Goal: Task Accomplishment & Management: Complete application form

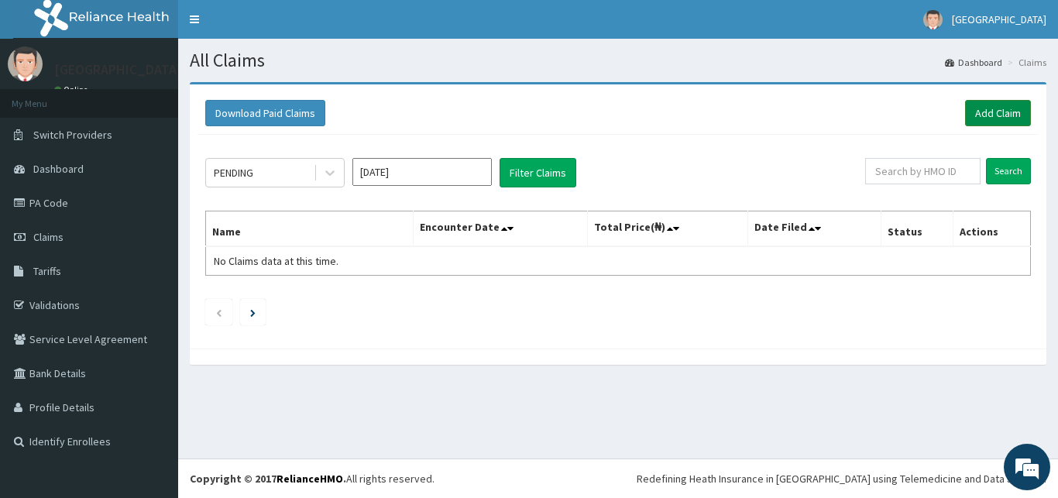
click at [987, 117] on link "Add Claim" at bounding box center [998, 113] width 66 height 26
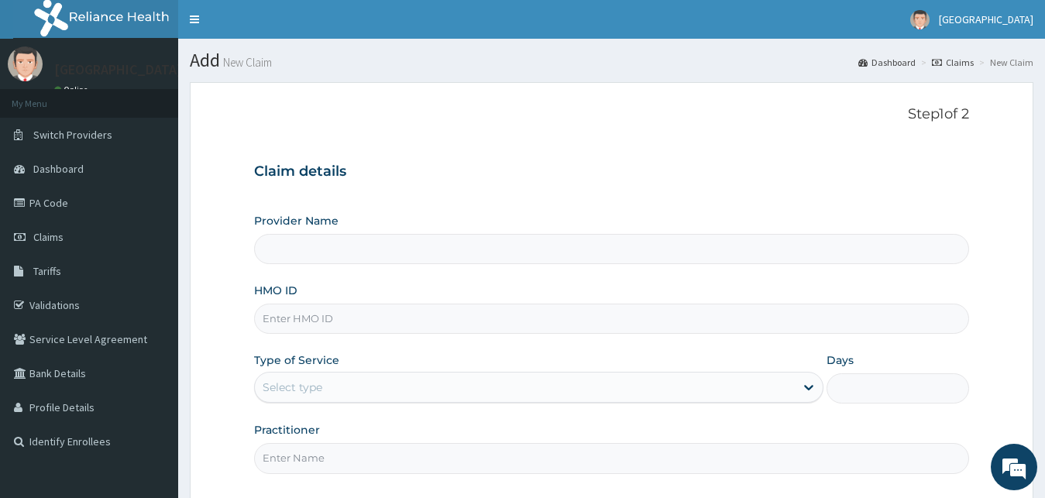
type input "[GEOGRAPHIC_DATA]"
paste input "RCO/10005/C"
type input "RCO/10005/C"
click at [310, 404] on div "Provider Name Royan Hospital HMO ID RCO/10005/C Type of Service Select type Day…" at bounding box center [612, 343] width 716 height 260
click at [323, 386] on div "Select type" at bounding box center [525, 387] width 541 height 25
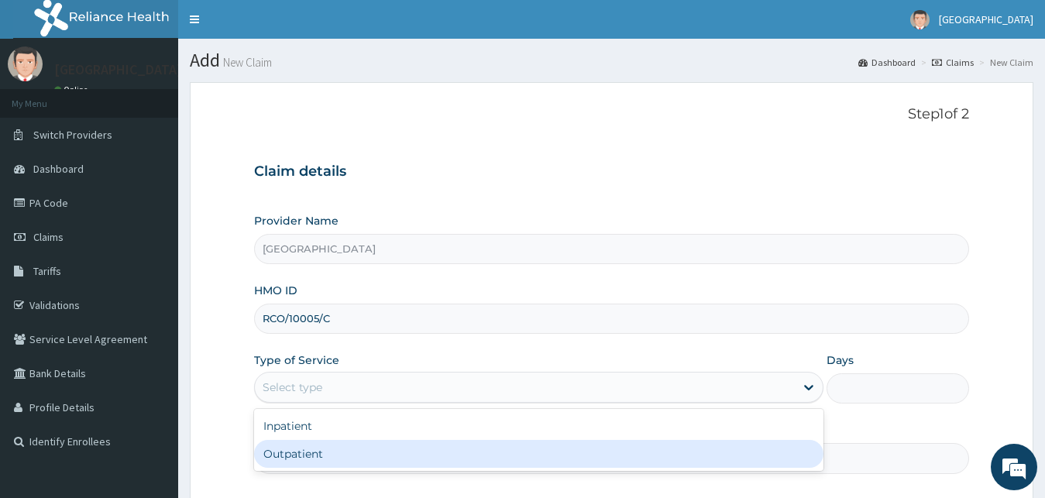
click at [316, 461] on div "Outpatient" at bounding box center [539, 454] width 570 height 28
type input "1"
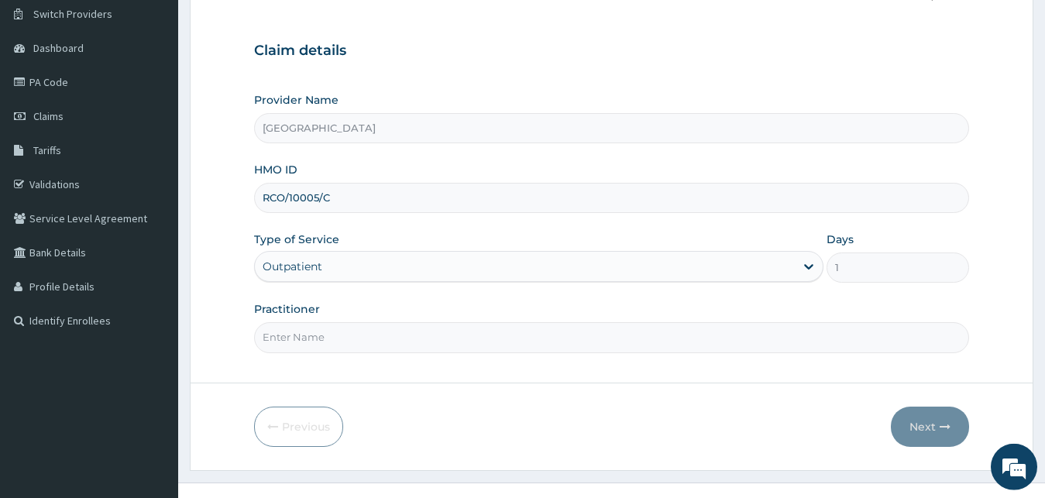
scroll to position [145, 0]
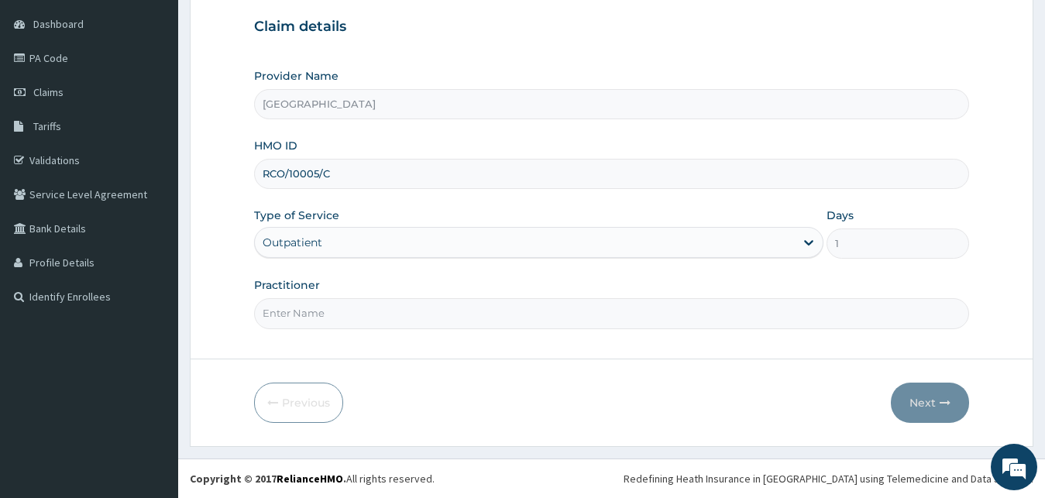
click at [322, 287] on div "Practitioner" at bounding box center [612, 302] width 716 height 51
click at [322, 308] on input "Practitioner" at bounding box center [612, 313] width 716 height 30
type input "DR JAMES"
click at [951, 395] on button "Next" at bounding box center [930, 403] width 78 height 40
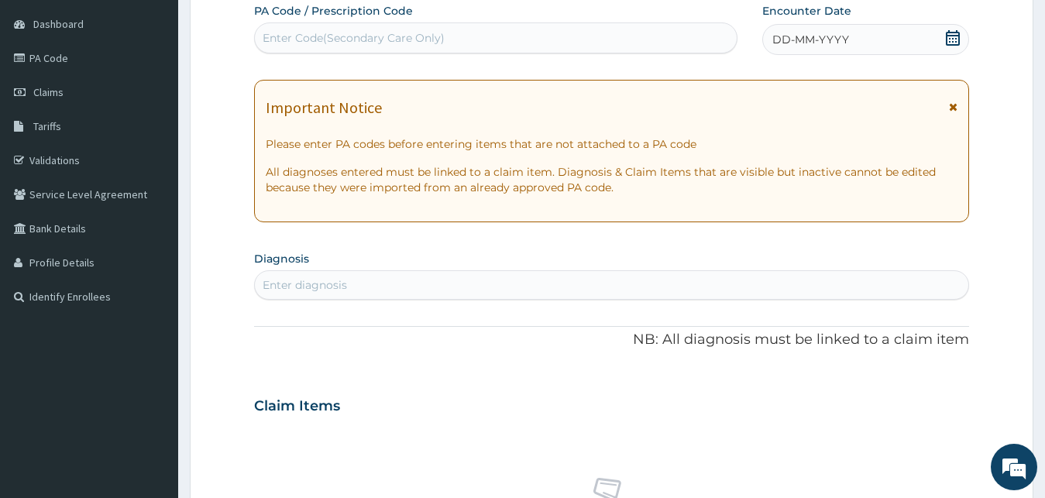
click at [840, 53] on div "DD-MM-YYYY" at bounding box center [866, 39] width 208 height 31
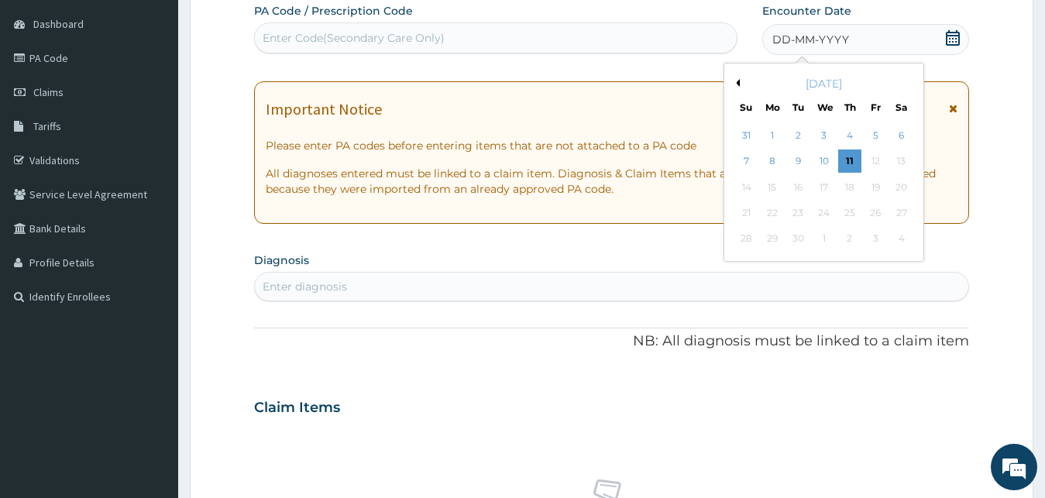
click at [734, 84] on button "Previous Month" at bounding box center [736, 83] width 8 height 8
click at [884, 216] on div "22" at bounding box center [875, 212] width 23 height 23
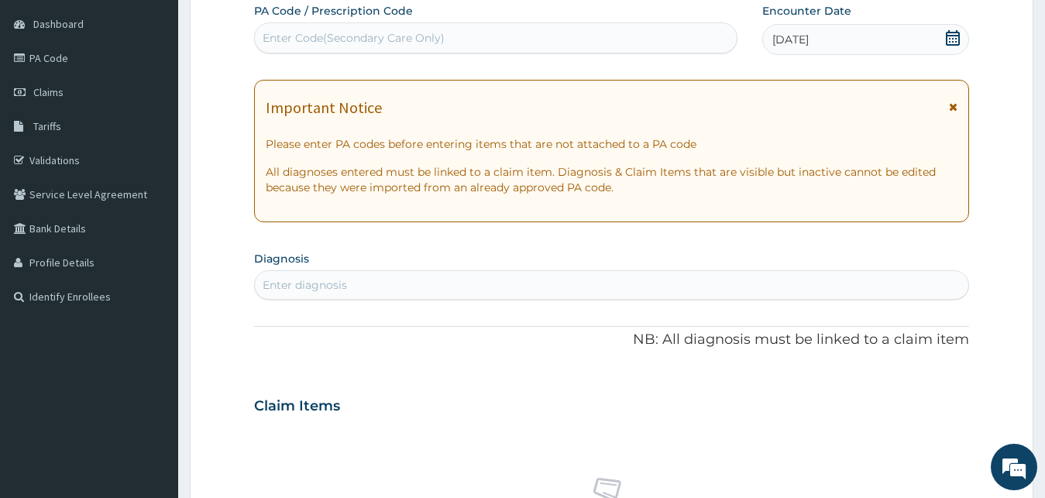
click at [349, 290] on div "Enter diagnosis" at bounding box center [612, 285] width 714 height 25
type input "MALAR"
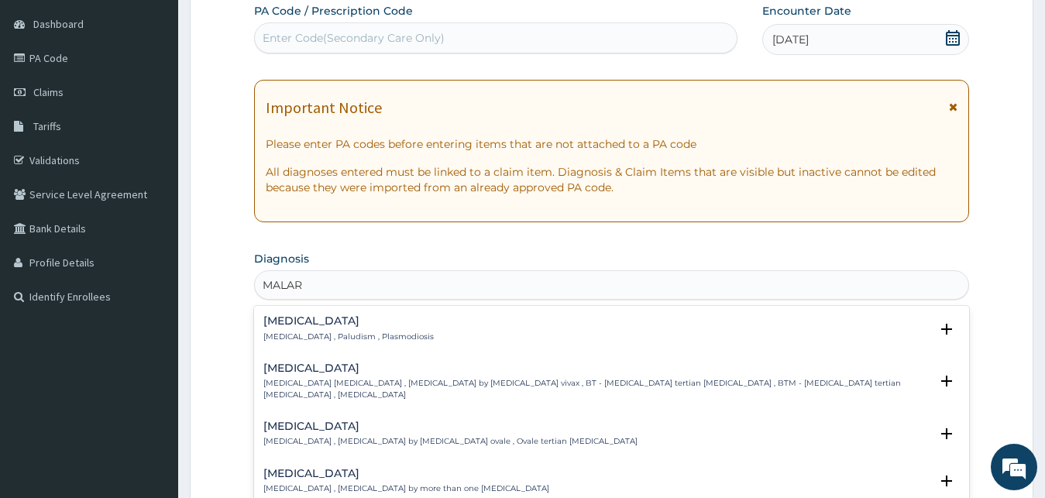
click at [344, 329] on div "Malaria Malaria , Paludism , Plasmodiosis" at bounding box center [348, 328] width 170 height 27
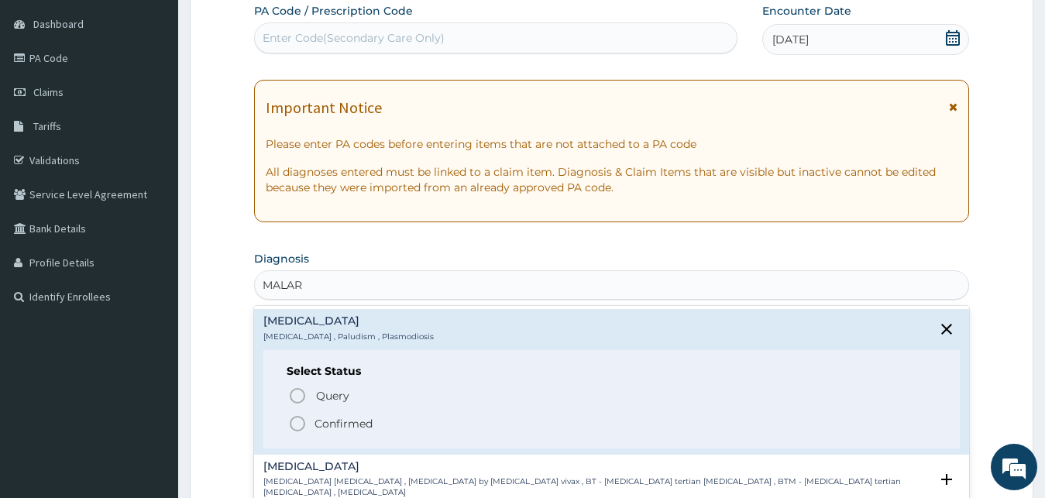
click at [339, 418] on p "Confirmed" at bounding box center [344, 423] width 58 height 15
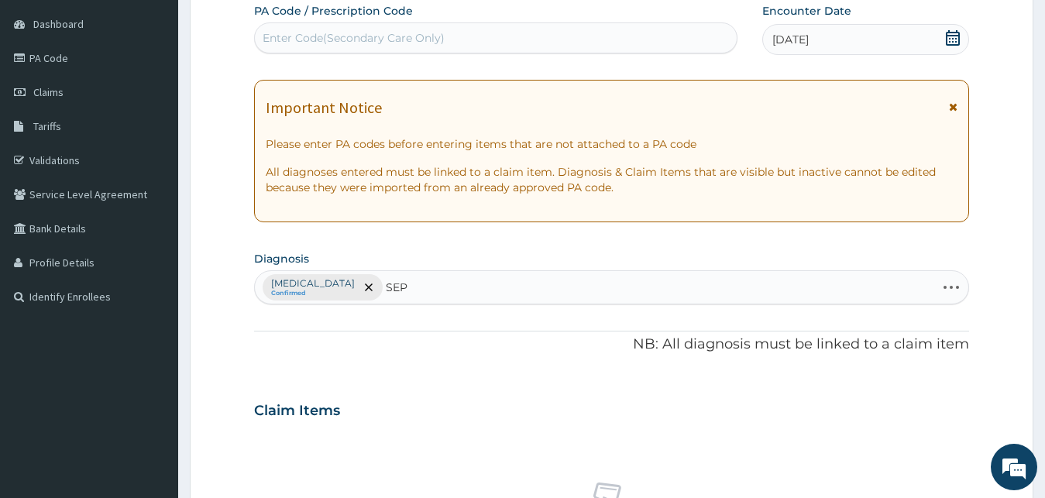
type input "SEPS"
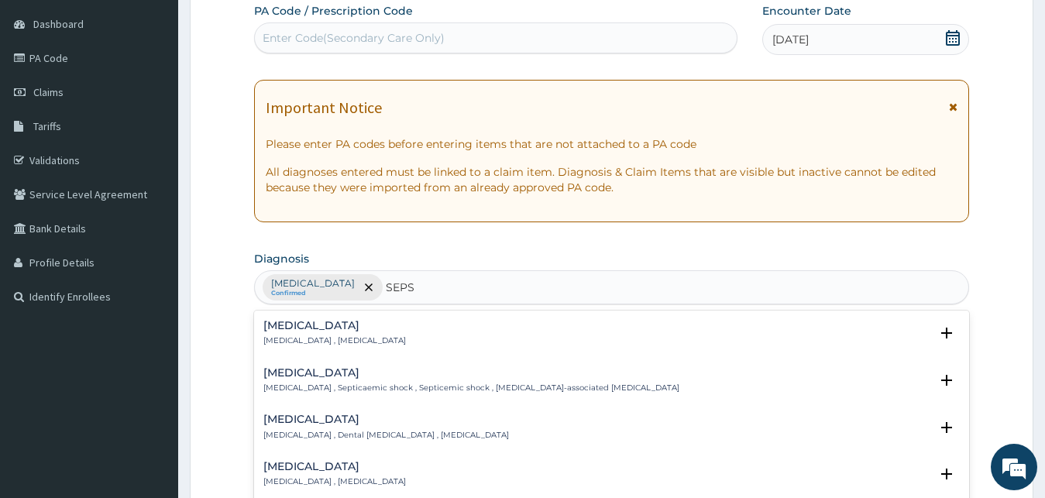
click at [318, 339] on p "Systemic infection , Sepsis" at bounding box center [334, 340] width 143 height 11
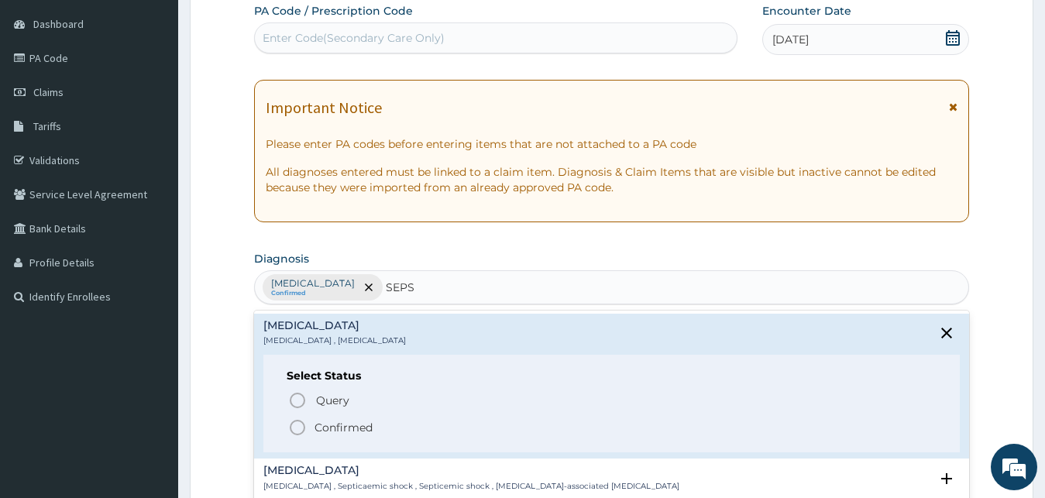
click at [345, 428] on p "Confirmed" at bounding box center [344, 427] width 58 height 15
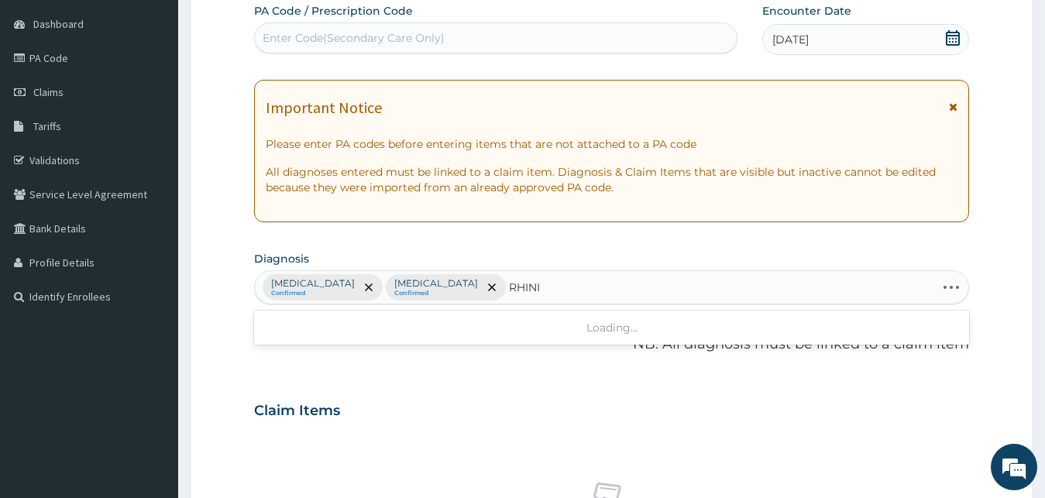
type input "RHINIT"
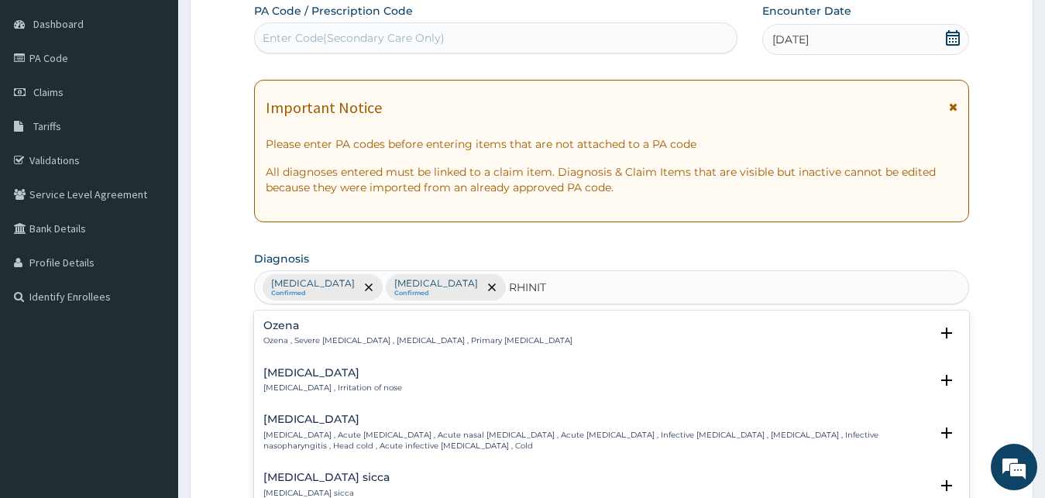
click at [291, 385] on p "Rhinitis , Irritation of nose" at bounding box center [332, 388] width 139 height 11
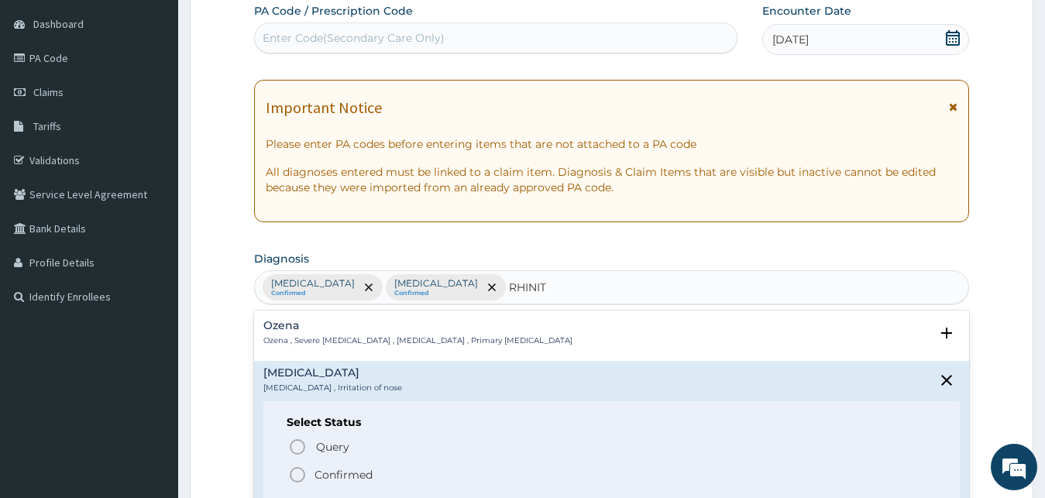
click at [304, 473] on circle "status option filled" at bounding box center [297, 475] width 14 height 14
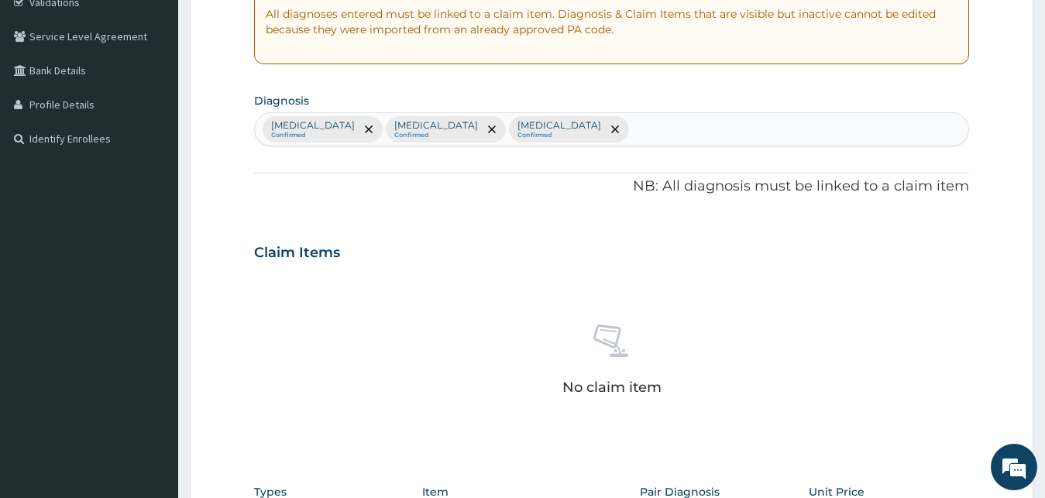
scroll to position [619, 0]
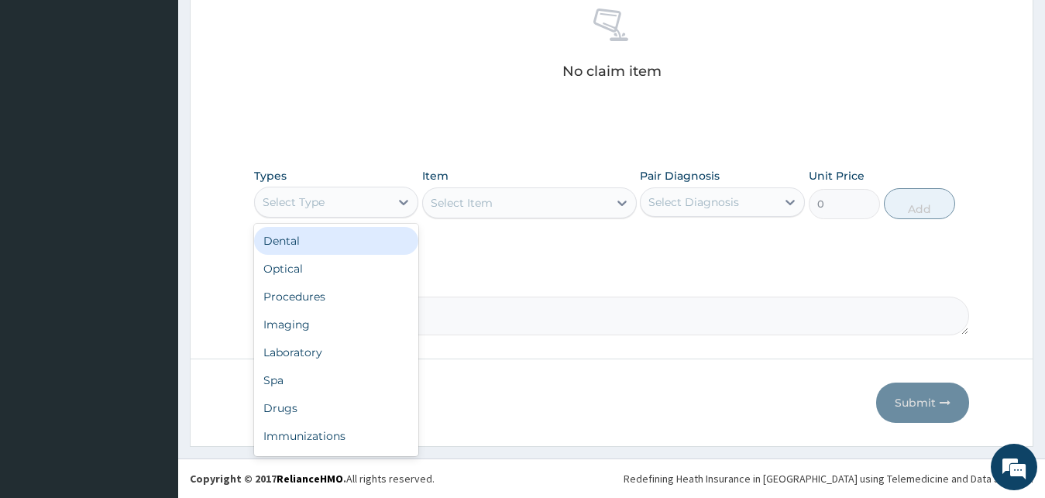
click at [335, 194] on div "Select Type" at bounding box center [323, 202] width 136 height 25
click at [337, 283] on div "Procedures" at bounding box center [336, 297] width 165 height 28
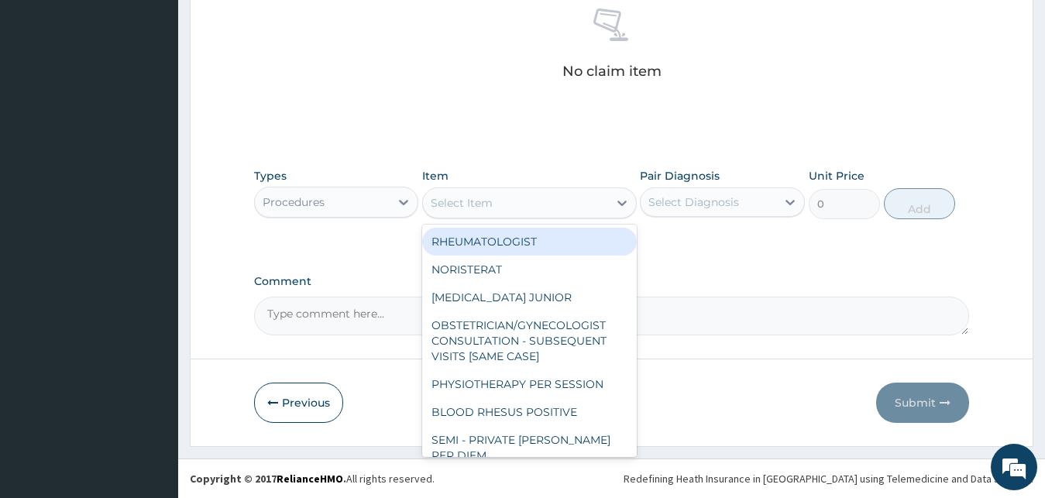
click at [504, 198] on div "Select Item" at bounding box center [515, 203] width 185 height 25
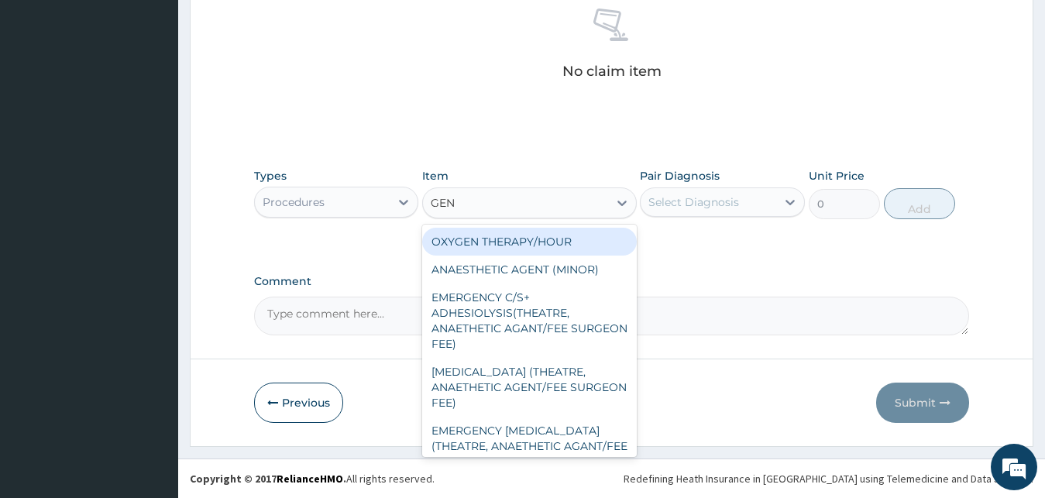
type input "GENE"
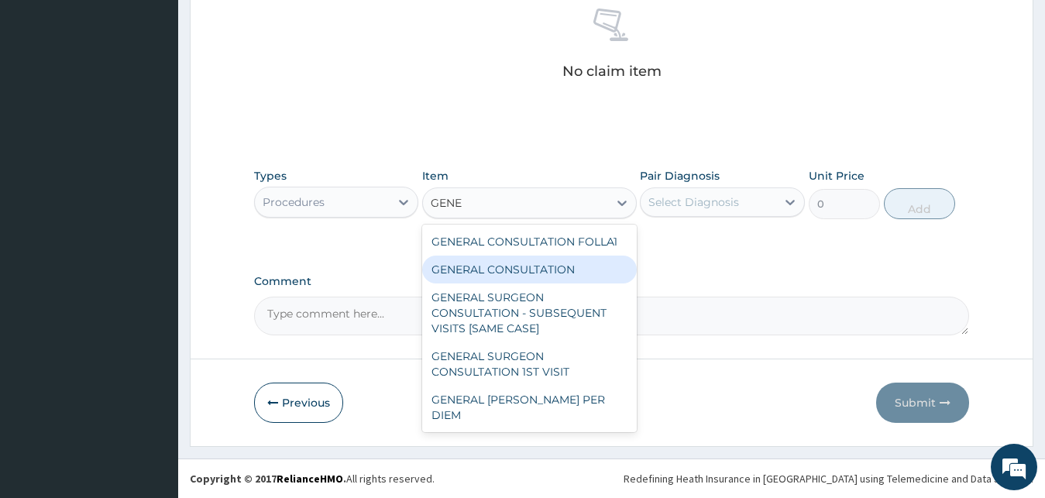
click at [569, 264] on div "GENERAL CONSULTATION" at bounding box center [529, 270] width 215 height 28
type input "3000"
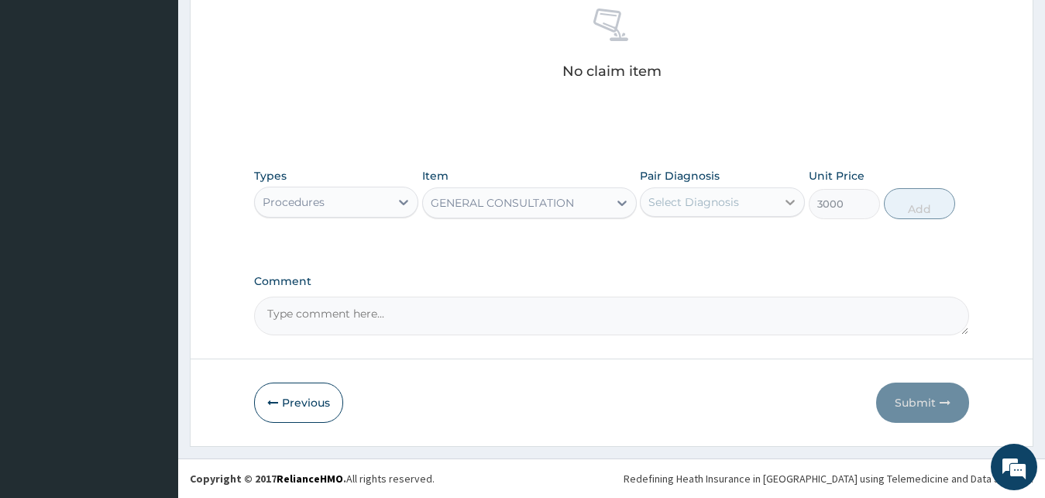
click at [800, 202] on div at bounding box center [790, 202] width 28 height 28
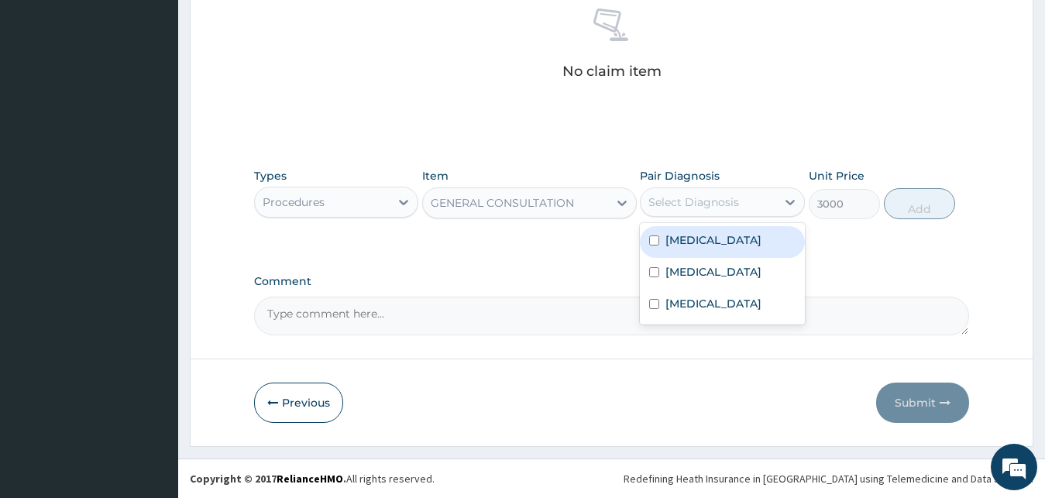
click at [733, 232] on div "Malaria" at bounding box center [722, 242] width 165 height 32
checkbox input "true"
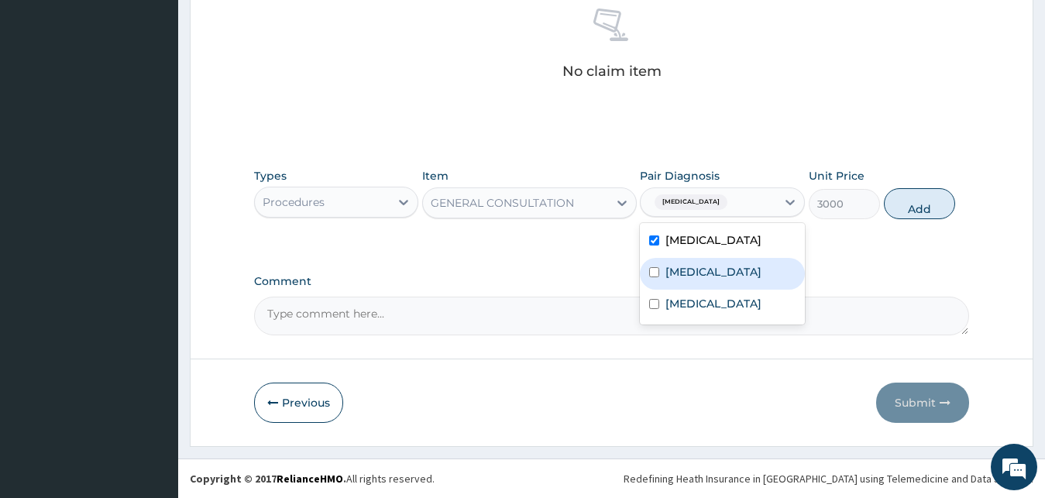
click at [727, 283] on div "Sepsis" at bounding box center [722, 274] width 165 height 32
checkbox input "true"
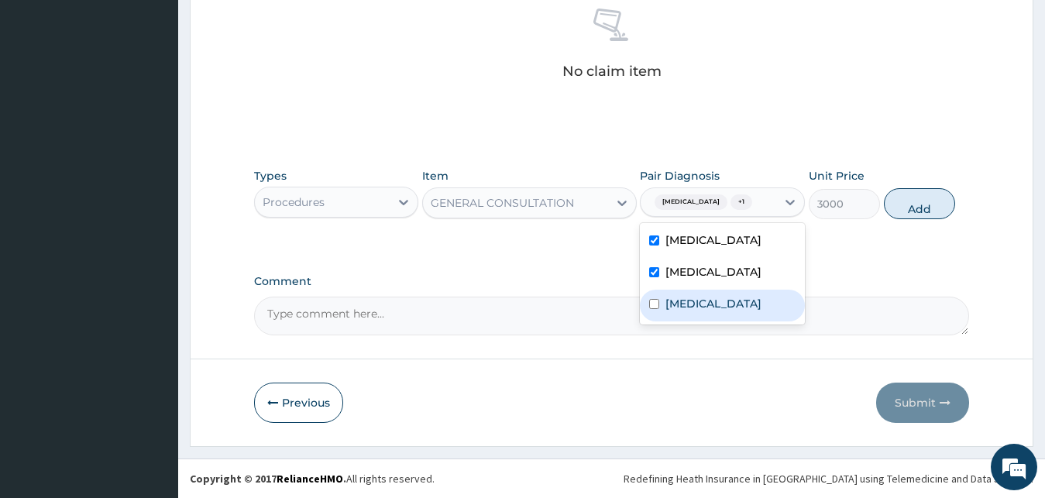
click at [727, 315] on div "Rhinitis" at bounding box center [722, 306] width 165 height 32
checkbox input "true"
click at [930, 198] on button "Add" at bounding box center [919, 203] width 71 height 31
type input "0"
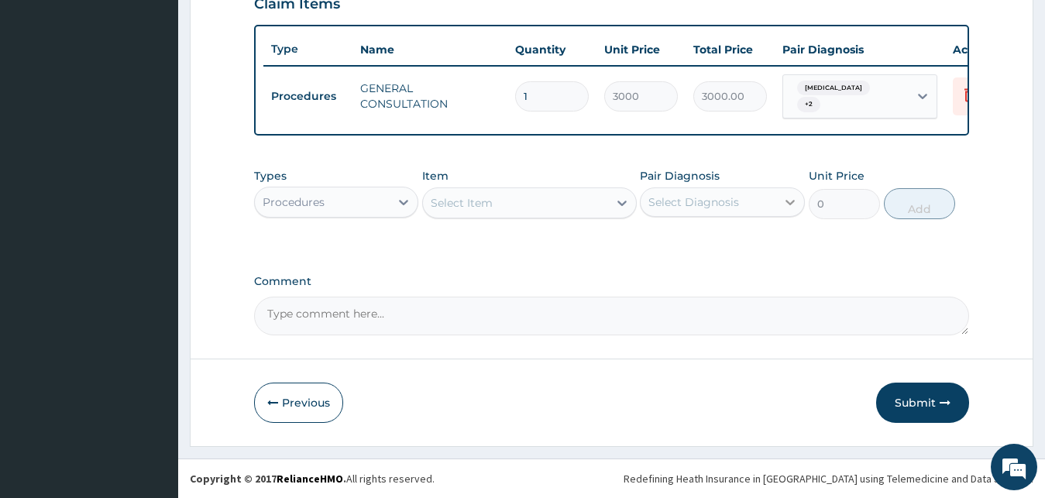
scroll to position [559, 0]
click at [382, 209] on div "Procedures" at bounding box center [323, 202] width 136 height 25
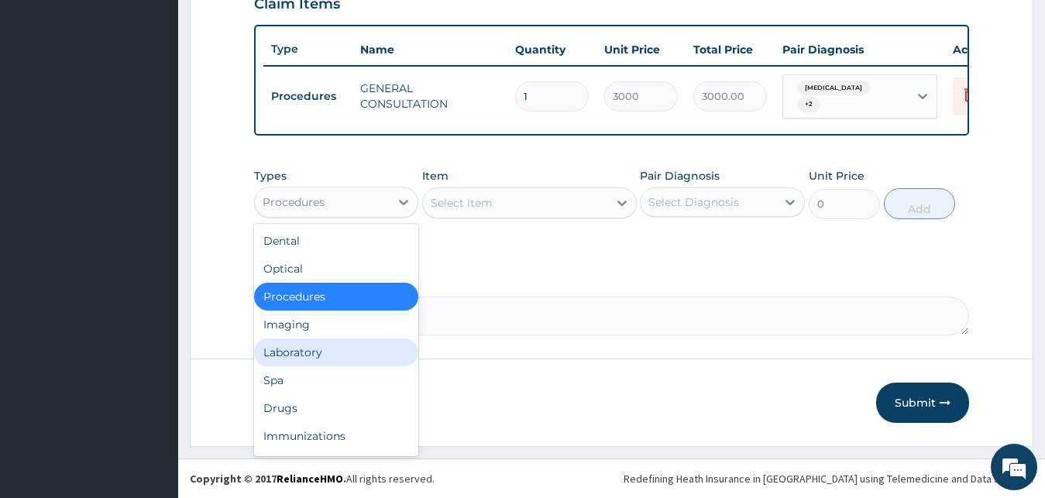
click at [349, 352] on div "Laboratory" at bounding box center [336, 353] width 165 height 28
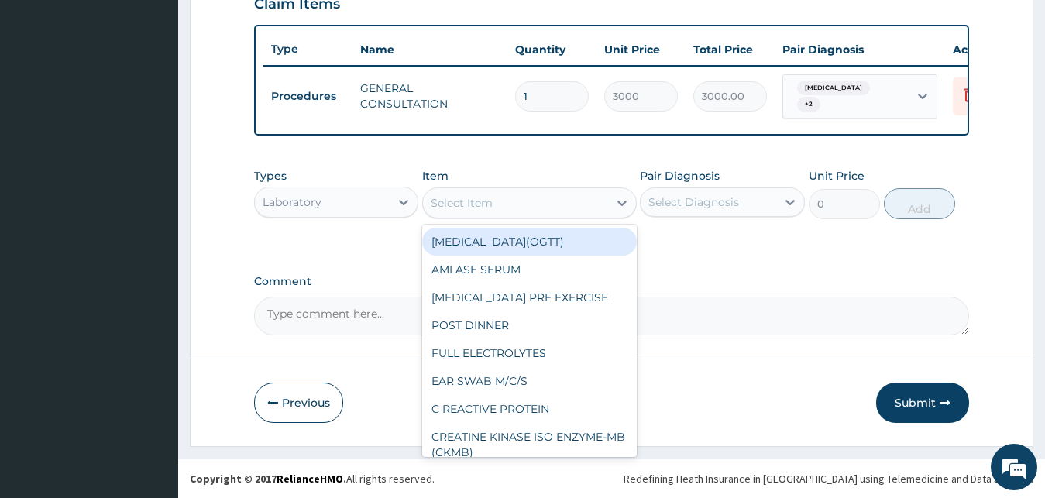
click at [489, 201] on div "Select Item" at bounding box center [462, 202] width 62 height 15
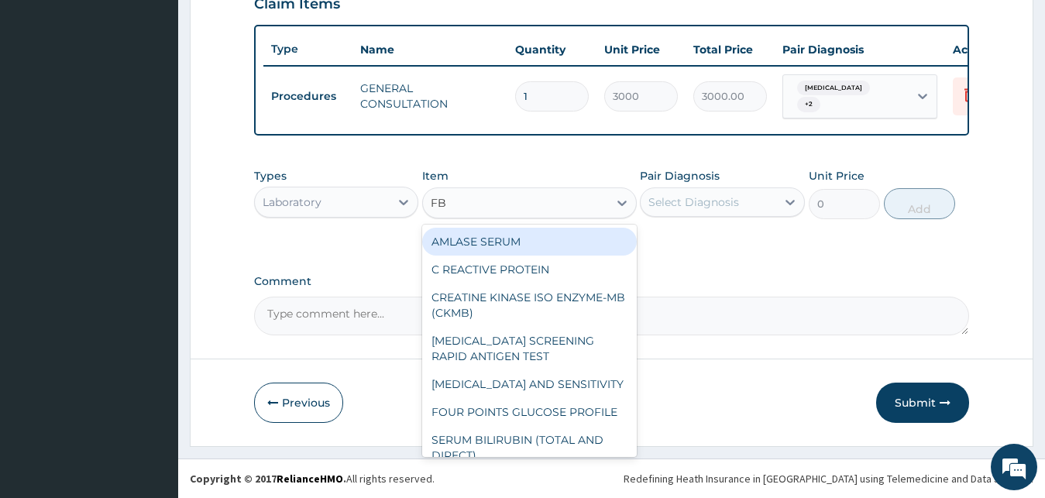
type input "FBC"
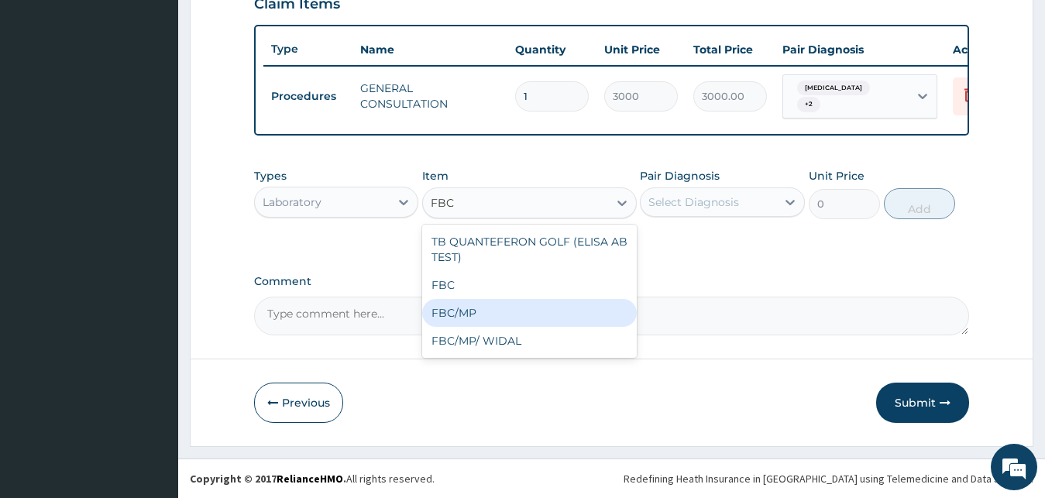
click at [523, 320] on div "FBC/MP" at bounding box center [529, 313] width 215 height 28
type input "5500"
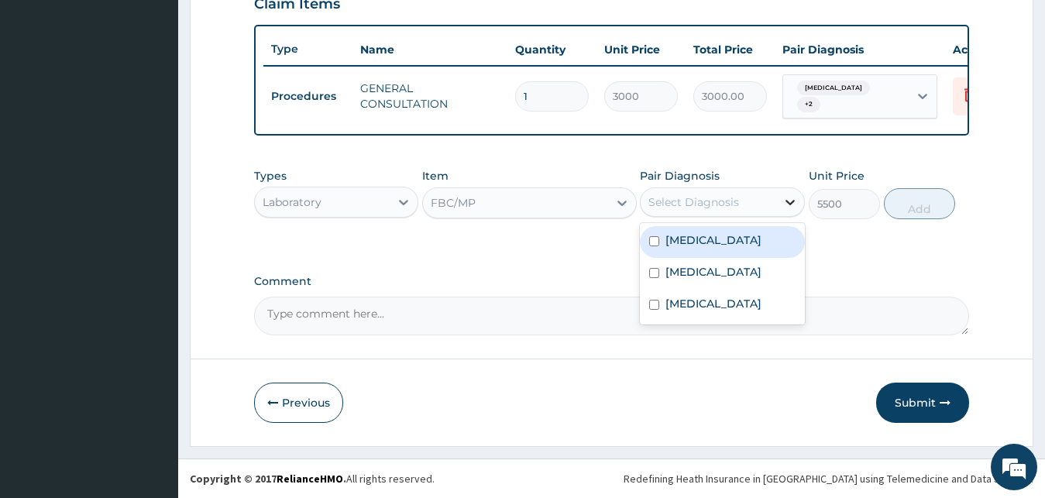
click at [782, 210] on div at bounding box center [790, 202] width 28 height 28
click at [763, 242] on div "[MEDICAL_DATA]" at bounding box center [722, 242] width 165 height 32
checkbox input "true"
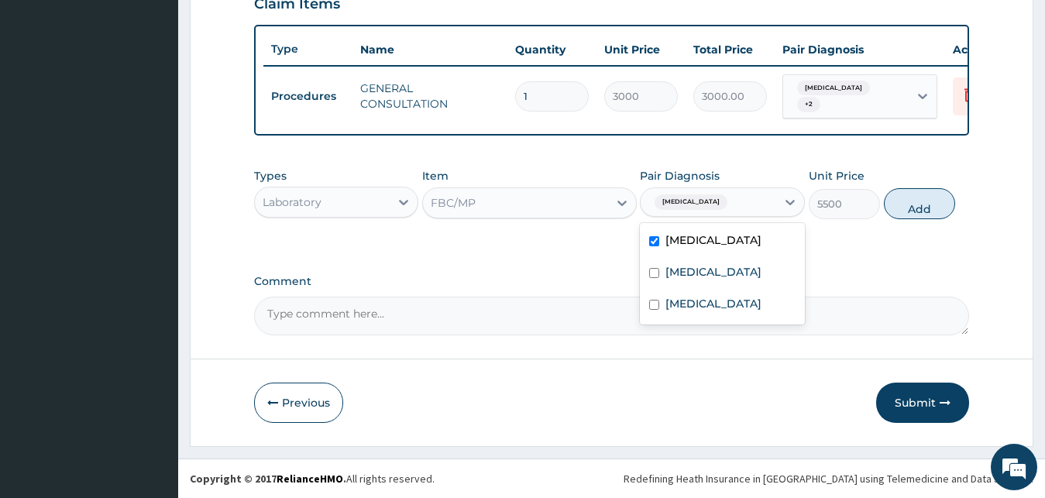
click at [752, 261] on div "[MEDICAL_DATA]" at bounding box center [722, 274] width 165 height 32
checkbox input "true"
click at [924, 205] on button "Add" at bounding box center [919, 203] width 71 height 31
type input "0"
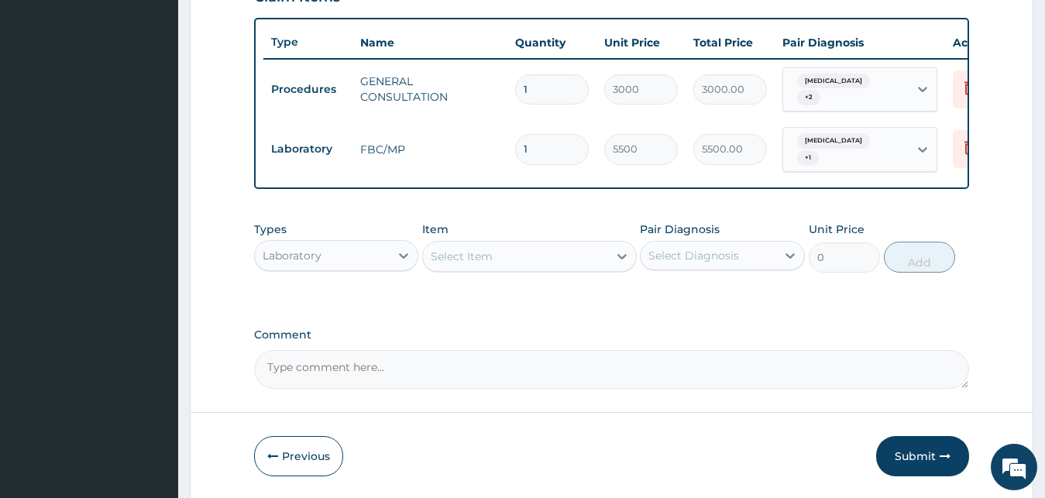
drag, startPoint x: 363, startPoint y: 236, endPoint x: 363, endPoint y: 249, distance: 13.2
click at [363, 239] on div "Types Laboratory" at bounding box center [336, 247] width 165 height 51
click at [363, 250] on div "Laboratory" at bounding box center [323, 255] width 136 height 25
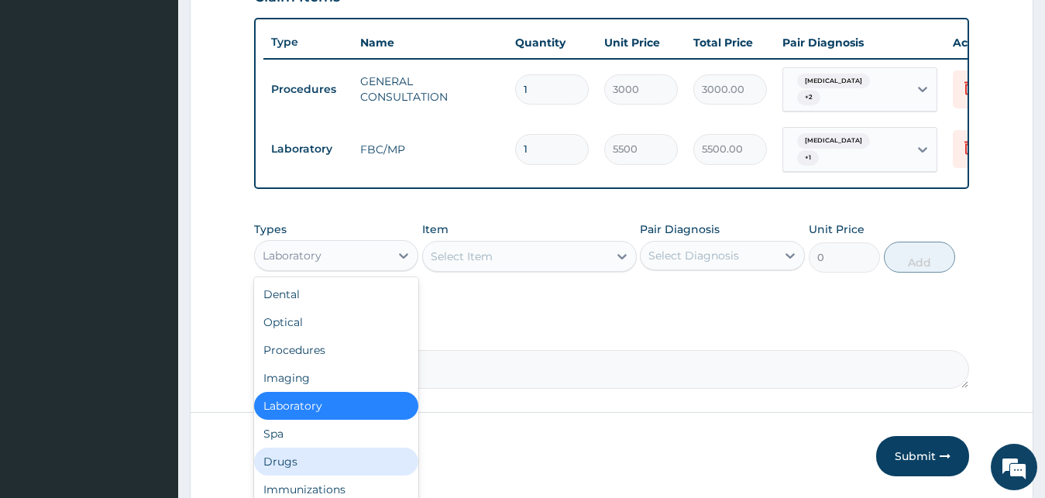
click at [308, 460] on div "Drugs" at bounding box center [336, 462] width 165 height 28
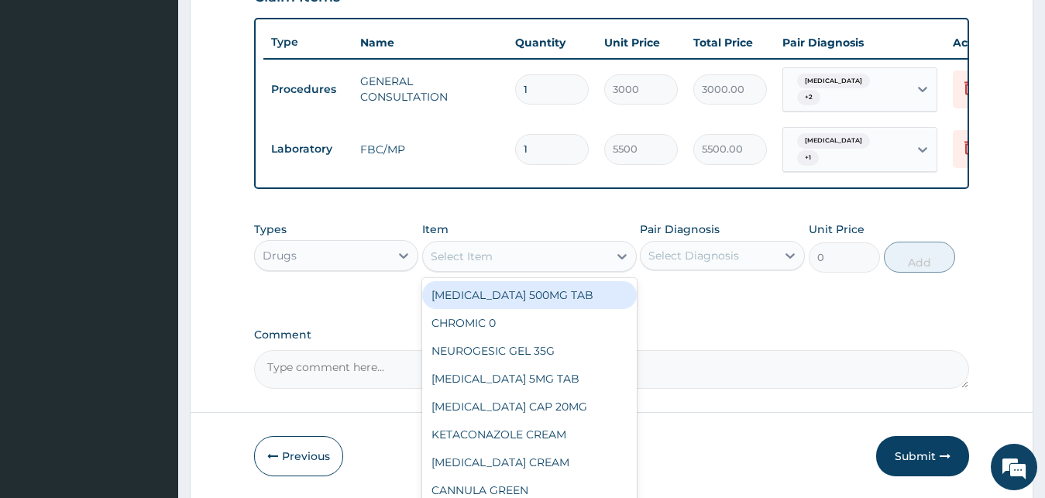
click at [480, 256] on div "Select Item" at bounding box center [462, 256] width 62 height 15
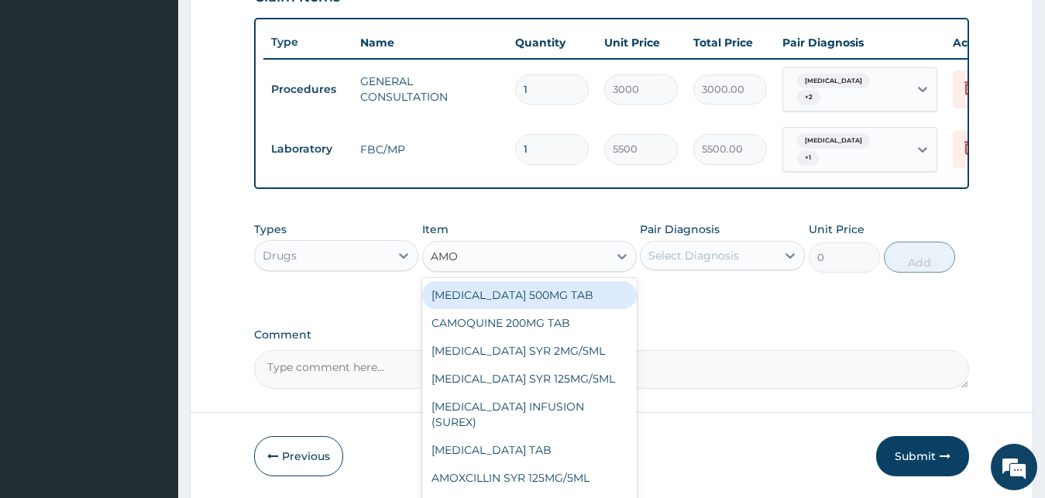
type input "AMOS"
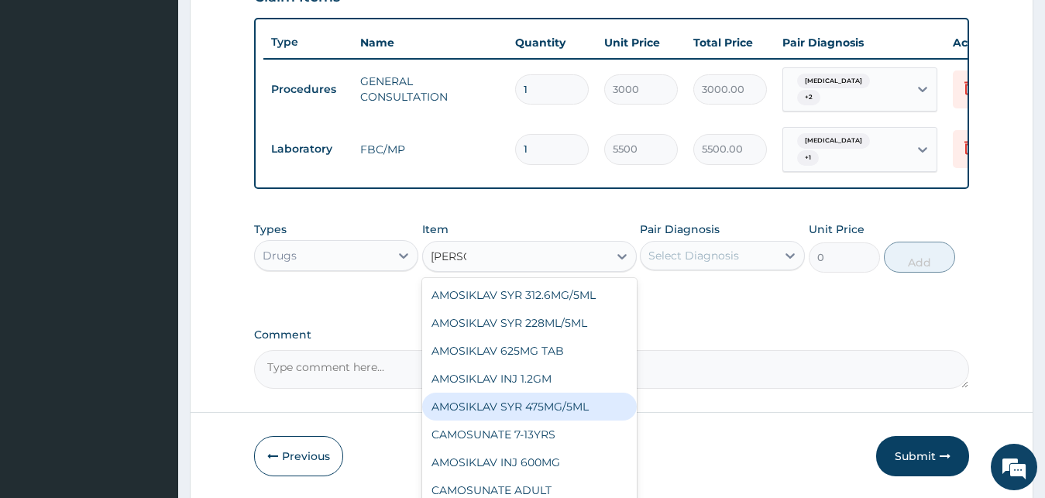
click at [544, 398] on div "AMOSIKLAV SYR 475MG/5ML" at bounding box center [529, 407] width 215 height 28
type input "6500"
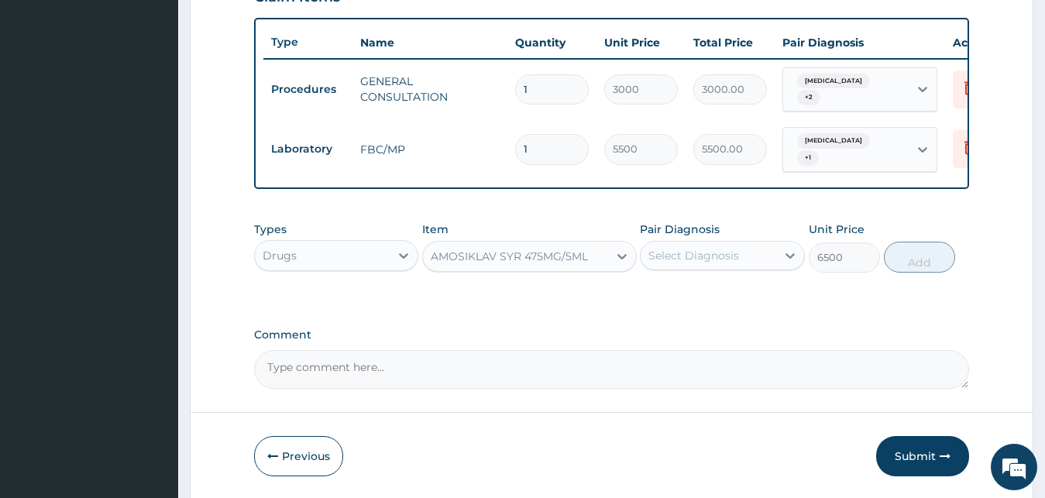
click at [722, 262] on div "Select Diagnosis" at bounding box center [709, 255] width 136 height 25
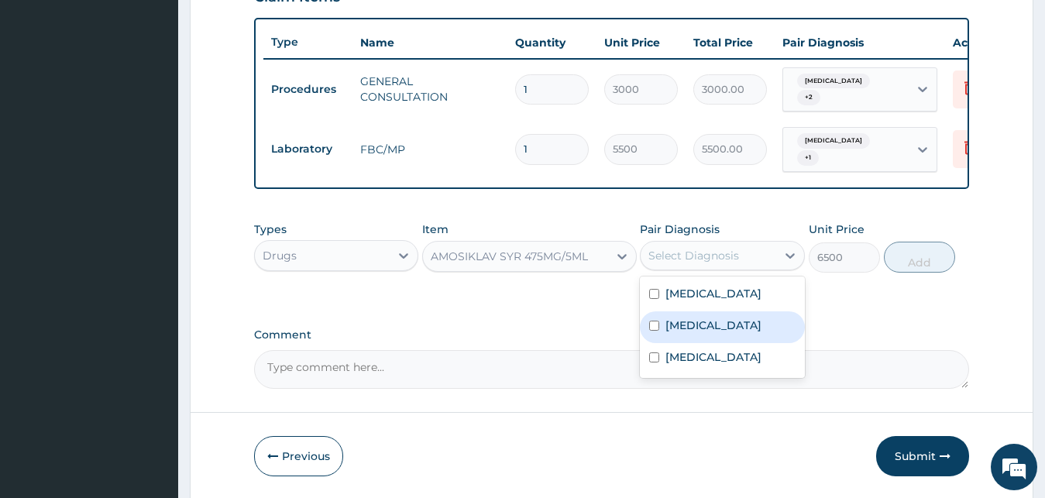
click at [728, 327] on div "[MEDICAL_DATA]" at bounding box center [722, 327] width 165 height 32
checkbox input "true"
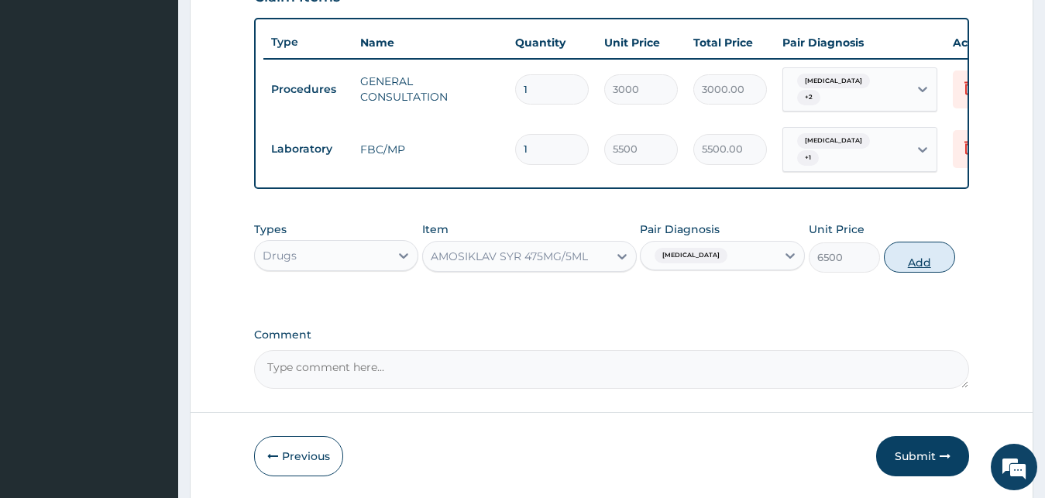
click at [923, 257] on button "Add" at bounding box center [919, 257] width 71 height 31
type input "0"
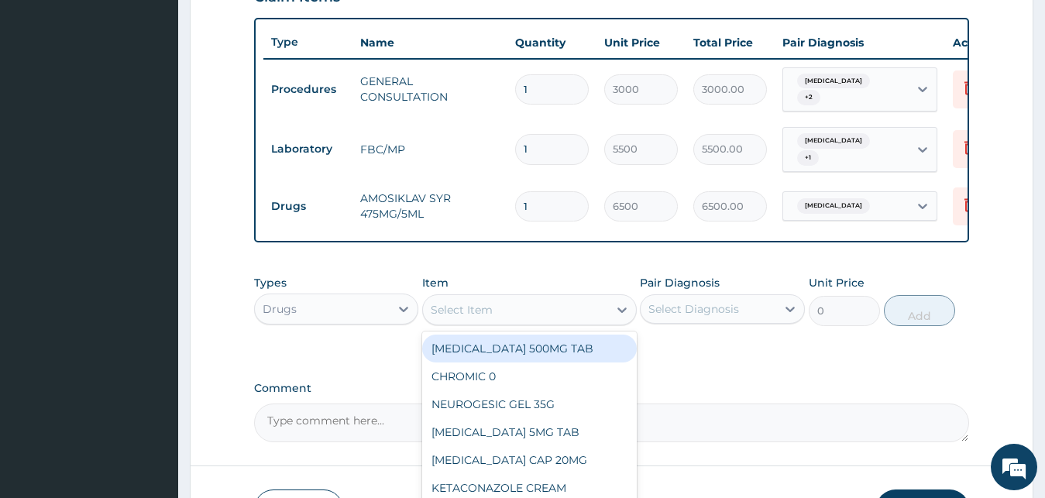
click at [472, 306] on div "Select Item" at bounding box center [462, 309] width 62 height 15
type input "LORAT"
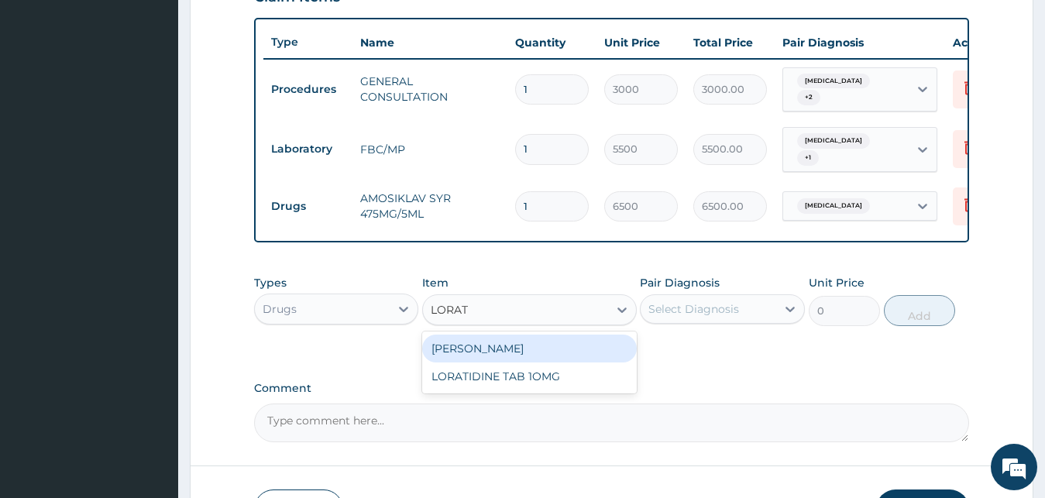
click at [589, 352] on div "[PERSON_NAME]" at bounding box center [529, 349] width 215 height 28
type input "1800"
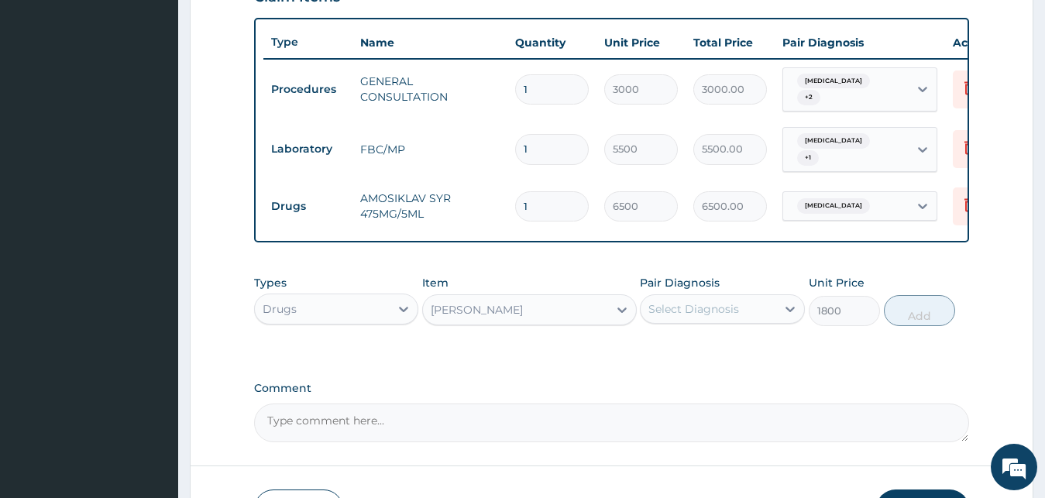
click at [726, 311] on div "Select Diagnosis" at bounding box center [693, 308] width 91 height 15
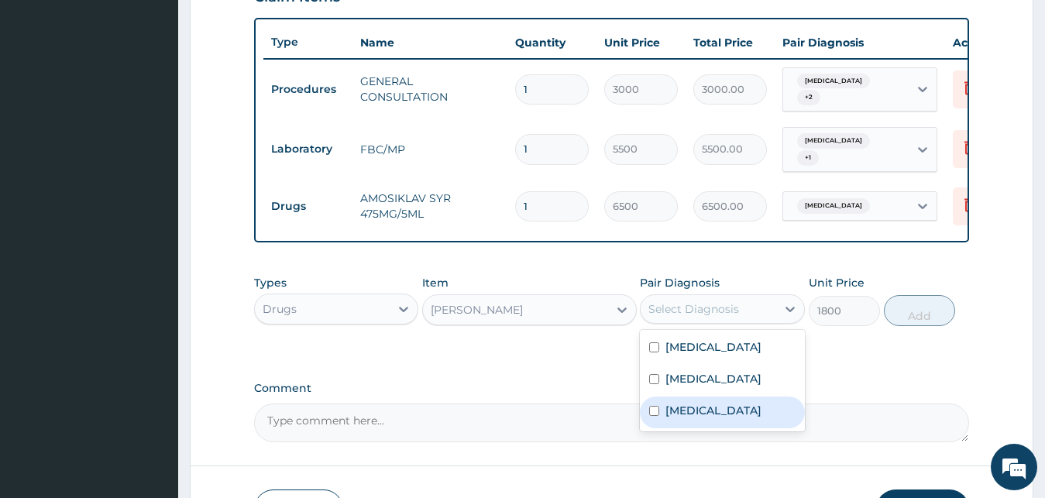
click at [707, 400] on div "Rhinitis" at bounding box center [722, 413] width 165 height 32
checkbox input "true"
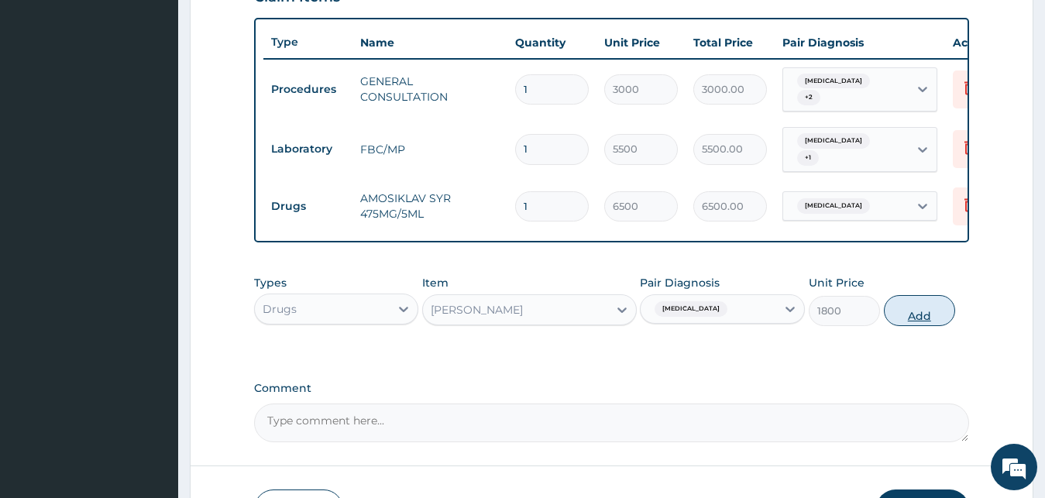
click at [889, 313] on button "Add" at bounding box center [919, 310] width 71 height 31
type input "0"
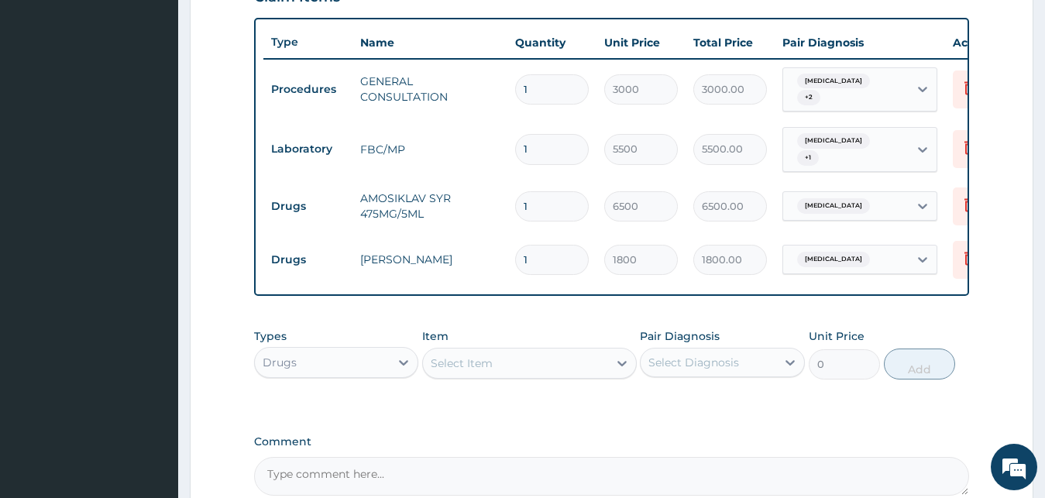
click at [541, 366] on div "Select Item" at bounding box center [515, 363] width 185 height 25
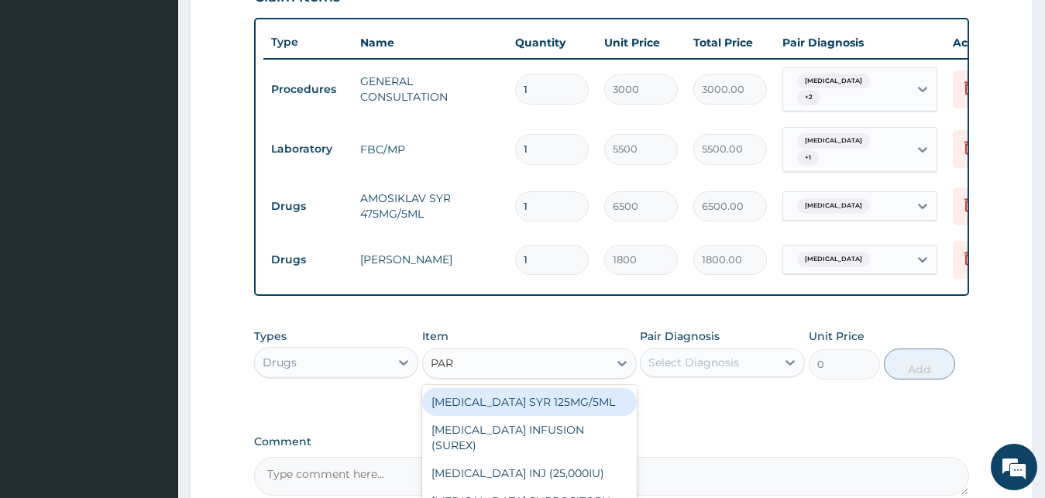
type input "PARA"
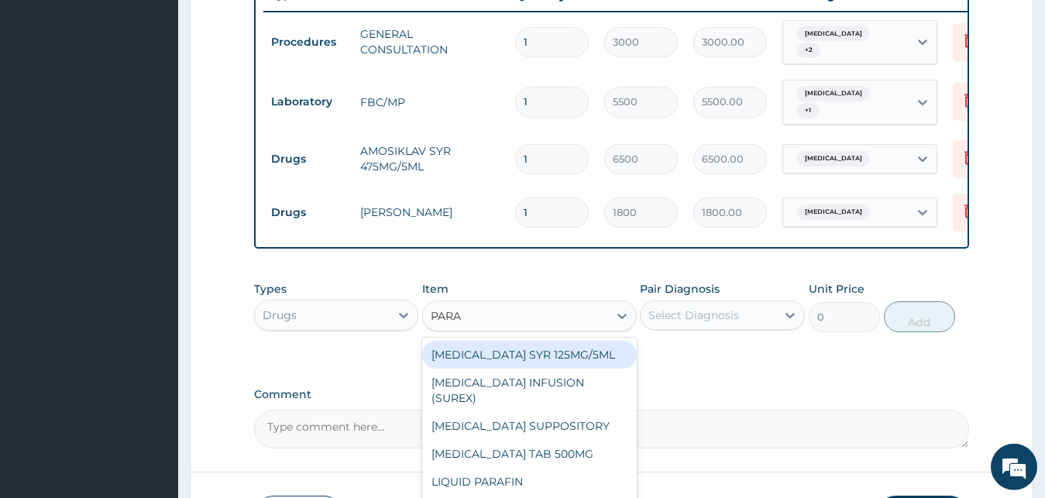
scroll to position [638, 0]
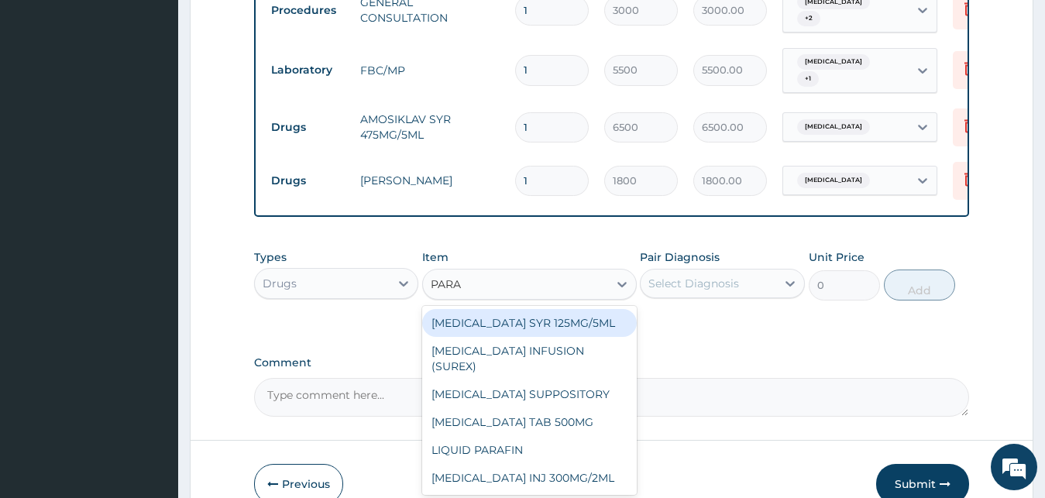
drag, startPoint x: 535, startPoint y: 325, endPoint x: 585, endPoint y: 317, distance: 50.3
click at [535, 325] on div "[MEDICAL_DATA] SYR 125MG/5ML" at bounding box center [529, 323] width 215 height 28
type input "1200"
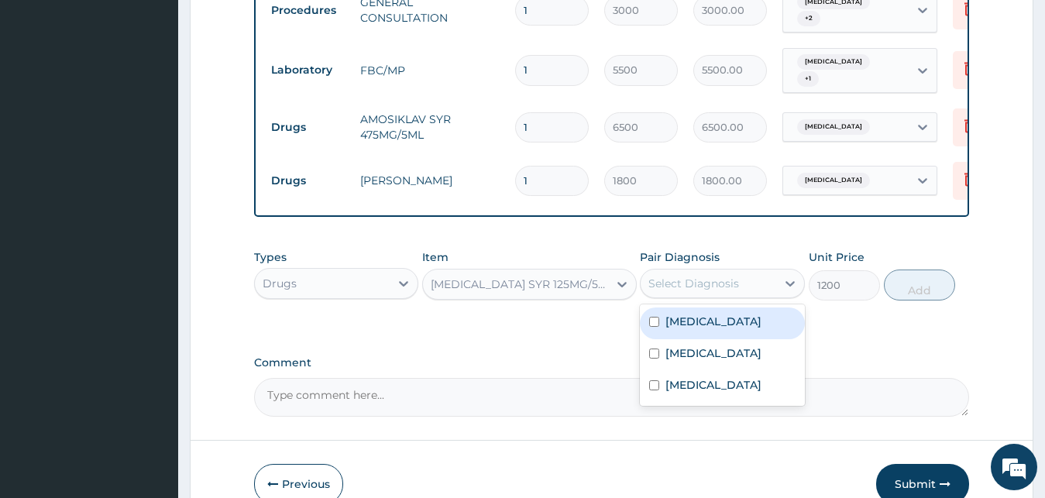
click at [713, 280] on div "Select Diagnosis" at bounding box center [693, 283] width 91 height 15
click at [723, 339] on div "Malaria" at bounding box center [722, 324] width 165 height 32
checkbox input "true"
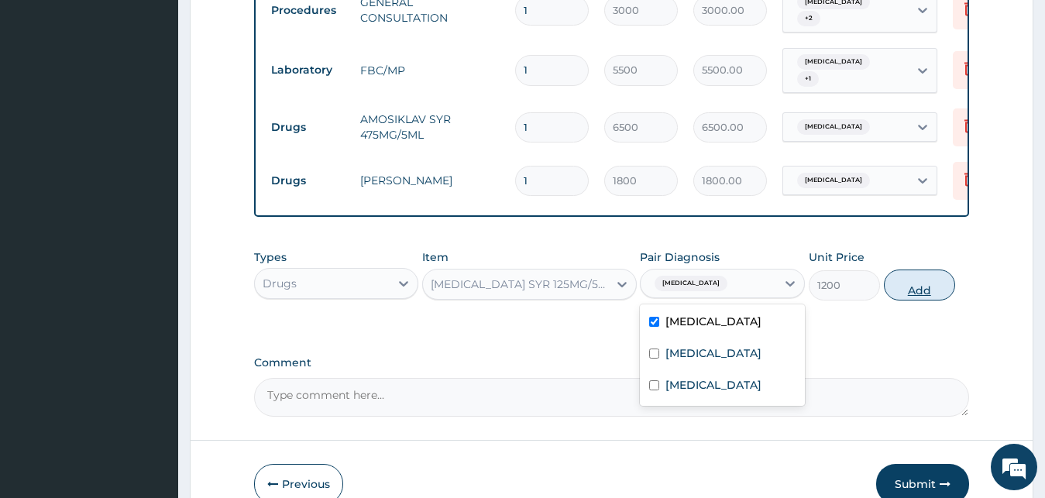
click at [926, 284] on button "Add" at bounding box center [919, 285] width 71 height 31
type input "0"
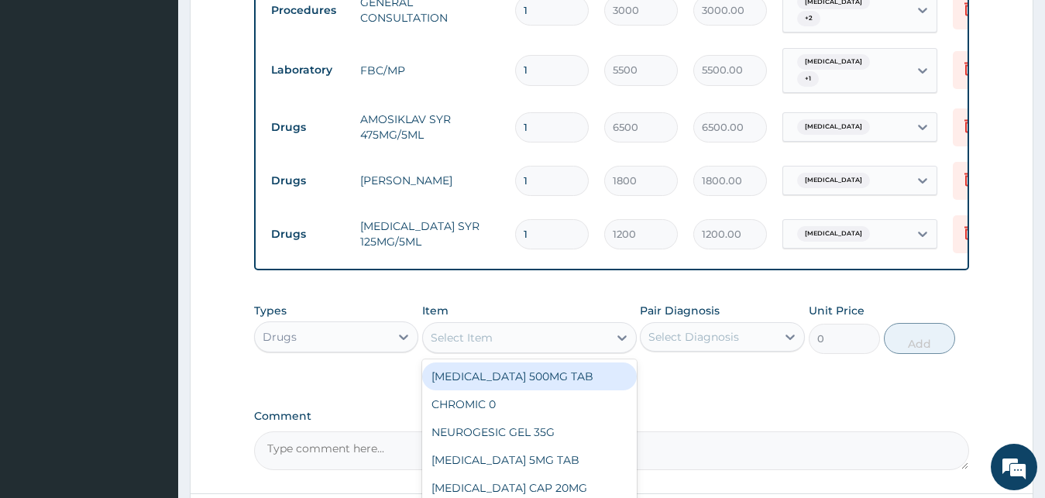
click at [514, 335] on div "Select Item" at bounding box center [515, 337] width 185 height 25
type input "LONA"
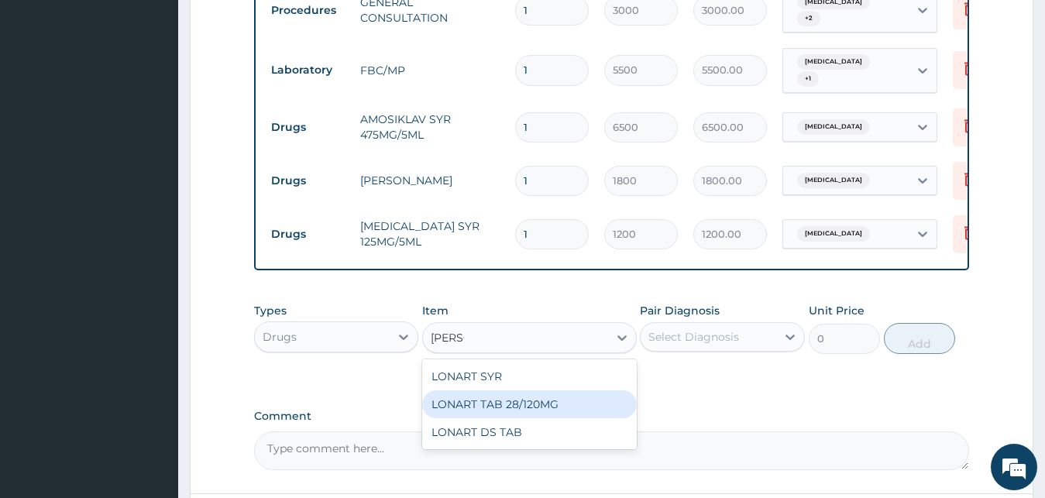
click at [549, 396] on div "LONART TAB 28/120MG" at bounding box center [529, 404] width 215 height 28
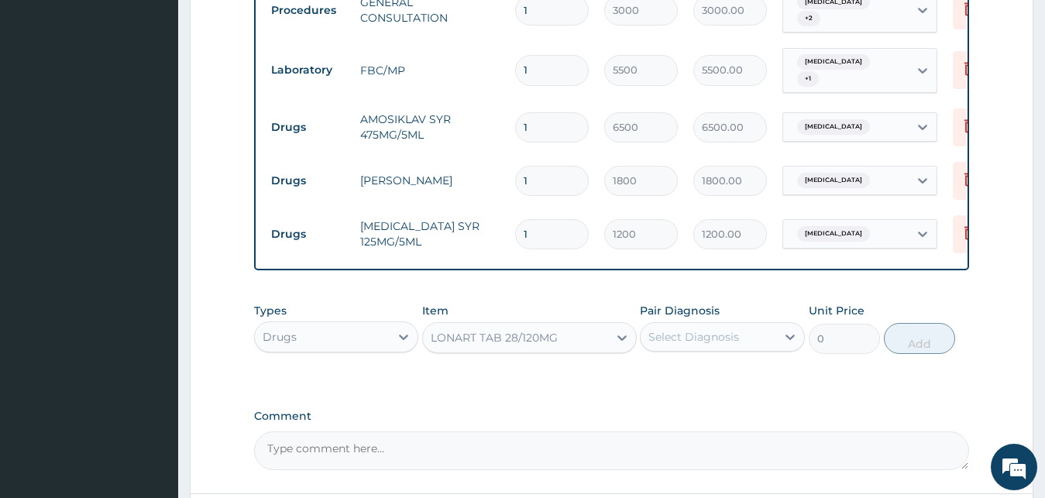
type input "240"
click at [734, 331] on div "Select Diagnosis" at bounding box center [693, 336] width 91 height 15
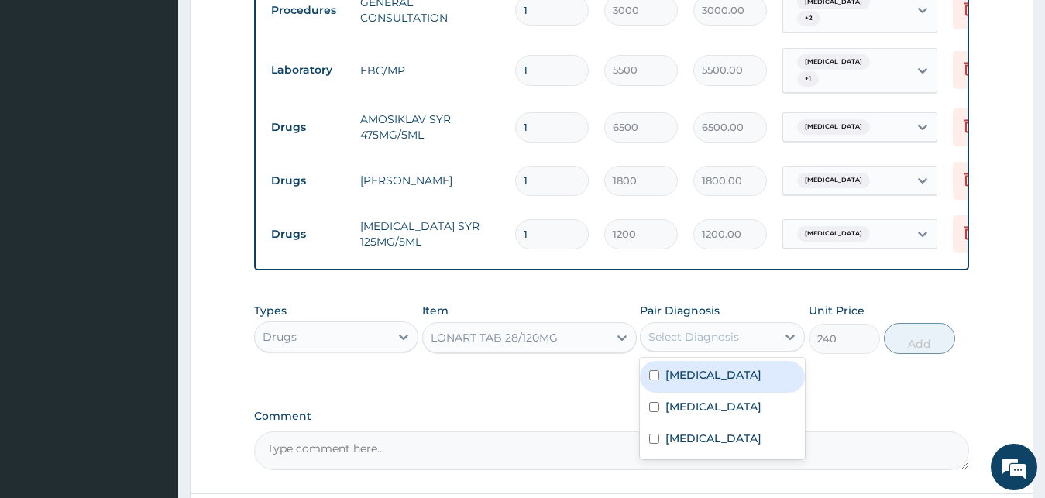
click at [710, 375] on div "Malaria" at bounding box center [722, 377] width 165 height 32
checkbox input "true"
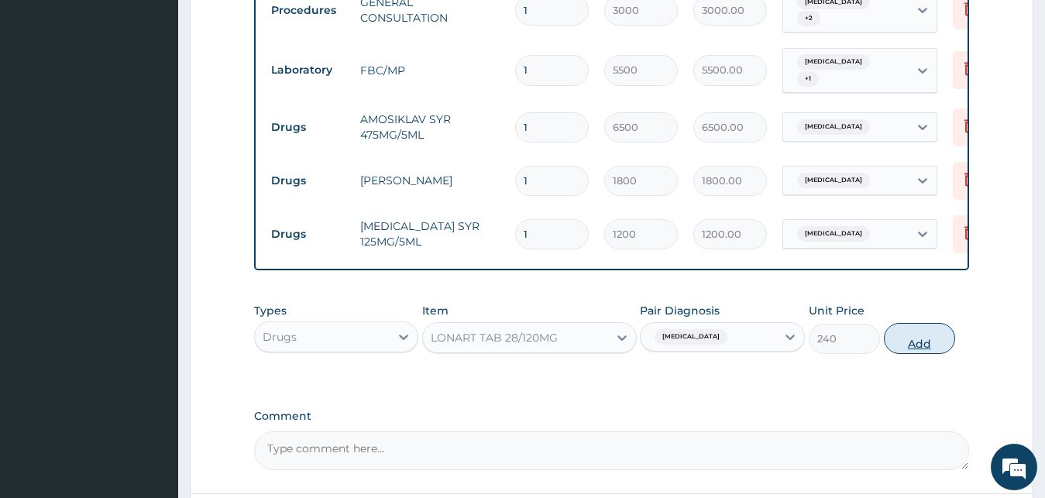
click at [917, 344] on button "Add" at bounding box center [919, 338] width 71 height 31
type input "0"
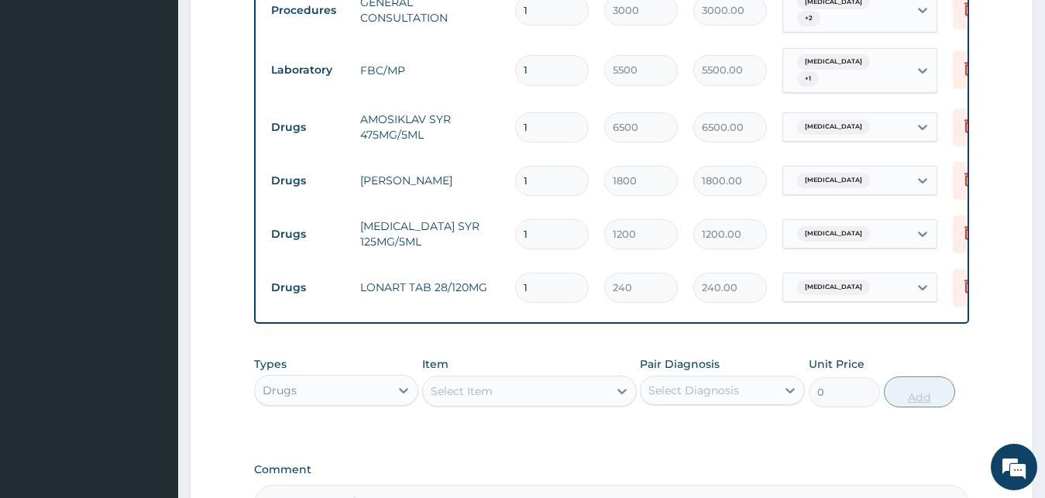
type input "12"
type input "2880.00"
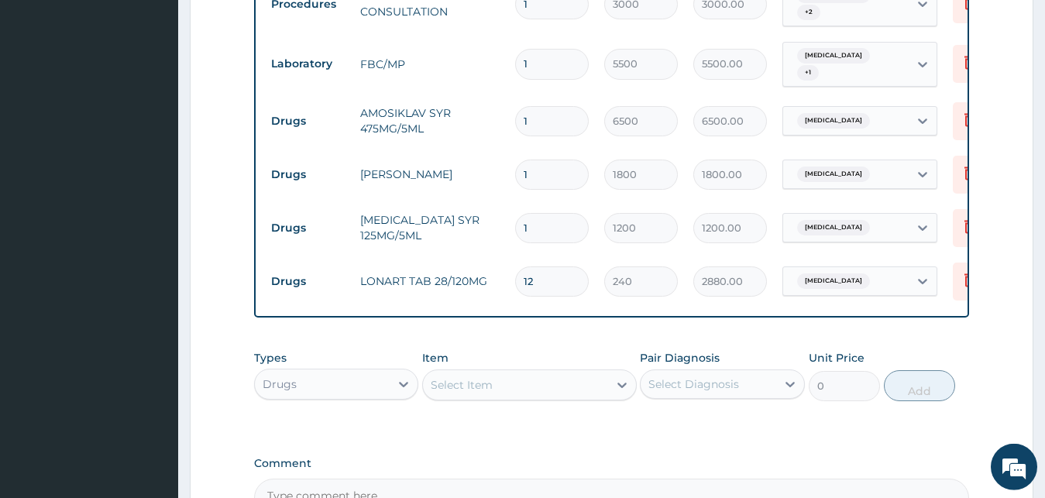
scroll to position [796, 0]
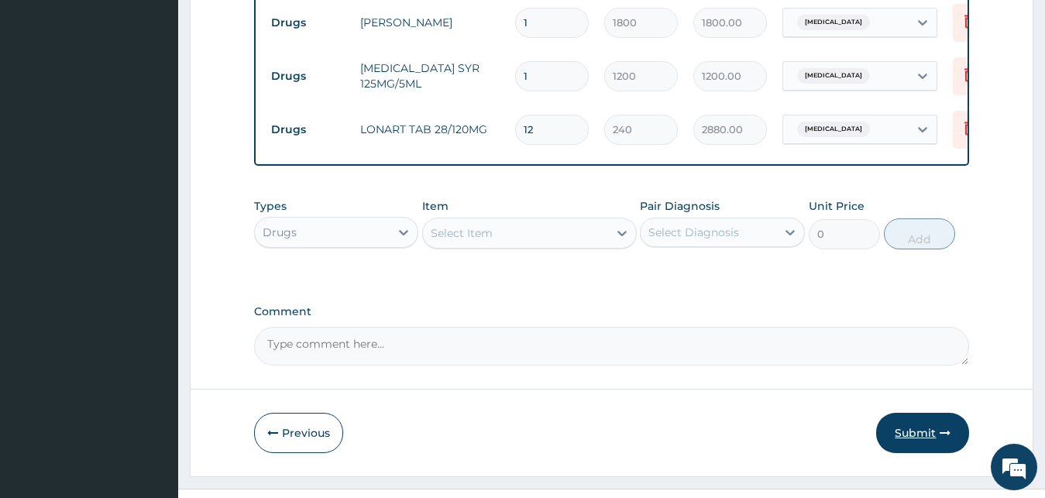
type input "12"
click at [926, 430] on button "Submit" at bounding box center [922, 433] width 93 height 40
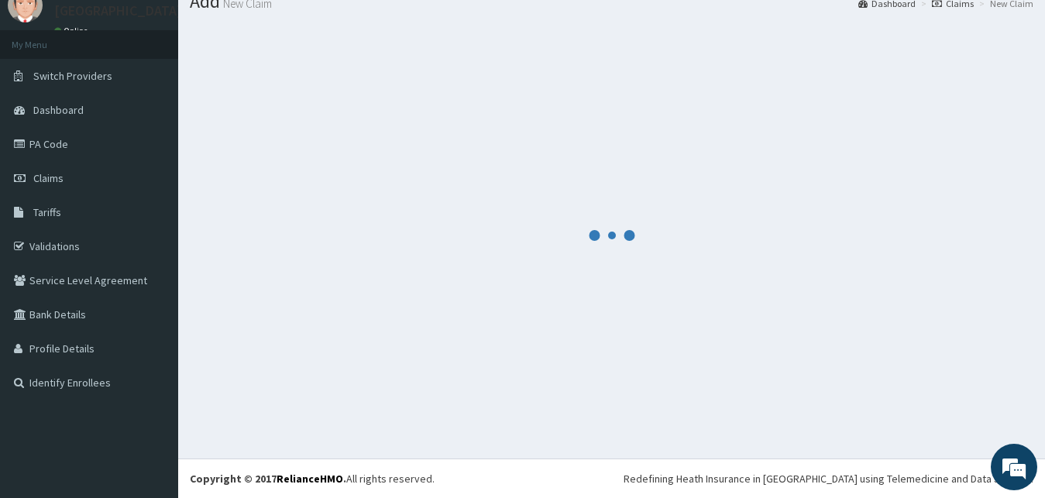
scroll to position [59, 0]
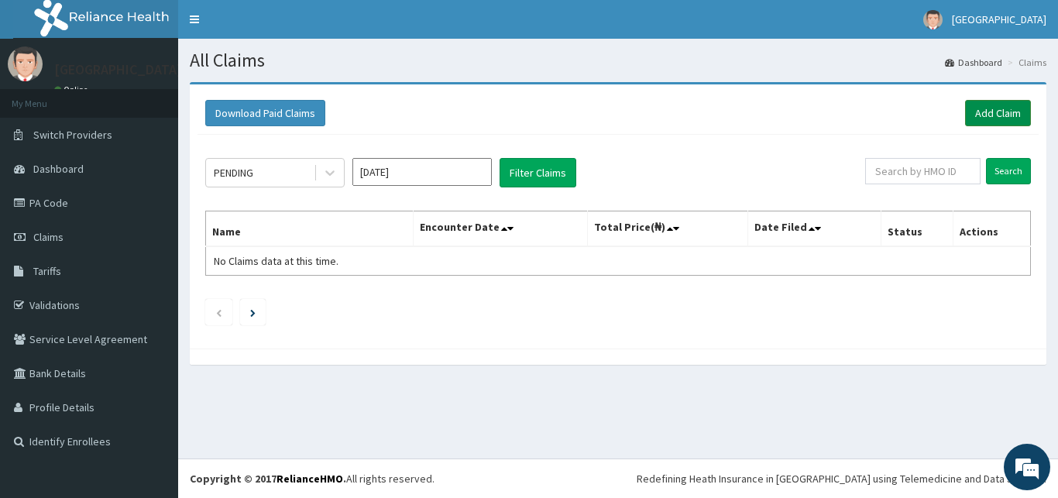
click at [988, 122] on link "Add Claim" at bounding box center [998, 113] width 66 height 26
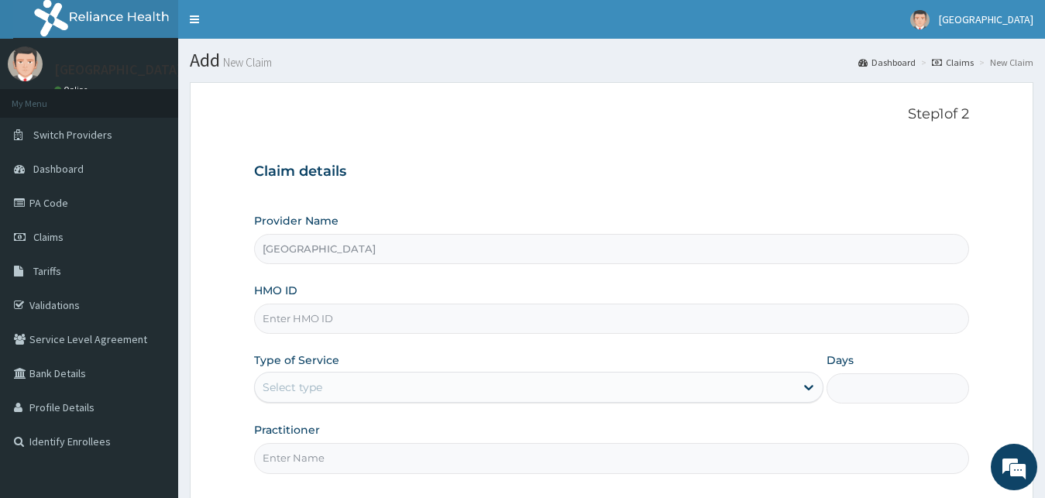
paste input "ENP/11925/B"
click at [282, 318] on input "ENP/11925/B" at bounding box center [612, 319] width 716 height 30
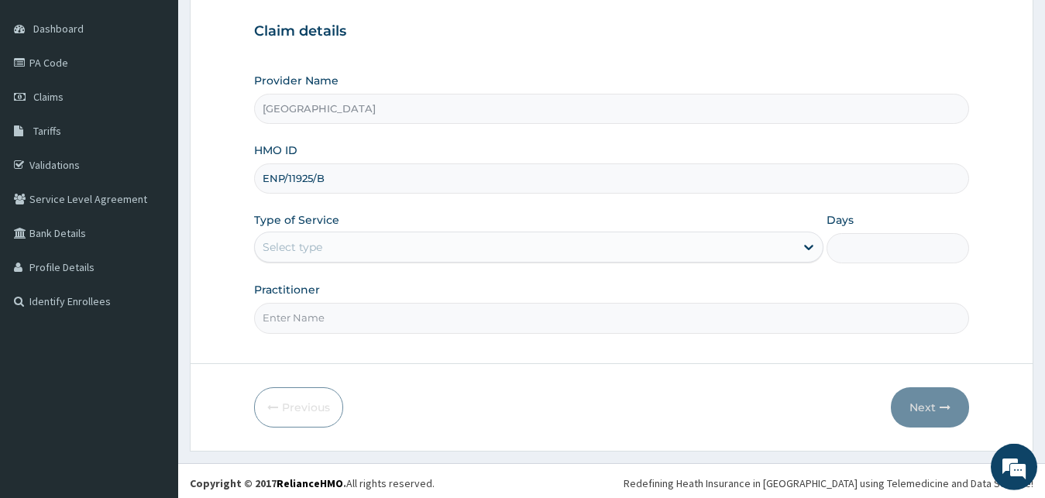
scroll to position [145, 0]
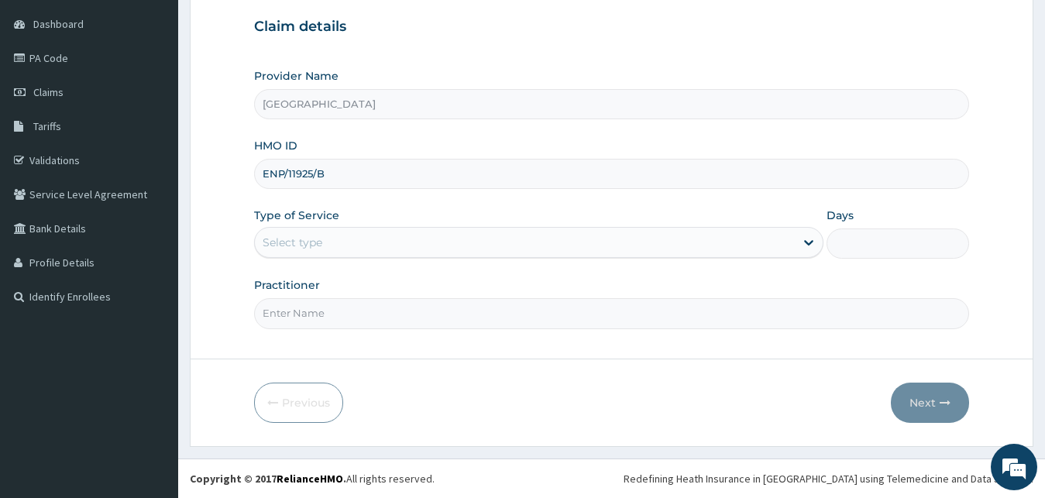
type input "ENP/11925/B"
click at [287, 210] on label "Type of Service" at bounding box center [296, 215] width 85 height 15
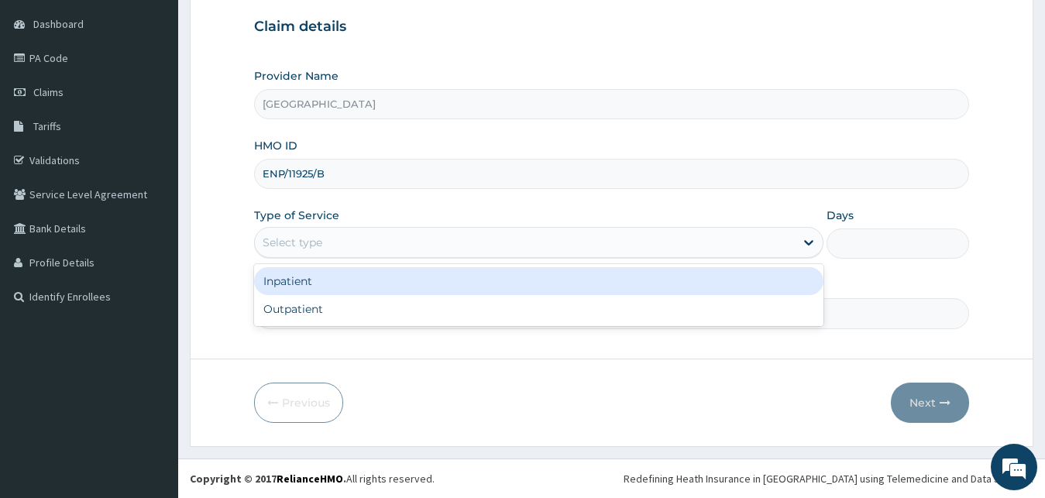
click at [291, 249] on div "Select type" at bounding box center [293, 242] width 60 height 15
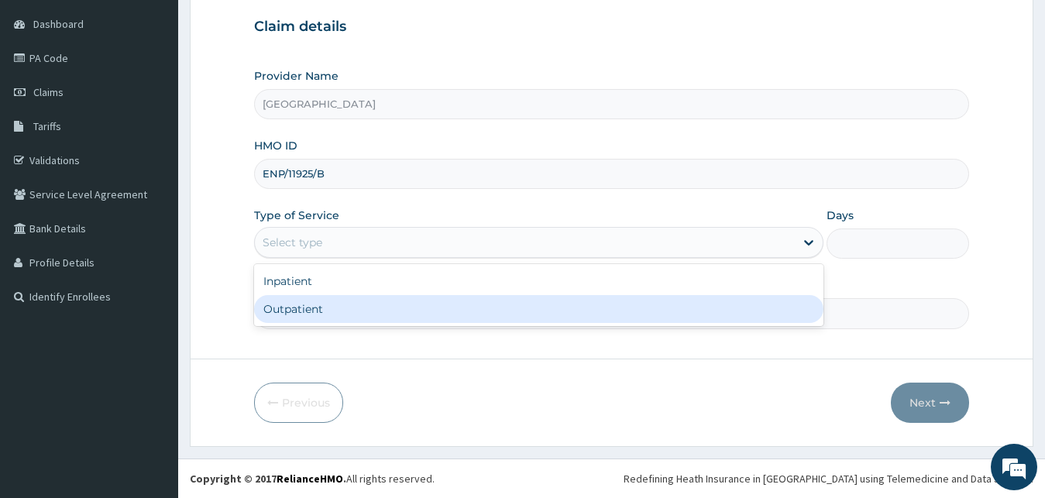
click at [294, 307] on div "Outpatient" at bounding box center [539, 309] width 570 height 28
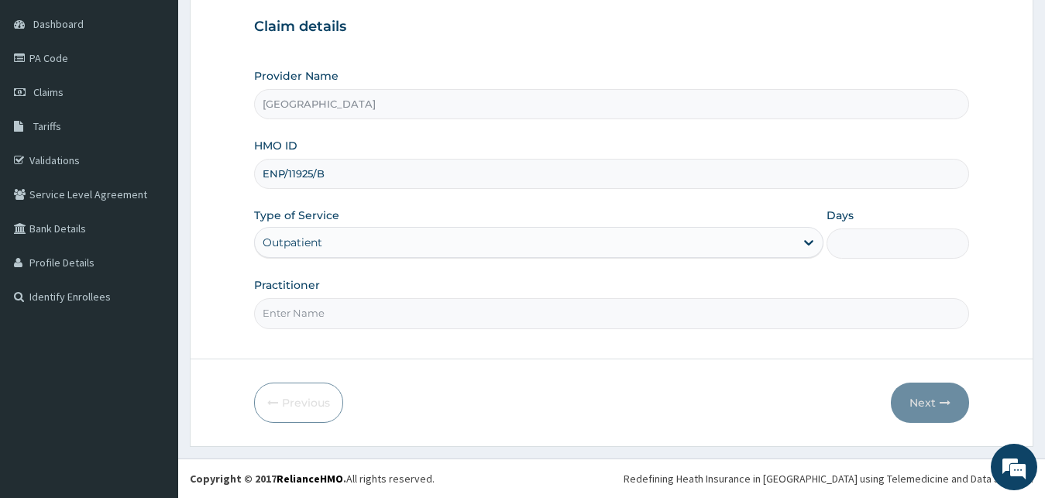
type input "1"
click at [335, 327] on input "Practitioner" at bounding box center [612, 313] width 716 height 30
type input "DR UCHE"
click at [923, 403] on button "Next" at bounding box center [930, 403] width 78 height 40
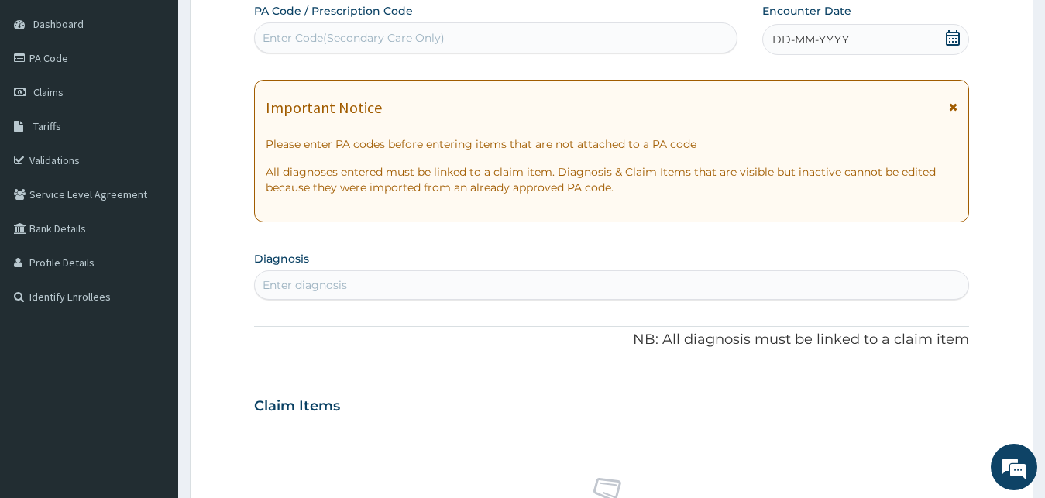
click at [807, 26] on div "DD-MM-YYYY" at bounding box center [866, 39] width 208 height 31
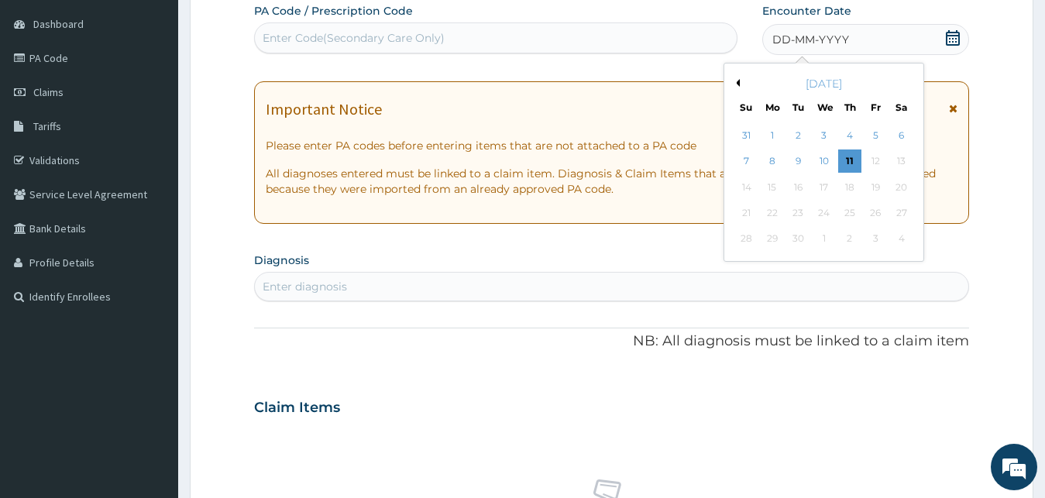
click at [734, 84] on button "Previous Month" at bounding box center [736, 83] width 8 height 8
click at [883, 216] on div "22" at bounding box center [875, 212] width 23 height 23
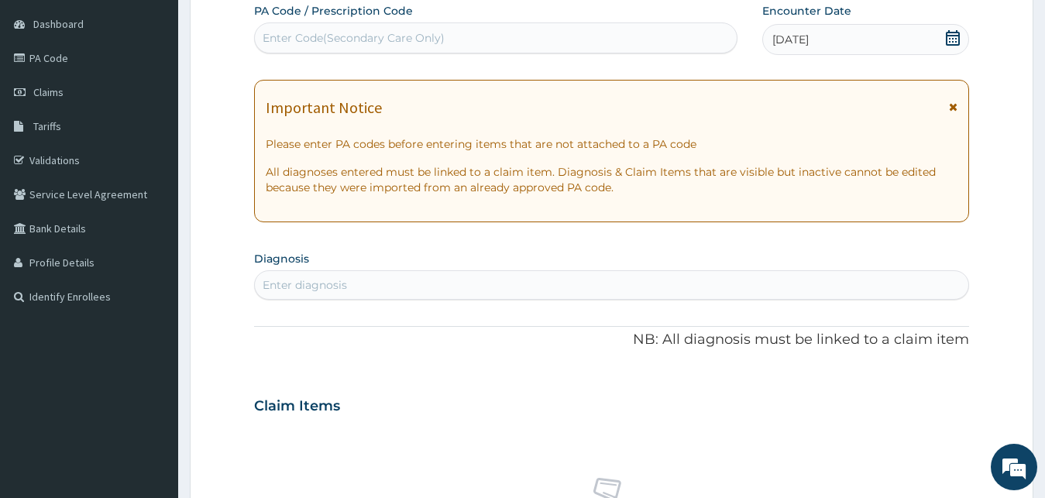
click at [270, 282] on div "Enter diagnosis" at bounding box center [305, 284] width 84 height 15
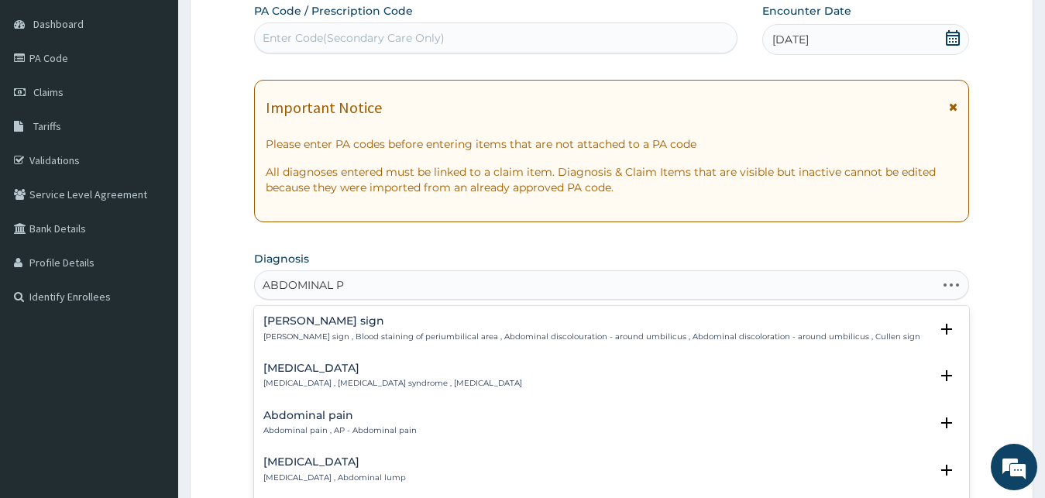
type input "ABDOMINAL PA"
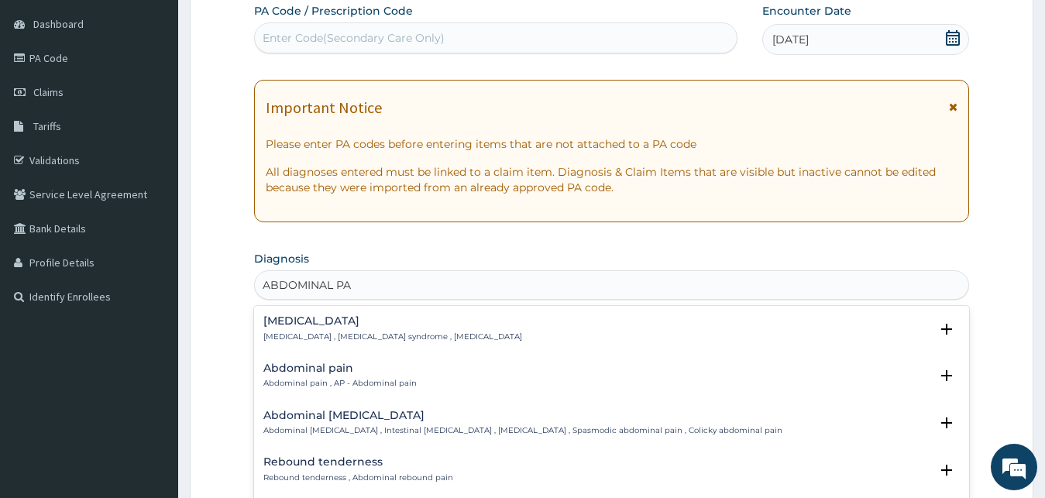
click at [324, 374] on h4 "Abdominal pain" at bounding box center [339, 369] width 153 height 12
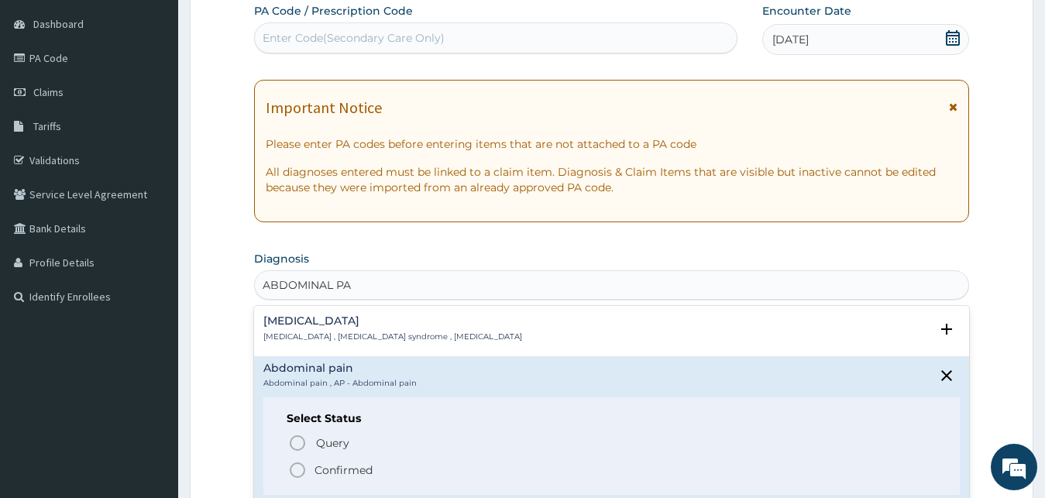
click at [326, 473] on p "Confirmed" at bounding box center [344, 469] width 58 height 15
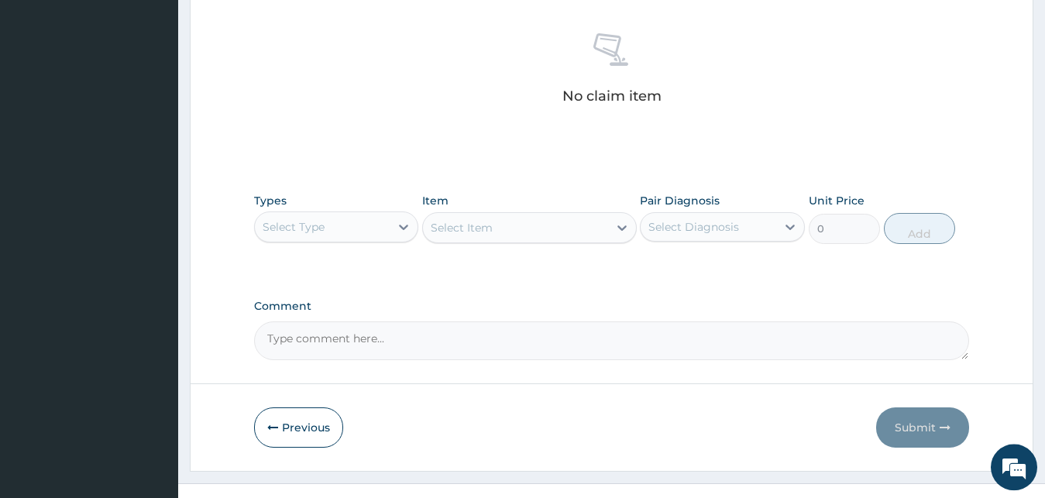
scroll to position [619, 0]
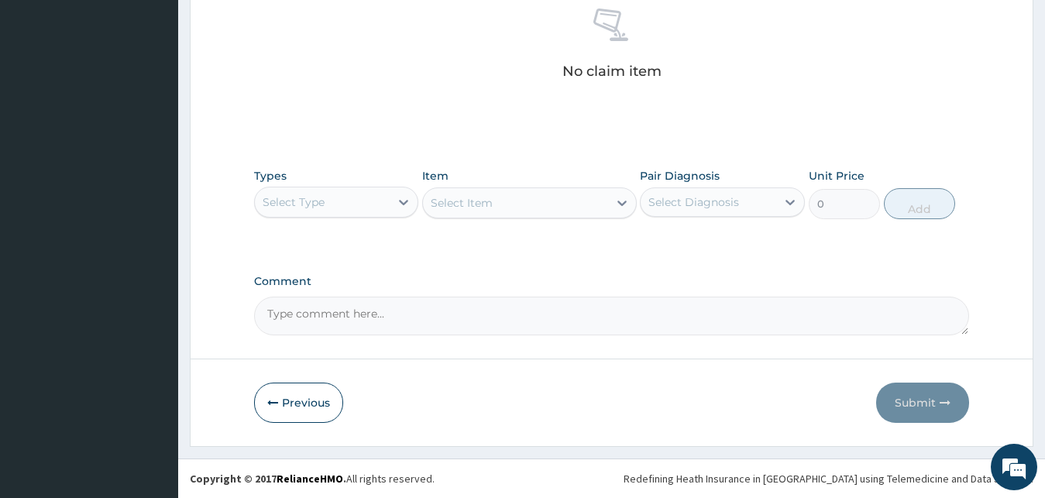
click at [358, 209] on div "Select Type" at bounding box center [323, 202] width 136 height 25
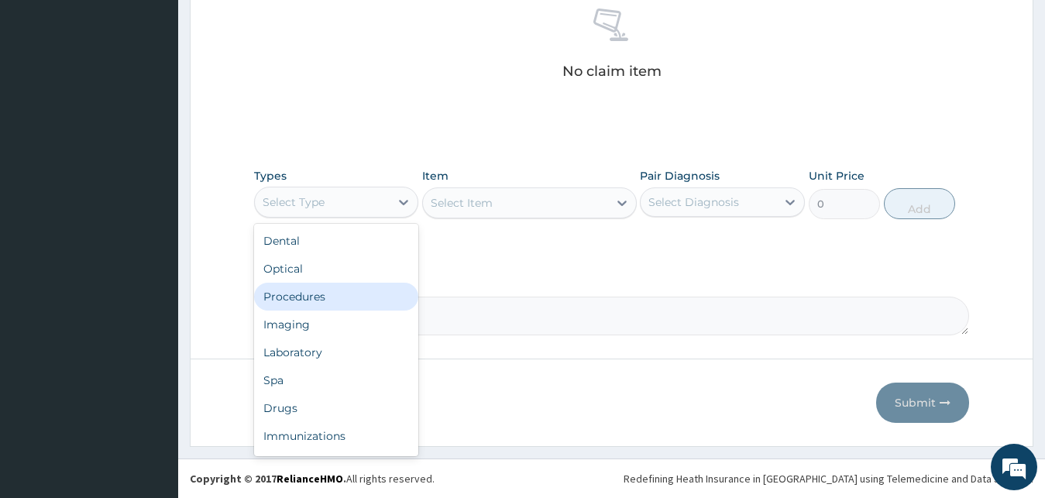
click at [335, 300] on div "Procedures" at bounding box center [336, 297] width 165 height 28
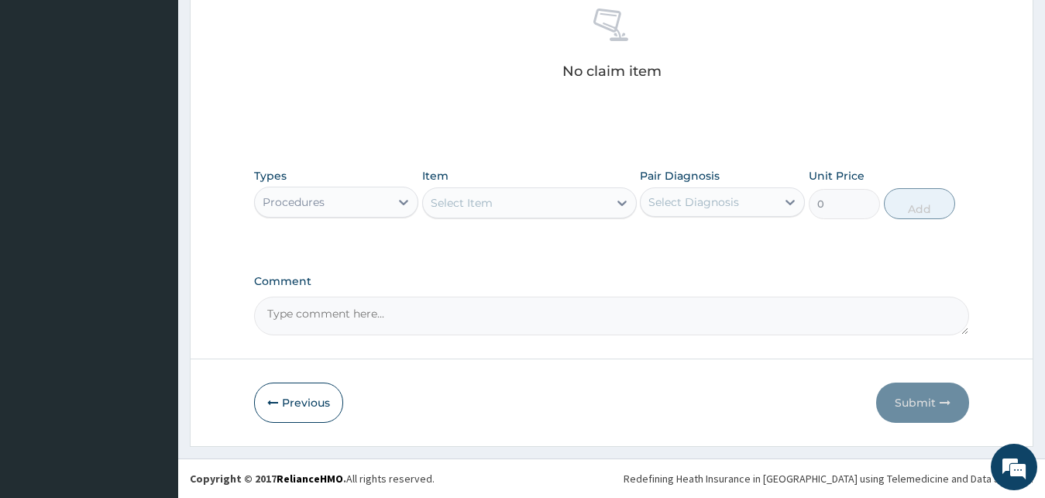
click at [507, 208] on div "Select Item" at bounding box center [515, 203] width 185 height 25
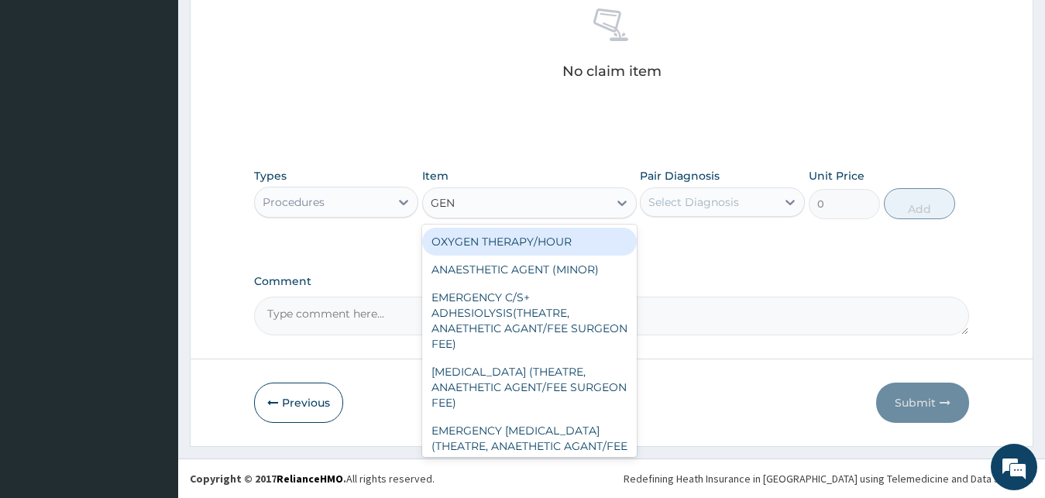
type input "GENE"
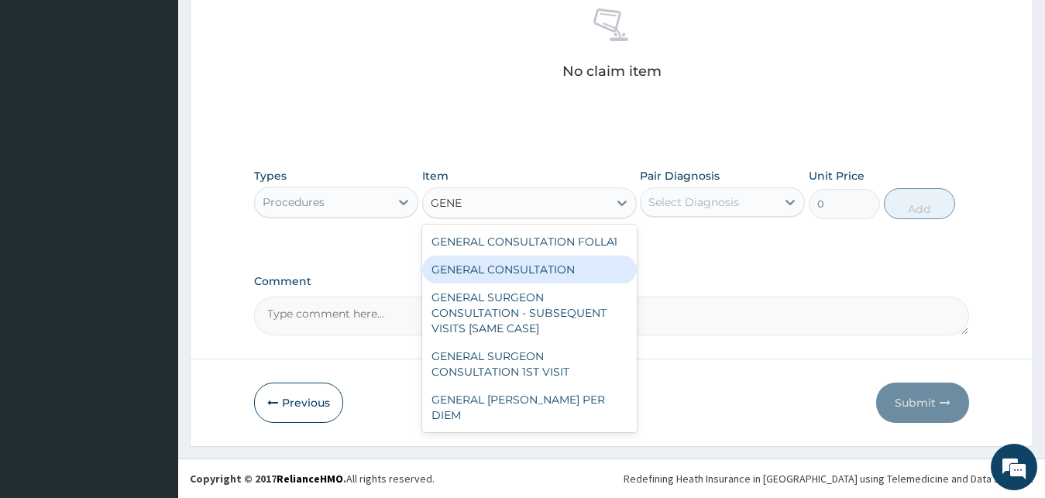
click at [572, 272] on div "GENERAL CONSULTATION" at bounding box center [529, 270] width 215 height 28
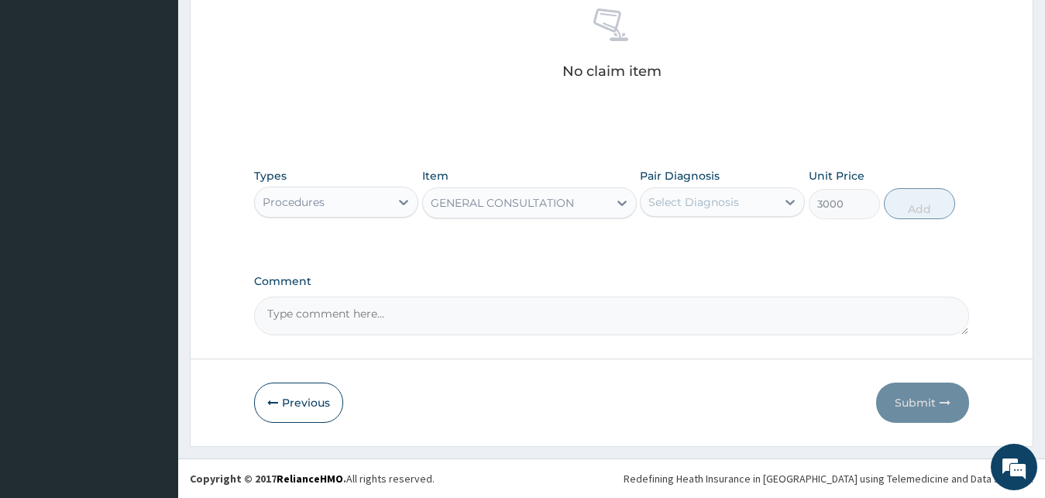
type input "3000"
click at [714, 203] on div "Select Diagnosis" at bounding box center [693, 201] width 91 height 15
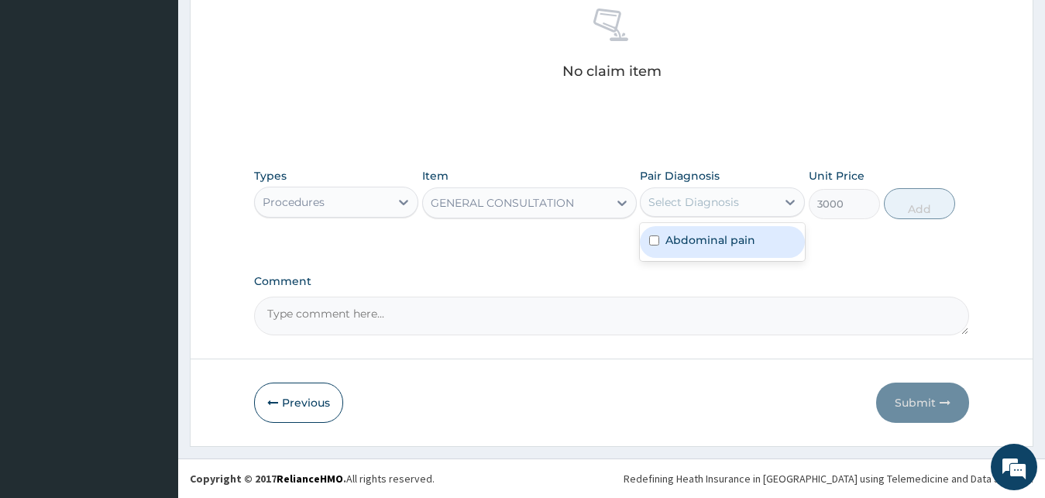
click at [714, 242] on label "Abdominal pain" at bounding box center [710, 239] width 90 height 15
checkbox input "true"
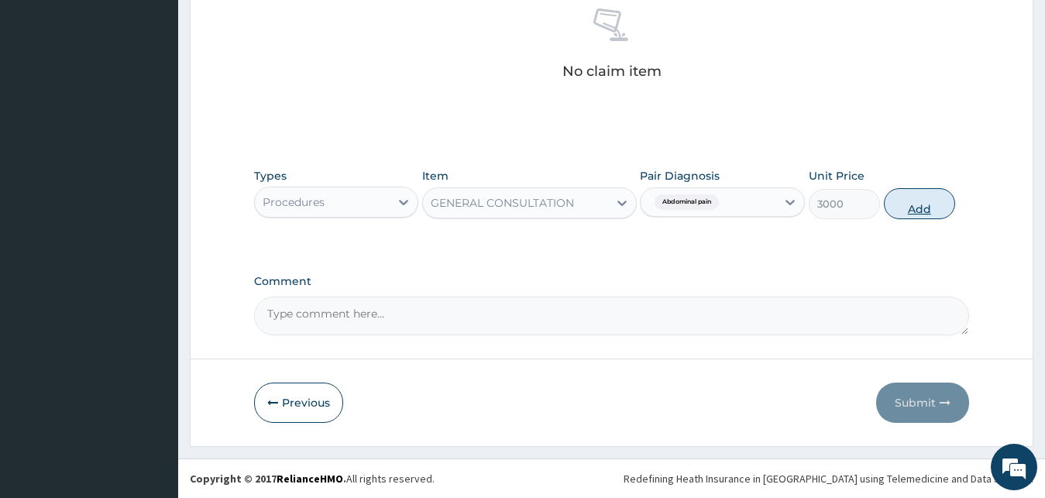
click at [925, 210] on button "Add" at bounding box center [919, 203] width 71 height 31
type input "0"
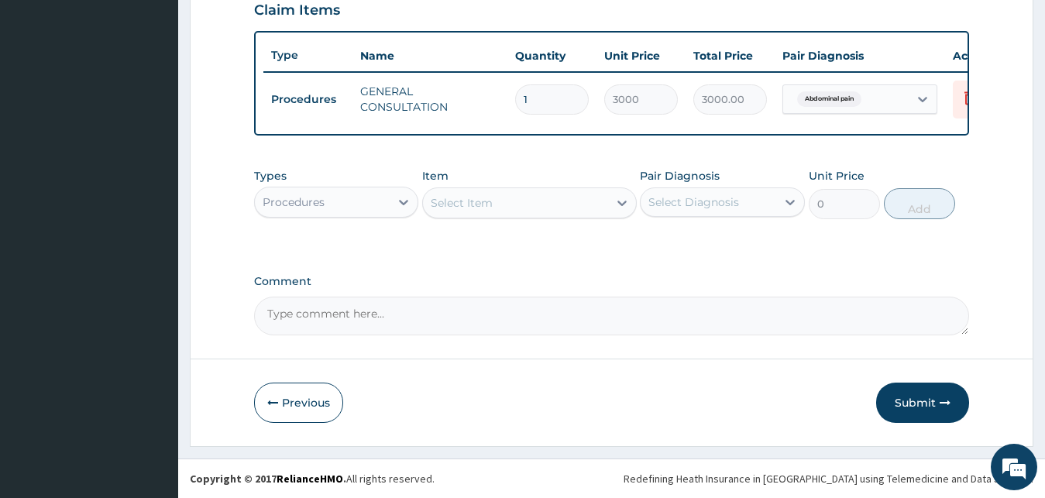
scroll to position [559, 0]
drag, startPoint x: 948, startPoint y: 390, endPoint x: 693, endPoint y: 351, distance: 258.7
click at [938, 384] on button "Submit" at bounding box center [922, 403] width 93 height 40
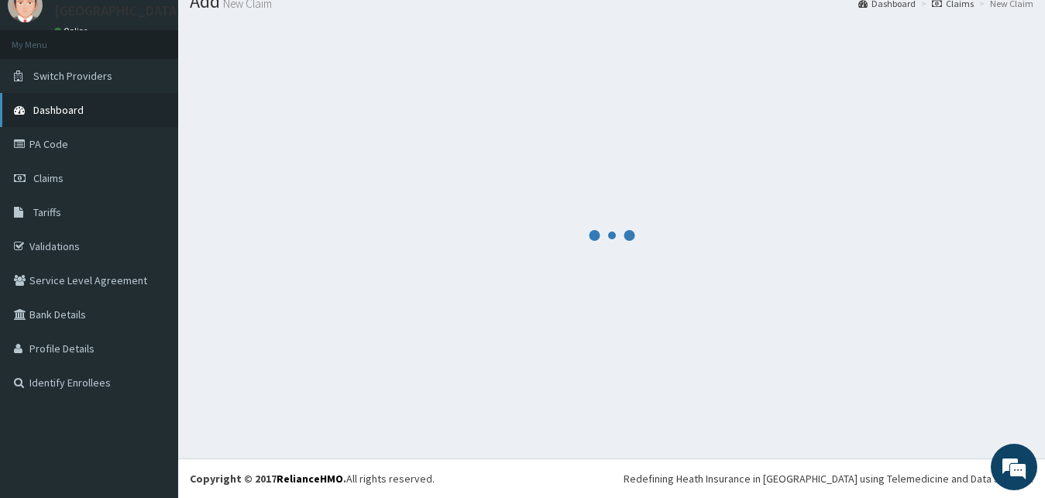
scroll to position [59, 0]
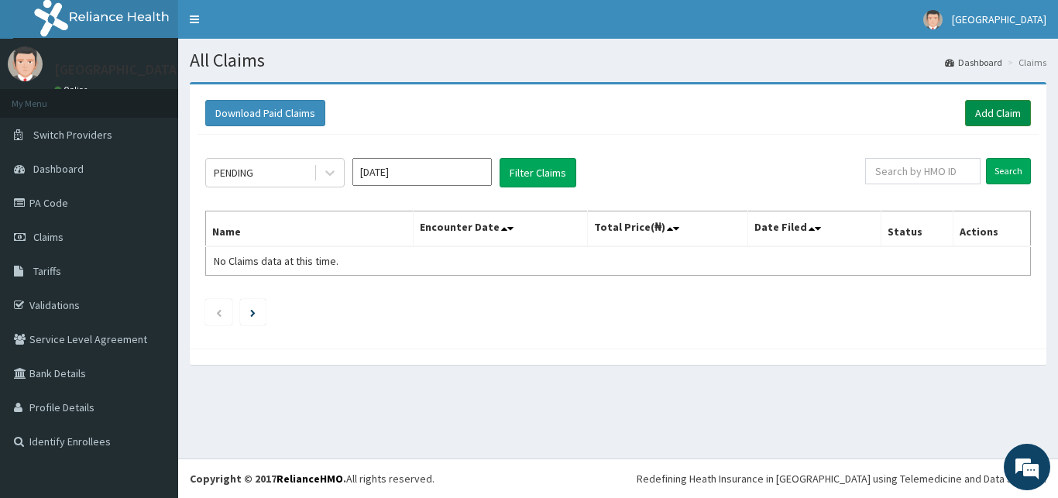
click at [975, 117] on link "Add Claim" at bounding box center [998, 113] width 66 height 26
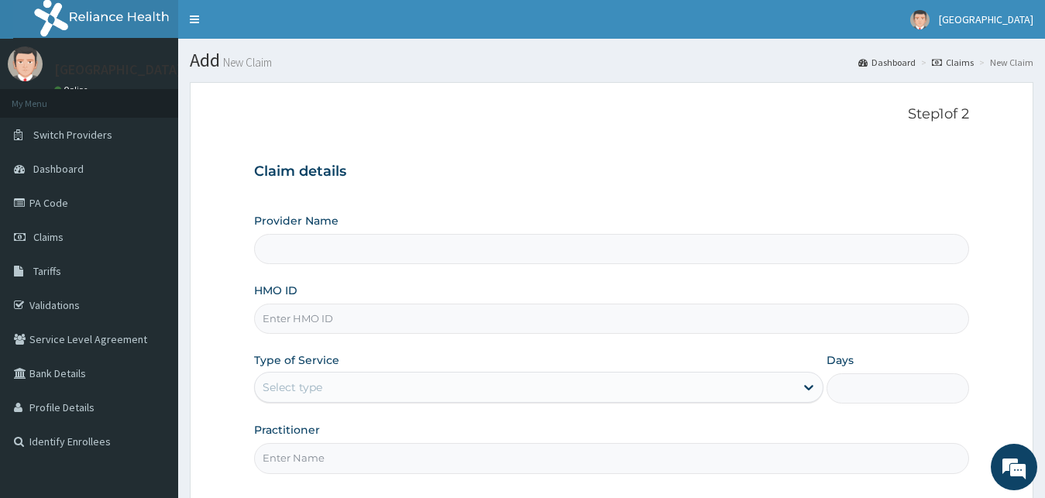
type input "TEC/10027/A"
type input "[GEOGRAPHIC_DATA]"
type input "TEC/10027/A"
click at [322, 390] on div "Select type" at bounding box center [525, 387] width 541 height 25
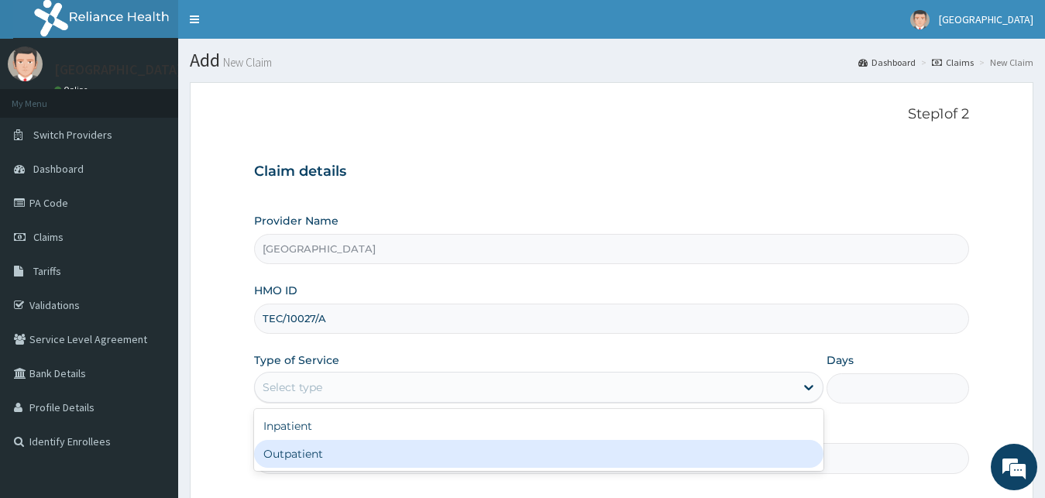
click at [322, 461] on div "Outpatient" at bounding box center [539, 454] width 570 height 28
type input "1"
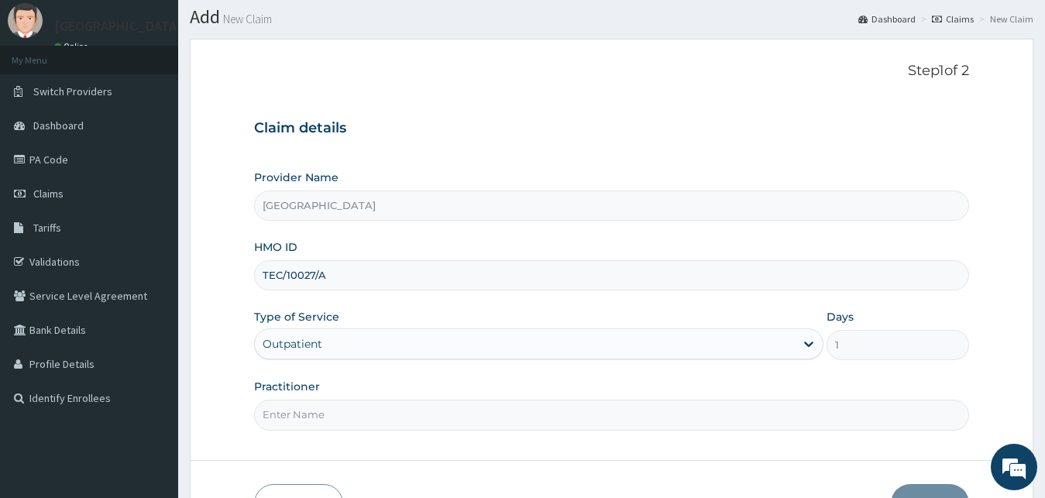
scroll to position [79, 0]
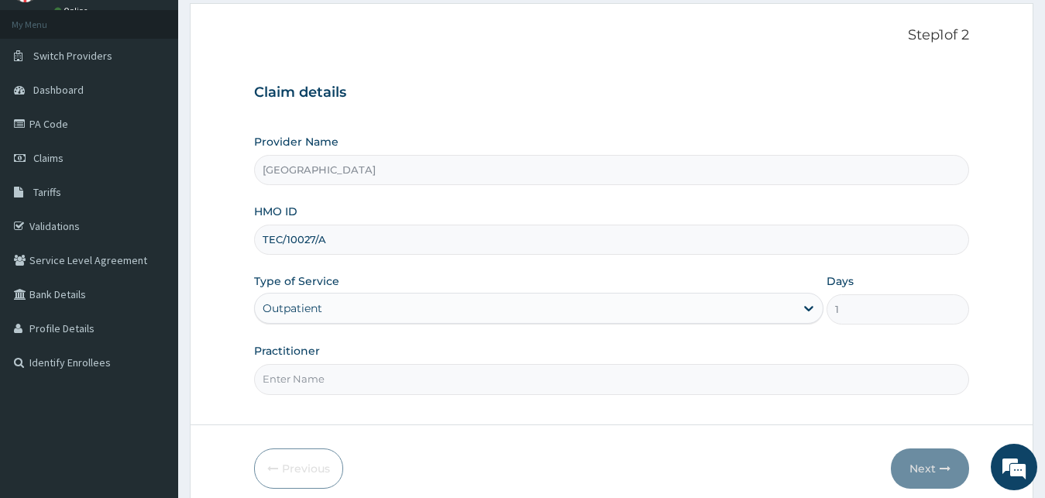
click at [354, 380] on input "Practitioner" at bounding box center [612, 379] width 716 height 30
type input "DR UCHE"
click at [915, 462] on button "Next" at bounding box center [930, 469] width 78 height 40
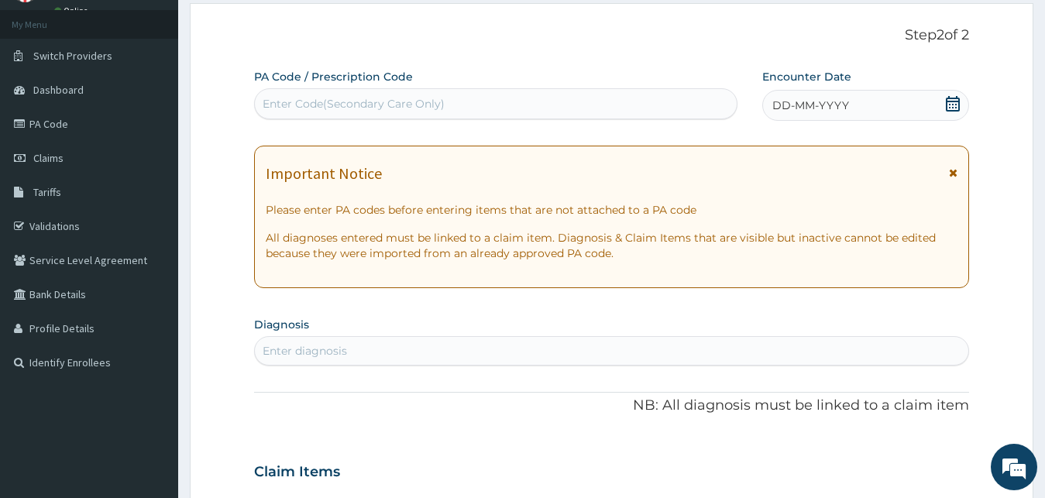
click at [846, 112] on span "DD-MM-YYYY" at bounding box center [810, 105] width 77 height 15
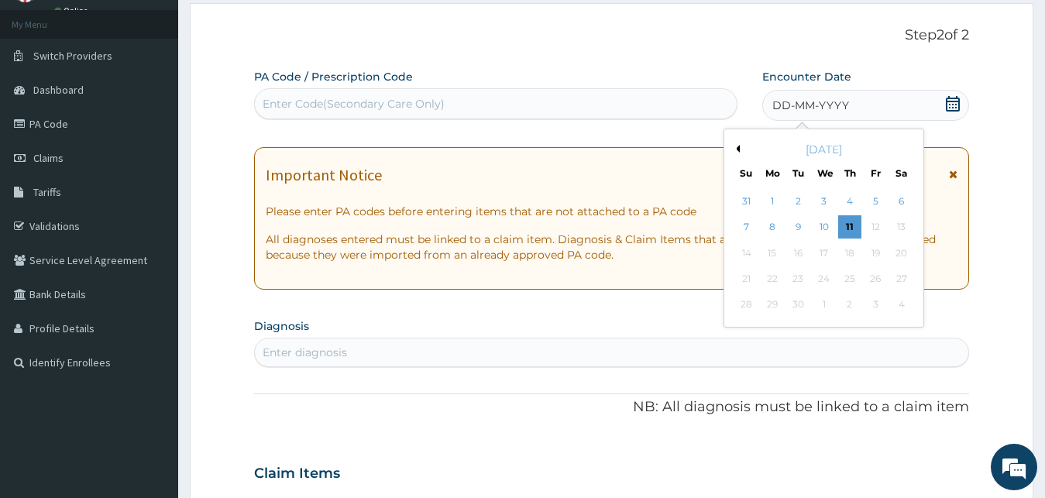
click at [734, 147] on button "Previous Month" at bounding box center [736, 149] width 8 height 8
click at [871, 287] on div "22" at bounding box center [875, 278] width 23 height 23
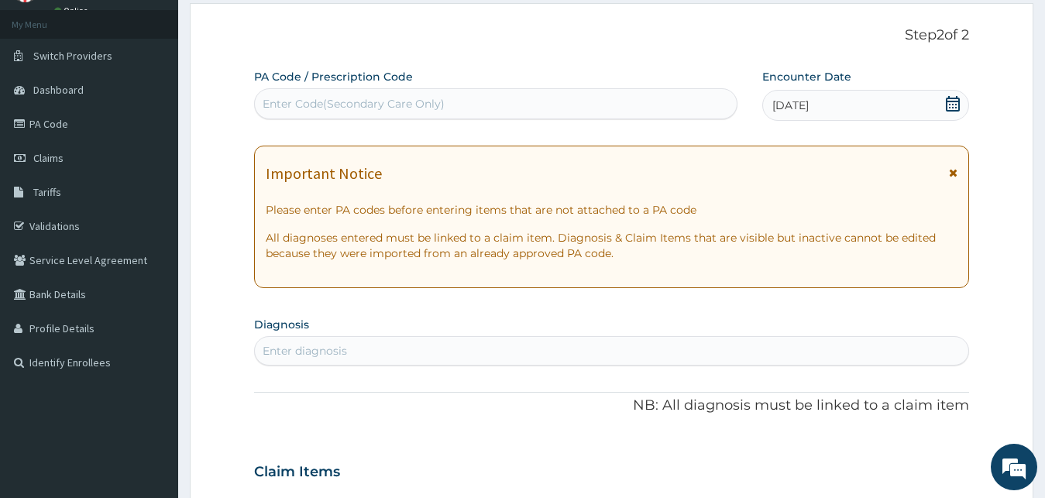
scroll to position [0, 0]
click at [301, 359] on div "Enter diagnosis" at bounding box center [612, 351] width 714 height 25
type input "MYELOPAT"
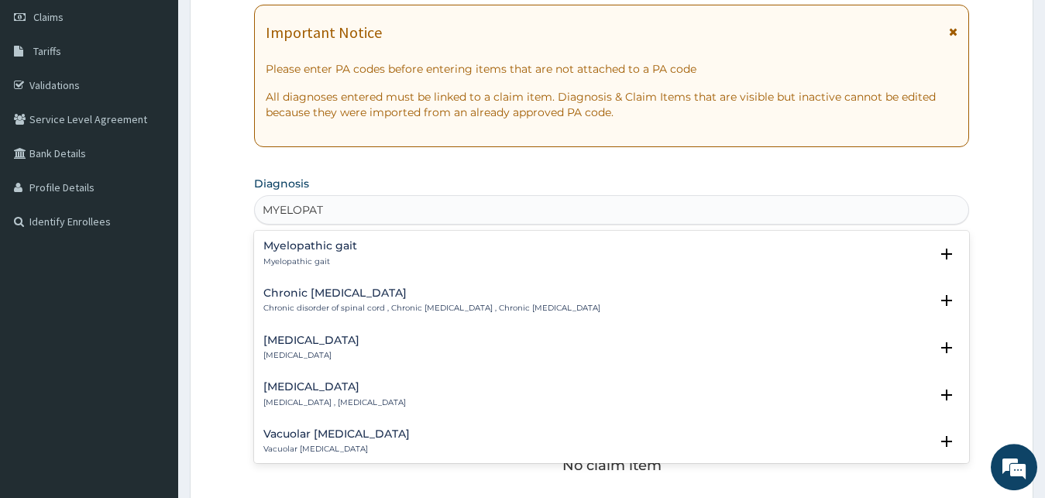
scroll to position [395, 0]
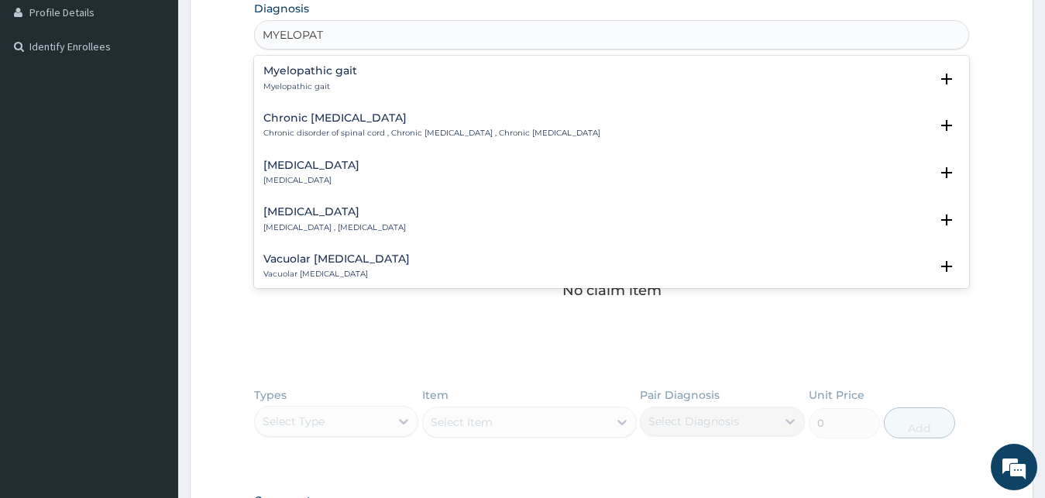
click at [332, 123] on h4 "Chronic myelopathy" at bounding box center [431, 118] width 337 height 12
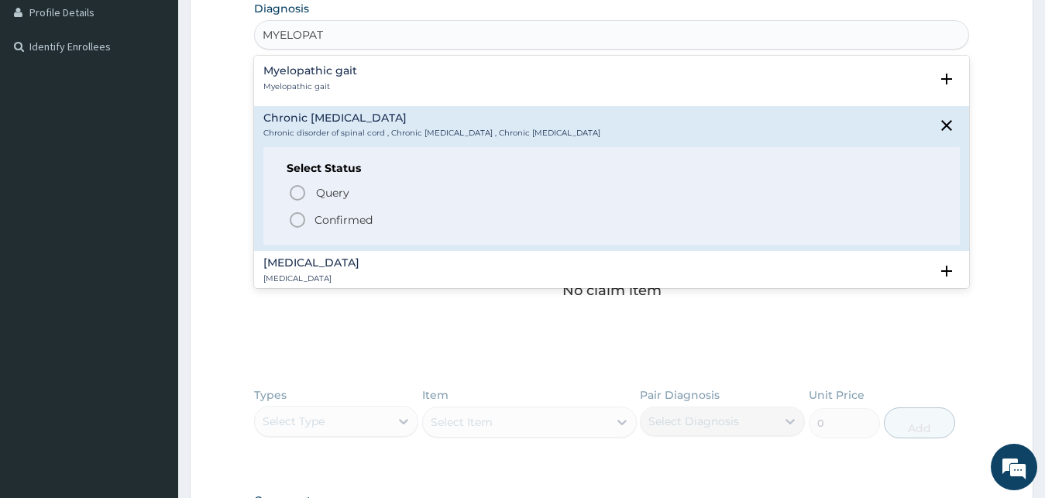
click at [332, 235] on div "Select Status Query Query covers suspected (?), Keep in view (kiv), Ruled out (…" at bounding box center [611, 196] width 697 height 98
click at [338, 218] on p "Confirmed" at bounding box center [344, 219] width 58 height 15
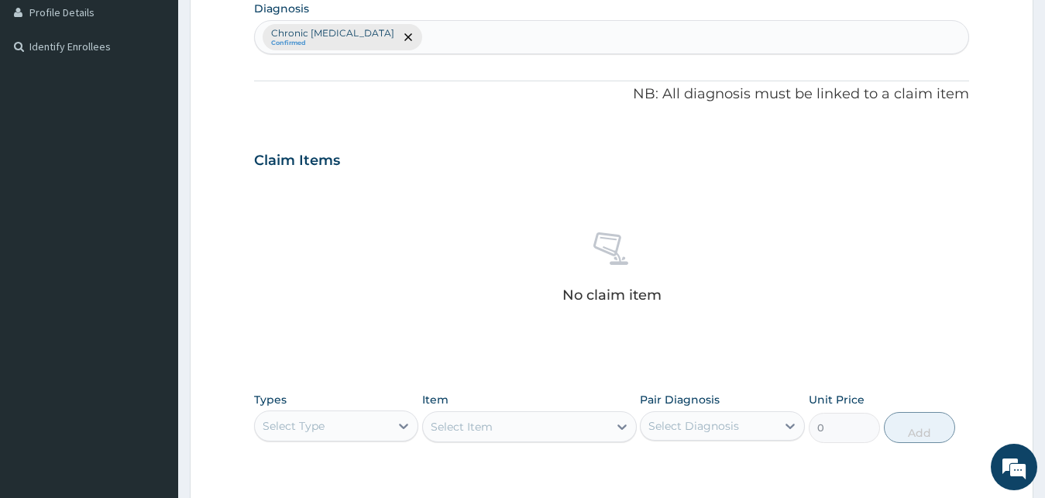
scroll to position [619, 0]
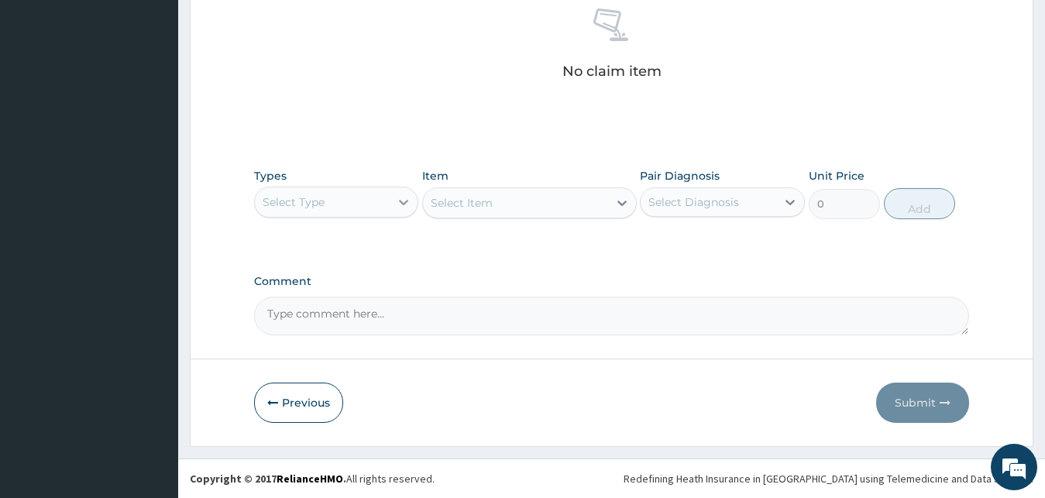
click at [392, 210] on div at bounding box center [404, 202] width 28 height 28
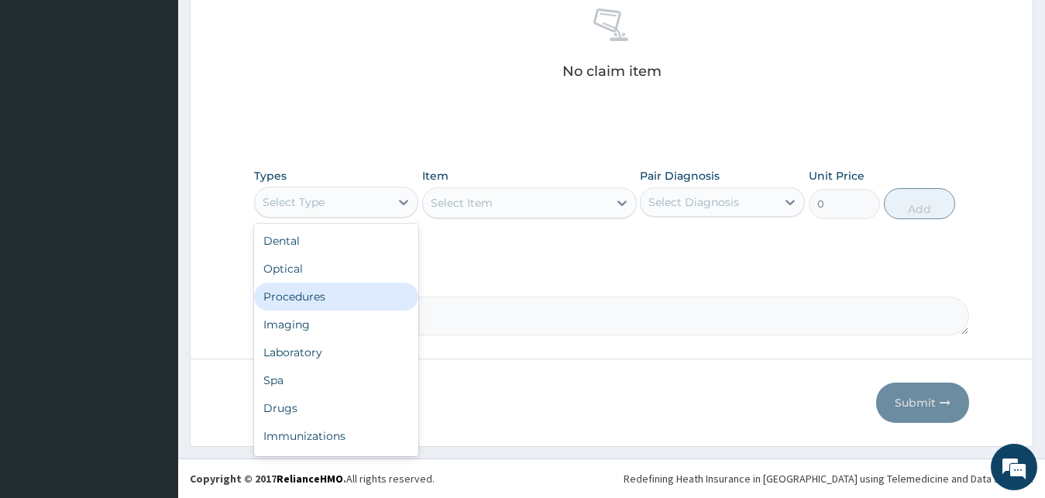
click at [359, 295] on div "Procedures" at bounding box center [336, 297] width 165 height 28
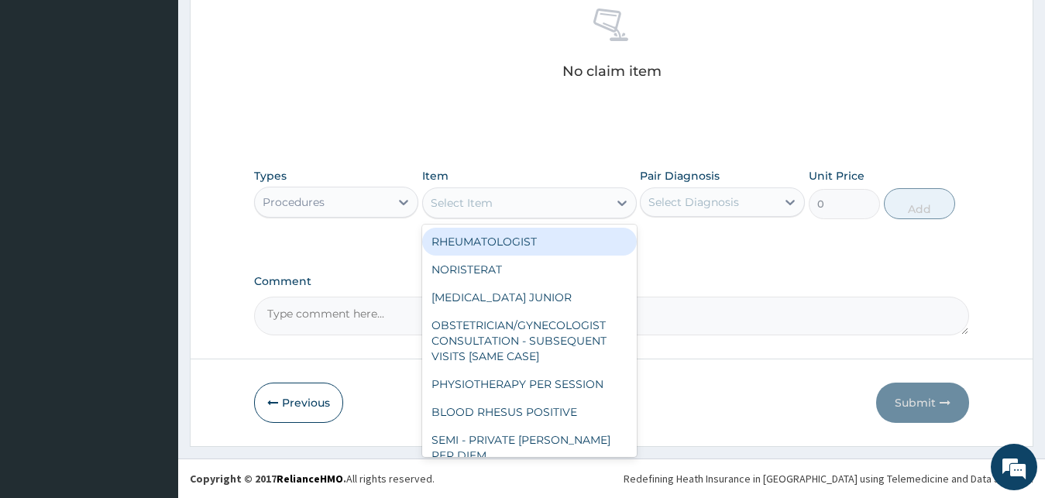
click at [500, 208] on div "Select Item" at bounding box center [515, 203] width 185 height 25
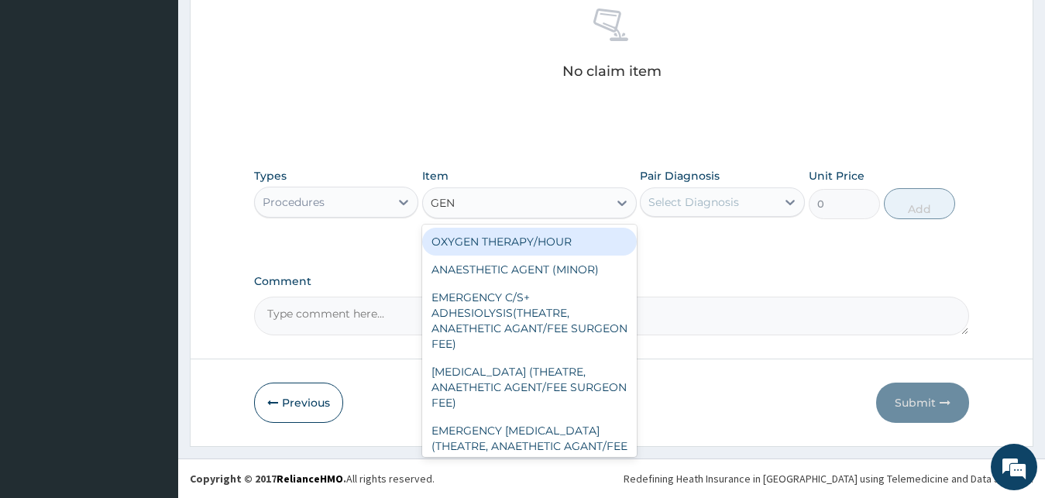
type input "GENE"
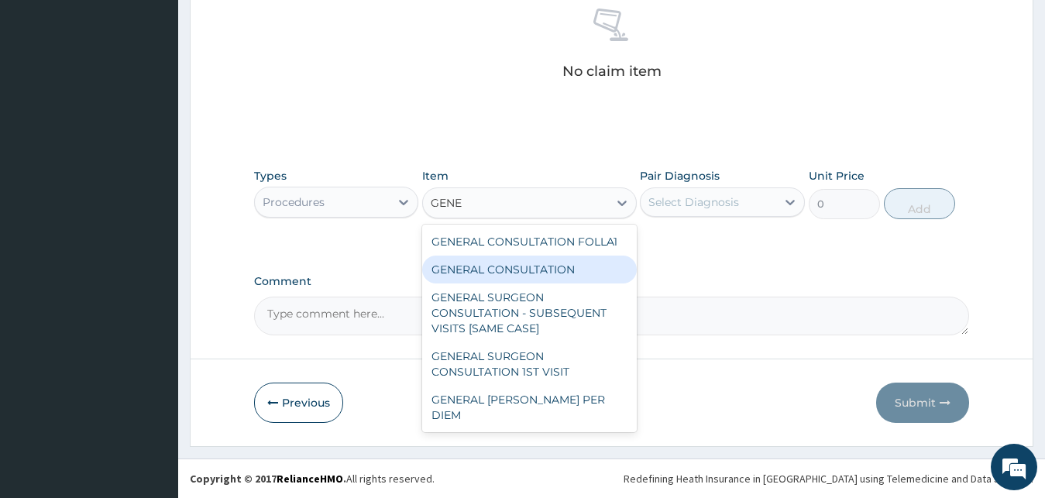
click at [521, 270] on div "GENERAL CONSULTATION" at bounding box center [529, 270] width 215 height 28
type input "3000"
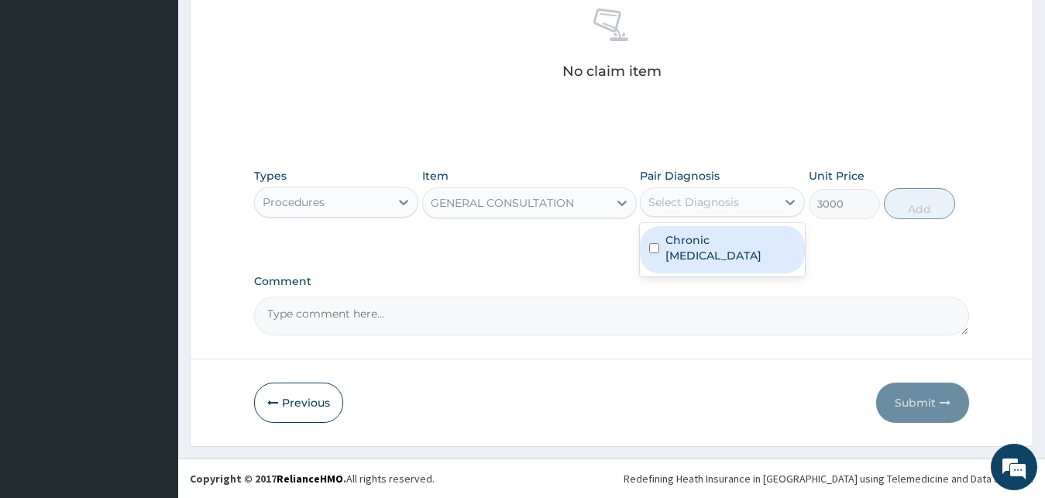
click at [766, 205] on div "Select Diagnosis" at bounding box center [709, 202] width 136 height 25
click at [752, 239] on label "Chronic myelopathy" at bounding box center [730, 247] width 130 height 31
checkbox input "true"
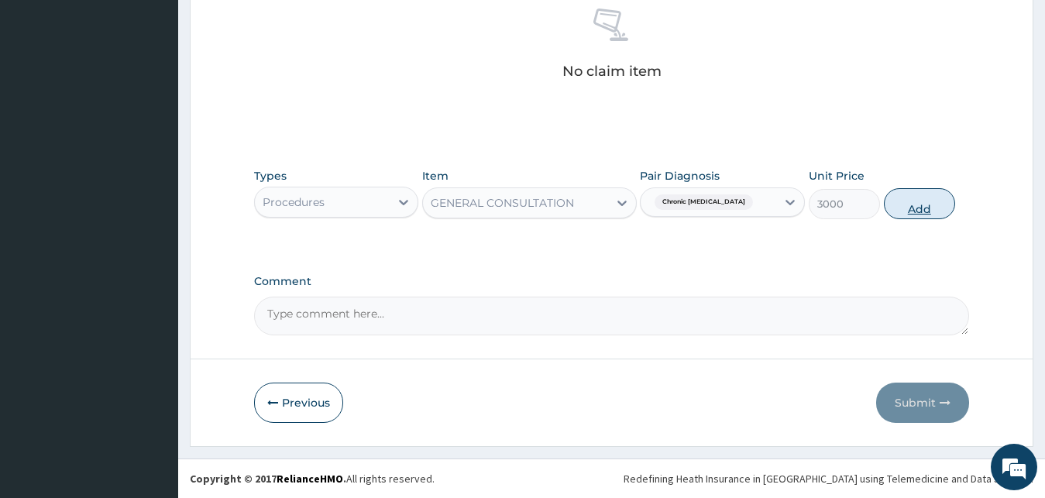
click at [925, 206] on button "Add" at bounding box center [919, 203] width 71 height 31
type input "0"
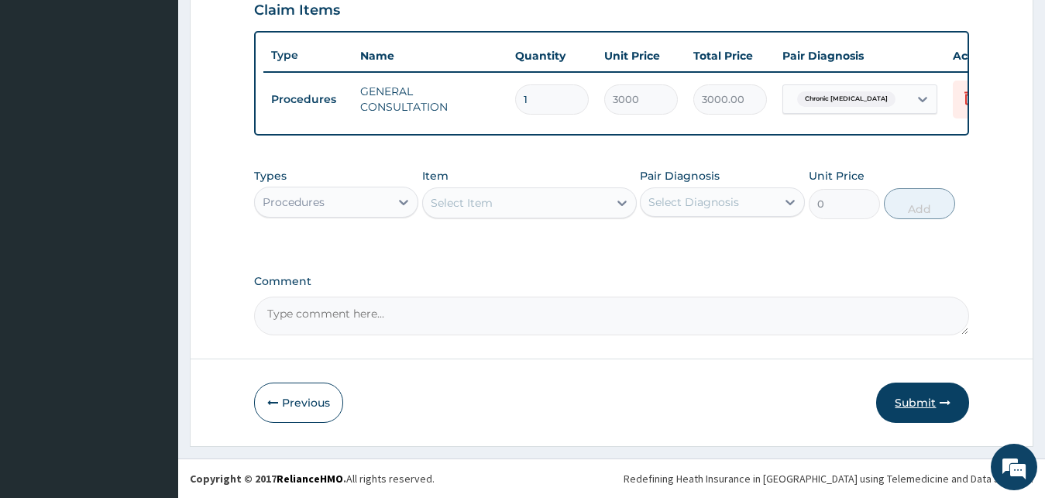
click at [924, 401] on button "Submit" at bounding box center [922, 403] width 93 height 40
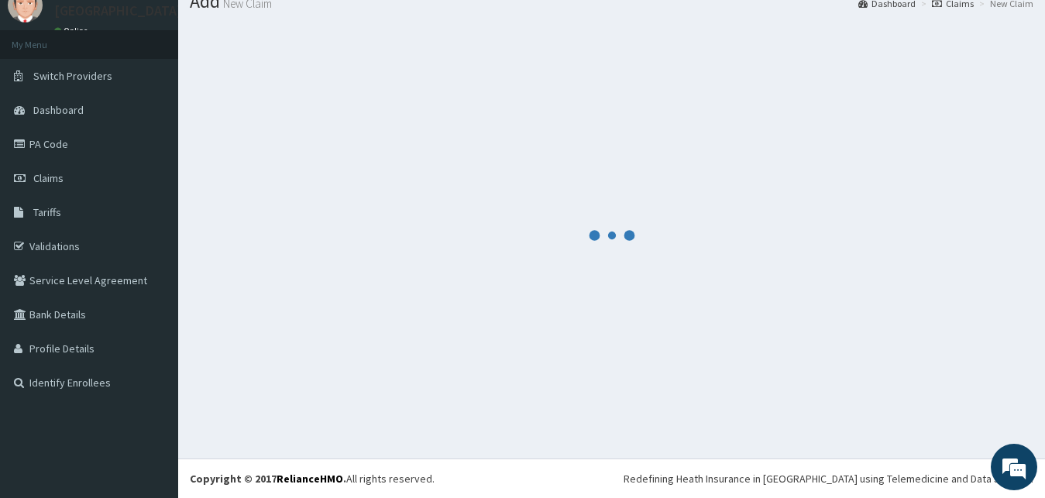
scroll to position [59, 0]
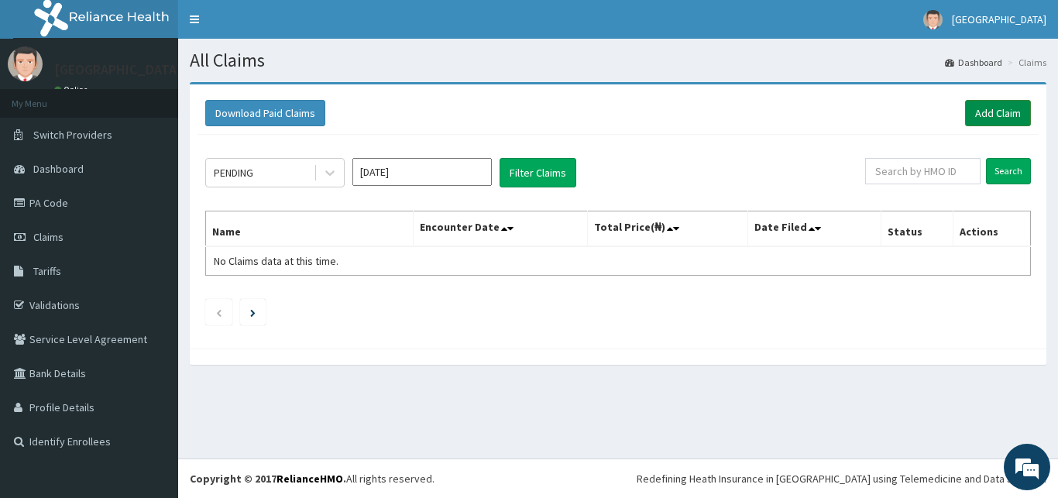
click at [1010, 114] on link "Add Claim" at bounding box center [998, 113] width 66 height 26
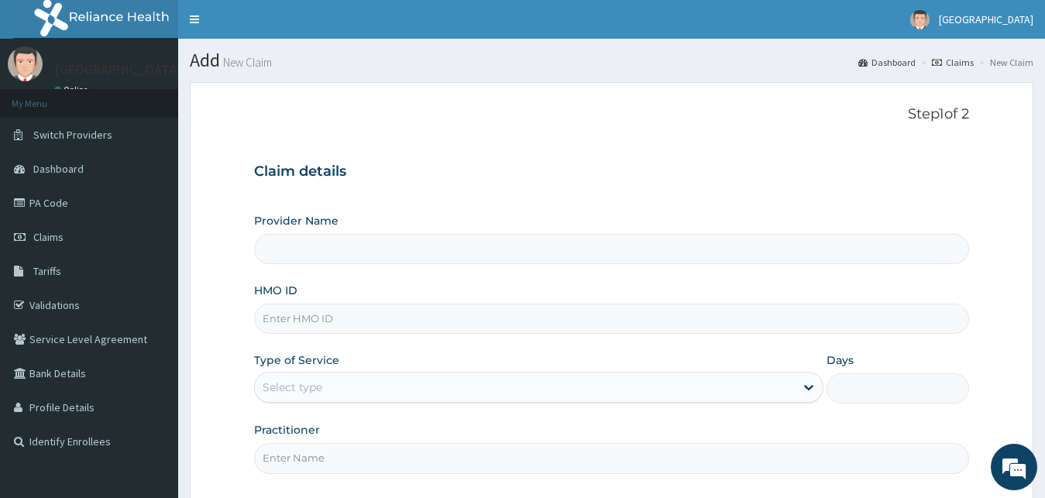
type input "[GEOGRAPHIC_DATA]"
paste input "ISD/10027/D"
click at [284, 323] on input "ISD/10027/D" at bounding box center [612, 319] width 716 height 30
type input "ISD/10027/D"
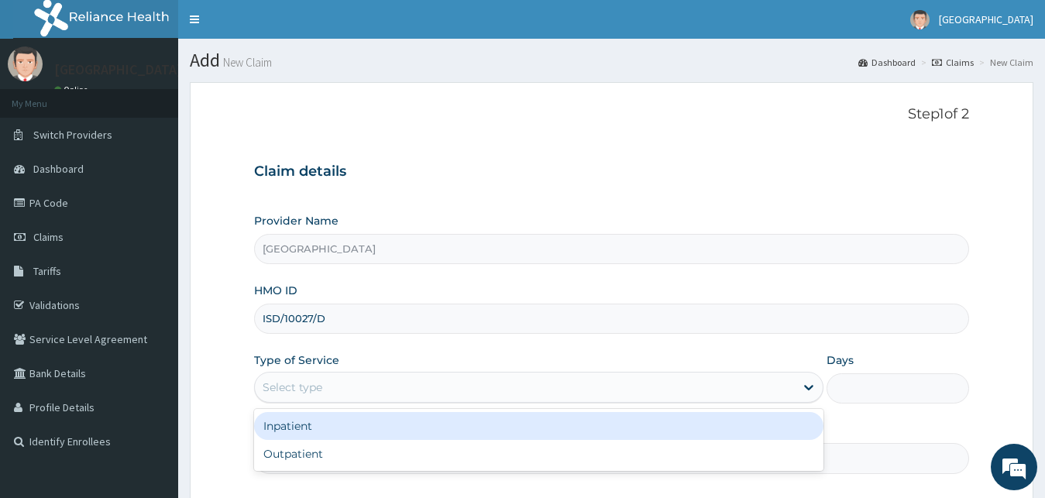
click at [312, 391] on div "Select type" at bounding box center [293, 387] width 60 height 15
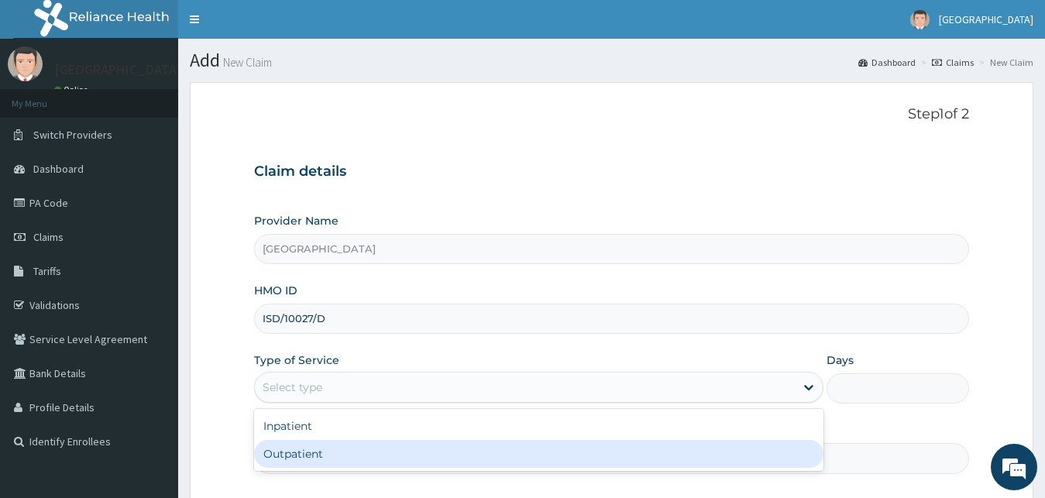
click at [316, 460] on div "Outpatient" at bounding box center [539, 454] width 570 height 28
type input "1"
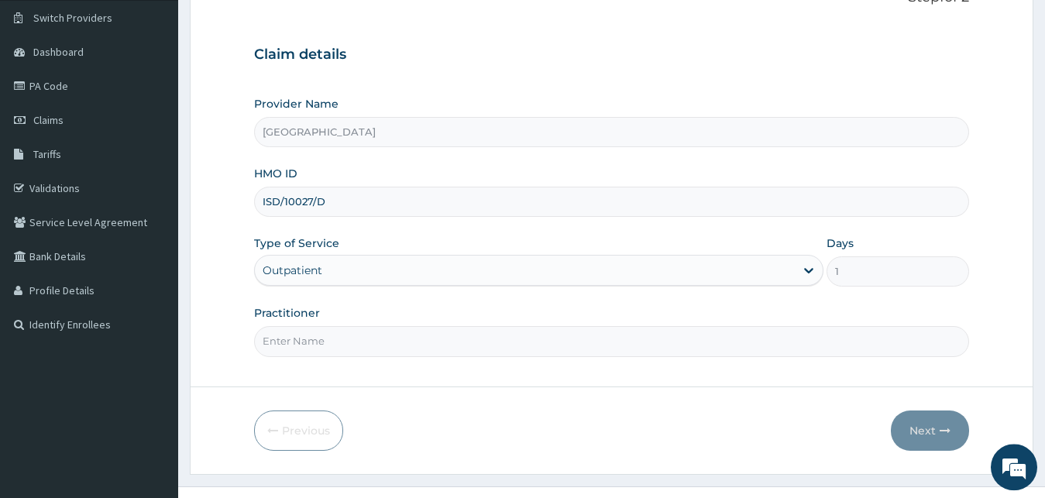
scroll to position [145, 0]
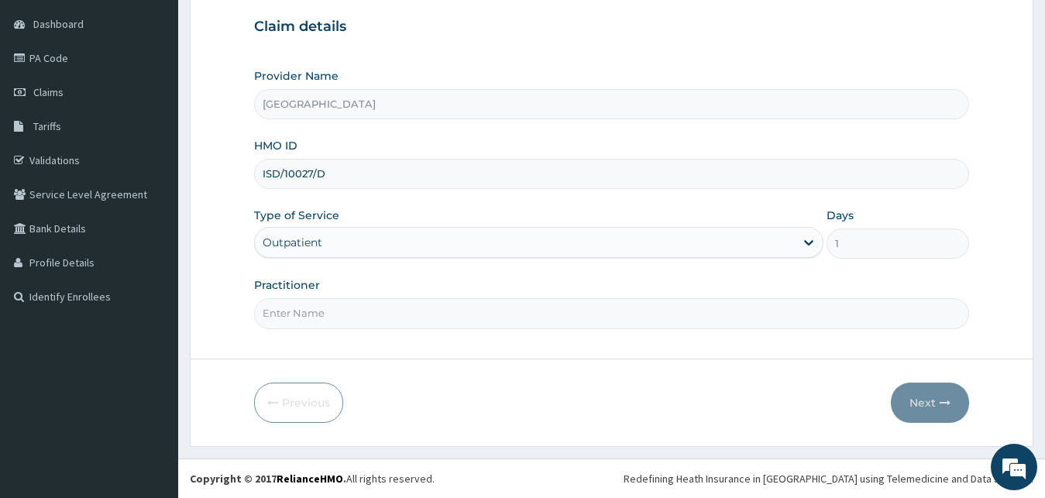
click at [409, 315] on input "Practitioner" at bounding box center [612, 313] width 716 height 30
type input "DR UCHE"
click at [935, 399] on button "Next" at bounding box center [930, 403] width 78 height 40
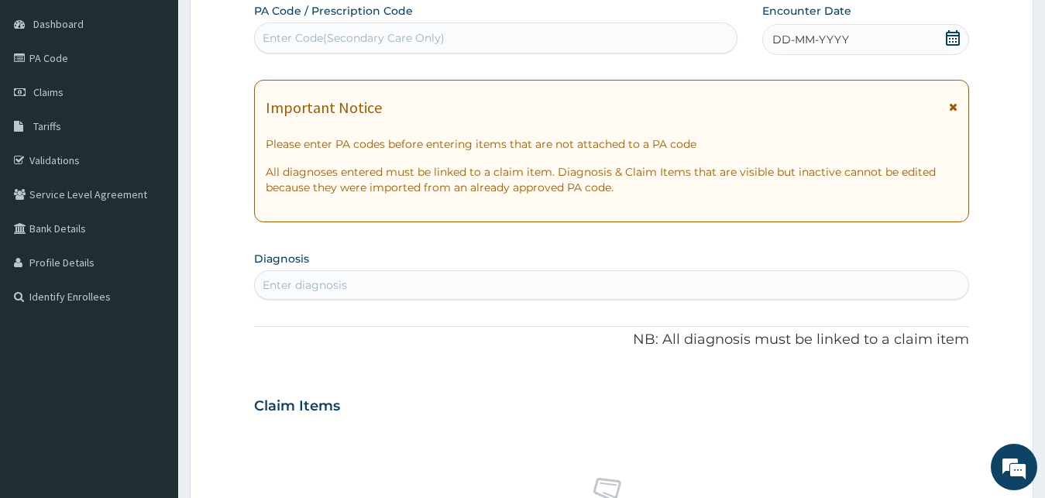
click at [243, 229] on form "Step 2 of 2 PA Code / Prescription Code Enter Code(Secondary Care Only) Encount…" at bounding box center [612, 426] width 844 height 979
click at [862, 31] on div "DD-MM-YYYY" at bounding box center [866, 39] width 208 height 31
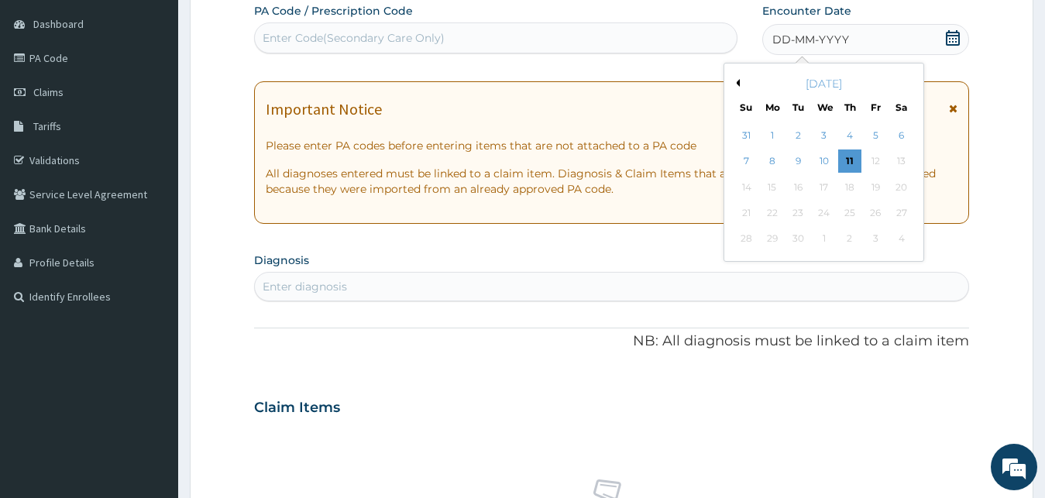
click at [737, 80] on button "Previous Month" at bounding box center [736, 83] width 8 height 8
click at [871, 215] on div "22" at bounding box center [875, 212] width 23 height 23
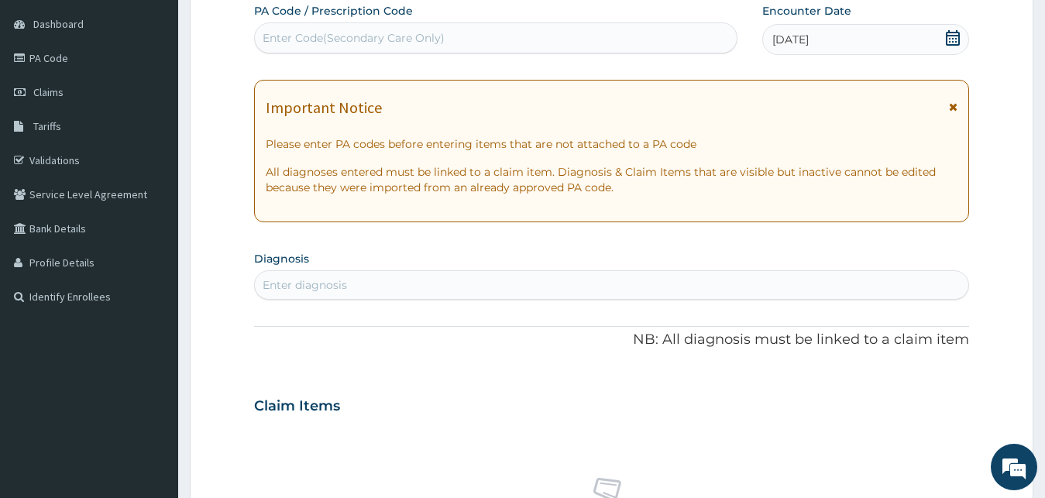
click at [314, 285] on div "Enter diagnosis" at bounding box center [305, 284] width 84 height 15
click at [497, 39] on div "Enter Code(Secondary Care Only)" at bounding box center [496, 38] width 482 height 25
paste input "PA/C22758"
type input "PA/C22758"
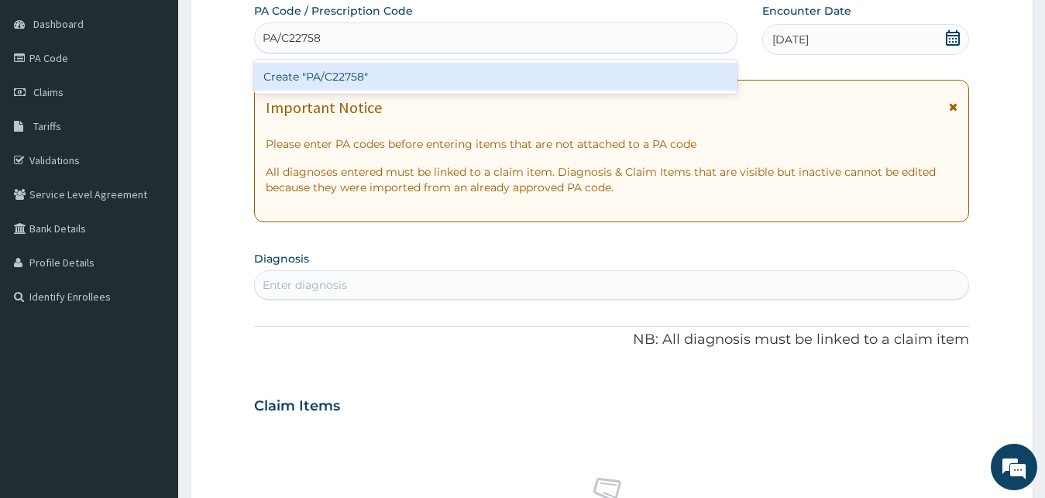
click at [469, 80] on div "Create "PA/C22758"" at bounding box center [495, 77] width 483 height 28
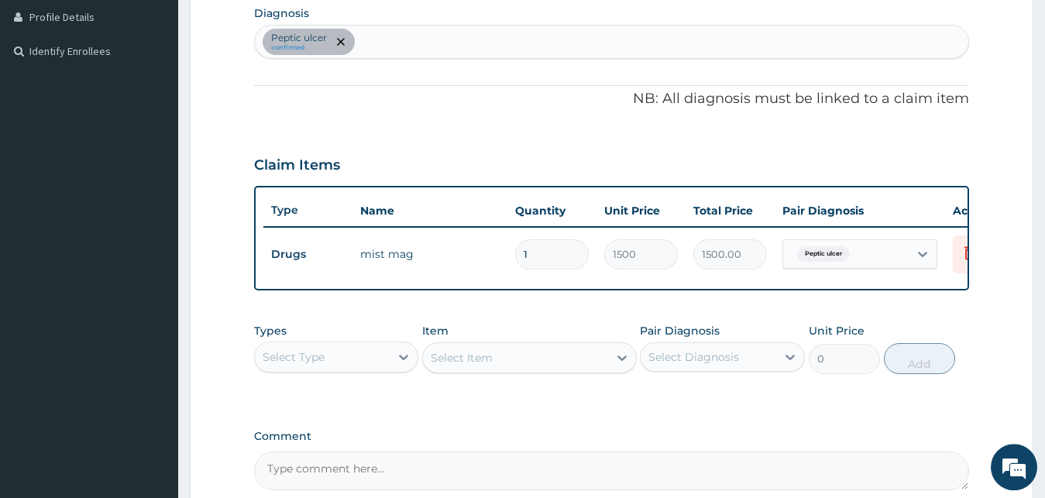
scroll to position [390, 0]
click at [391, 56] on div "Peptic ulcer confirmed" at bounding box center [612, 42] width 714 height 33
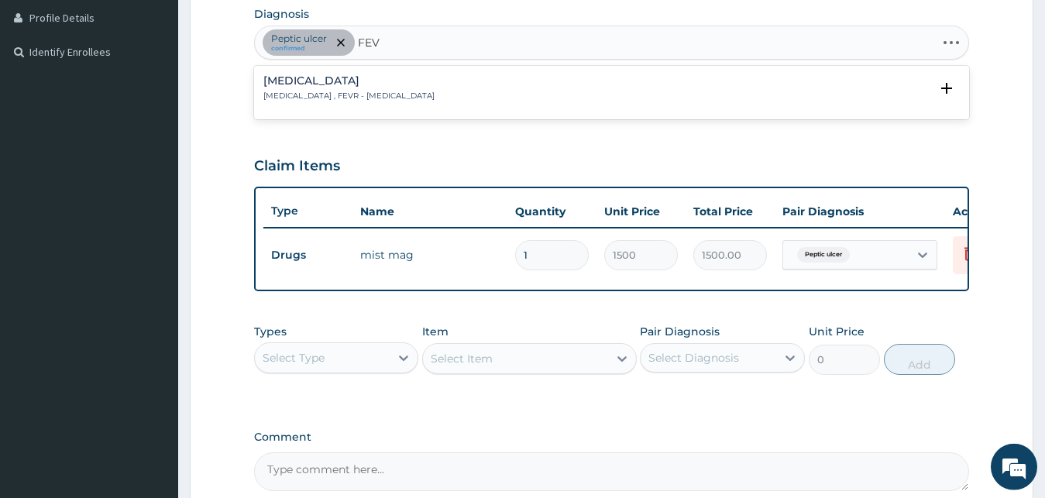
type input "FEVE"
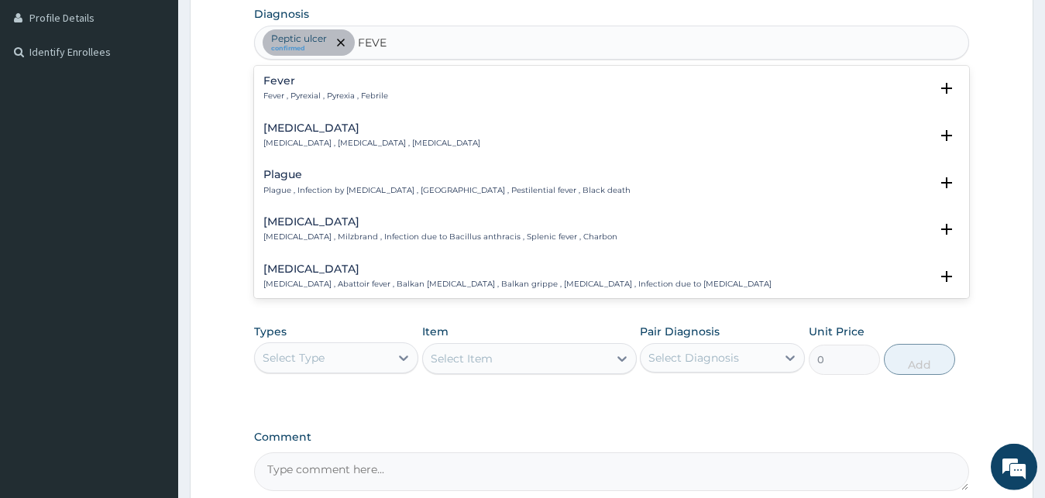
click at [323, 86] on h4 "Fever" at bounding box center [325, 81] width 125 height 12
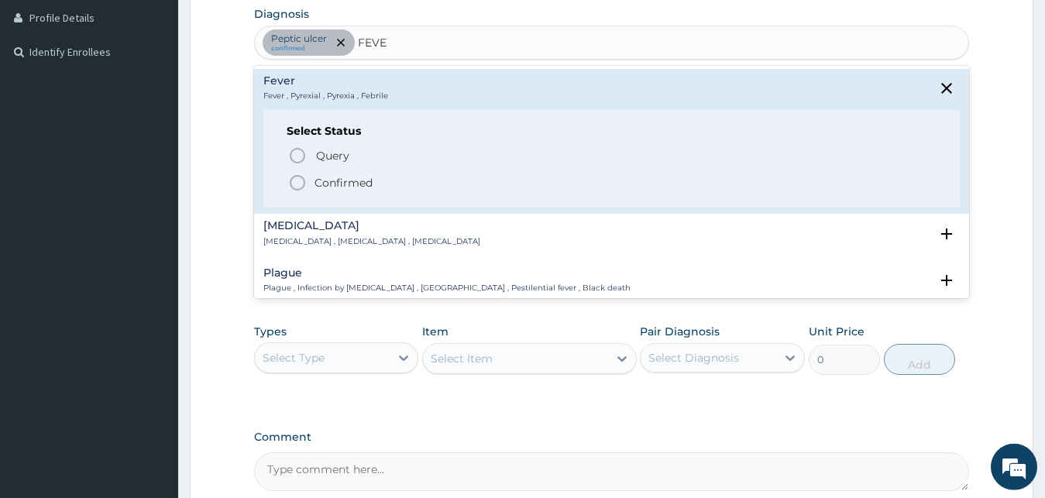
click at [331, 186] on p "Confirmed" at bounding box center [344, 182] width 58 height 15
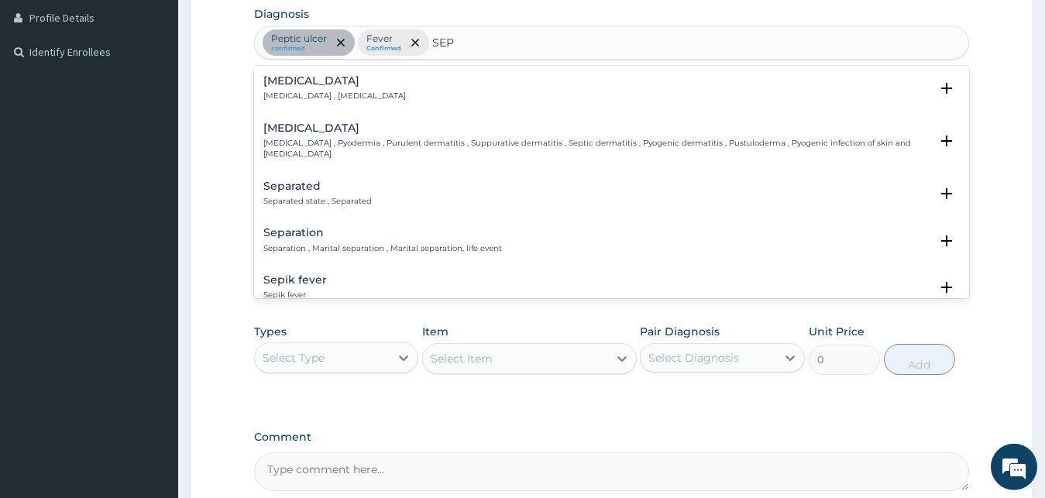
type input "SEPS"
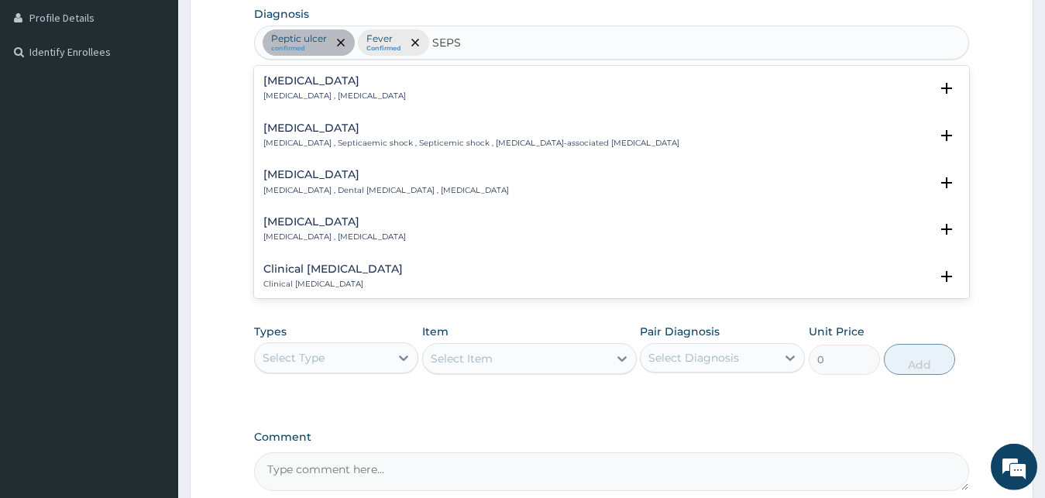
click at [265, 75] on h4 "[MEDICAL_DATA]" at bounding box center [334, 81] width 143 height 12
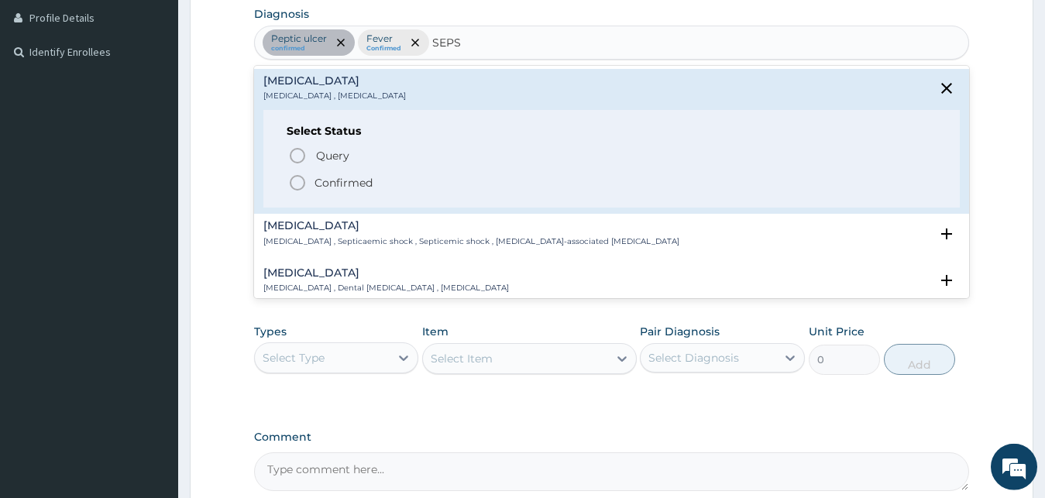
click at [303, 182] on icon "status option filled" at bounding box center [297, 183] width 19 height 19
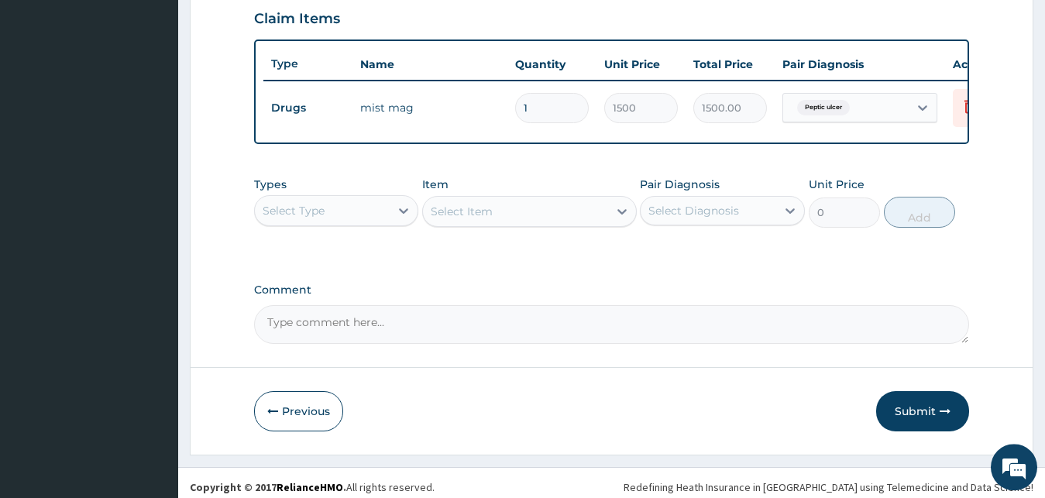
scroll to position [548, 0]
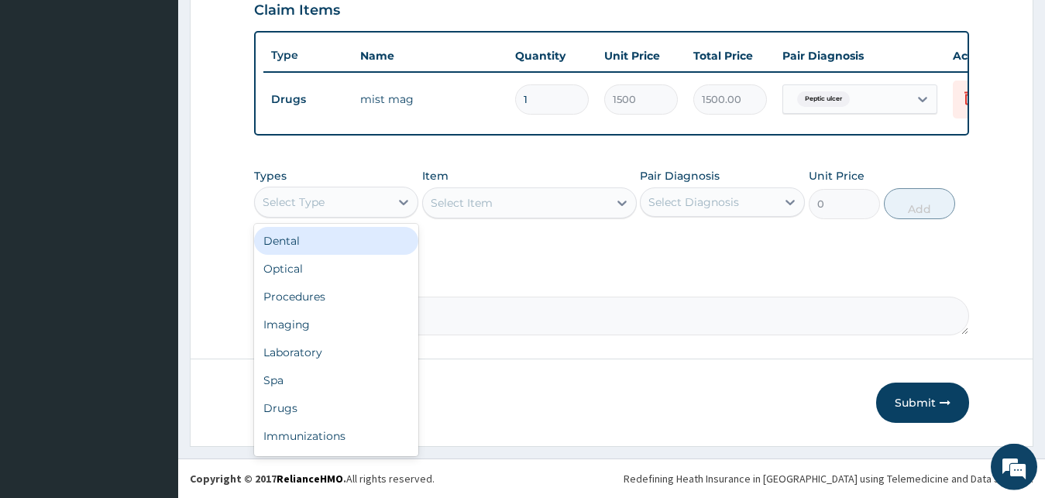
click at [368, 200] on div "Select Type" at bounding box center [336, 202] width 165 height 31
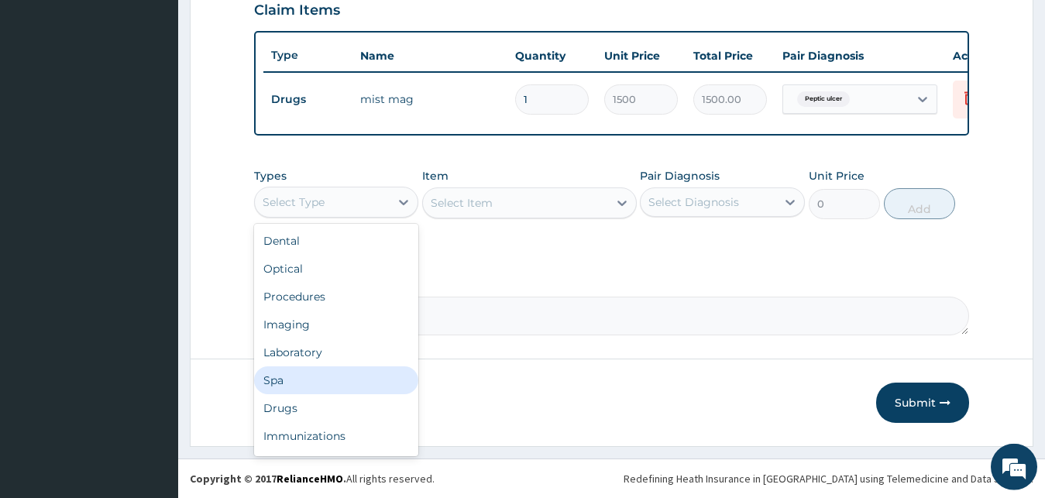
click at [321, 394] on div "Spa" at bounding box center [336, 380] width 165 height 28
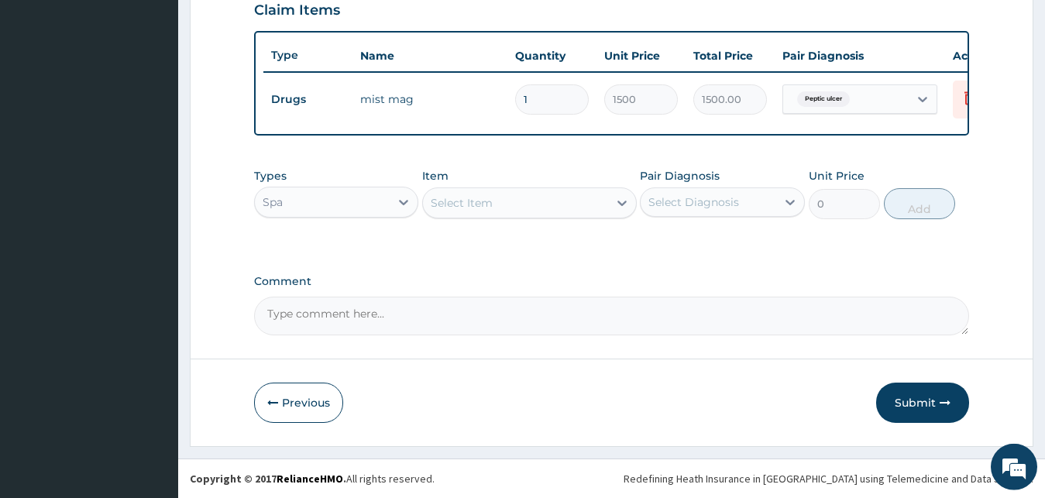
click at [339, 211] on div "Spa" at bounding box center [323, 202] width 136 height 25
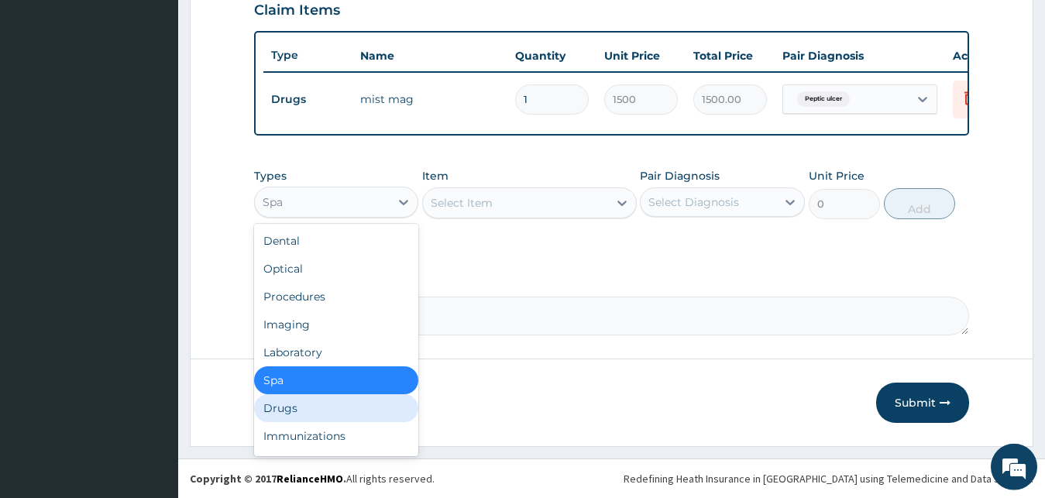
click at [335, 418] on div "Drugs" at bounding box center [336, 408] width 165 height 28
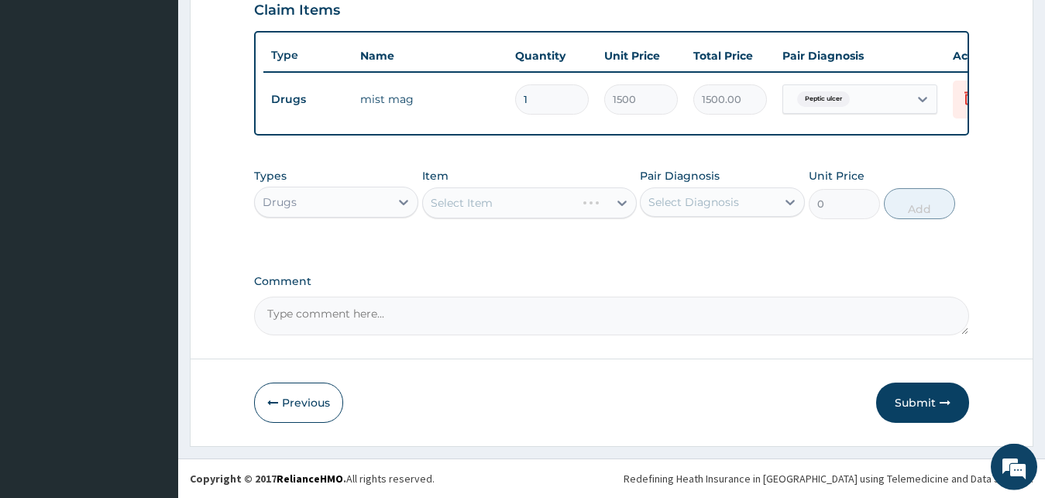
click at [528, 212] on div "Select Item" at bounding box center [529, 202] width 215 height 31
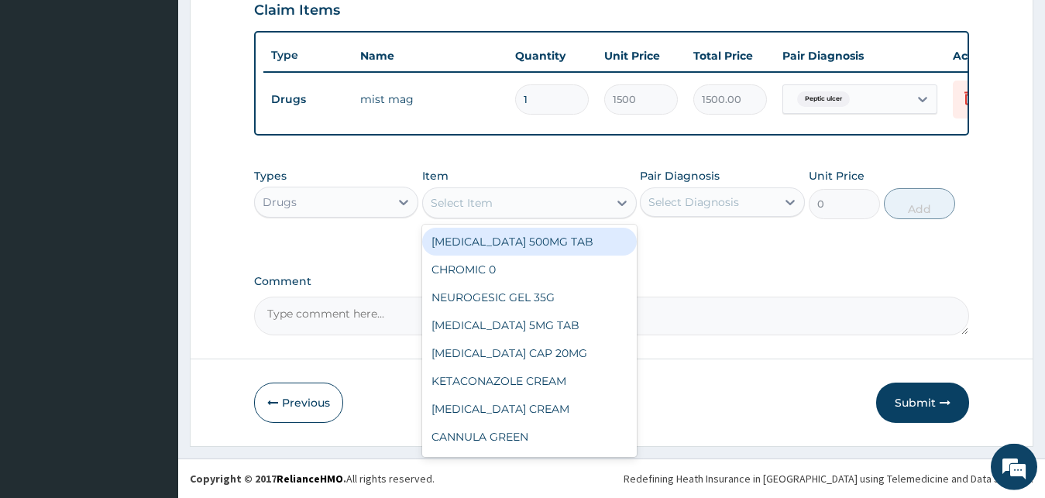
click at [508, 215] on div "Select Item" at bounding box center [515, 203] width 185 height 25
type input "SEP"
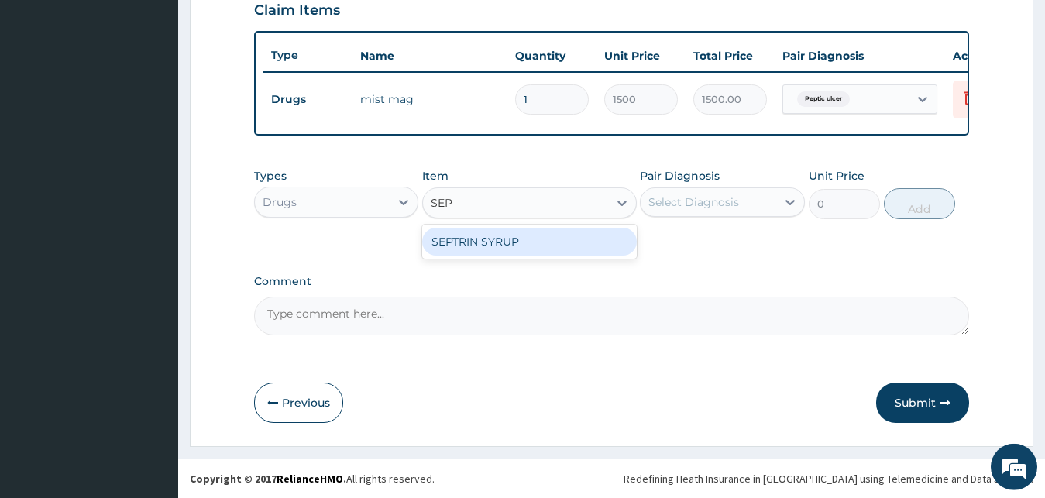
click at [509, 256] on div "SEPTRIN SYRUP" at bounding box center [529, 242] width 215 height 28
type input "1500"
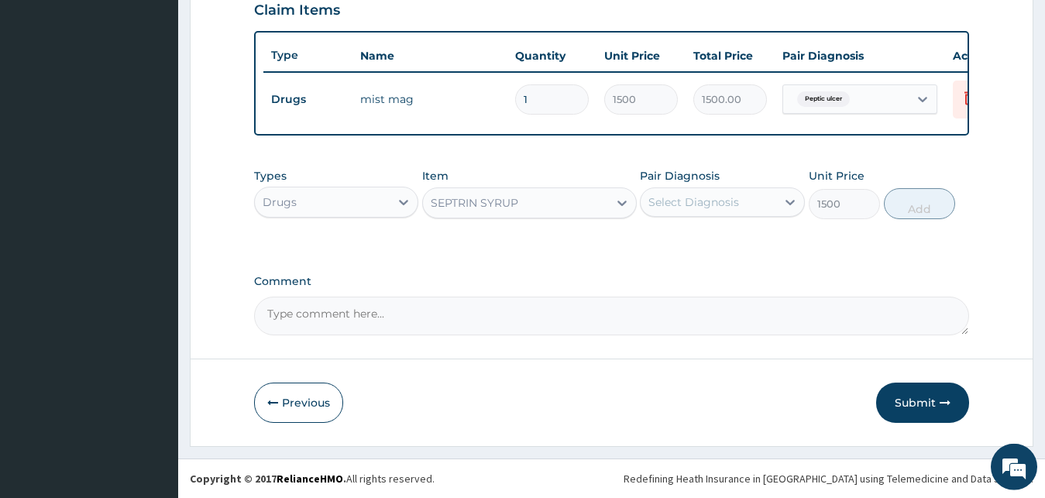
click at [686, 210] on div "Select Diagnosis" at bounding box center [693, 201] width 91 height 15
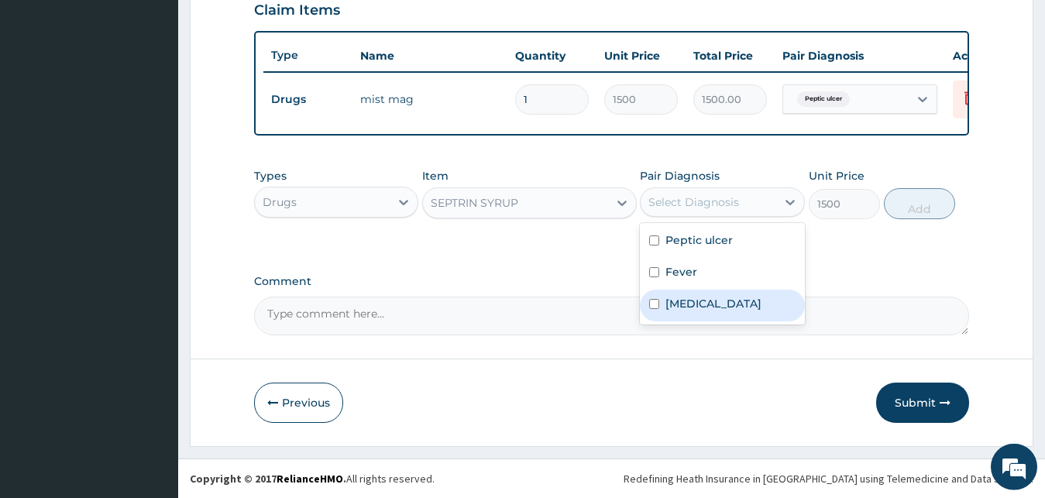
click at [700, 311] on label "[MEDICAL_DATA]" at bounding box center [713, 303] width 96 height 15
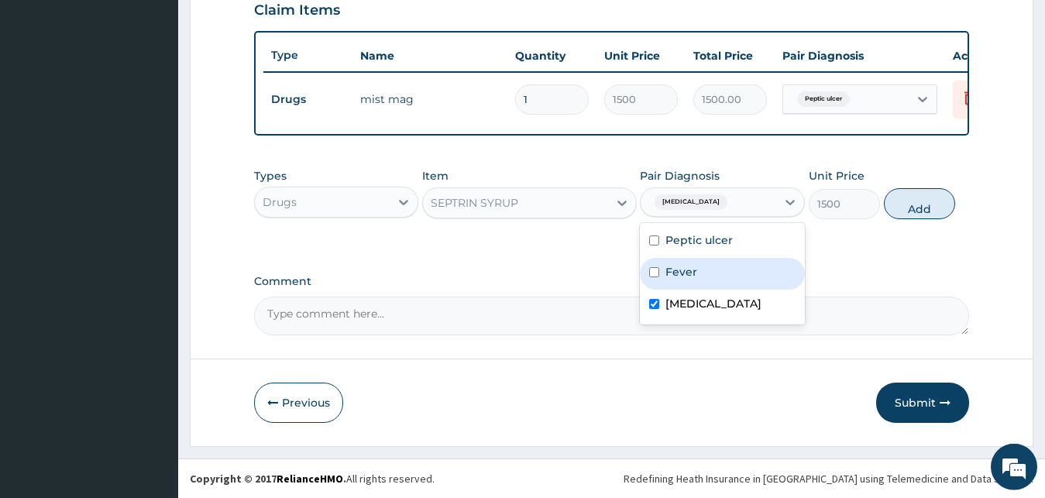
checkbox input "true"
click at [938, 219] on button "Add" at bounding box center [919, 203] width 71 height 31
type input "0"
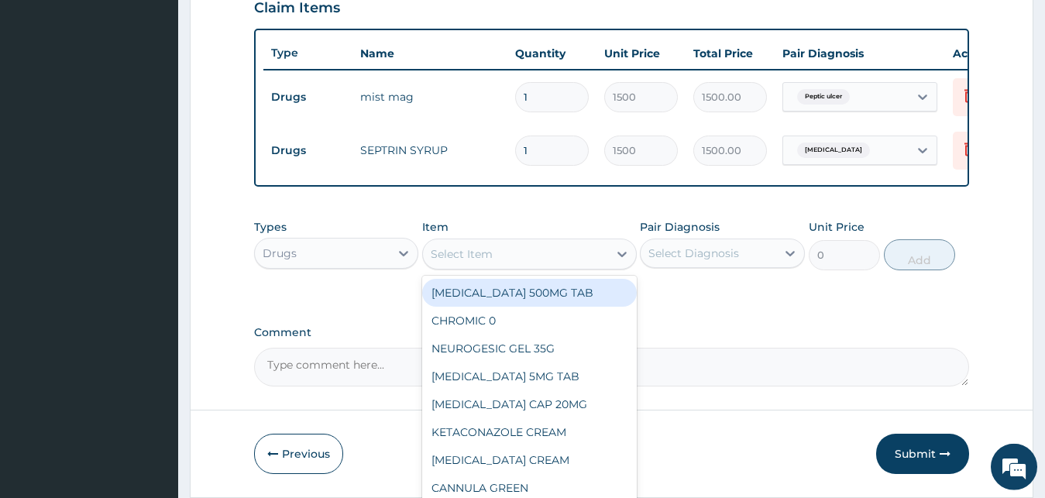
click at [462, 262] on div "Select Item" at bounding box center [462, 253] width 62 height 15
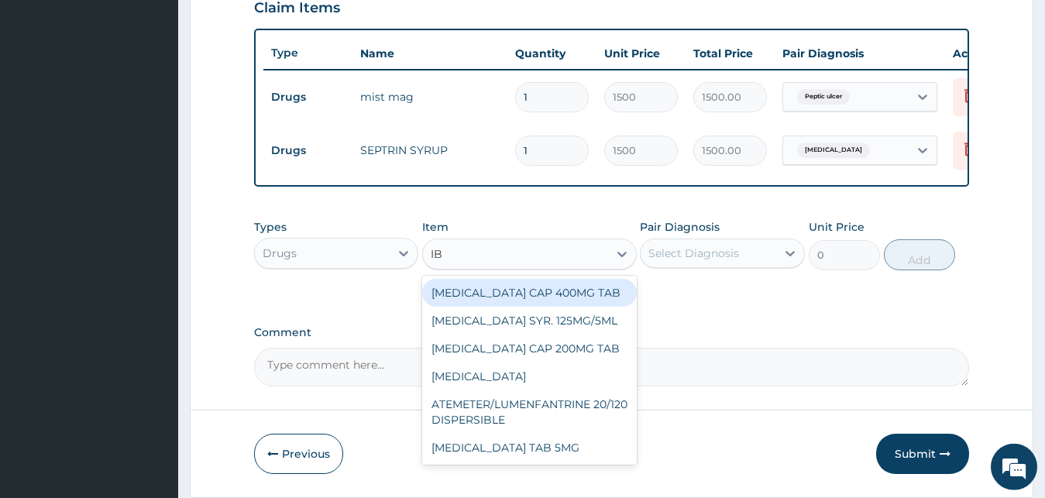
type input "IBU"
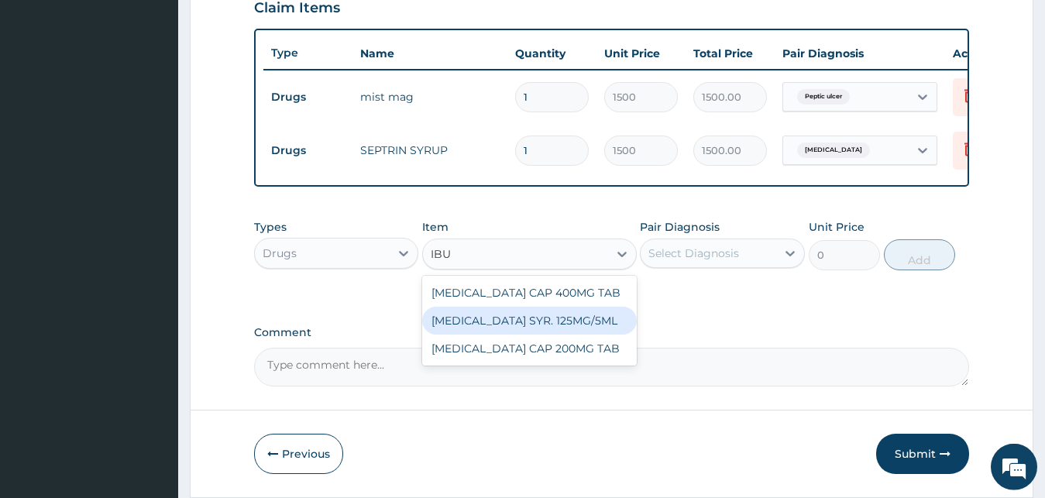
click at [562, 328] on div "[MEDICAL_DATA] SYR. 125MG/5ML" at bounding box center [529, 321] width 215 height 28
type input "1200"
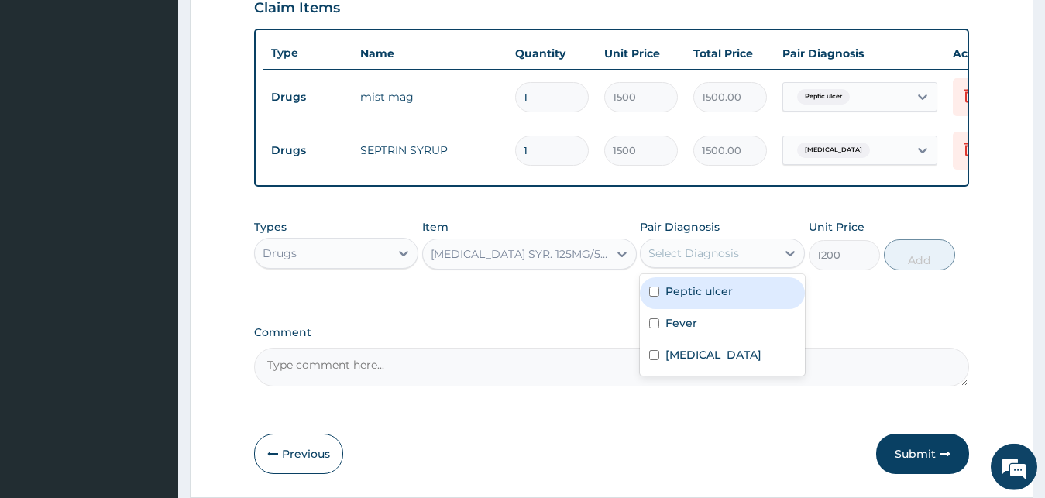
click at [693, 261] on div "Select Diagnosis" at bounding box center [693, 253] width 91 height 15
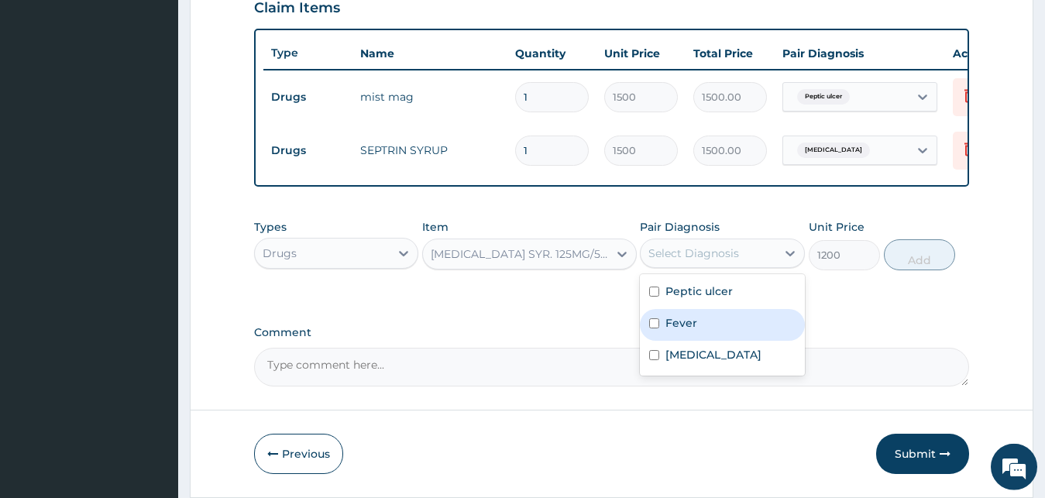
click at [719, 328] on div "Fever" at bounding box center [722, 325] width 165 height 32
checkbox input "true"
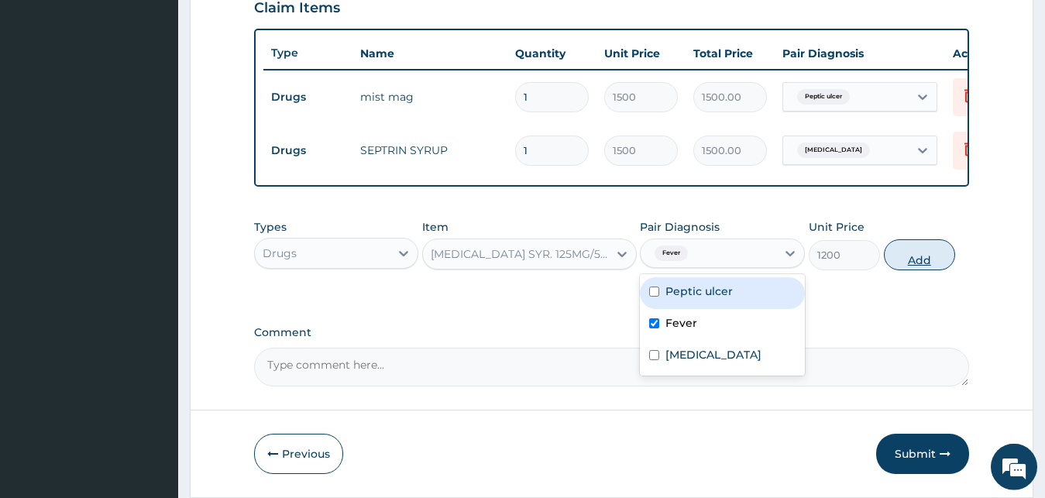
click at [916, 270] on button "Add" at bounding box center [919, 254] width 71 height 31
type input "0"
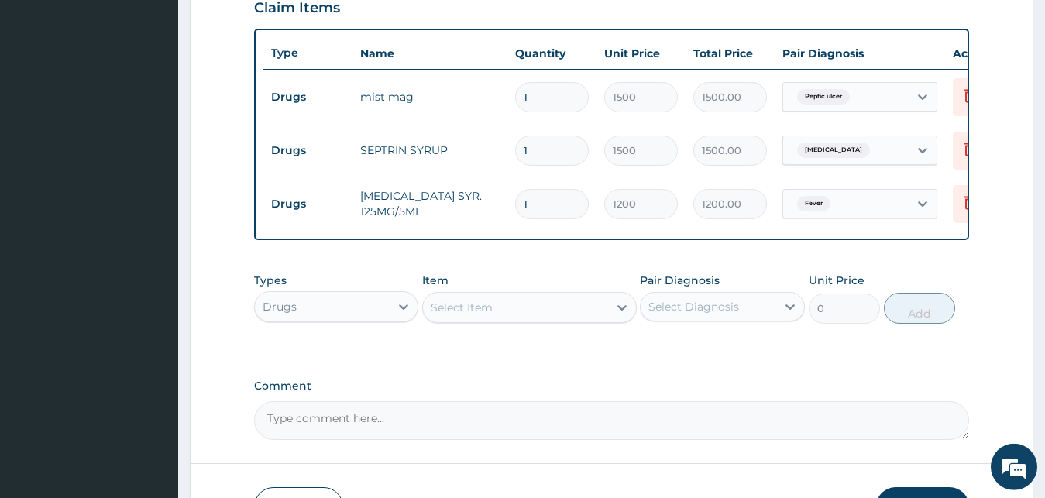
drag, startPoint x: 345, startPoint y: 315, endPoint x: 349, endPoint y: 322, distance: 8.0
click at [346, 316] on div "Drugs" at bounding box center [323, 306] width 136 height 25
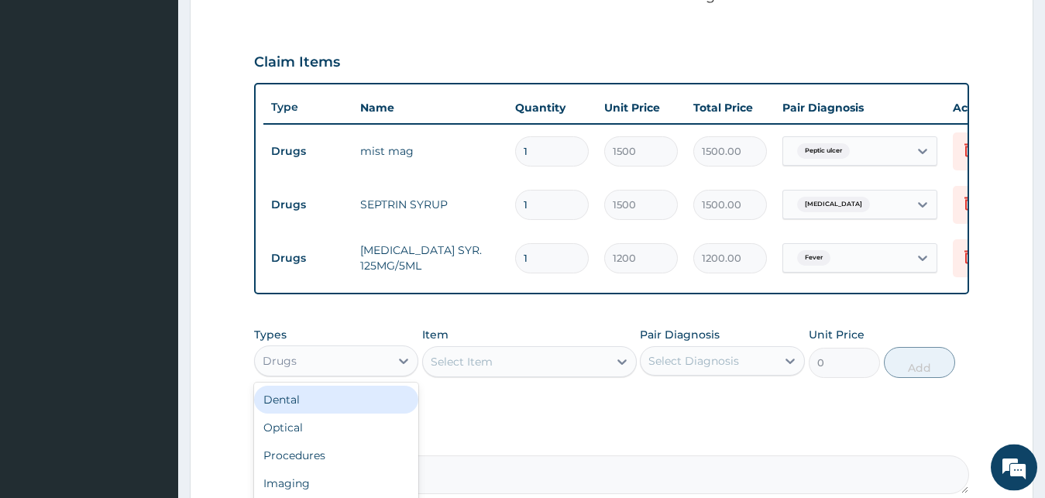
scroll to position [469, 0]
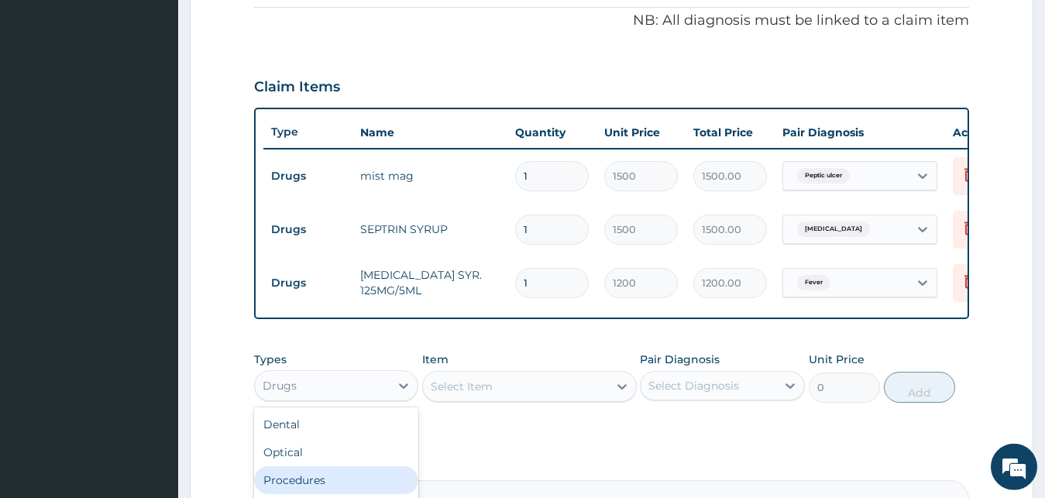
click at [314, 488] on div "Procedures" at bounding box center [336, 480] width 165 height 28
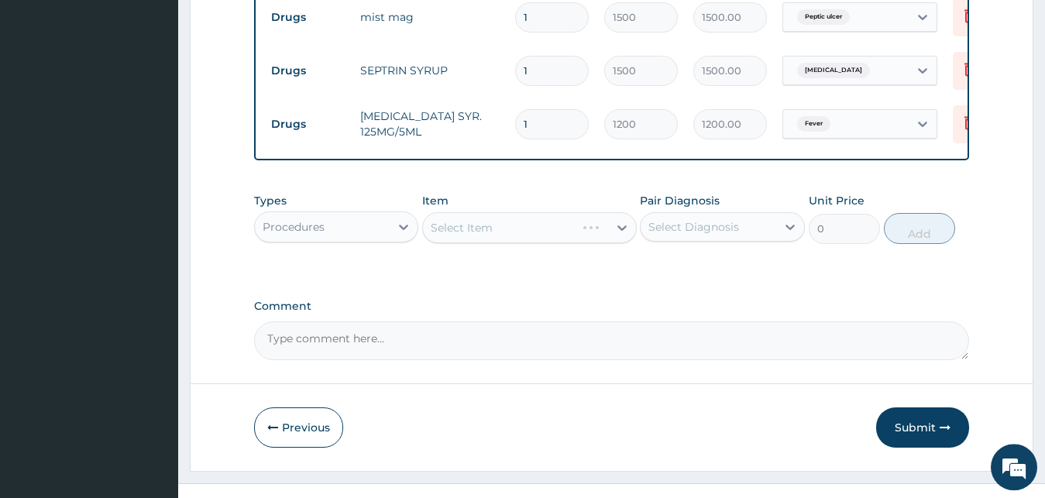
scroll to position [665, 0]
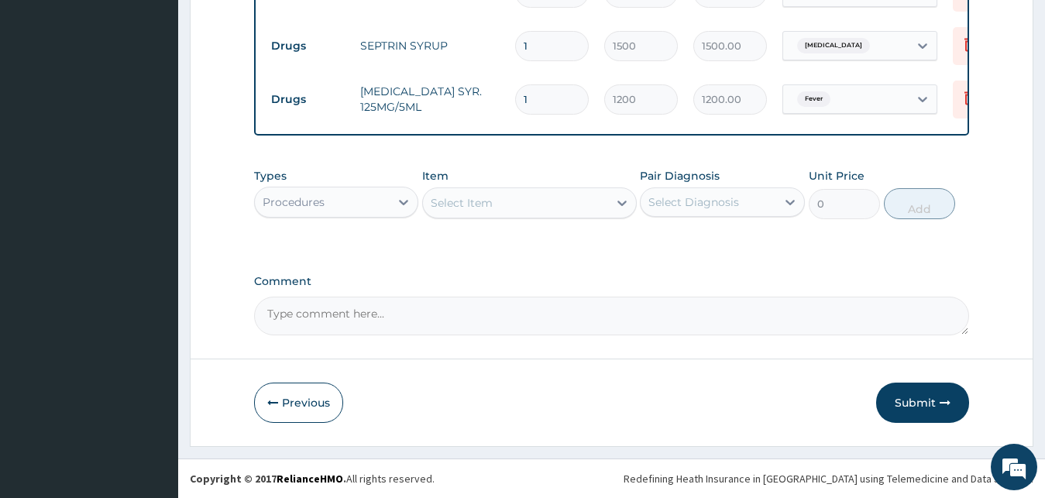
click at [417, 221] on div "Types Procedures Item Select Item Pair Diagnosis Select Diagnosis Unit Price 0 …" at bounding box center [612, 193] width 716 height 67
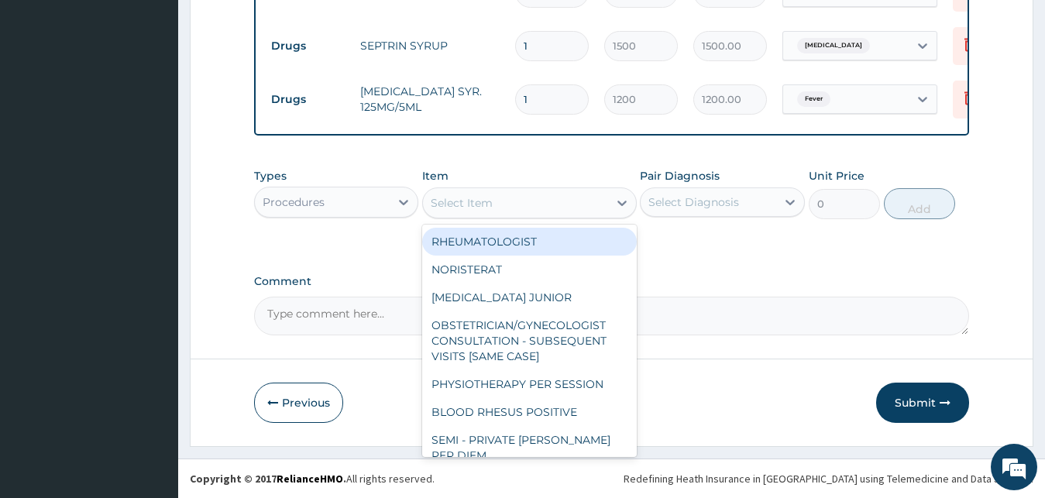
click at [473, 202] on div "Select Item" at bounding box center [462, 202] width 62 height 15
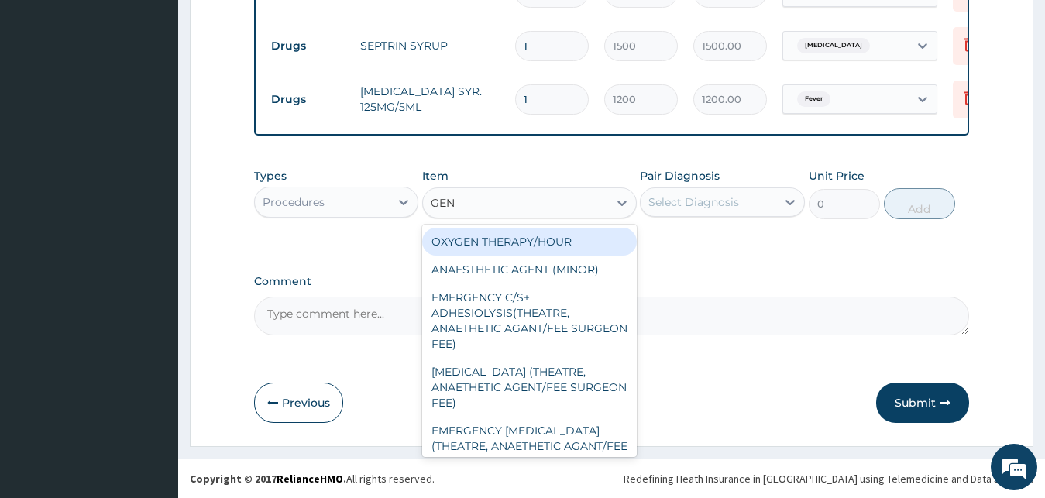
type input "GENE"
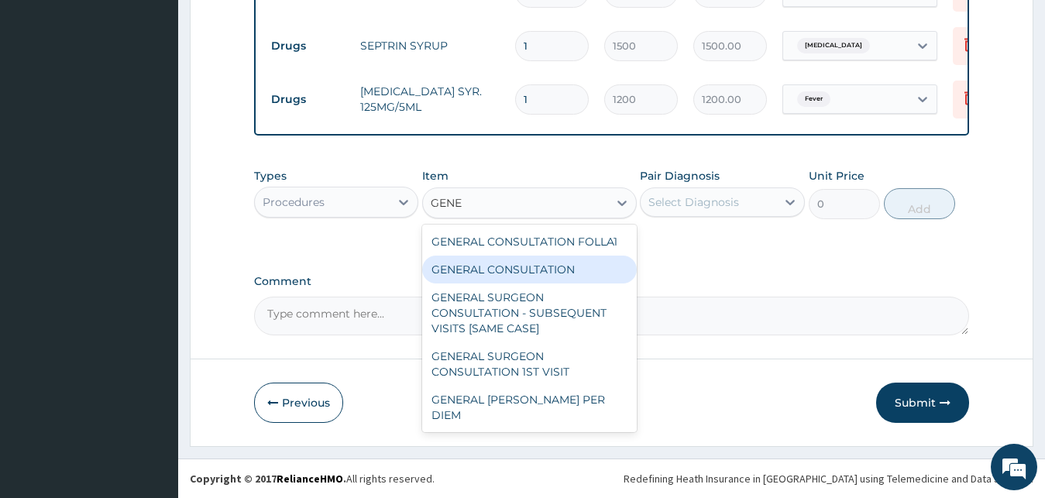
drag, startPoint x: 540, startPoint y: 294, endPoint x: 601, endPoint y: 257, distance: 71.2
click at [535, 288] on div "GENERAL SURGEON CONSULTATION - SUBSEQUENT VISITS [SAME CASE]" at bounding box center [529, 313] width 215 height 59
type input "15000"
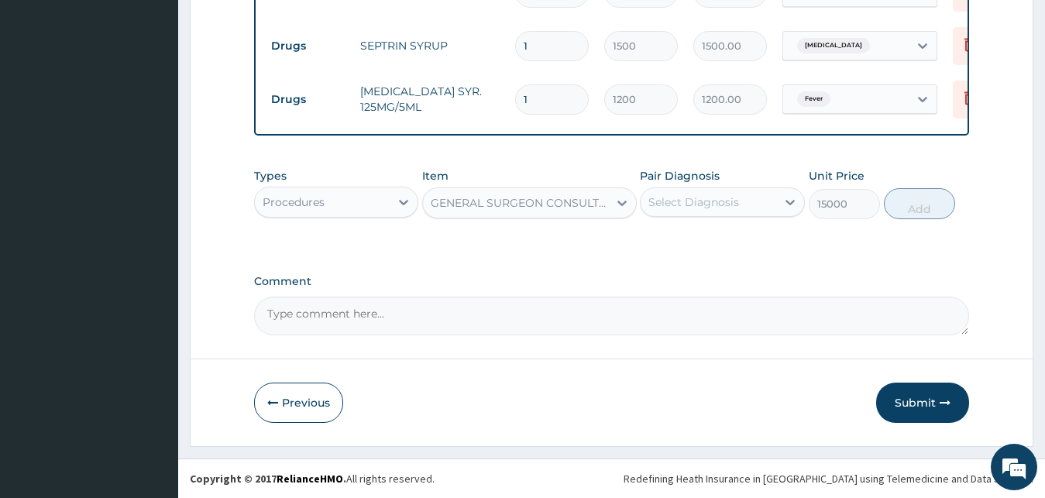
click at [556, 200] on div "GENERAL SURGEON CONSULTATION - SUBSEQUENT VISITS [SAME CASE]" at bounding box center [520, 202] width 179 height 15
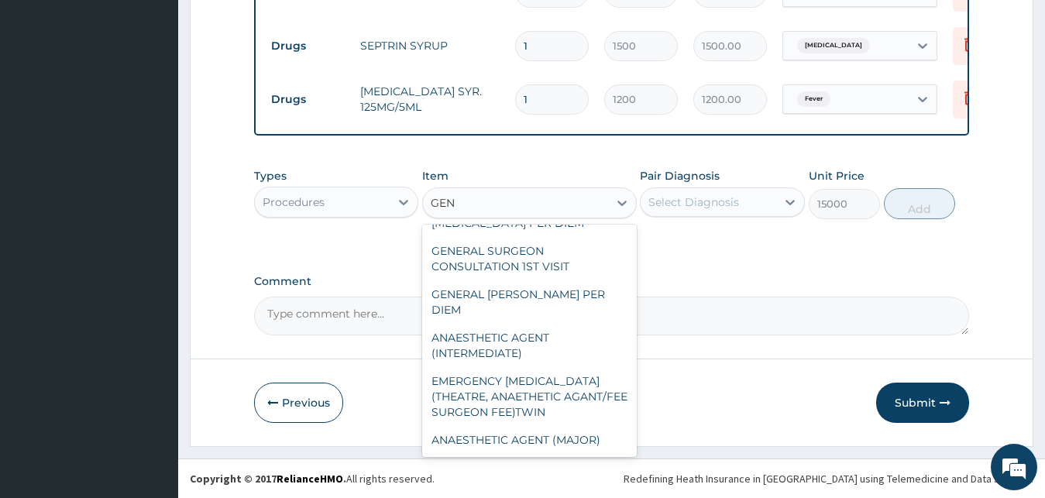
scroll to position [255, 0]
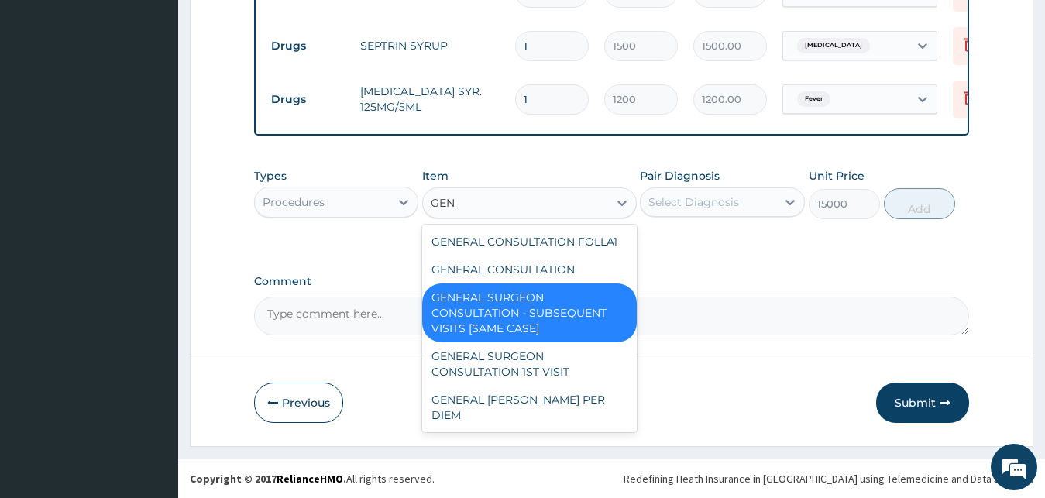
type input "GENE"
click at [565, 276] on div "GENERAL CONSULTATION" at bounding box center [529, 270] width 215 height 28
type input "3000"
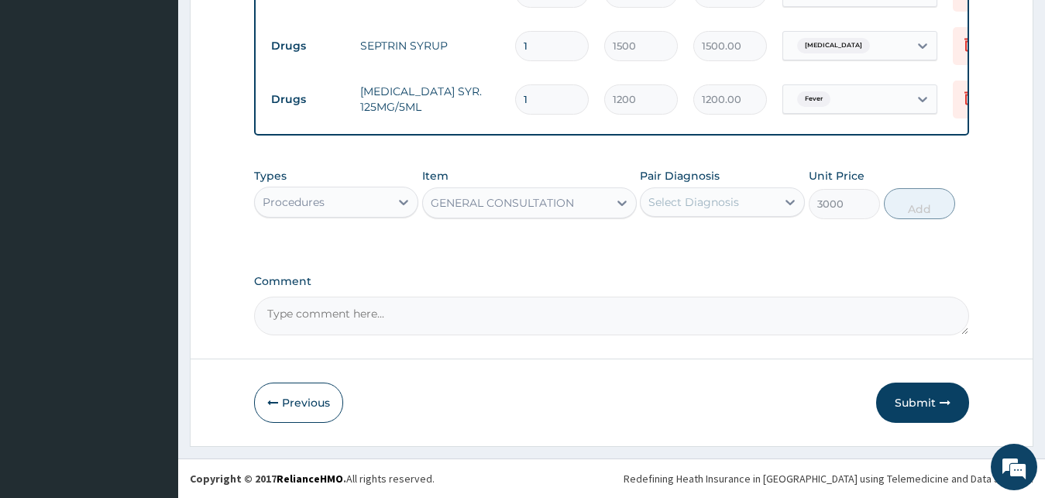
click at [700, 204] on div "Select Diagnosis" at bounding box center [693, 201] width 91 height 15
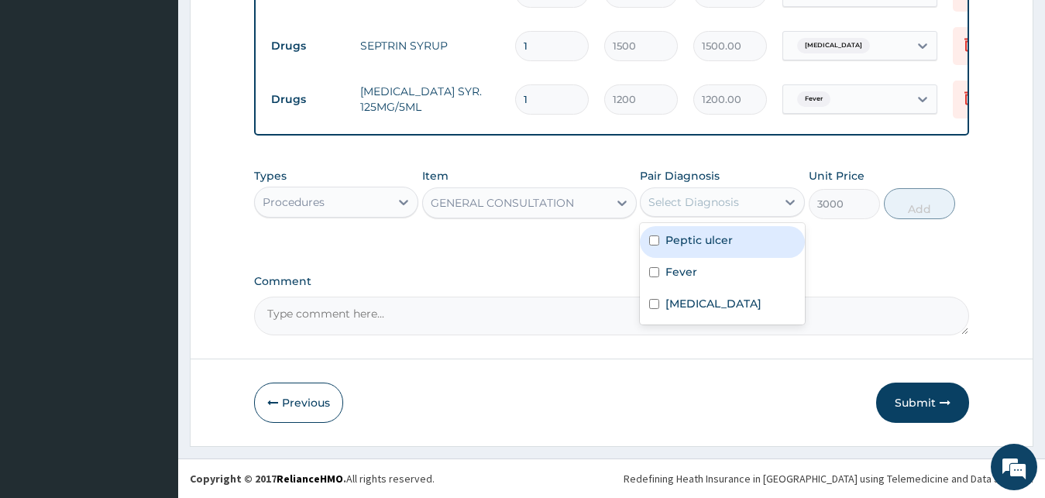
click at [701, 240] on label "Peptic ulcer" at bounding box center [698, 239] width 67 height 15
checkbox input "true"
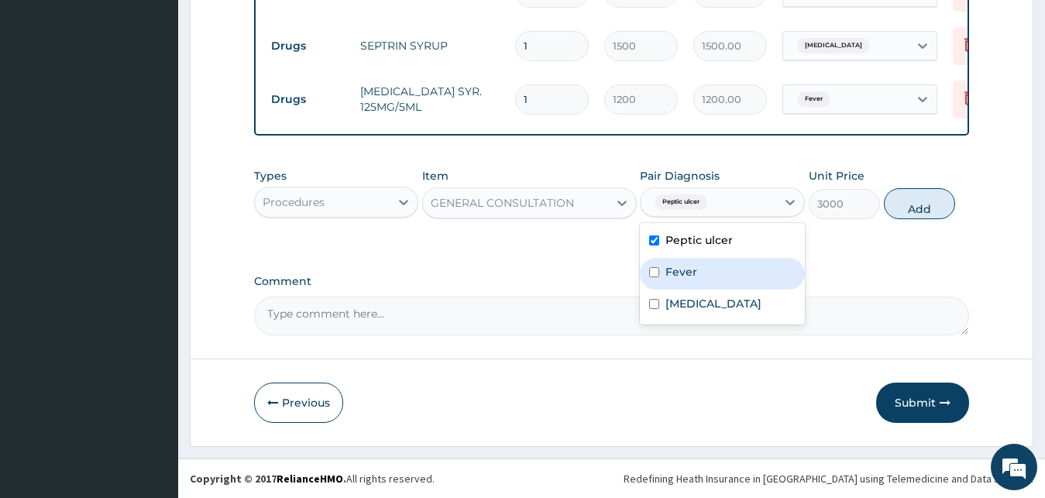
click at [702, 282] on div "Fever" at bounding box center [722, 274] width 165 height 32
checkbox input "false"
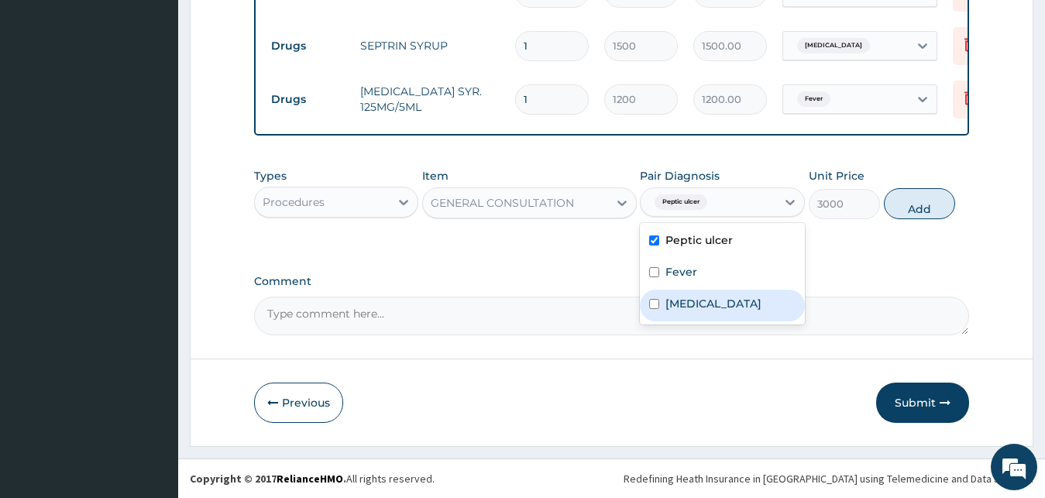
click at [706, 310] on div "[MEDICAL_DATA]" at bounding box center [722, 306] width 165 height 32
checkbox input "true"
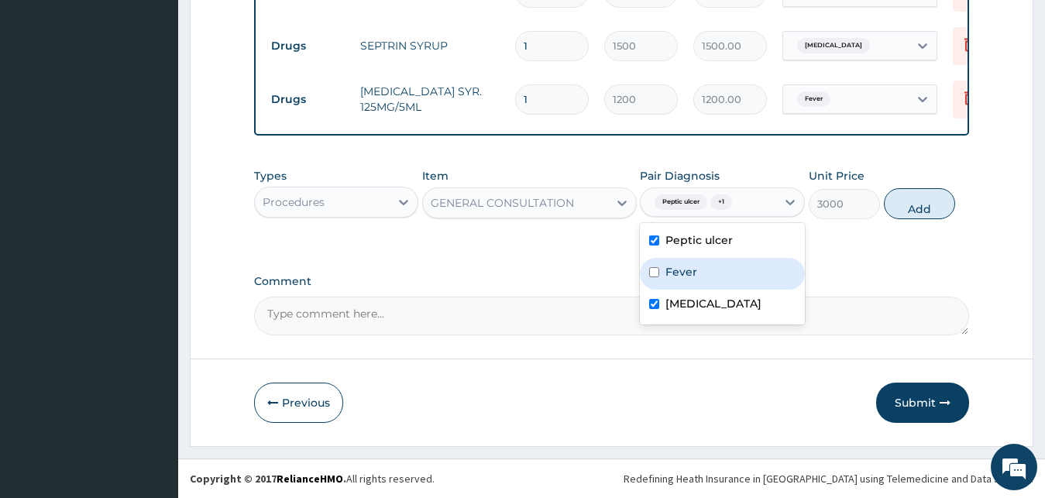
click at [708, 280] on div "Fever" at bounding box center [722, 274] width 165 height 32
checkbox input "true"
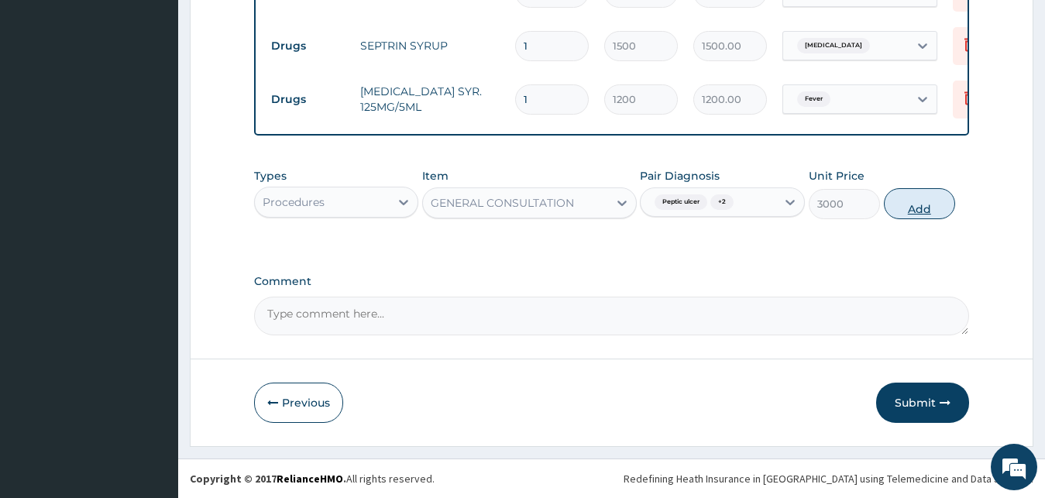
click at [905, 214] on button "Add" at bounding box center [919, 203] width 71 height 31
type input "0"
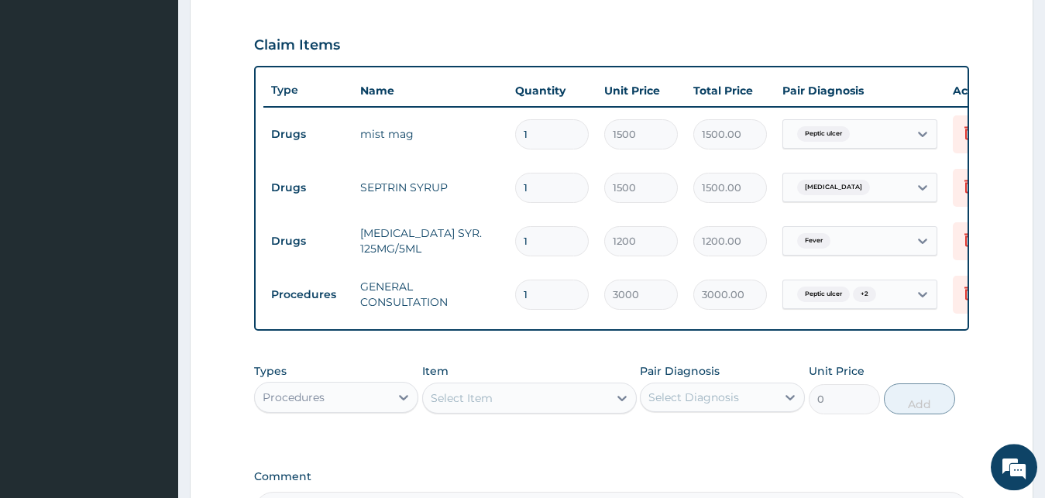
scroll to position [719, 0]
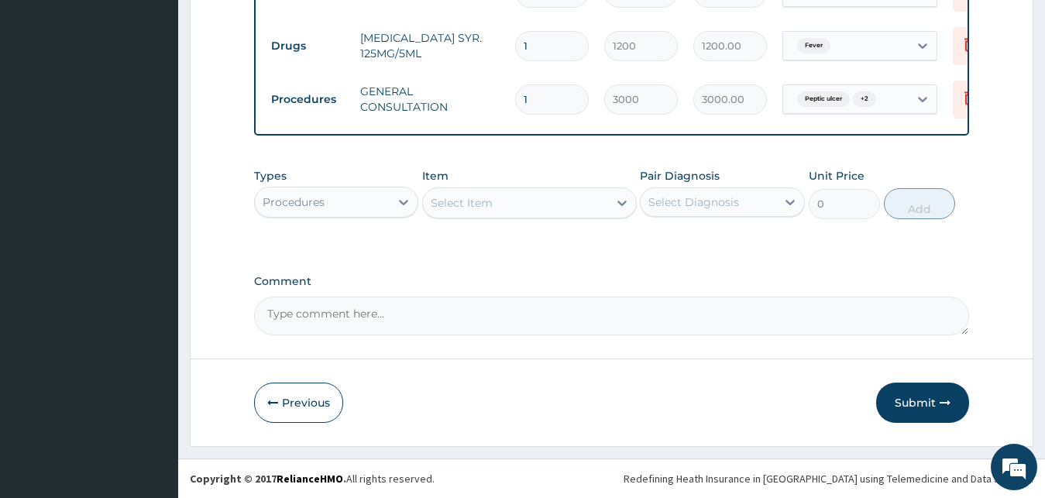
click at [944, 414] on button "Submit" at bounding box center [922, 403] width 93 height 40
click at [889, 404] on button "Submit" at bounding box center [922, 403] width 93 height 40
drag, startPoint x: 920, startPoint y: 421, endPoint x: 934, endPoint y: 423, distance: 14.0
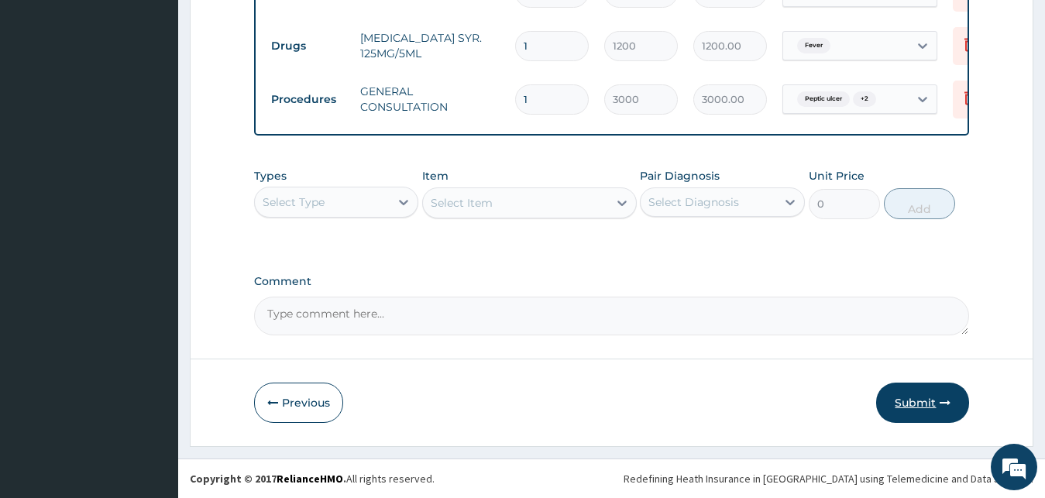
click at [927, 415] on button "Submit" at bounding box center [922, 403] width 93 height 40
drag, startPoint x: 894, startPoint y: 386, endPoint x: 900, endPoint y: 394, distance: 10.5
click at [898, 389] on button "Submit" at bounding box center [922, 403] width 93 height 40
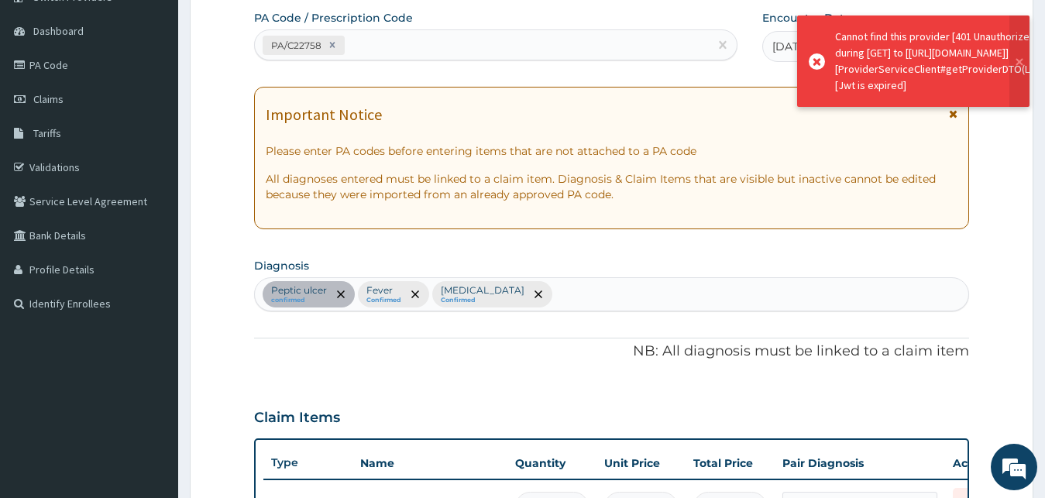
scroll to position [533, 0]
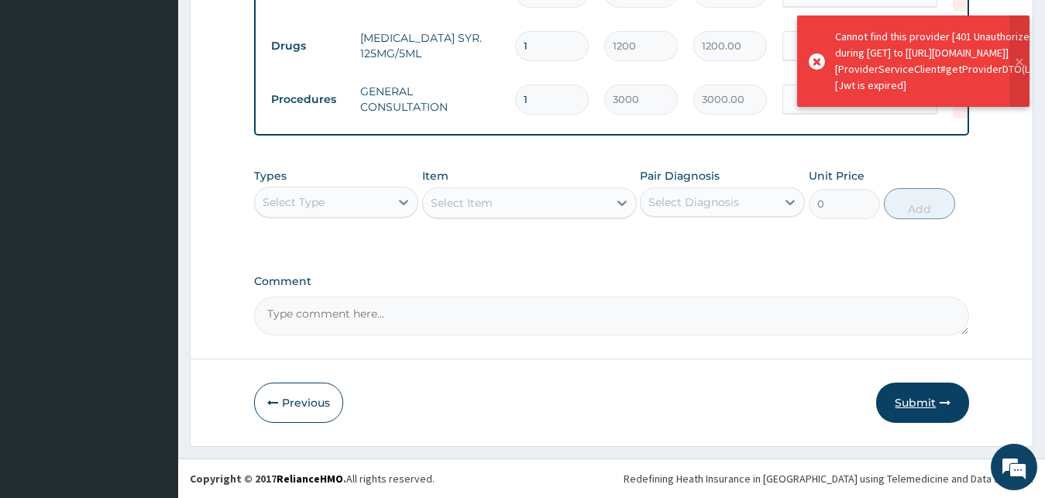
click at [946, 407] on icon "button" at bounding box center [945, 402] width 11 height 11
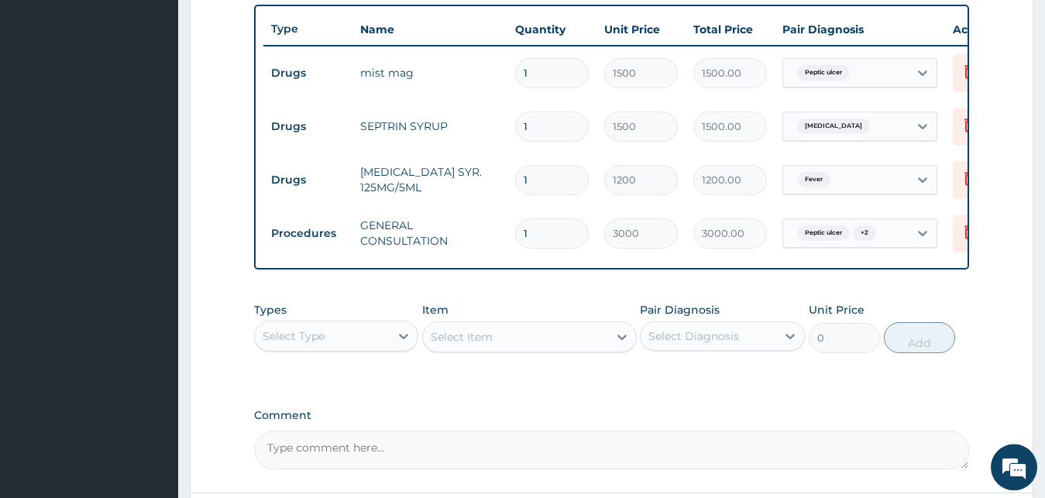
scroll to position [719, 0]
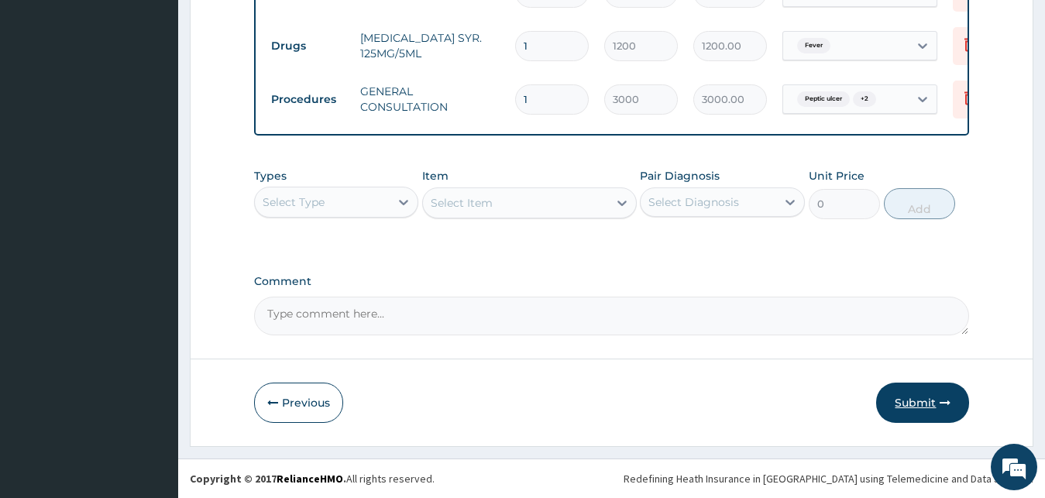
click at [906, 413] on button "Submit" at bounding box center [922, 403] width 93 height 40
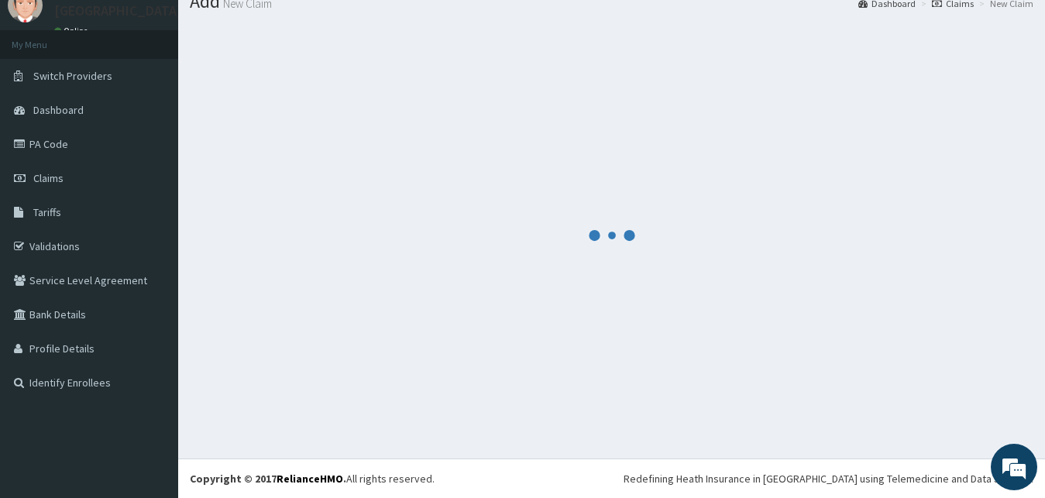
scroll to position [59, 0]
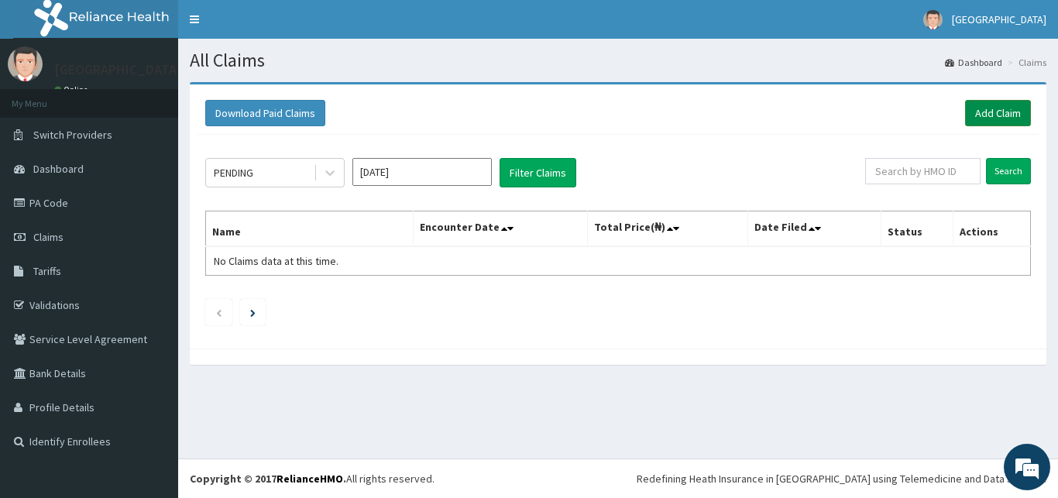
click at [970, 119] on link "Add Claim" at bounding box center [998, 113] width 66 height 26
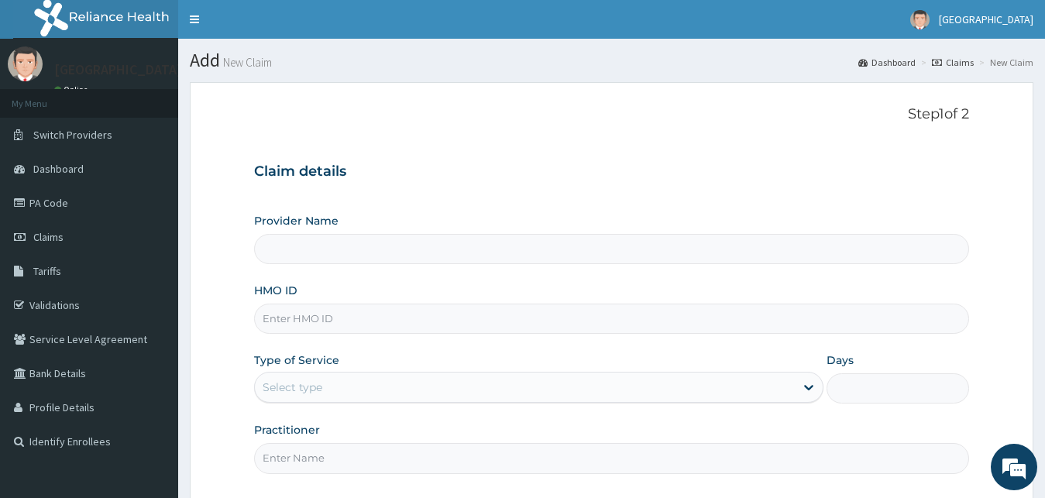
type input "[GEOGRAPHIC_DATA]"
paste input "LTG/10025/E"
click at [277, 305] on input "LTG/10025/E" at bounding box center [612, 319] width 716 height 30
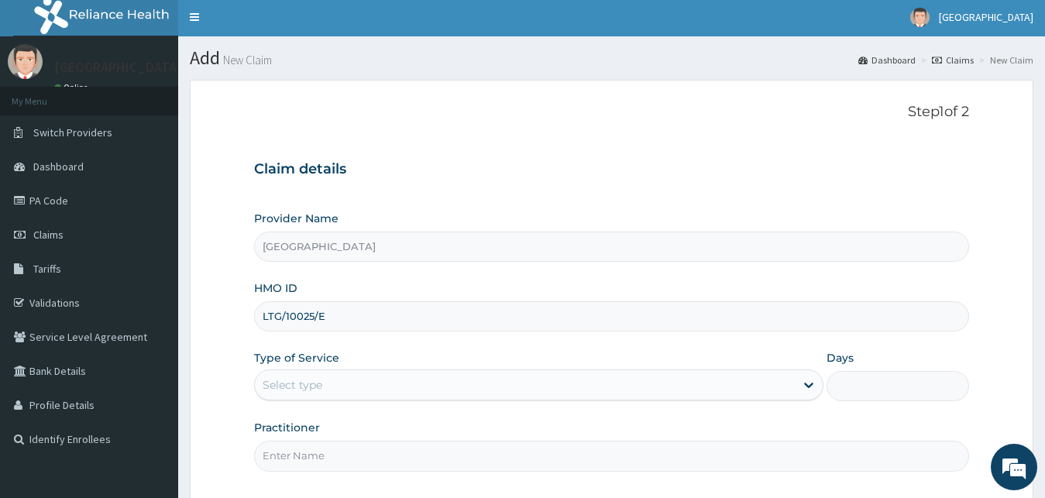
scroll to position [145, 0]
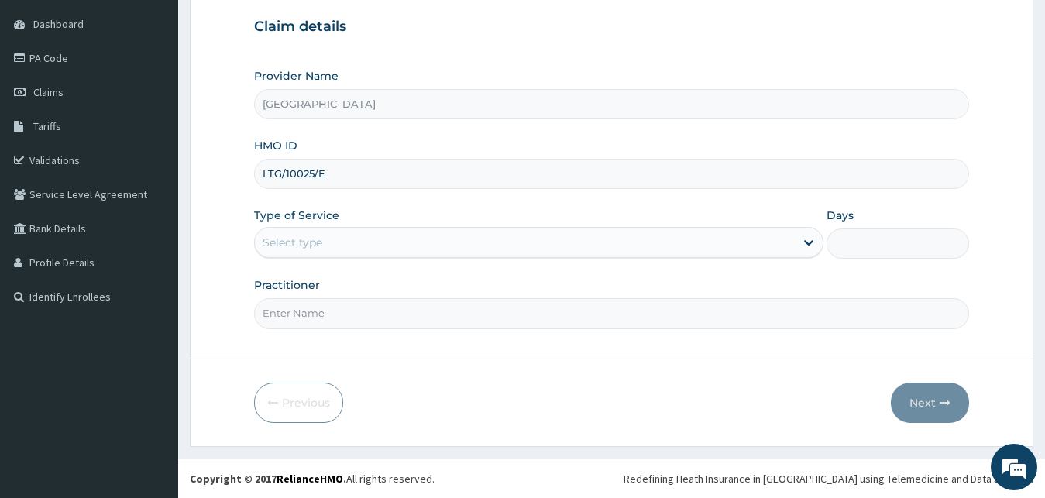
type input "LTG/10025/E"
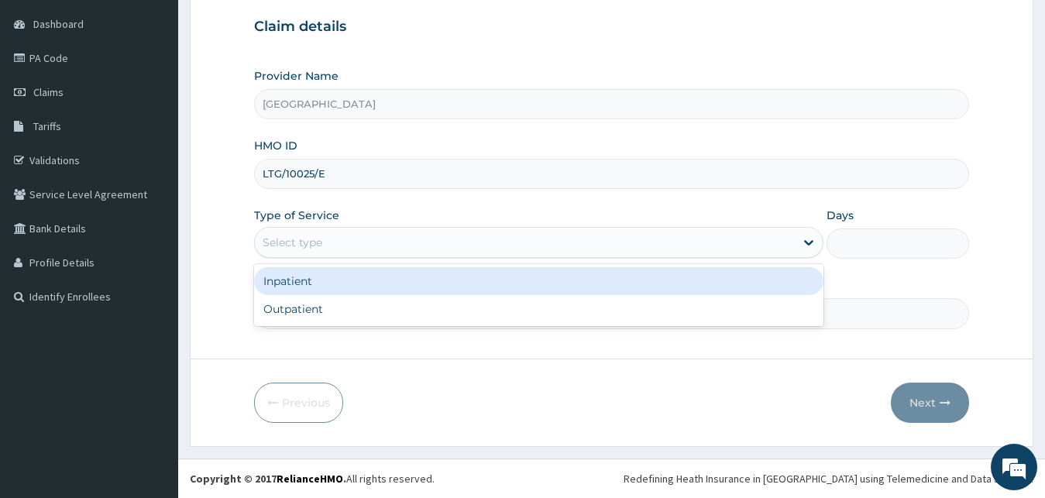
click at [342, 233] on div "Select type" at bounding box center [525, 242] width 541 height 25
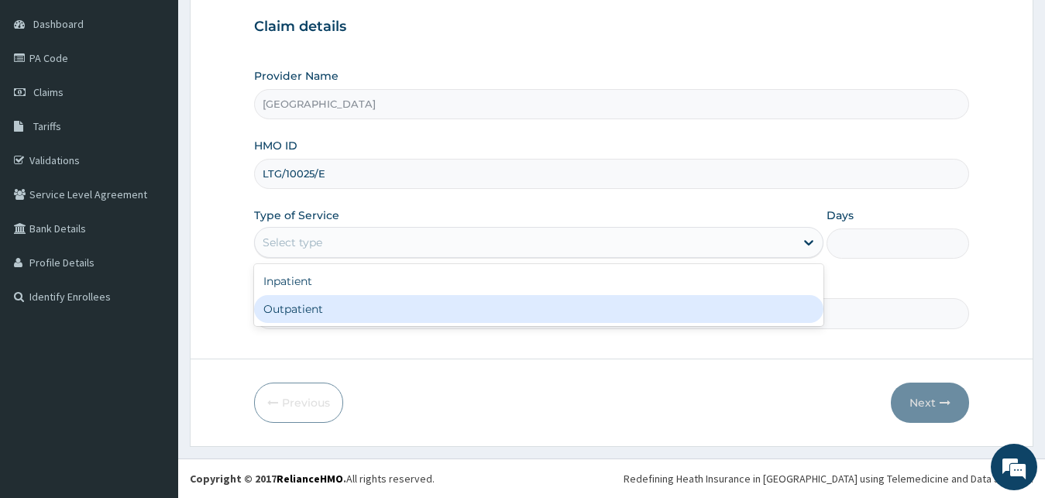
click at [328, 302] on div "Outpatient" at bounding box center [539, 309] width 570 height 28
type input "1"
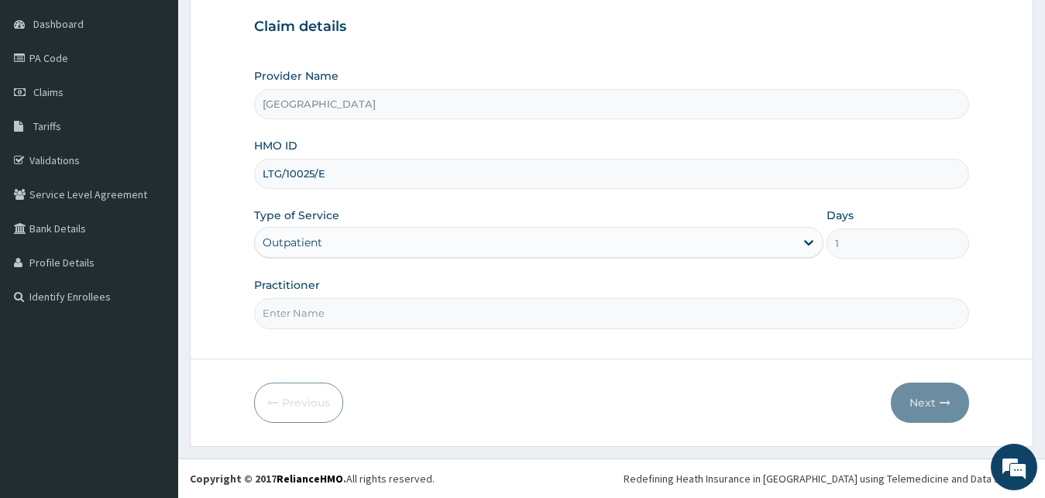
scroll to position [0, 0]
click at [339, 325] on input "Practitioner" at bounding box center [612, 313] width 716 height 30
type input "[PERSON_NAME]"
click at [924, 406] on button "Next" at bounding box center [930, 403] width 78 height 40
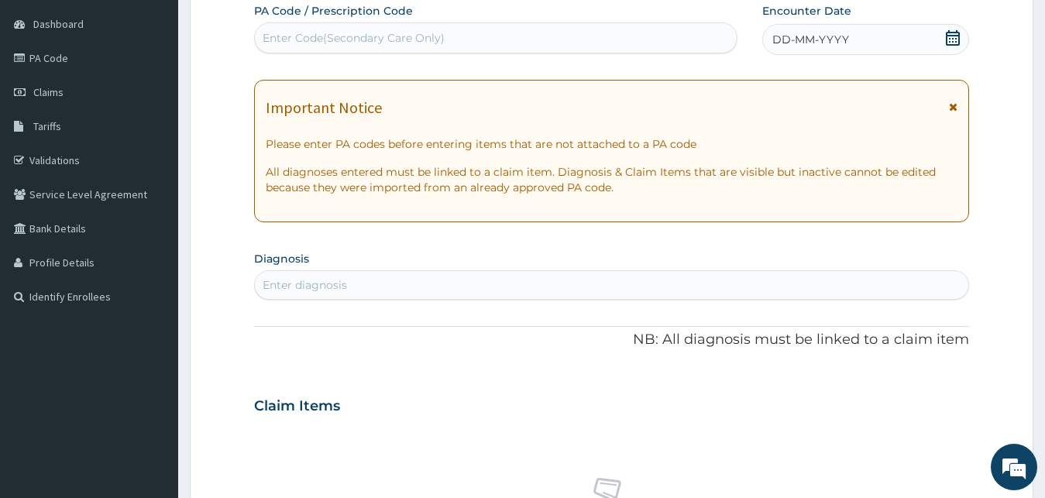
click at [775, 53] on div "DD-MM-YYYY" at bounding box center [866, 39] width 208 height 31
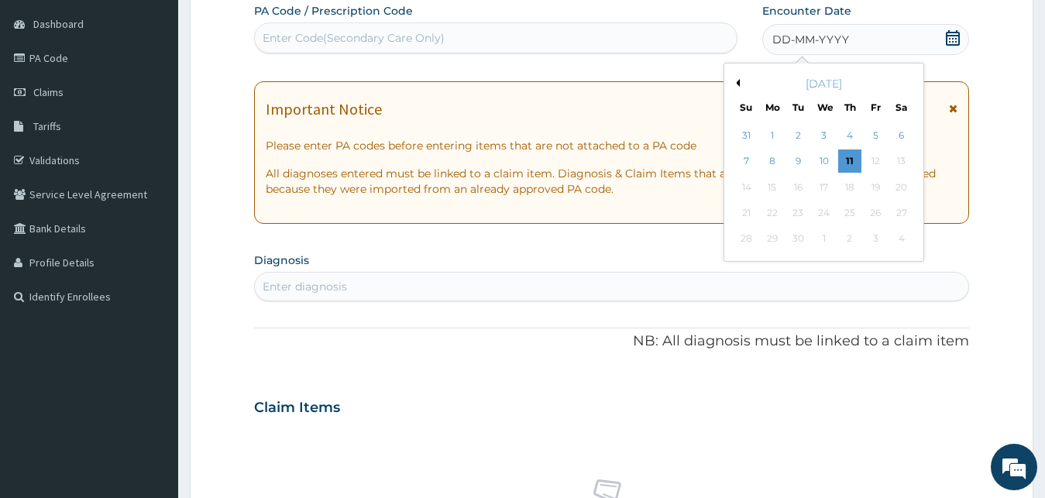
click at [735, 81] on button "Previous Month" at bounding box center [736, 83] width 8 height 8
click at [906, 214] on div "23" at bounding box center [900, 212] width 23 height 23
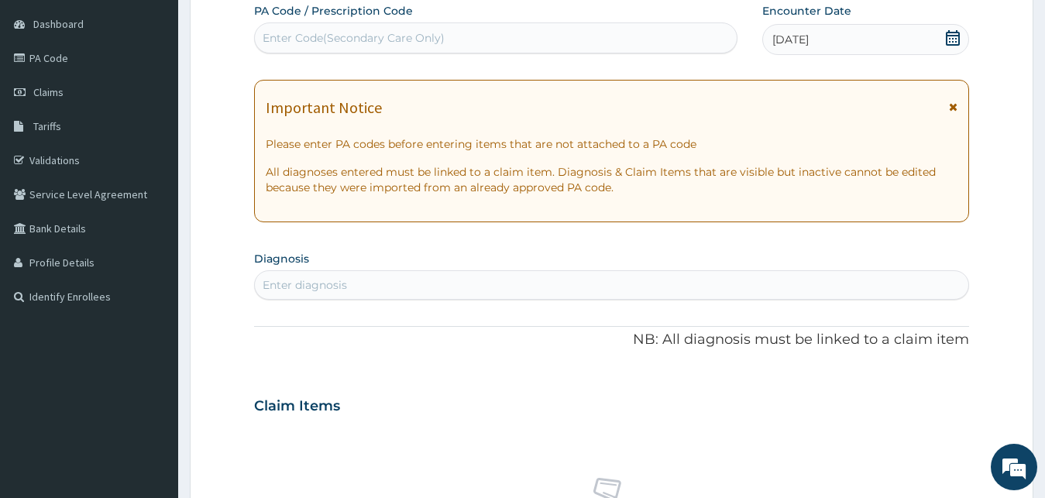
click at [349, 297] on div "Enter diagnosis" at bounding box center [612, 285] width 714 height 25
type input "MALAR"
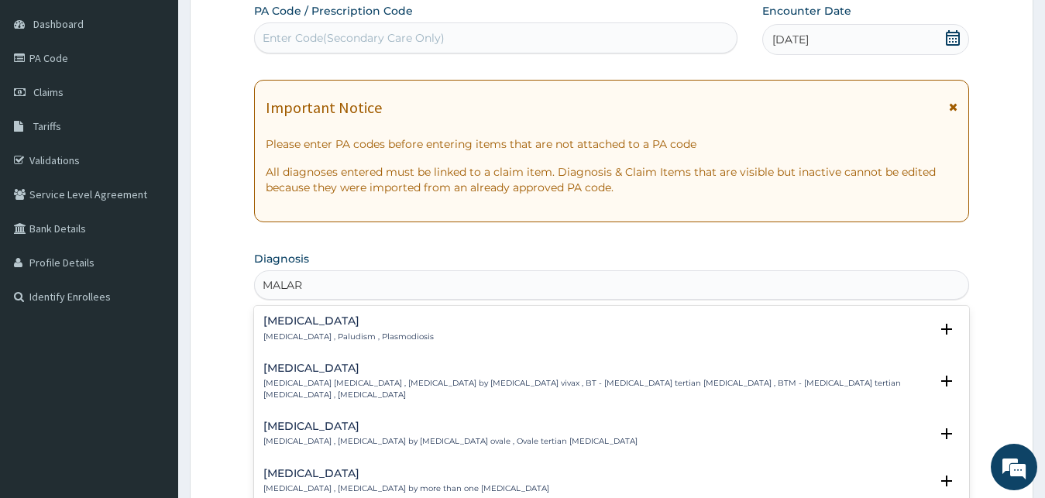
click at [347, 324] on h4 "[MEDICAL_DATA]" at bounding box center [348, 321] width 170 height 12
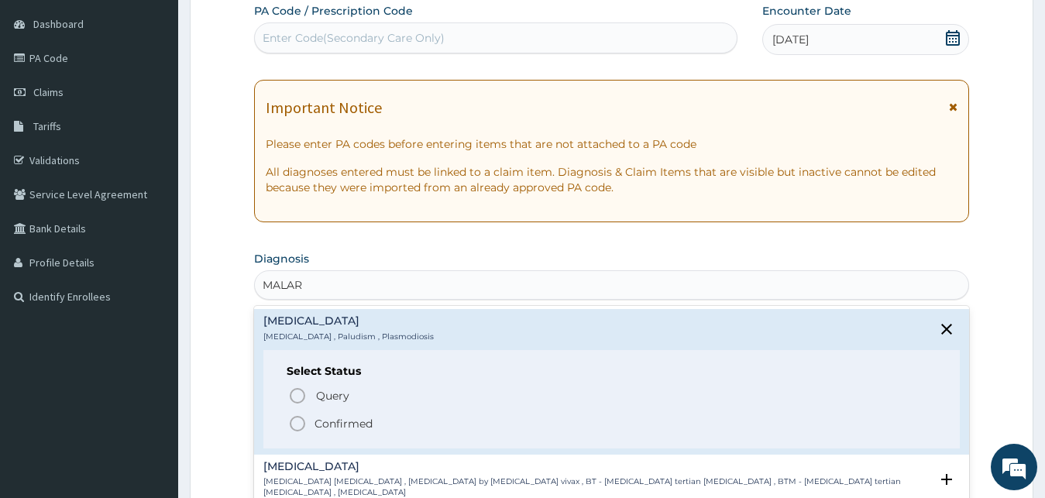
click at [337, 420] on p "Confirmed" at bounding box center [344, 423] width 58 height 15
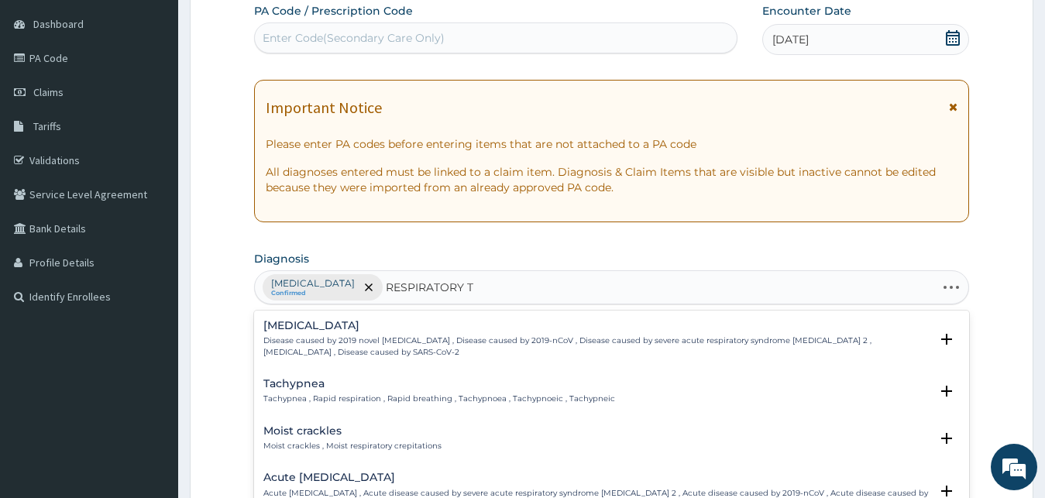
type input "RESPIRATORY TR"
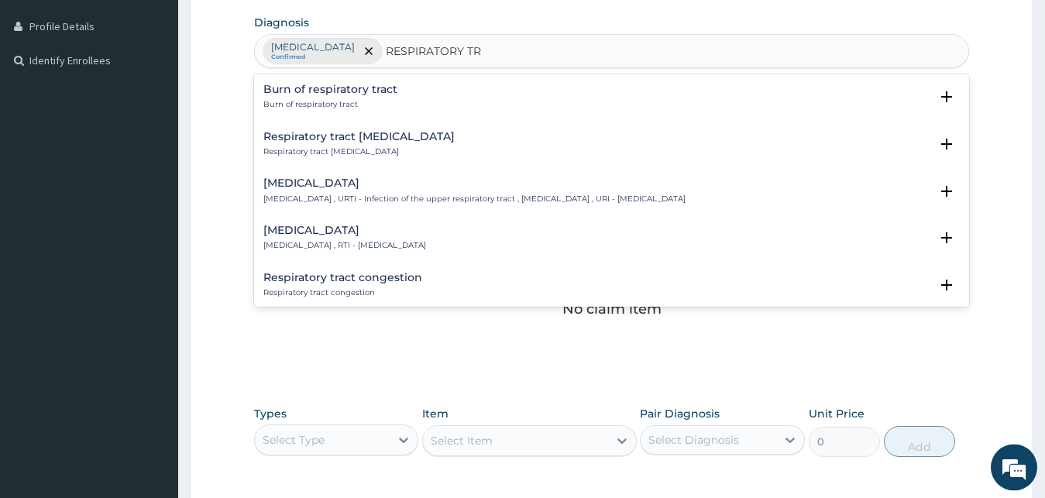
scroll to position [461, 0]
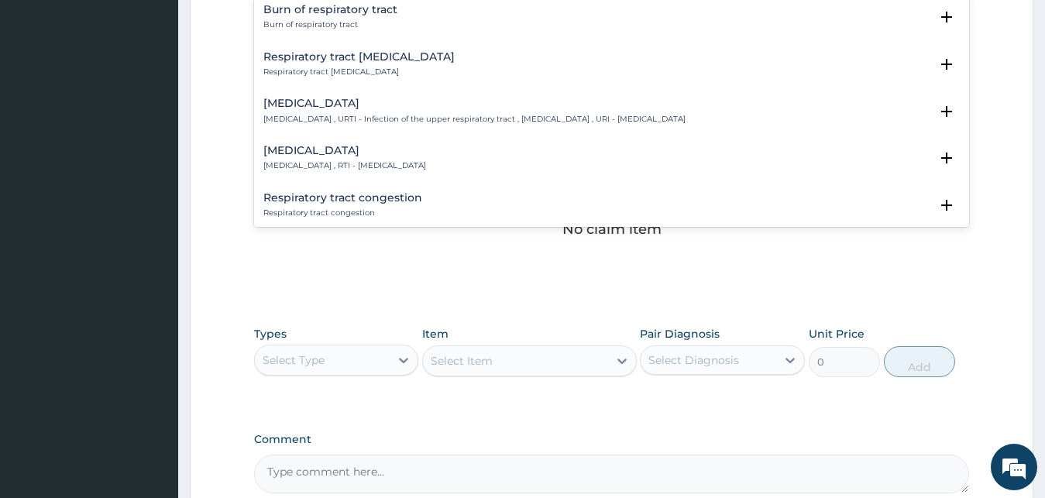
click at [404, 159] on div "[MEDICAL_DATA] [MEDICAL_DATA] , RTI - [MEDICAL_DATA]" at bounding box center [344, 158] width 163 height 27
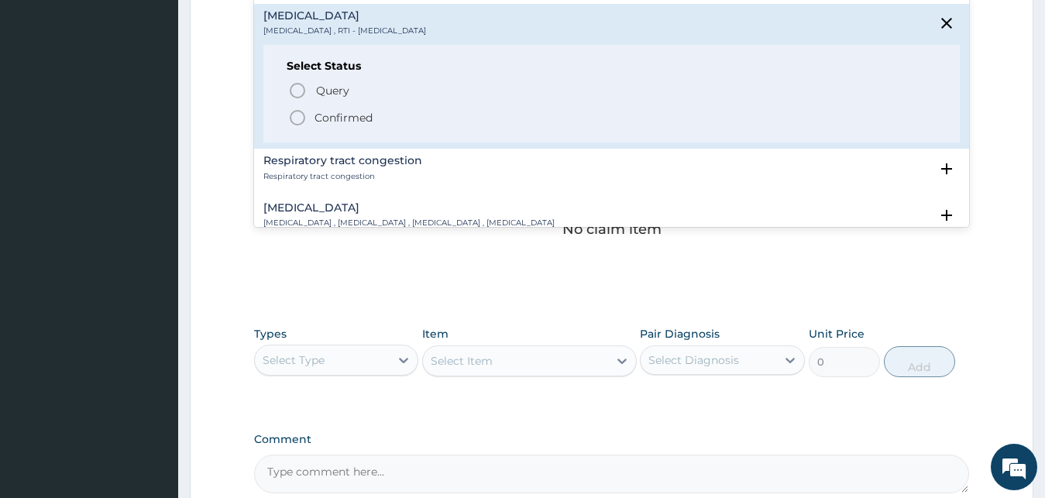
scroll to position [167, 0]
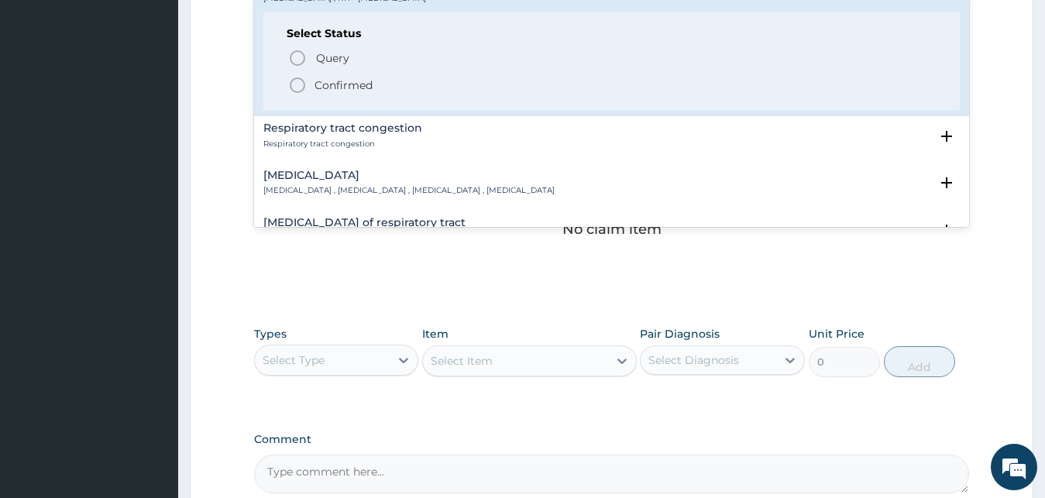
click at [368, 86] on p "Confirmed" at bounding box center [344, 84] width 58 height 15
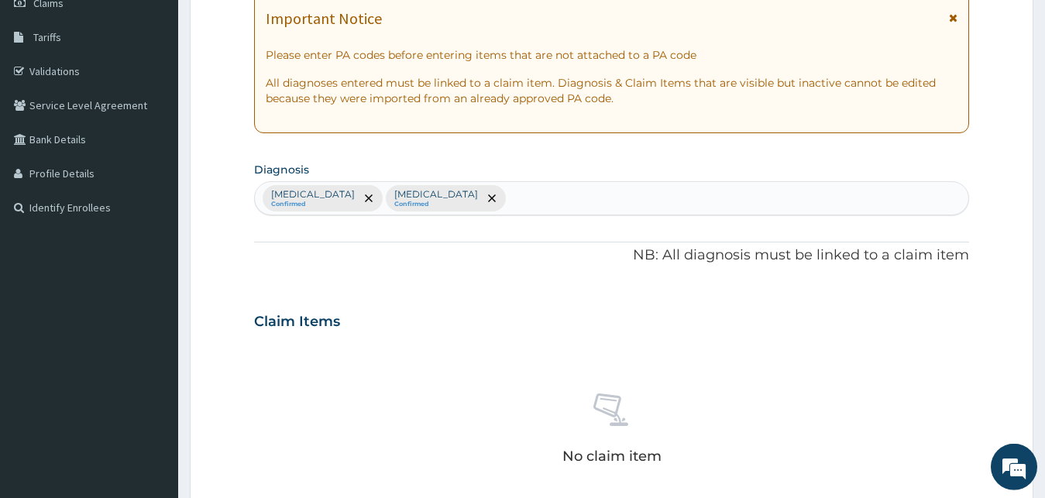
scroll to position [224, 0]
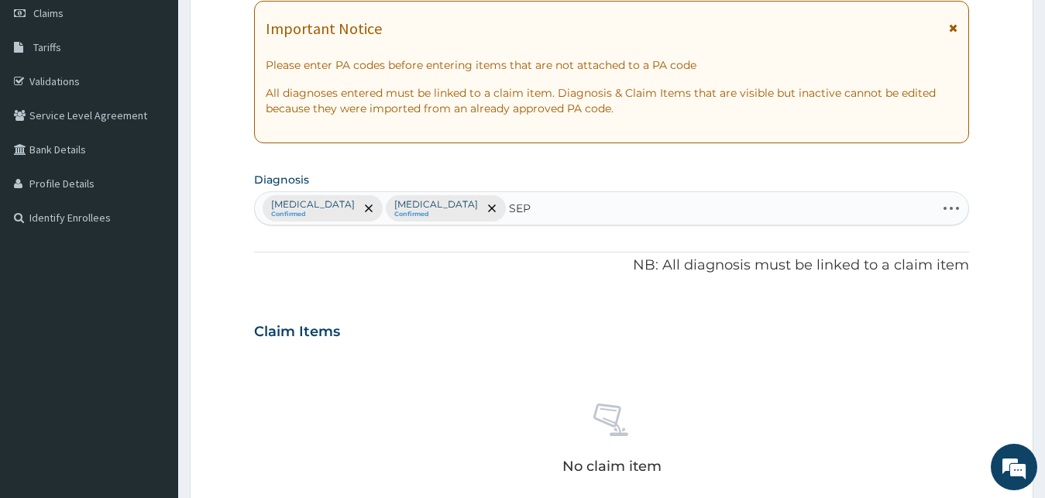
type input "SEPS"
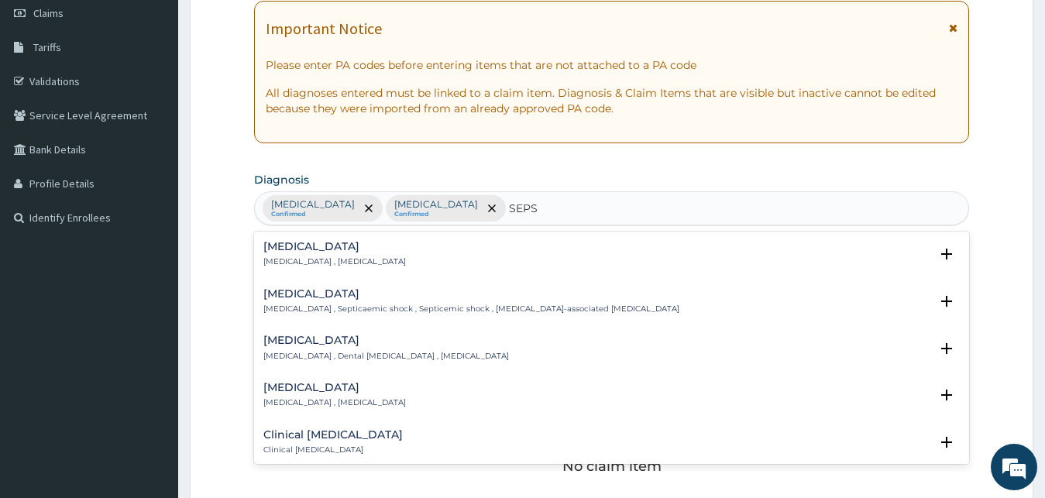
click at [370, 259] on div "[MEDICAL_DATA] [MEDICAL_DATA] , [MEDICAL_DATA]" at bounding box center [611, 254] width 697 height 27
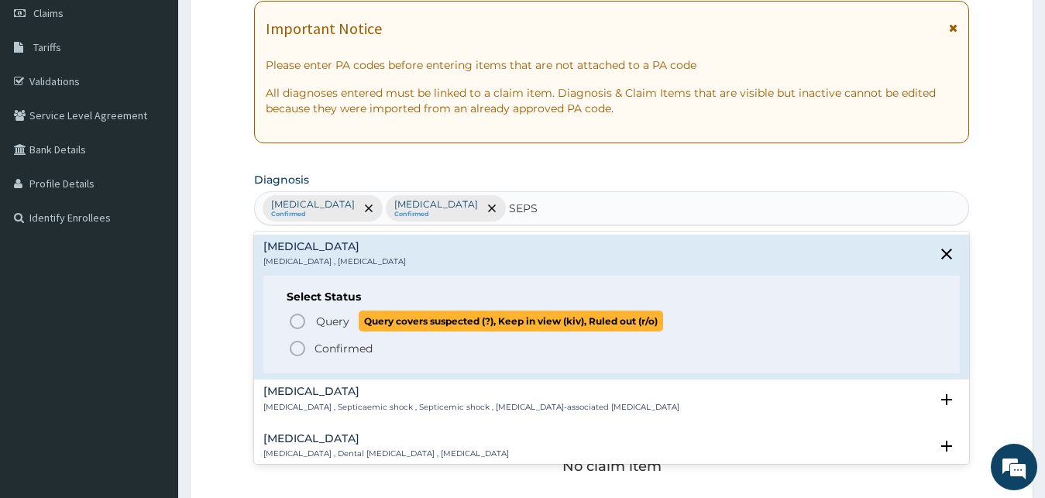
click at [358, 316] on p "Query Query covers suspected (?), Keep in view (kiv), Ruled out (r/o)" at bounding box center [489, 321] width 349 height 21
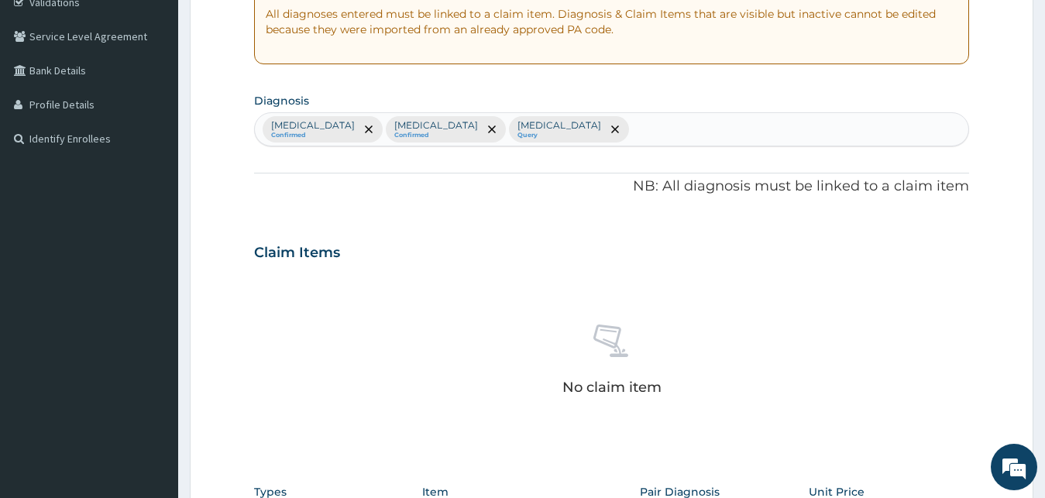
scroll to position [619, 0]
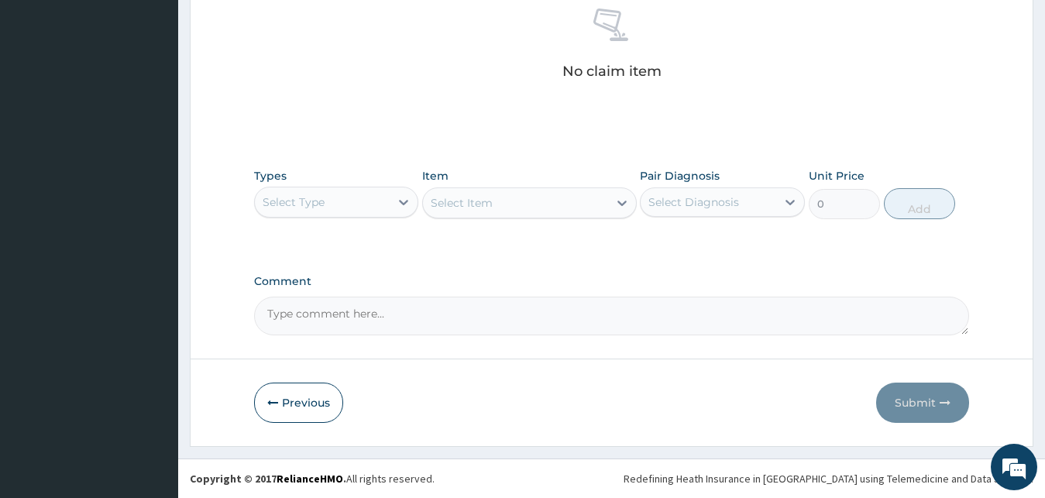
drag, startPoint x: 370, startPoint y: 201, endPoint x: 370, endPoint y: 215, distance: 13.9
click at [370, 202] on div "Select Type" at bounding box center [323, 202] width 136 height 25
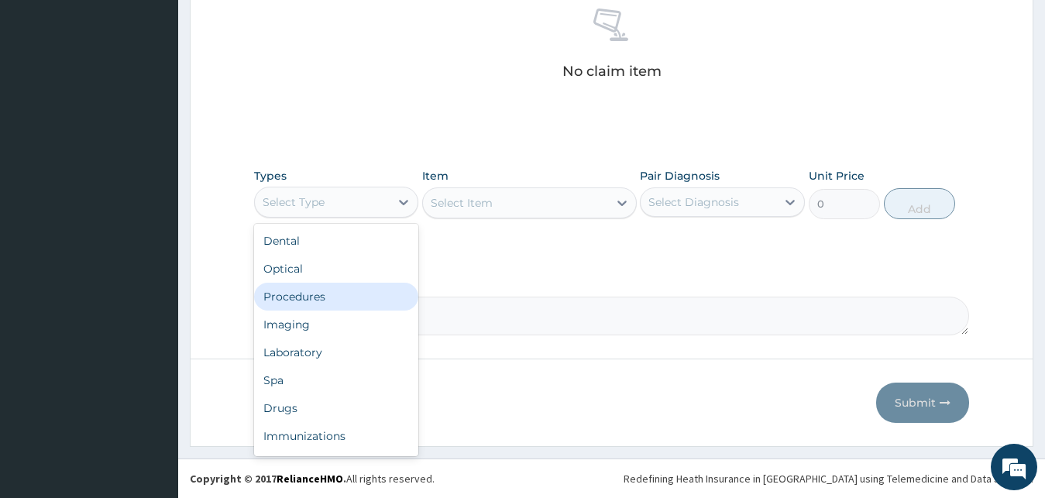
click at [347, 297] on div "Procedures" at bounding box center [336, 297] width 165 height 28
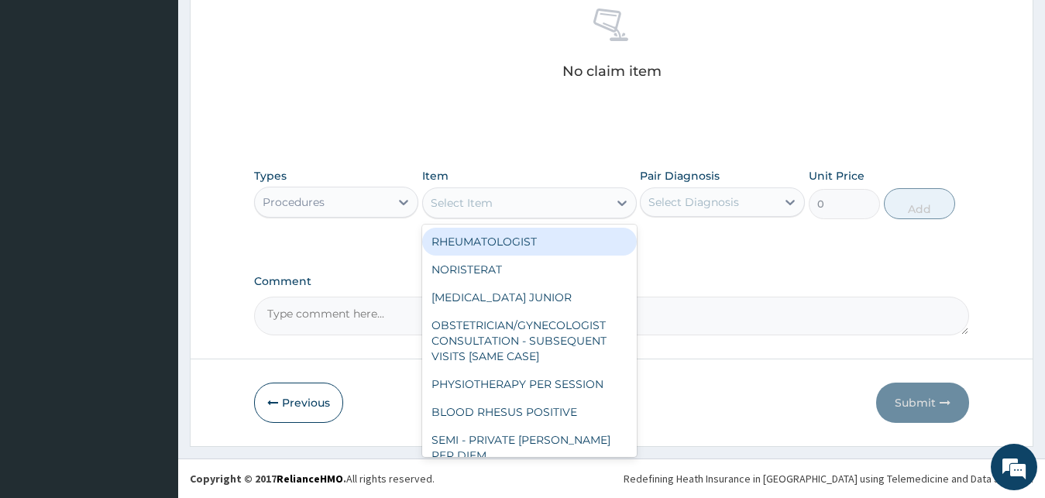
click at [544, 204] on div "Select Item" at bounding box center [515, 203] width 185 height 25
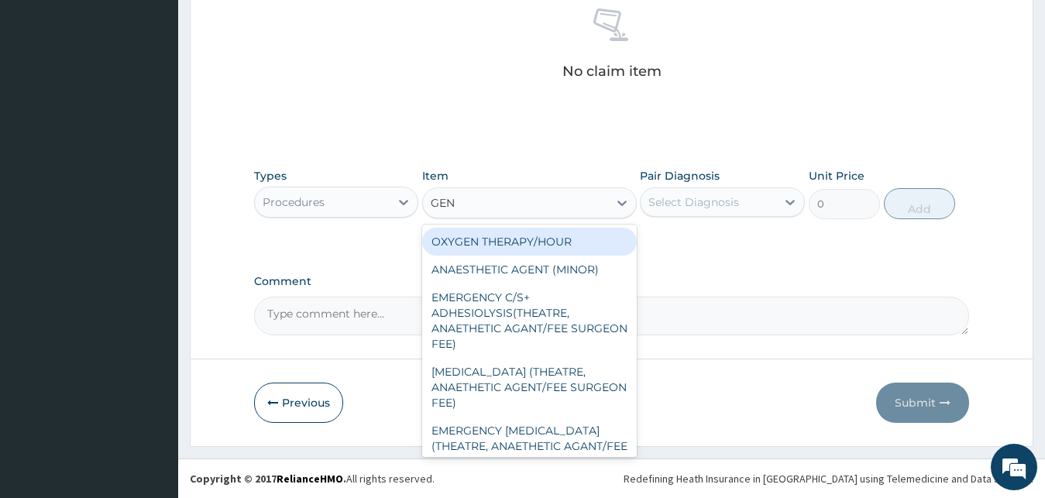
type input "GENE"
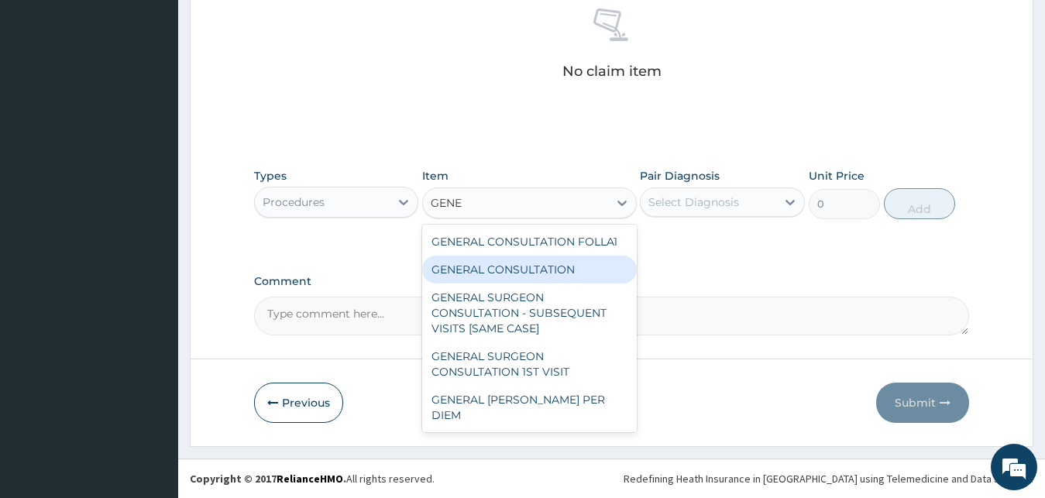
drag, startPoint x: 559, startPoint y: 265, endPoint x: 571, endPoint y: 256, distance: 15.5
click at [559, 264] on div "GENERAL CONSULTATION" at bounding box center [529, 270] width 215 height 28
type input "3000"
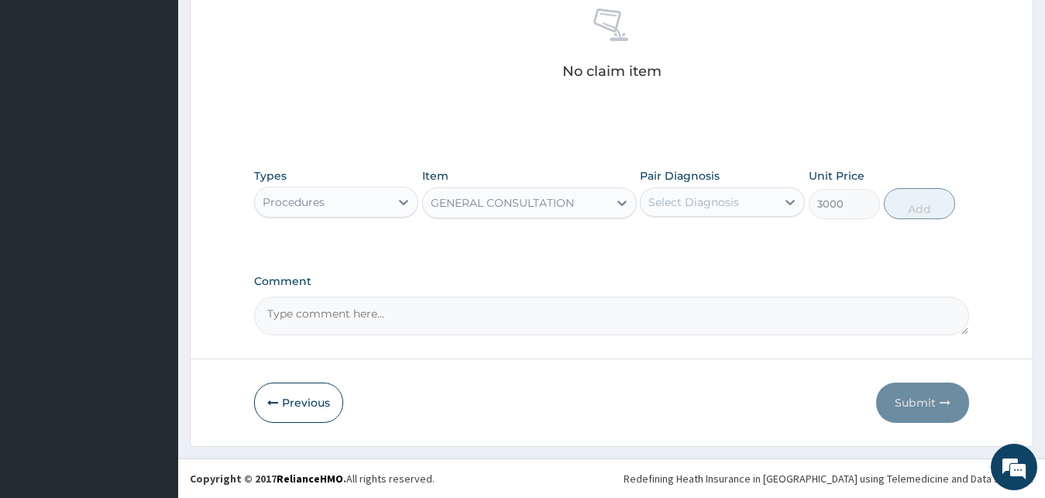
click at [756, 206] on div "Select Diagnosis" at bounding box center [709, 202] width 136 height 25
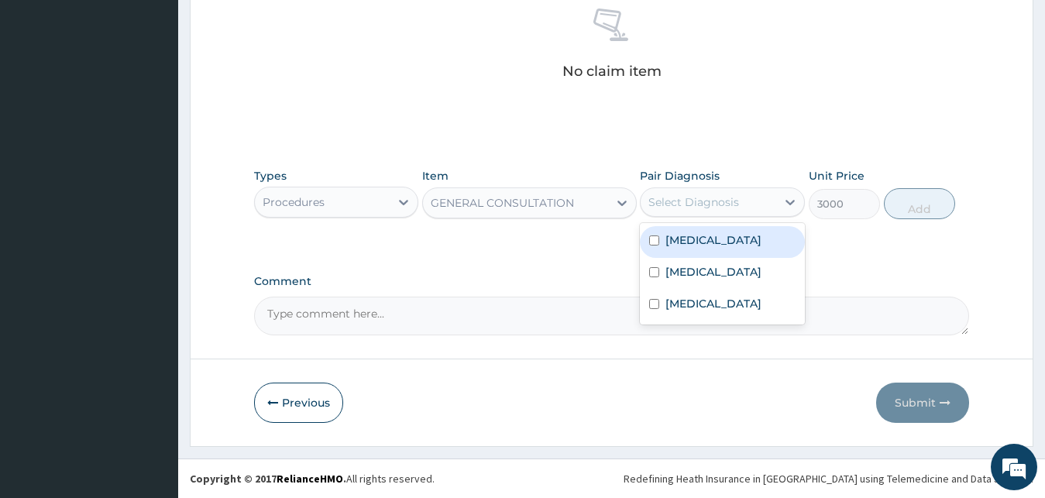
click at [724, 235] on div "[MEDICAL_DATA]" at bounding box center [722, 242] width 165 height 32
checkbox input "true"
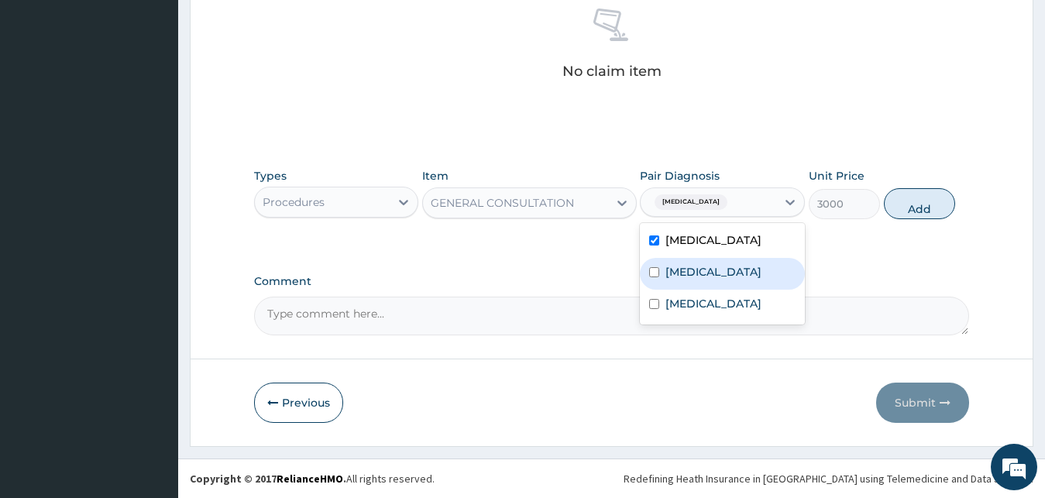
click at [736, 273] on label "[MEDICAL_DATA]" at bounding box center [713, 271] width 96 height 15
checkbox input "true"
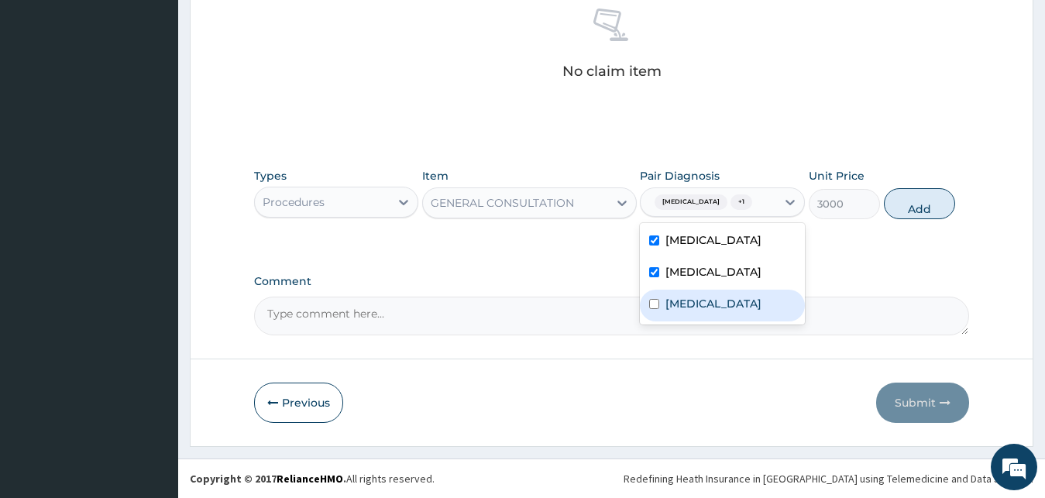
click at [731, 305] on div "[MEDICAL_DATA]" at bounding box center [722, 306] width 165 height 32
checkbox input "true"
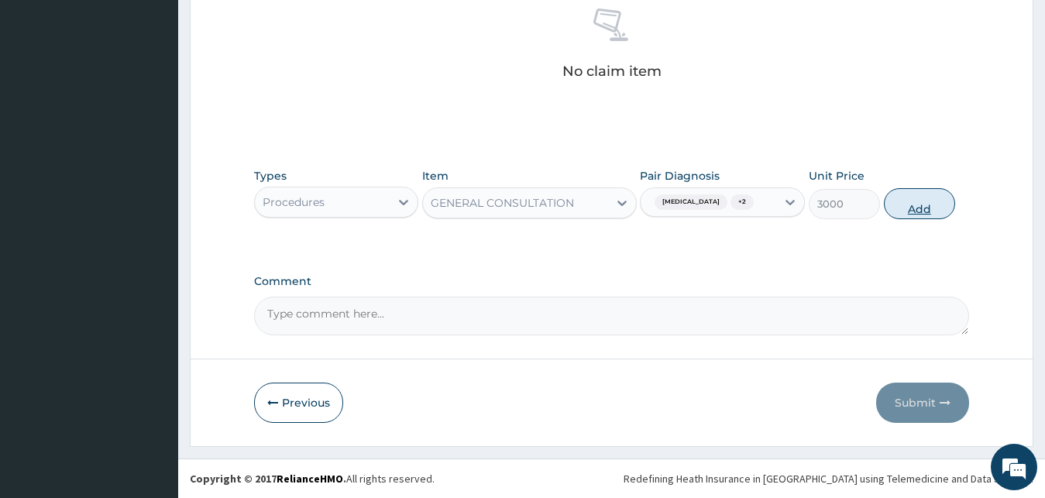
click at [921, 217] on button "Add" at bounding box center [919, 203] width 71 height 31
type input "0"
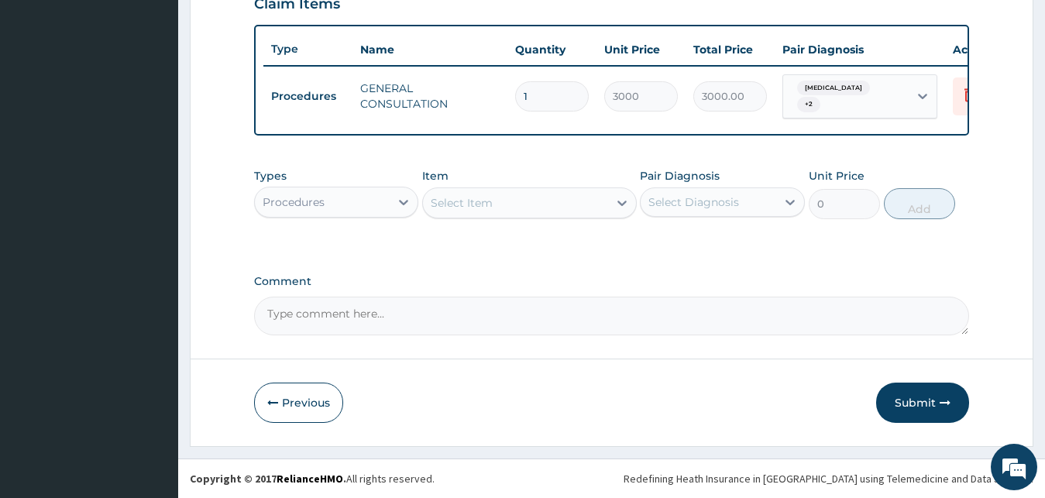
click at [439, 195] on div "Select Item" at bounding box center [462, 202] width 62 height 15
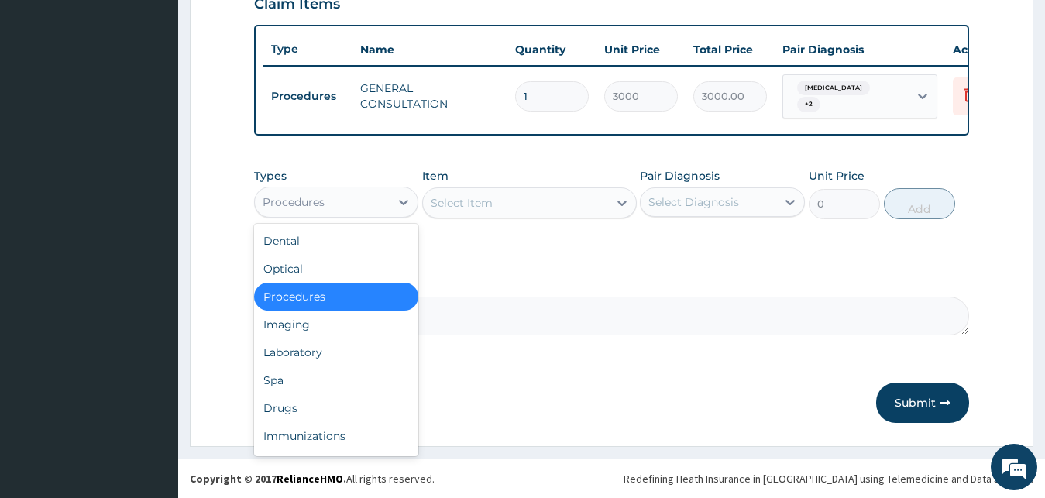
click at [373, 199] on div "Procedures" at bounding box center [323, 202] width 136 height 25
click at [333, 359] on div "Laboratory" at bounding box center [336, 353] width 165 height 28
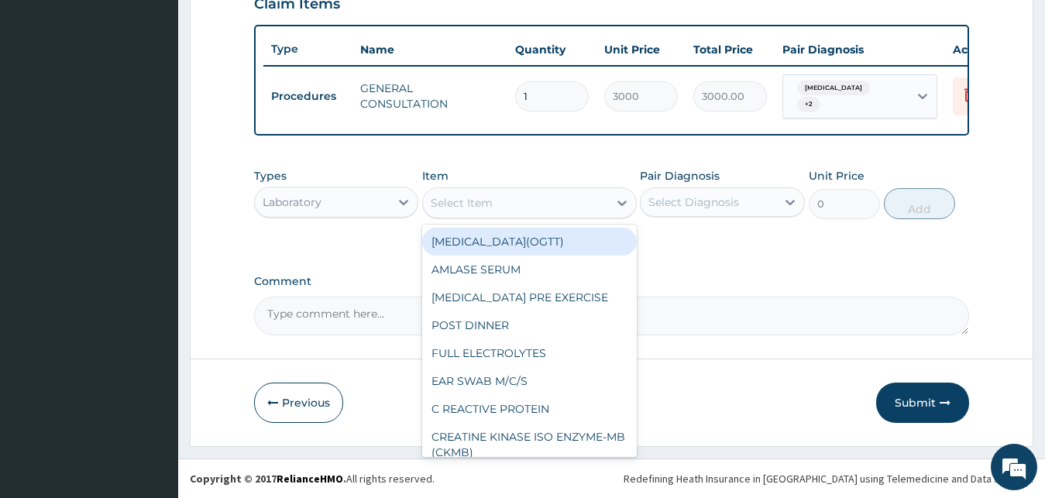
click at [455, 208] on div "Select Item" at bounding box center [462, 202] width 62 height 15
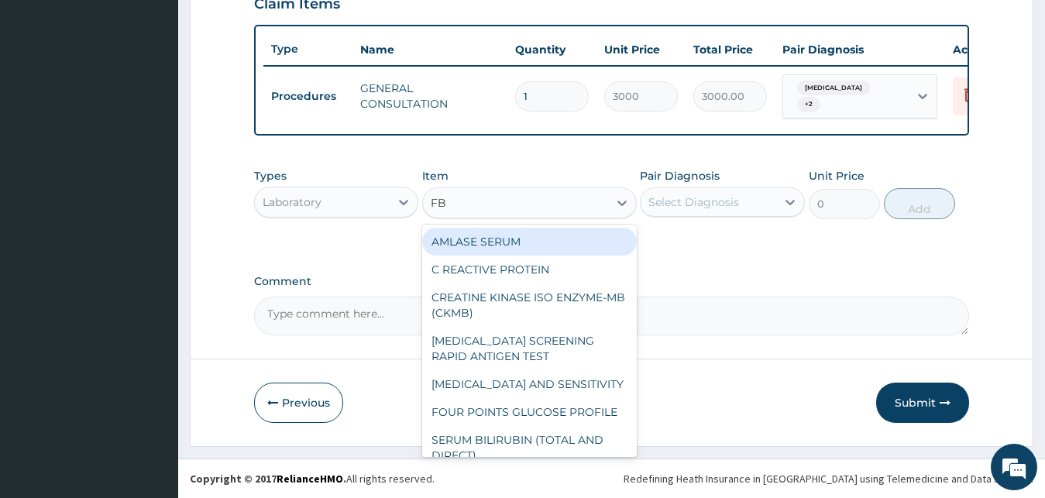
type input "FBC"
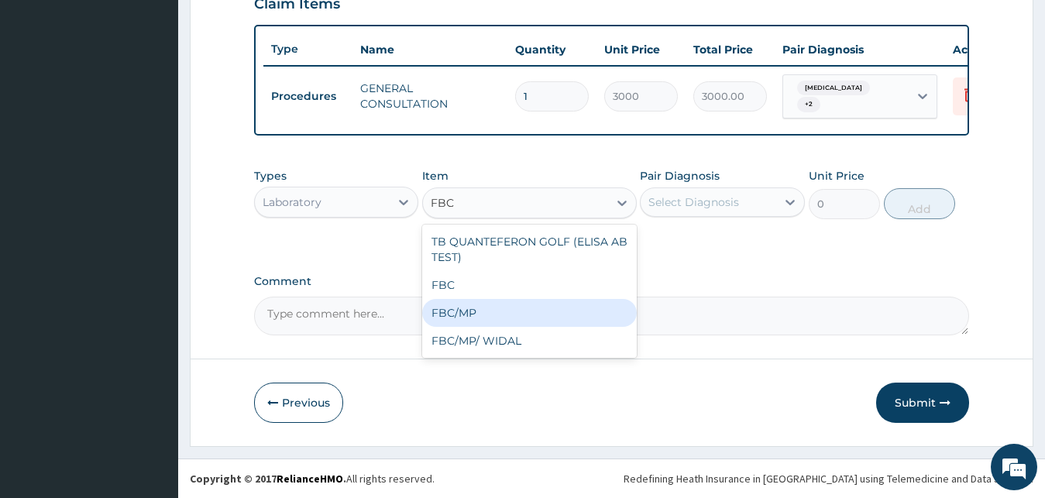
click at [486, 322] on div "FBC/MP" at bounding box center [529, 313] width 215 height 28
type input "5500"
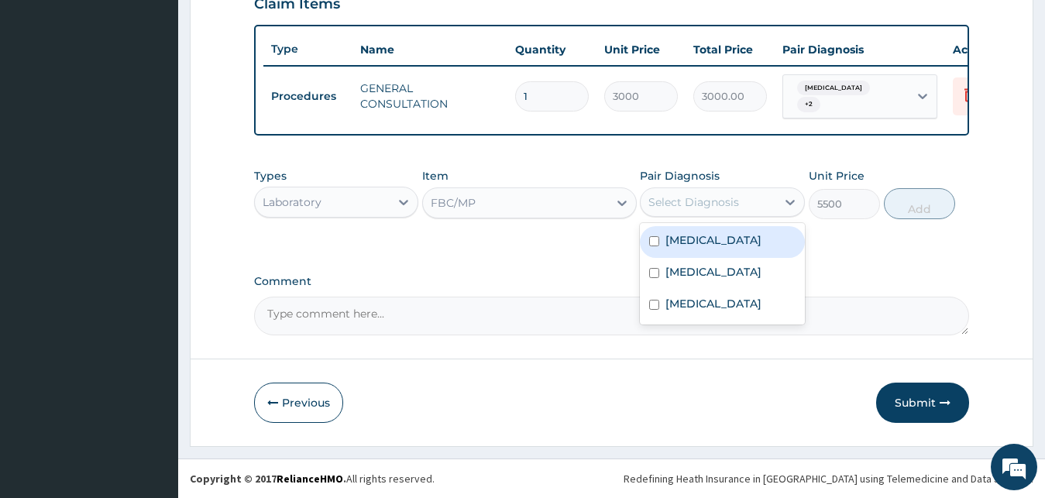
drag, startPoint x: 694, startPoint y: 194, endPoint x: 715, endPoint y: 252, distance: 61.7
click at [695, 195] on div "Select Diagnosis" at bounding box center [709, 202] width 136 height 25
click at [707, 242] on div "[MEDICAL_DATA]" at bounding box center [722, 242] width 165 height 32
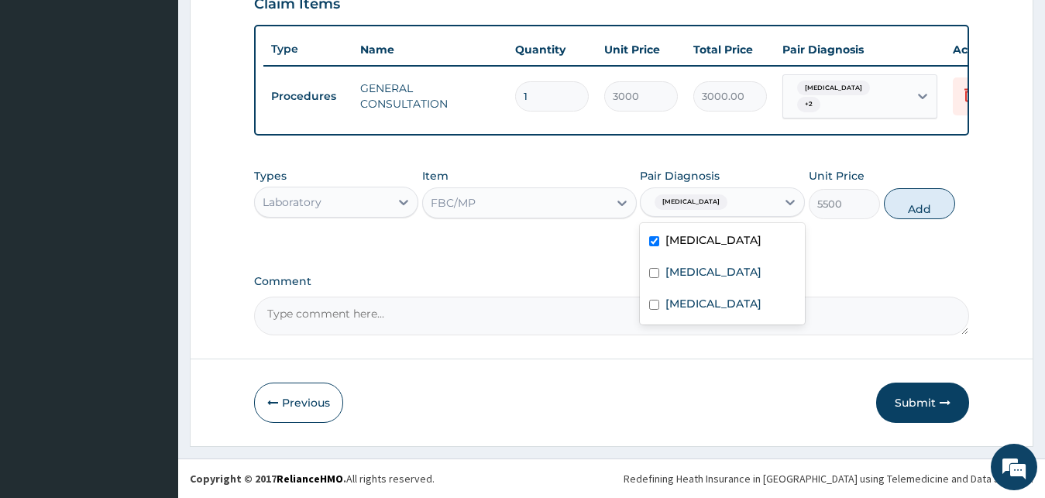
checkbox input "true"
click at [715, 321] on div "[MEDICAL_DATA]" at bounding box center [722, 306] width 165 height 32
checkbox input "true"
click at [926, 210] on button "Add" at bounding box center [919, 203] width 71 height 31
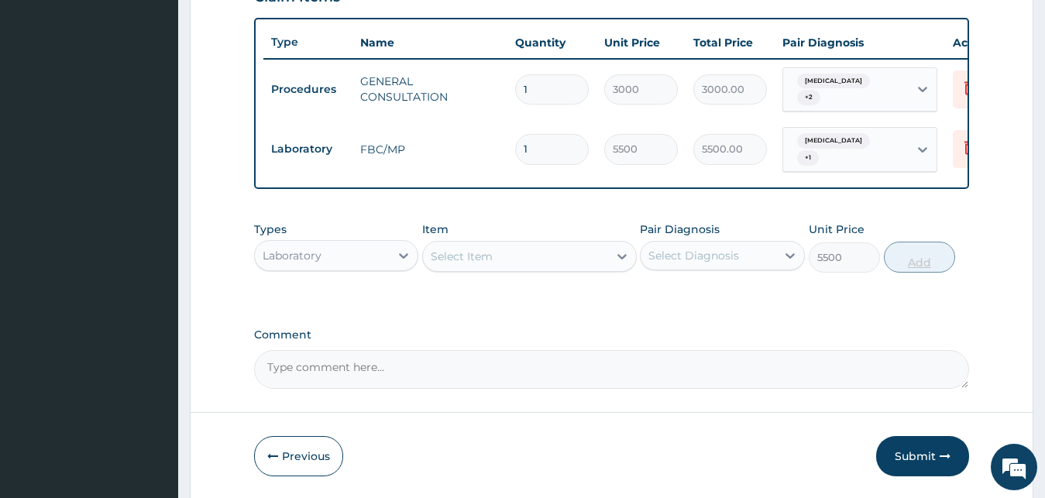
type input "0"
click at [366, 254] on div "Laboratory" at bounding box center [323, 255] width 136 height 25
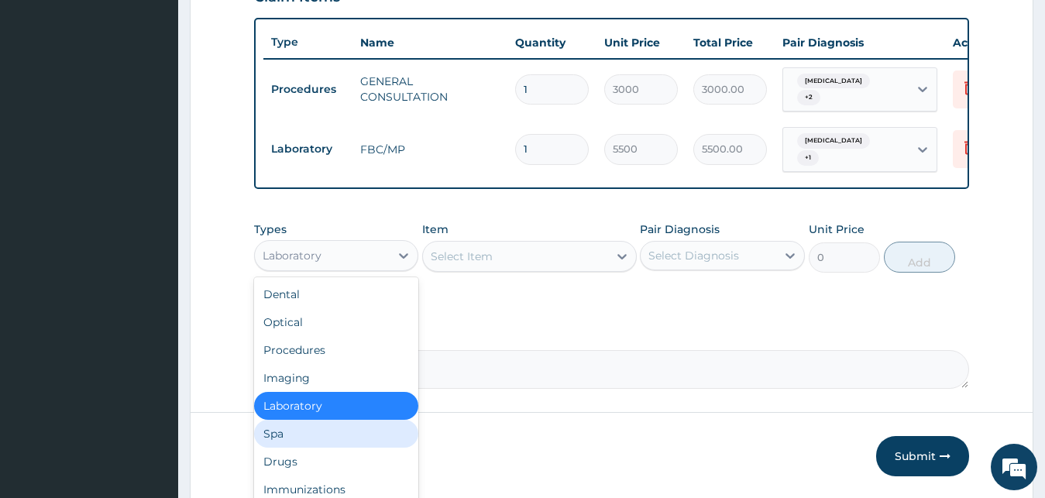
click at [370, 441] on div "Spa" at bounding box center [336, 434] width 165 height 28
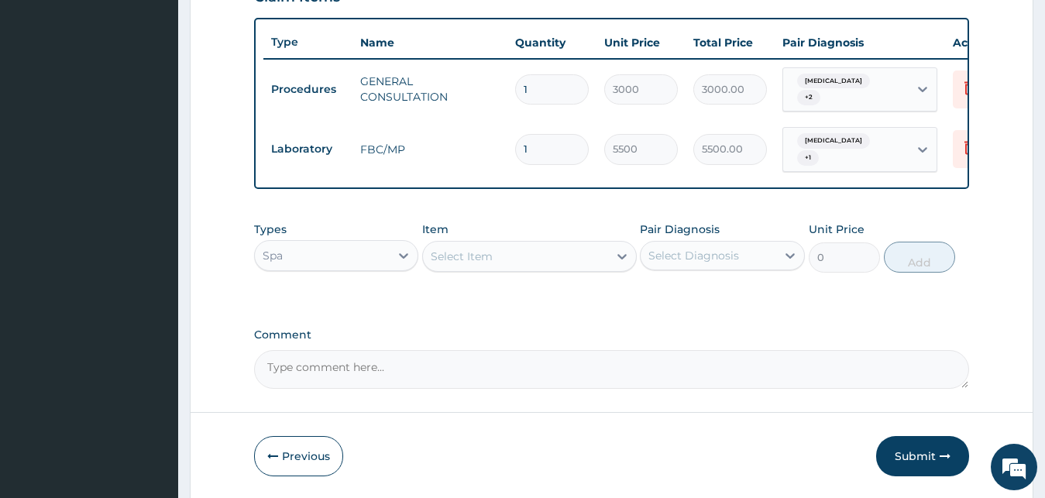
click at [363, 269] on div "Spa" at bounding box center [336, 255] width 165 height 31
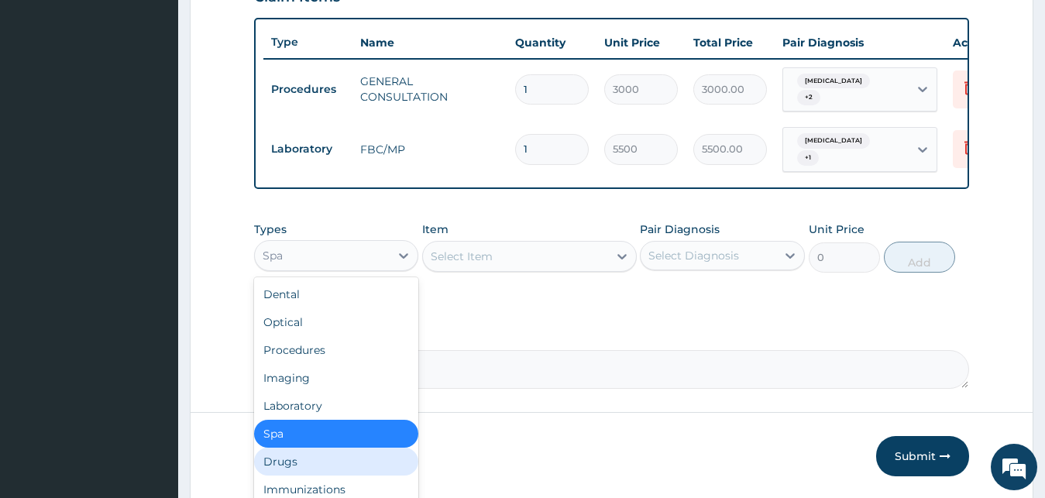
click at [344, 469] on div "Drugs" at bounding box center [336, 462] width 165 height 28
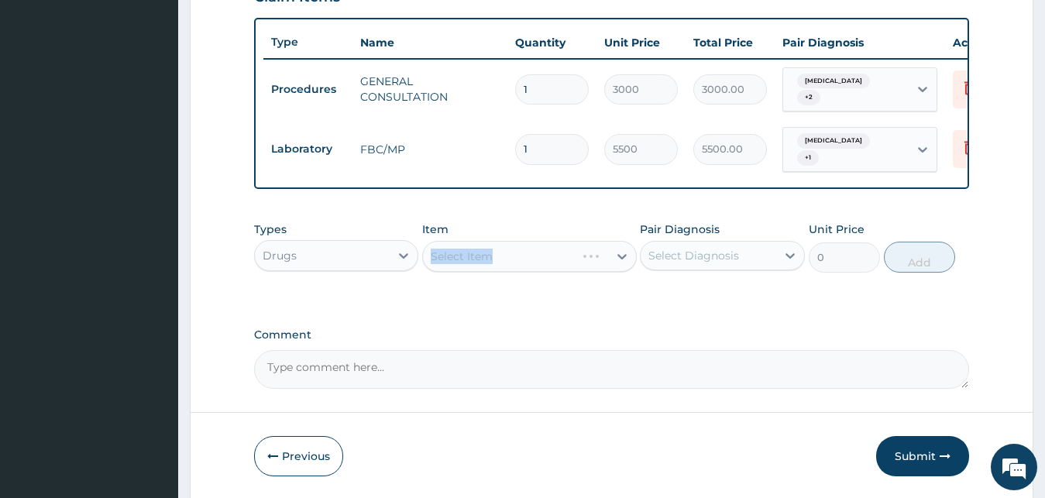
click at [477, 257] on div "Select Item" at bounding box center [529, 256] width 215 height 31
click at [521, 270] on div "Select Item" at bounding box center [529, 256] width 215 height 31
click at [531, 247] on div "Select Item" at bounding box center [529, 256] width 215 height 31
click at [475, 262] on div "Select Item" at bounding box center [462, 256] width 62 height 15
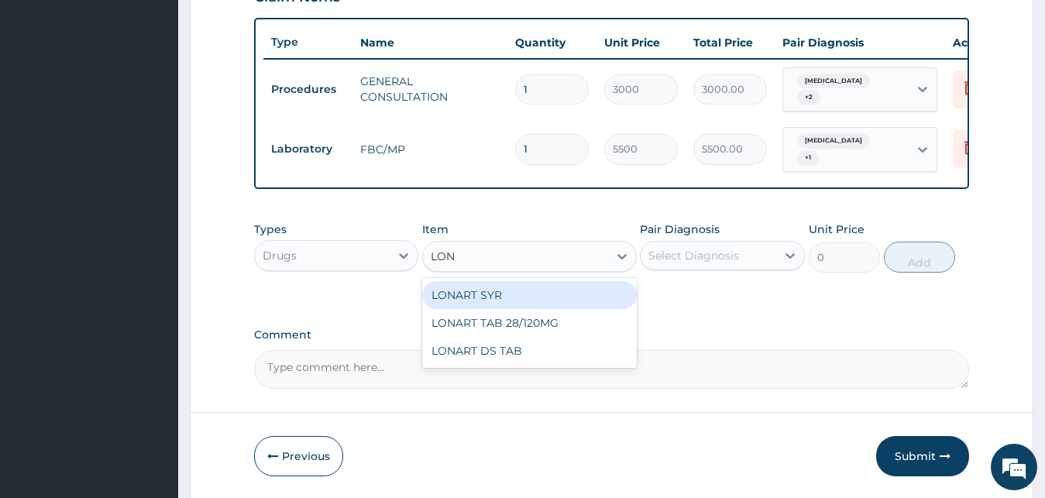
type input "[PERSON_NAME]"
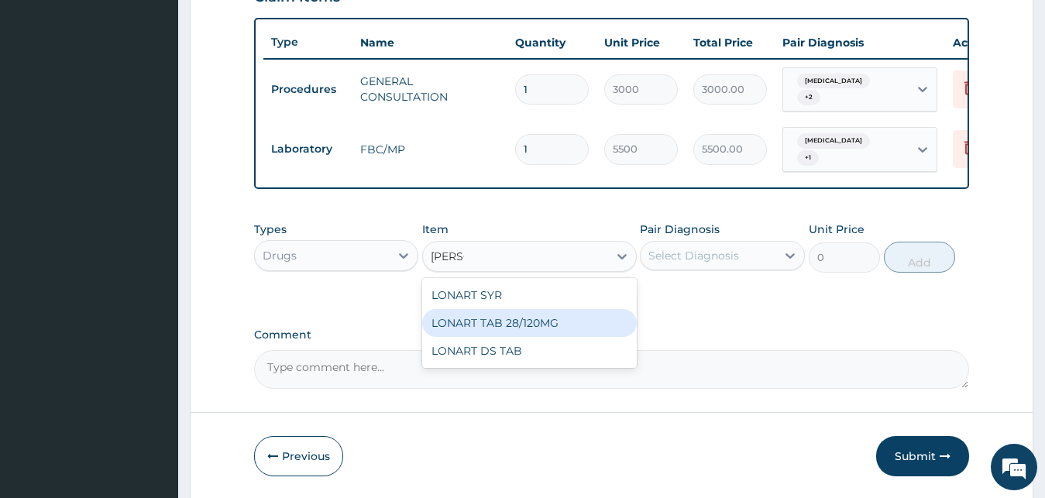
click at [511, 336] on div "LONART TAB 28/120MG" at bounding box center [529, 323] width 215 height 28
type input "240"
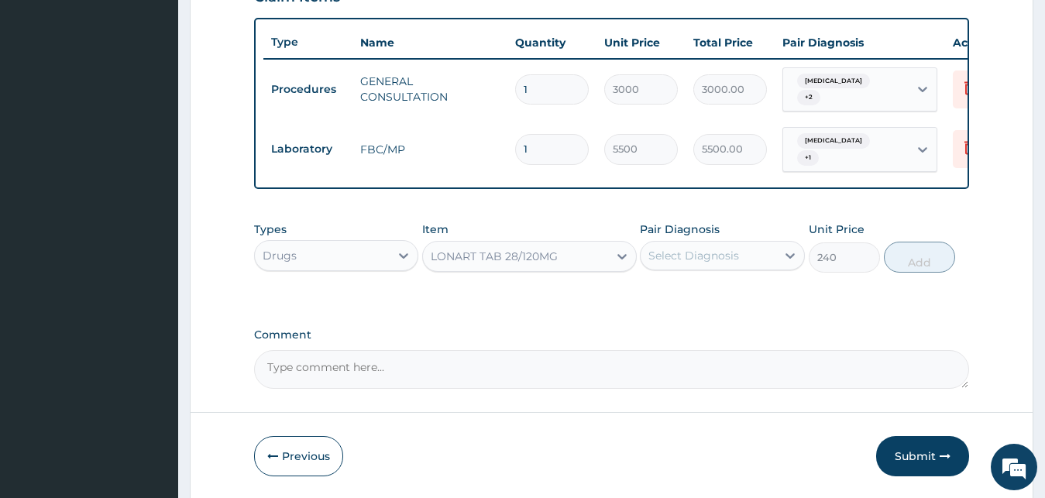
click at [716, 262] on div "Select Diagnosis" at bounding box center [693, 255] width 91 height 15
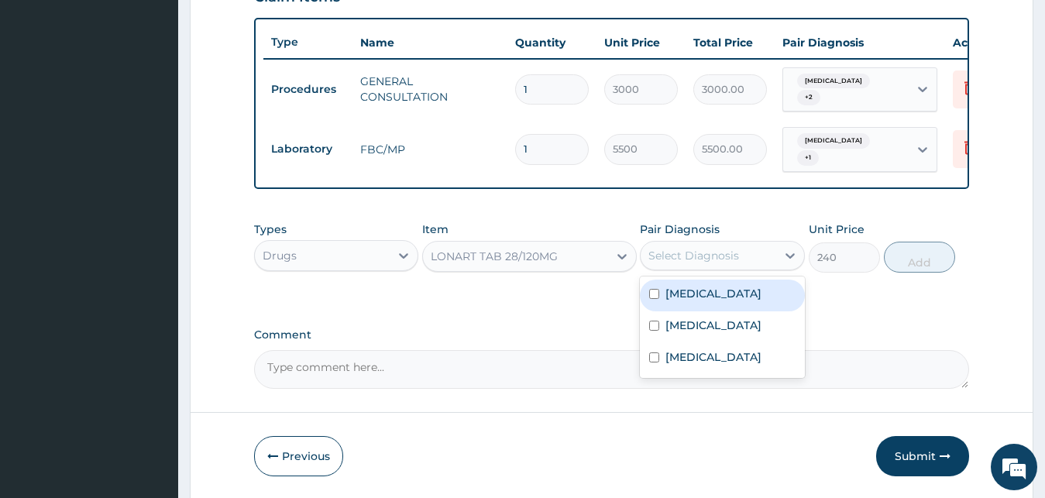
click at [719, 298] on div "[MEDICAL_DATA]" at bounding box center [722, 296] width 165 height 32
checkbox input "true"
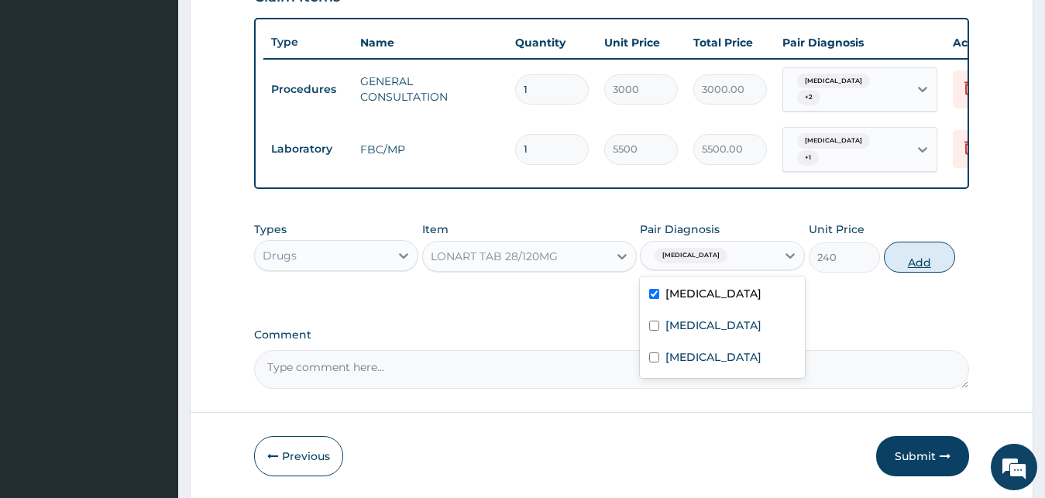
click at [944, 258] on button "Add" at bounding box center [919, 257] width 71 height 31
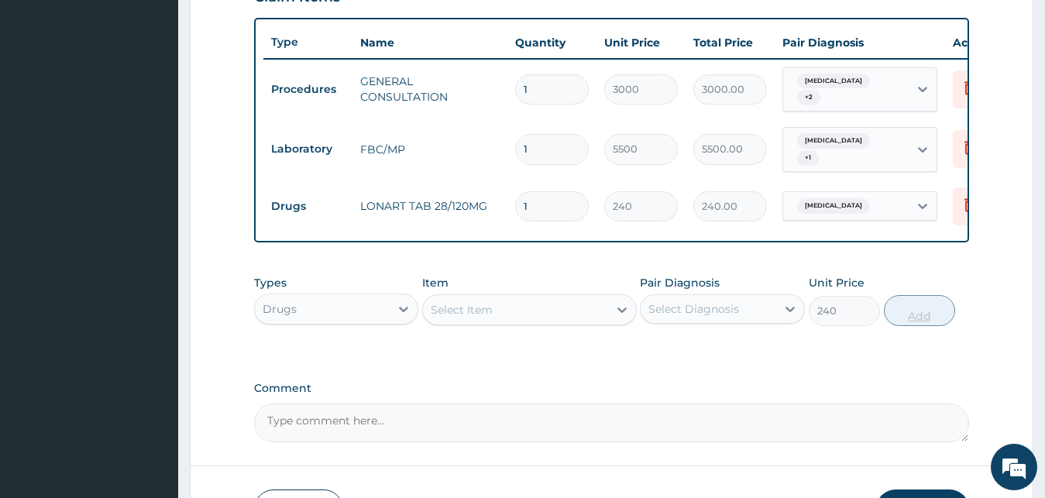
type input "0"
type input "12"
type input "2880.00"
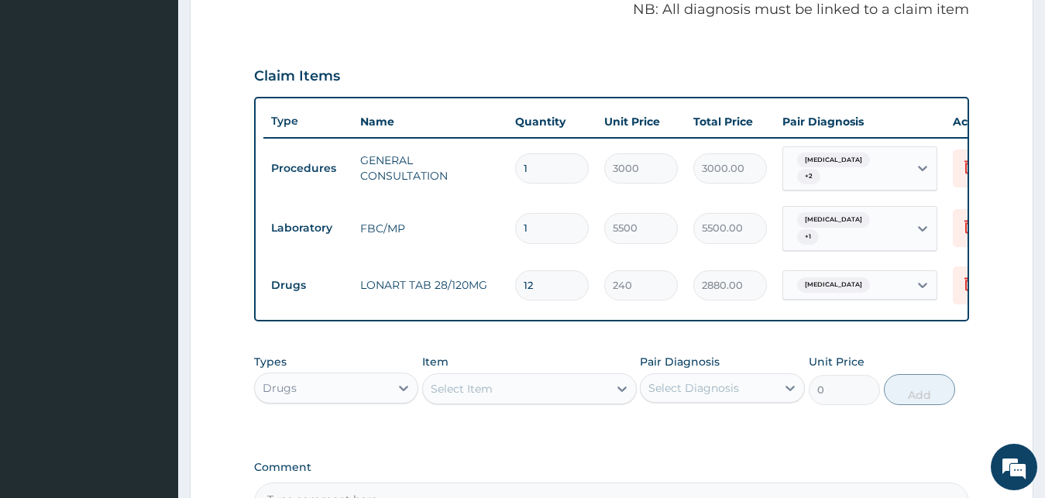
type input "12"
click at [520, 400] on div "Select Item" at bounding box center [515, 388] width 185 height 25
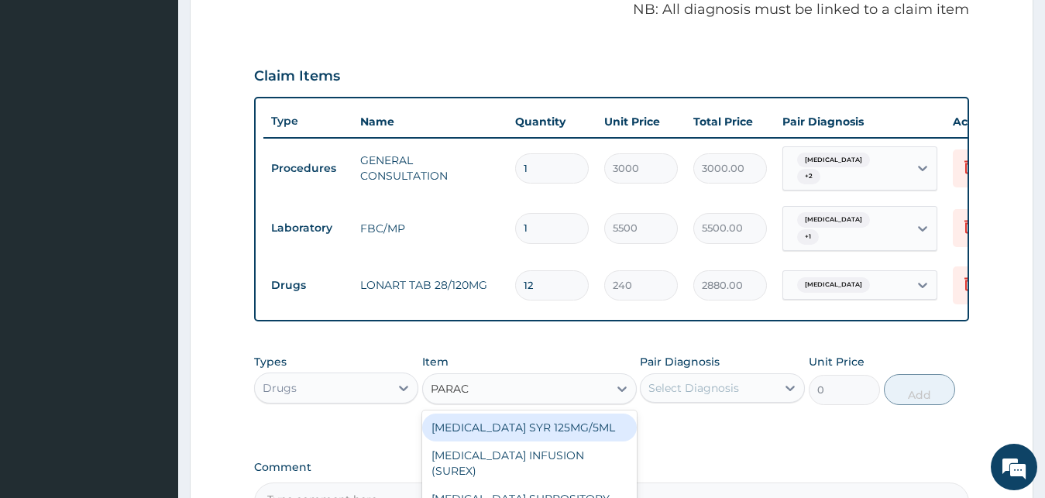
type input "PARACE"
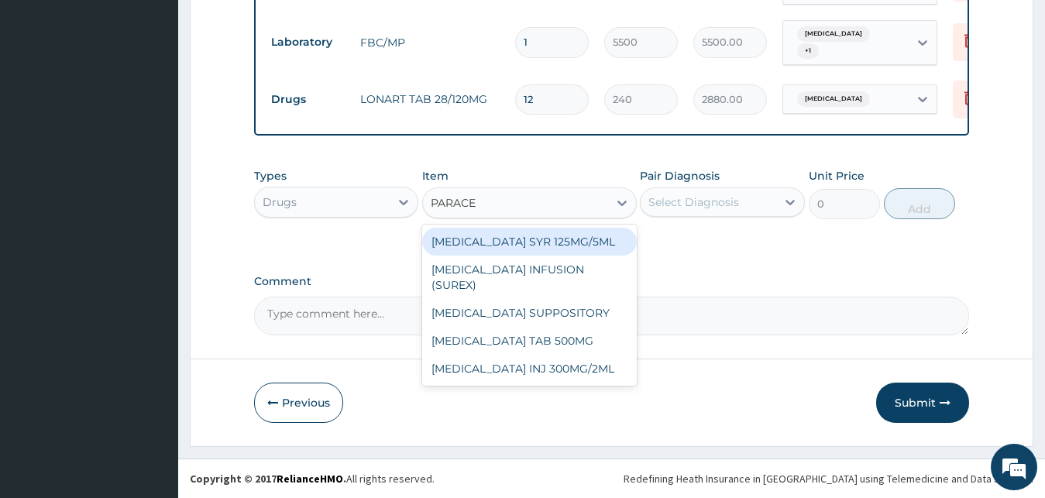
click at [519, 250] on div "PARACETAMOL SYR 125MG/5ML" at bounding box center [529, 242] width 215 height 28
type input "1200"
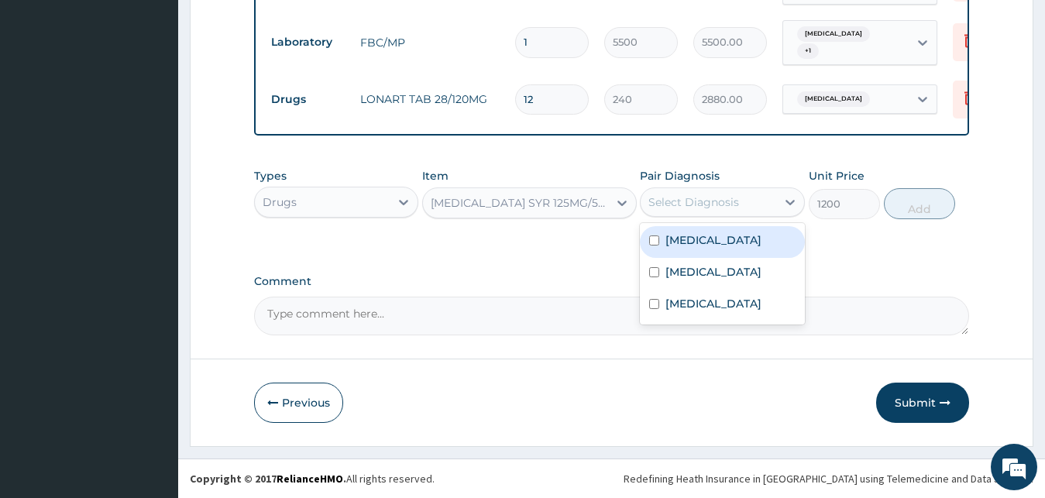
click at [729, 201] on div "Select Diagnosis" at bounding box center [693, 201] width 91 height 15
click at [740, 232] on div "Malaria" at bounding box center [722, 242] width 165 height 32
checkbox input "true"
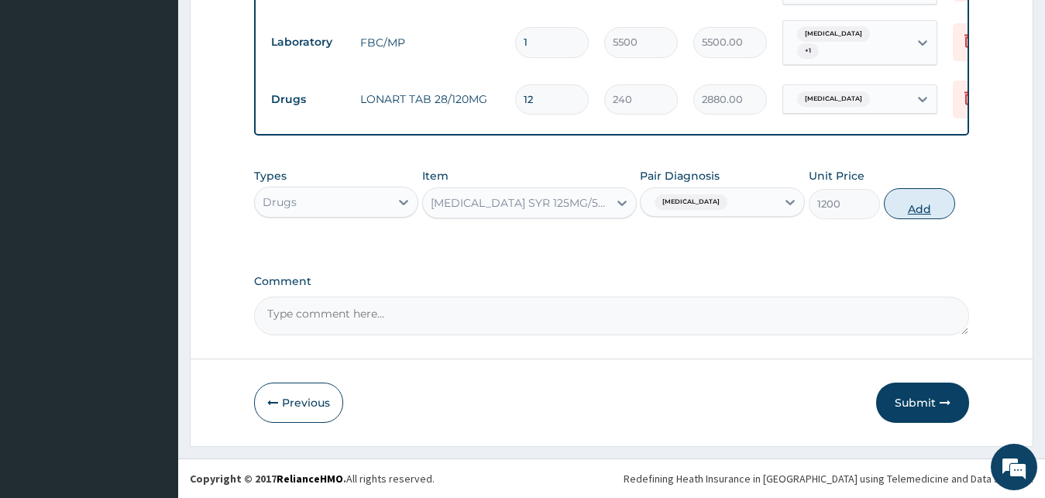
click at [947, 211] on button "Add" at bounding box center [919, 203] width 71 height 31
type input "0"
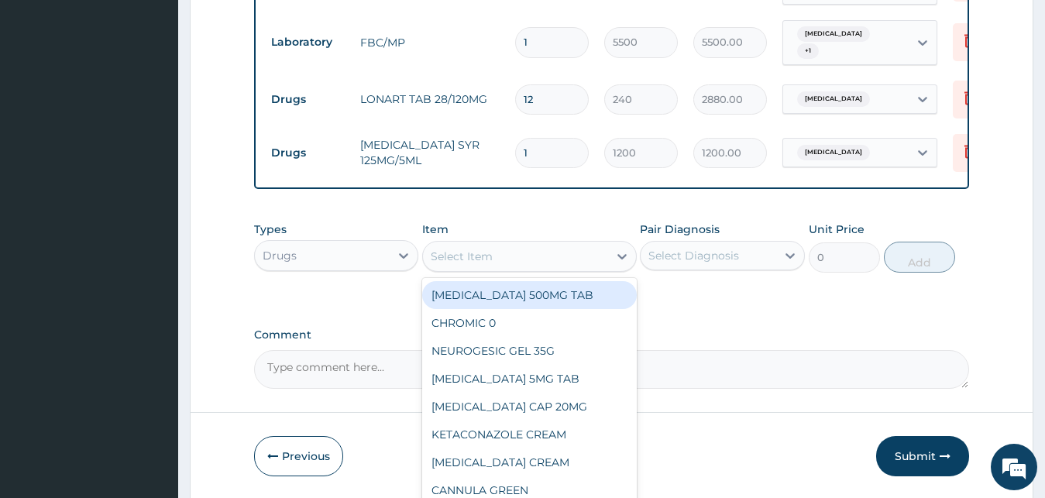
click at [505, 258] on div "Select Item" at bounding box center [515, 256] width 185 height 25
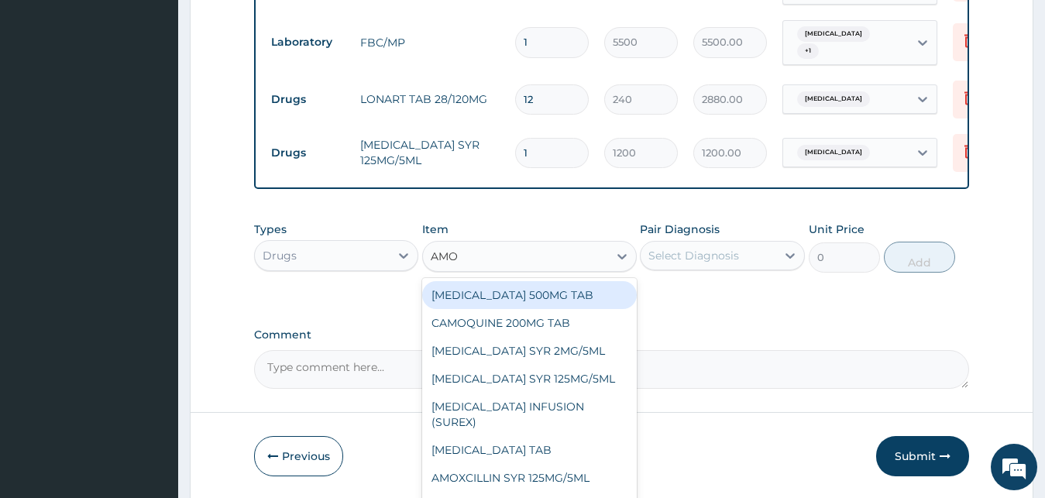
type input "AMOX"
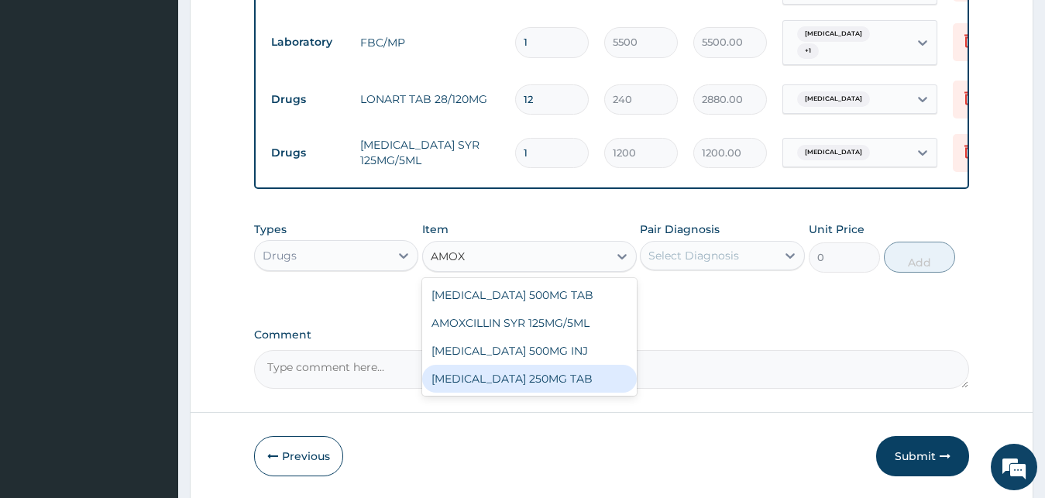
click at [586, 373] on div "[MEDICAL_DATA] 250MG TAB" at bounding box center [529, 379] width 215 height 28
type input "80"
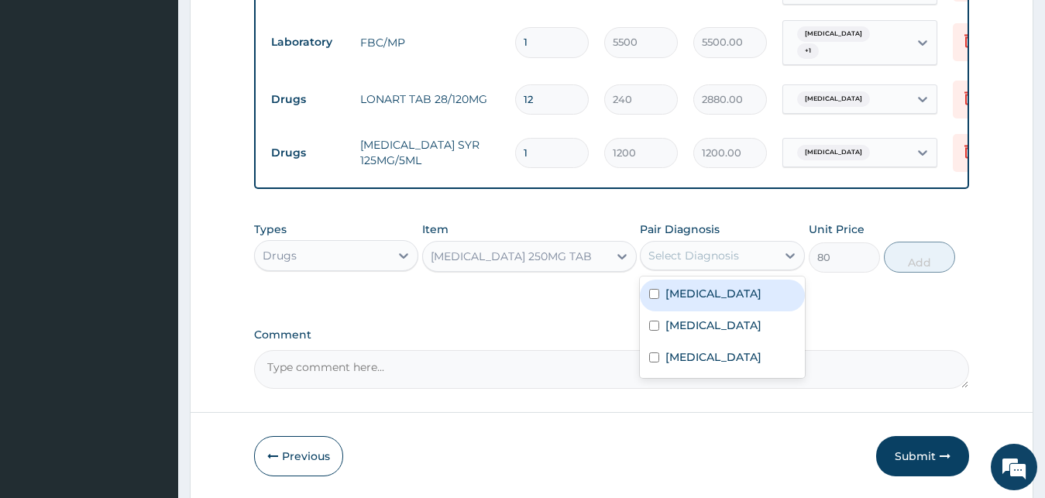
click at [685, 267] on div "Select Diagnosis" at bounding box center [709, 255] width 136 height 25
click at [727, 300] on div "Malaria" at bounding box center [722, 296] width 165 height 32
checkbox input "true"
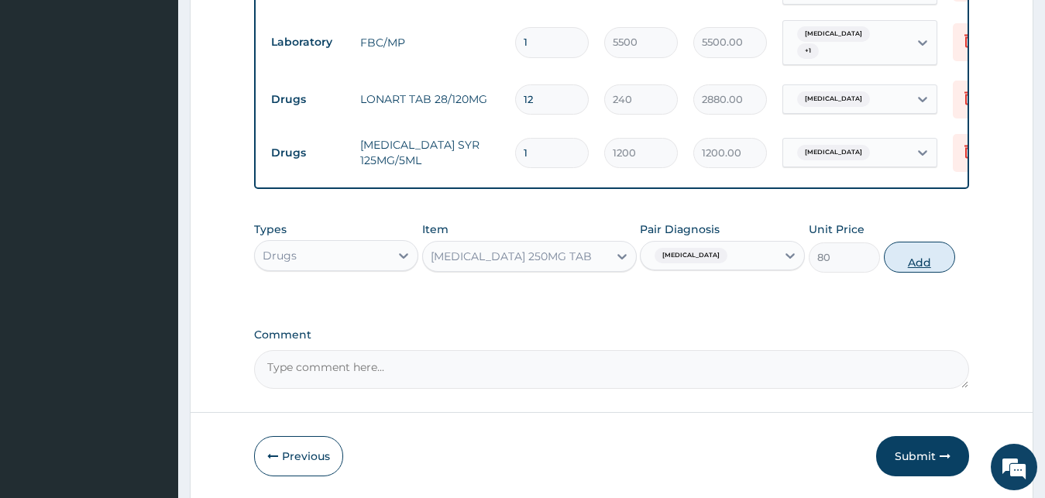
click at [928, 267] on button "Add" at bounding box center [919, 257] width 71 height 31
type input "0"
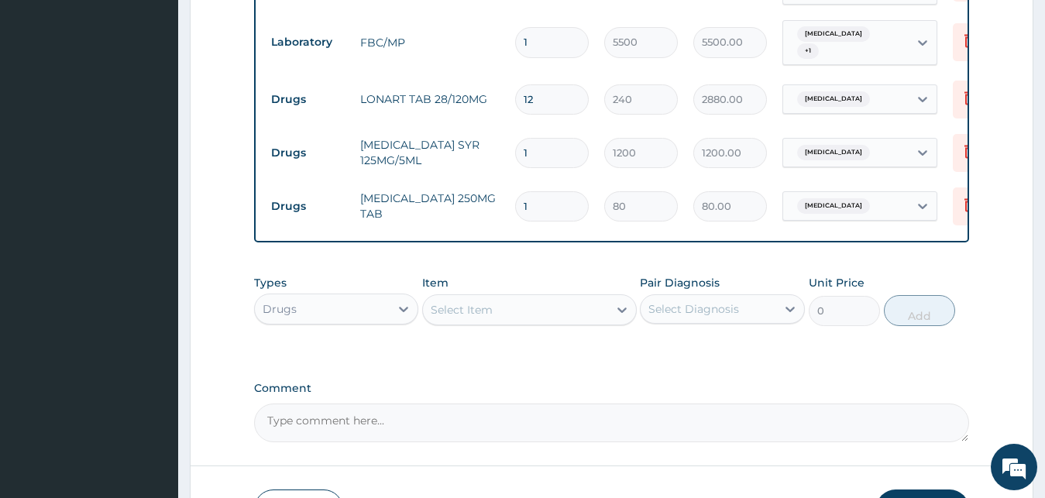
type input "15"
type input "1200.00"
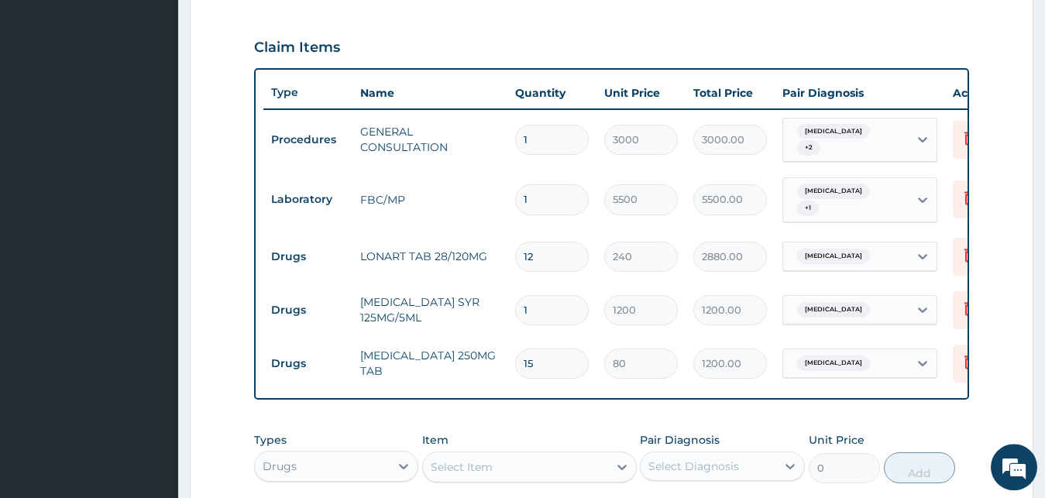
scroll to position [507, 0]
type input "15"
click at [558, 425] on div "PA Code / Prescription Code Enter Code(Secondary Care Only) Encounter Date 23-0…" at bounding box center [612, 121] width 716 height 960
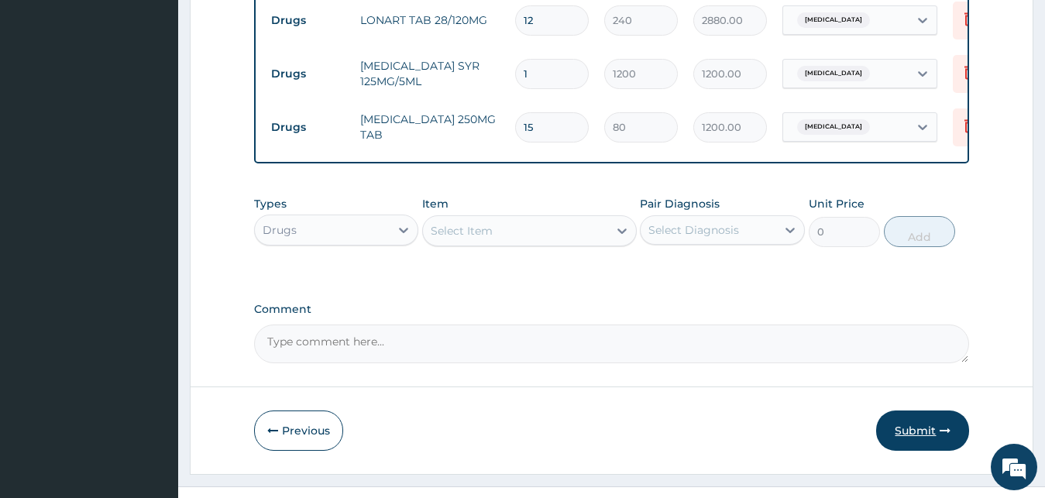
click at [904, 436] on button "Submit" at bounding box center [922, 431] width 93 height 40
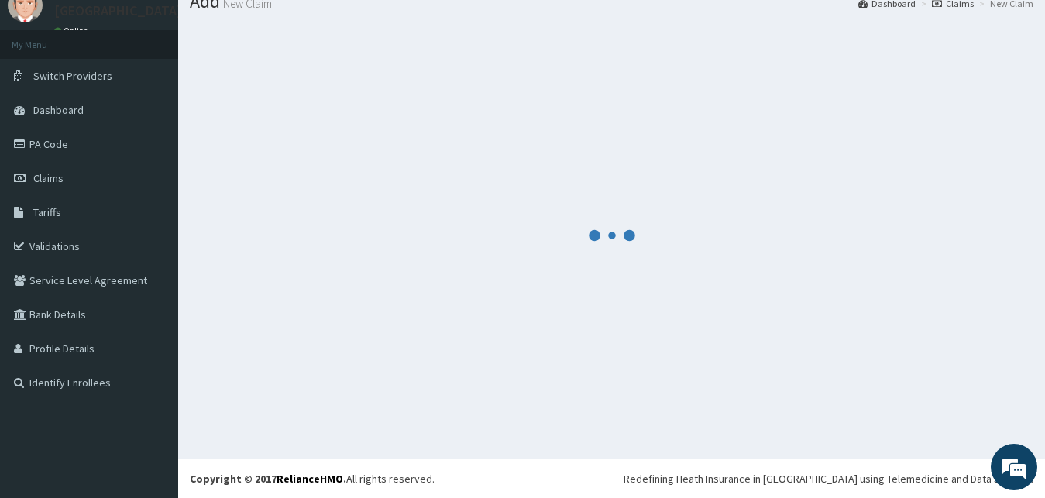
scroll to position [59, 0]
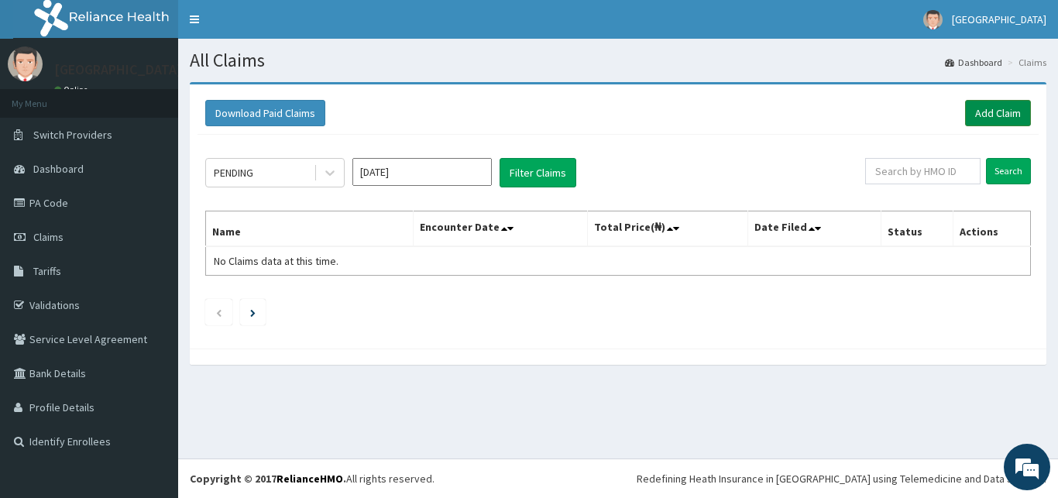
click at [1001, 111] on link "Add Claim" at bounding box center [998, 113] width 66 height 26
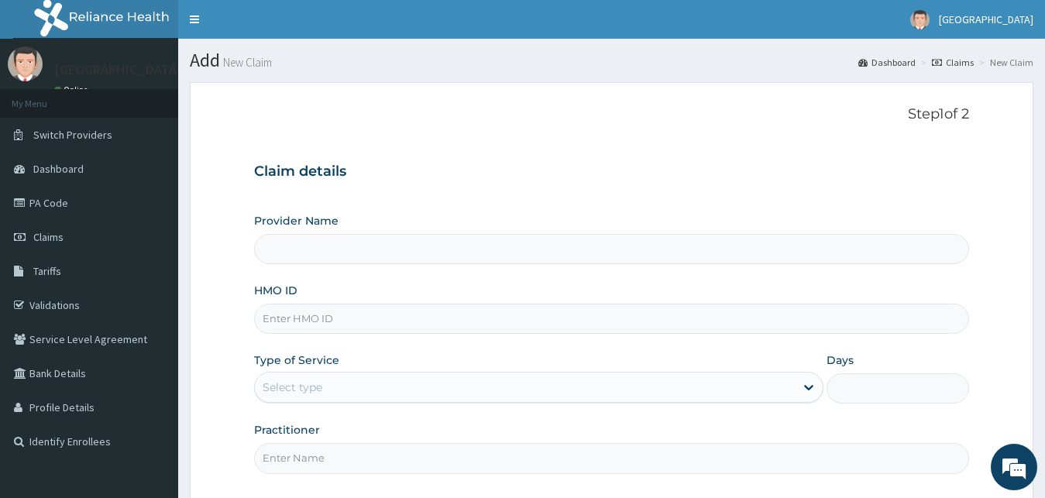
type input "[GEOGRAPHIC_DATA]"
paste input "MNL/10356/A"
type input "MNL/10356/A"
click at [335, 398] on div "Select type" at bounding box center [525, 387] width 541 height 25
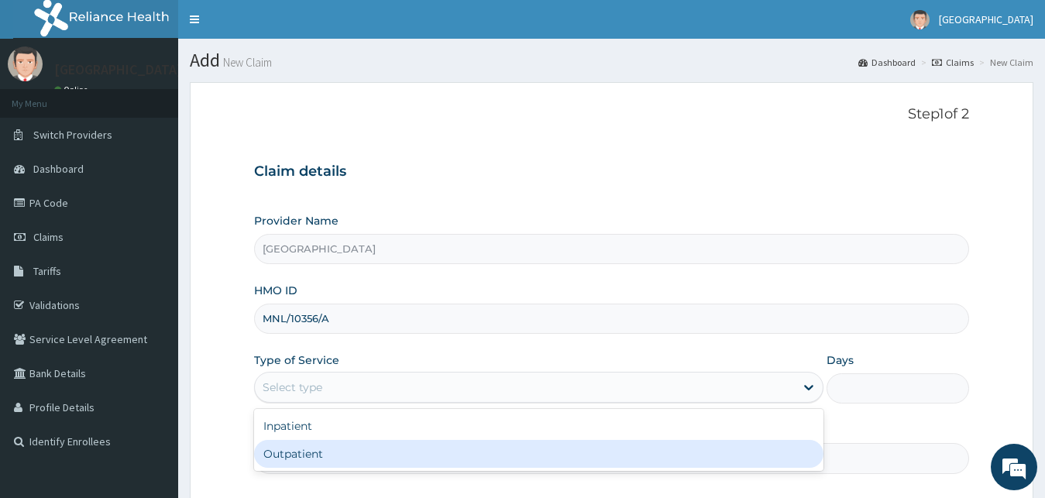
click at [337, 447] on div "Outpatient" at bounding box center [539, 454] width 570 height 28
type input "1"
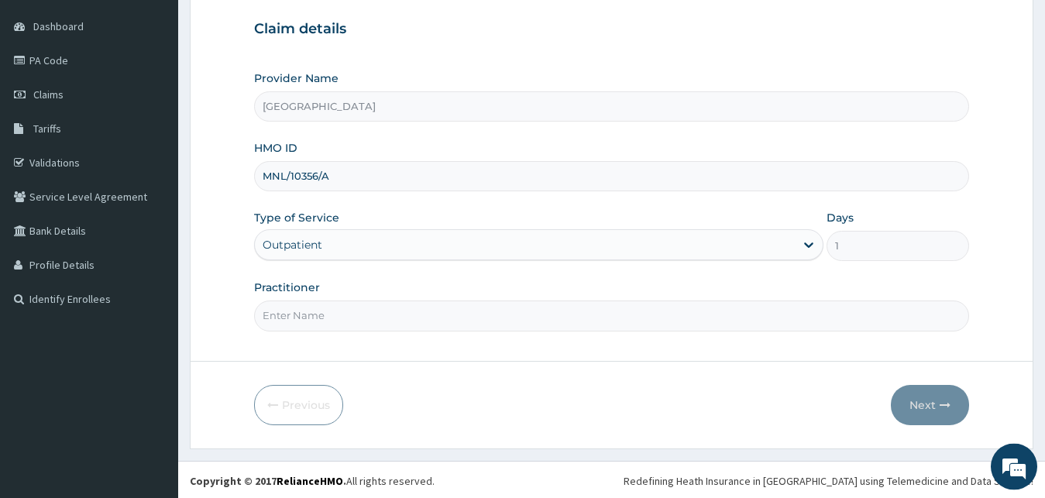
scroll to position [145, 0]
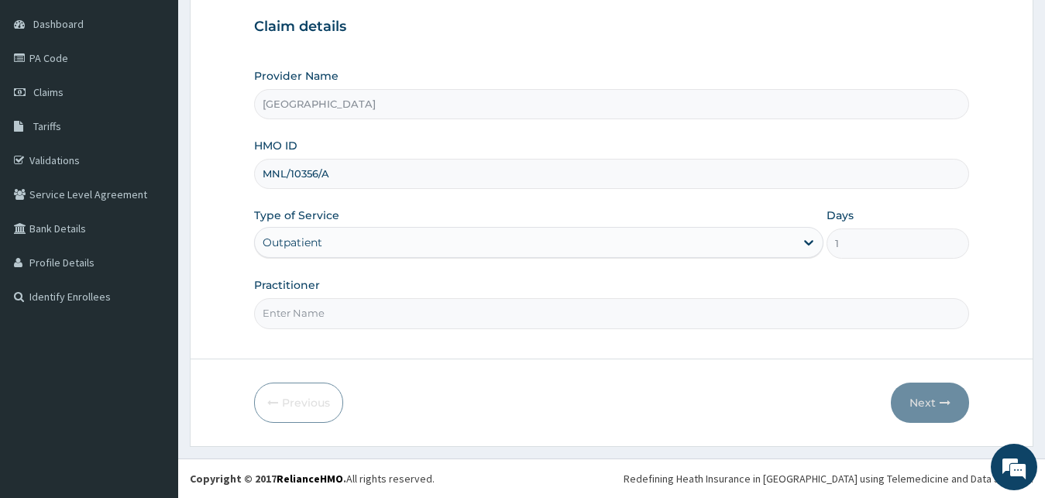
click at [334, 333] on div "Step 1 of 2 Claim details Provider Name [GEOGRAPHIC_DATA] HMO ID MNL/10356/A Ty…" at bounding box center [612, 147] width 716 height 373
click at [335, 325] on input "Practitioner" at bounding box center [612, 313] width 716 height 30
type input "[PERSON_NAME]"
click at [915, 404] on button "Next" at bounding box center [930, 403] width 78 height 40
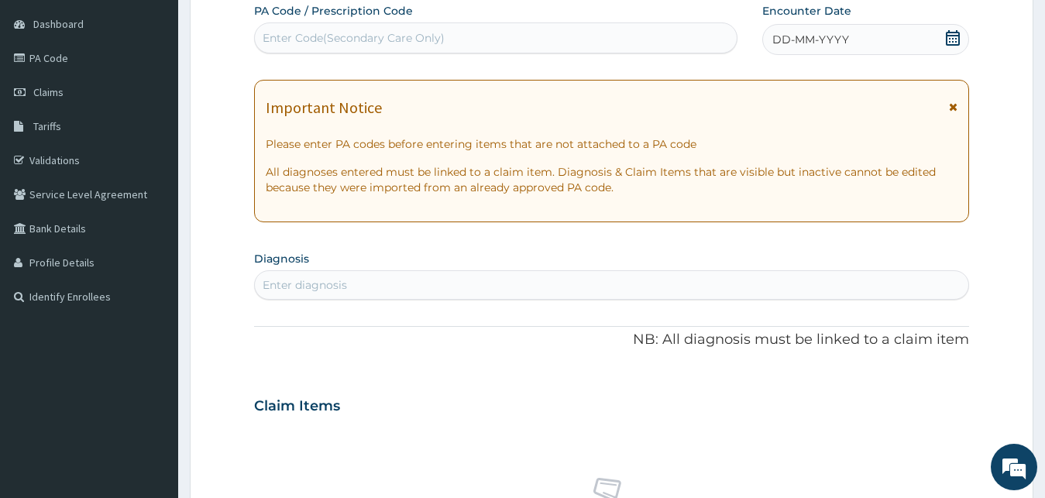
click at [405, 34] on div "Enter Code(Secondary Care Only)" at bounding box center [354, 37] width 182 height 15
paste input "PA/CCFEFB"
type input "PA/CCFEFB"
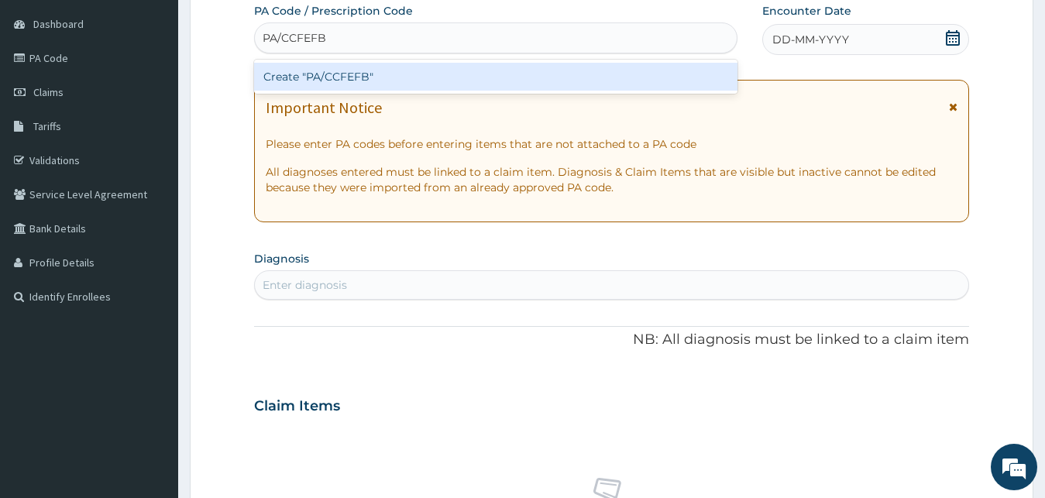
click at [358, 77] on div "Create "PA/CCFEFB"" at bounding box center [495, 77] width 483 height 28
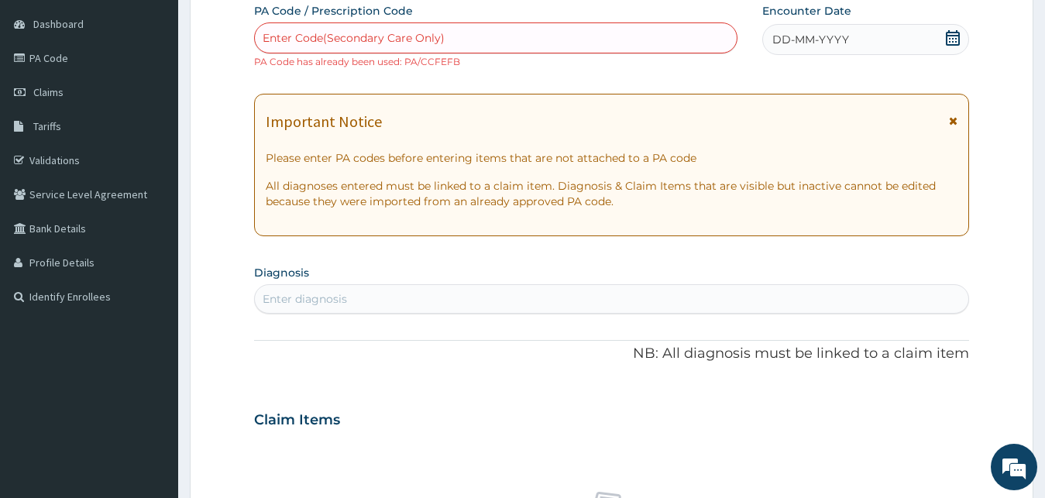
click at [401, 33] on div "Enter Code(Secondary Care Only)" at bounding box center [354, 37] width 182 height 15
paste input "PA/3836DE"
type input "PA/3836DE"
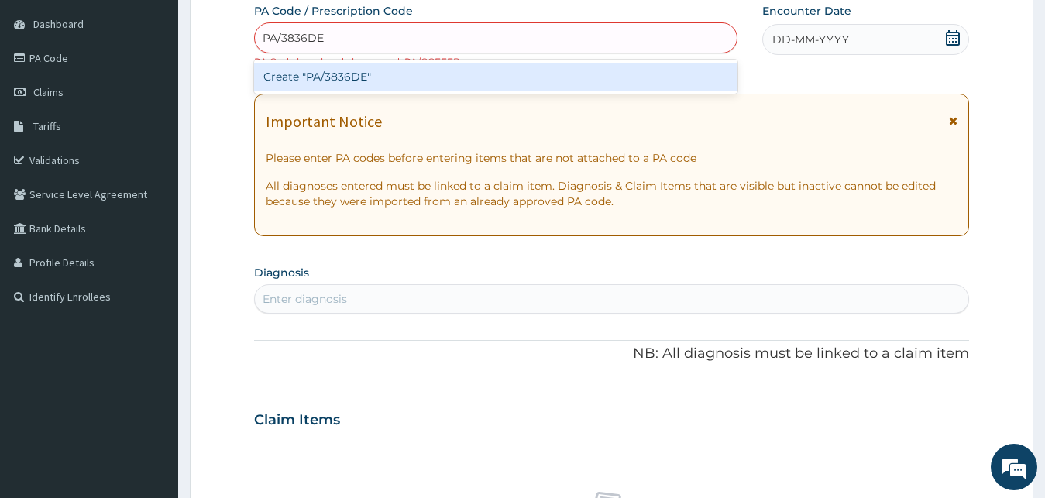
click at [395, 77] on div "Create "PA/3836DE"" at bounding box center [495, 77] width 483 height 28
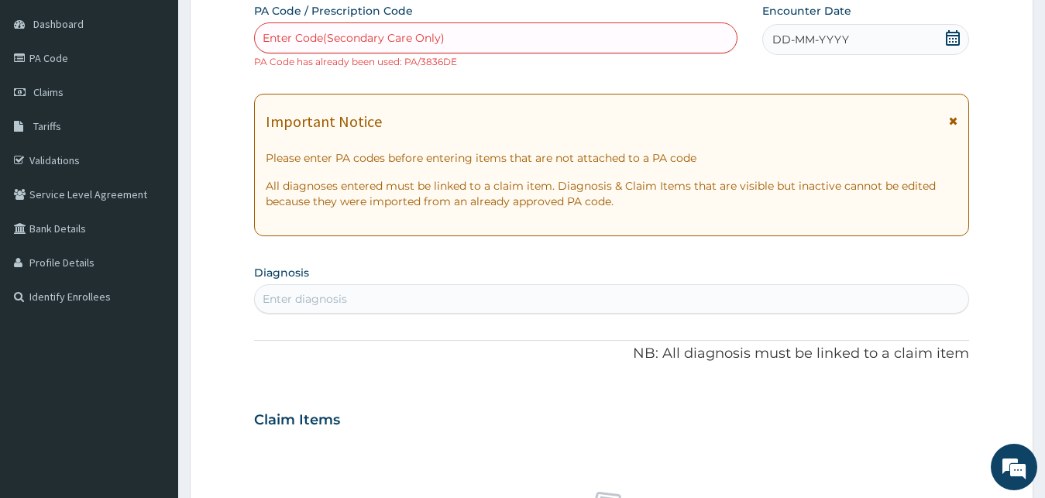
paste input "PA/48A940"
type input "PA/48A940"
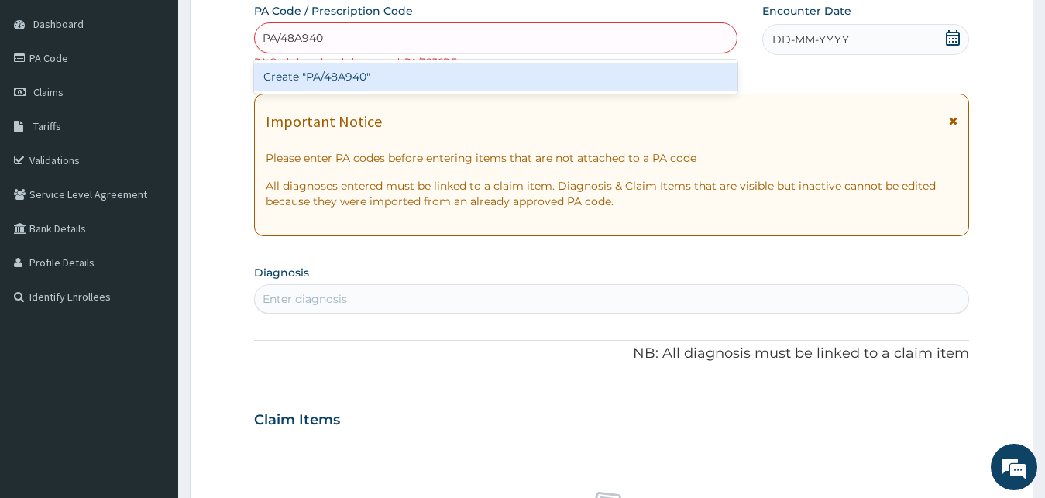
click at [404, 77] on div "Create "PA/48A940"" at bounding box center [495, 77] width 483 height 28
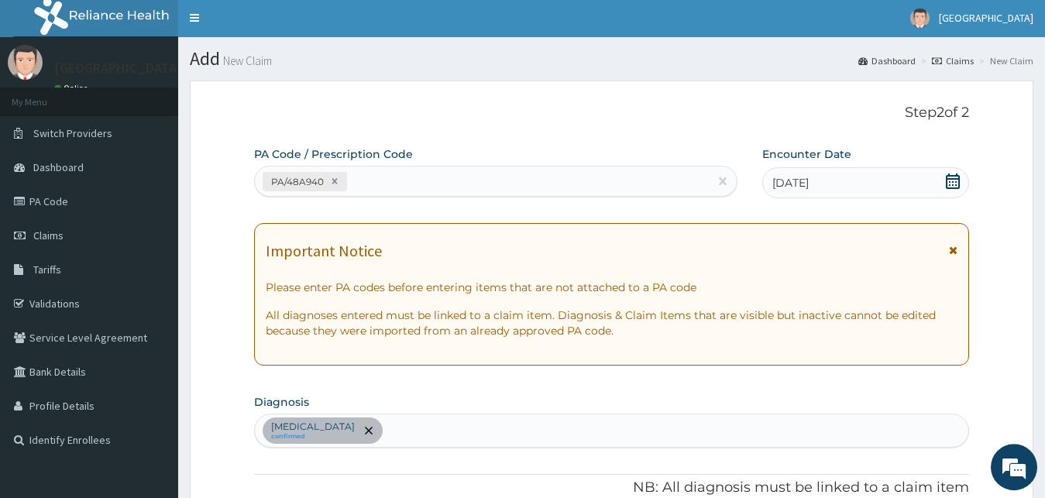
scroll to position [0, 0]
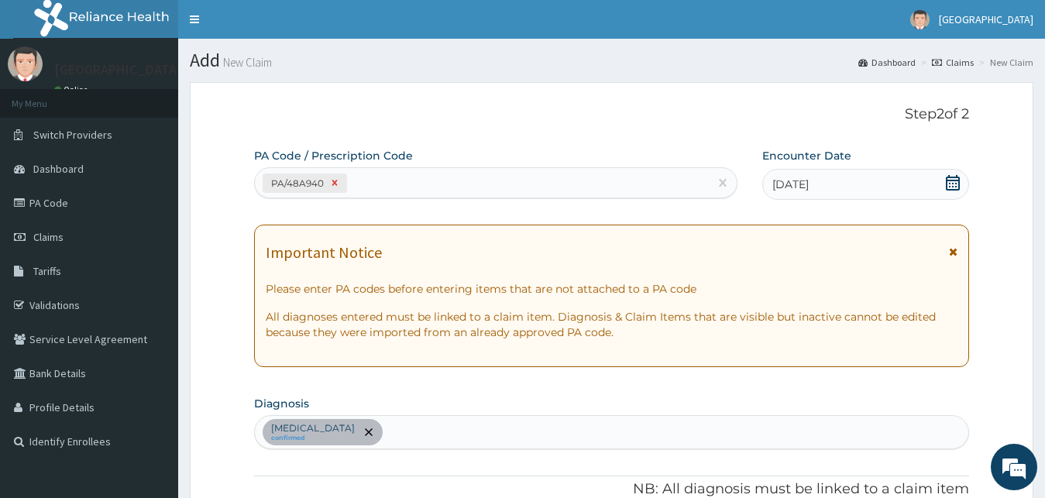
click at [329, 185] on icon at bounding box center [334, 182] width 11 height 11
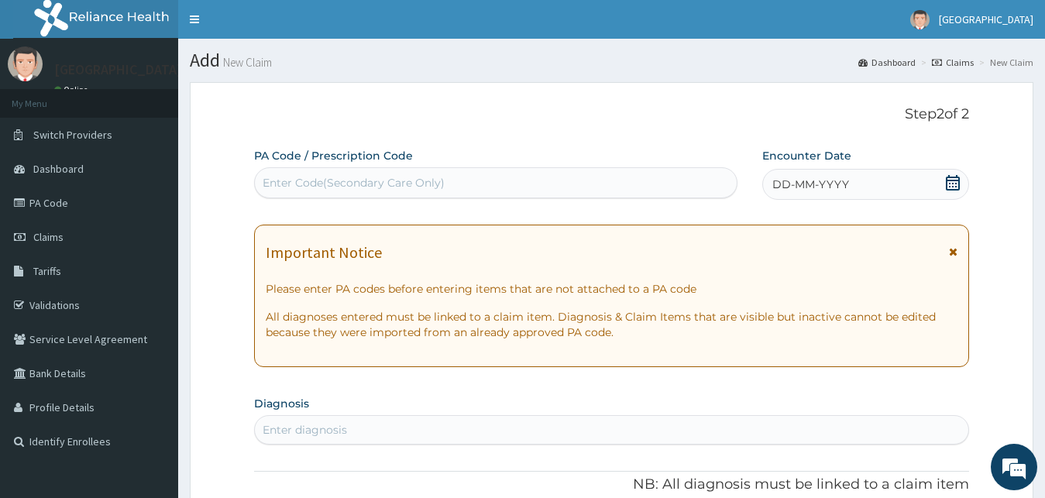
click at [805, 176] on div "DD-MM-YYYY" at bounding box center [866, 184] width 208 height 31
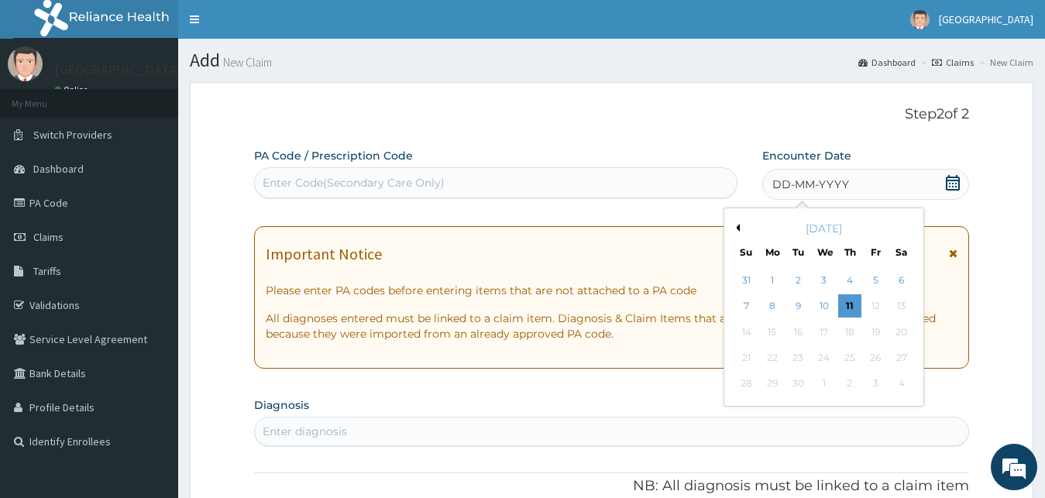
click at [738, 229] on button "Previous Month" at bounding box center [736, 228] width 8 height 8
click at [904, 355] on div "23" at bounding box center [900, 357] width 23 height 23
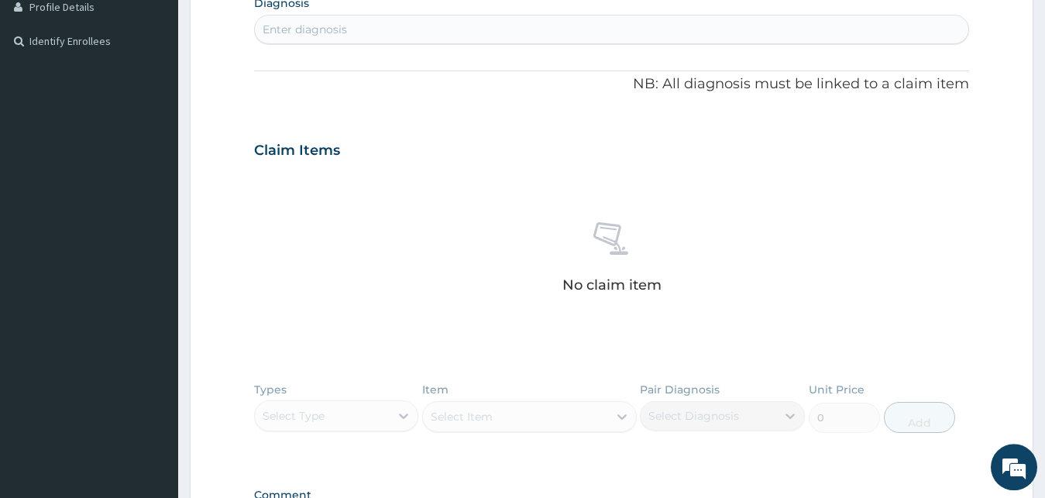
scroll to position [316, 0]
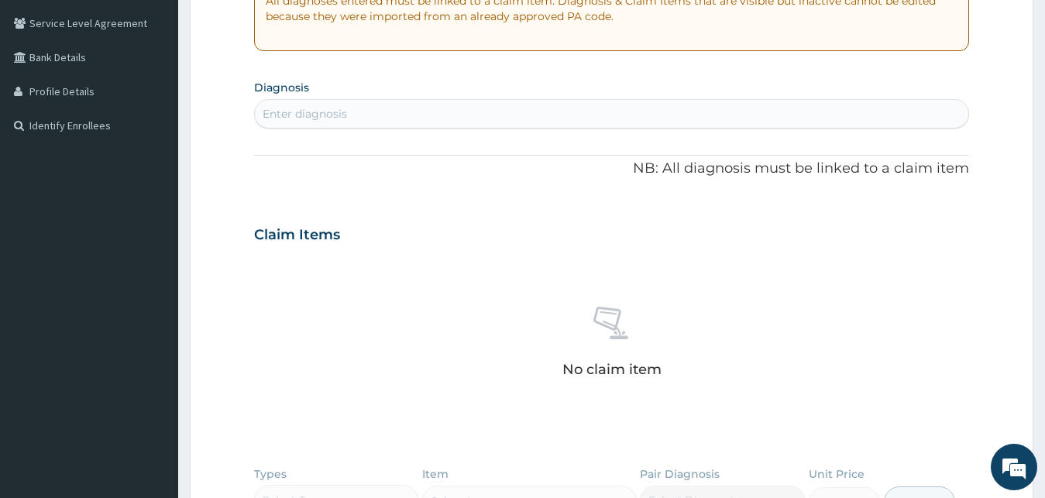
click at [341, 108] on div "Enter diagnosis" at bounding box center [305, 113] width 84 height 15
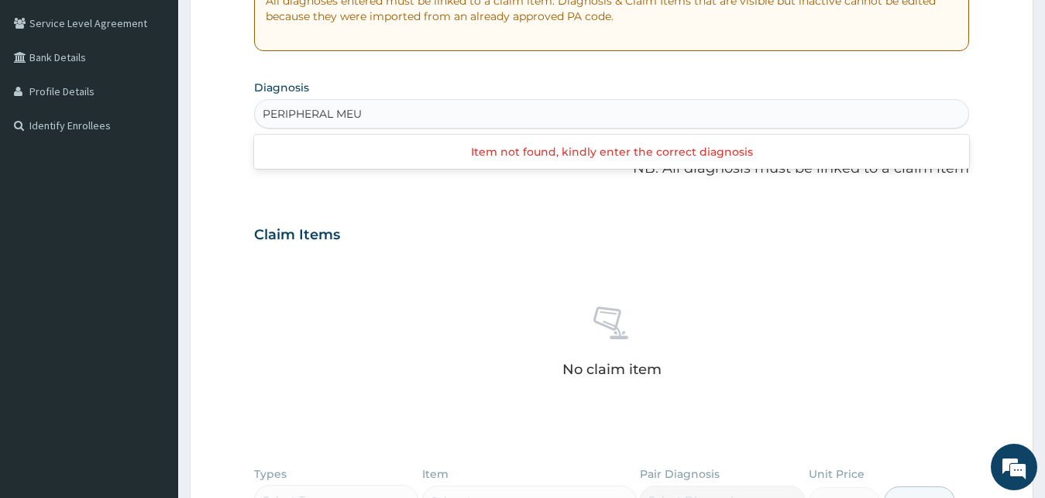
click at [345, 113] on input "PERIPHERAL MEU" at bounding box center [314, 113] width 102 height 15
type input "PERIPHERAL NEU"
click at [400, 120] on div "Enter diagnosis" at bounding box center [612, 113] width 714 height 25
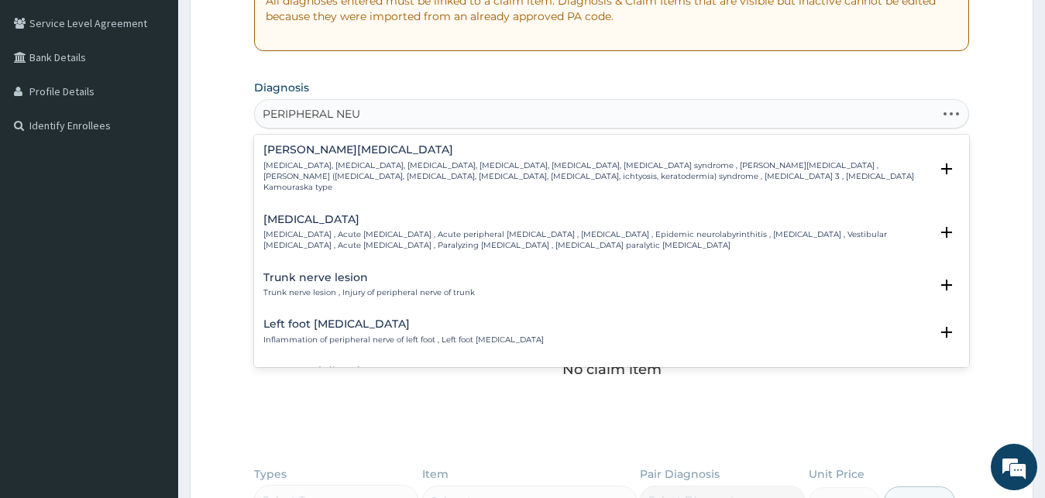
type input "PERIPHERAL NEUR"
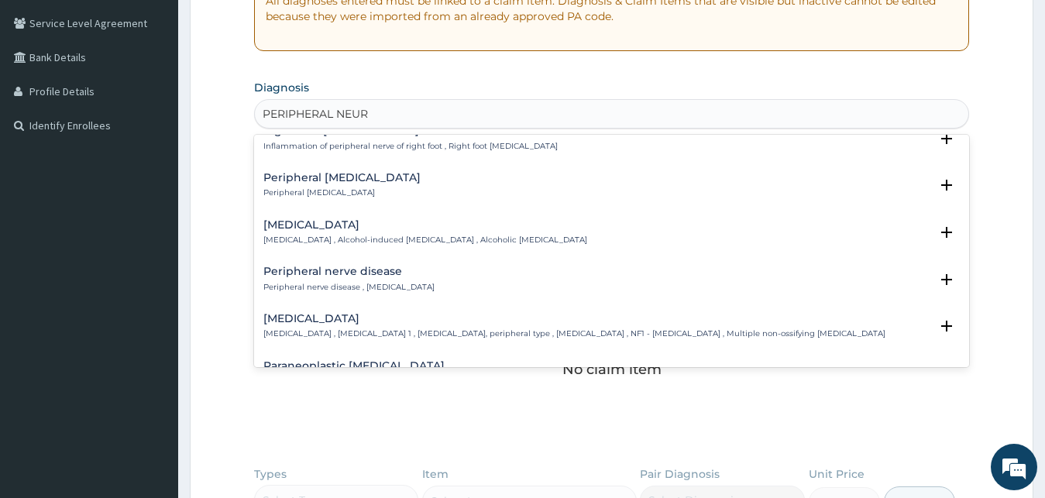
scroll to position [418, 0]
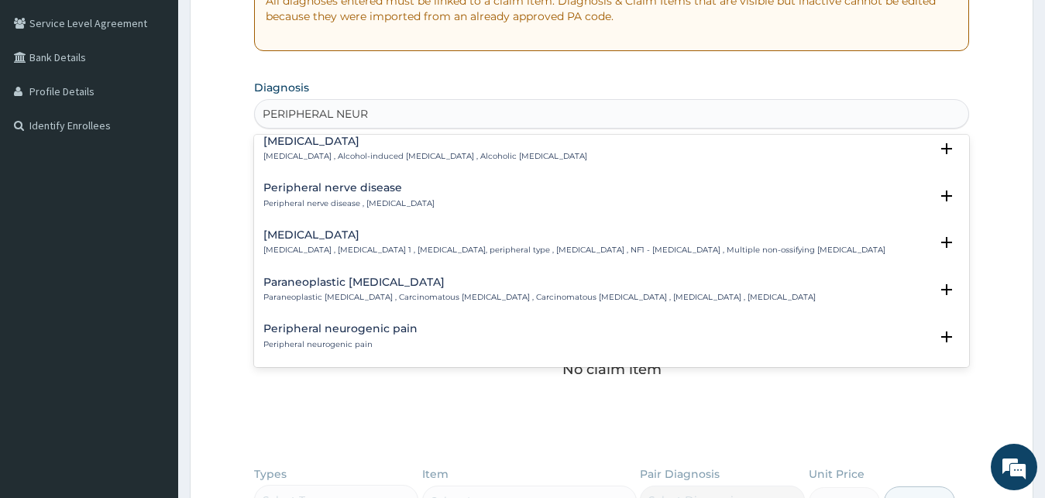
click at [372, 287] on h4 "Paraneoplastic neuropathy" at bounding box center [539, 283] width 552 height 12
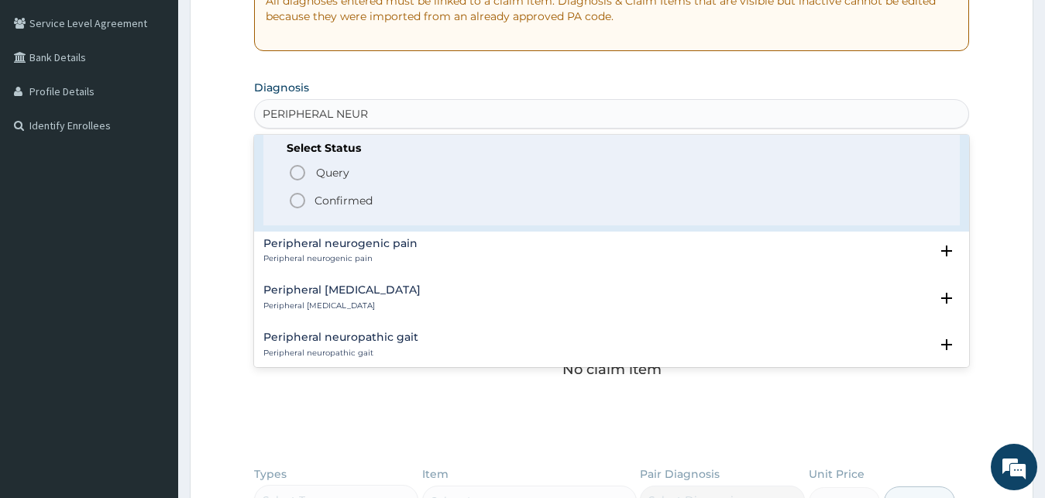
scroll to position [593, 0]
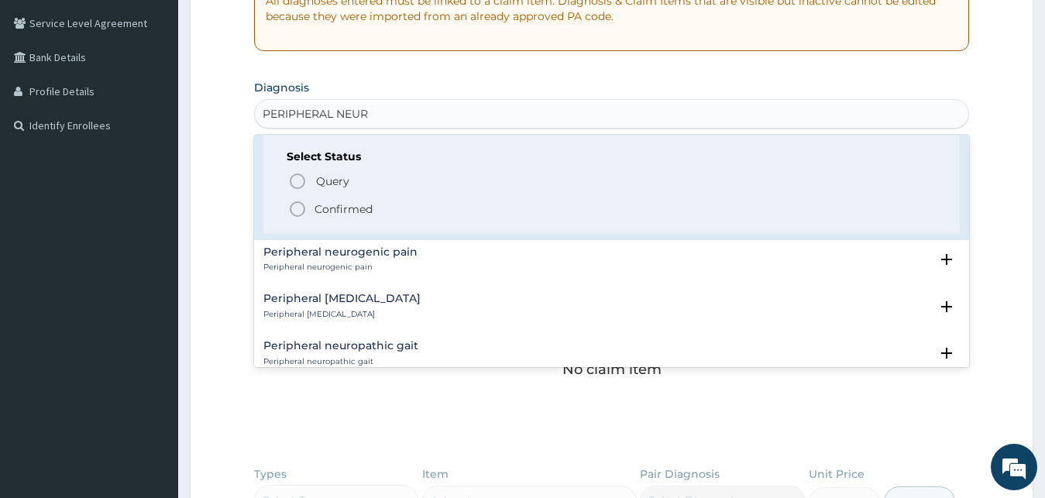
click at [363, 311] on p "Peripheral neuropathic pain" at bounding box center [341, 314] width 157 height 11
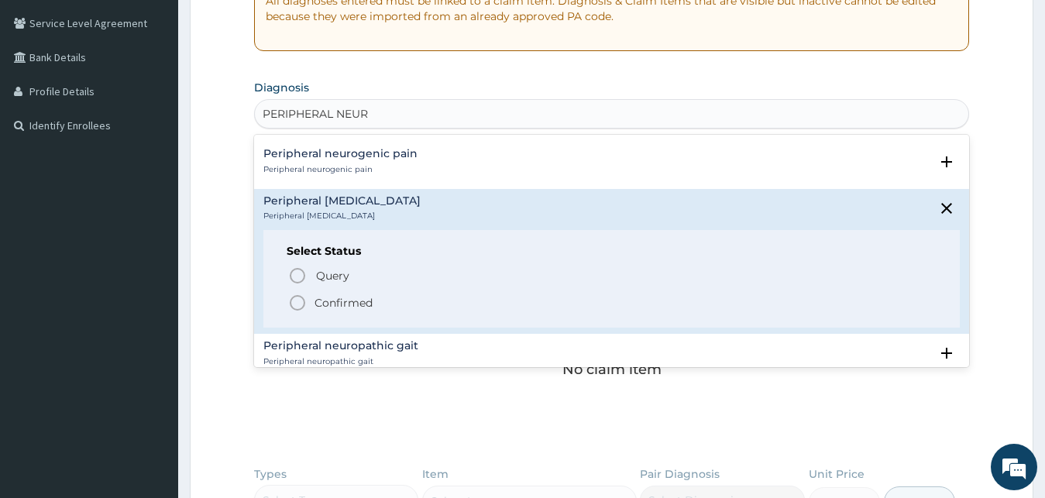
click at [351, 299] on p "Confirmed" at bounding box center [344, 302] width 58 height 15
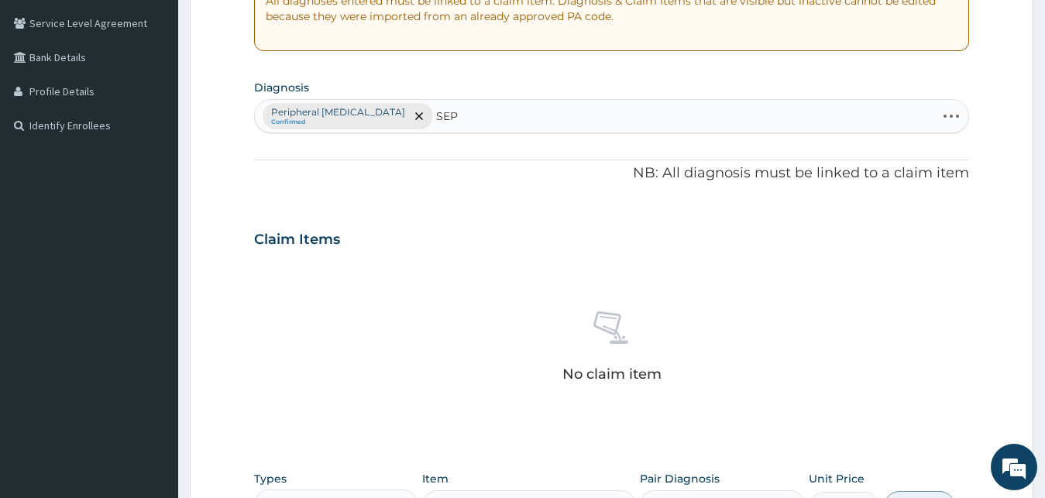
type input "SEPS"
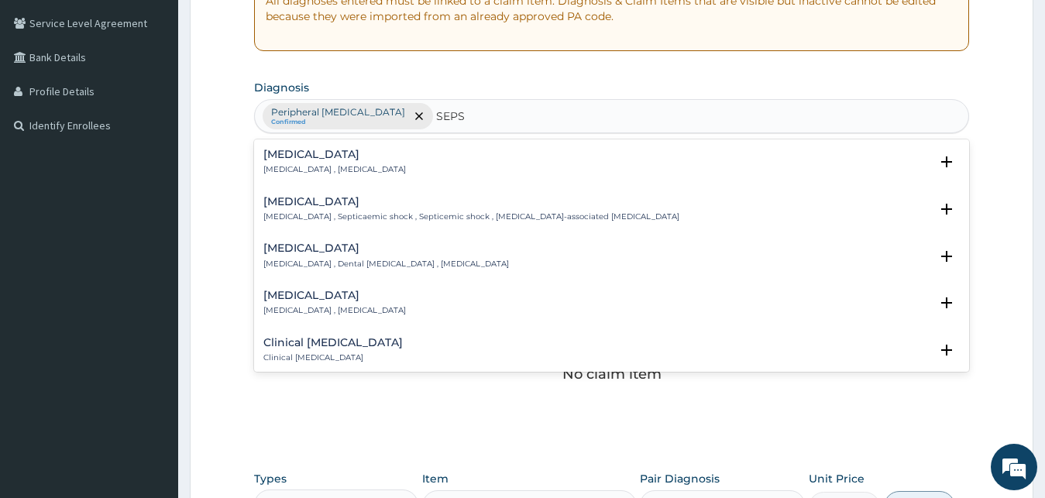
click at [325, 156] on h4 "Sepsis" at bounding box center [334, 155] width 143 height 12
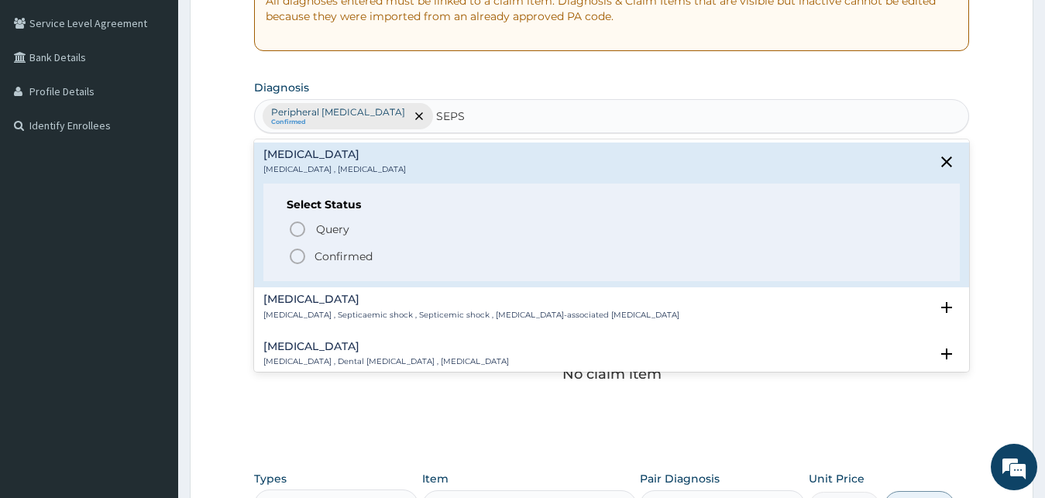
click at [326, 263] on p "Confirmed" at bounding box center [344, 256] width 58 height 15
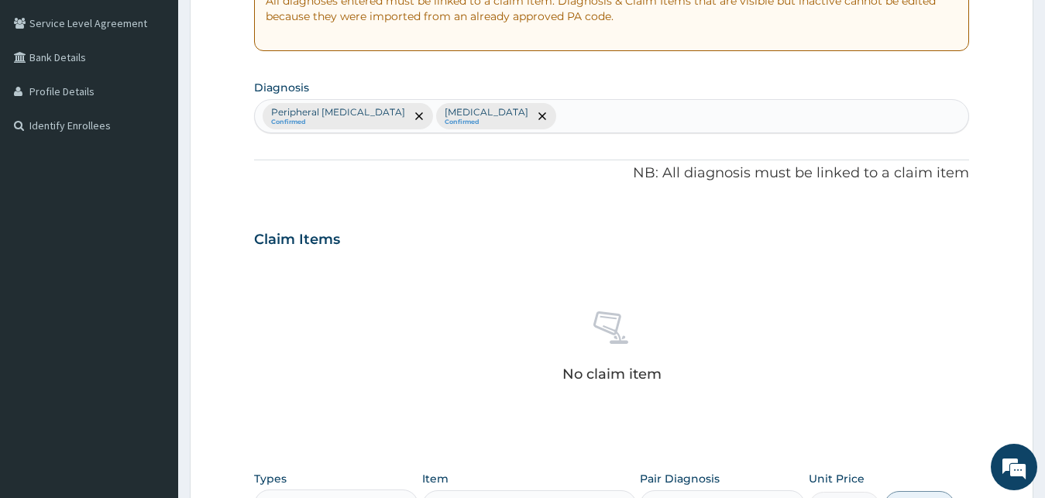
scroll to position [619, 0]
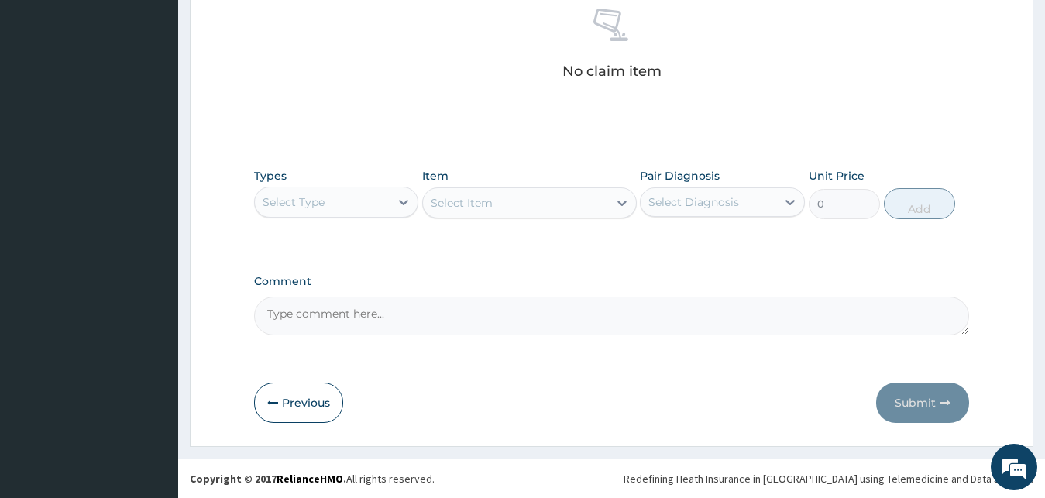
click at [336, 210] on div "Select Type" at bounding box center [323, 202] width 136 height 25
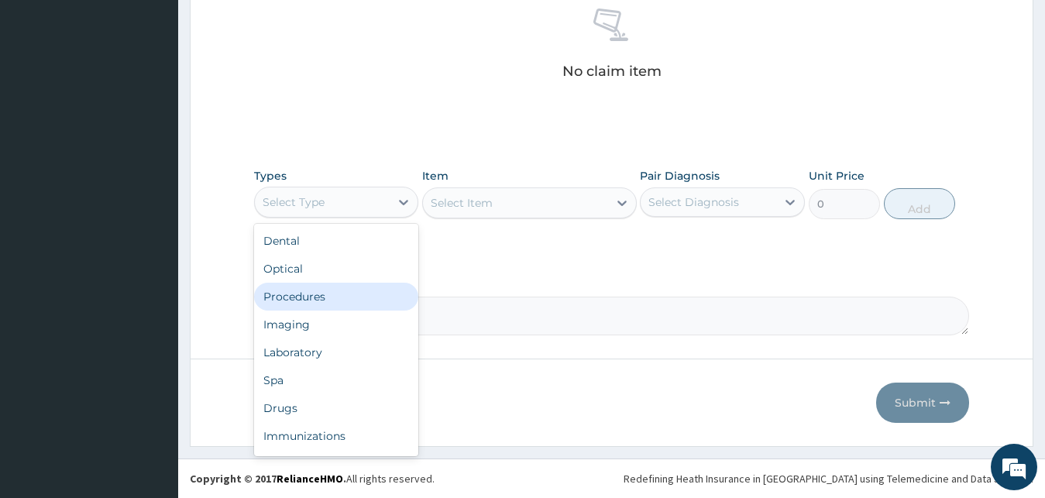
click at [349, 300] on div "Procedures" at bounding box center [336, 297] width 165 height 28
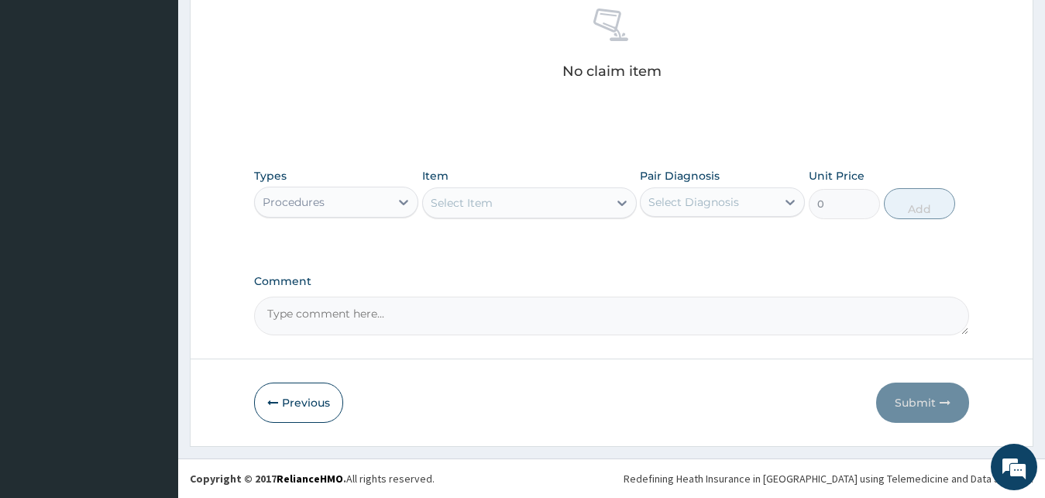
click at [530, 204] on div "Select Item" at bounding box center [515, 203] width 185 height 25
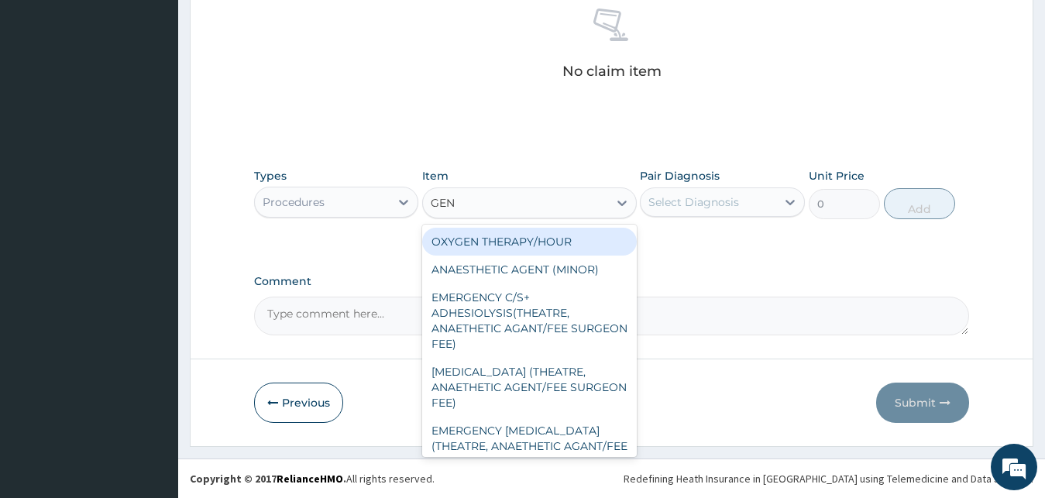
type input "GENE"
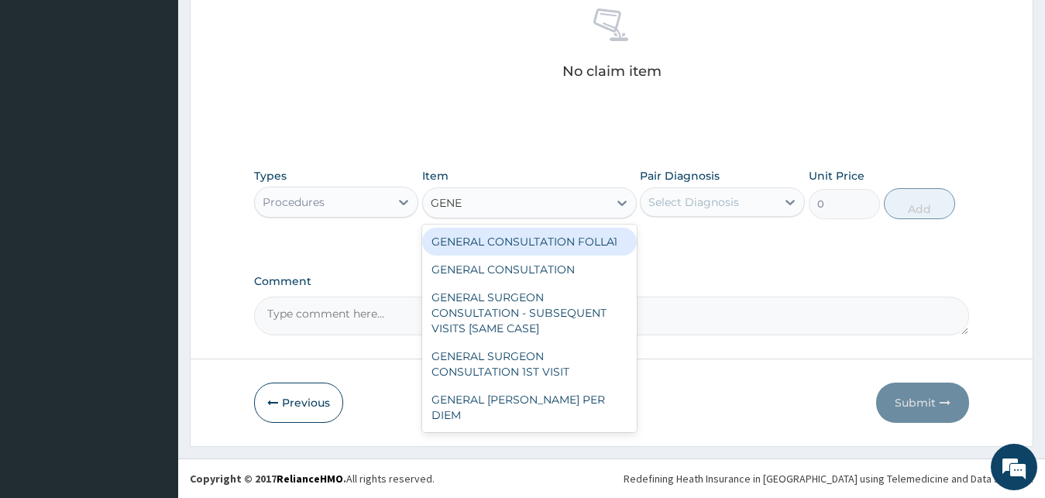
click at [585, 242] on div "GENERAL CONSULTATION FOLLA1" at bounding box center [529, 242] width 215 height 28
type input "1500"
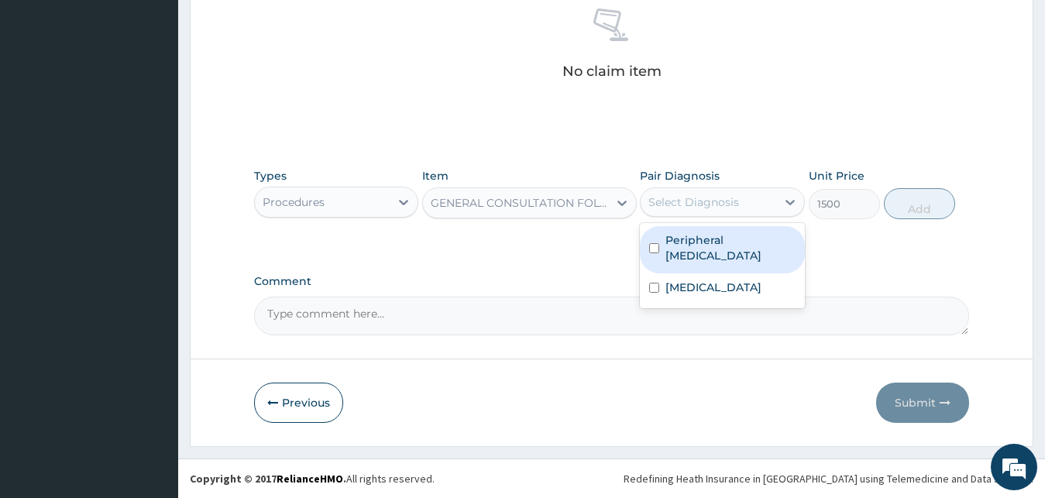
click at [720, 205] on div "Select Diagnosis" at bounding box center [693, 201] width 91 height 15
click at [717, 239] on label "Peripheral neuropathic pain" at bounding box center [730, 247] width 130 height 31
checkbox input "true"
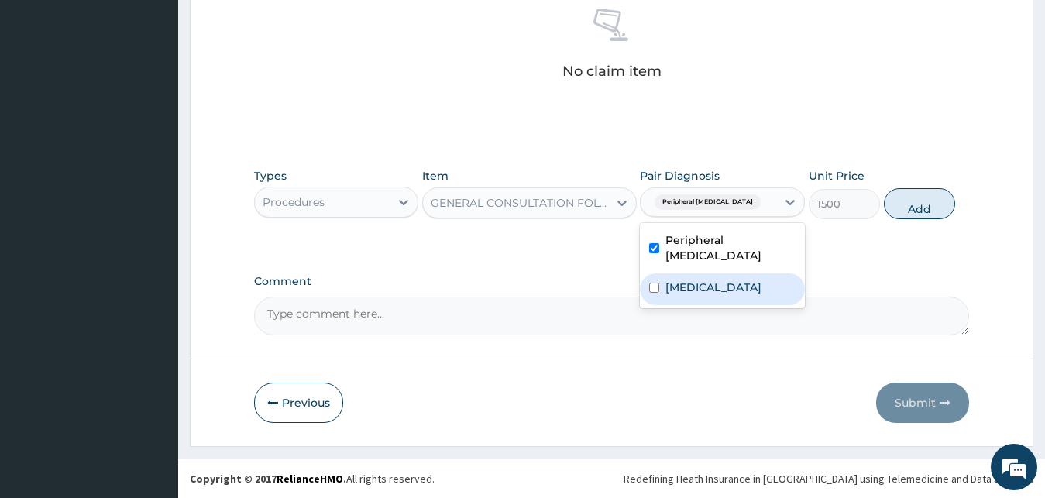
click at [711, 276] on div "Sepsis" at bounding box center [722, 289] width 165 height 32
checkbox input "true"
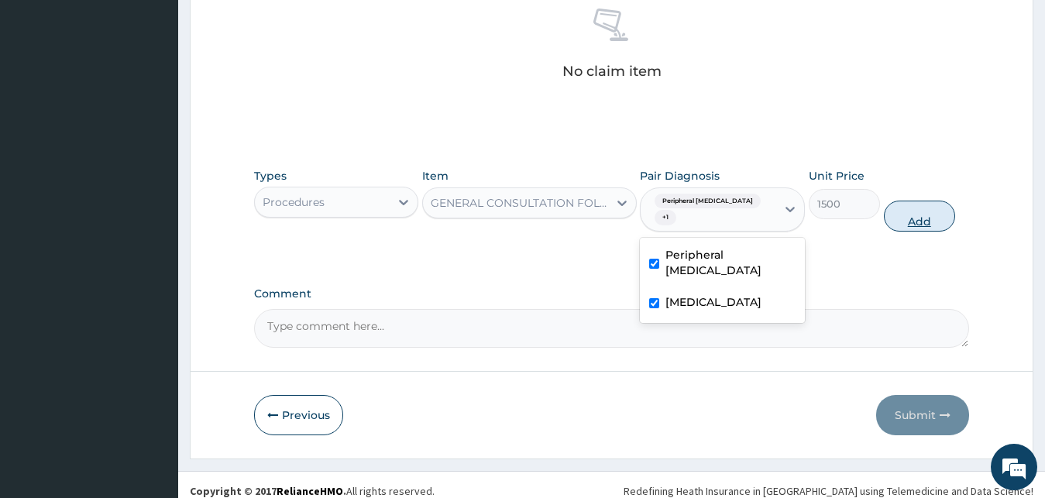
click at [903, 207] on button "Add" at bounding box center [919, 216] width 71 height 31
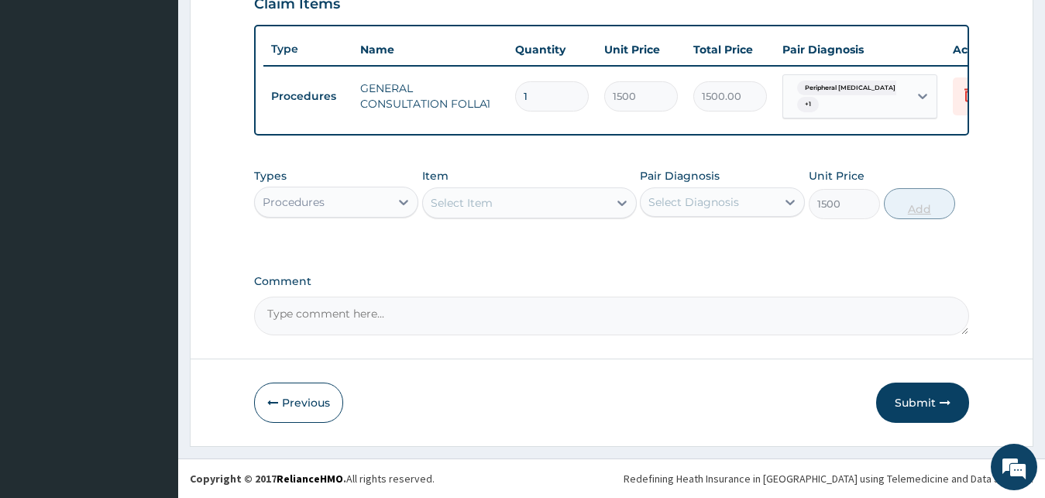
type input "0"
click at [327, 200] on div "Procedures" at bounding box center [323, 202] width 136 height 25
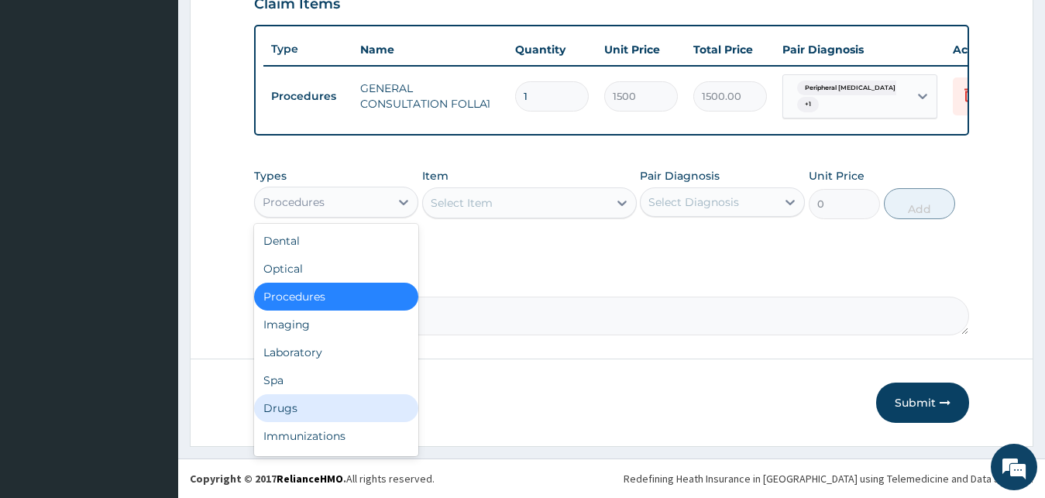
click at [329, 417] on div "Drugs" at bounding box center [336, 408] width 165 height 28
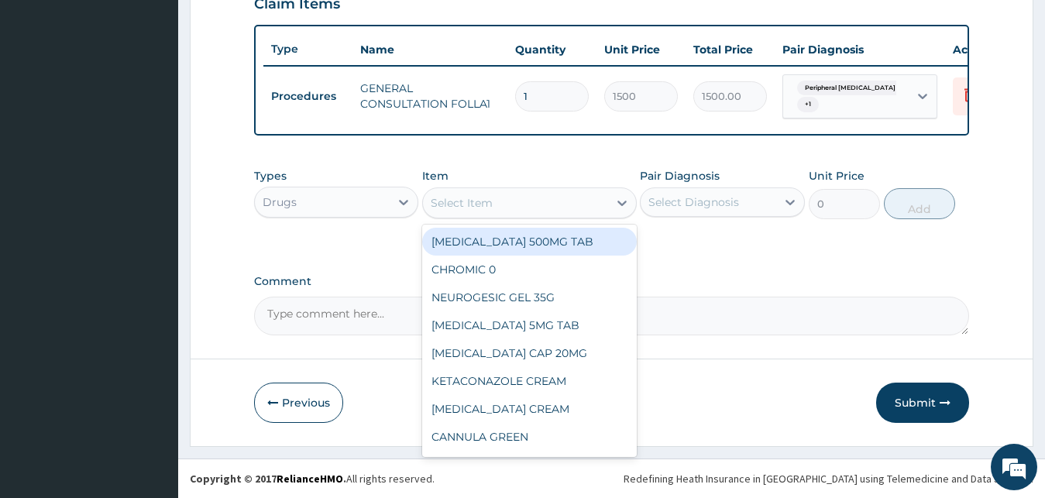
click at [520, 201] on div "Select Item" at bounding box center [515, 203] width 185 height 25
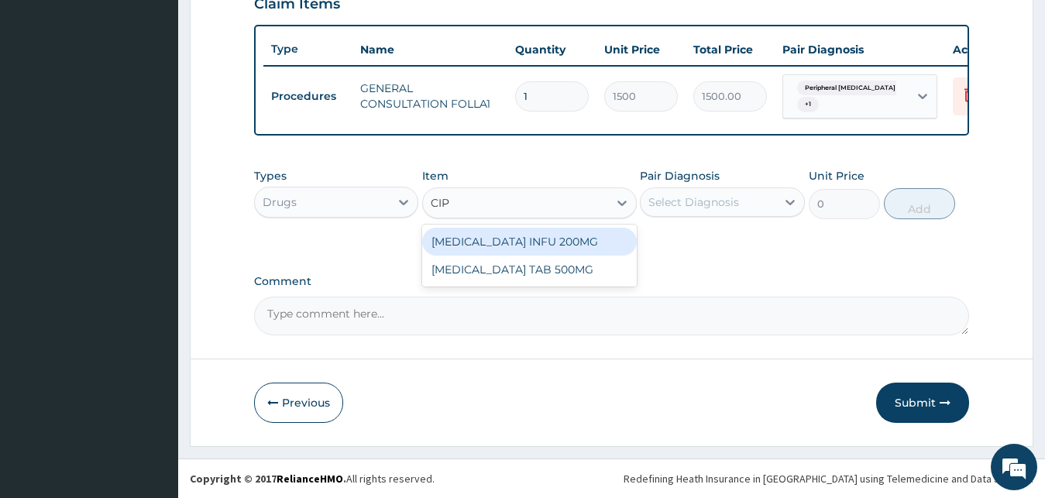
type input "CIPR"
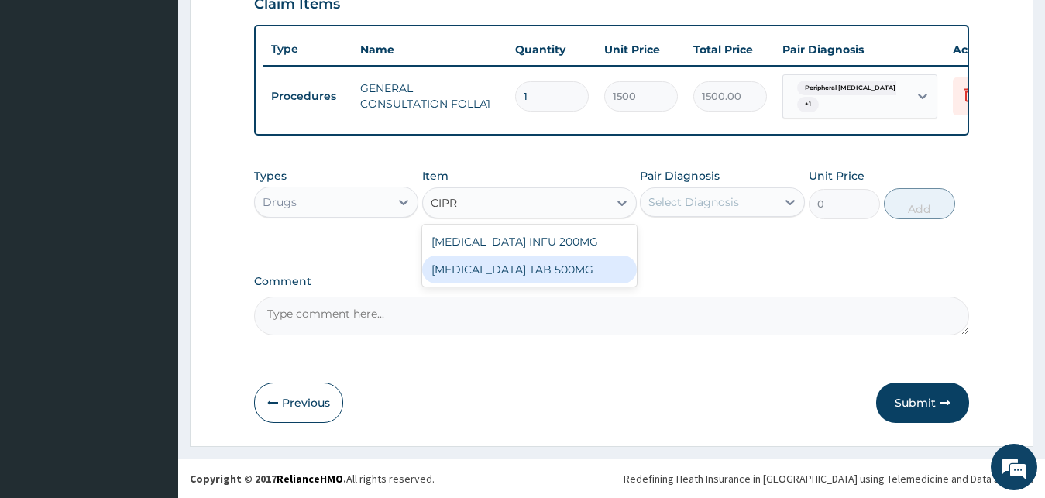
click at [551, 261] on div "CIPROFLOXACIN TAB 500MG" at bounding box center [529, 270] width 215 height 28
type input "250"
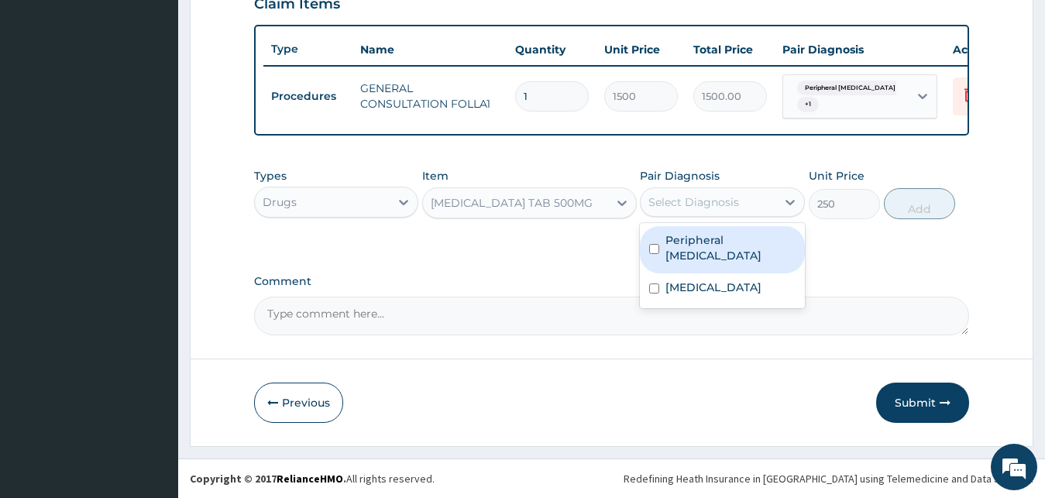
click at [700, 201] on div "Select Diagnosis" at bounding box center [693, 201] width 91 height 15
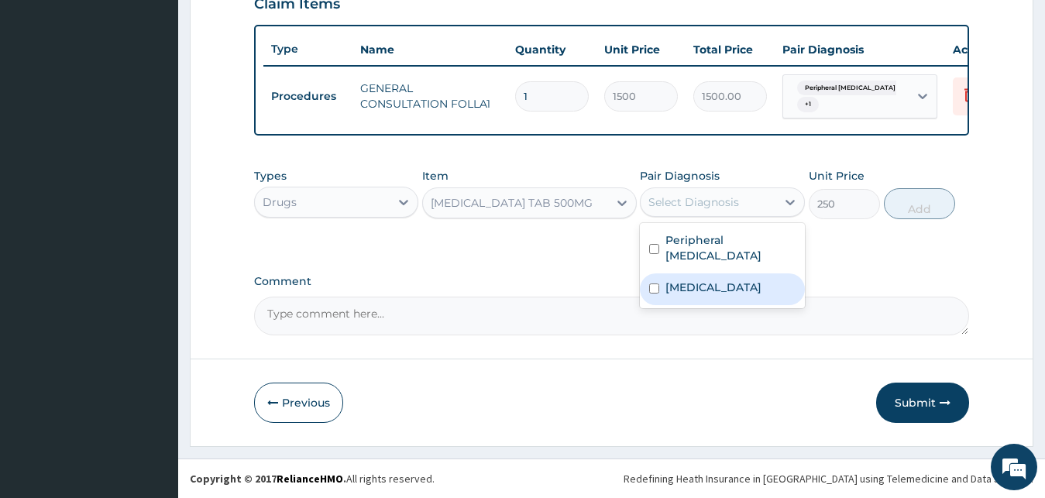
click at [698, 280] on div "Sepsis" at bounding box center [722, 289] width 165 height 32
checkbox input "true"
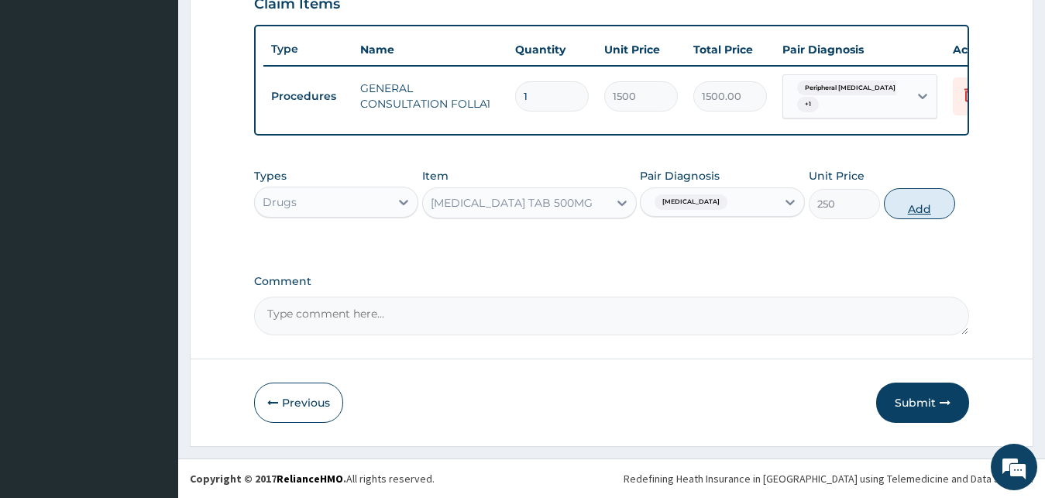
click at [920, 205] on button "Add" at bounding box center [919, 203] width 71 height 31
type input "0"
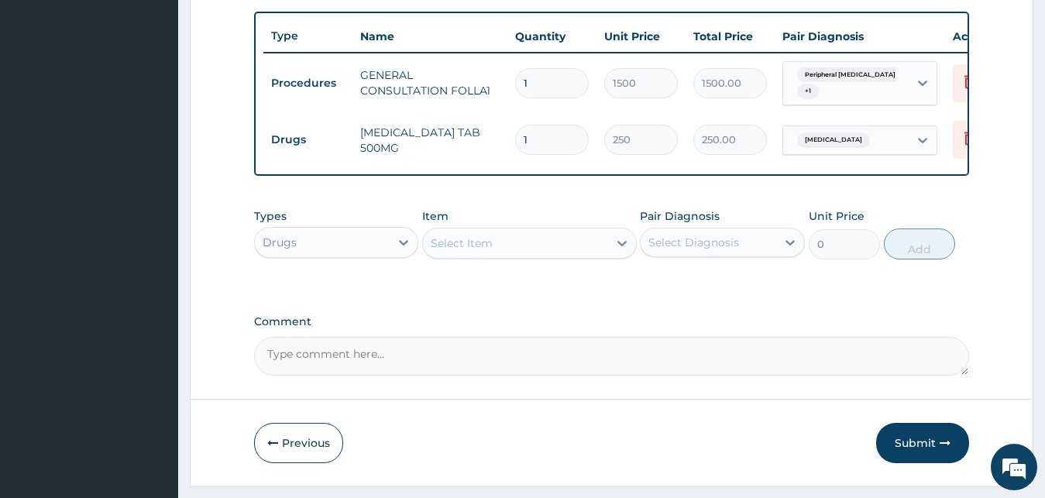
type input "10"
type input "2500.00"
type input "10"
click at [520, 249] on div "Select Item" at bounding box center [515, 243] width 185 height 25
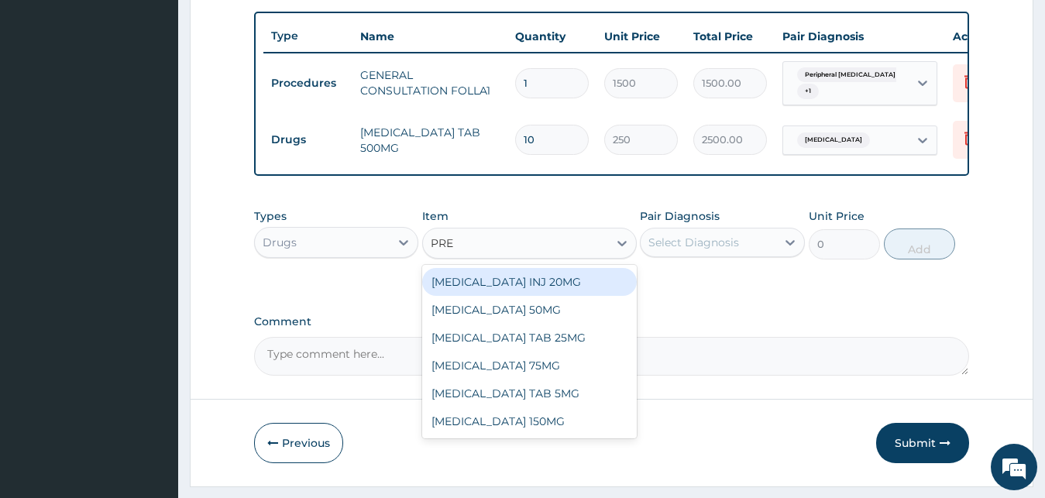
type input "PREG"
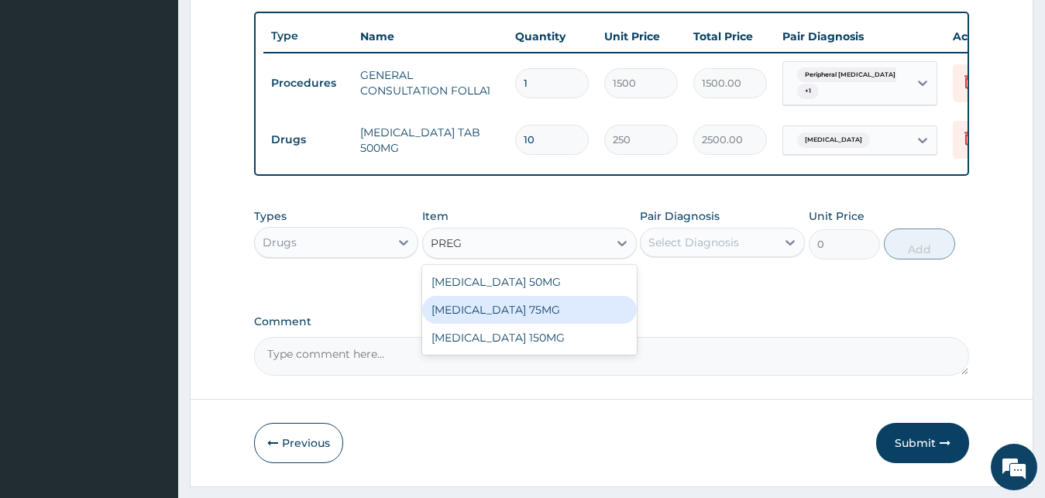
click at [524, 324] on div "PREGABALIN 75MG" at bounding box center [529, 310] width 215 height 28
type input "230"
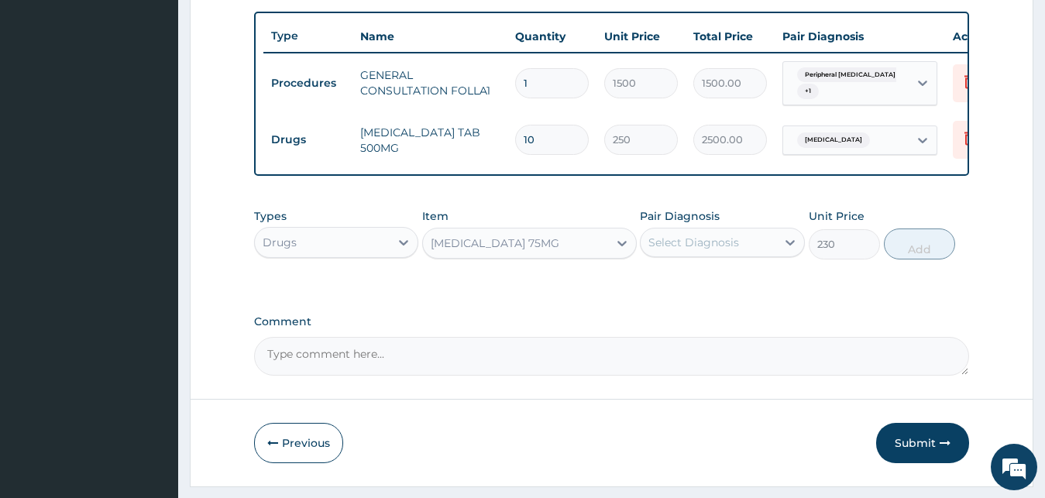
click at [742, 255] on div "Select Diagnosis" at bounding box center [709, 242] width 136 height 25
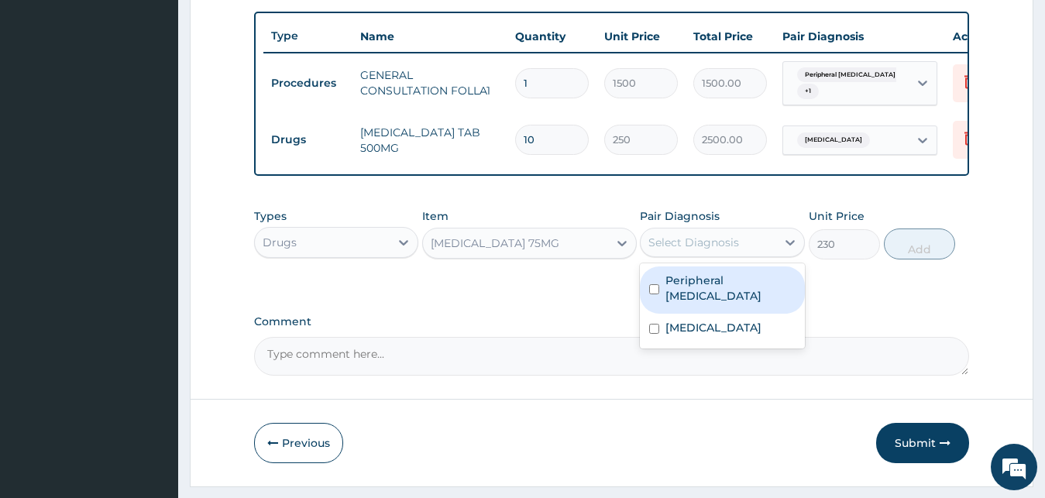
click at [741, 292] on label "Peripheral neuropathic pain" at bounding box center [730, 288] width 130 height 31
checkbox input "true"
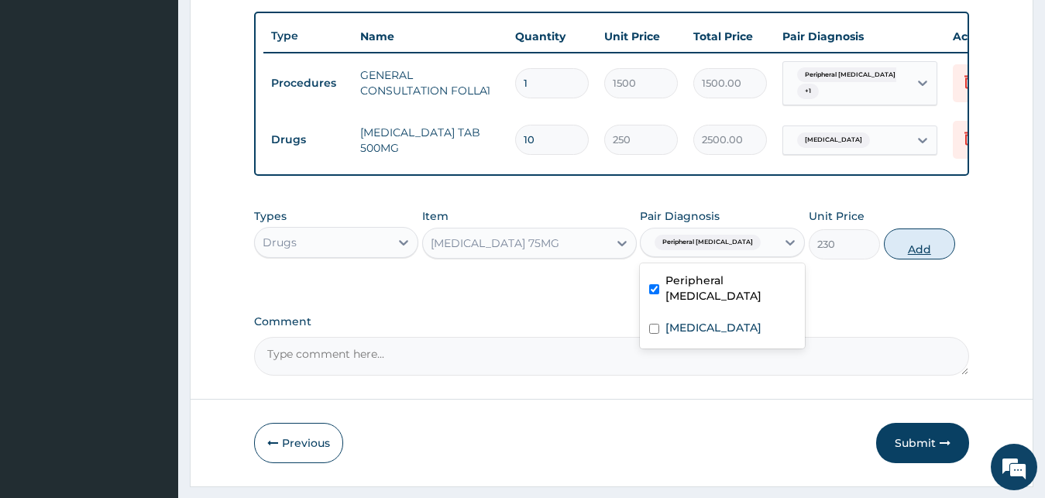
click at [924, 249] on button "Add" at bounding box center [919, 244] width 71 height 31
type input "0"
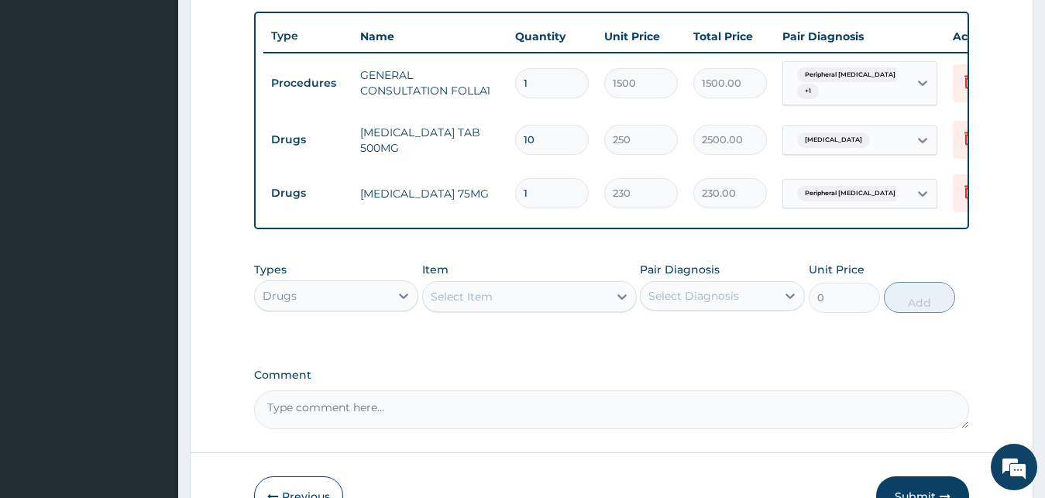
type input "14"
type input "3220.00"
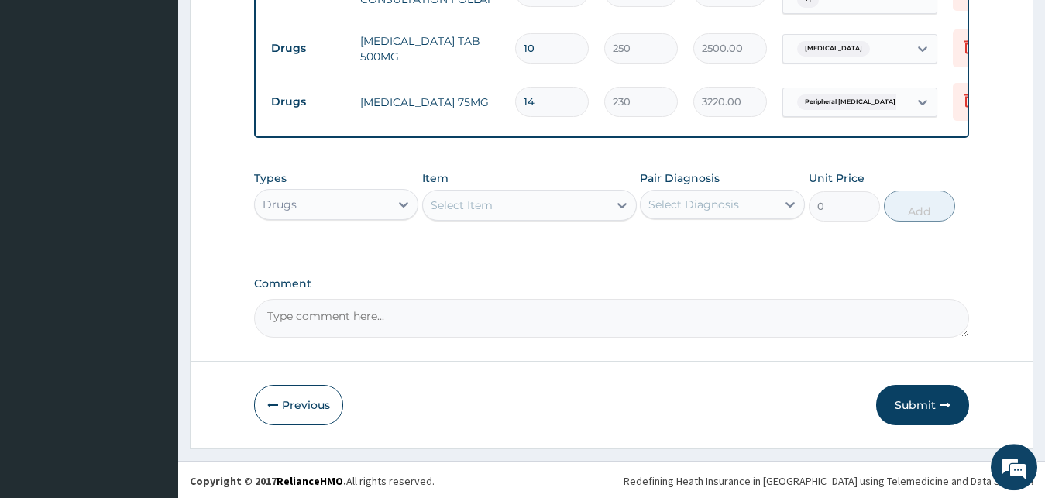
scroll to position [672, 0]
type input "14"
drag, startPoint x: 928, startPoint y: 389, endPoint x: 926, endPoint y: 398, distance: 9.4
click at [923, 387] on button "Submit" at bounding box center [922, 403] width 93 height 40
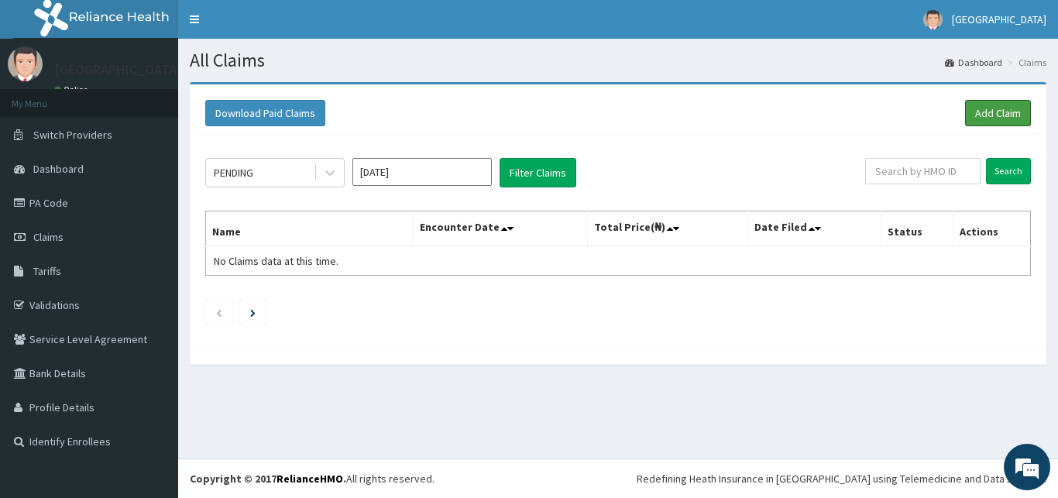
drag, startPoint x: 1015, startPoint y: 120, endPoint x: 1017, endPoint y: 138, distance: 18.0
click at [1014, 132] on div "Download Paid Claims Add Claim" at bounding box center [618, 113] width 841 height 43
click at [1012, 102] on link "Add Claim" at bounding box center [998, 113] width 66 height 26
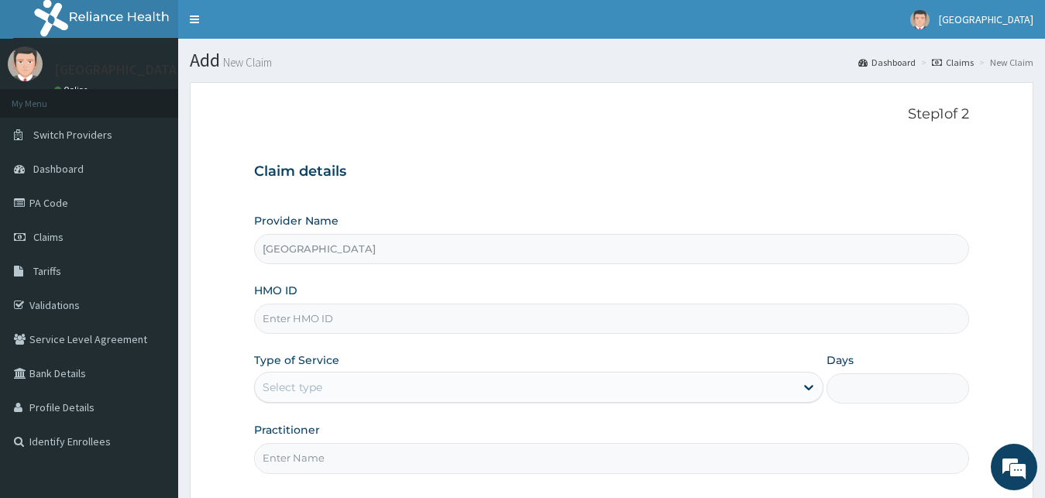
paste input "NBC/11441/D"
type input "NBC/11441/D"
click at [317, 395] on div "Select type" at bounding box center [525, 387] width 541 height 25
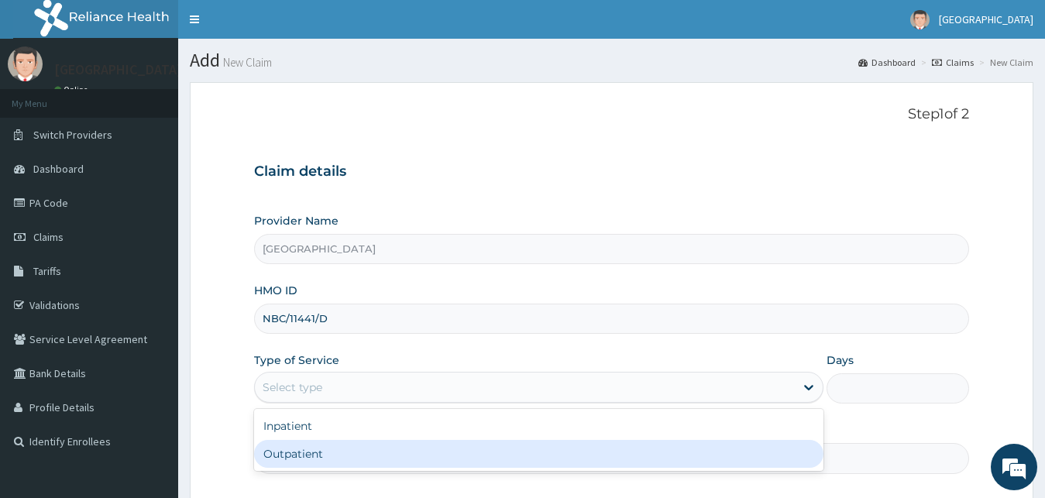
click at [332, 446] on div "Outpatient" at bounding box center [539, 454] width 570 height 28
type input "1"
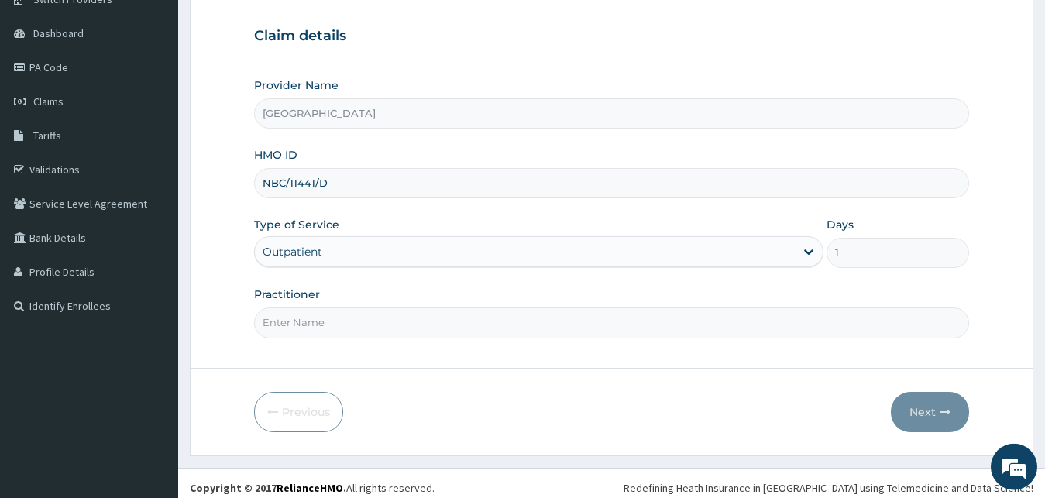
scroll to position [145, 0]
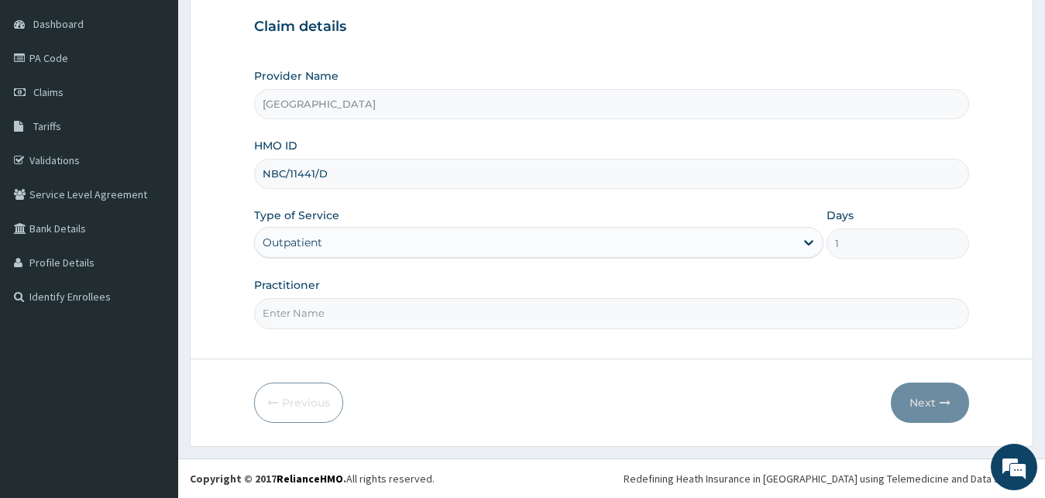
click at [345, 315] on input "Practitioner" at bounding box center [612, 313] width 716 height 30
type input "DR PAUL"
click at [917, 400] on button "Next" at bounding box center [930, 403] width 78 height 40
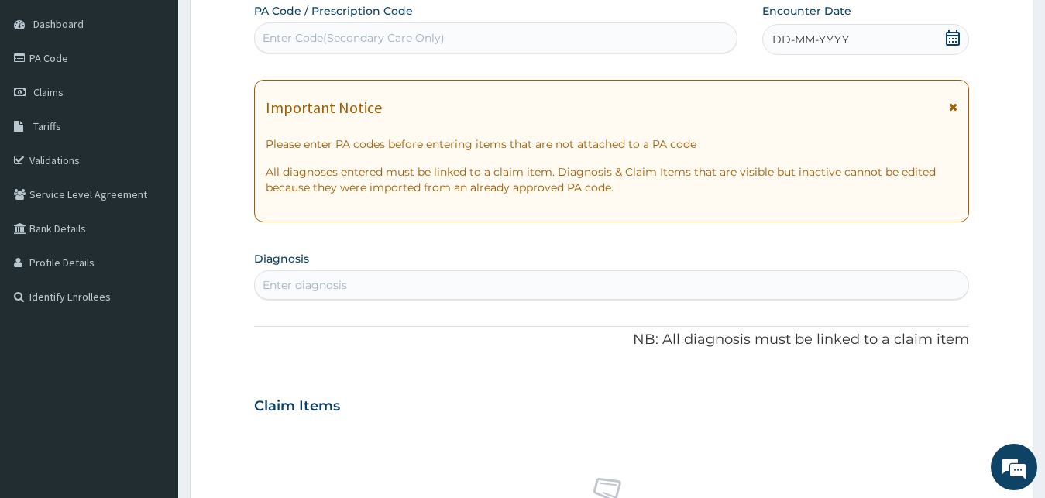
click at [815, 53] on div "DD-MM-YYYY" at bounding box center [866, 39] width 208 height 31
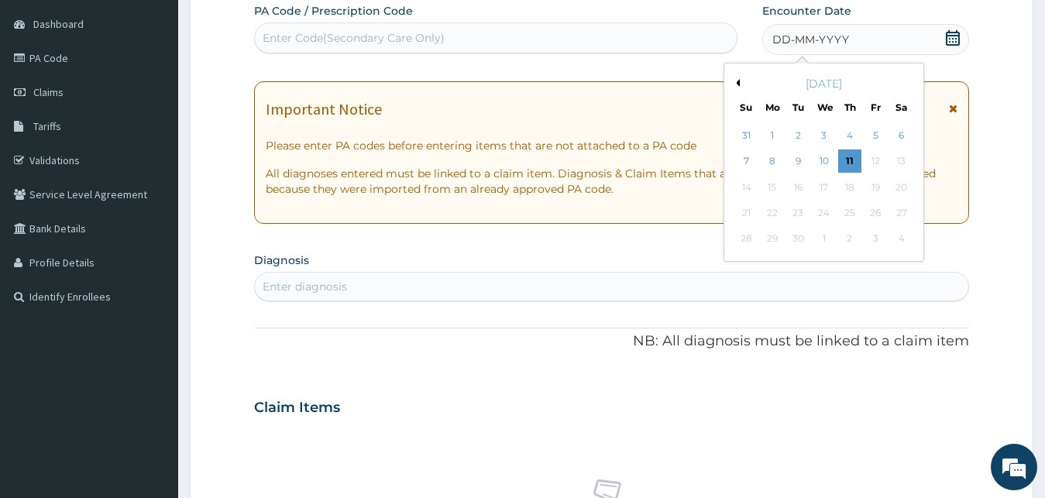
click at [408, 35] on div "Enter Code(Secondary Care Only)" at bounding box center [354, 37] width 182 height 15
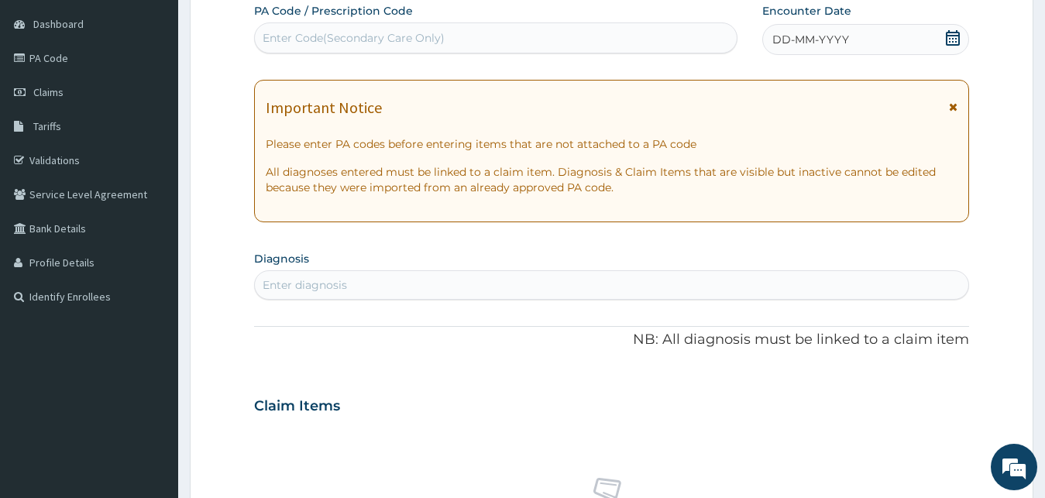
paste input "PA/206EA5"
type input "PA/206EA5"
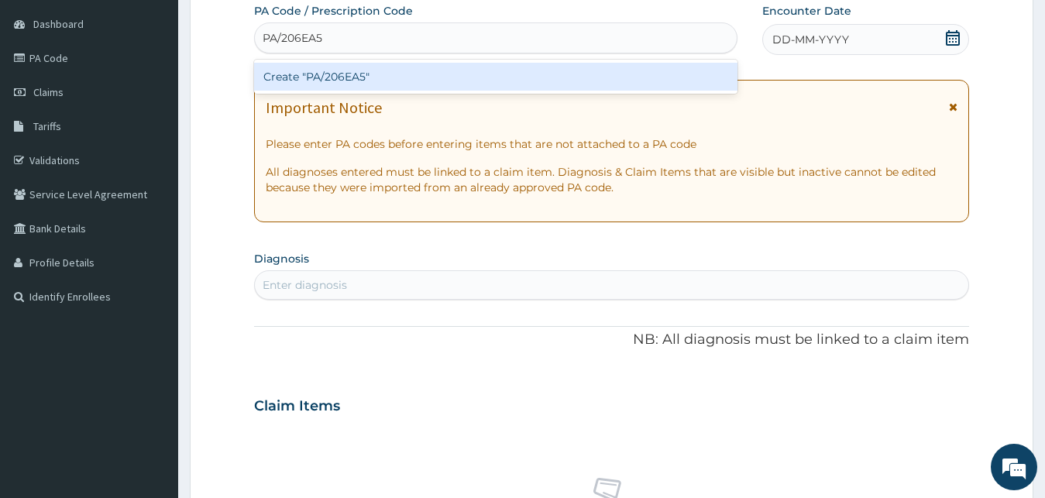
click at [362, 64] on div "Create "PA/206EA5"" at bounding box center [495, 77] width 483 height 28
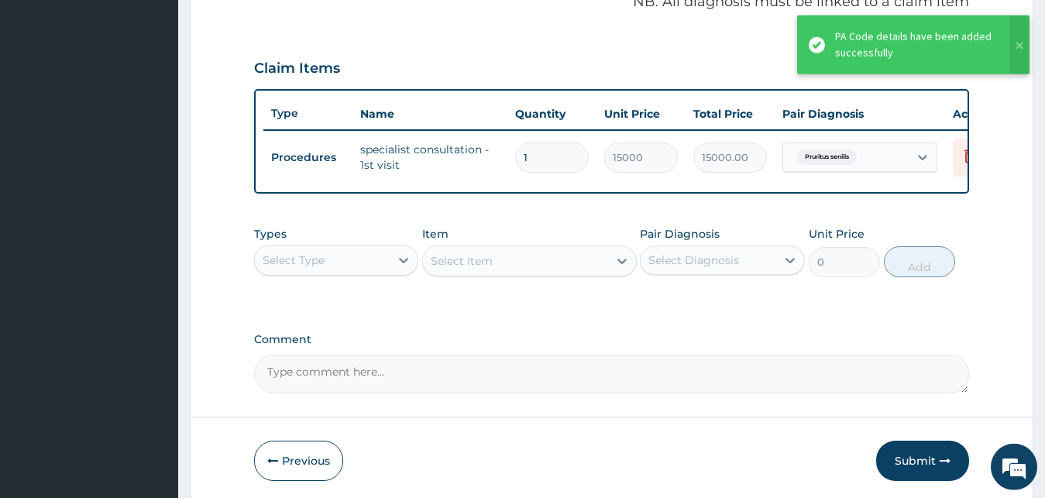
scroll to position [548, 0]
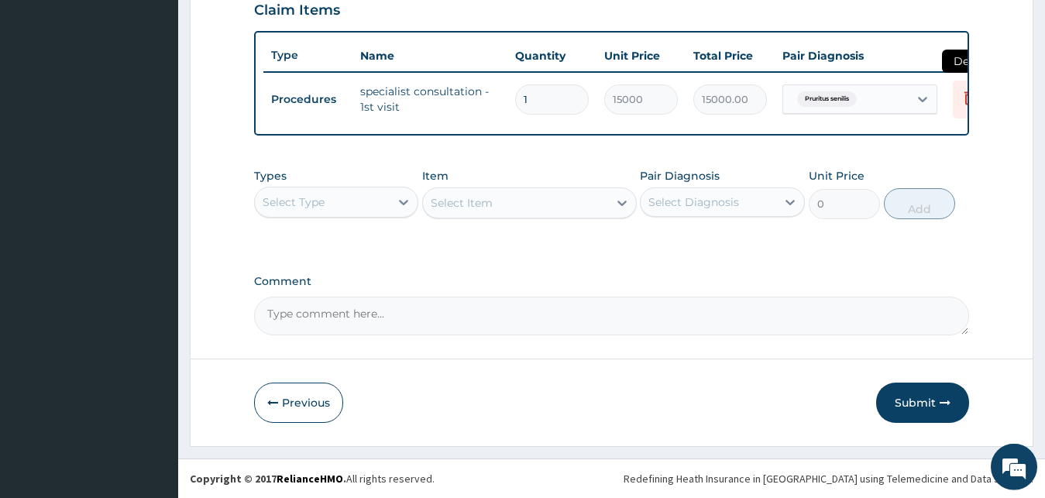
click at [954, 109] on icon at bounding box center [970, 100] width 34 height 38
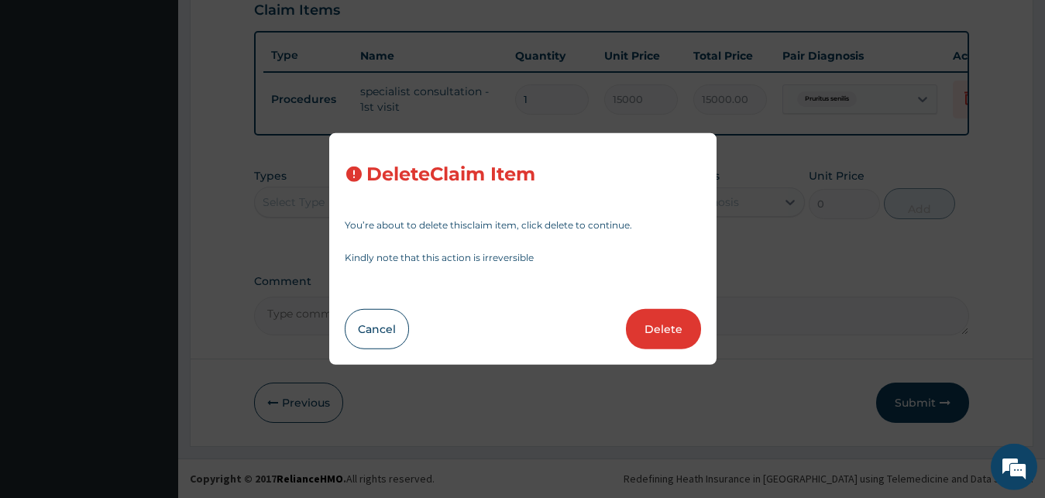
click at [648, 328] on button "Delete" at bounding box center [663, 329] width 75 height 40
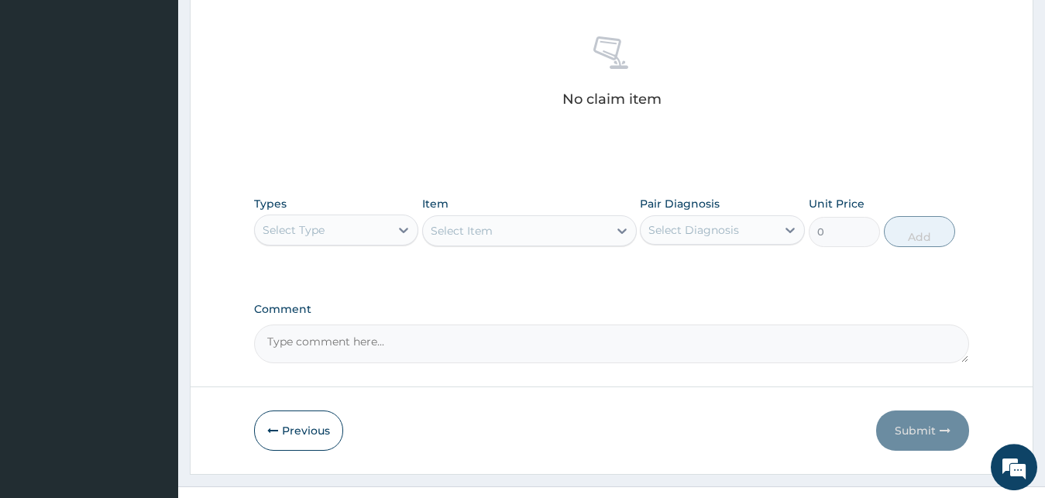
scroll to position [619, 0]
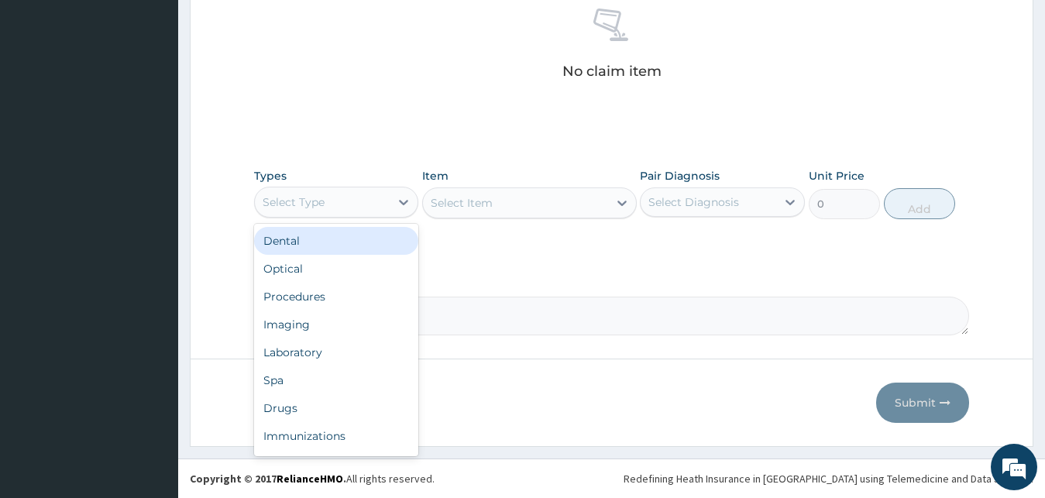
click at [379, 196] on div "Select Type" at bounding box center [323, 202] width 136 height 25
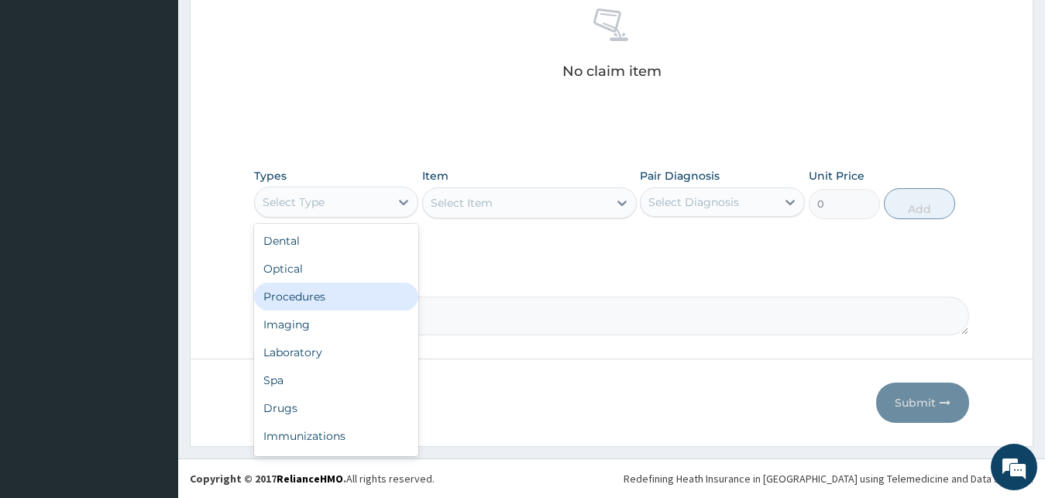
click at [374, 301] on div "Procedures" at bounding box center [336, 297] width 165 height 28
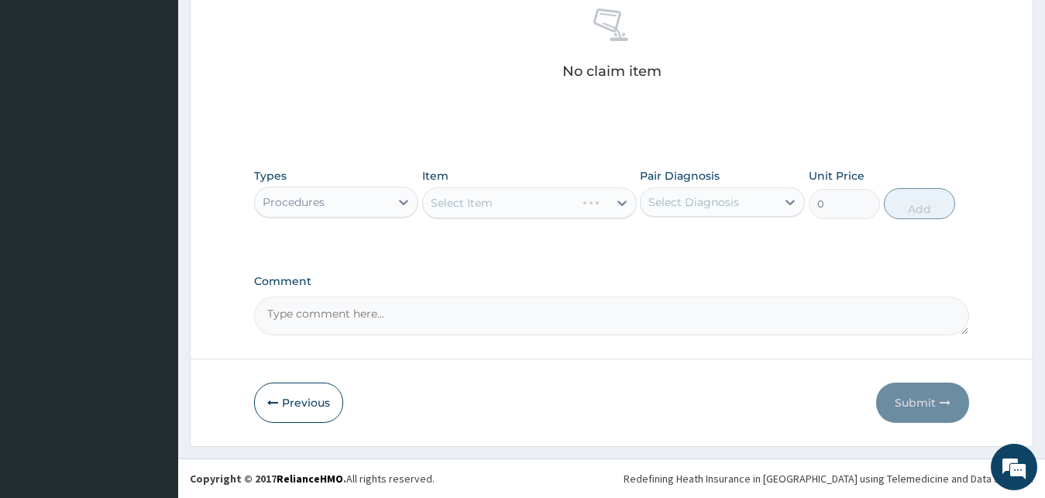
click at [549, 218] on div "Select Item" at bounding box center [529, 202] width 215 height 31
click at [553, 199] on div "Select Item" at bounding box center [529, 202] width 215 height 31
click at [553, 198] on div "Select Item" at bounding box center [529, 202] width 215 height 31
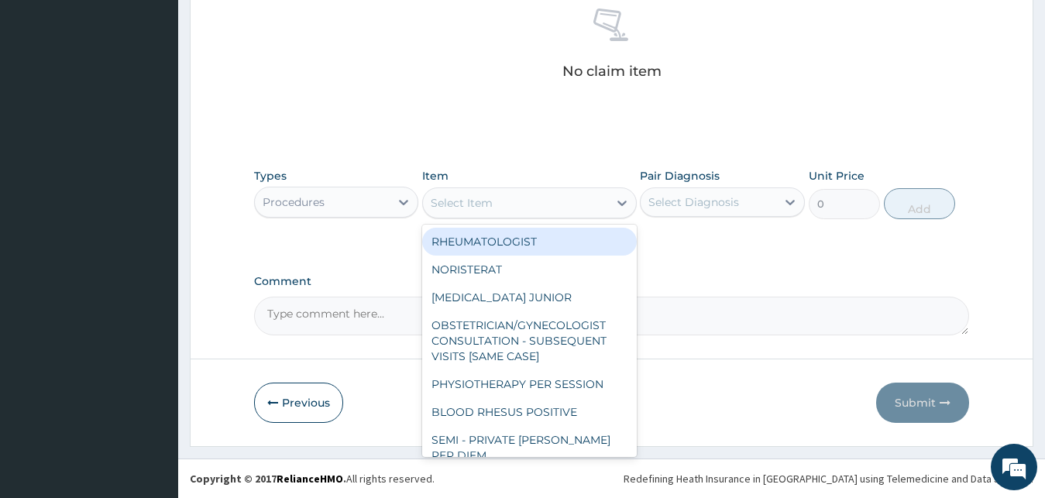
click at [483, 211] on div "Select Item" at bounding box center [515, 203] width 185 height 25
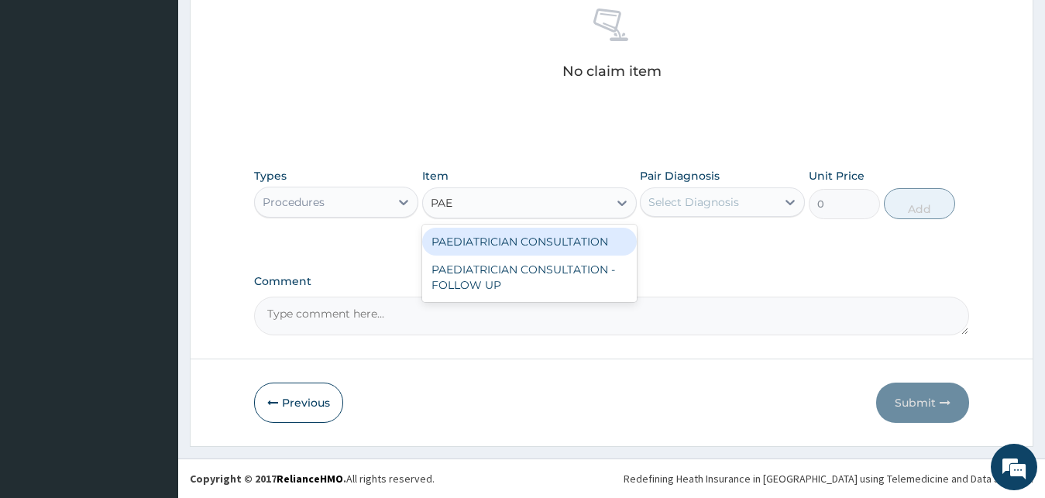
type input "PAED"
click at [547, 242] on div "PAEDIATRICIAN CONSULTATION" at bounding box center [529, 242] width 215 height 28
type input "20000"
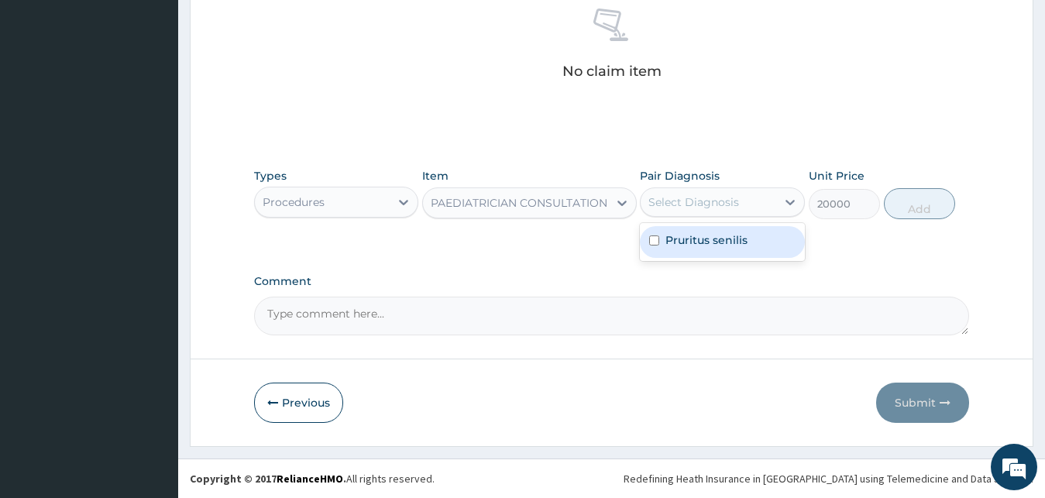
click at [730, 204] on div "Select Diagnosis" at bounding box center [693, 201] width 91 height 15
click at [731, 246] on label "Pruritus senilis" at bounding box center [706, 239] width 82 height 15
checkbox input "true"
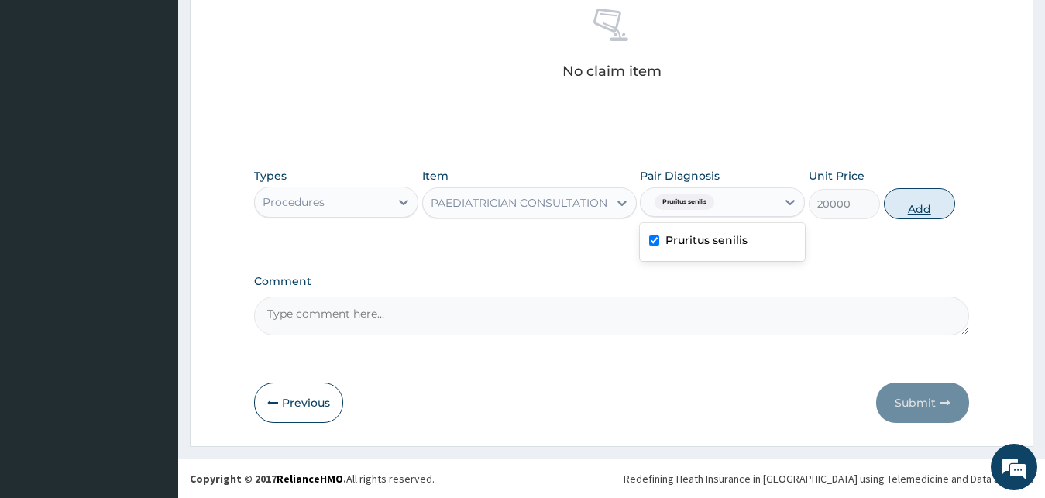
click at [947, 209] on button "Add" at bounding box center [919, 203] width 71 height 31
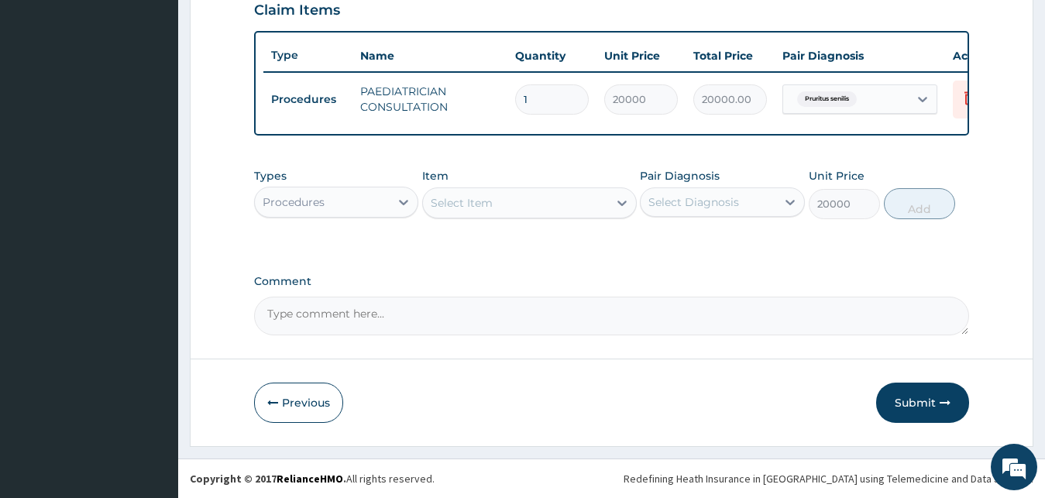
type input "0"
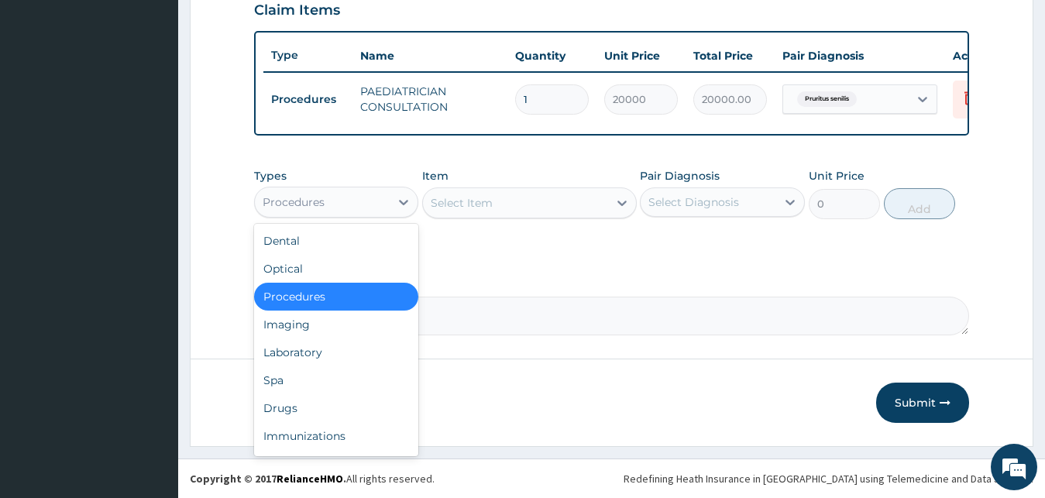
click at [386, 201] on div "Procedures" at bounding box center [323, 202] width 136 height 25
click at [304, 408] on div "Drugs" at bounding box center [336, 408] width 165 height 28
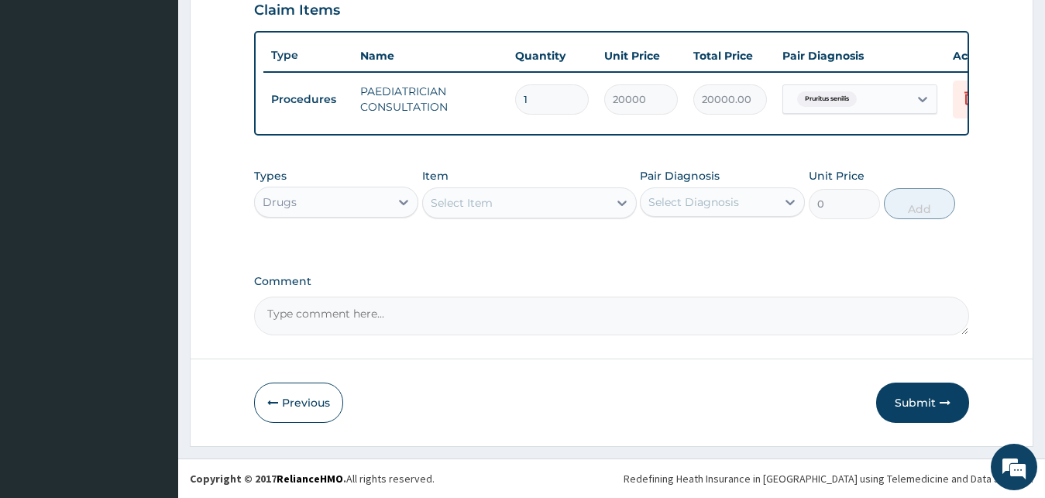
drag, startPoint x: 486, startPoint y: 177, endPoint x: 486, endPoint y: 191, distance: 13.9
click at [486, 178] on div "Item Select Item" at bounding box center [529, 193] width 215 height 51
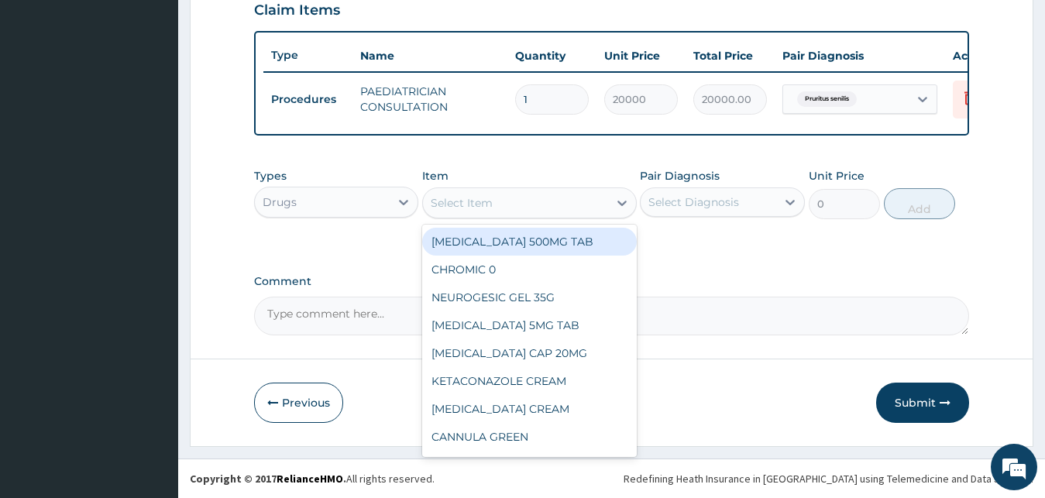
click at [485, 202] on div "Select Item" at bounding box center [462, 202] width 62 height 15
type input "LORA"
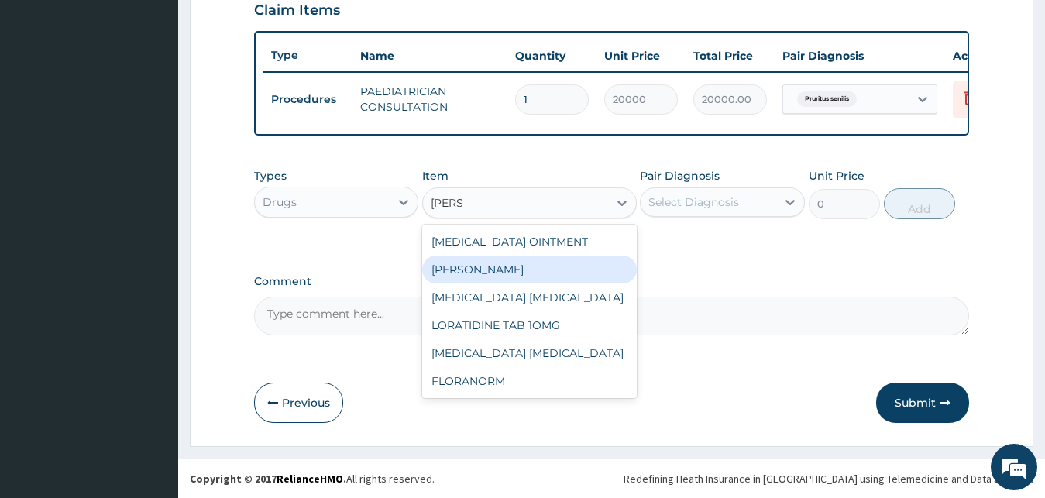
click at [503, 270] on div "[PERSON_NAME]" at bounding box center [529, 270] width 215 height 28
type input "1800"
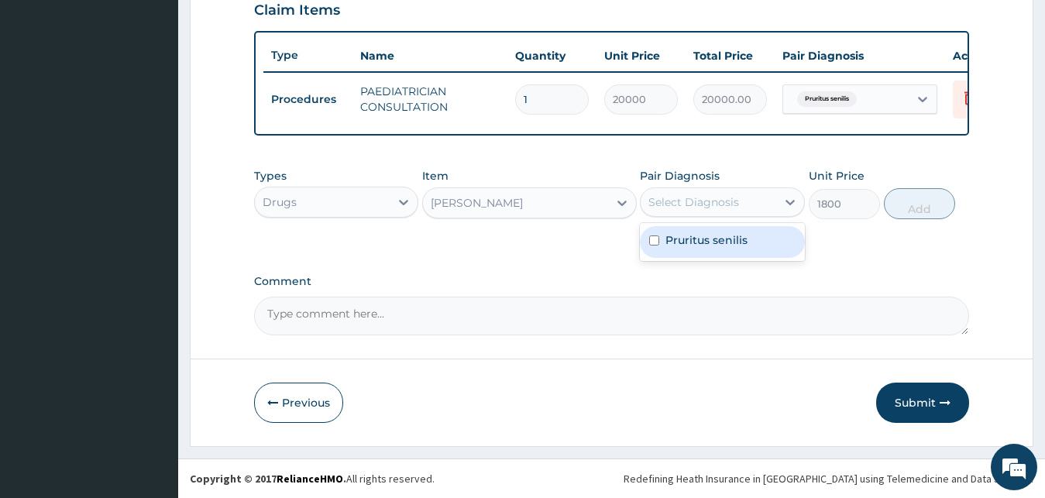
click at [724, 198] on div "Select Diagnosis" at bounding box center [693, 201] width 91 height 15
click at [734, 240] on label "Pruritus senilis" at bounding box center [706, 239] width 82 height 15
checkbox input "true"
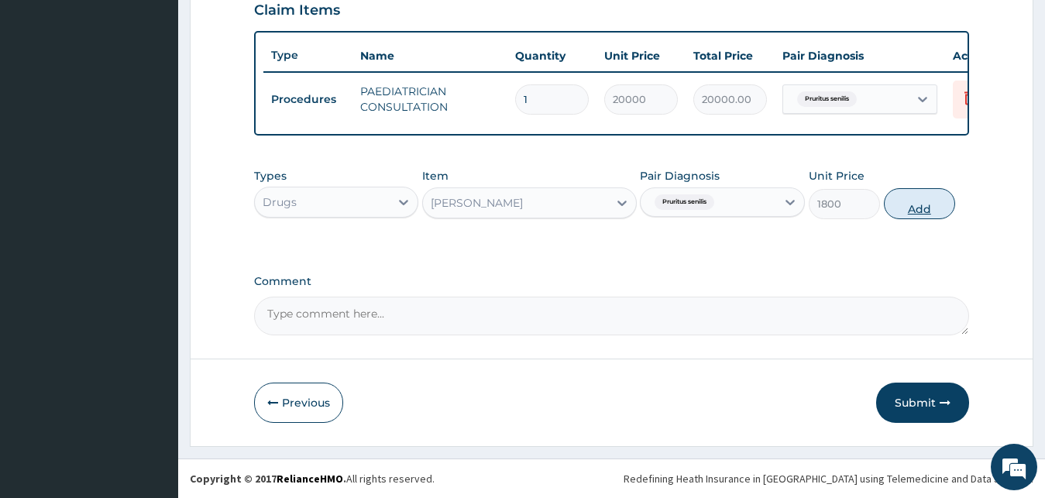
click at [922, 205] on button "Add" at bounding box center [919, 203] width 71 height 31
type input "0"
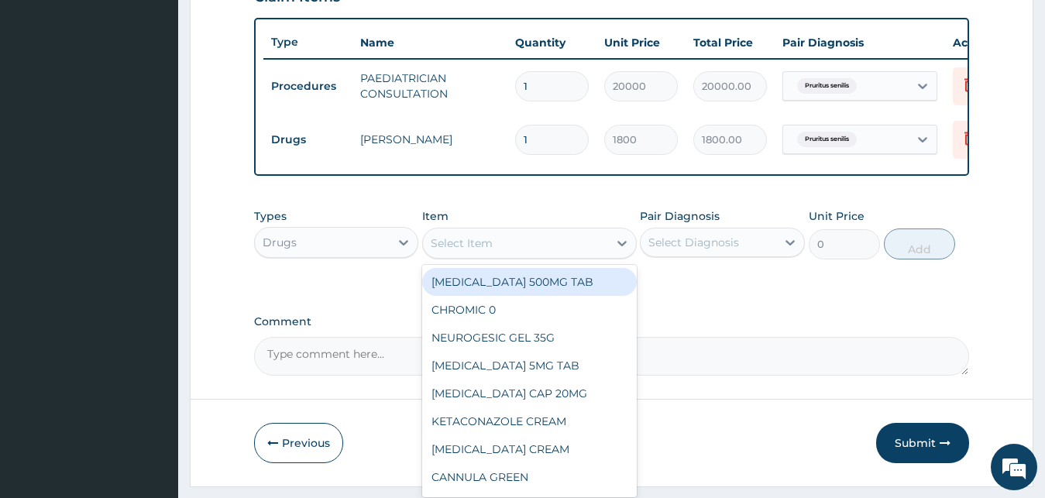
click at [517, 256] on div "Select Item" at bounding box center [515, 243] width 185 height 25
type input "PRED"
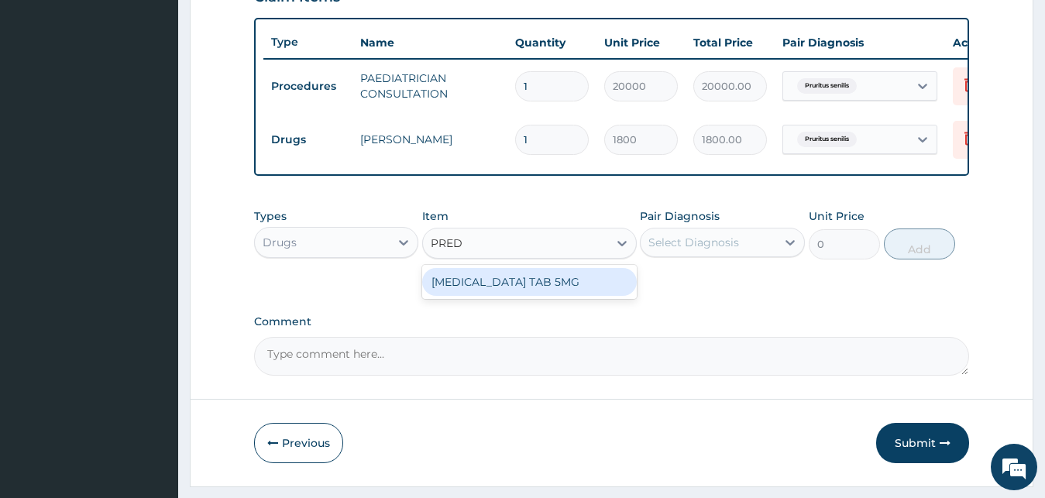
click at [590, 296] on div "PREDNISOLONE TAB 5MG" at bounding box center [529, 282] width 215 height 28
type input "30"
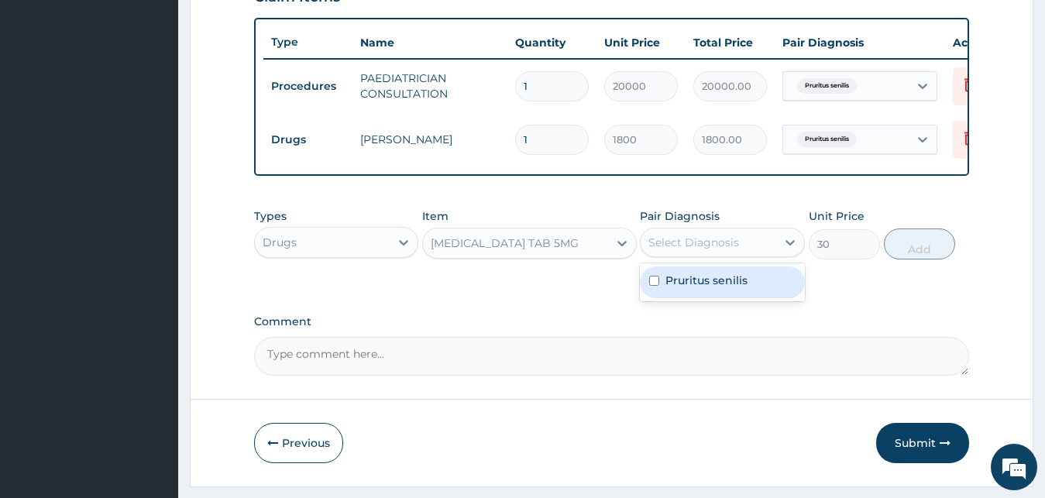
click at [711, 250] on div "Select Diagnosis" at bounding box center [693, 242] width 91 height 15
click at [700, 288] on label "Pruritus senilis" at bounding box center [706, 280] width 82 height 15
checkbox input "true"
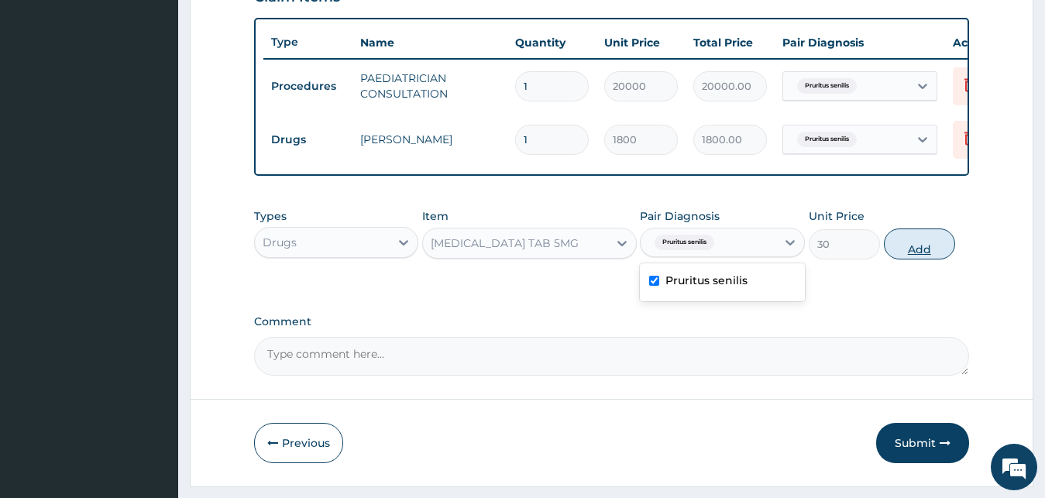
click at [936, 260] on button "Add" at bounding box center [919, 244] width 71 height 31
type input "0"
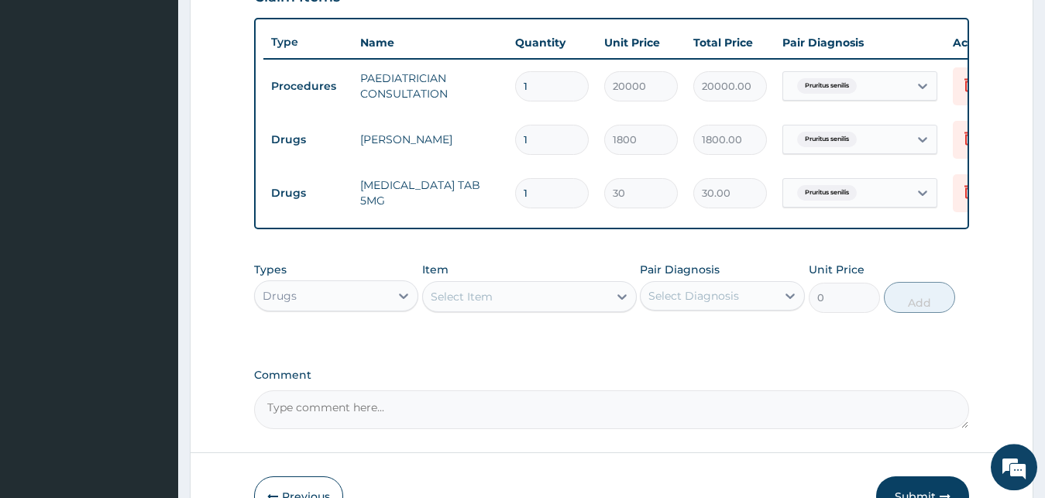
scroll to position [163, 0]
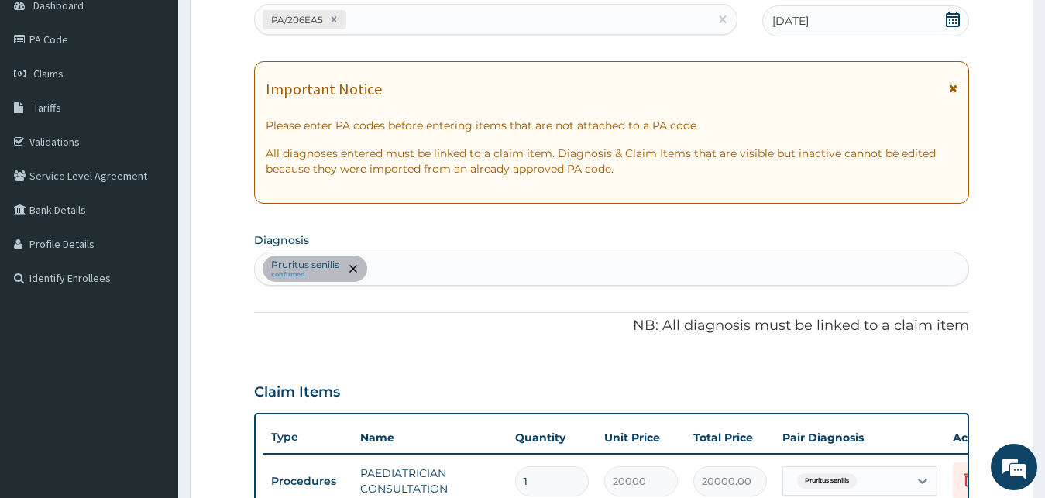
click at [393, 271] on div "Pruritus senilis confirmed" at bounding box center [612, 269] width 714 height 33
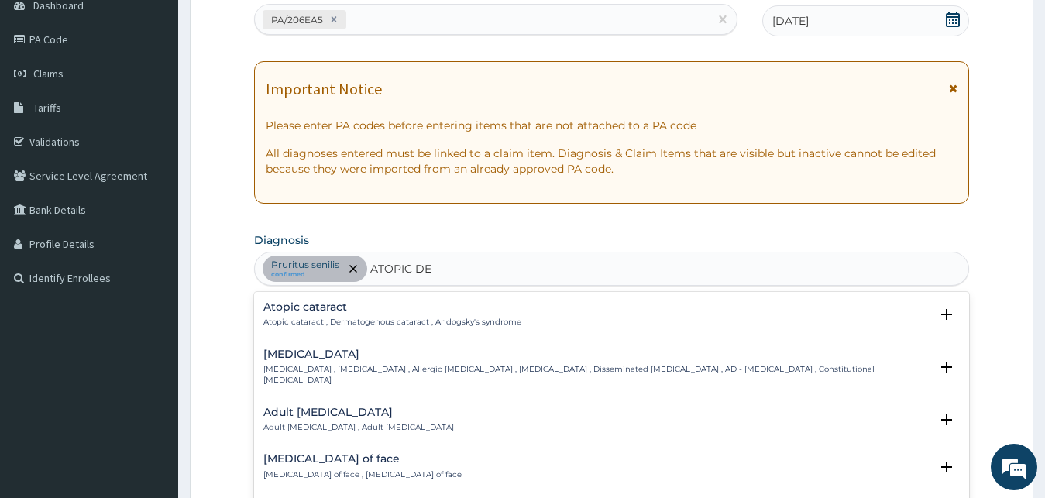
type input "ATOPIC DER"
click at [371, 338] on div "Atopic cataract Atopic cataract , Dermatogenous cataract , Andogsky's syndrome …" at bounding box center [612, 408] width 716 height 232
click at [377, 373] on p "Atopic dermatitis , Atopic eczema , Allergic eczema , Allergic dermatitis , Dis…" at bounding box center [596, 375] width 667 height 22
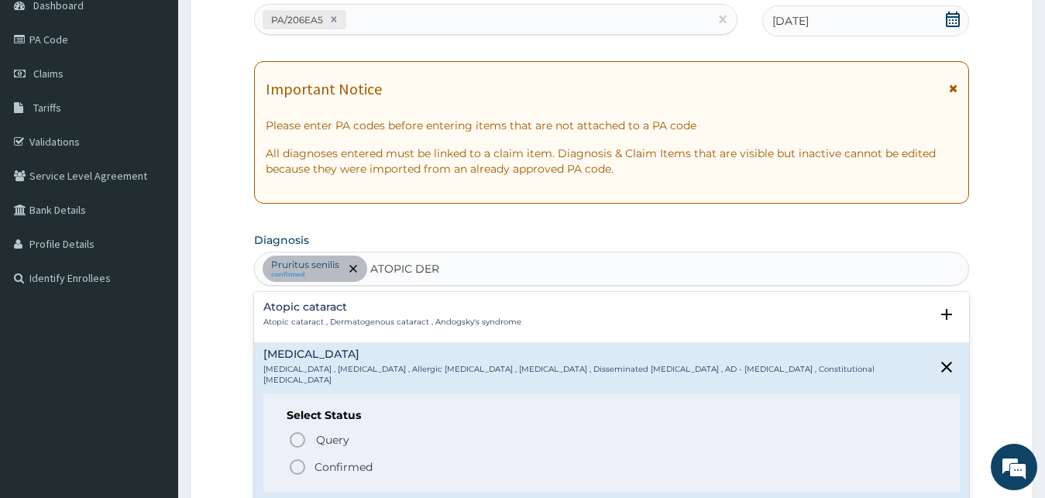
click at [373, 458] on span "Confirmed" at bounding box center [612, 467] width 649 height 19
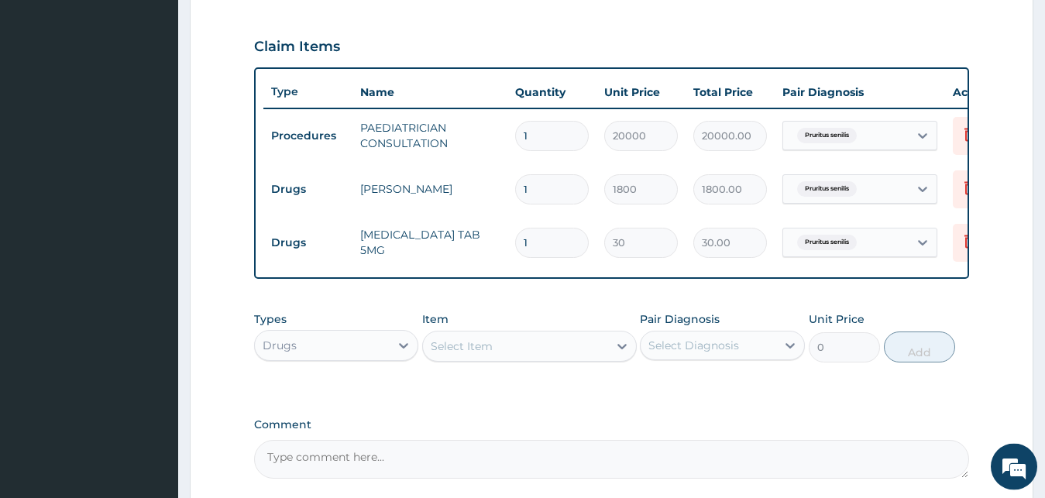
scroll to position [559, 0]
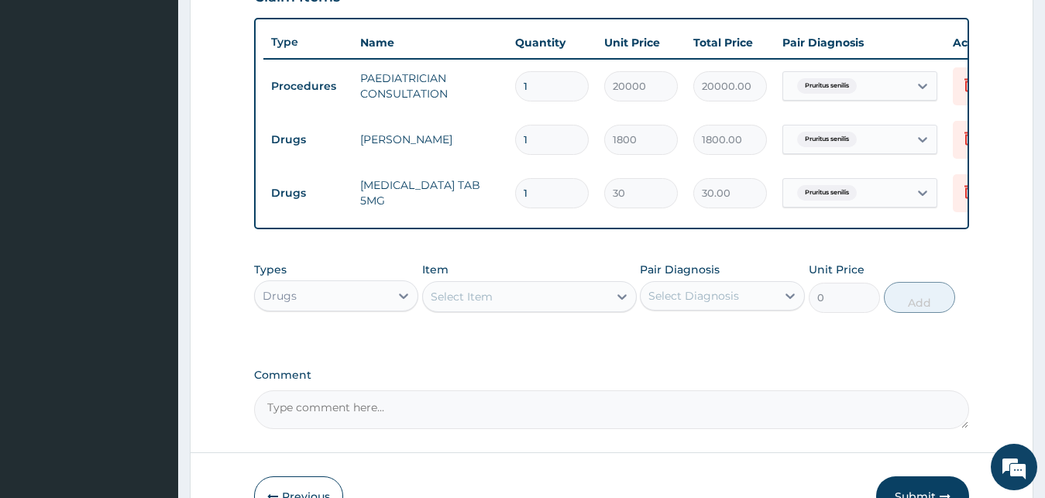
click at [788, 88] on div "Pruritus senilis" at bounding box center [845, 86] width 125 height 26
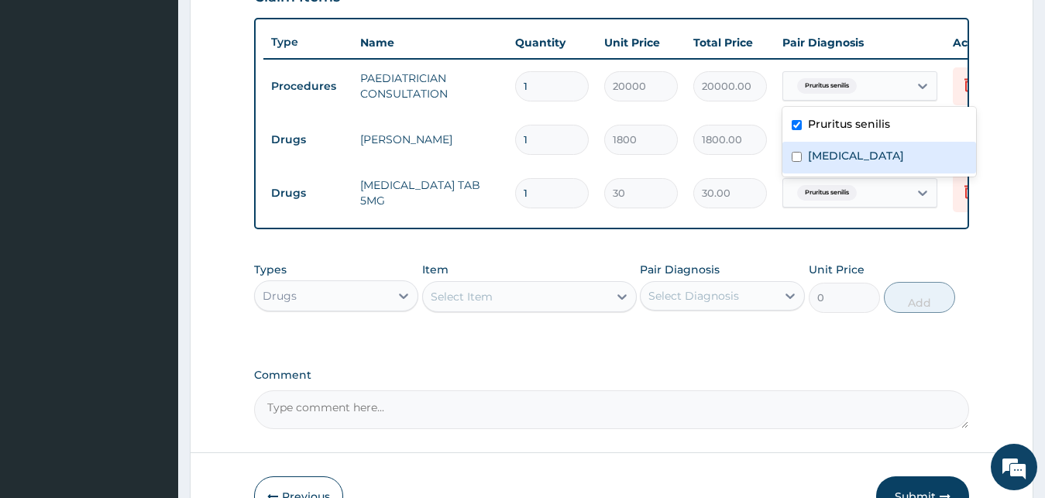
click at [841, 164] on div "Atopic dermatitis" at bounding box center [879, 158] width 194 height 32
checkbox input "true"
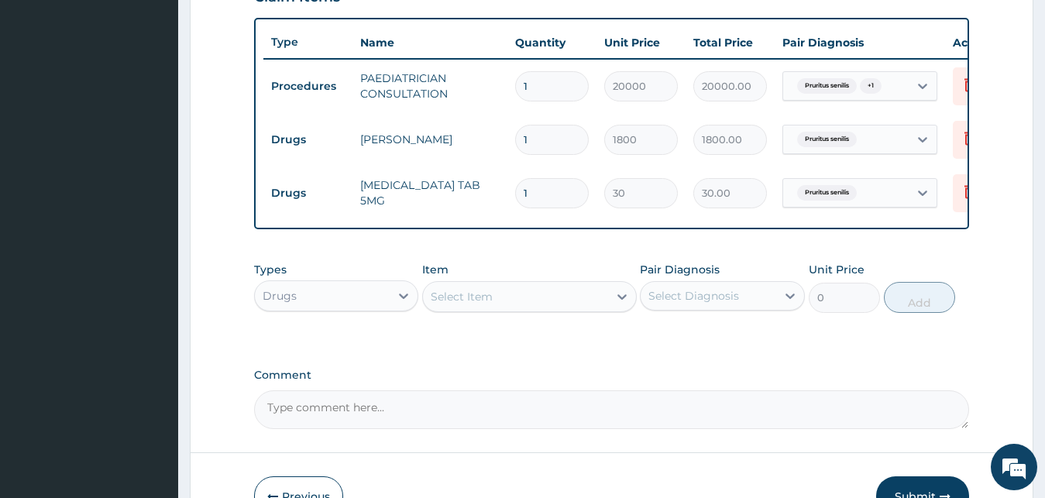
click at [722, 171] on td "30.00" at bounding box center [730, 193] width 89 height 46
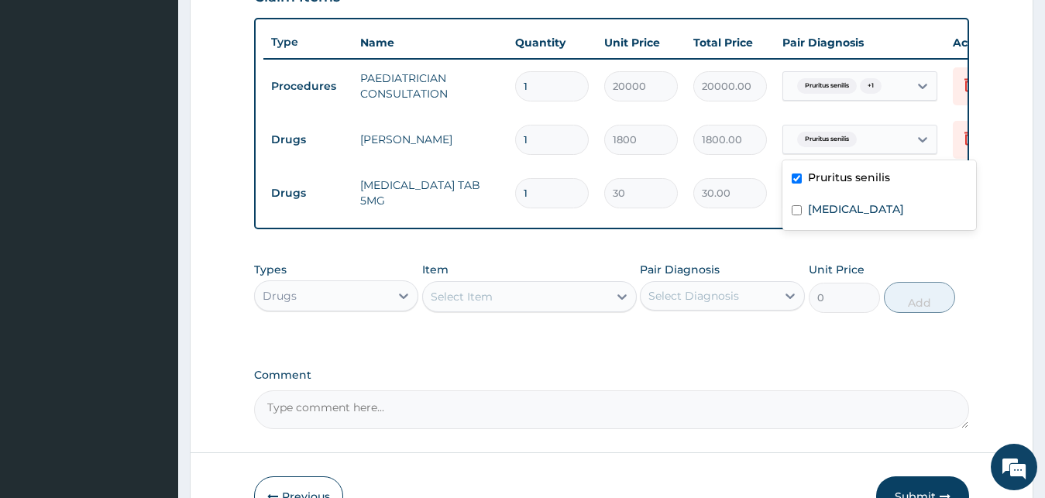
click at [819, 136] on span "Pruritus senilis" at bounding box center [827, 139] width 60 height 15
click at [828, 201] on div "Atopic dermatitis" at bounding box center [879, 211] width 194 height 32
checkbox input "true"
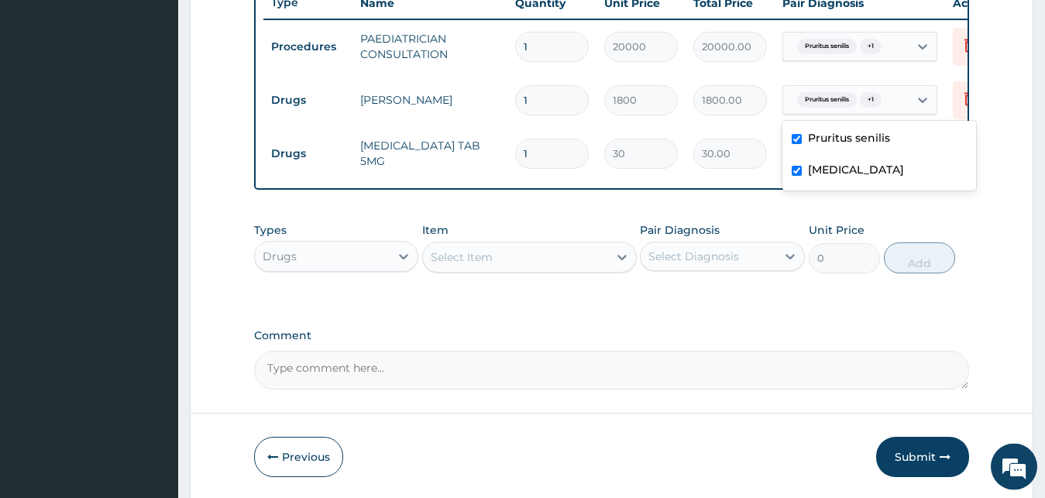
scroll to position [638, 0]
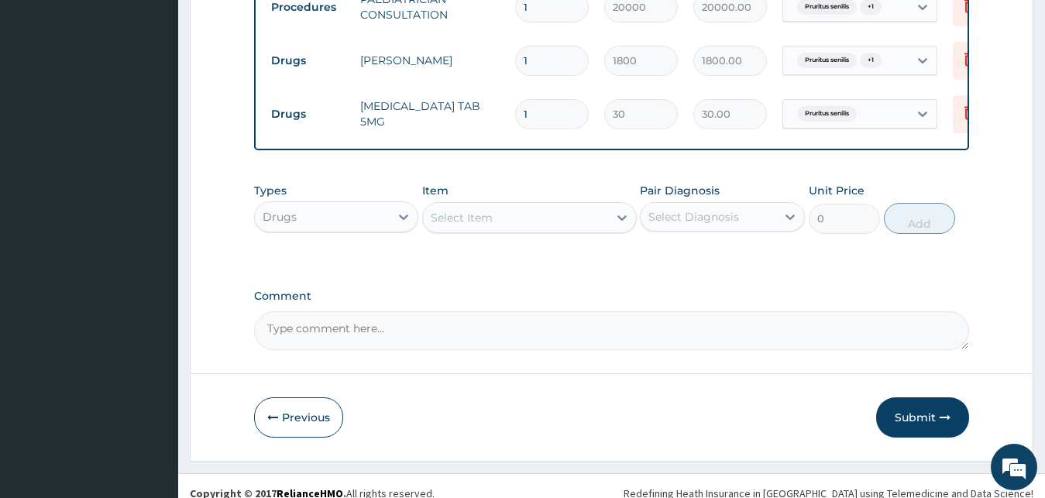
scroll to position [559, 0]
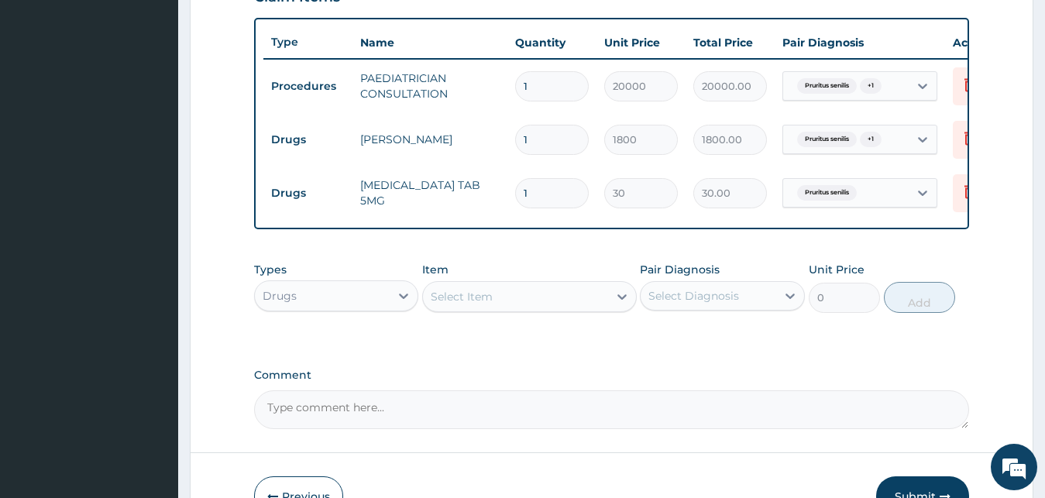
drag, startPoint x: 534, startPoint y: 188, endPoint x: 401, endPoint y: 211, distance: 134.4
click at [515, 207] on input "1" at bounding box center [552, 193] width 74 height 30
type input "2"
type input "60.00"
type input "28"
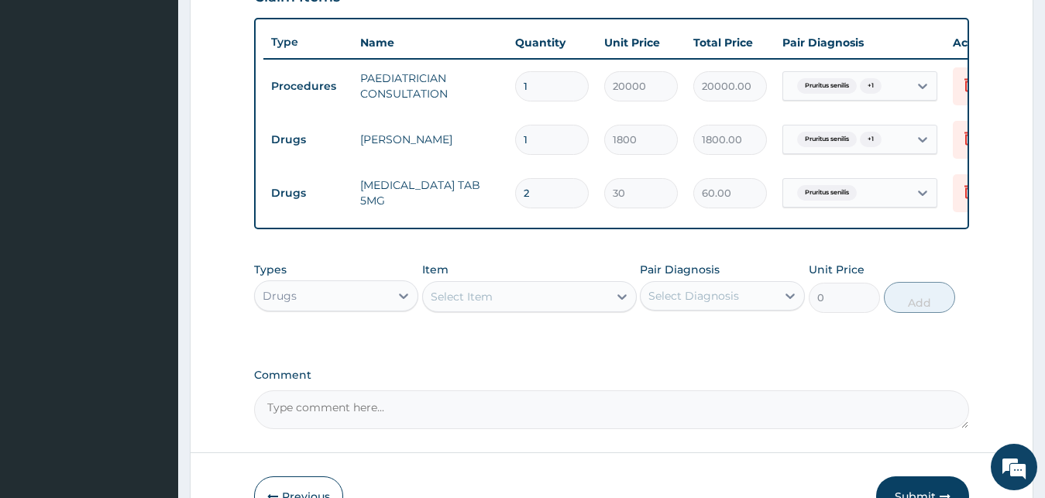
type input "840.00"
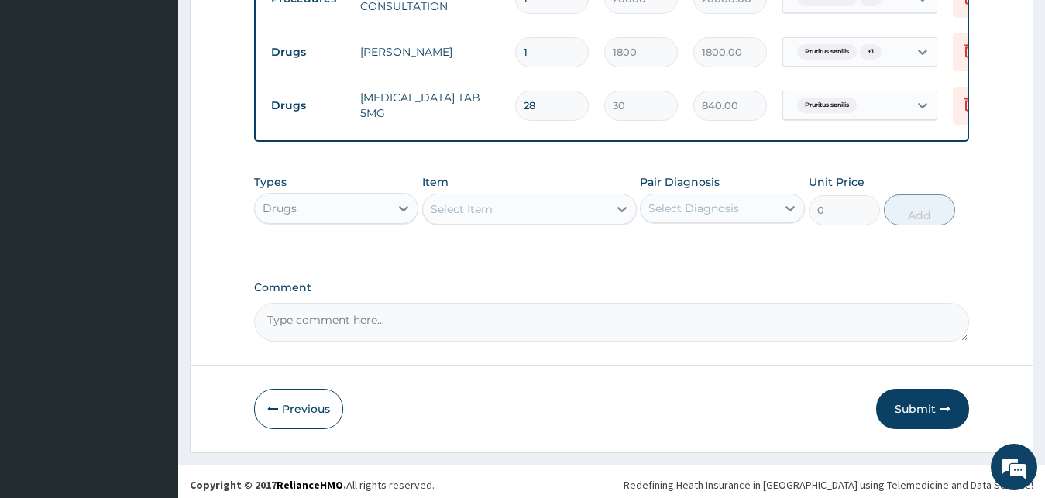
scroll to position [665, 0]
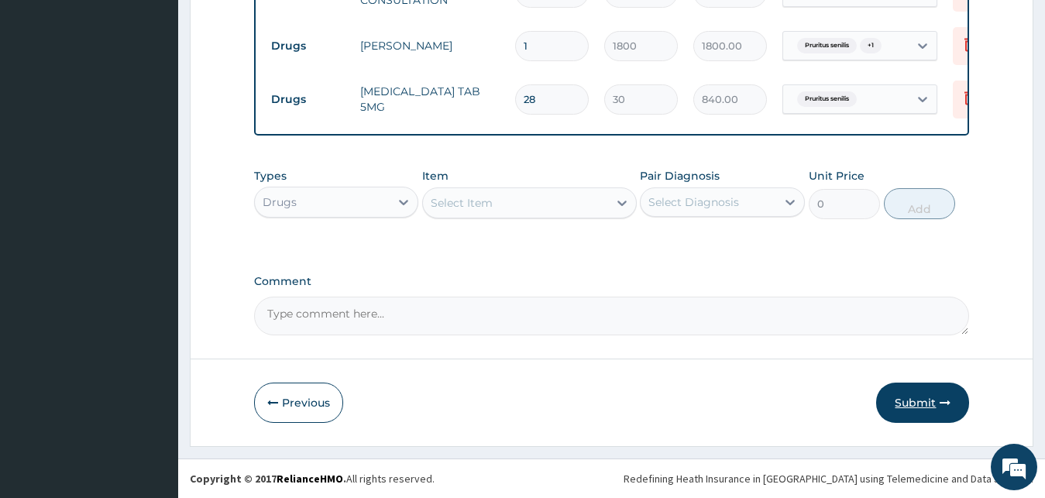
type input "28"
click at [934, 393] on button "Submit" at bounding box center [922, 403] width 93 height 40
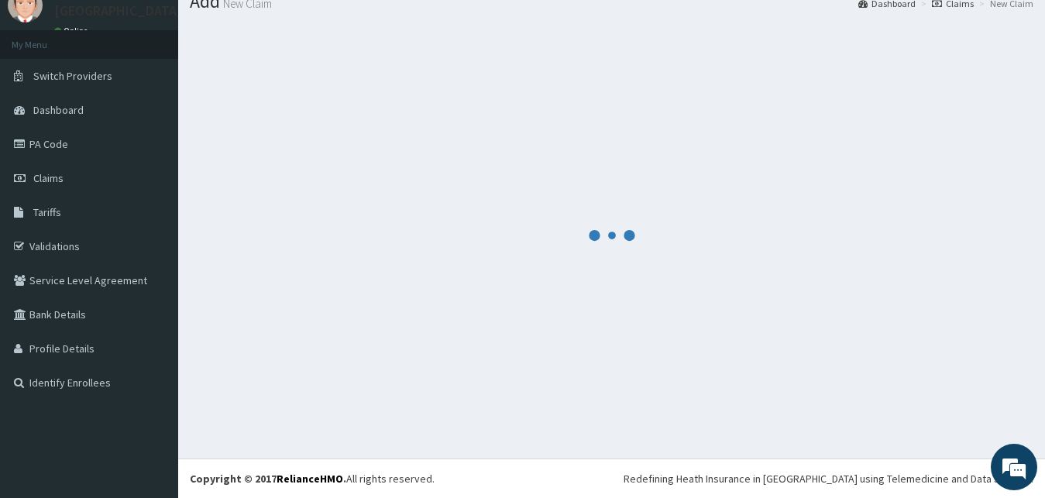
scroll to position [59, 0]
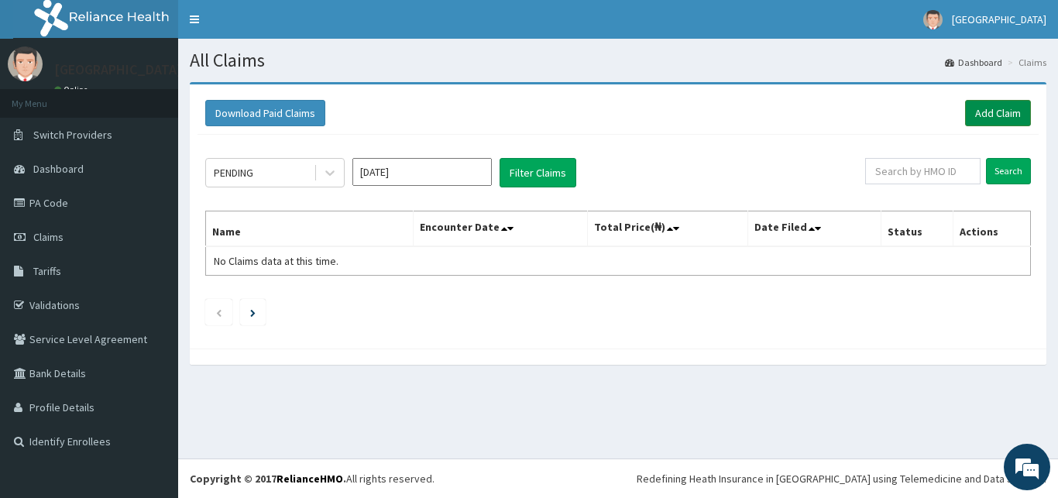
click at [1011, 125] on link "Add Claim" at bounding box center [998, 113] width 66 height 26
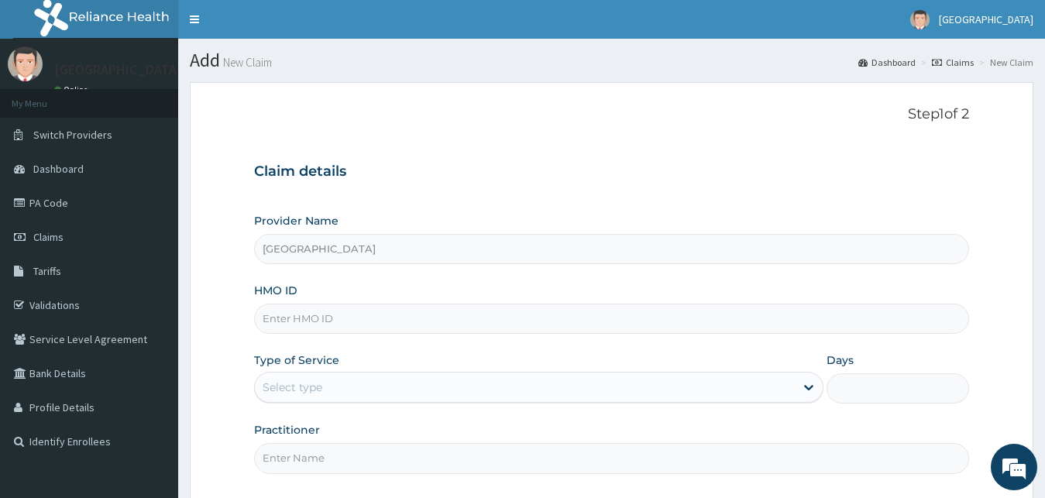
paste input "FRC/10023/B"
type input "FRC/10023/B"
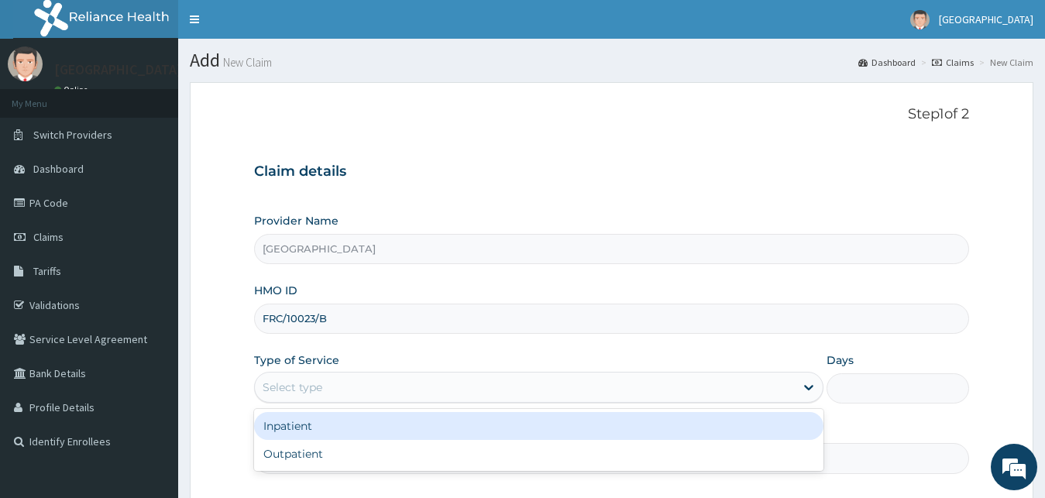
click at [332, 388] on div "Select type" at bounding box center [525, 387] width 541 height 25
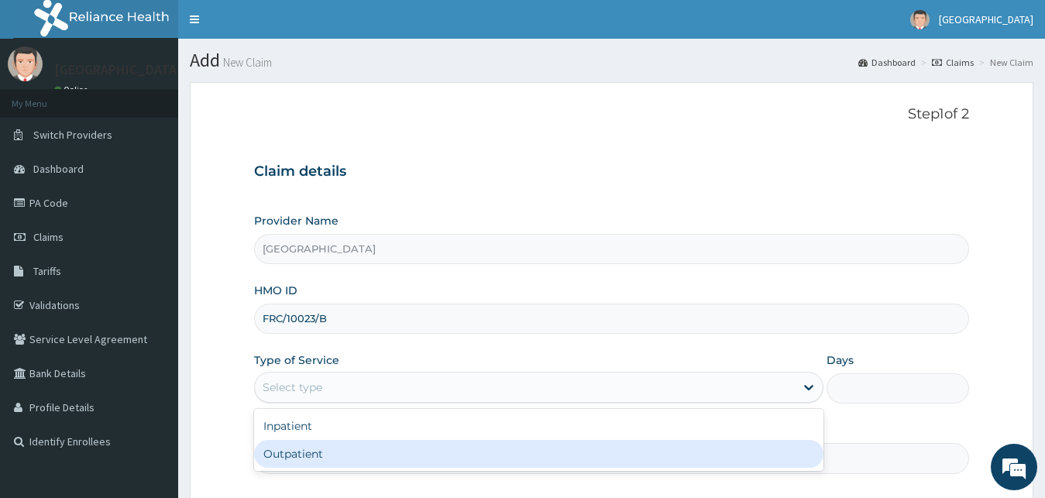
click at [333, 462] on div "Outpatient" at bounding box center [539, 454] width 570 height 28
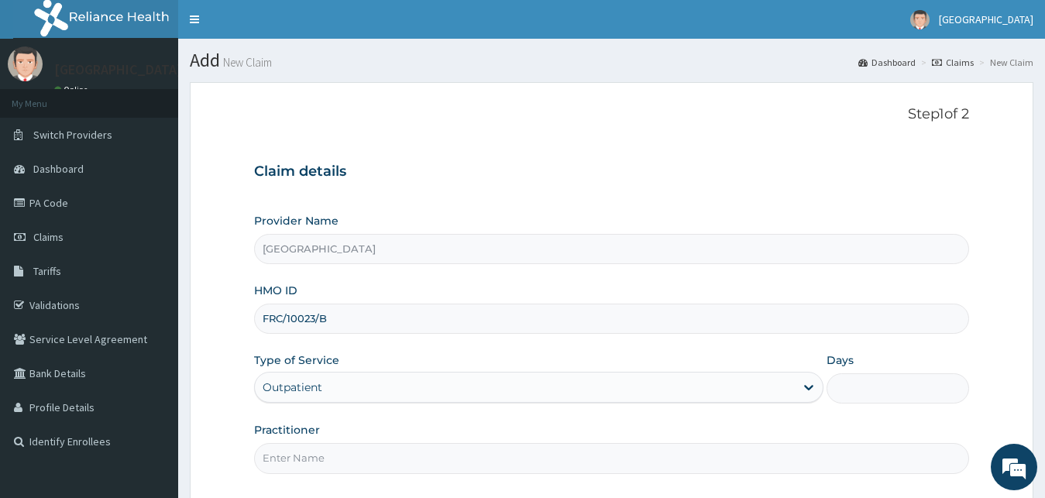
type input "1"
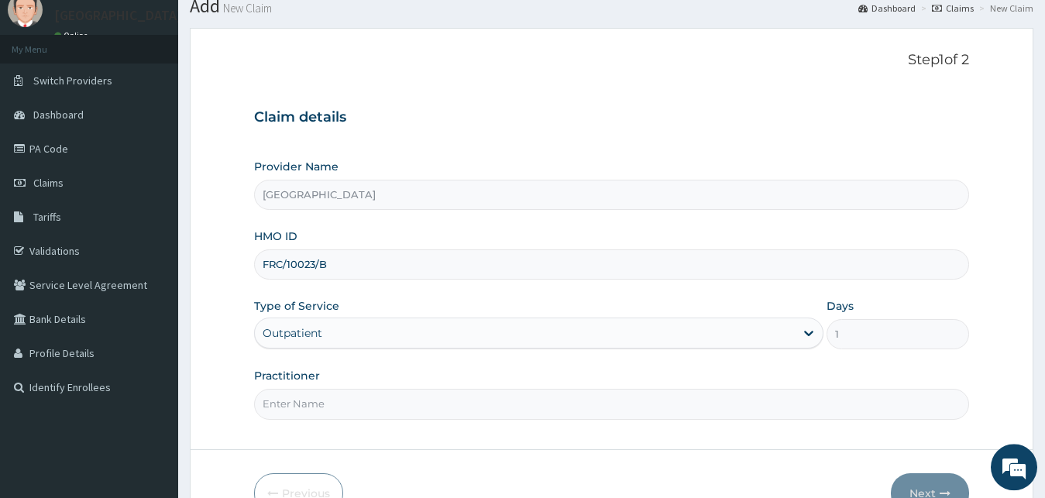
scroll to position [79, 0]
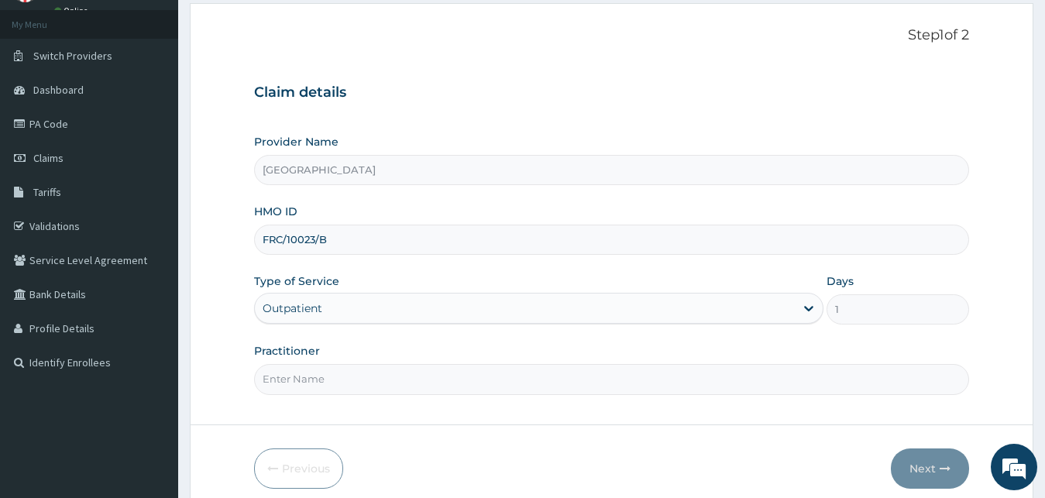
click at [284, 390] on input "Practitioner" at bounding box center [612, 379] width 716 height 30
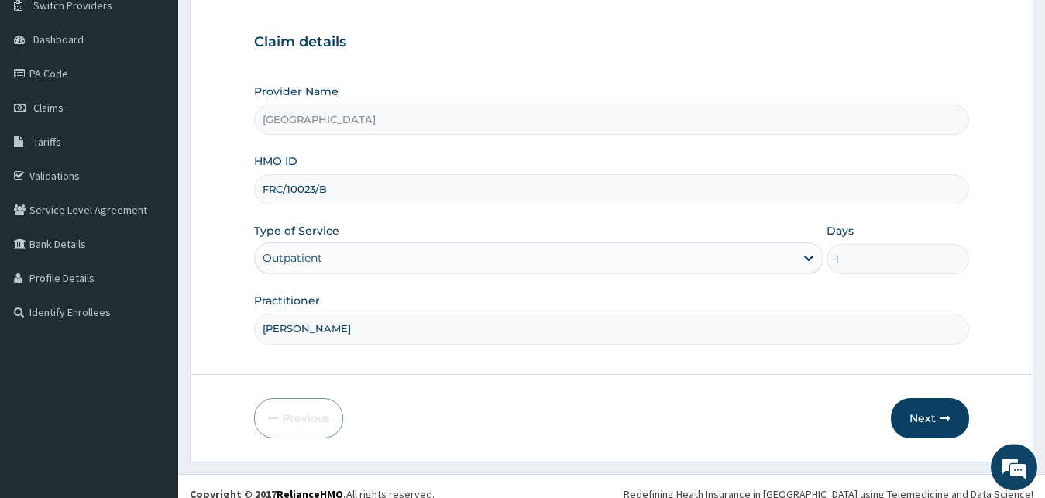
scroll to position [145, 0]
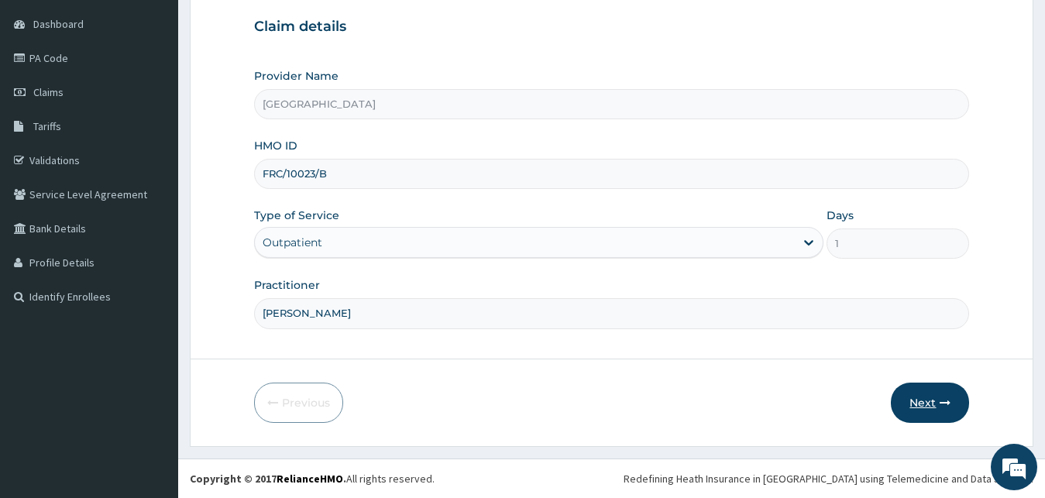
type input "DR YUSUF"
click at [919, 400] on button "Next" at bounding box center [930, 403] width 78 height 40
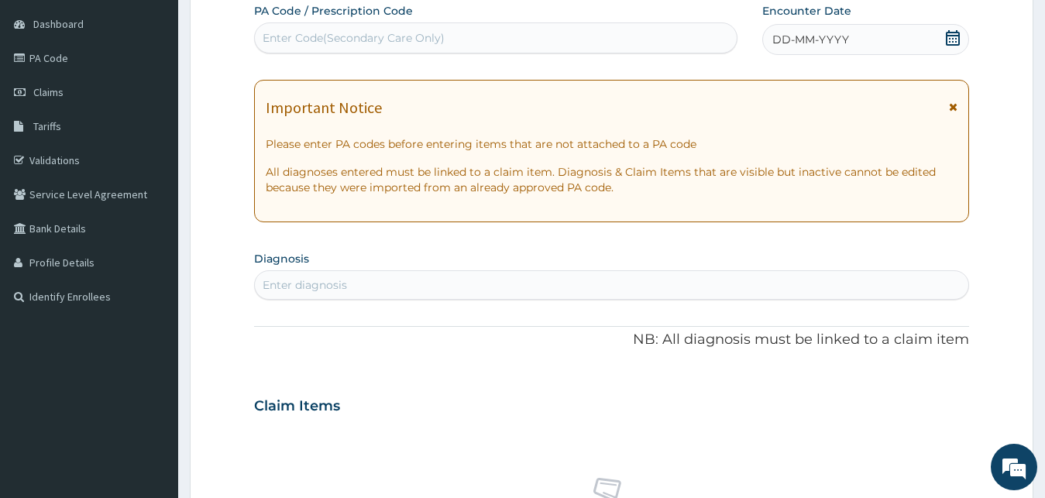
click at [814, 36] on span "DD-MM-YYYY" at bounding box center [810, 39] width 77 height 15
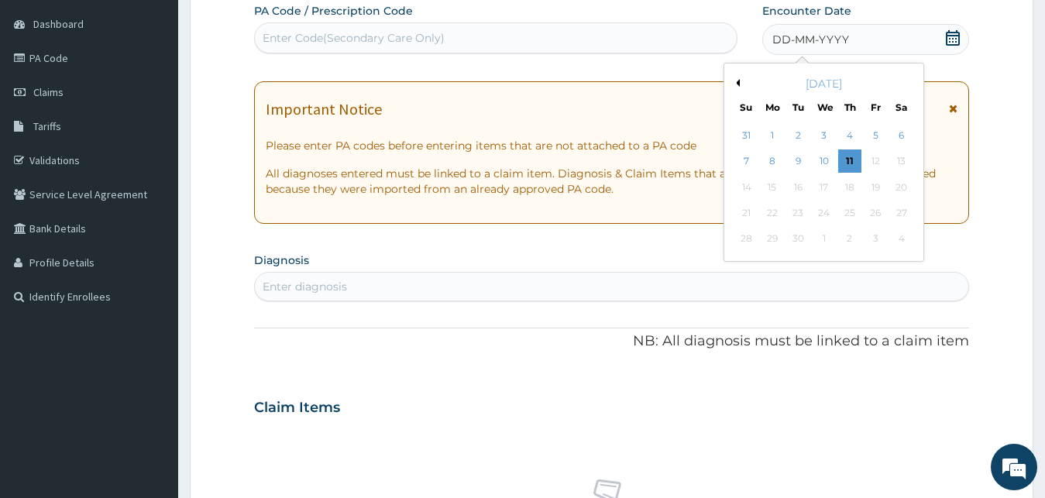
click at [737, 86] on button "Previous Month" at bounding box center [736, 83] width 8 height 8
click at [909, 212] on div "23" at bounding box center [900, 212] width 23 height 23
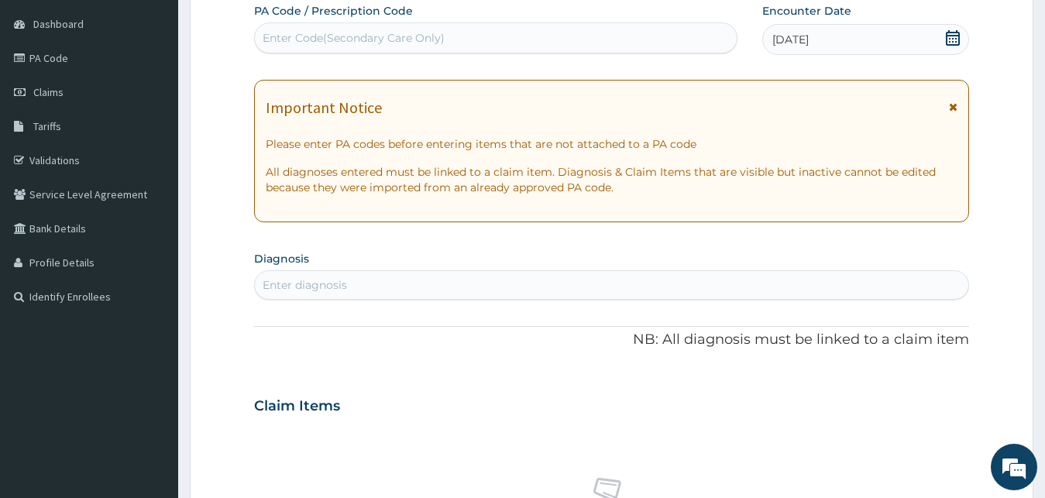
click at [294, 279] on div "Enter diagnosis" at bounding box center [305, 284] width 84 height 15
type input "MALAR"
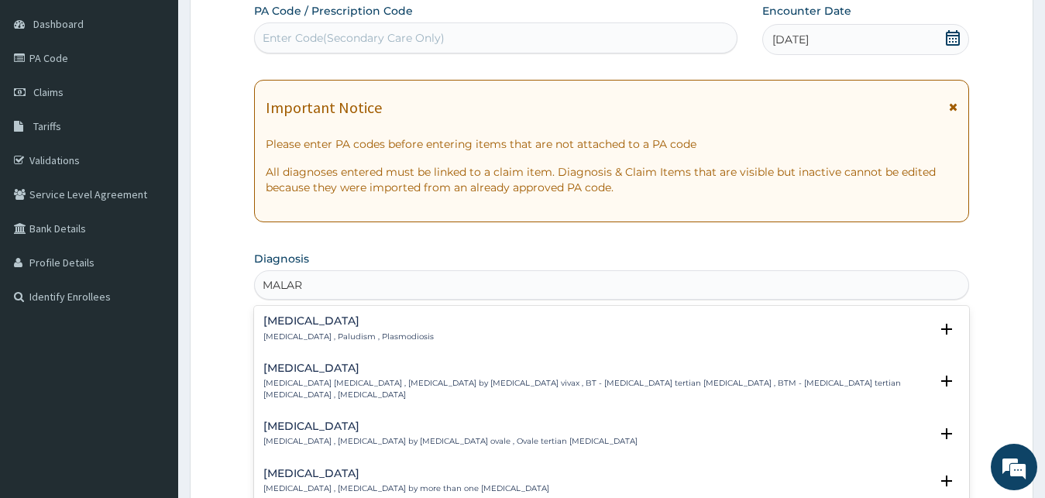
click at [297, 321] on h4 "[MEDICAL_DATA]" at bounding box center [348, 321] width 170 height 12
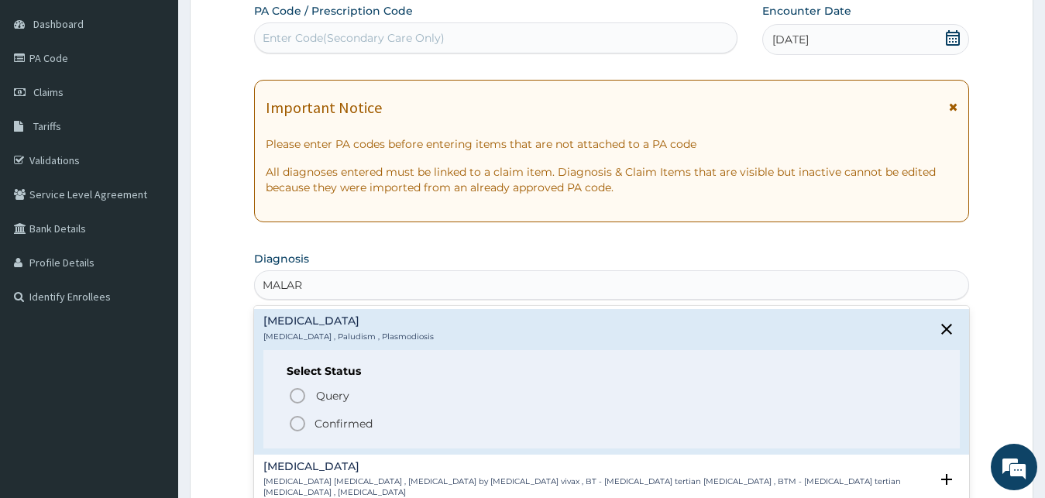
click at [335, 430] on p "Confirmed" at bounding box center [344, 423] width 58 height 15
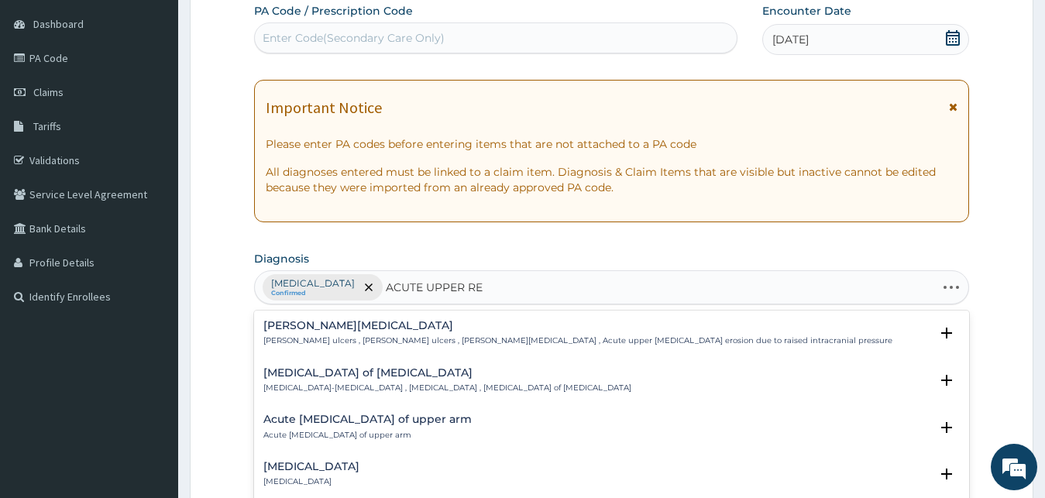
type input "ACUTE UPPER RES"
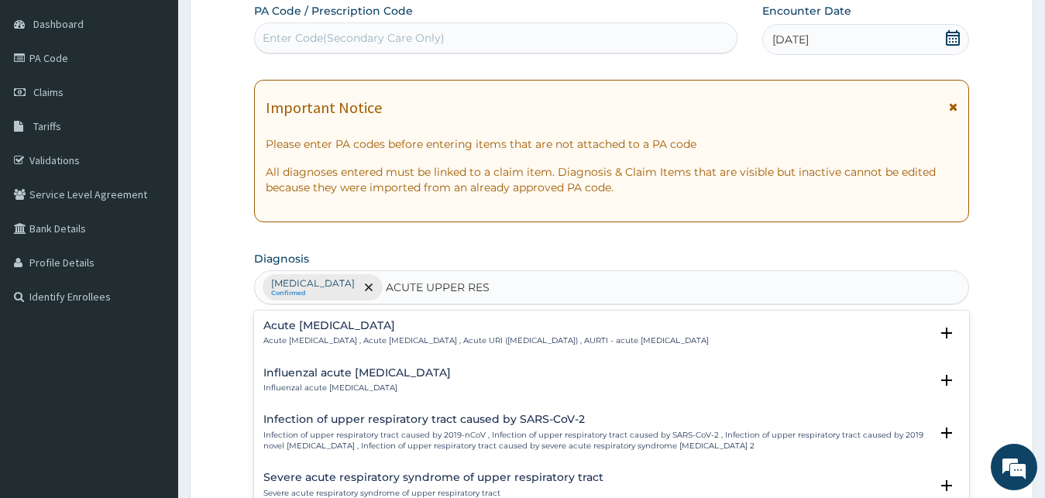
click at [333, 329] on h4 "Acute upper respiratory infection" at bounding box center [485, 326] width 445 height 12
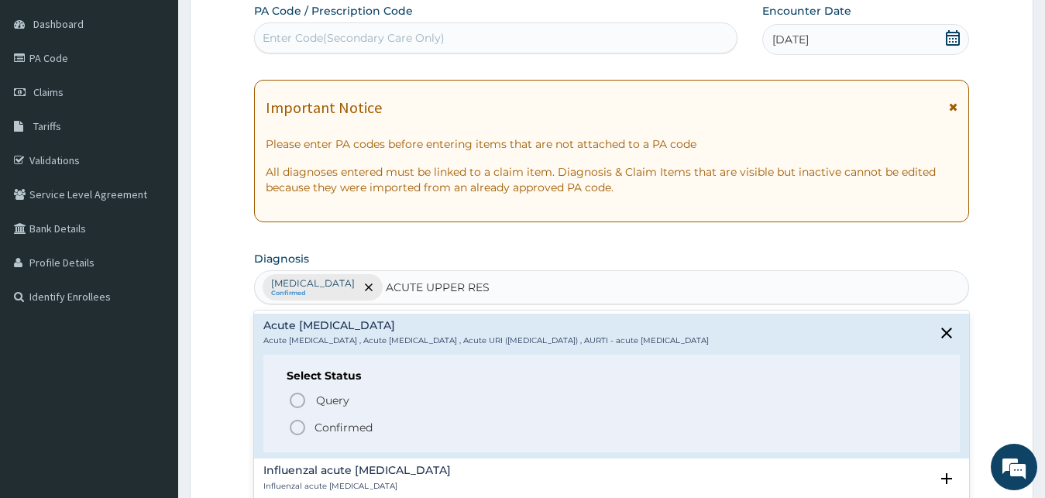
click at [359, 427] on p "Confirmed" at bounding box center [344, 427] width 58 height 15
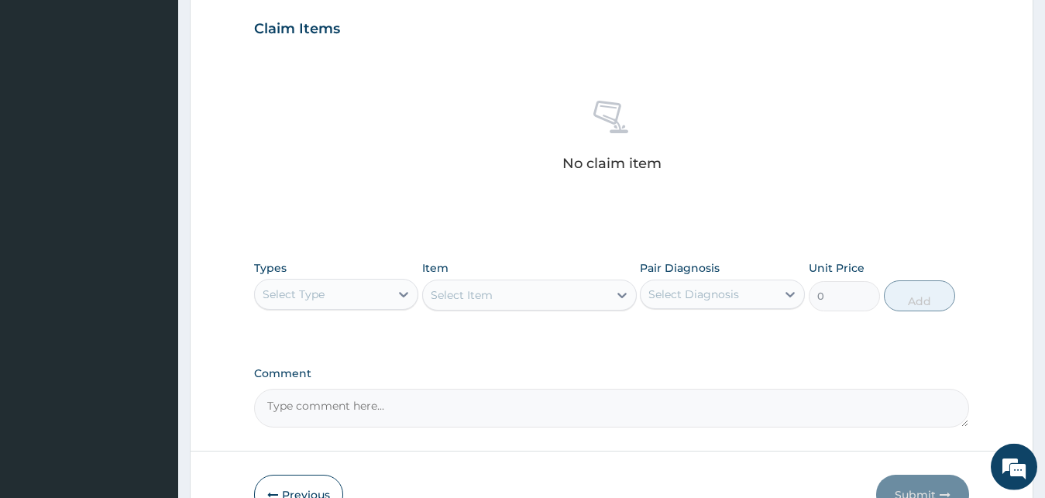
scroll to position [619, 0]
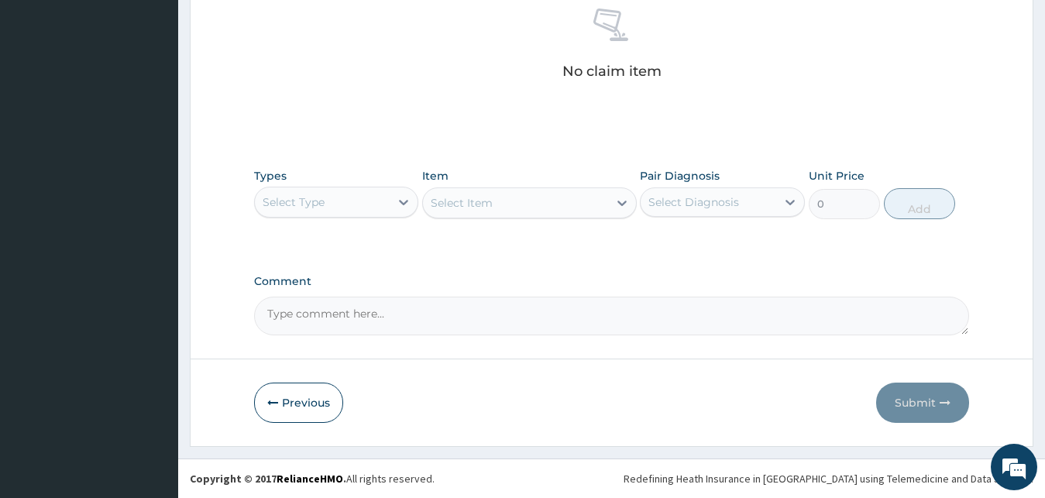
click at [360, 211] on div "Select Type" at bounding box center [323, 202] width 136 height 25
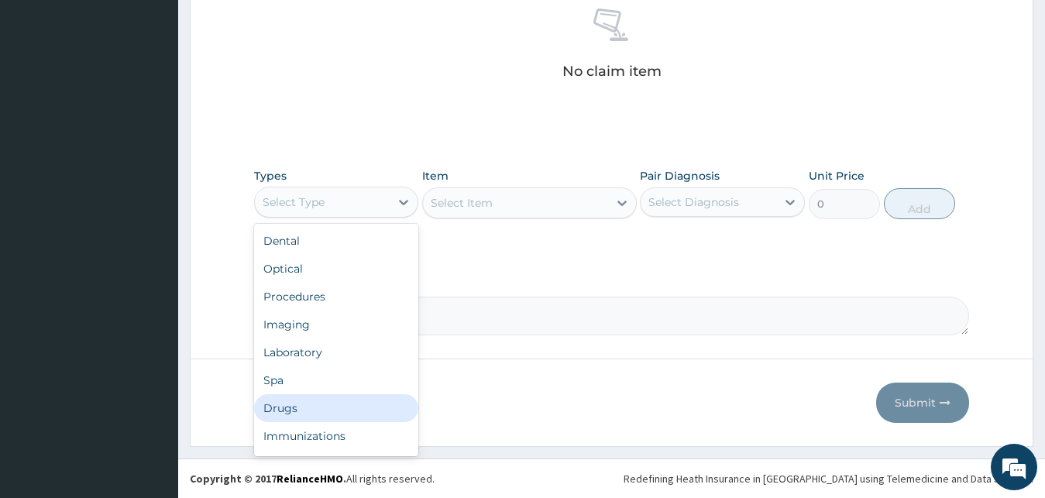
click at [318, 414] on div "Drugs" at bounding box center [336, 408] width 165 height 28
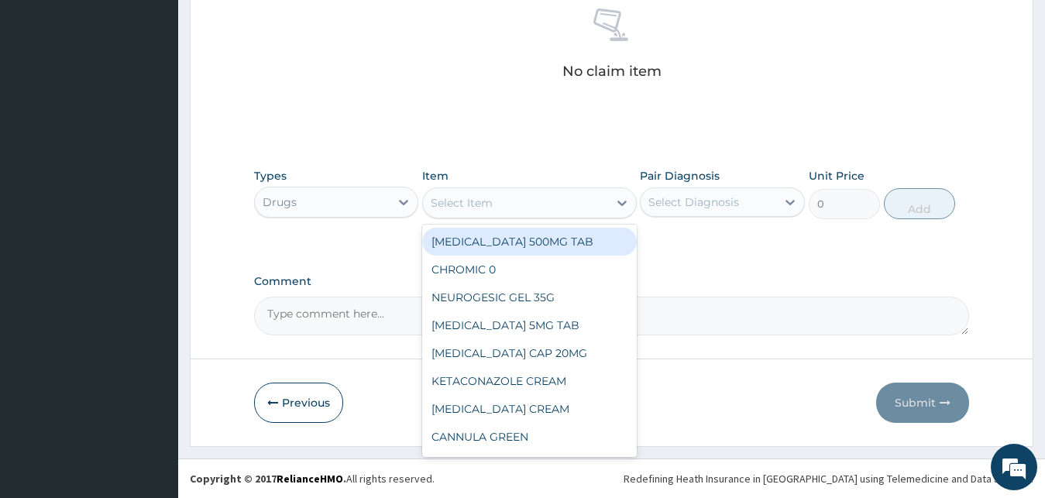
click at [488, 211] on div "Select Item" at bounding box center [515, 203] width 185 height 25
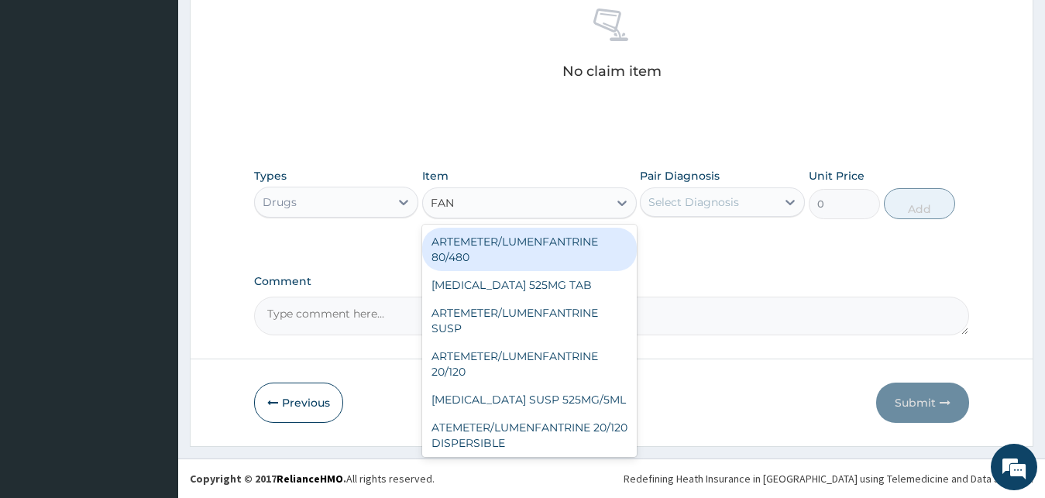
type input "FANS"
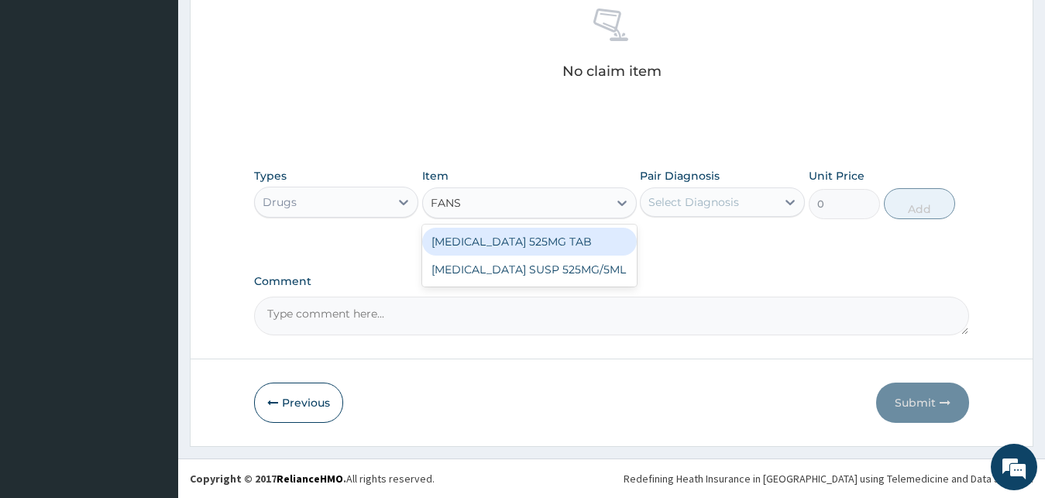
click at [545, 253] on div "[MEDICAL_DATA] 525MG TAB" at bounding box center [529, 242] width 215 height 28
type input "250"
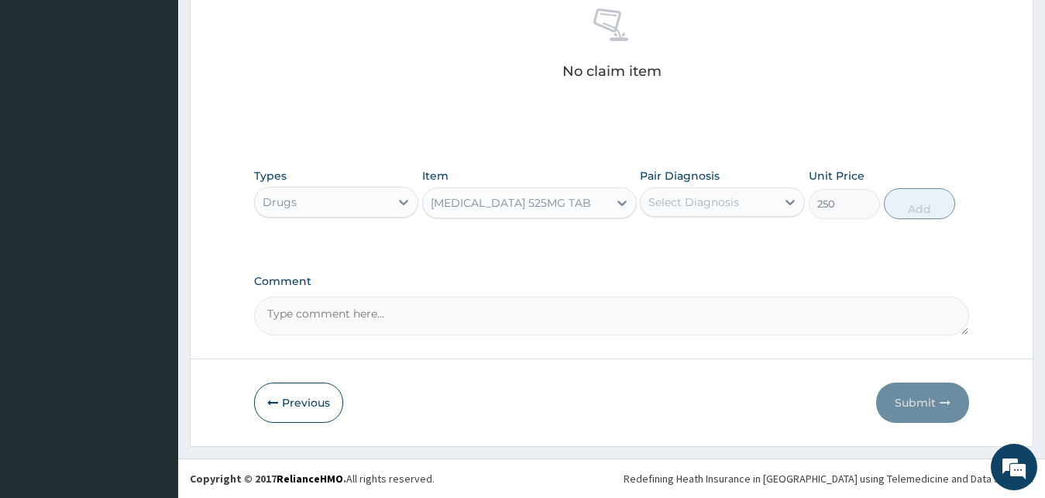
click at [714, 218] on div "Pair Diagnosis Select Diagnosis" at bounding box center [722, 193] width 165 height 51
click at [712, 208] on div "Select Diagnosis" at bounding box center [693, 201] width 91 height 15
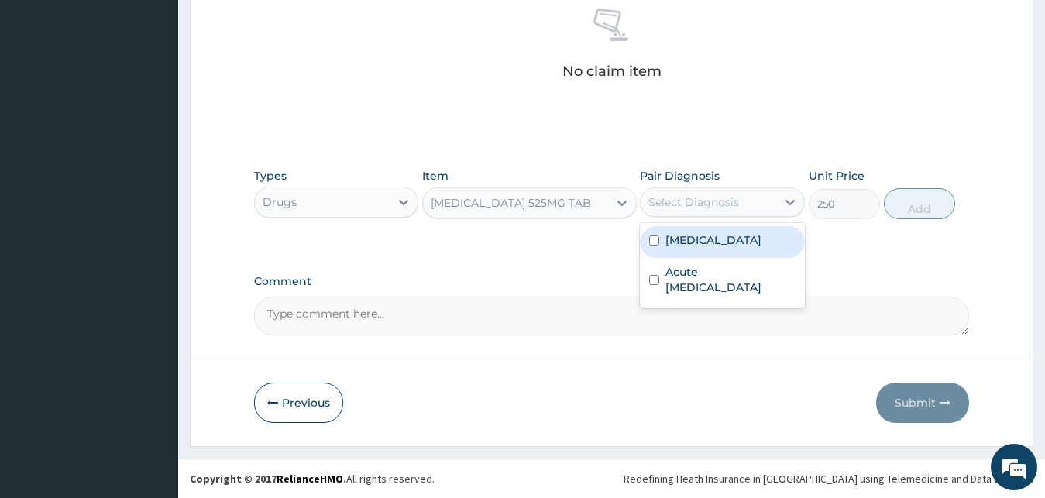
click at [740, 240] on div "[MEDICAL_DATA]" at bounding box center [722, 242] width 165 height 32
checkbox input "true"
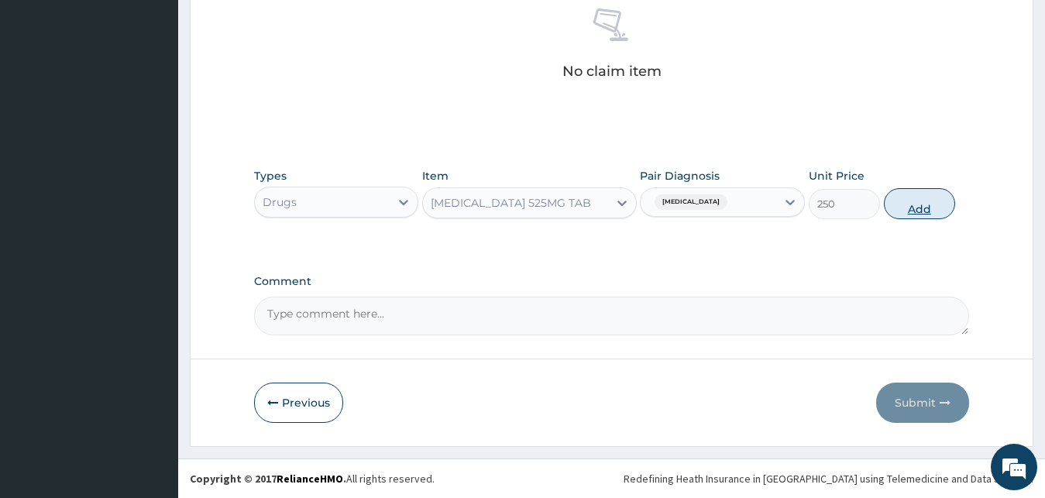
click at [902, 202] on button "Add" at bounding box center [919, 203] width 71 height 31
type input "0"
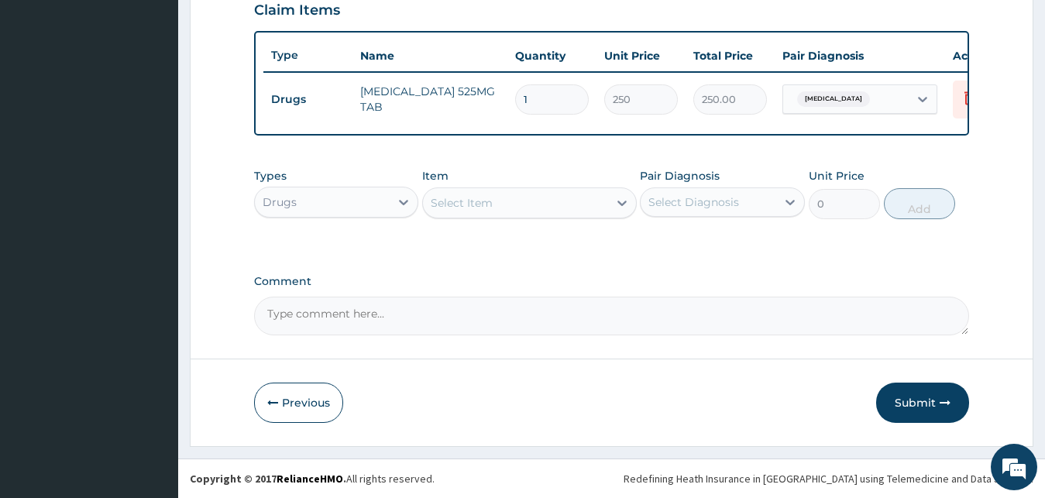
drag, startPoint x: 563, startPoint y: 81, endPoint x: 434, endPoint y: 74, distance: 129.6
click at [515, 84] on input "1" at bounding box center [552, 99] width 74 height 30
type input "3"
type input "750.00"
type input "3"
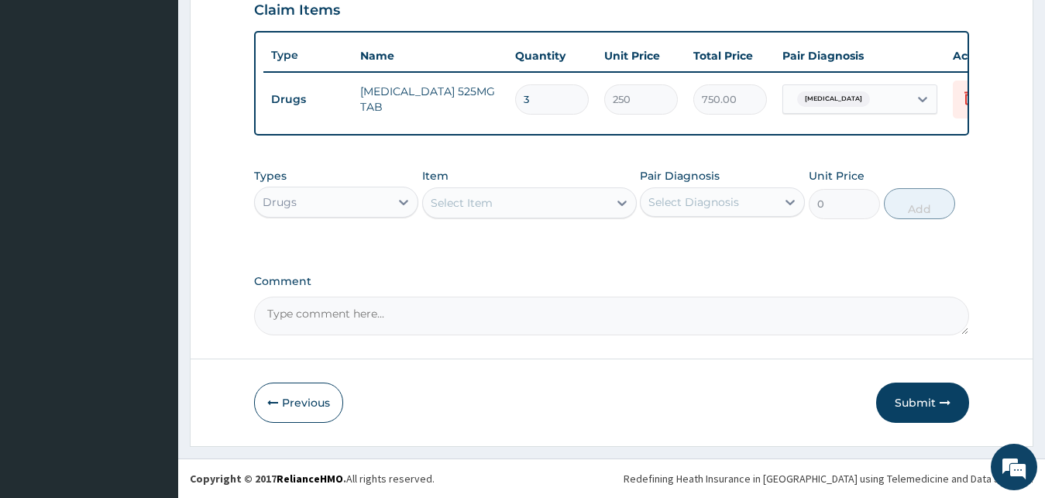
click at [562, 209] on div "Select Item" at bounding box center [515, 203] width 185 height 25
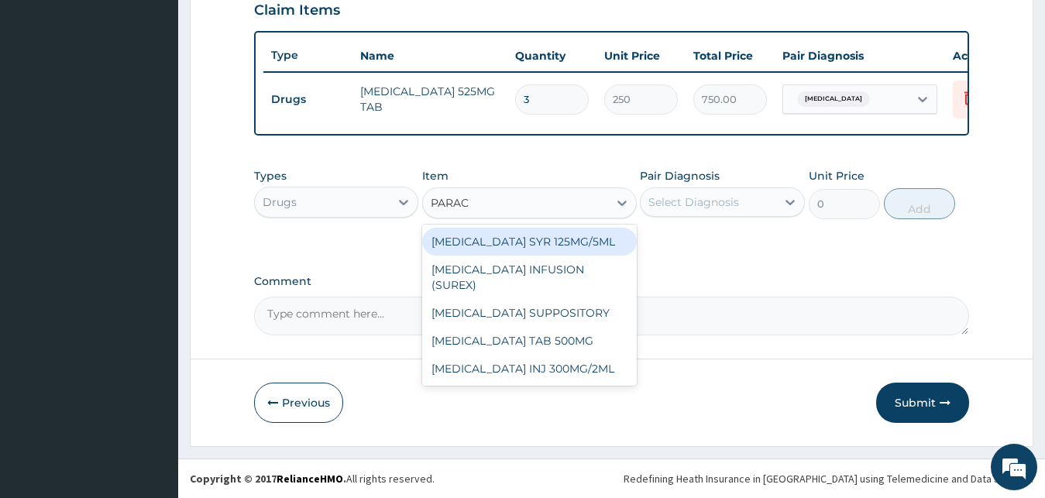
type input "PARACE"
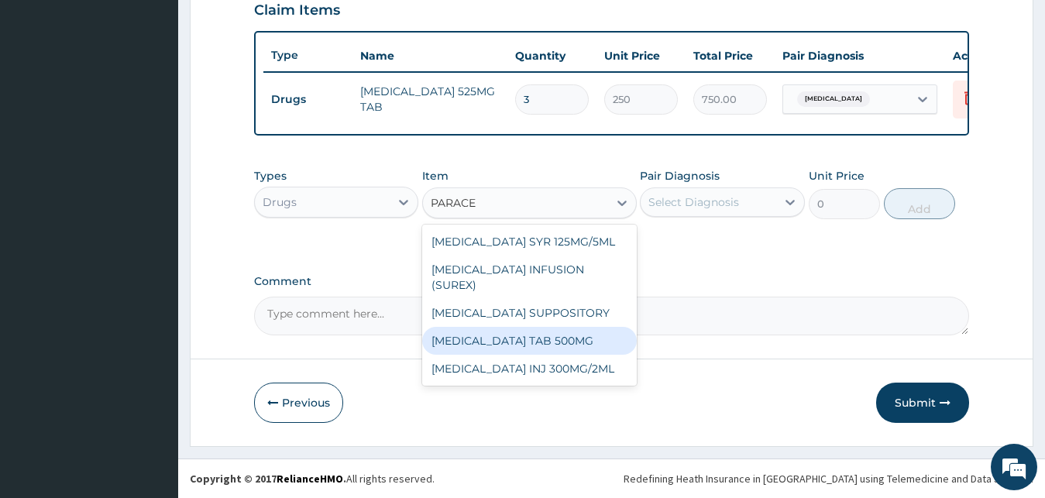
click at [608, 327] on div "PARACETAMOL TAB 500MG" at bounding box center [529, 341] width 215 height 28
type input "40"
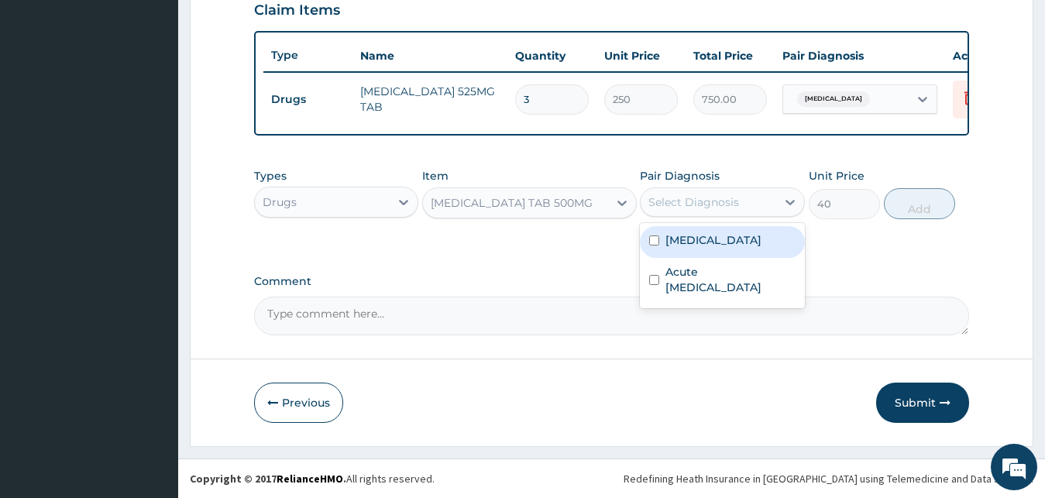
click at [748, 188] on div "Select Diagnosis" at bounding box center [722, 201] width 165 height 29
click at [741, 231] on div "Malaria" at bounding box center [722, 242] width 165 height 32
checkbox input "true"
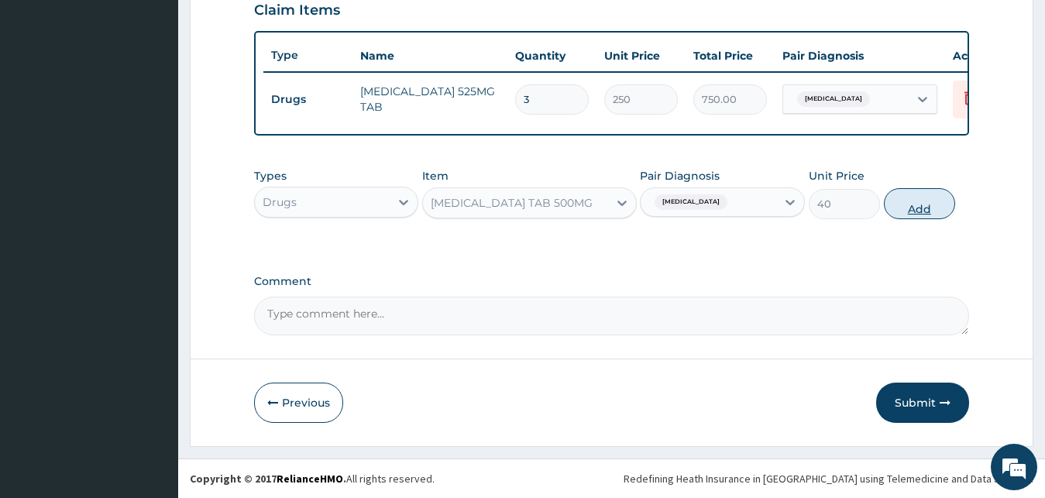
click at [915, 215] on button "Add" at bounding box center [919, 203] width 71 height 31
type input "0"
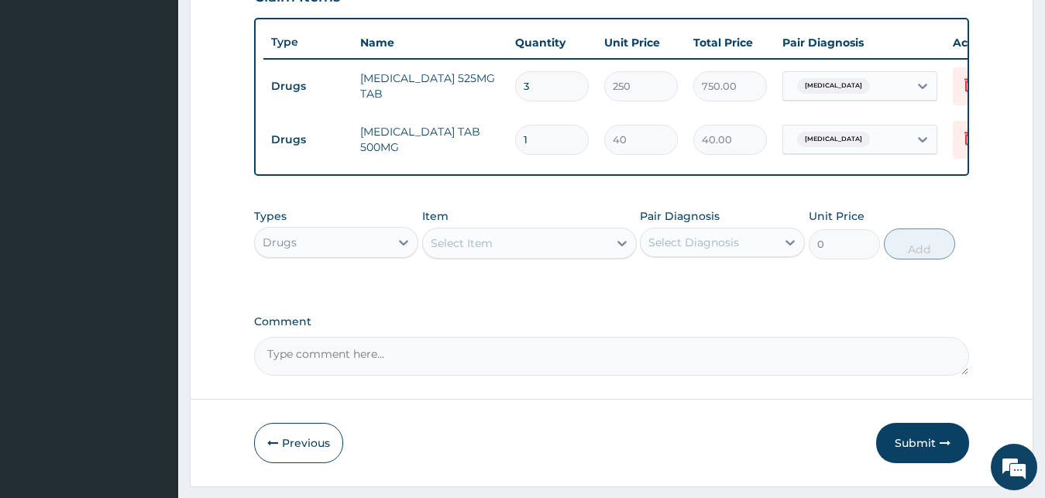
drag, startPoint x: 552, startPoint y: 139, endPoint x: 354, endPoint y: 140, distance: 197.5
click at [515, 140] on input "1" at bounding box center [552, 140] width 74 height 30
type input "9"
type input "360.00"
type input "9"
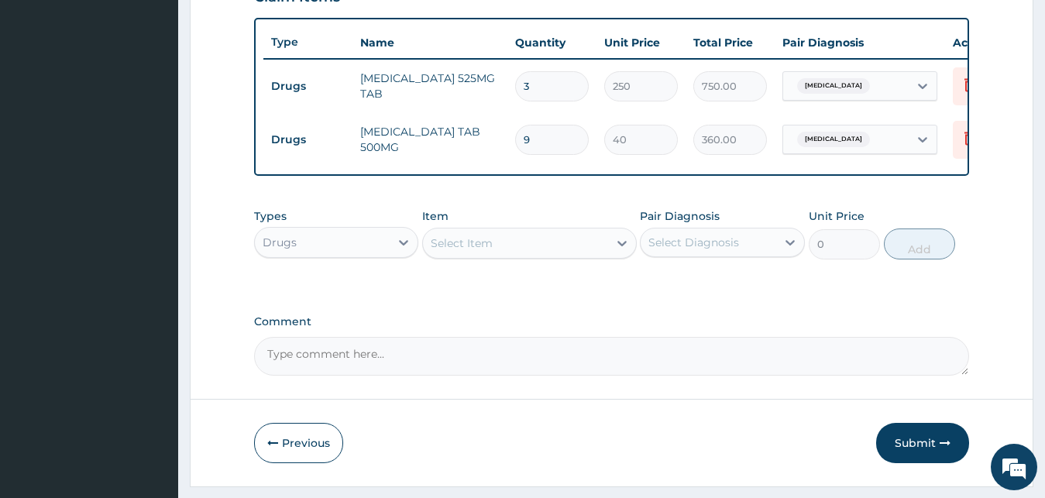
click at [504, 252] on div "Select Item" at bounding box center [515, 243] width 185 height 25
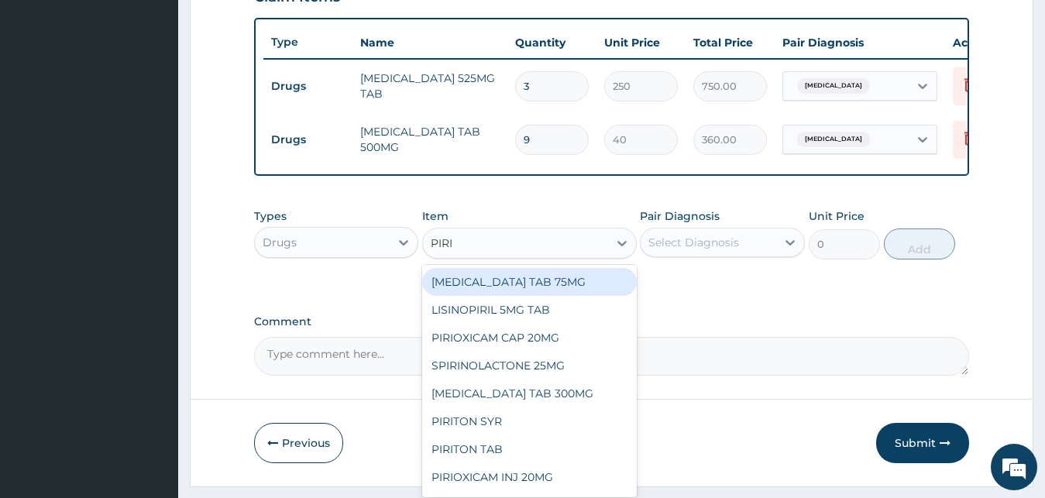
type input "PIRIT"
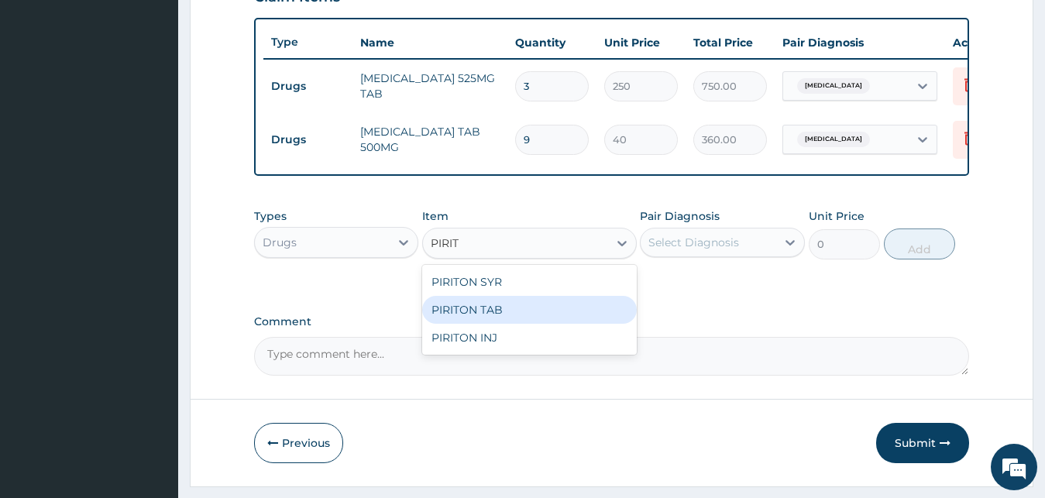
click at [522, 324] on div "PIRITON TAB" at bounding box center [529, 310] width 215 height 28
type input "30"
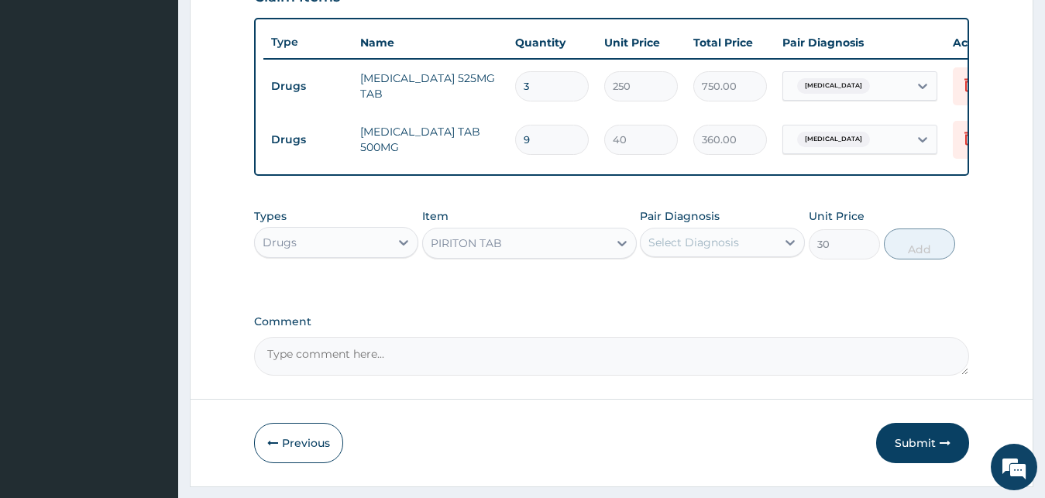
click at [751, 267] on div "Types Drugs Item option PIRITON TAB, selected. Select is focused ,type to refin…" at bounding box center [612, 234] width 716 height 67
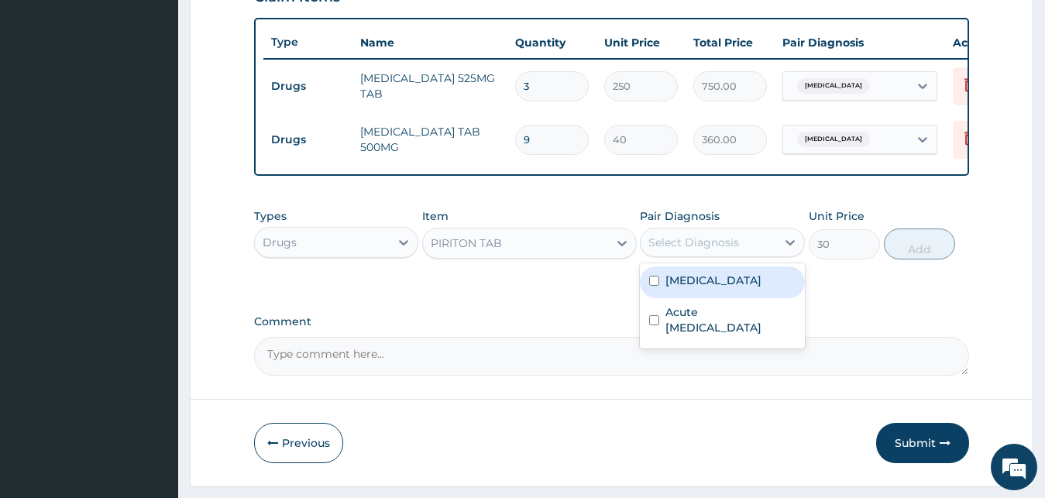
click at [744, 255] on div "Select Diagnosis" at bounding box center [709, 242] width 136 height 25
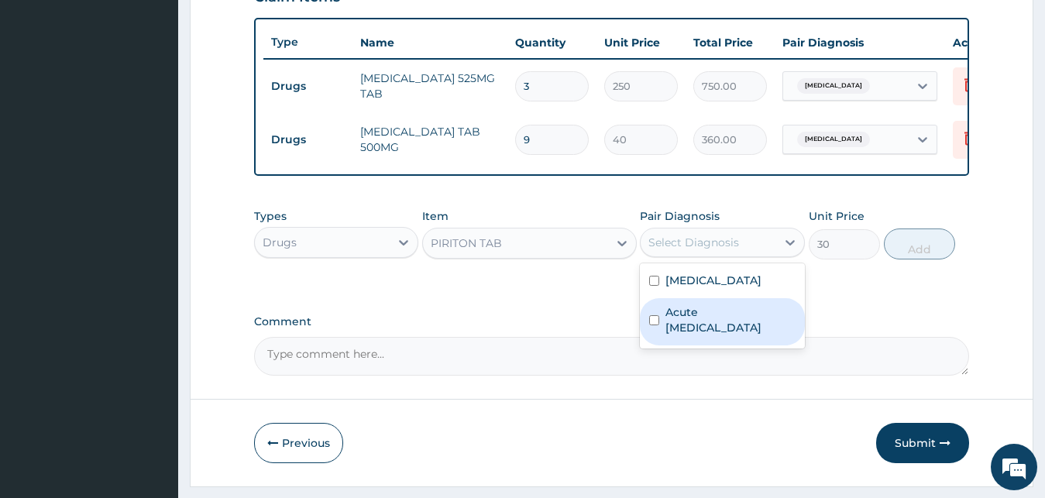
click at [749, 345] on div "Acute upper respiratory infection" at bounding box center [722, 321] width 165 height 47
checkbox input "true"
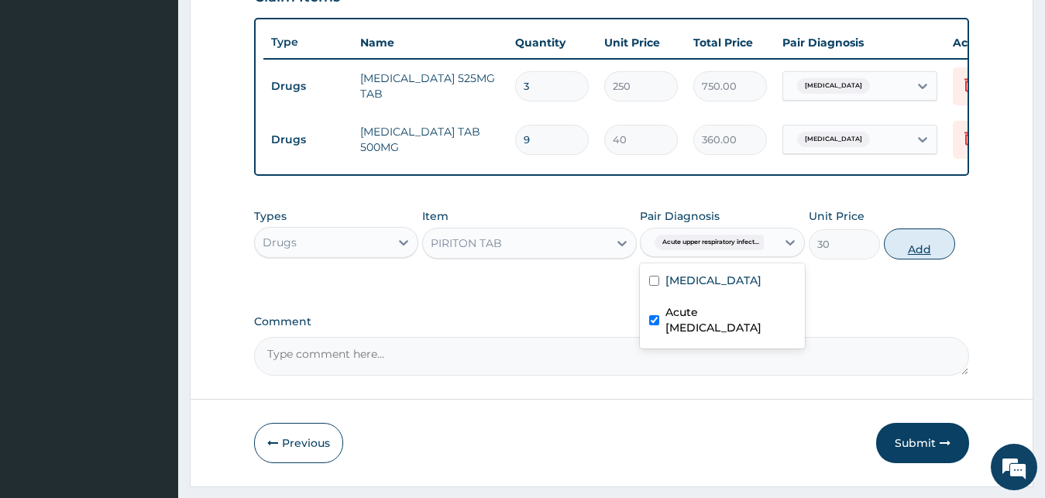
click at [909, 256] on button "Add" at bounding box center [919, 244] width 71 height 31
type input "0"
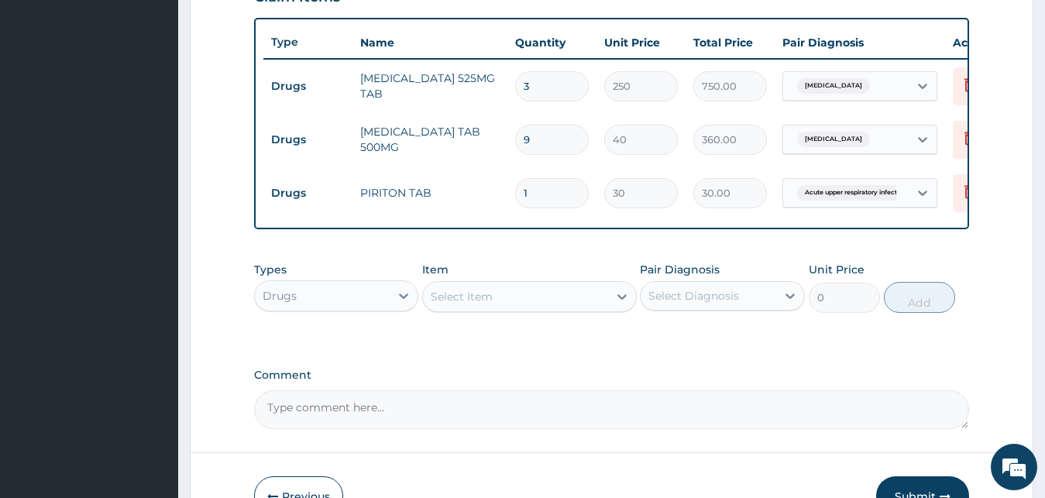
drag, startPoint x: 553, startPoint y: 190, endPoint x: 308, endPoint y: 184, distance: 245.6
click at [515, 184] on input "1" at bounding box center [552, 193] width 74 height 30
type input "8"
type input "240.00"
type input "0.00"
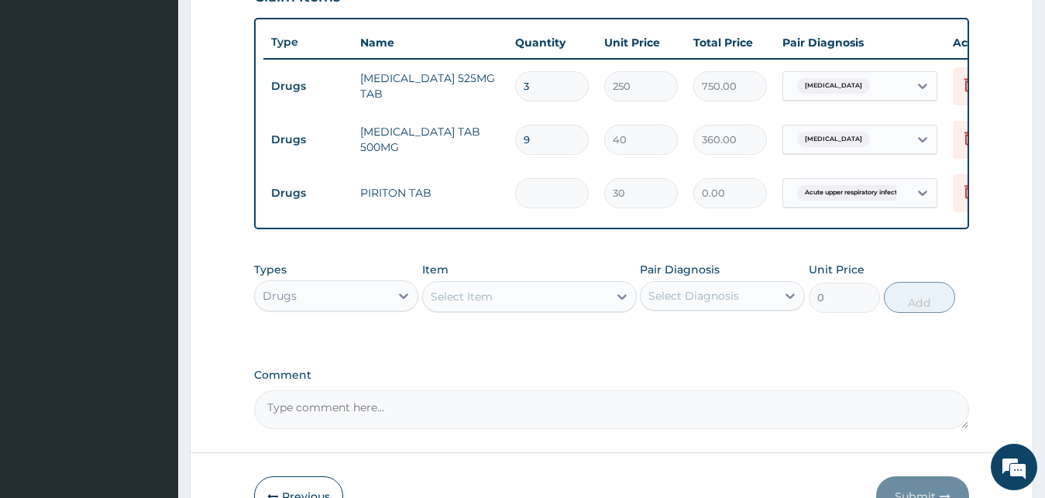
type input "5"
type input "150.00"
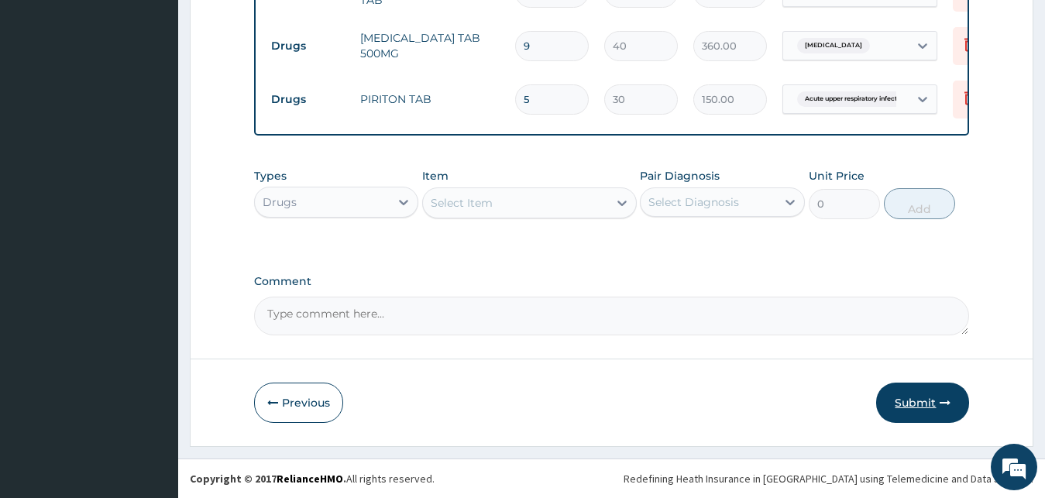
type input "5"
click at [899, 403] on button "Submit" at bounding box center [922, 403] width 93 height 40
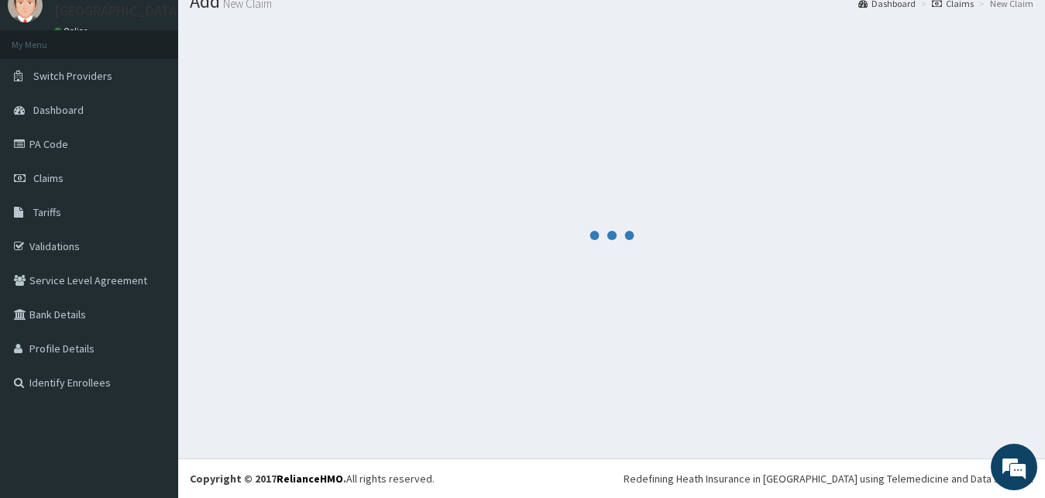
scroll to position [59, 0]
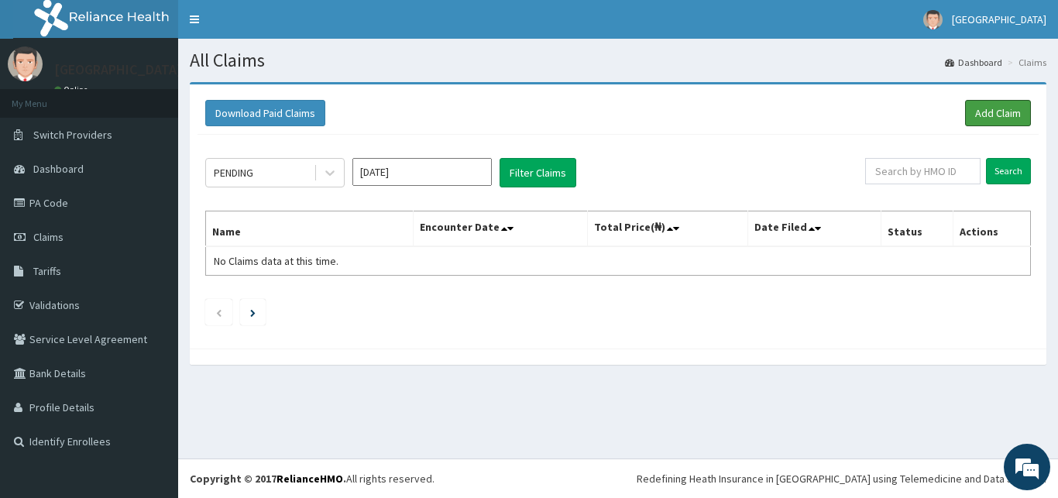
drag, startPoint x: 1006, startPoint y: 103, endPoint x: 941, endPoint y: 117, distance: 65.8
click at [1005, 104] on link "Add Claim" at bounding box center [998, 113] width 66 height 26
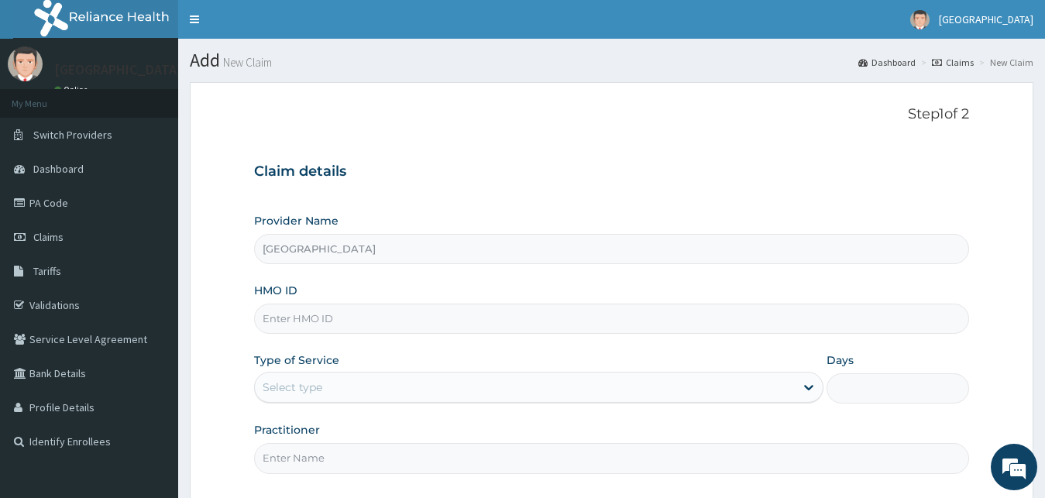
paste input "enp/11043/a"
click at [274, 316] on input "enp/11043/a" at bounding box center [612, 319] width 716 height 30
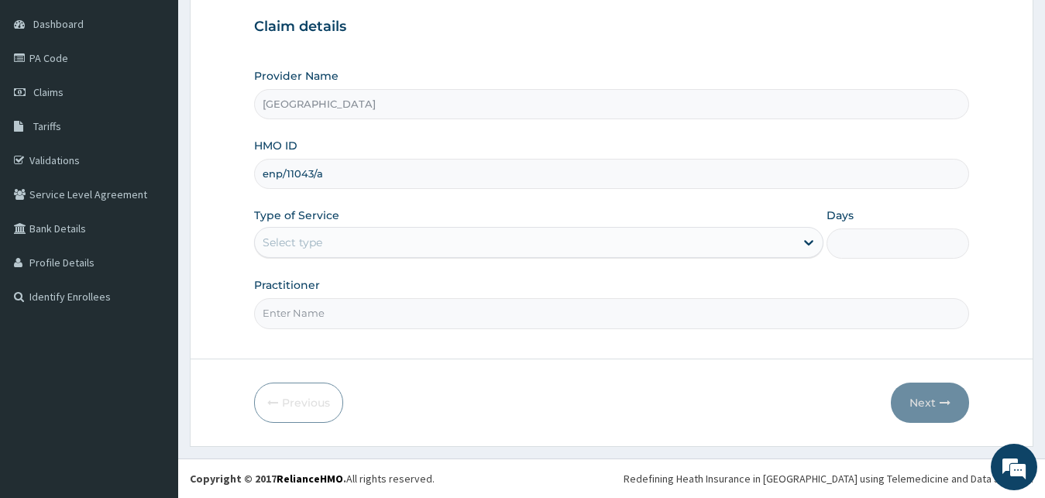
type input "enp/11043/a"
click at [375, 246] on div "Select type" at bounding box center [525, 242] width 541 height 25
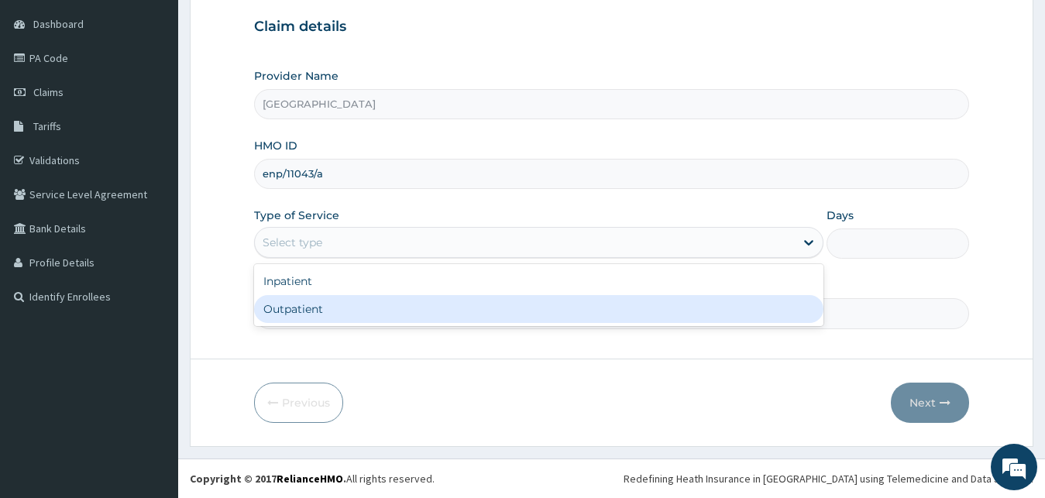
click at [365, 321] on div "Outpatient" at bounding box center [539, 309] width 570 height 28
type input "1"
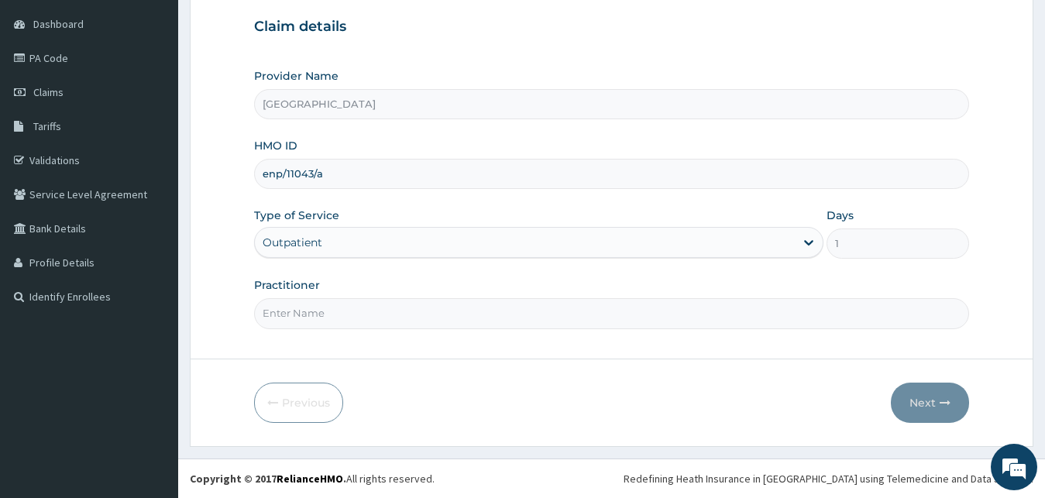
click at [384, 315] on input "Practitioner" at bounding box center [612, 313] width 716 height 30
type input "DR AROTIBA"
click at [944, 419] on button "Next" at bounding box center [930, 403] width 78 height 40
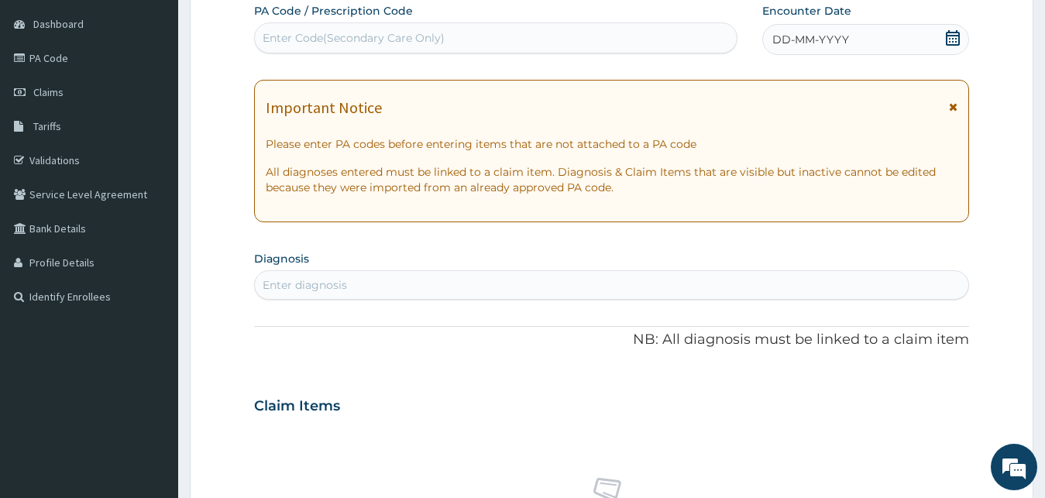
drag, startPoint x: 590, startPoint y: 18, endPoint x: 569, endPoint y: 35, distance: 27.6
click at [590, 20] on div "PA Code / Prescription Code Enter Code(Secondary Care Only)" at bounding box center [495, 28] width 483 height 50
click at [567, 28] on div "Enter Code(Secondary Care Only)" at bounding box center [496, 38] width 482 height 25
paste input "ENP/11043/A"
type input "ENP/11043/A"
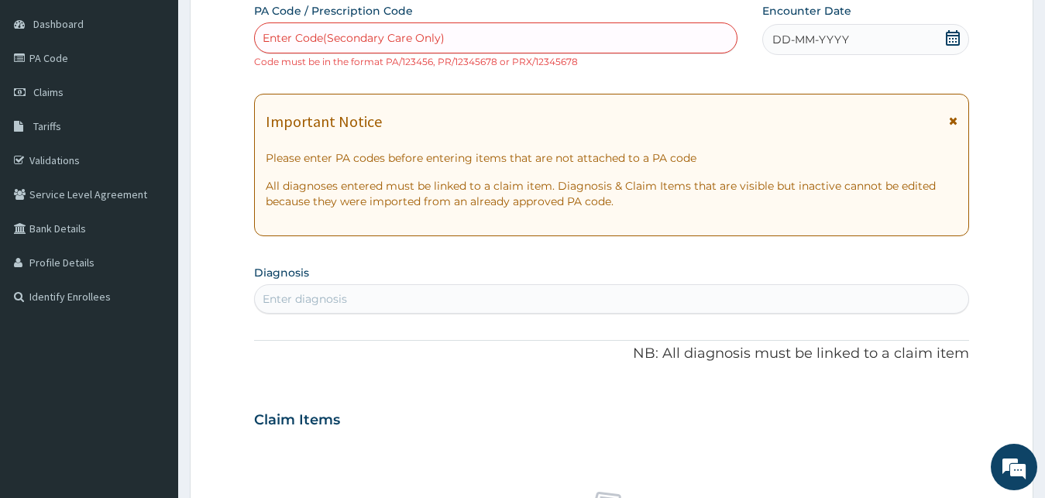
click at [412, 50] on div "Enter Code(Secondary Care Only)" at bounding box center [496, 38] width 482 height 25
paste input "PA/5C4075"
type input "PA/5C4075"
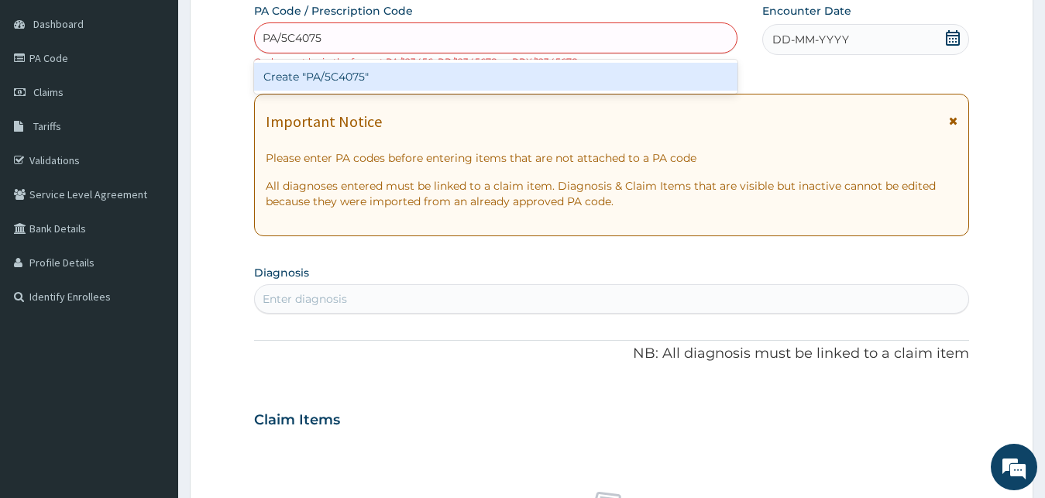
click at [412, 76] on div "Create "PA/5C4075"" at bounding box center [495, 77] width 483 height 28
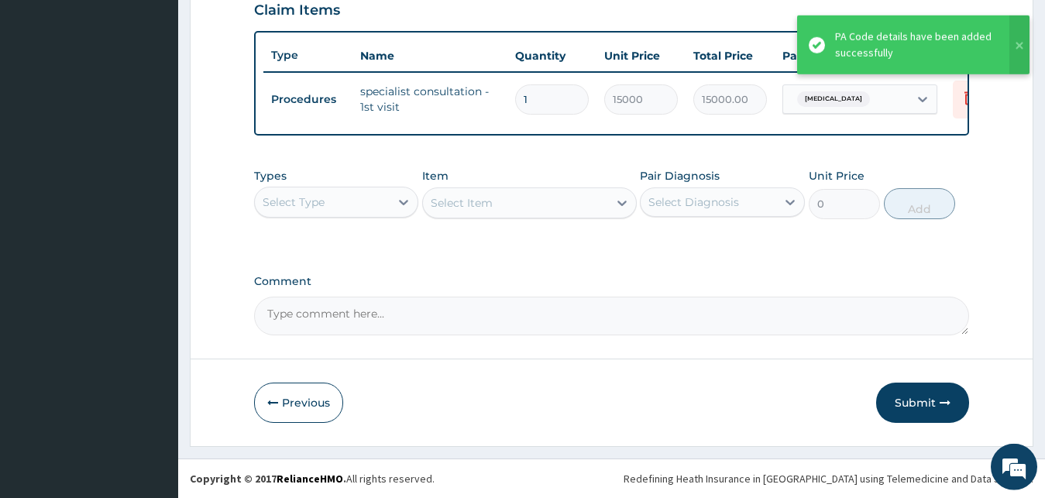
scroll to position [74, 0]
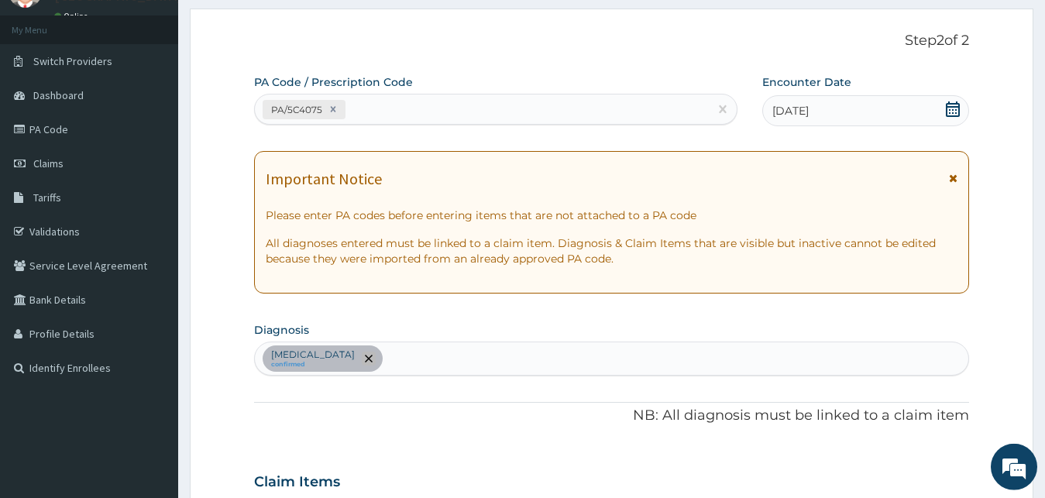
click at [362, 356] on span "remove selection option" at bounding box center [369, 359] width 14 height 14
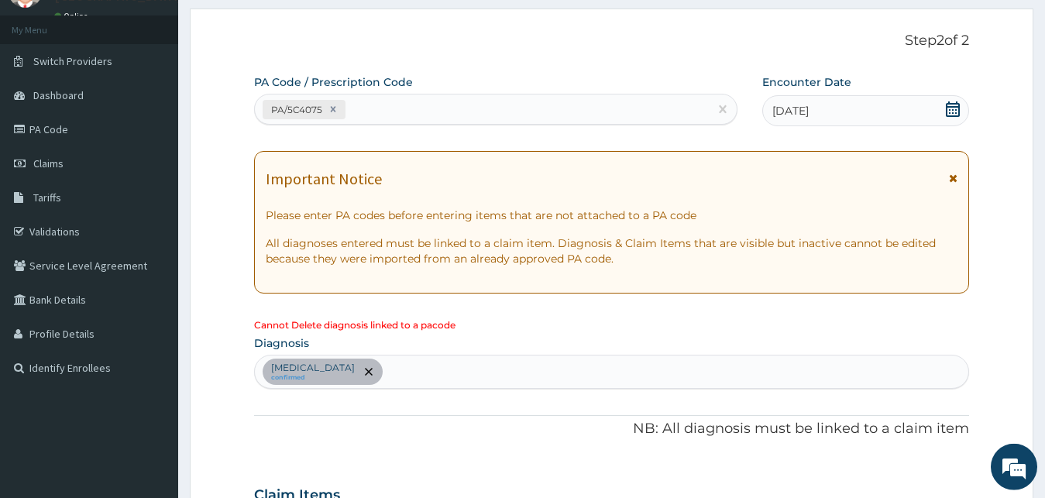
click at [408, 376] on div "Amenorrhea confirmed" at bounding box center [612, 372] width 714 height 33
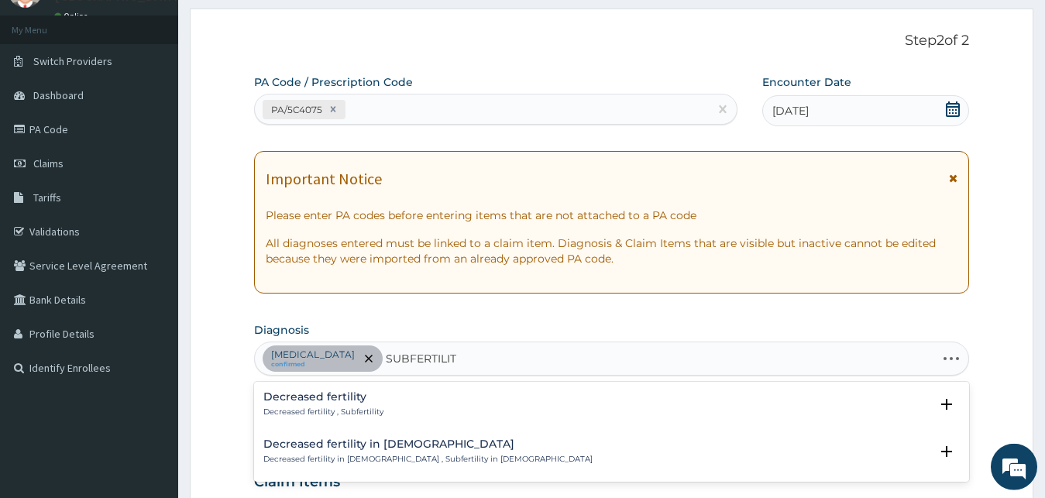
type input "SUBFERTILITY"
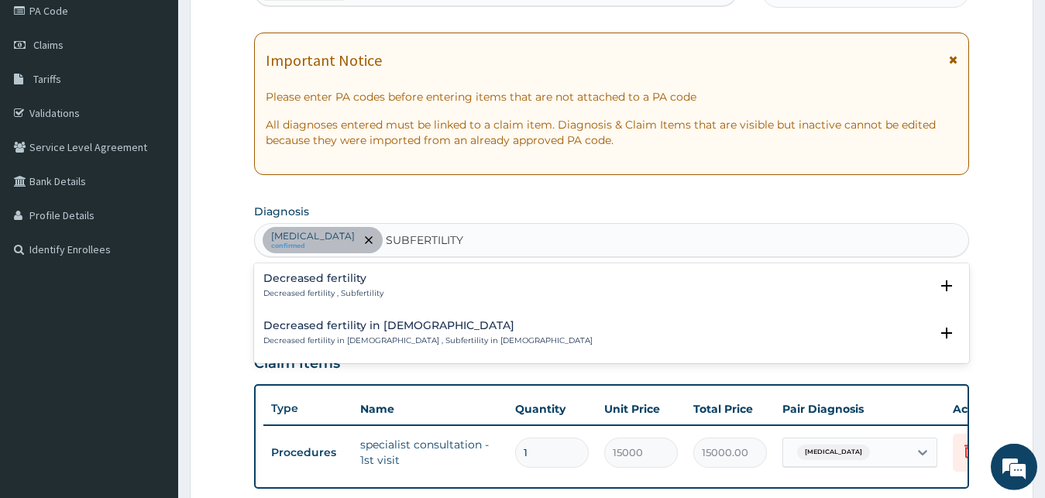
scroll to position [153, 0]
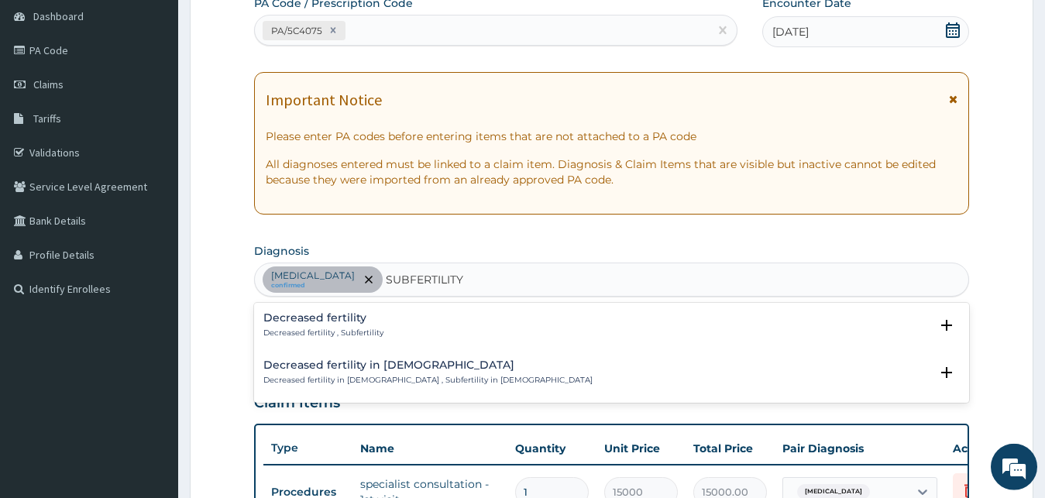
click at [359, 329] on p "Decreased fertility , Subfertility" at bounding box center [323, 333] width 120 height 11
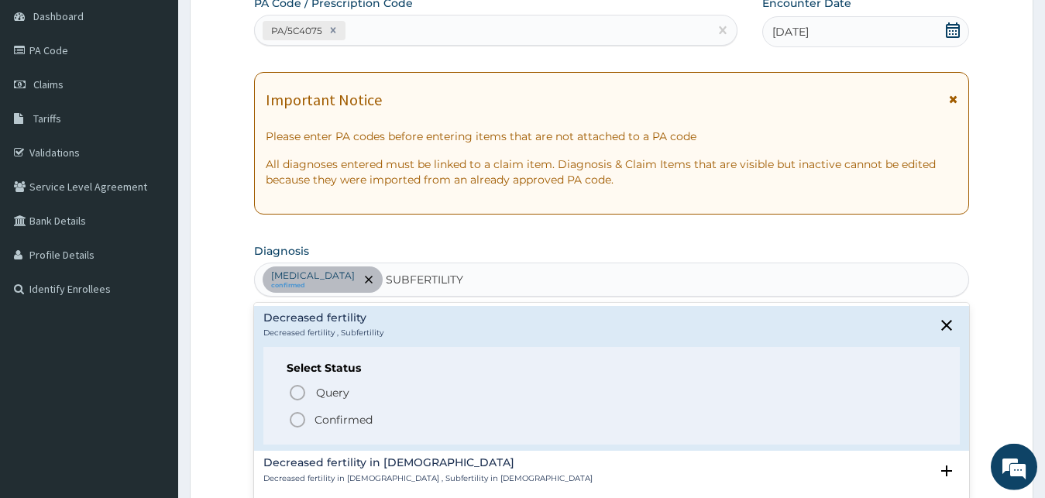
drag, startPoint x: 320, startPoint y: 429, endPoint x: 332, endPoint y: 422, distance: 14.2
click at [322, 429] on span "Confirmed" at bounding box center [612, 420] width 649 height 19
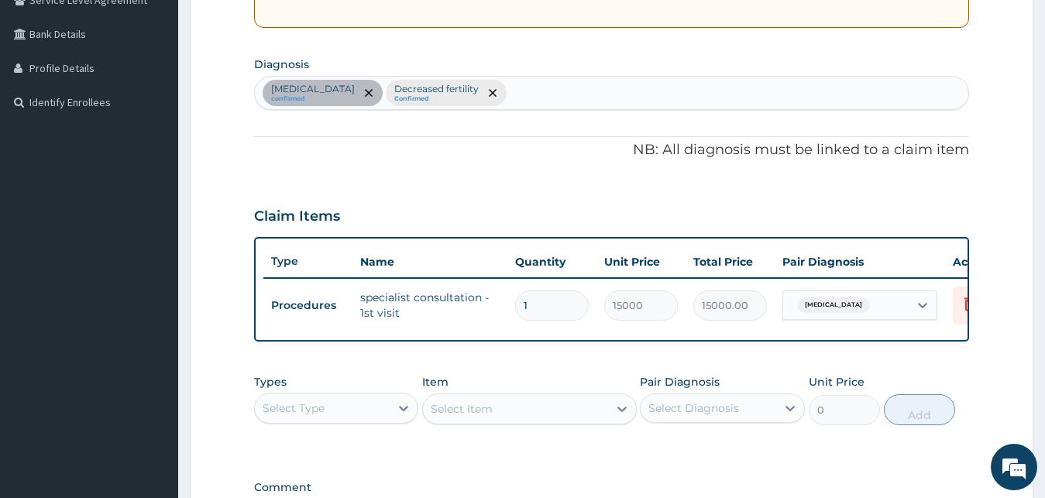
scroll to position [390, 0]
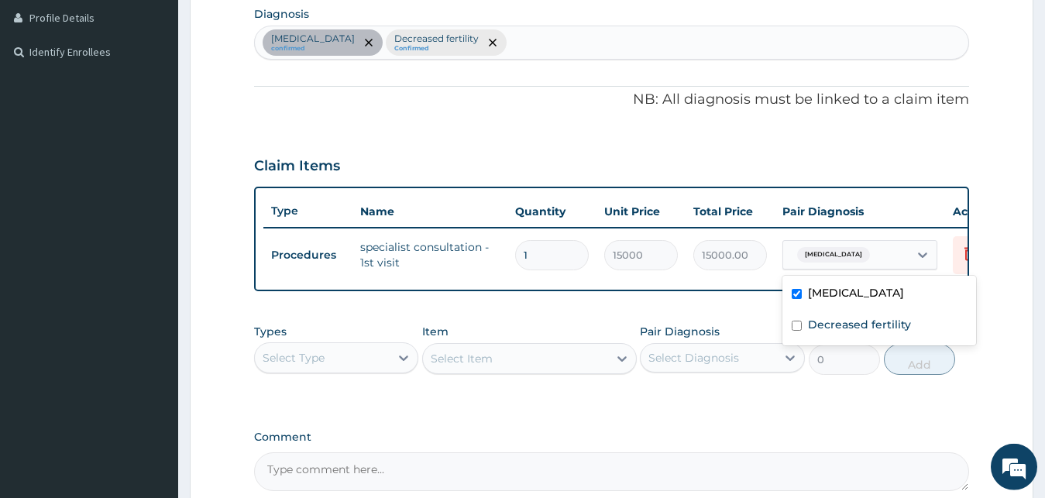
click at [809, 247] on div "Amenorrhea" at bounding box center [831, 255] width 81 height 20
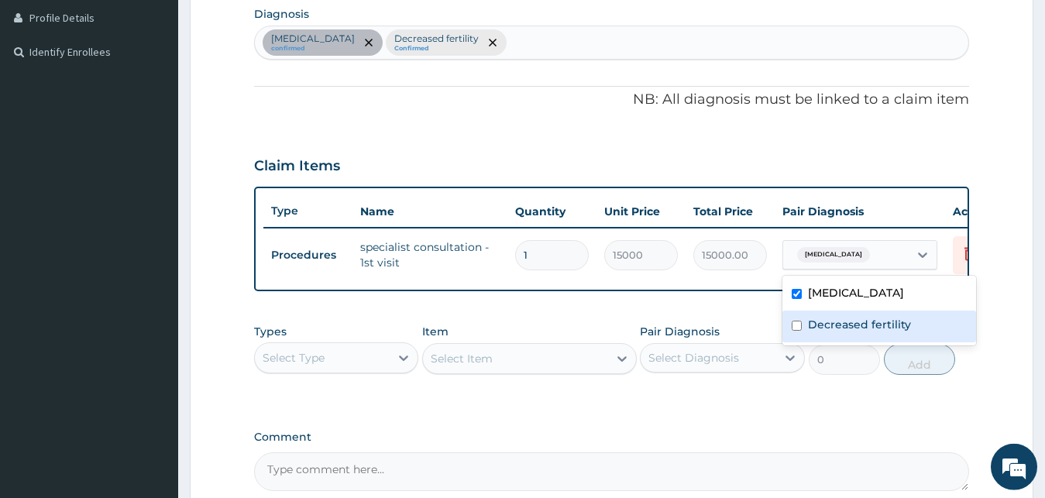
click at [816, 325] on label "Decreased fertility" at bounding box center [859, 324] width 103 height 15
checkbox input "true"
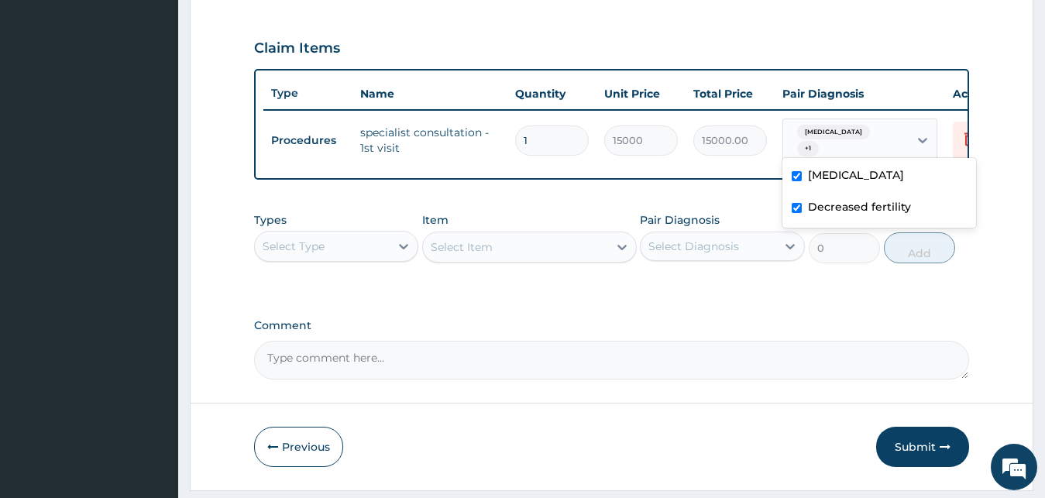
scroll to position [559, 0]
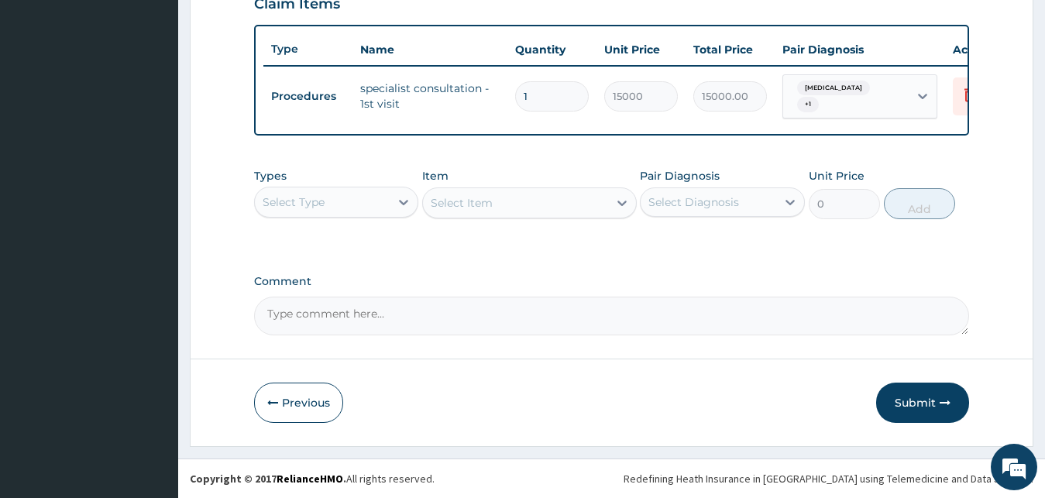
click at [937, 405] on button "Submit" at bounding box center [922, 403] width 93 height 40
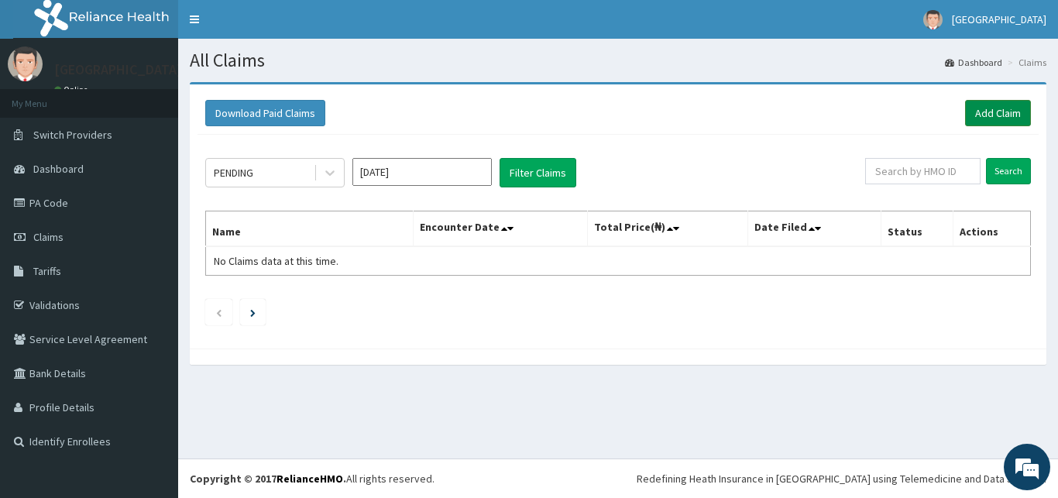
click at [995, 108] on link "Add Claim" at bounding box center [998, 113] width 66 height 26
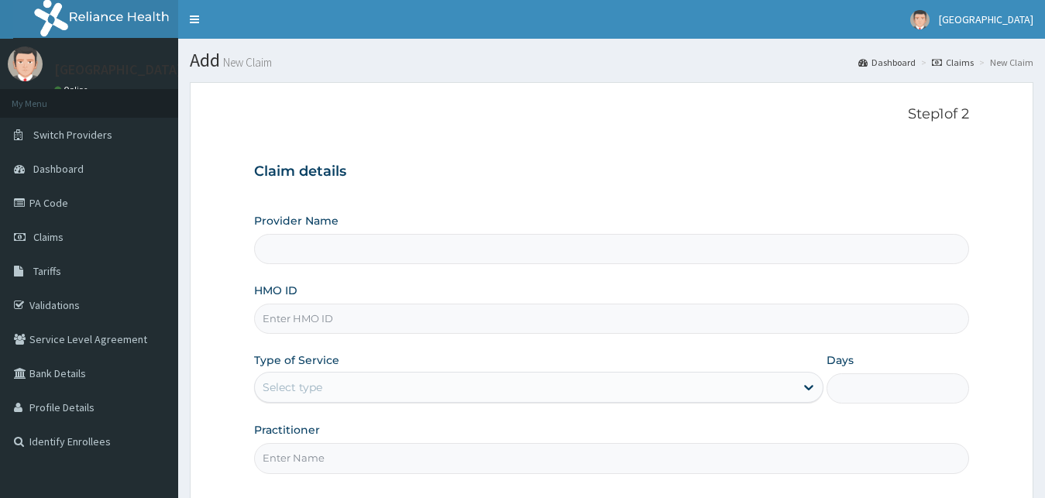
type input "[GEOGRAPHIC_DATA]"
paste input "ENP/11043/A"
click at [280, 318] on input "ENP/11043/A" at bounding box center [612, 319] width 716 height 30
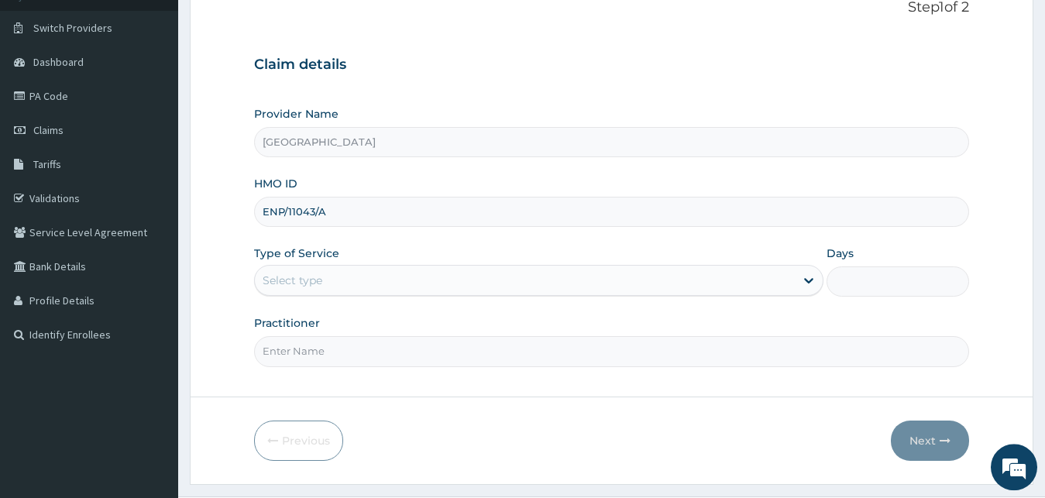
scroll to position [145, 0]
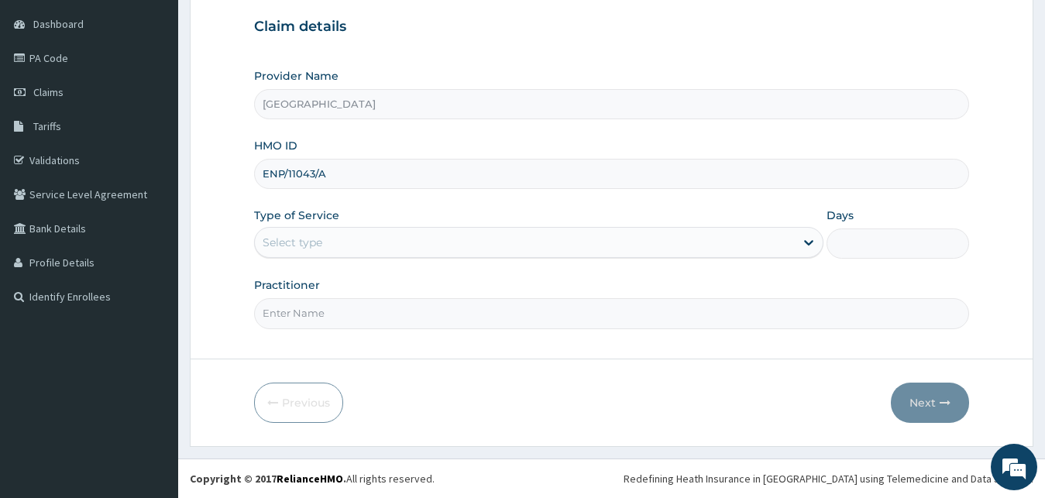
type input "ENP/11043/A"
drag, startPoint x: 349, startPoint y: 234, endPoint x: 342, endPoint y: 253, distance: 19.9
click at [348, 235] on div "Select type" at bounding box center [525, 242] width 541 height 25
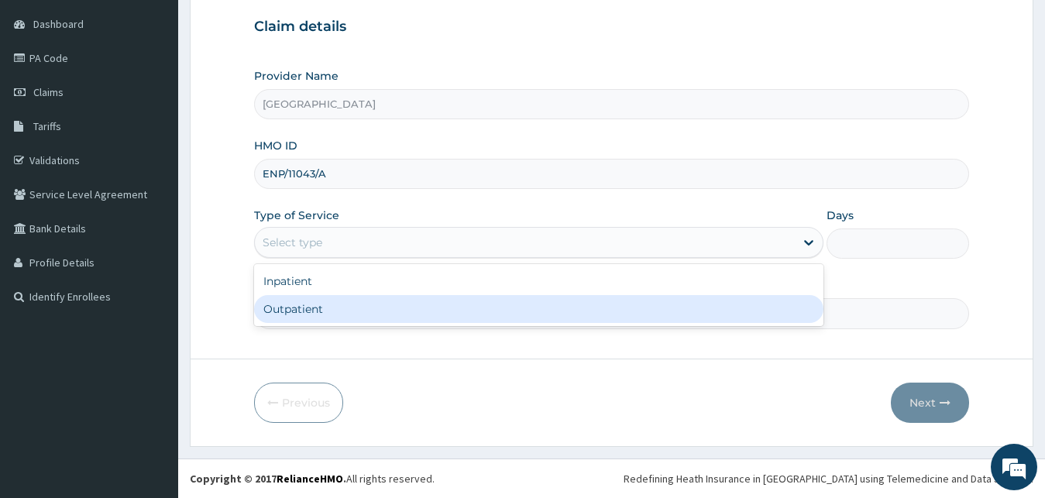
click at [311, 329] on div "Step 1 of 2 Claim details Provider Name Royan Hospital HMO ID ENP/11043/A Type …" at bounding box center [612, 147] width 716 height 373
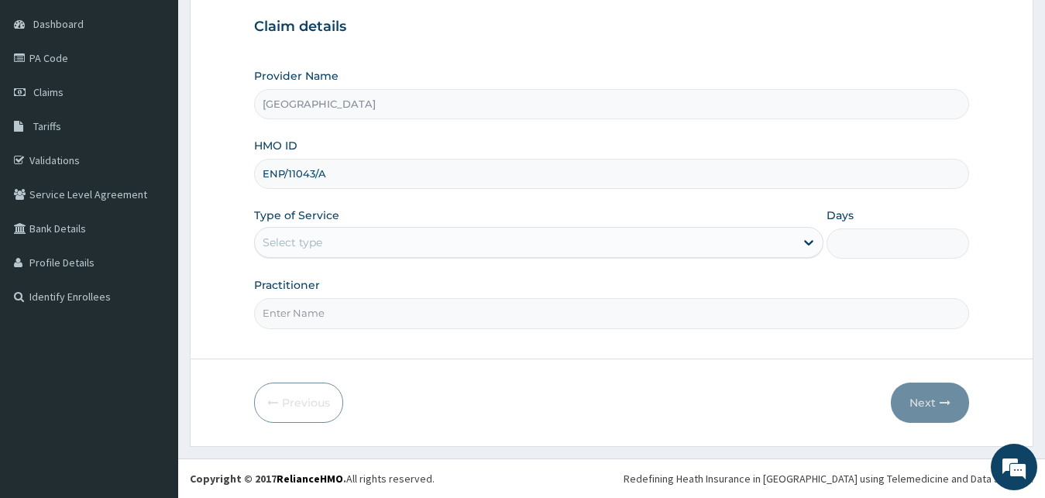
click at [334, 240] on div "Select type" at bounding box center [525, 242] width 541 height 25
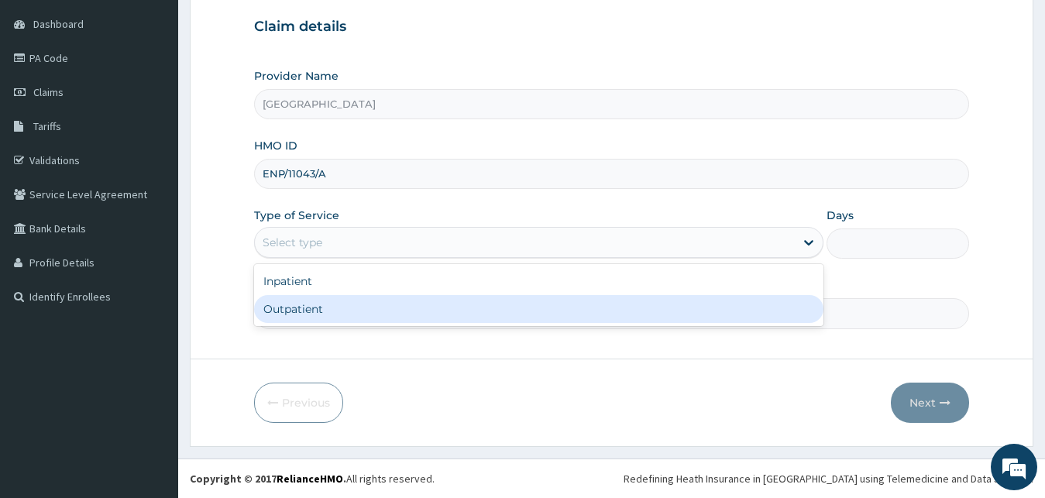
click at [331, 311] on div "Outpatient" at bounding box center [539, 309] width 570 height 28
type input "1"
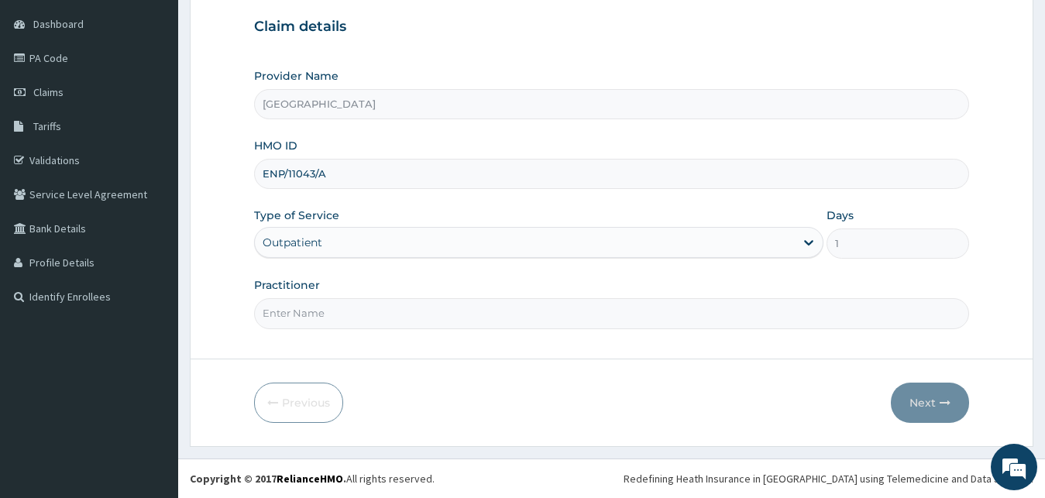
click at [330, 323] on input "Practitioner" at bounding box center [612, 313] width 716 height 30
type input "[PERSON_NAME]"
click at [946, 392] on button "Next" at bounding box center [930, 403] width 78 height 40
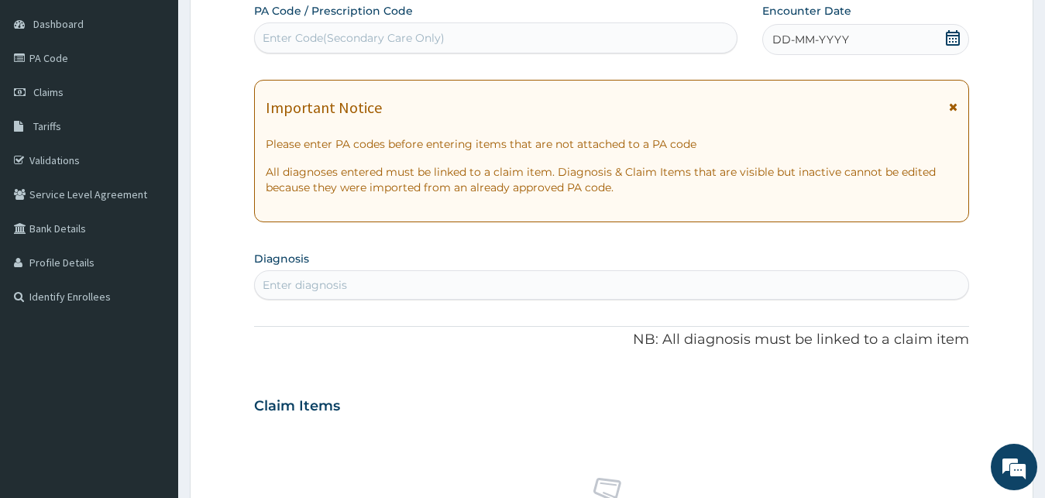
click at [861, 39] on div "DD-MM-YYYY" at bounding box center [866, 39] width 208 height 31
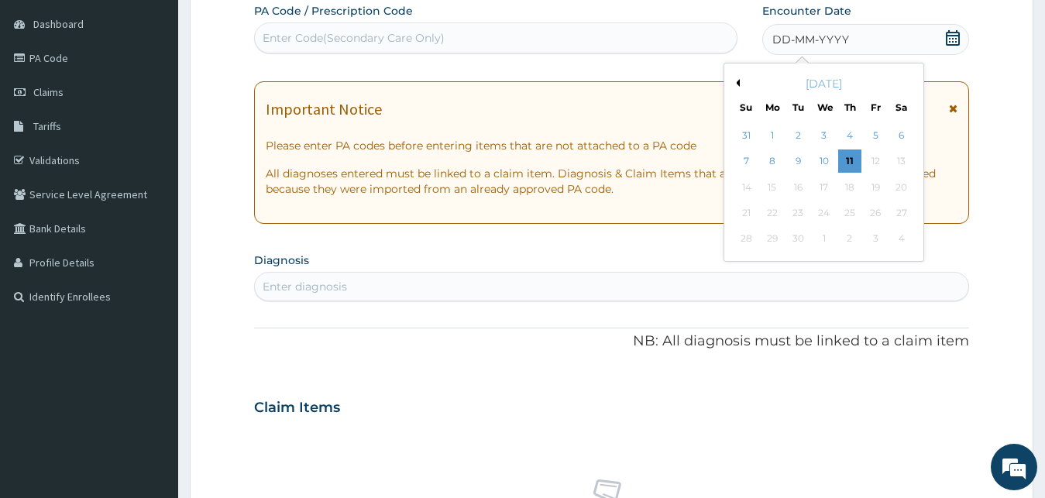
click at [736, 87] on div "[DATE]" at bounding box center [824, 83] width 187 height 15
click at [736, 81] on button "Previous Month" at bounding box center [736, 83] width 8 height 8
click at [910, 212] on div "23" at bounding box center [900, 212] width 23 height 23
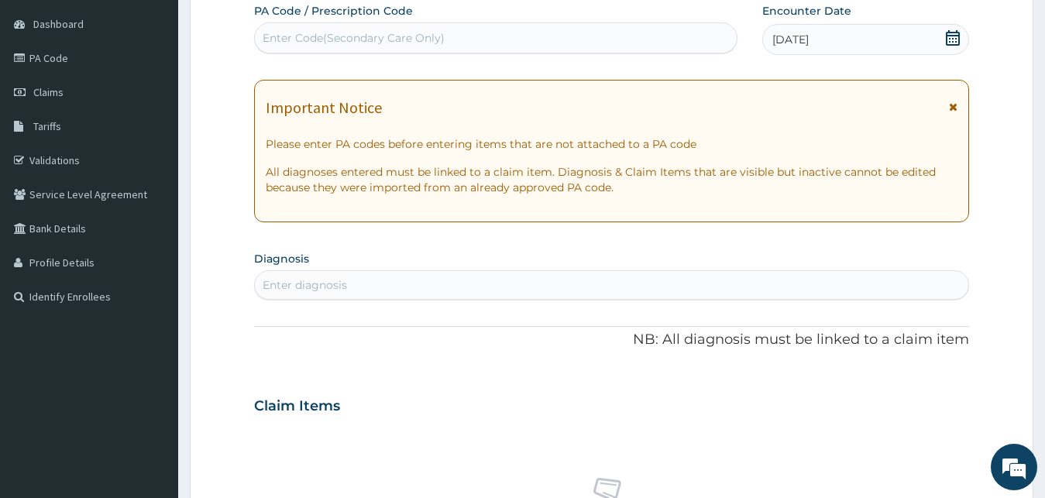
click at [423, 289] on div "Enter diagnosis" at bounding box center [612, 285] width 714 height 25
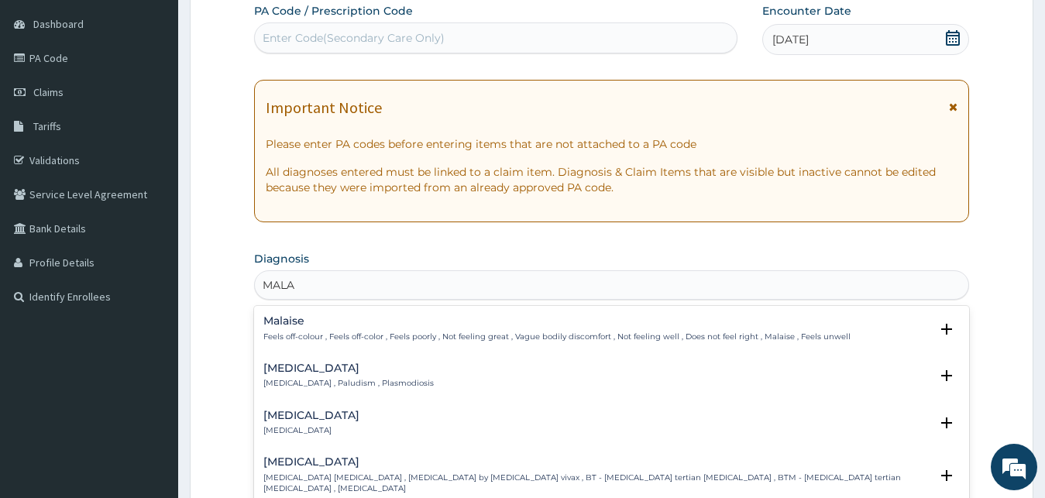
type input "MALAR"
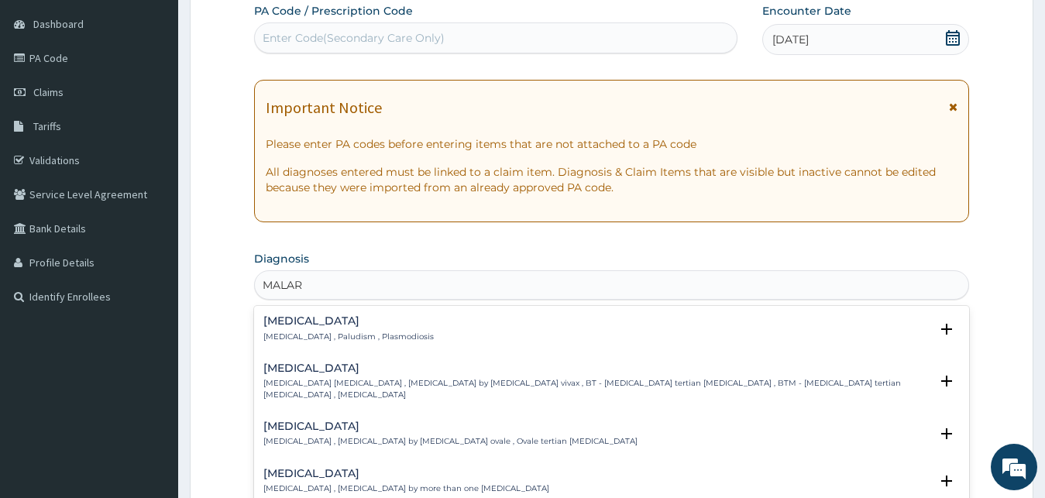
click at [296, 326] on h4 "[MEDICAL_DATA]" at bounding box center [348, 321] width 170 height 12
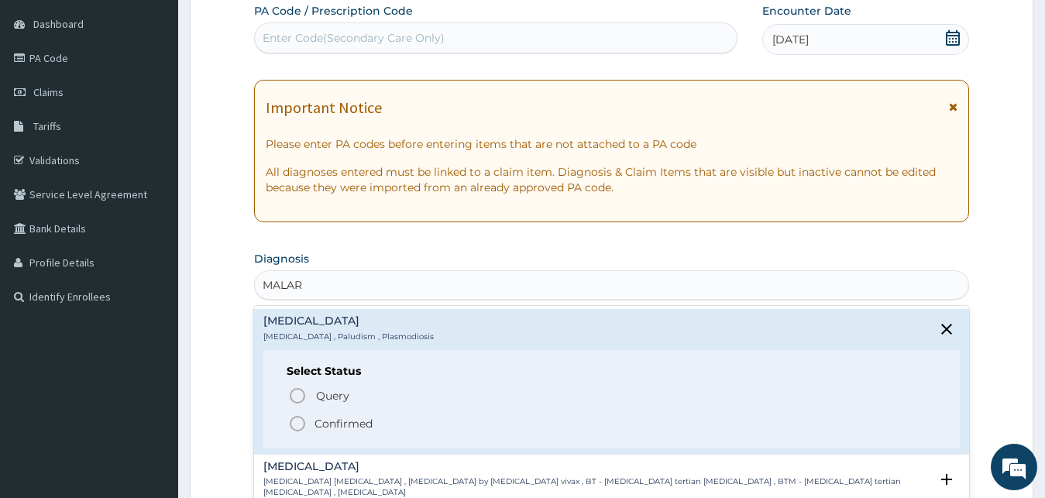
click at [335, 425] on p "Confirmed" at bounding box center [344, 423] width 58 height 15
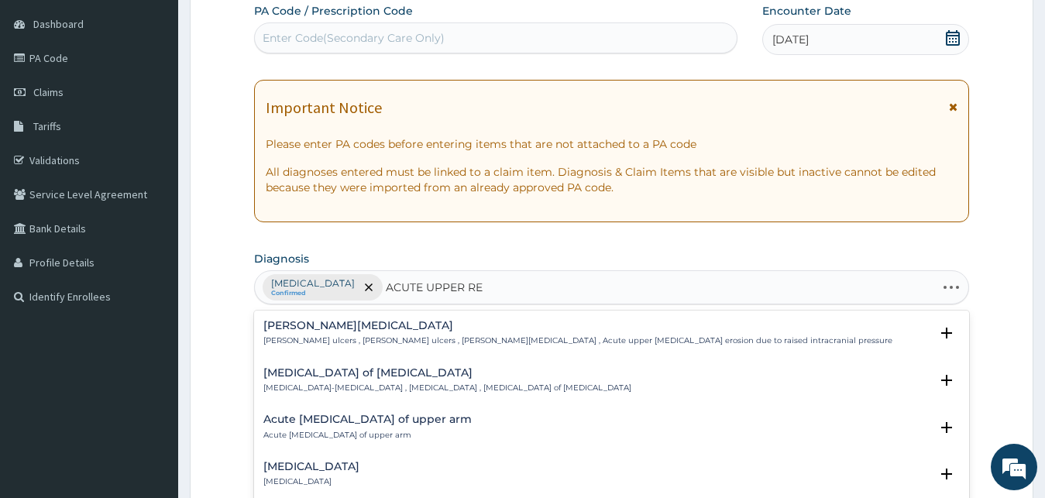
type input "ACUTE UPPER RES"
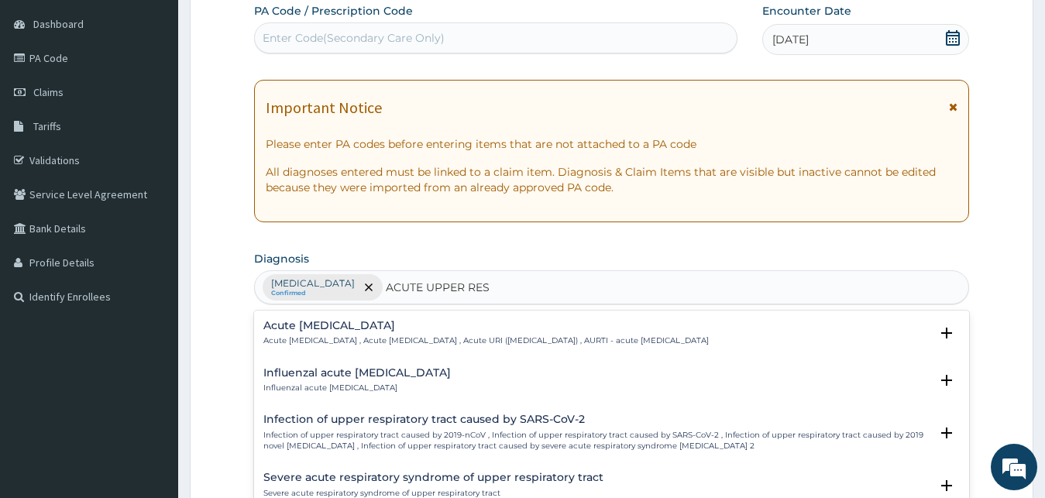
click at [404, 339] on p "Acute upper respiratory infection , Acute upper respiratory tract infection , A…" at bounding box center [485, 340] width 445 height 11
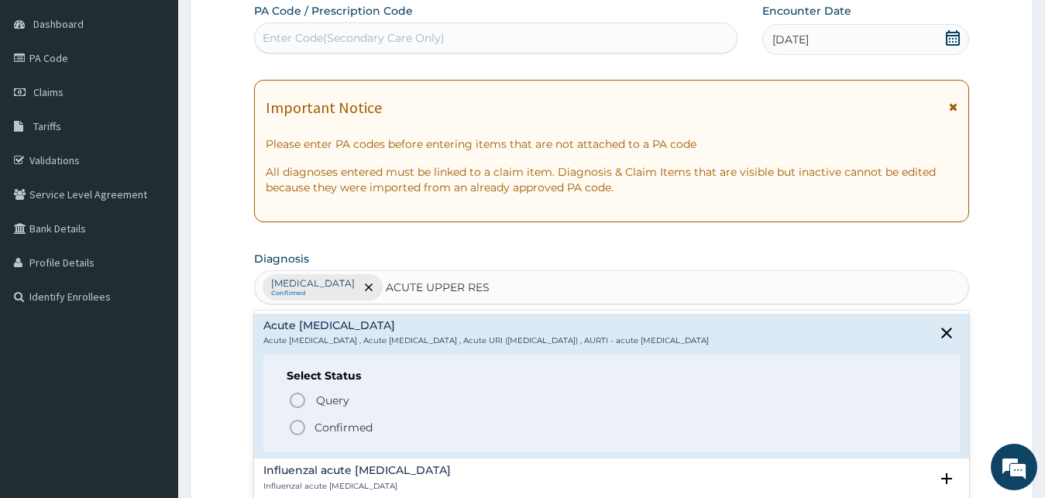
click at [370, 421] on p "Confirmed" at bounding box center [344, 427] width 58 height 15
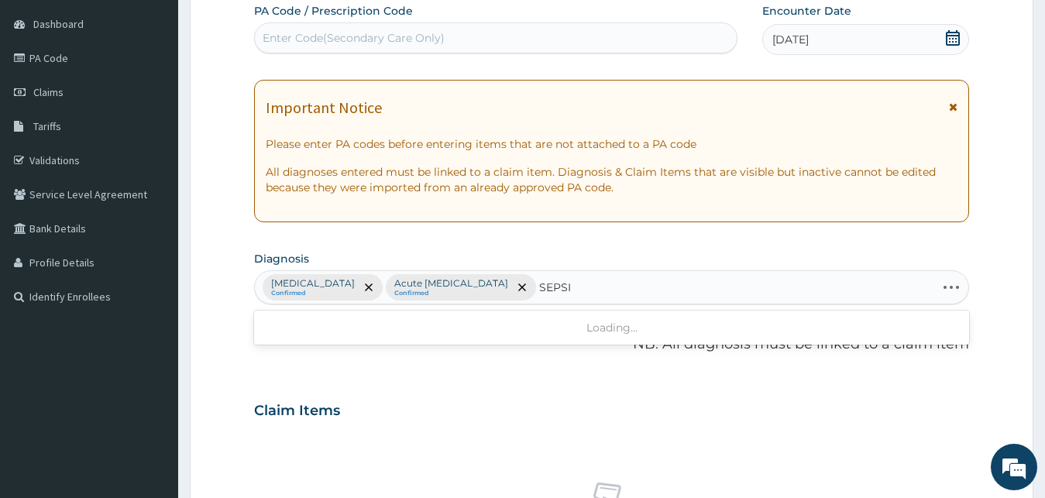
type input "SEPSIS"
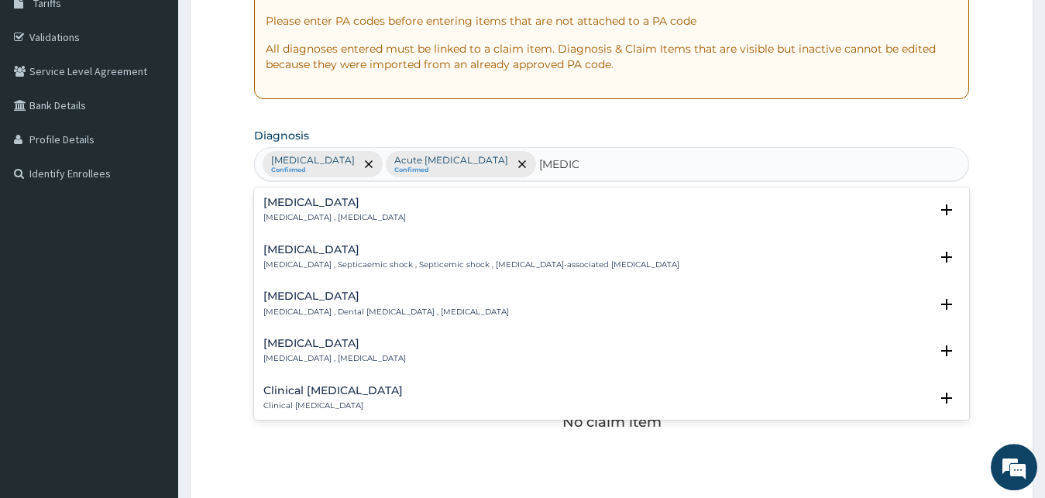
scroll to position [461, 0]
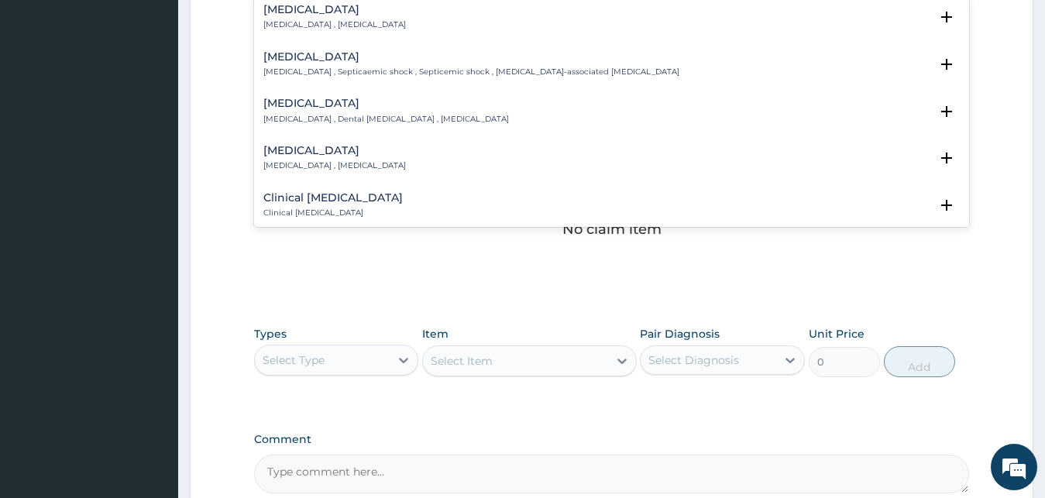
click at [328, 24] on p "[MEDICAL_DATA] , [MEDICAL_DATA]" at bounding box center [334, 24] width 143 height 11
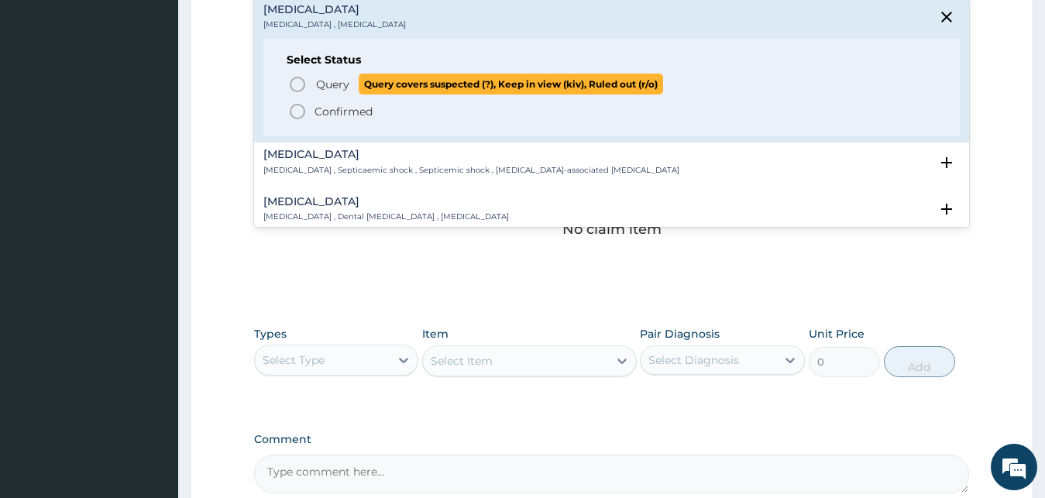
click at [325, 82] on span "Query" at bounding box center [332, 84] width 33 height 15
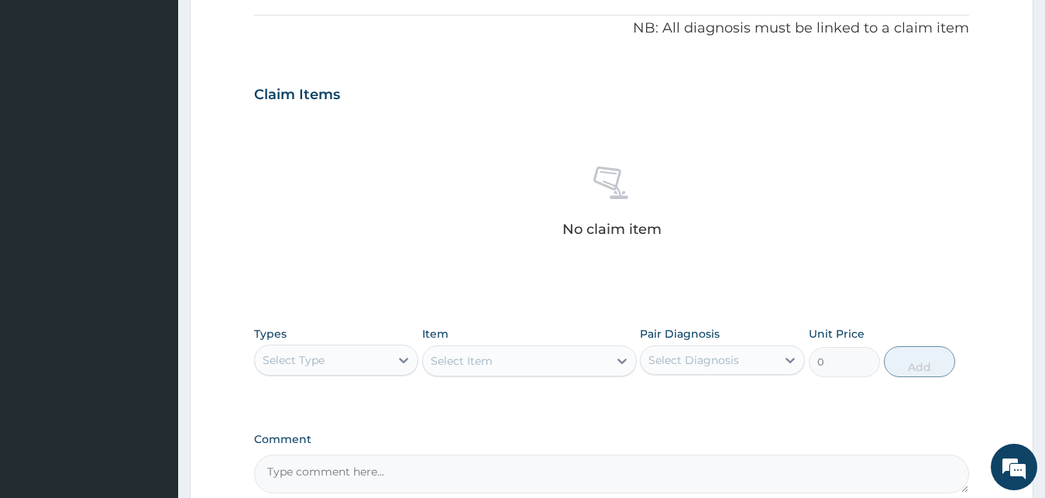
scroll to position [224, 0]
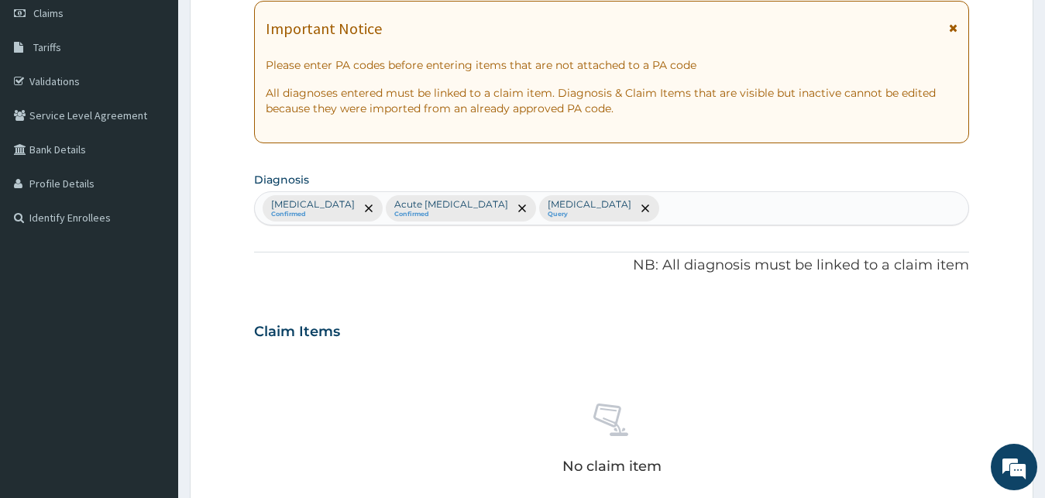
type input "C"
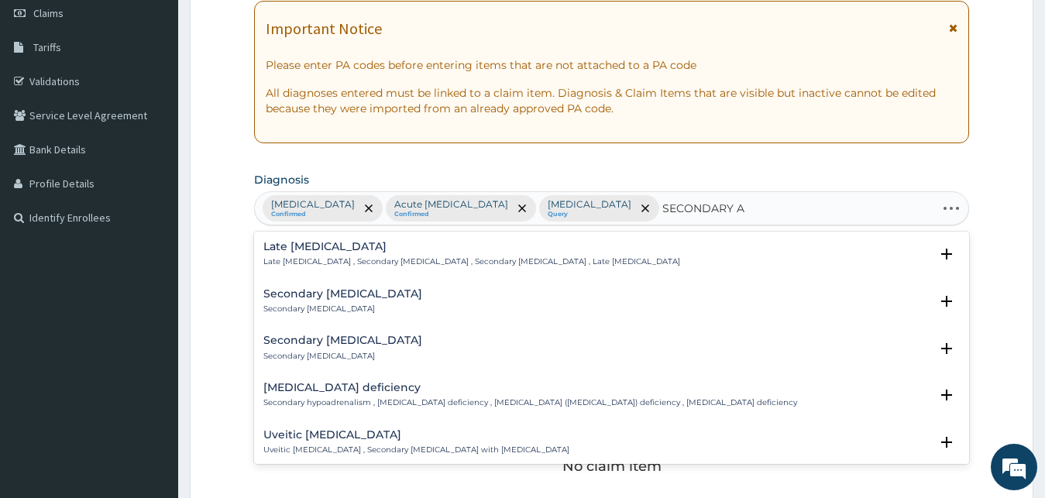
type input "SECONDARY AM"
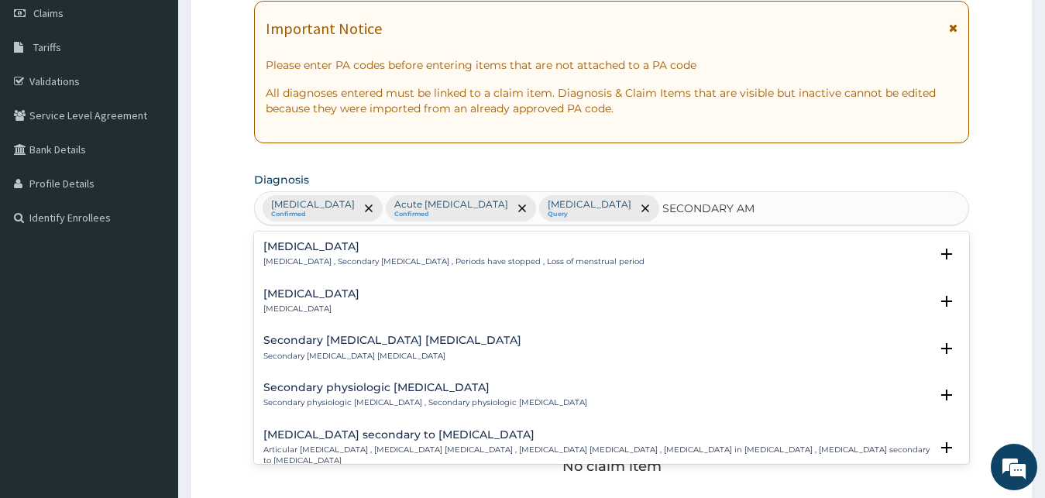
click at [353, 263] on p "Secondary amenorrhea , Secondary amenorrhoea , Periods have stopped , Loss of m…" at bounding box center [453, 261] width 381 height 11
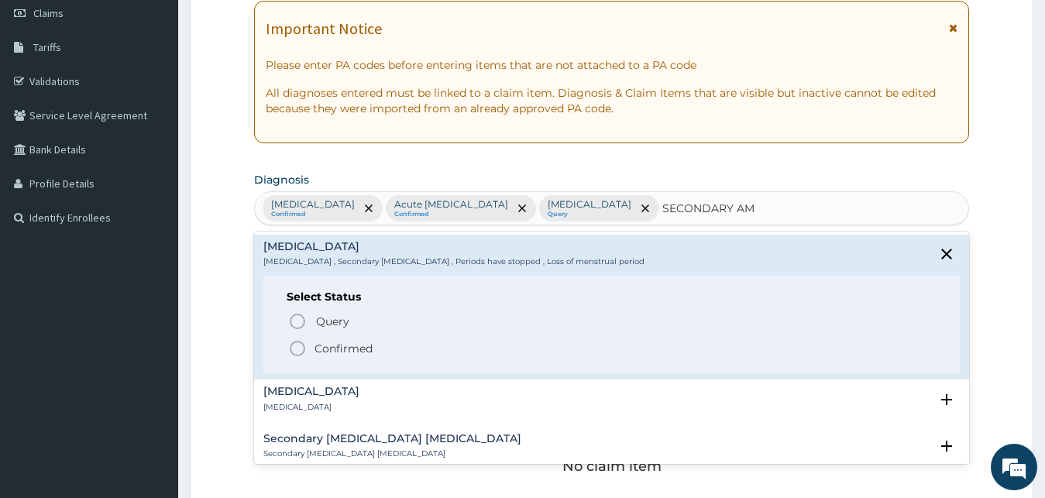
click at [340, 341] on span "Confirmed" at bounding box center [612, 348] width 649 height 19
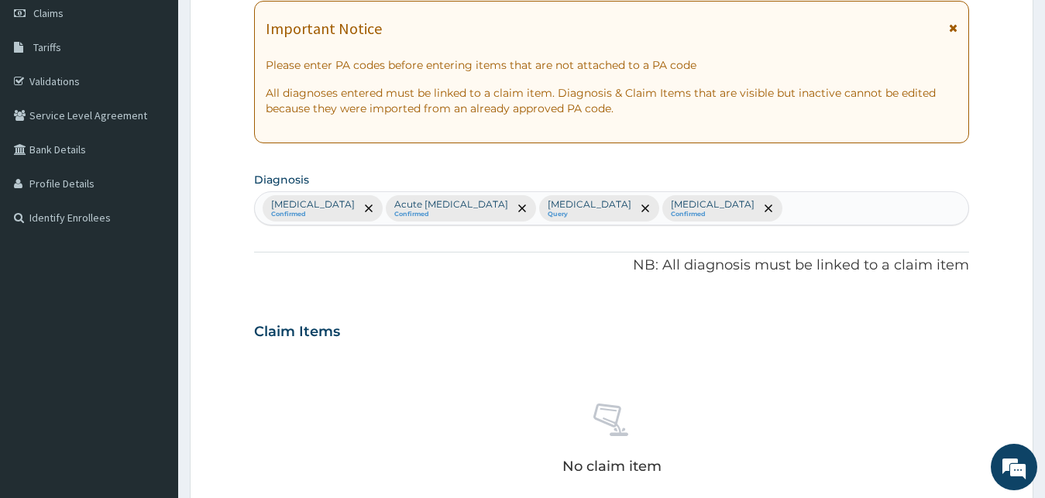
scroll to position [619, 0]
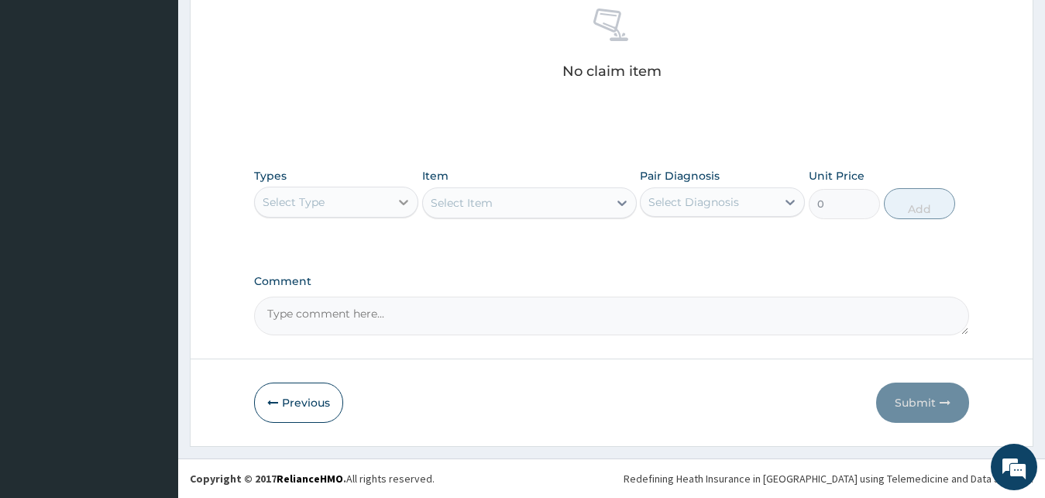
click at [411, 201] on icon at bounding box center [403, 201] width 15 height 15
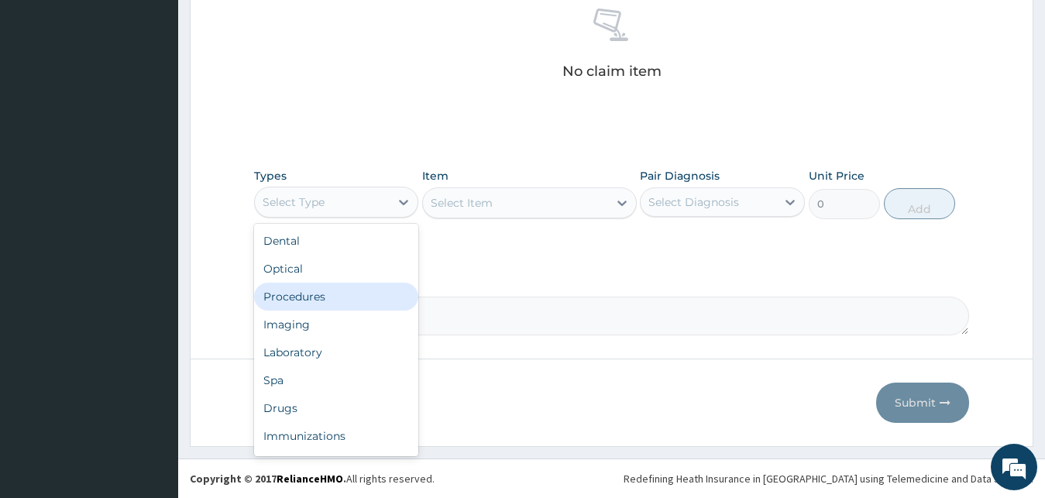
click at [360, 304] on div "Procedures" at bounding box center [336, 297] width 165 height 28
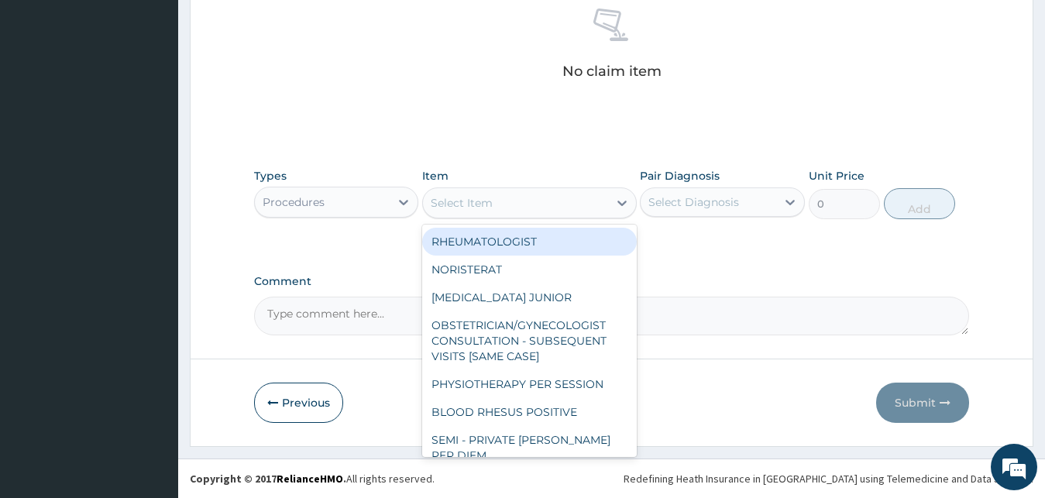
click at [496, 212] on div "Select Item" at bounding box center [515, 203] width 185 height 25
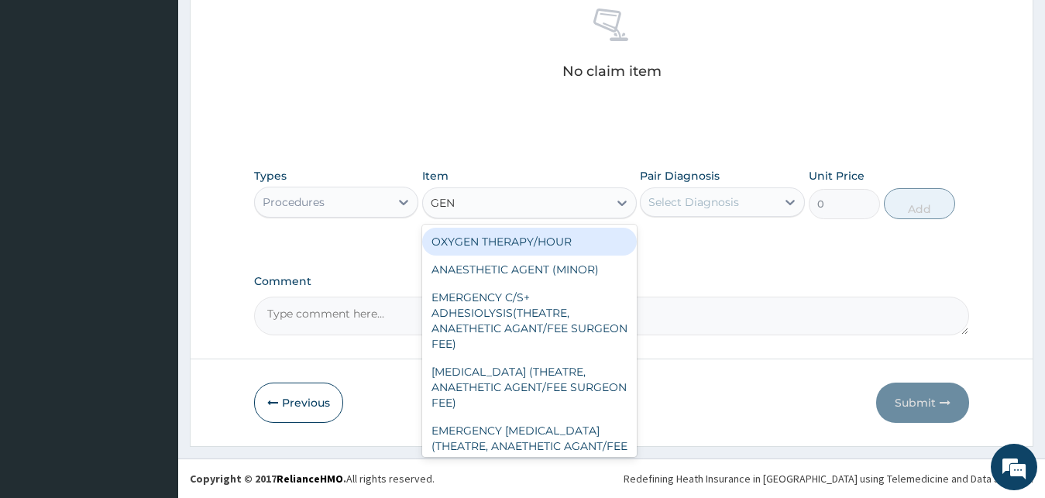
type input "GENE"
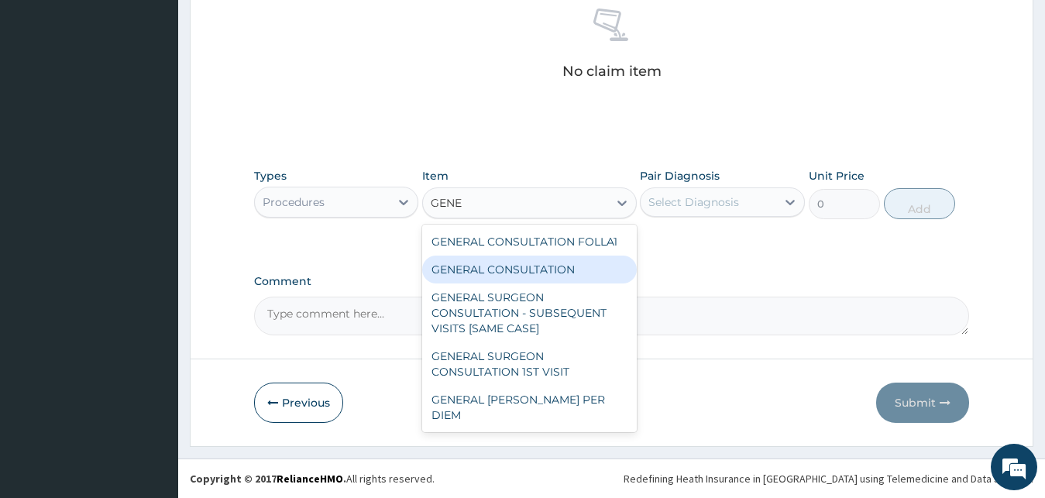
click at [508, 266] on div "GENERAL CONSULTATION" at bounding box center [529, 270] width 215 height 28
type input "3000"
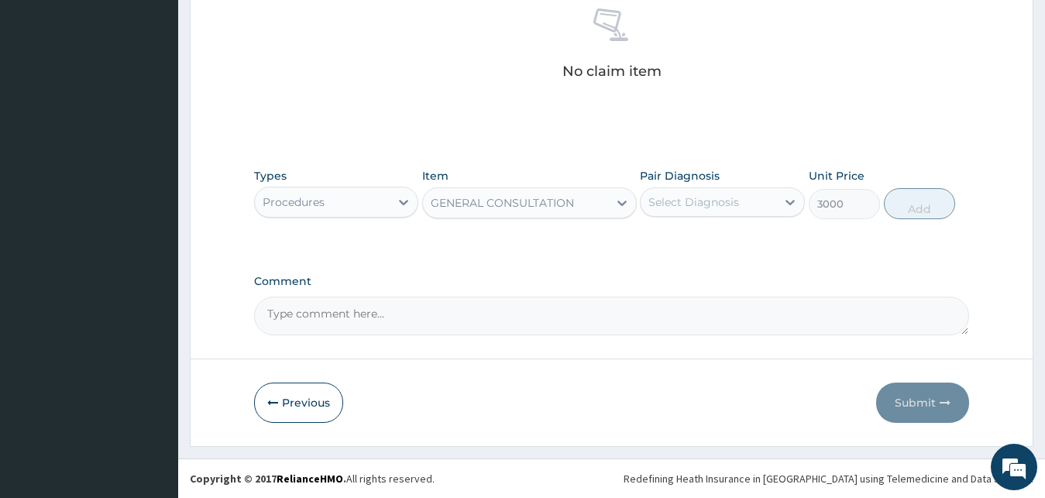
click at [759, 182] on div "Pair Diagnosis Select Diagnosis" at bounding box center [722, 193] width 165 height 51
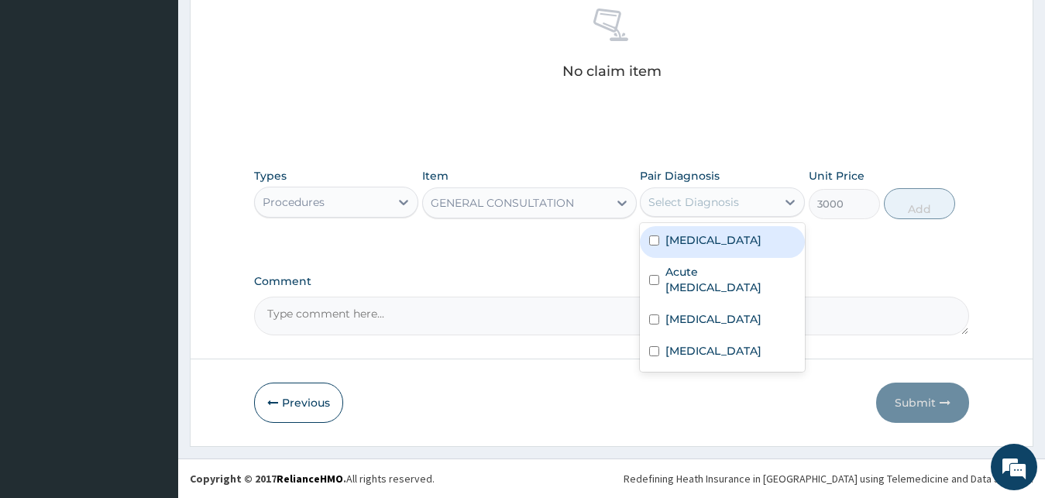
click at [752, 199] on div "Select Diagnosis" at bounding box center [709, 202] width 136 height 25
click at [727, 238] on div "[MEDICAL_DATA]" at bounding box center [722, 242] width 165 height 32
checkbox input "true"
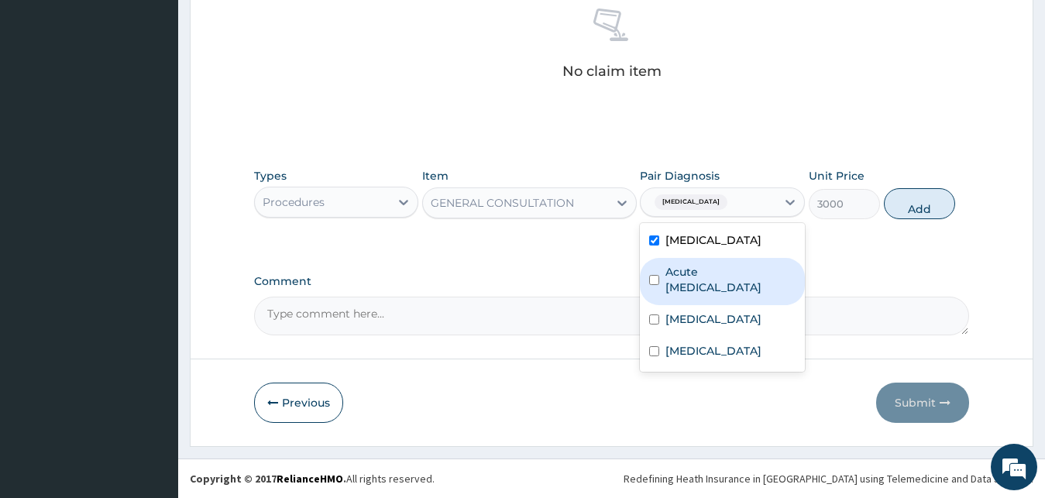
click at [711, 301] on div "Acute upper respiratory infection" at bounding box center [722, 281] width 165 height 47
checkbox input "true"
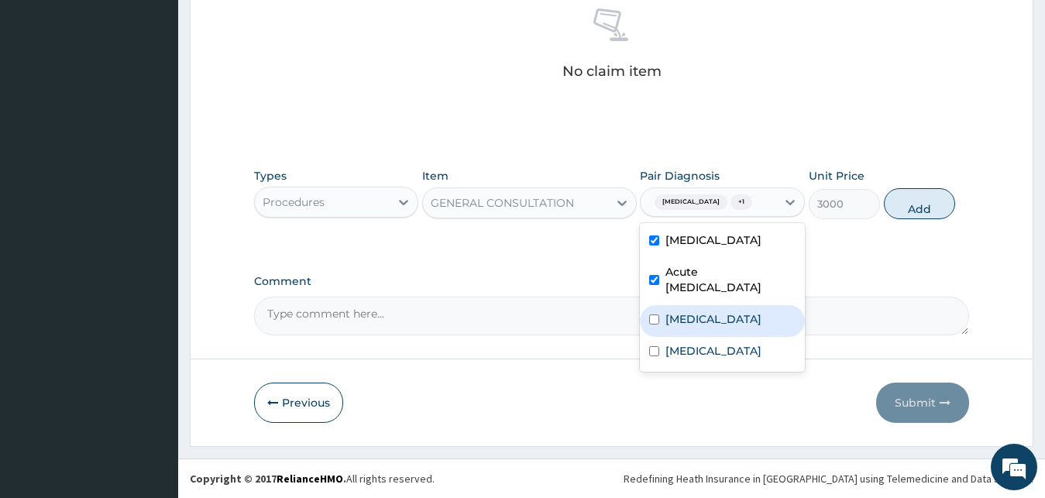
drag, startPoint x: 704, startPoint y: 324, endPoint x: 706, endPoint y: 357, distance: 33.3
click at [707, 324] on div "[MEDICAL_DATA]" at bounding box center [722, 321] width 165 height 32
checkbox input "true"
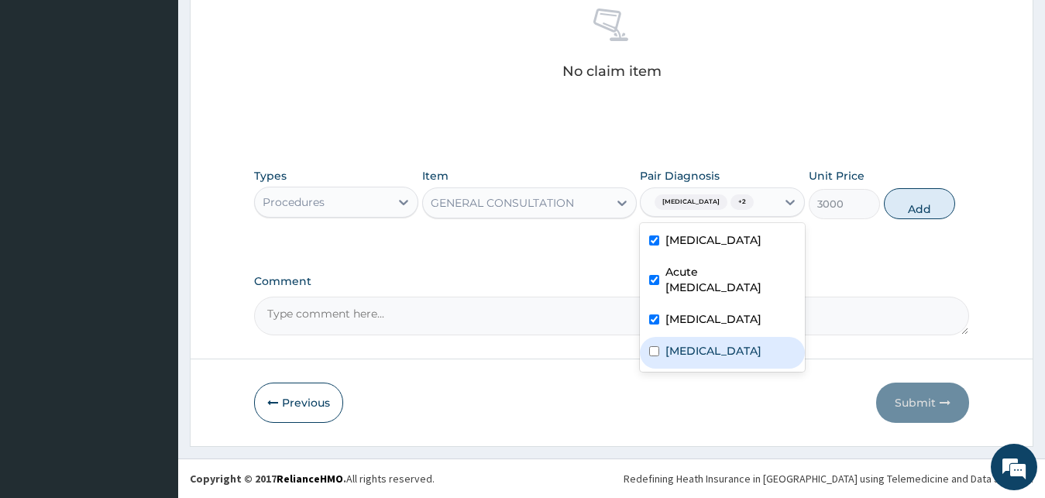
click at [693, 350] on div "Secondary amenorrhea" at bounding box center [722, 353] width 165 height 32
checkbox input "true"
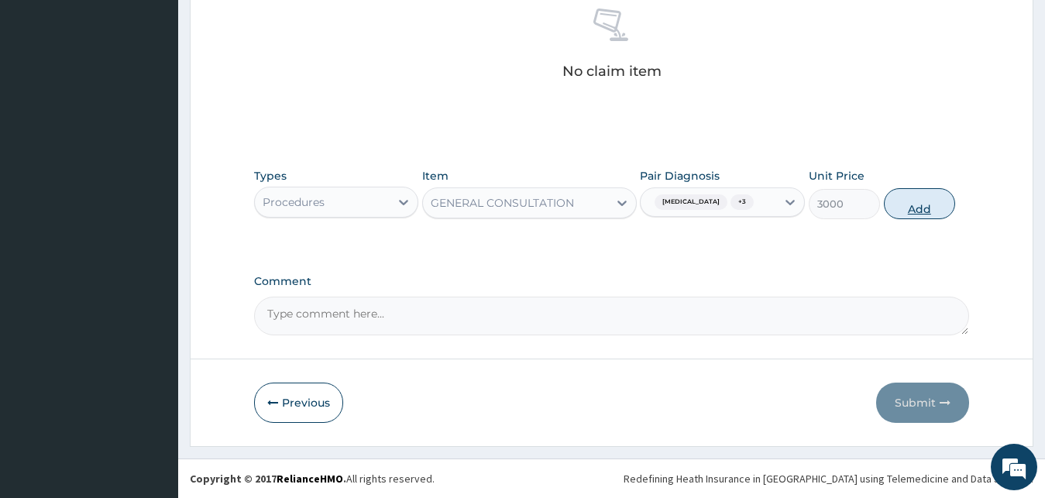
click at [927, 208] on button "Add" at bounding box center [919, 203] width 71 height 31
type input "0"
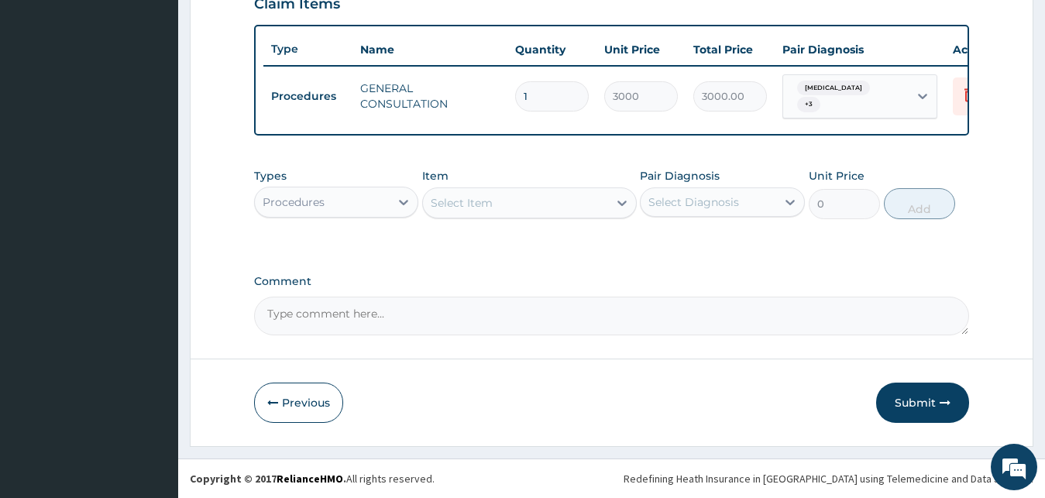
click at [360, 191] on div "Procedures" at bounding box center [323, 202] width 136 height 25
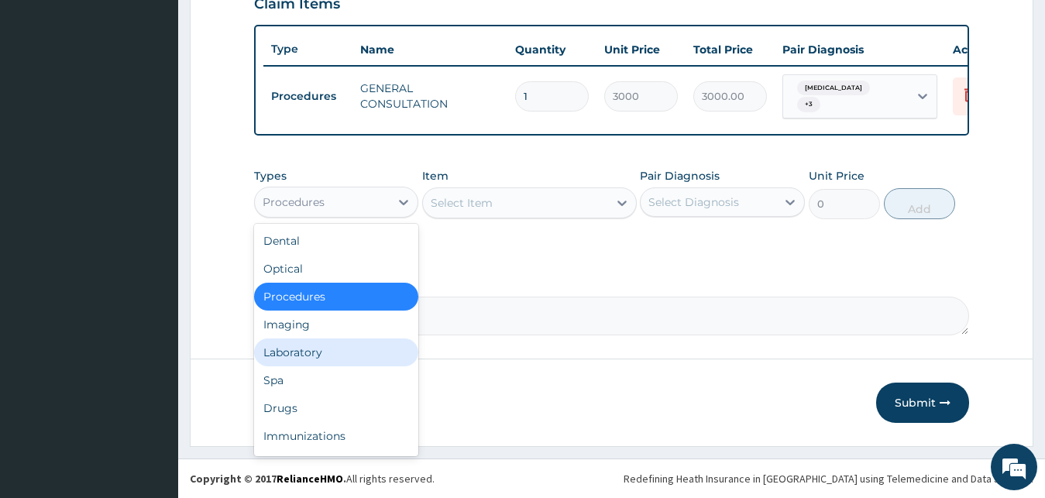
click at [304, 359] on div "Laboratory" at bounding box center [336, 353] width 165 height 28
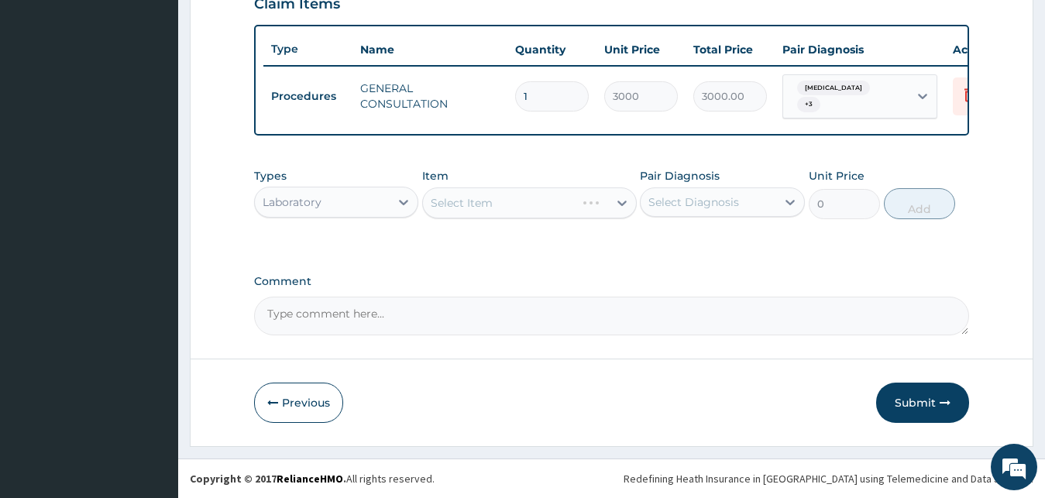
click at [469, 206] on div "Select Item" at bounding box center [529, 202] width 215 height 31
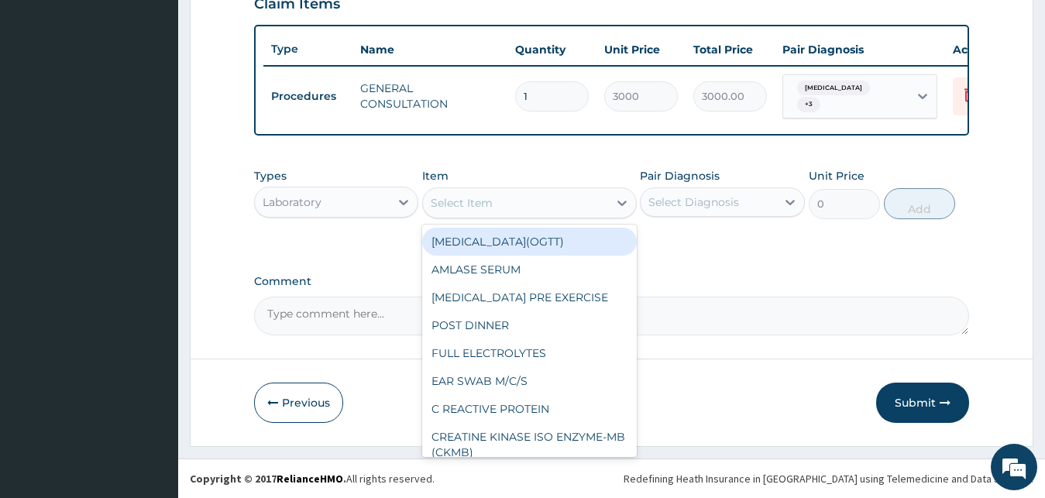
click at [532, 208] on div "Select Item" at bounding box center [515, 203] width 185 height 25
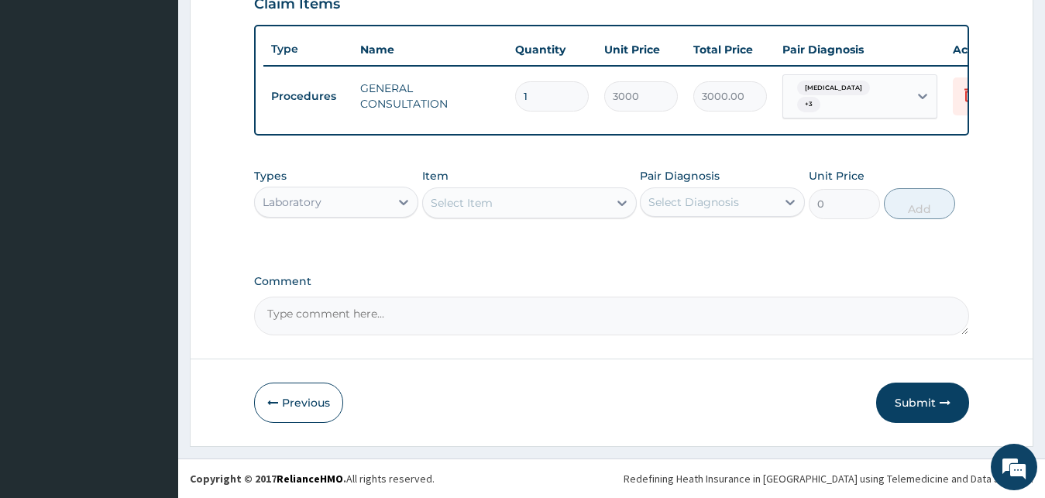
click at [533, 208] on div "Select Item" at bounding box center [515, 203] width 185 height 25
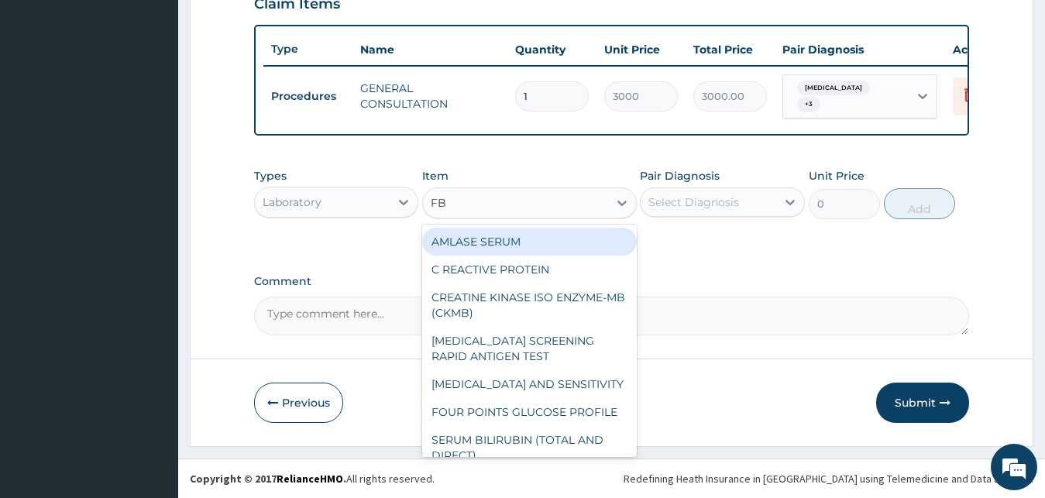
type input "FBC"
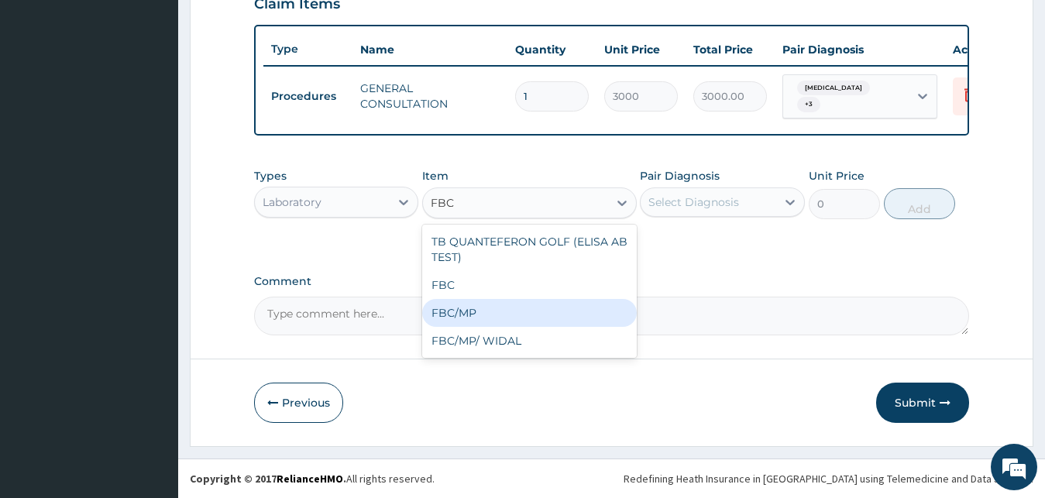
click at [468, 321] on div "FBC/MP" at bounding box center [529, 313] width 215 height 28
type input "5500"
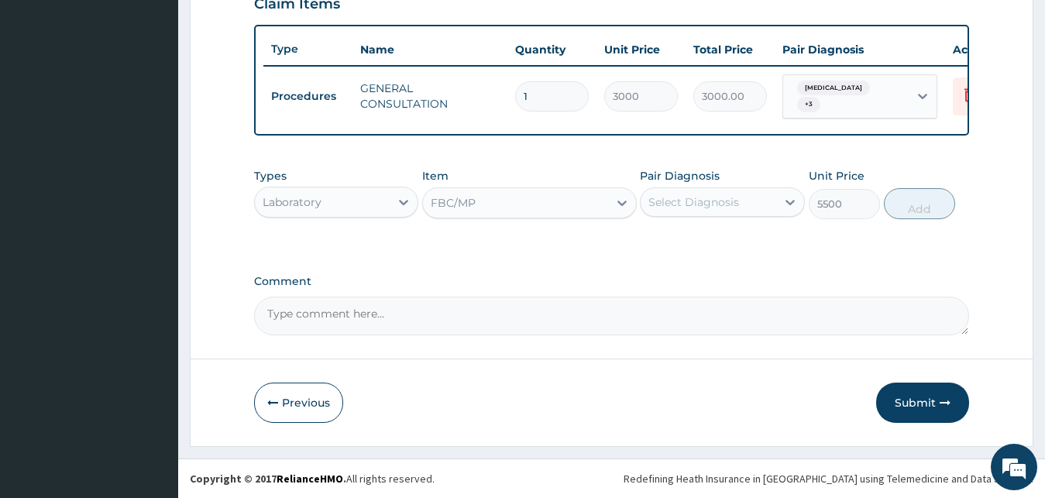
click at [714, 205] on div "Select Diagnosis" at bounding box center [693, 201] width 91 height 15
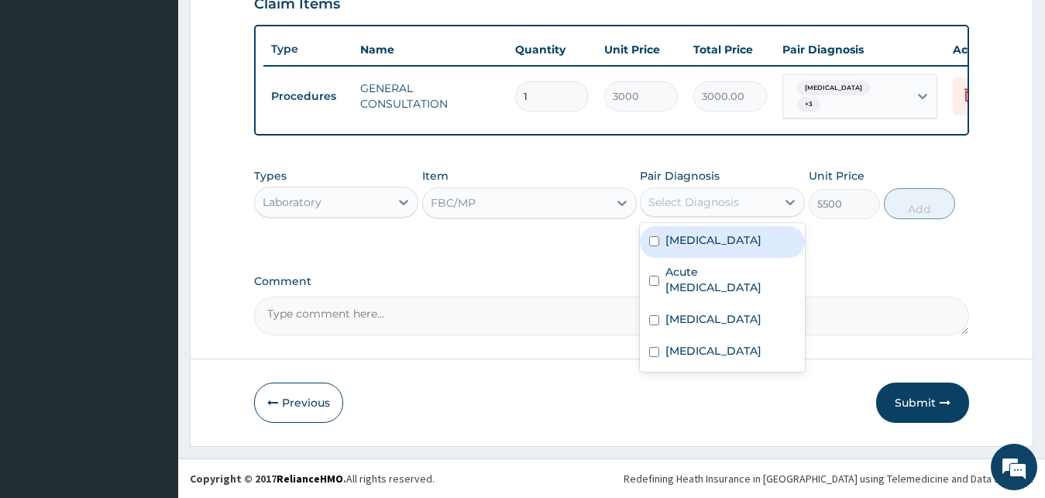
click at [712, 251] on div "[MEDICAL_DATA]" at bounding box center [722, 242] width 165 height 32
checkbox input "true"
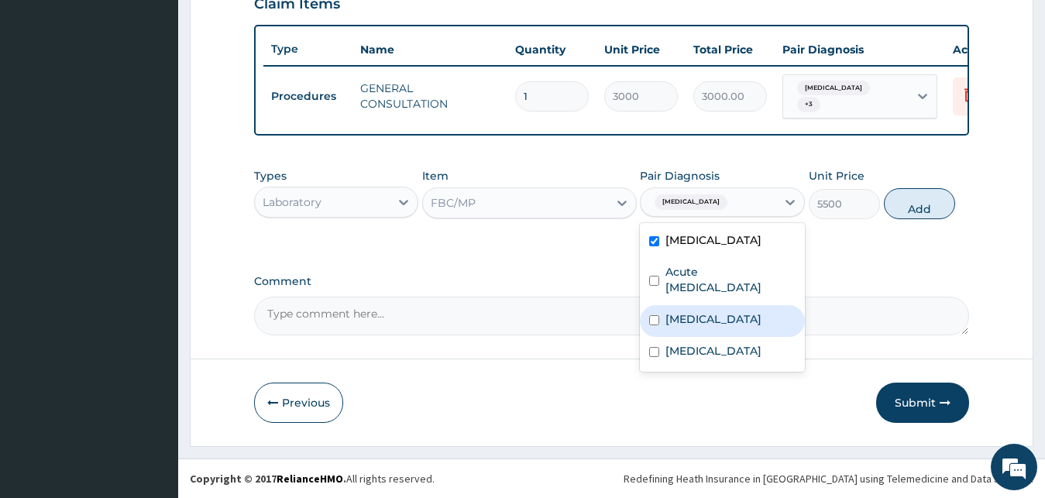
click at [734, 315] on div "[MEDICAL_DATA]" at bounding box center [722, 321] width 165 height 32
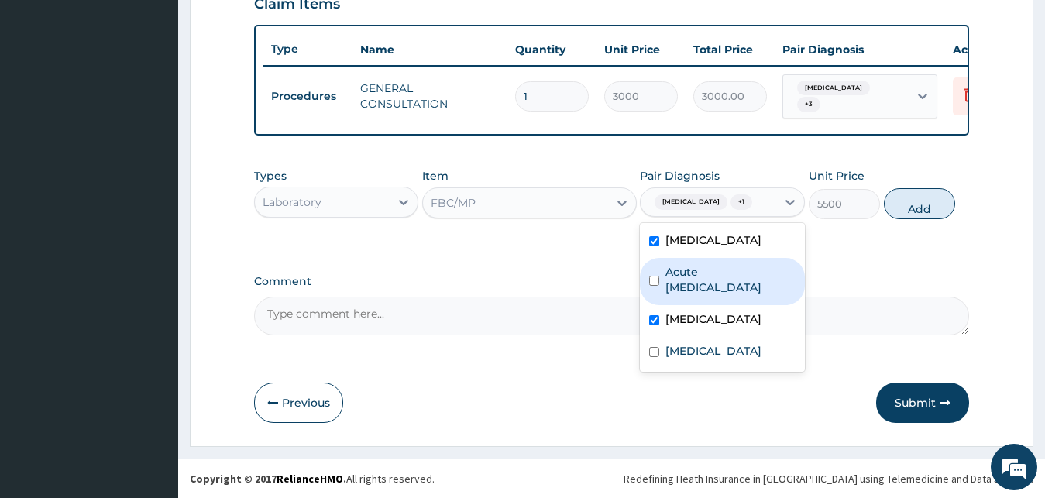
checkbox input "true"
click at [933, 191] on div "Types Laboratory Item FBC/MP Pair Diagnosis option Sepsis, selected. option Acu…" at bounding box center [612, 193] width 716 height 67
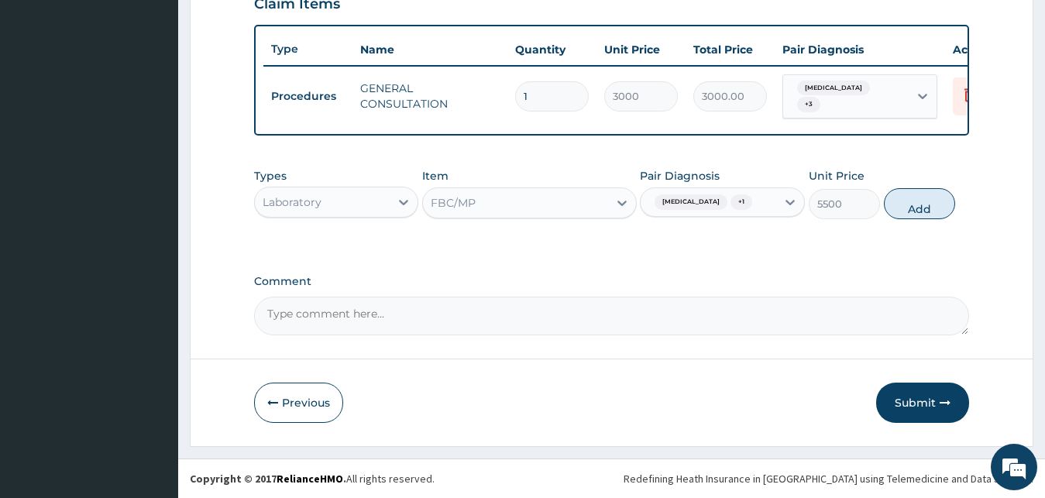
click at [968, 219] on div "Types Laboratory Item FBC/MP Pair Diagnosis Malaria + 1 Unit Price 5500 Add" at bounding box center [612, 193] width 716 height 67
click at [931, 209] on button "Add" at bounding box center [919, 203] width 71 height 31
type input "0"
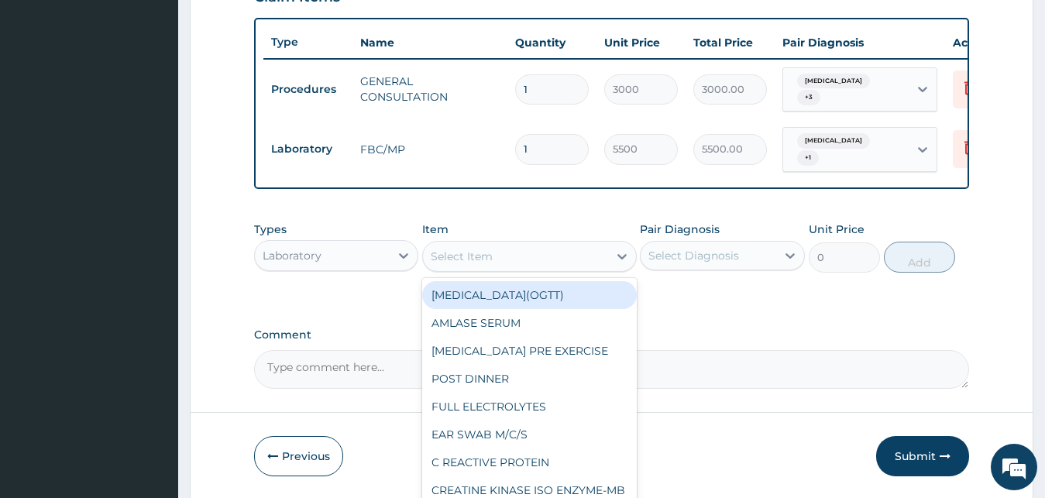
click at [487, 252] on div "Select Item" at bounding box center [462, 256] width 62 height 15
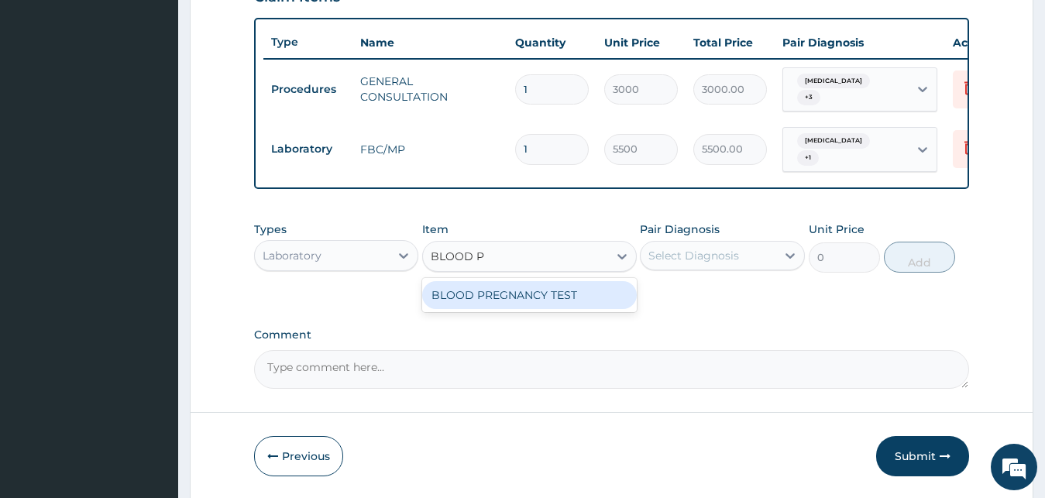
type input "BLOOD PR"
click at [544, 302] on div "BLOOD PREGNANCY TEST" at bounding box center [529, 295] width 215 height 28
type input "2500"
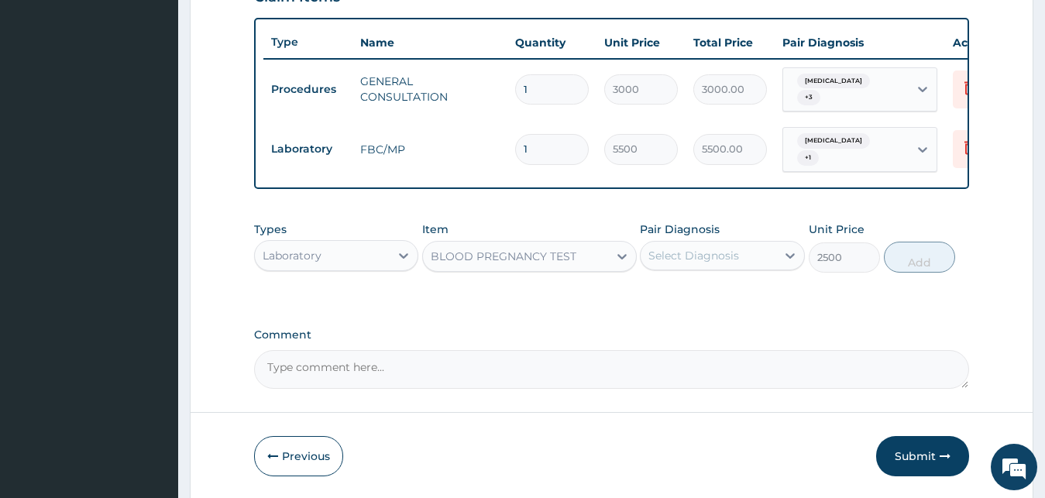
drag, startPoint x: 673, startPoint y: 260, endPoint x: 689, endPoint y: 256, distance: 16.9
click at [674, 263] on div "Select Diagnosis" at bounding box center [693, 255] width 91 height 15
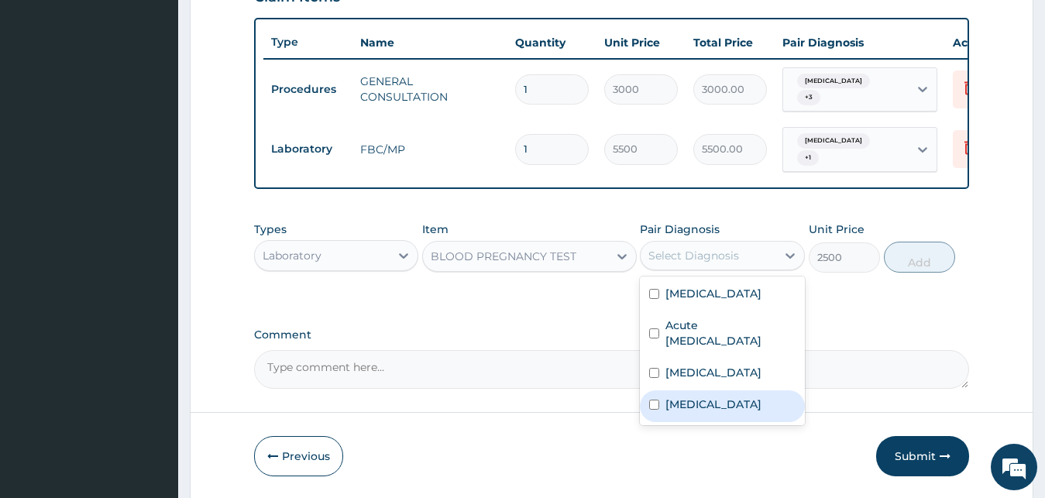
click at [705, 399] on label "Secondary amenorrhea" at bounding box center [713, 404] width 96 height 15
checkbox input "true"
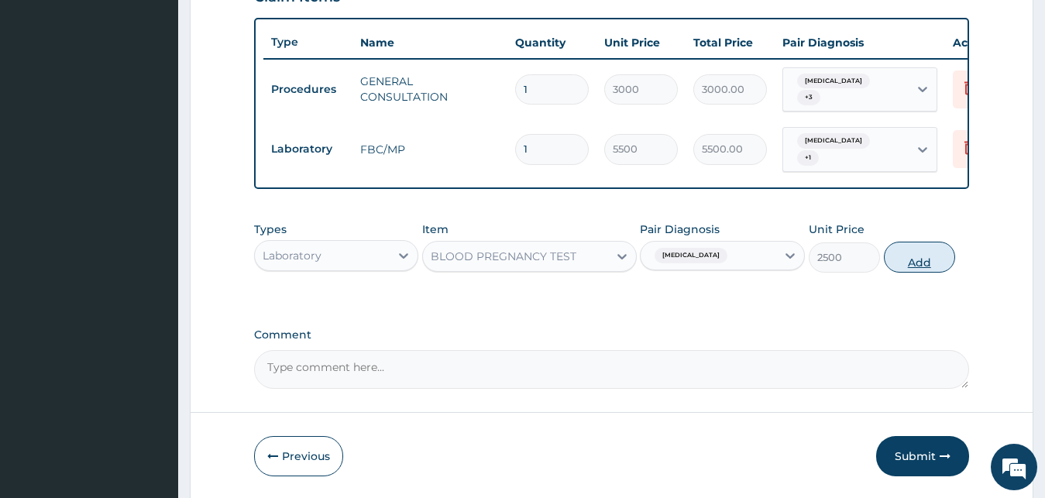
click at [924, 251] on button "Add" at bounding box center [919, 257] width 71 height 31
type input "0"
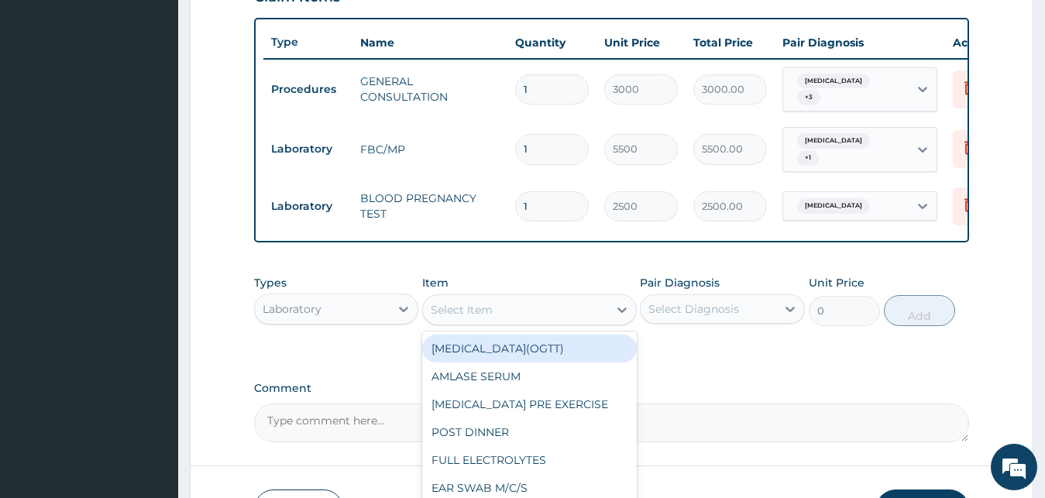
click at [463, 311] on div "Select Item" at bounding box center [462, 309] width 62 height 15
click at [354, 312] on div "Laboratory" at bounding box center [323, 309] width 136 height 25
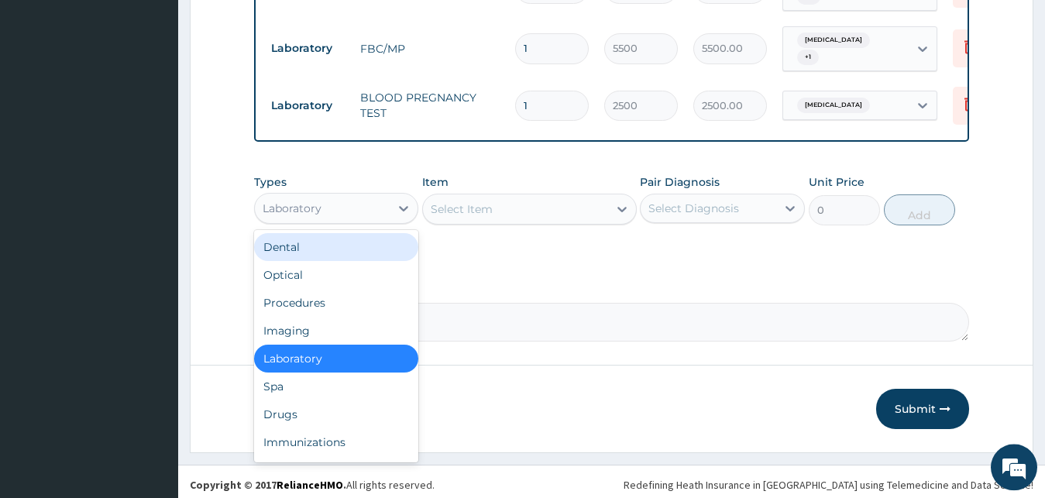
scroll to position [665, 0]
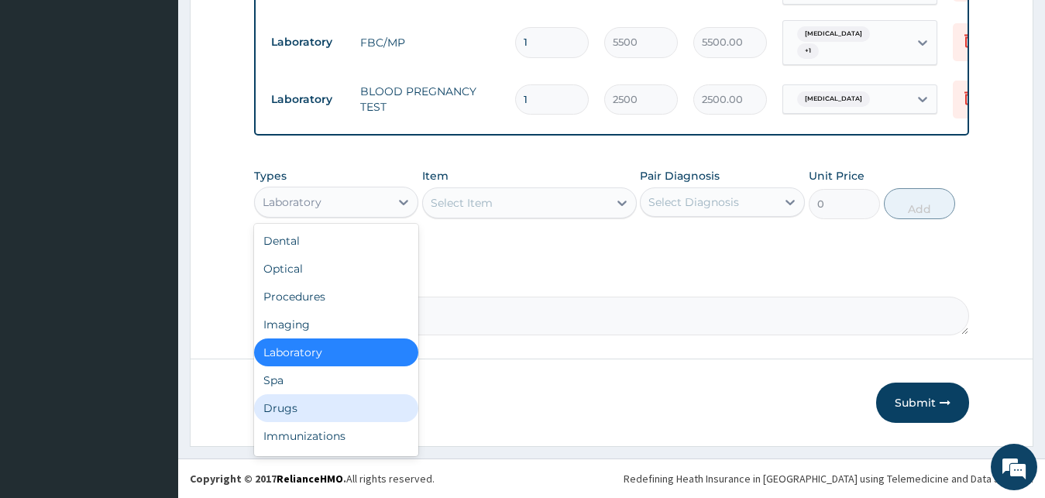
click at [315, 405] on div "Drugs" at bounding box center [336, 408] width 165 height 28
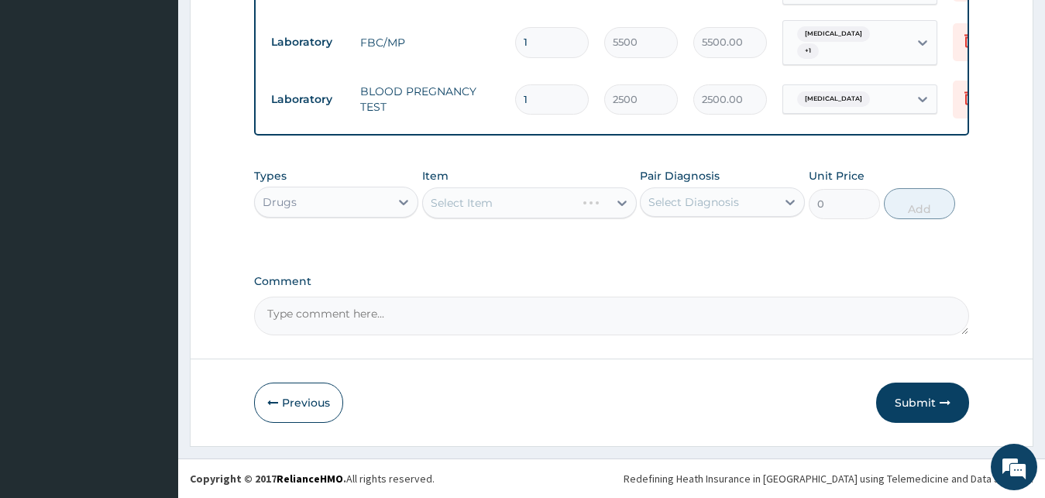
click at [493, 211] on div "Select Item" at bounding box center [529, 202] width 215 height 31
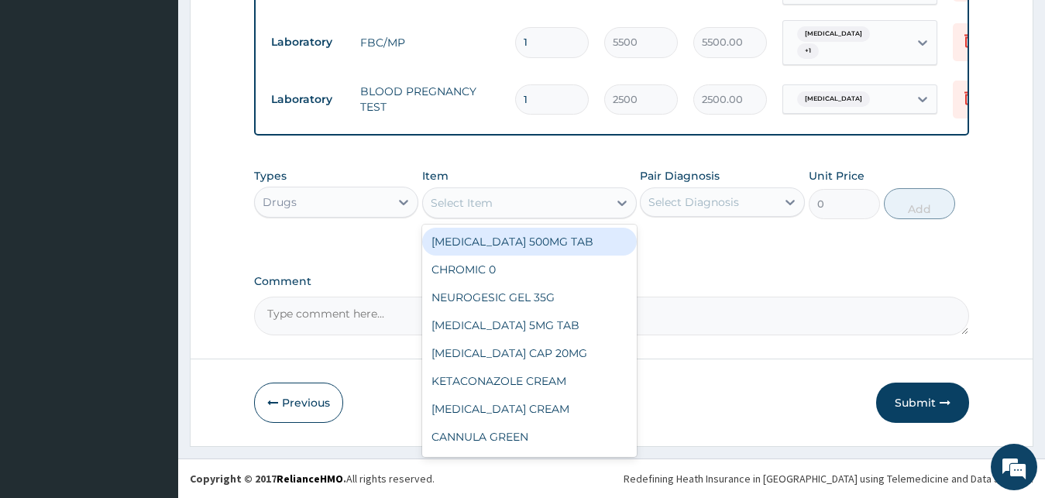
click at [490, 215] on div "Select Item" at bounding box center [515, 203] width 185 height 25
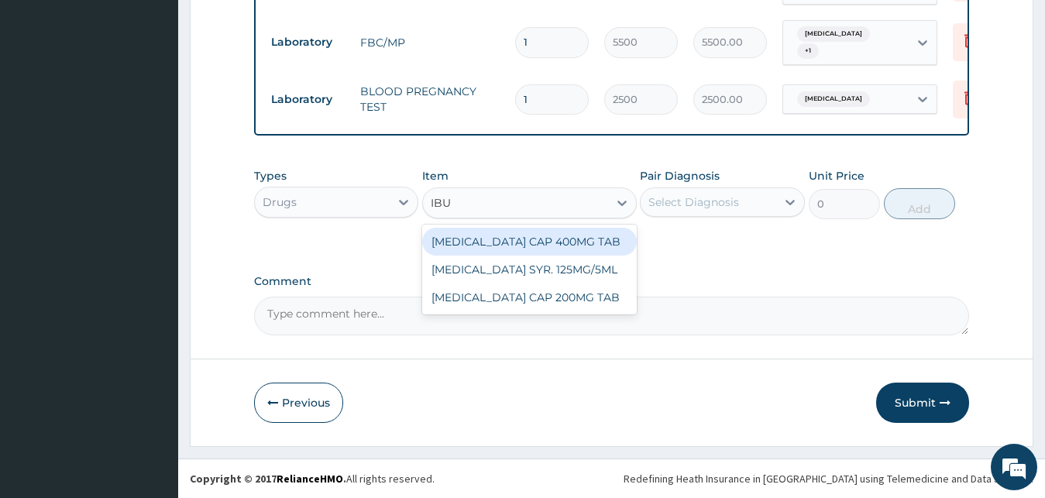
type input "IBUP"
click at [518, 239] on div "[MEDICAL_DATA] CAP 400MG TAB" at bounding box center [529, 242] width 215 height 28
type input "768"
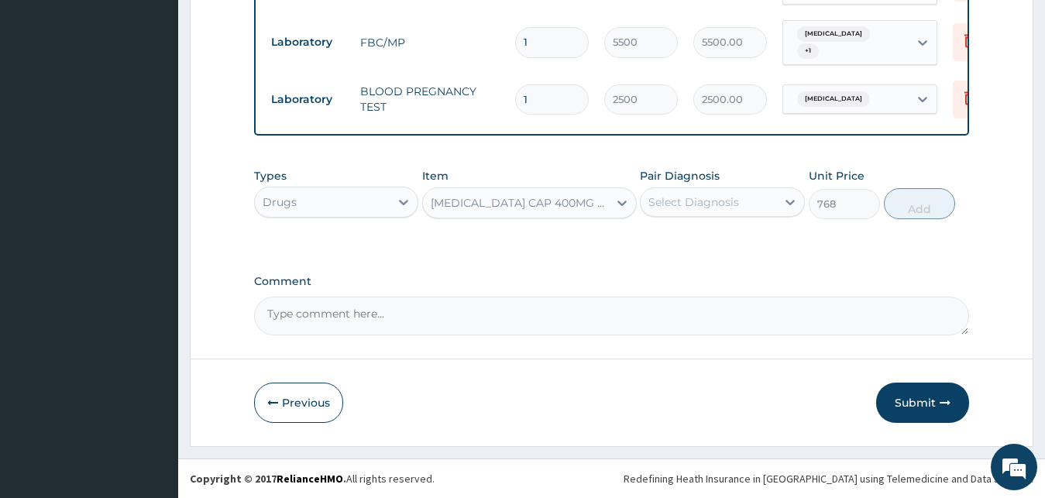
click at [737, 193] on div "Select Diagnosis" at bounding box center [709, 202] width 136 height 25
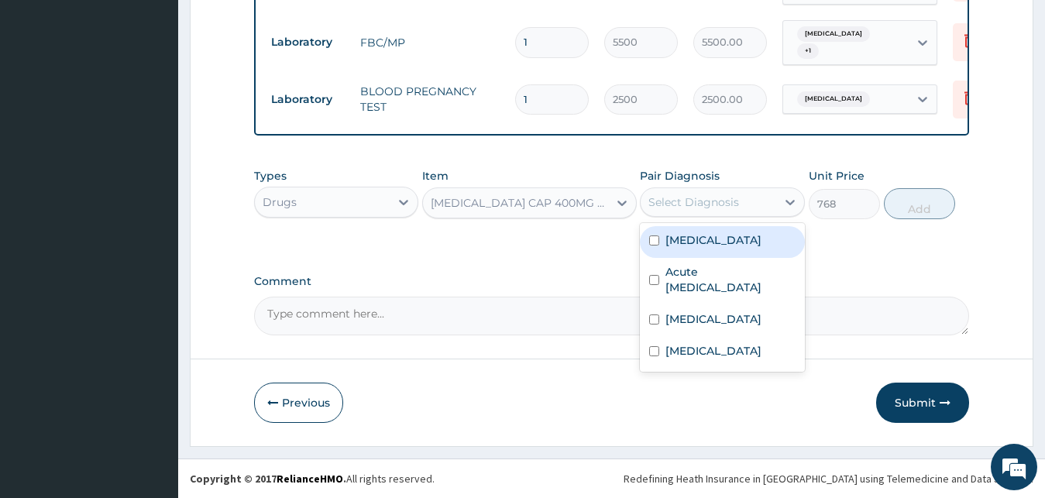
click at [737, 238] on div "[MEDICAL_DATA]" at bounding box center [722, 242] width 165 height 32
checkbox input "true"
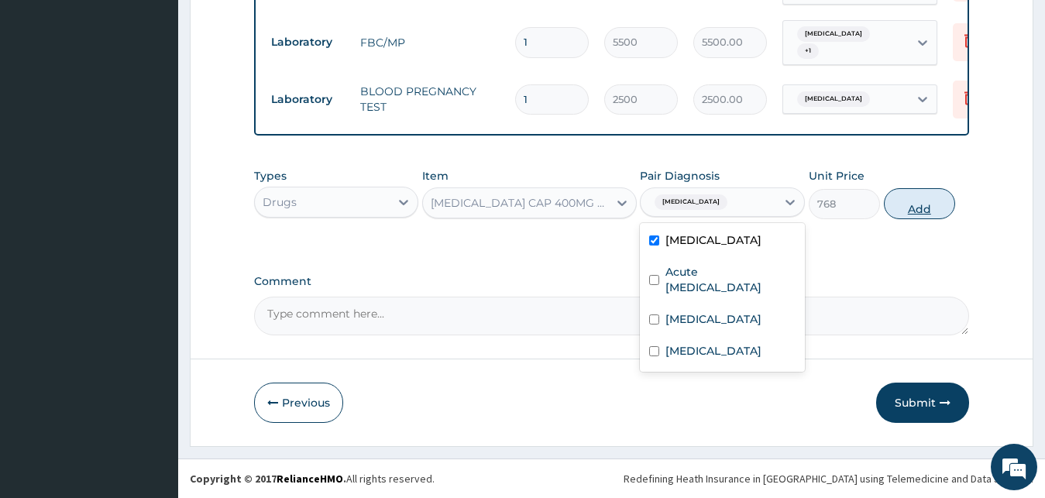
click at [916, 210] on button "Add" at bounding box center [919, 203] width 71 height 31
type input "0"
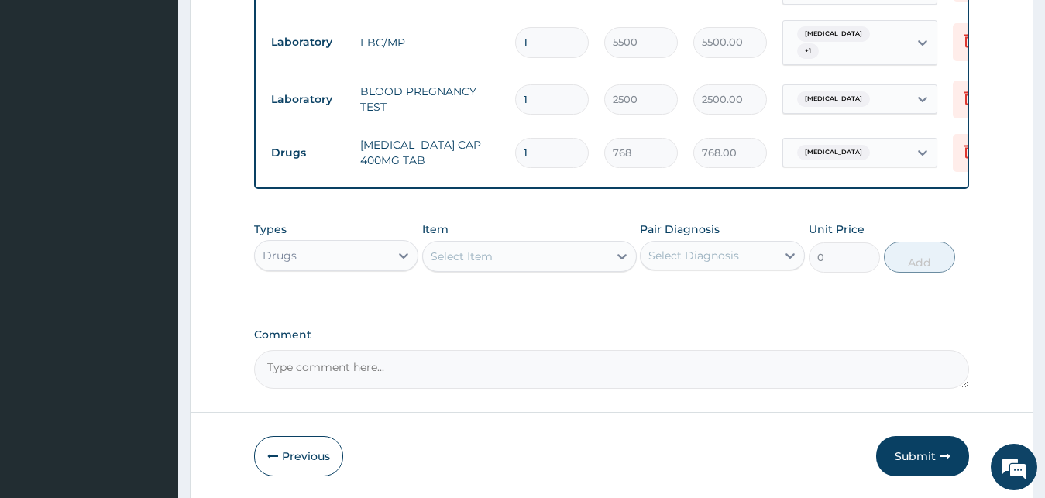
drag, startPoint x: 552, startPoint y: 153, endPoint x: 480, endPoint y: 145, distance: 72.5
click at [515, 145] on input "1" at bounding box center [552, 153] width 74 height 30
type input "9"
type input "6912.00"
type input "9"
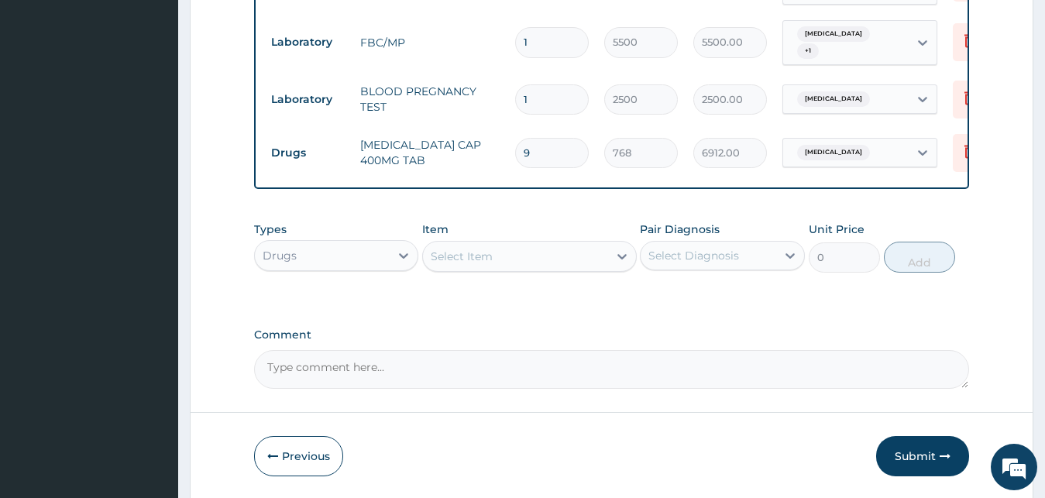
click at [432, 253] on div "Select Item" at bounding box center [462, 256] width 62 height 15
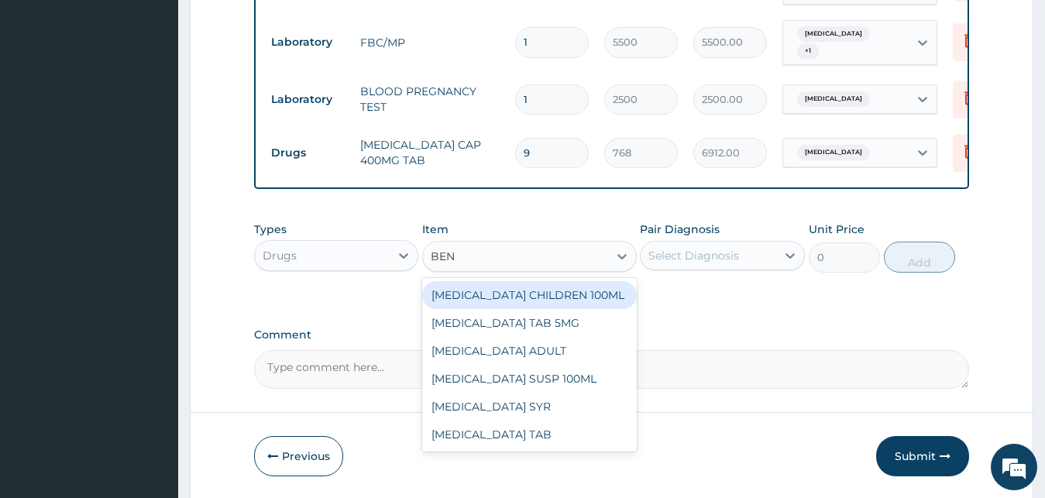
type input "BENY"
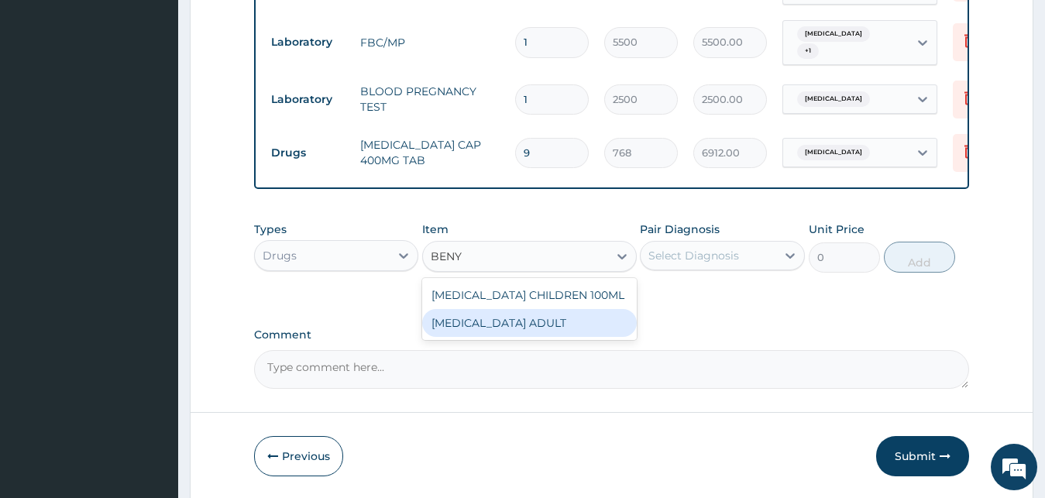
click at [532, 327] on div "[MEDICAL_DATA] ADULT" at bounding box center [529, 323] width 215 height 28
type input "1500"
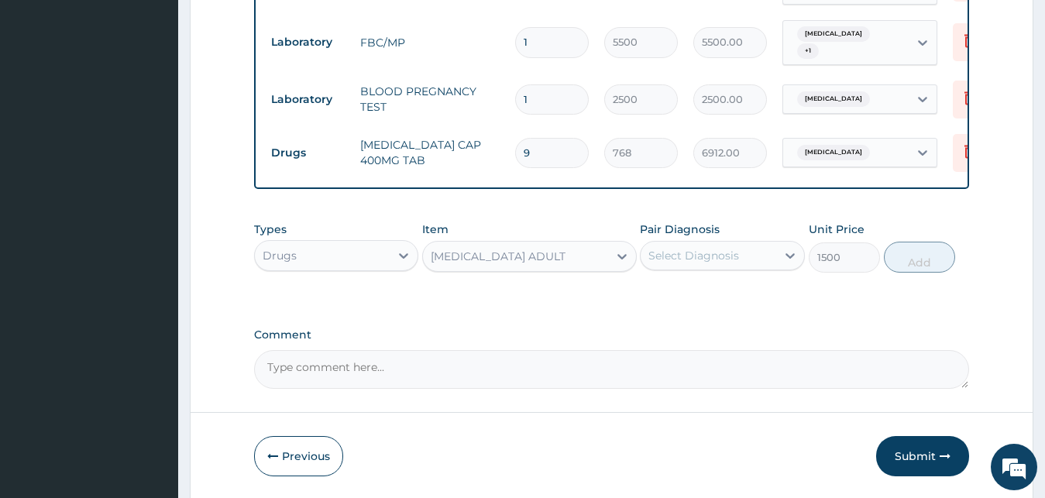
drag, startPoint x: 671, startPoint y: 259, endPoint x: 676, endPoint y: 275, distance: 17.1
click at [674, 267] on div "Select Diagnosis" at bounding box center [709, 255] width 136 height 25
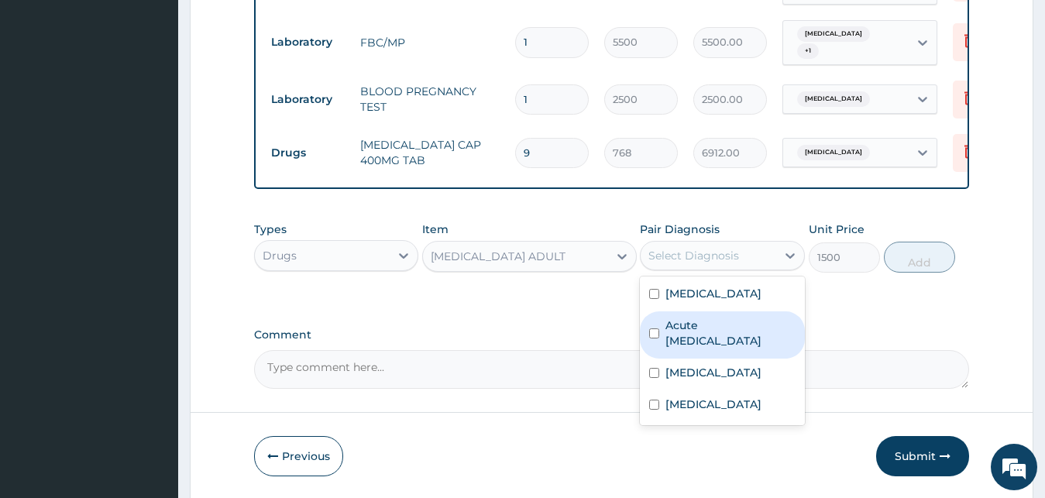
click at [695, 340] on label "Acute upper respiratory infection" at bounding box center [730, 333] width 130 height 31
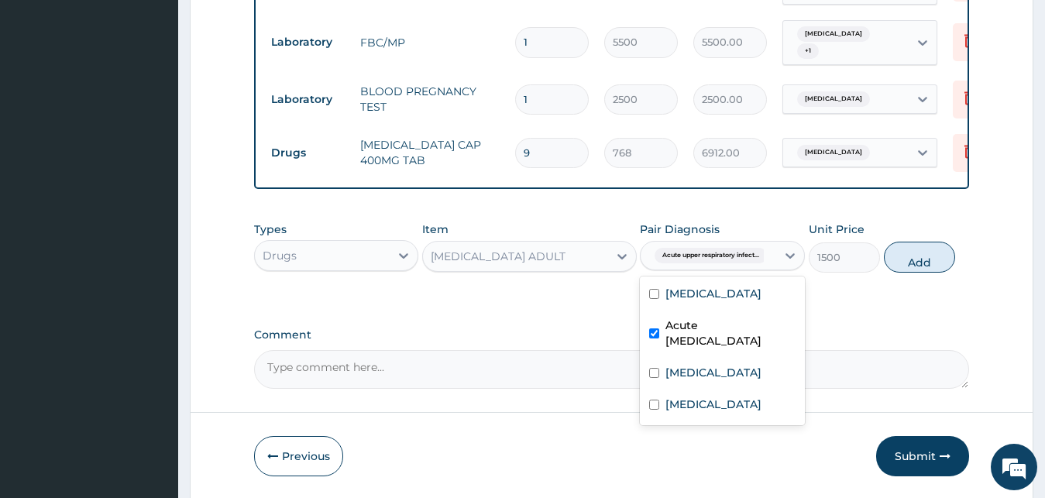
checkbox input "true"
click at [902, 251] on button "Add" at bounding box center [919, 257] width 71 height 31
type input "0"
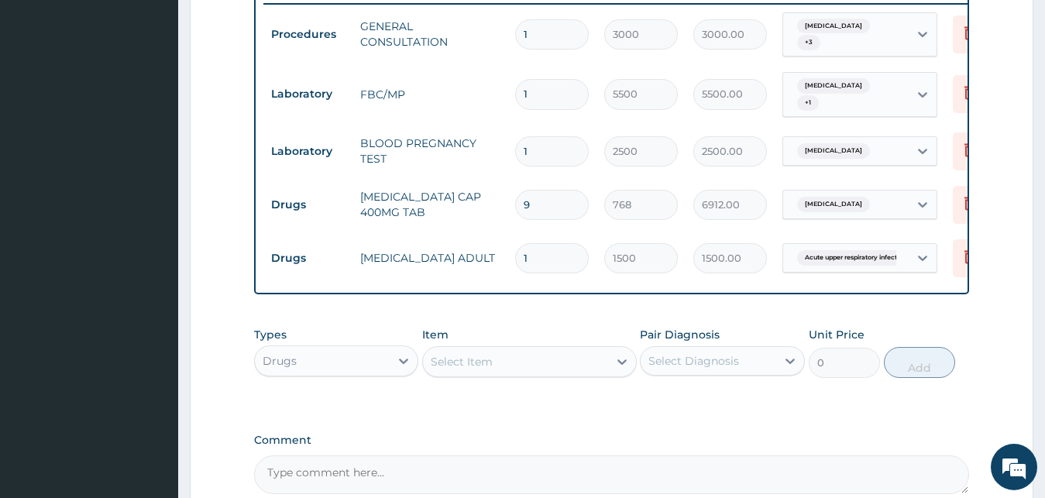
scroll to position [586, 0]
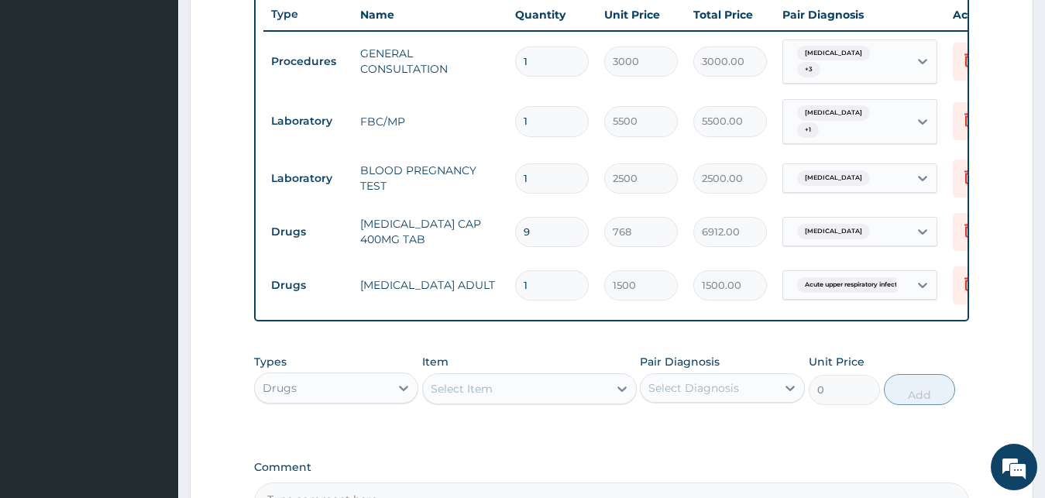
click at [844, 344] on div "PA Code / Prescription Code Enter Code(Secondary Care Only) Encounter Date 23-0…" at bounding box center [612, 42] width 716 height 960
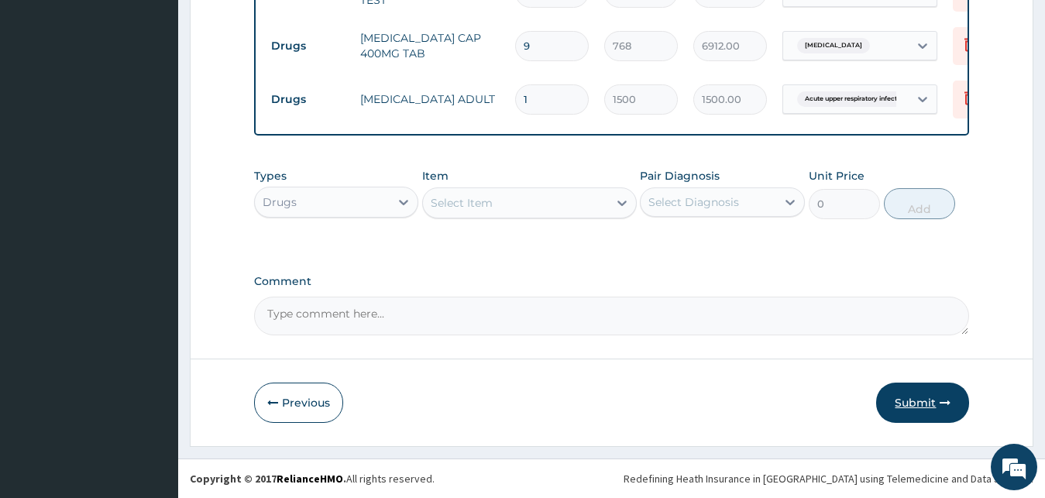
click at [907, 401] on button "Submit" at bounding box center [922, 403] width 93 height 40
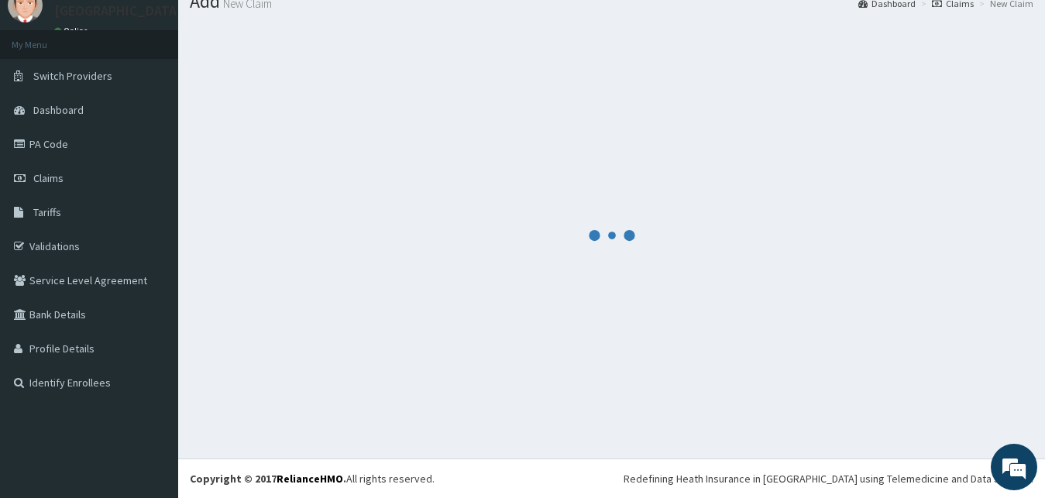
scroll to position [59, 0]
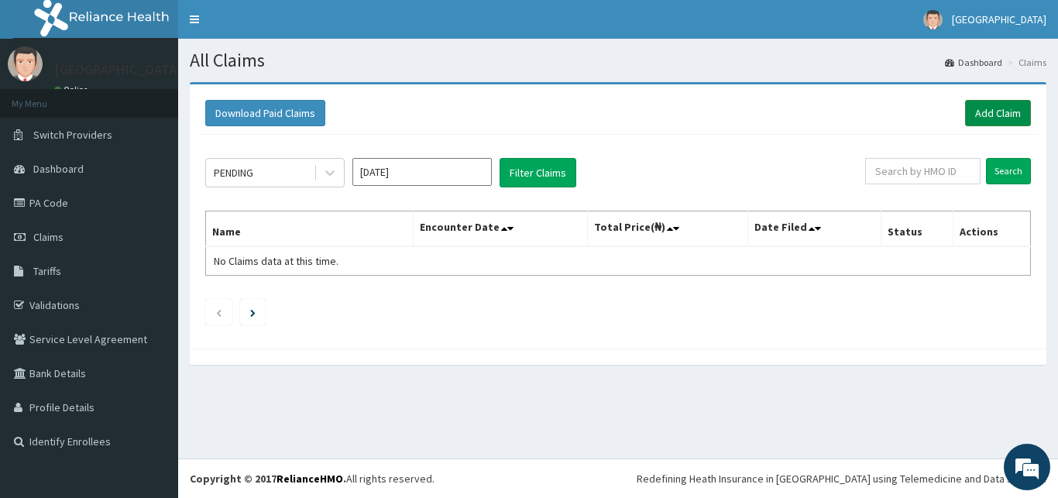
click at [1009, 110] on link "Add Claim" at bounding box center [998, 113] width 66 height 26
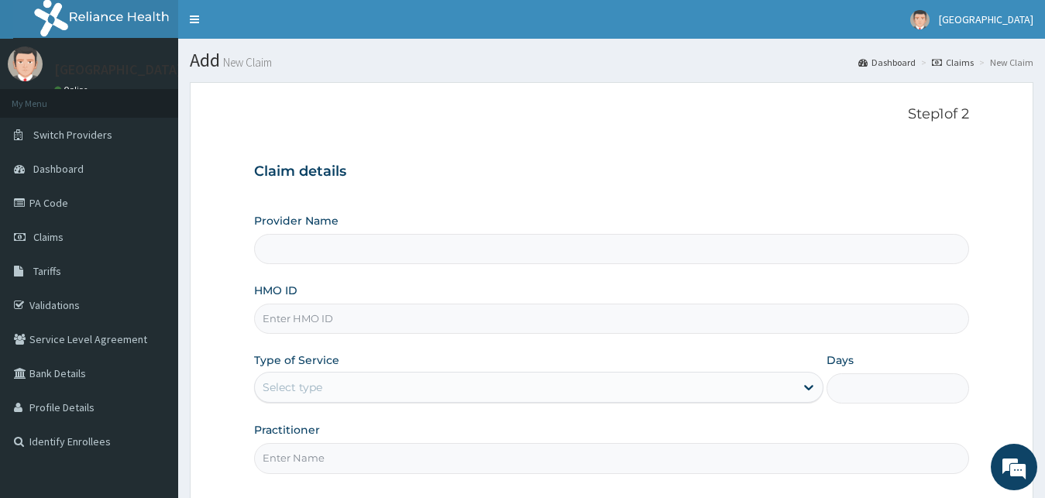
type input "[GEOGRAPHIC_DATA]"
paste input "MUH/10010/A"
type input "MUH/10010/A"
click at [350, 385] on div "Select type" at bounding box center [525, 387] width 541 height 25
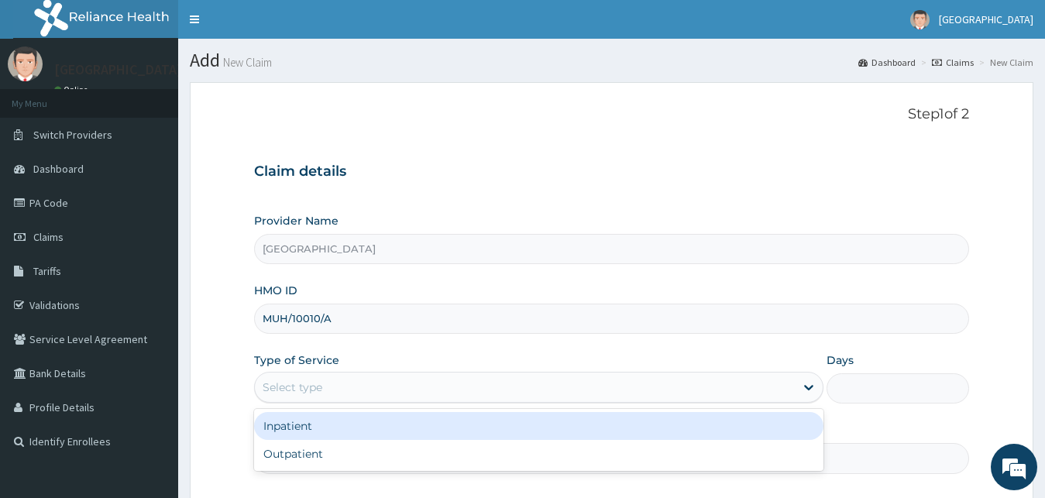
click at [328, 456] on div "Outpatient" at bounding box center [539, 454] width 570 height 28
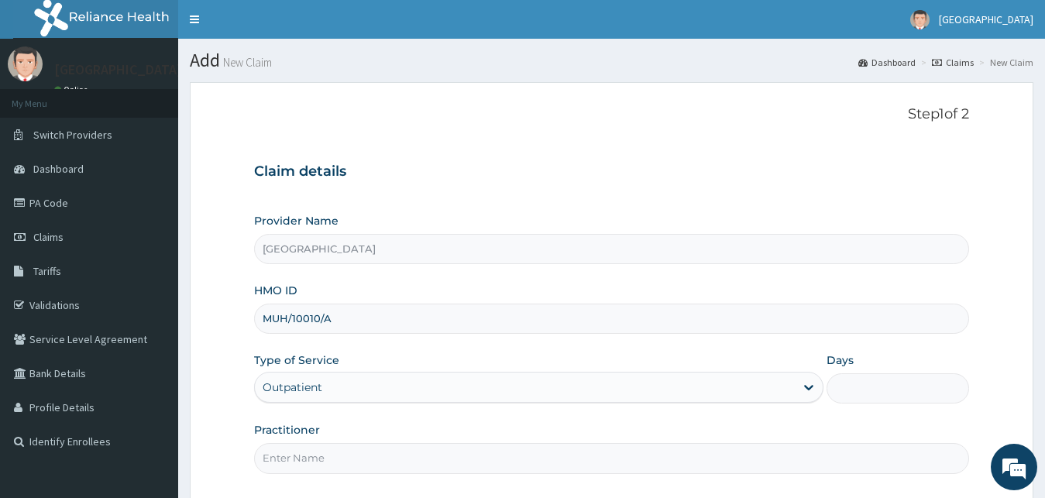
type input "1"
click at [328, 456] on input "Practitioner" at bounding box center [612, 458] width 716 height 30
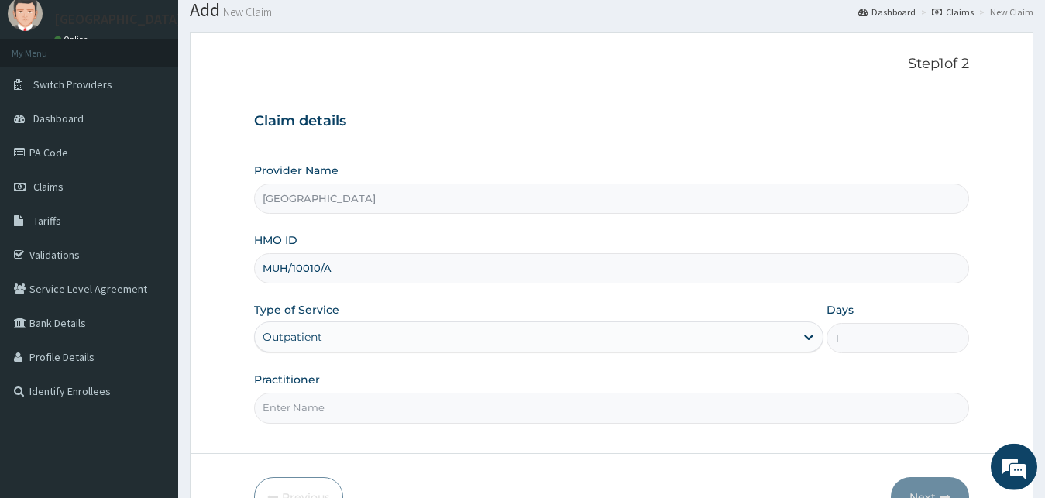
scroll to position [79, 0]
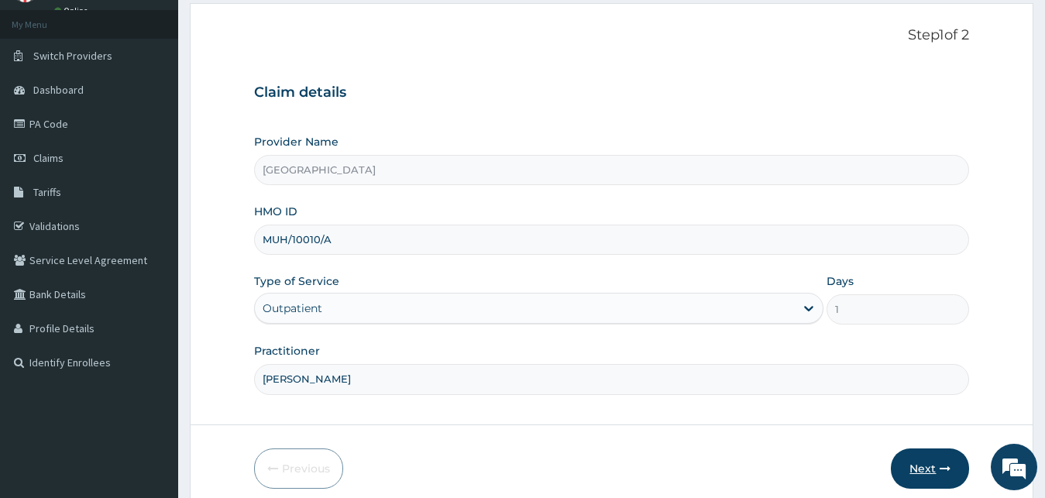
type input "[PERSON_NAME]"
click at [928, 469] on button "Next" at bounding box center [930, 469] width 78 height 40
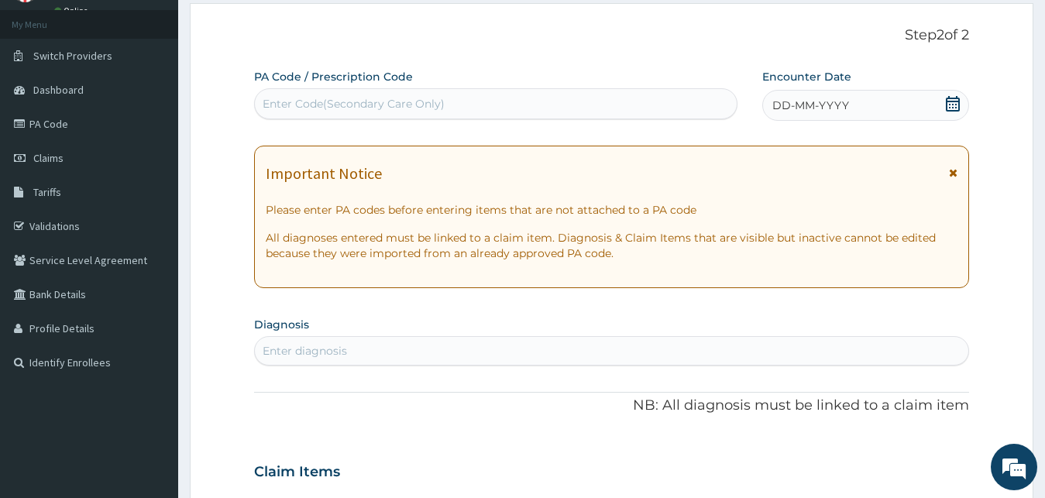
click at [888, 105] on div "DD-MM-YYYY" at bounding box center [866, 105] width 208 height 31
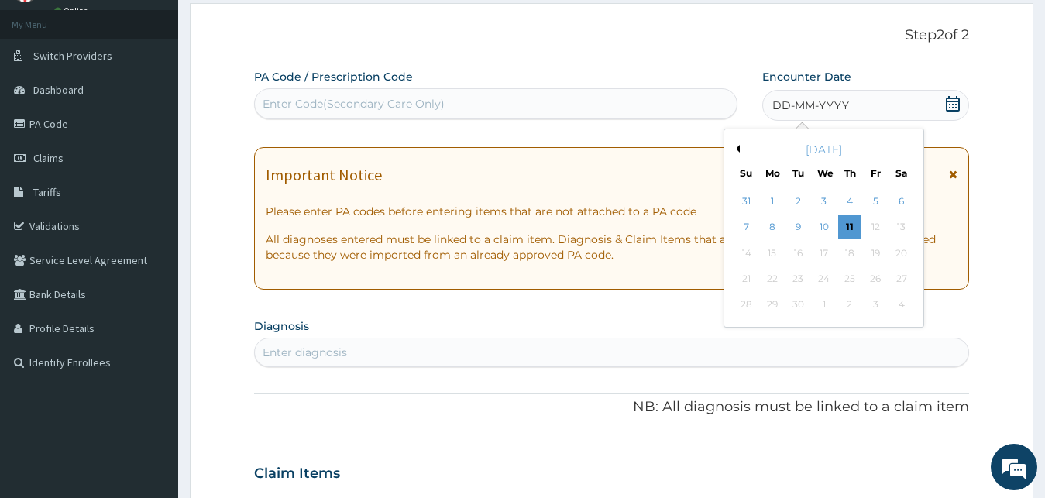
click at [737, 150] on button "Previous Month" at bounding box center [736, 149] width 8 height 8
click at [902, 281] on div "23" at bounding box center [900, 278] width 23 height 23
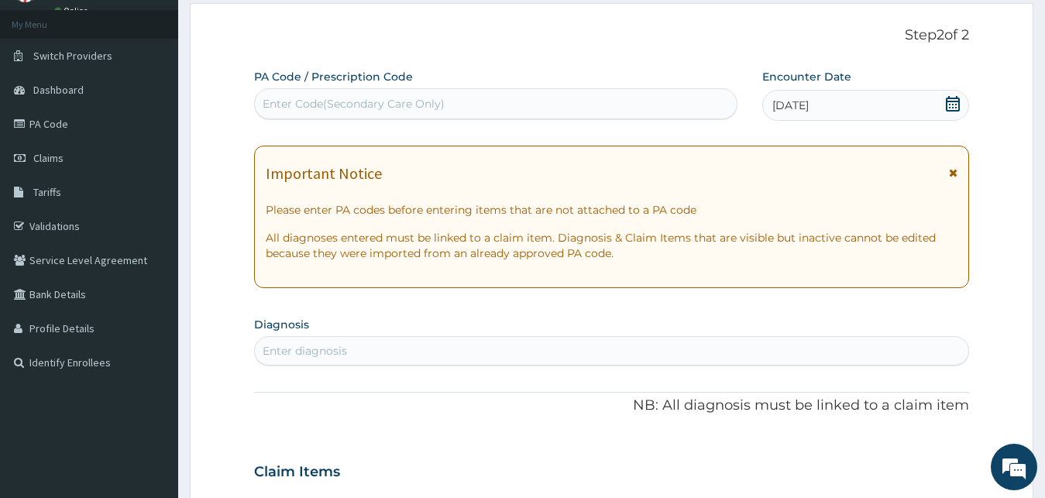
click at [356, 356] on div "Enter diagnosis" at bounding box center [612, 351] width 714 height 25
type input "MALAR"
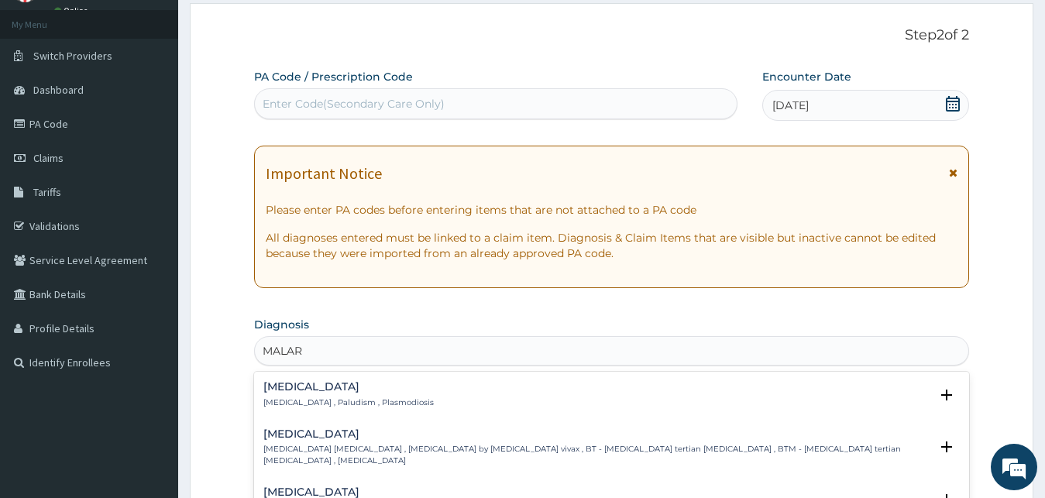
click at [284, 411] on div "[MEDICAL_DATA] [MEDICAL_DATA] , Paludism , Plasmodiosis Select Status Query Que…" at bounding box center [611, 398] width 697 height 35
click at [286, 407] on p "[MEDICAL_DATA] , Paludism , Plasmodiosis" at bounding box center [348, 402] width 170 height 11
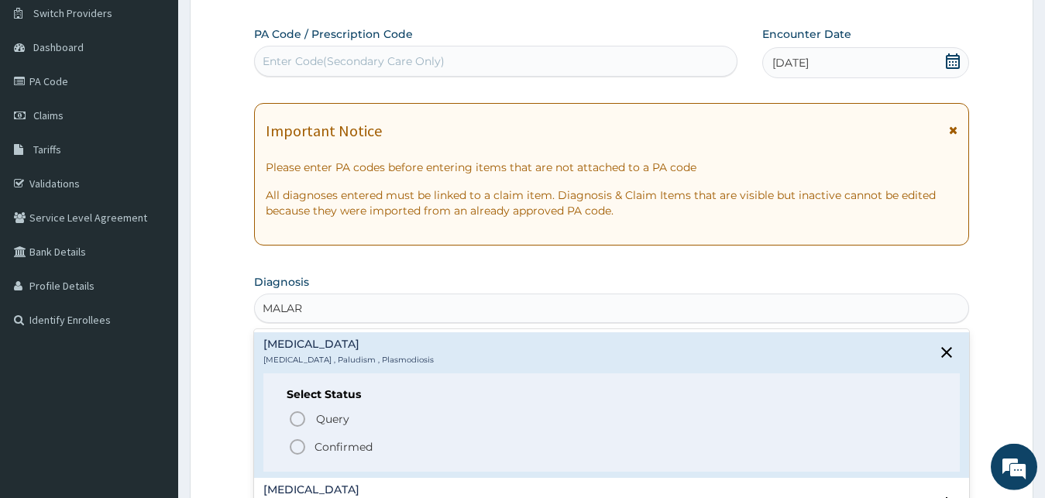
scroll to position [316, 0]
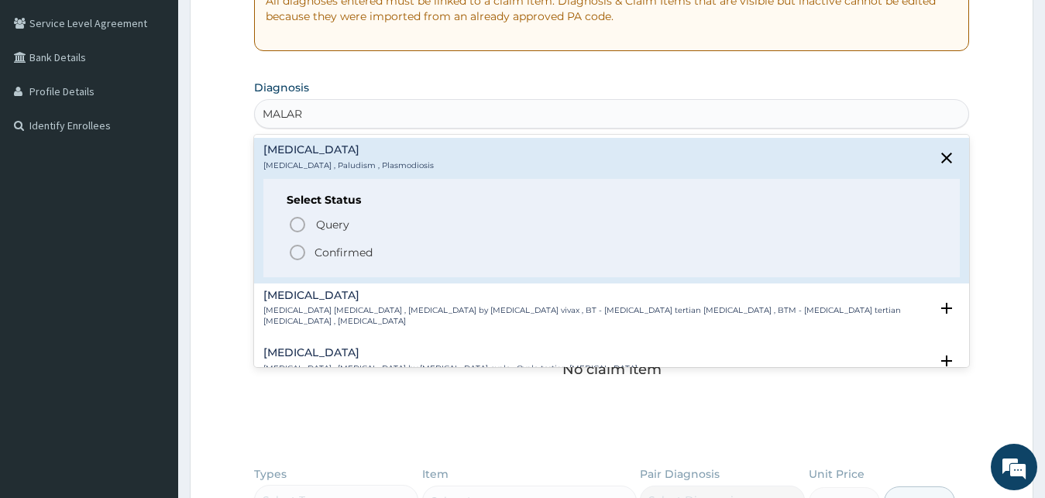
click at [357, 251] on p "Confirmed" at bounding box center [344, 252] width 58 height 15
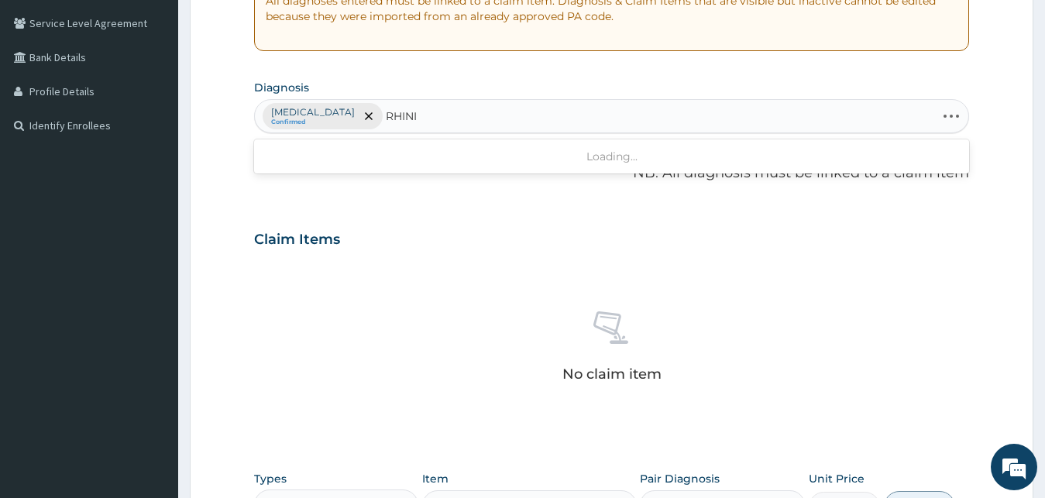
type input "RHINIT"
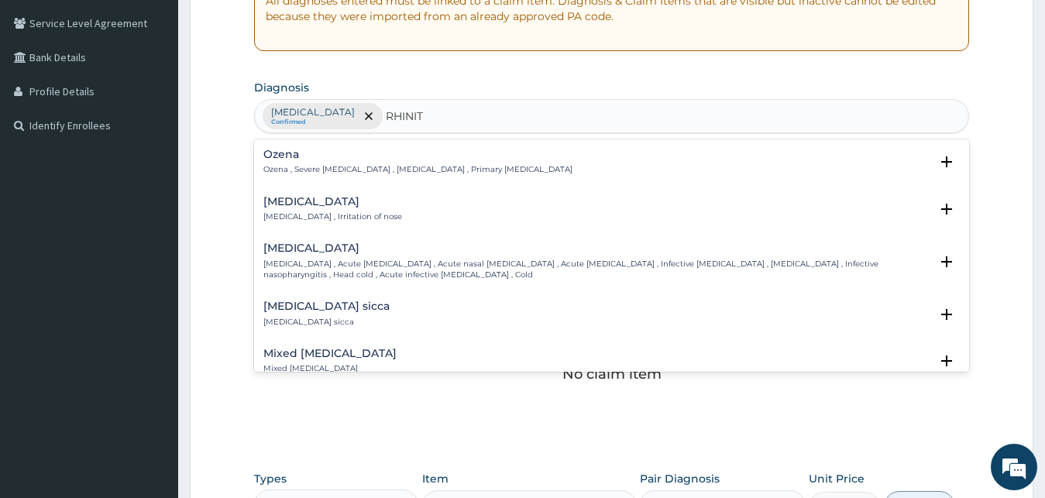
click at [315, 206] on h4 "[MEDICAL_DATA]" at bounding box center [332, 202] width 139 height 12
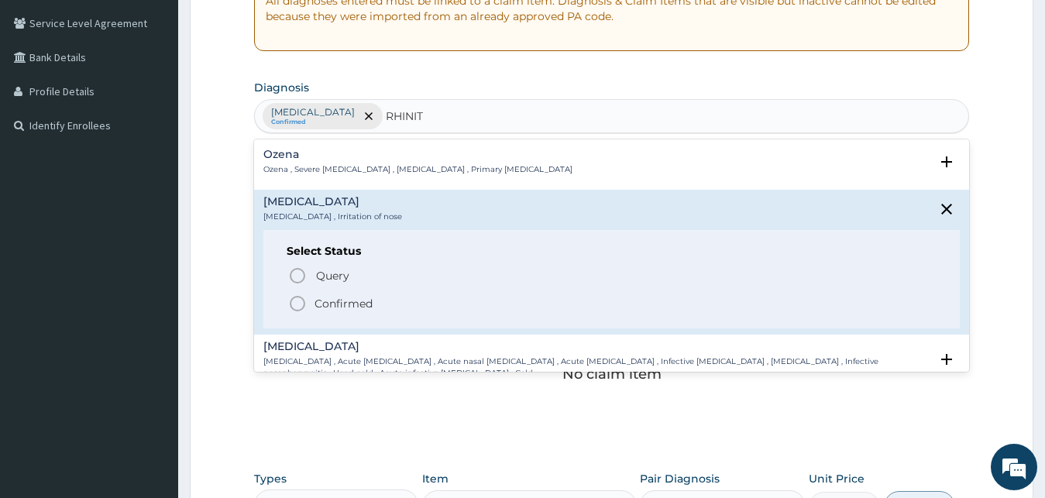
click at [348, 310] on p "Confirmed" at bounding box center [344, 303] width 58 height 15
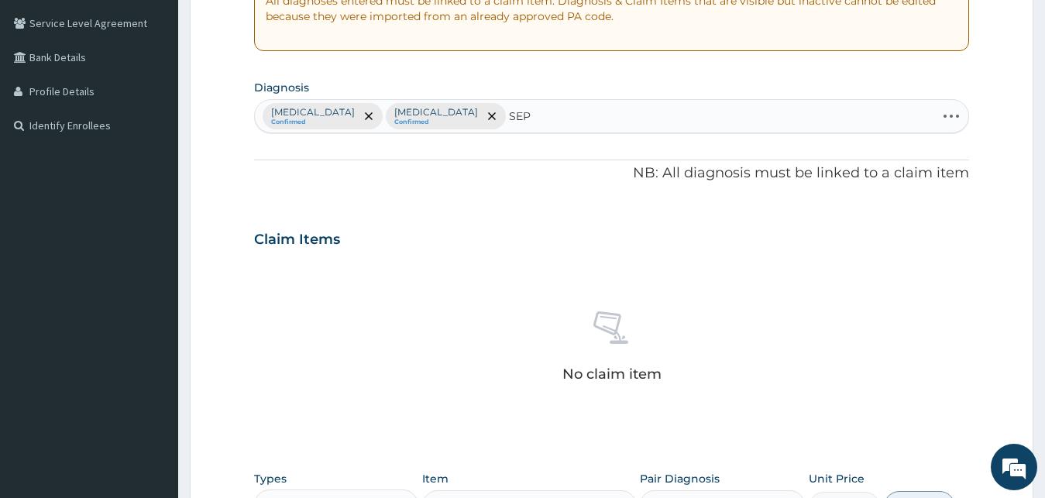
type input "SEPS"
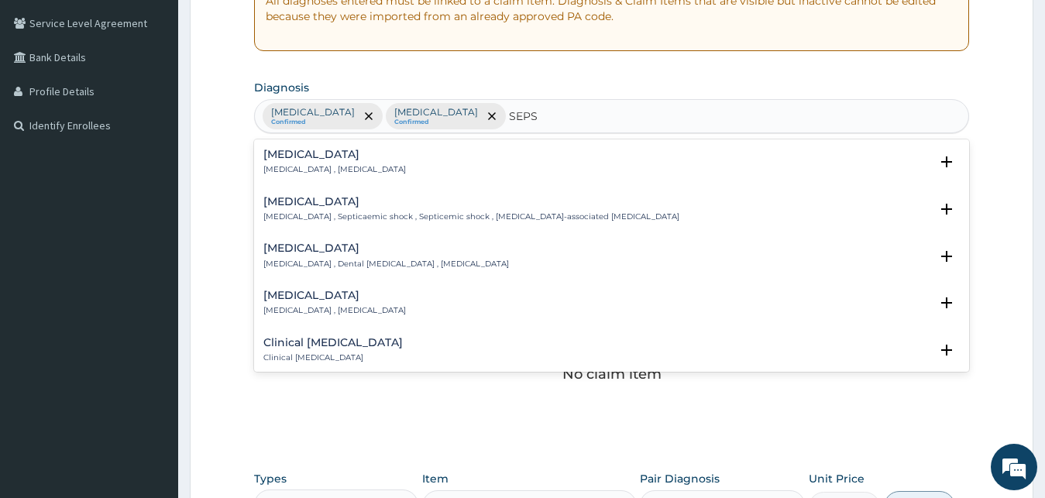
click at [356, 161] on div "[MEDICAL_DATA] [MEDICAL_DATA] , [MEDICAL_DATA]" at bounding box center [334, 162] width 143 height 27
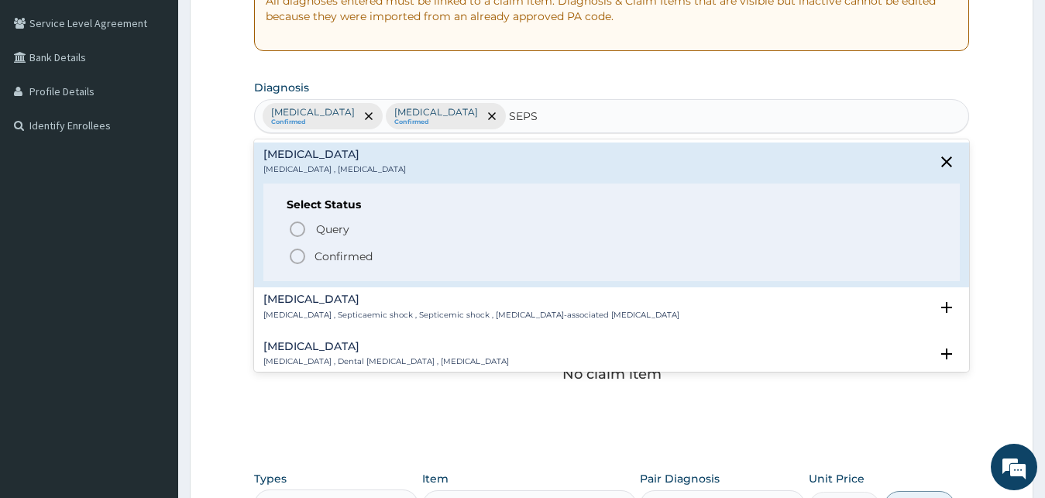
click at [339, 254] on p "Confirmed" at bounding box center [344, 256] width 58 height 15
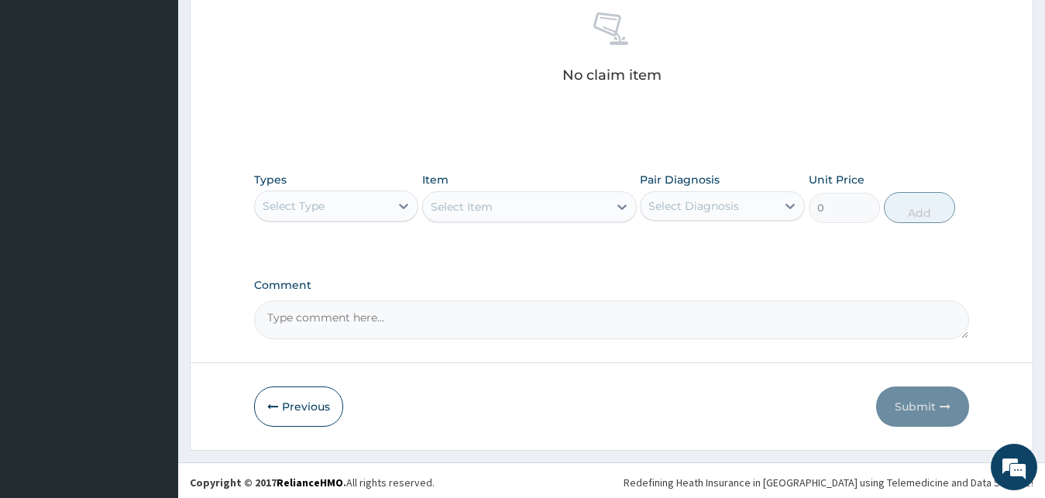
scroll to position [619, 0]
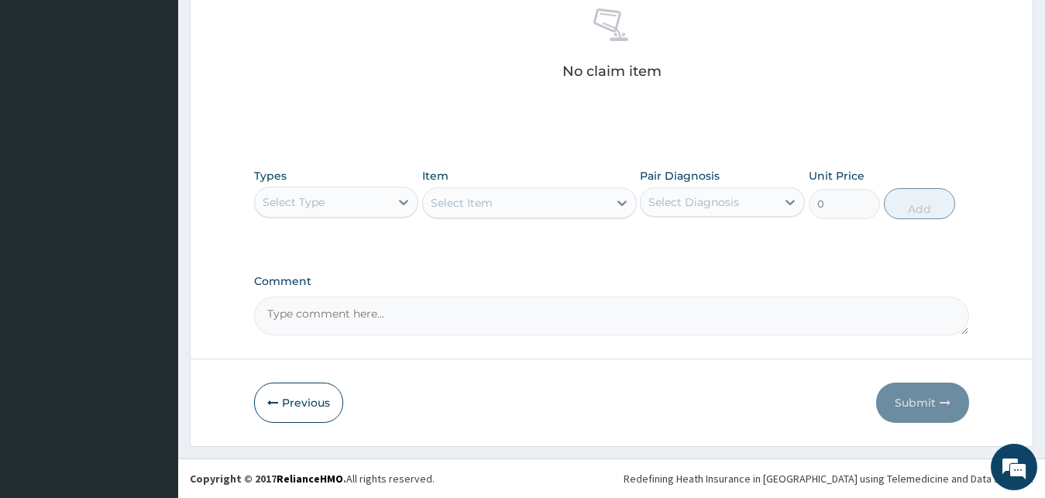
click at [337, 212] on div "Select Type" at bounding box center [323, 202] width 136 height 25
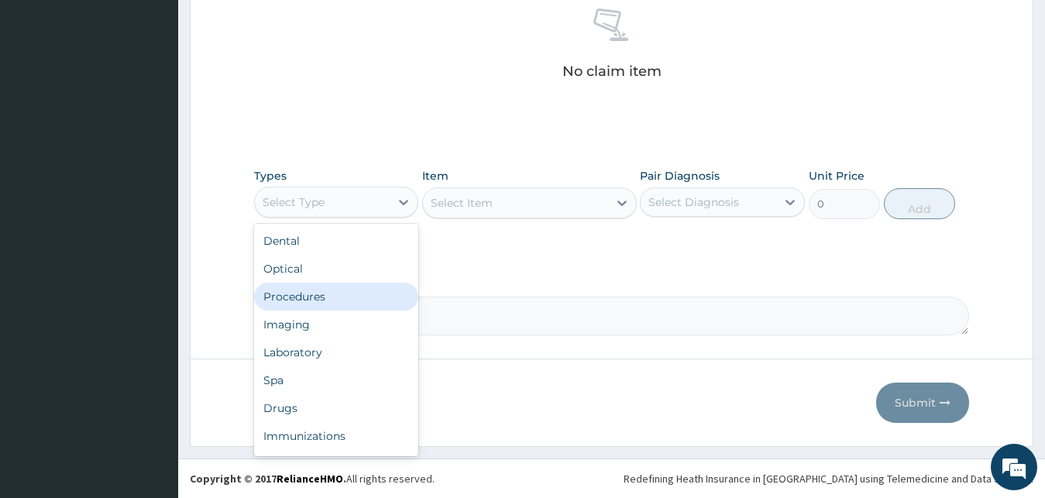
click at [340, 297] on div "Procedures" at bounding box center [336, 297] width 165 height 28
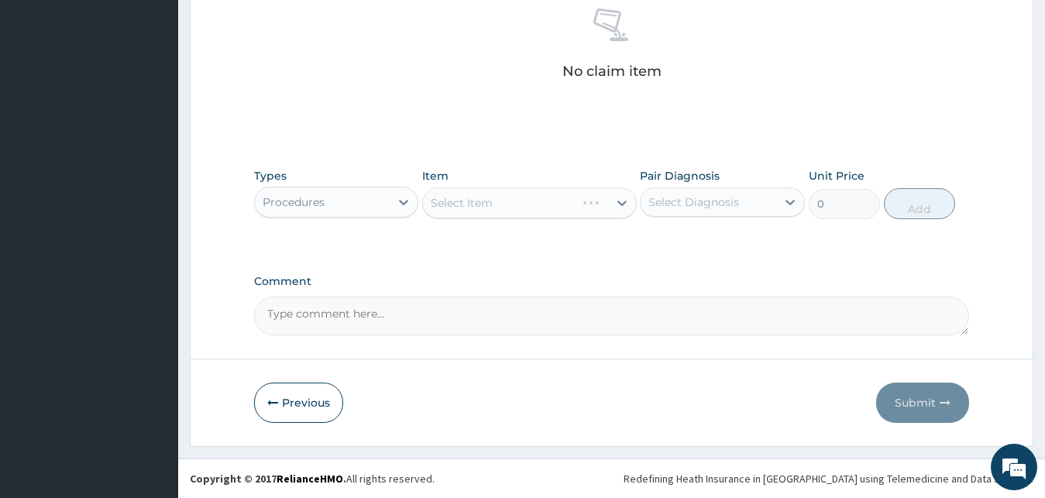
click at [511, 204] on div "Select Item" at bounding box center [529, 202] width 215 height 31
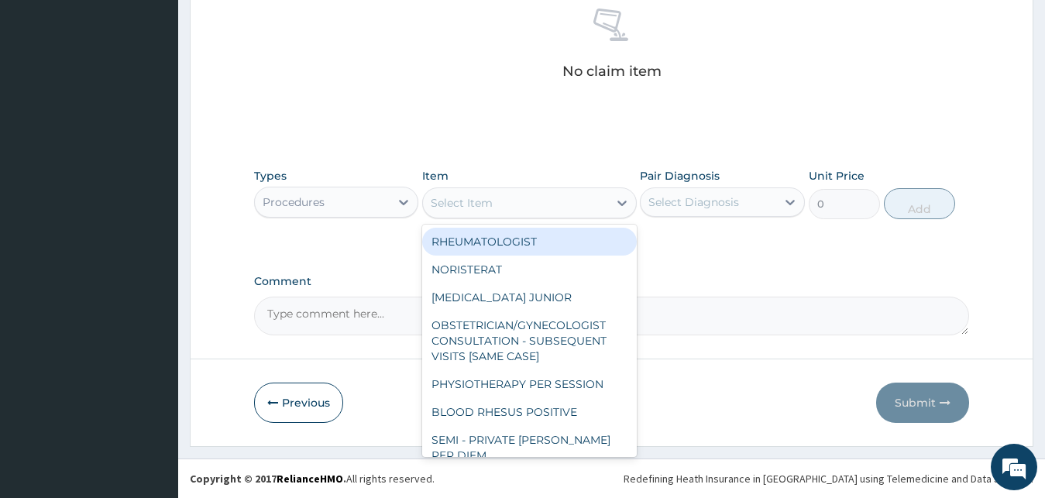
click at [510, 204] on div "Select Item" at bounding box center [515, 203] width 185 height 25
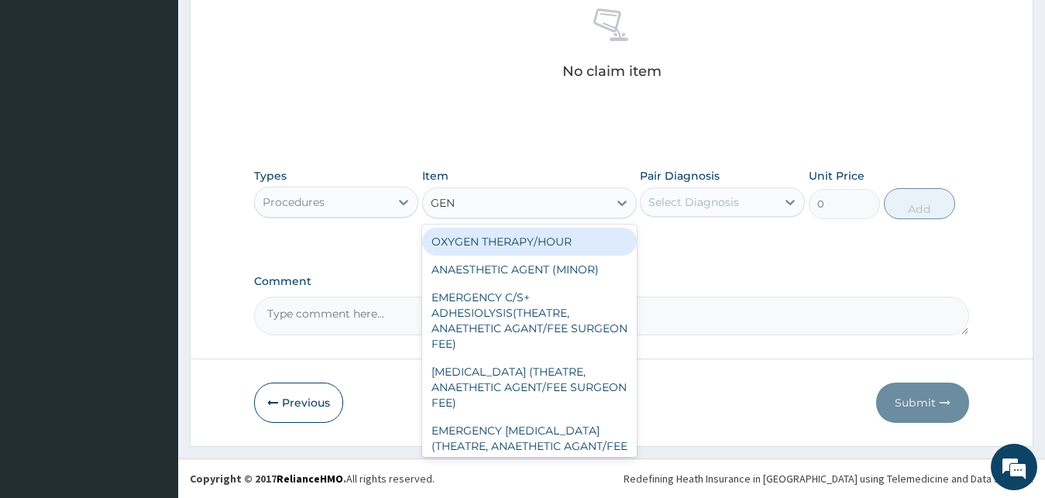
type input "GENE"
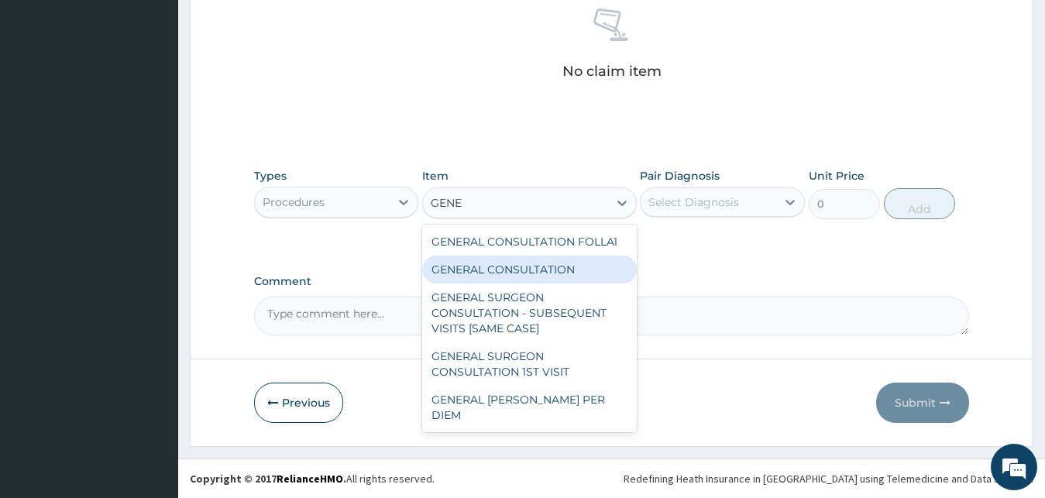
click at [508, 259] on div "GENERAL CONSULTATION" at bounding box center [529, 270] width 215 height 28
type input "3000"
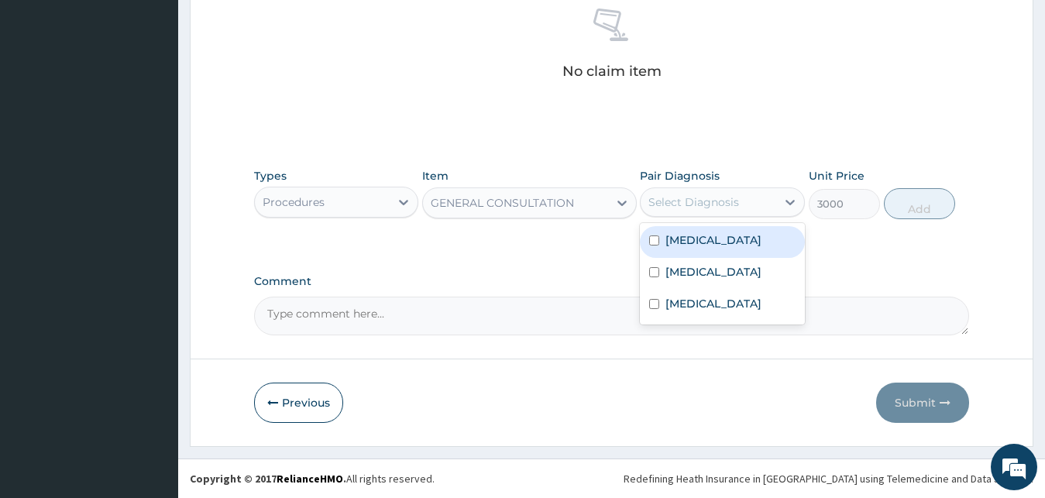
click at [676, 204] on div "Select Diagnosis" at bounding box center [693, 201] width 91 height 15
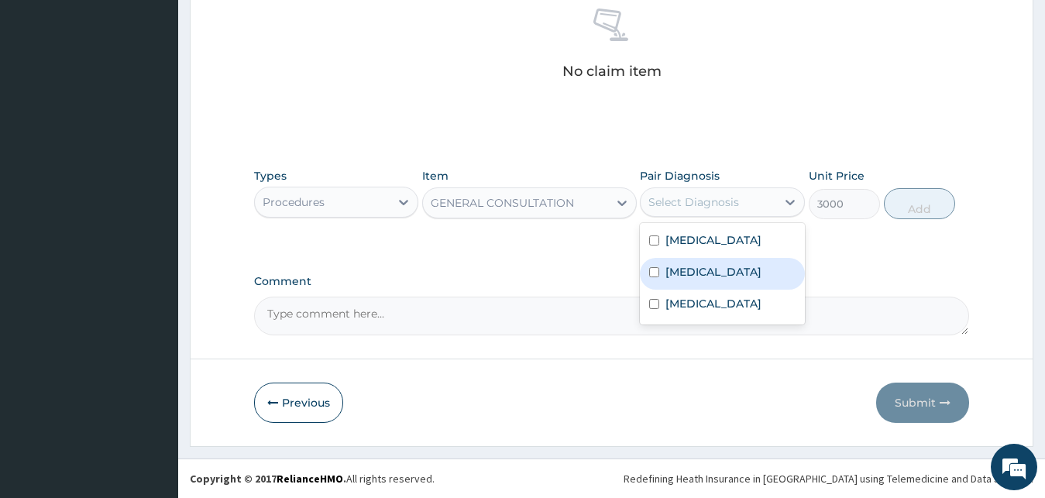
drag, startPoint x: 710, startPoint y: 266, endPoint x: 713, endPoint y: 259, distance: 8.3
click at [711, 265] on div "[MEDICAL_DATA]" at bounding box center [722, 274] width 165 height 32
checkbox input "true"
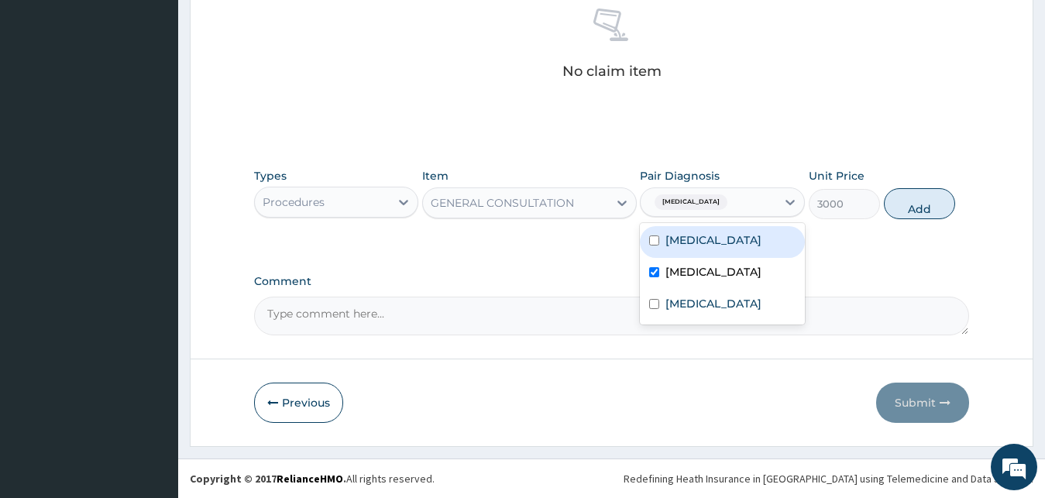
click at [713, 246] on div "[MEDICAL_DATA]" at bounding box center [722, 242] width 165 height 32
checkbox input "true"
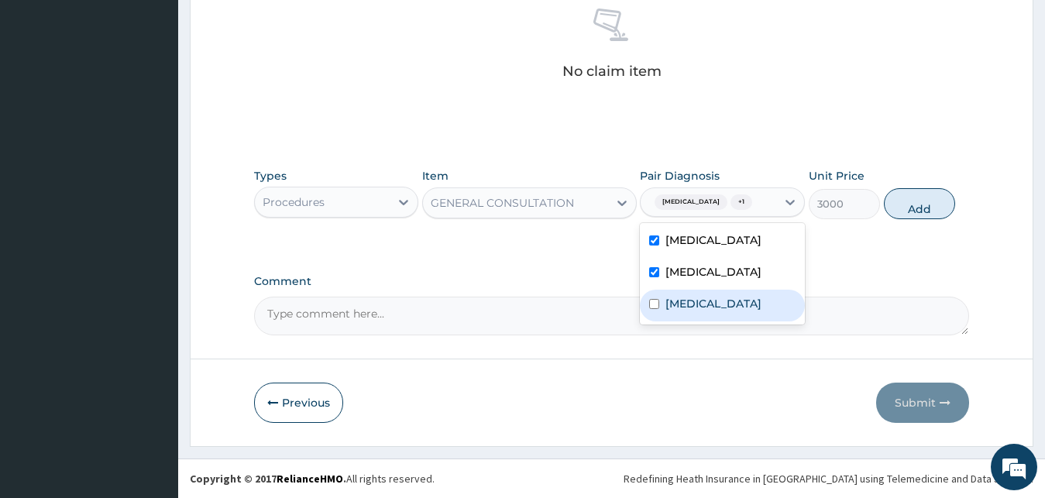
click at [694, 308] on label "[MEDICAL_DATA]" at bounding box center [713, 303] width 96 height 15
checkbox input "true"
click at [902, 209] on button "Add" at bounding box center [919, 203] width 71 height 31
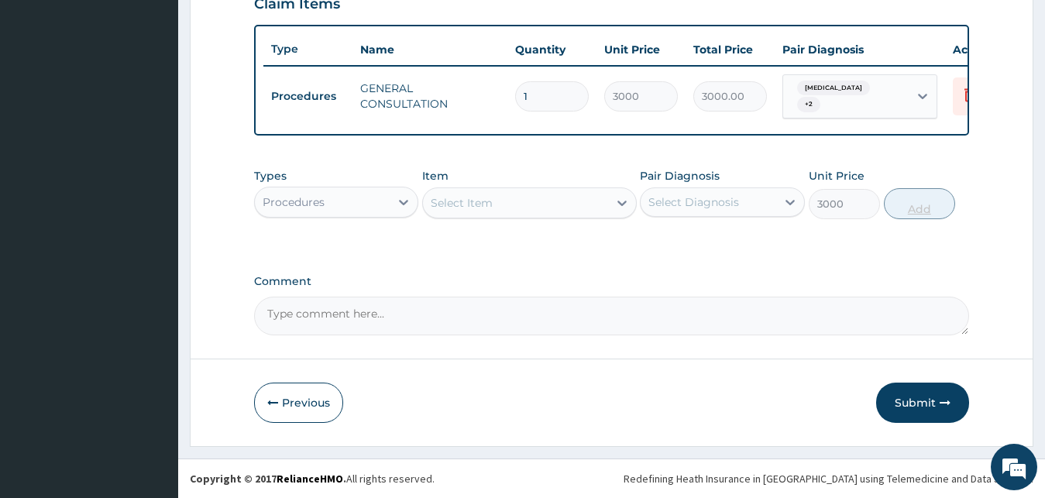
type input "0"
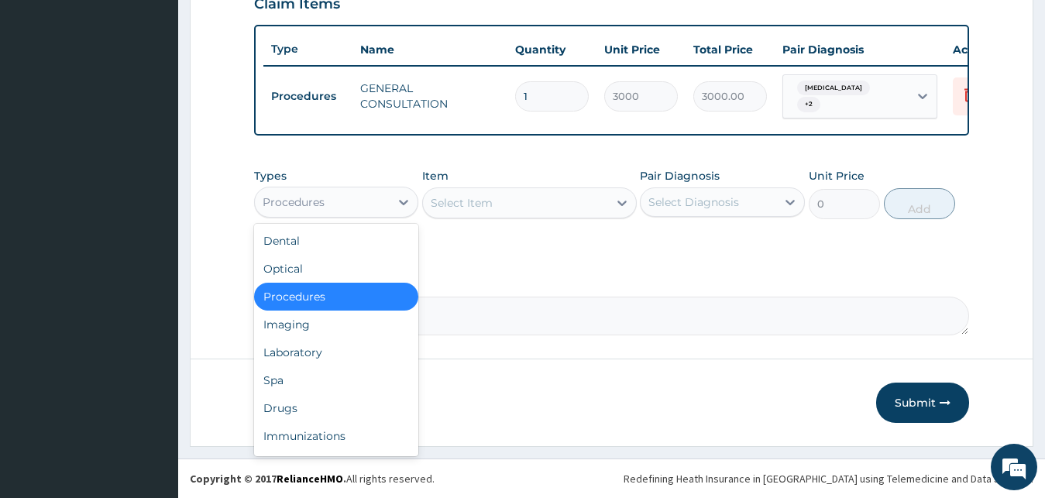
click at [389, 201] on div "Procedures" at bounding box center [323, 202] width 136 height 25
click at [325, 358] on div "Laboratory" at bounding box center [336, 353] width 165 height 28
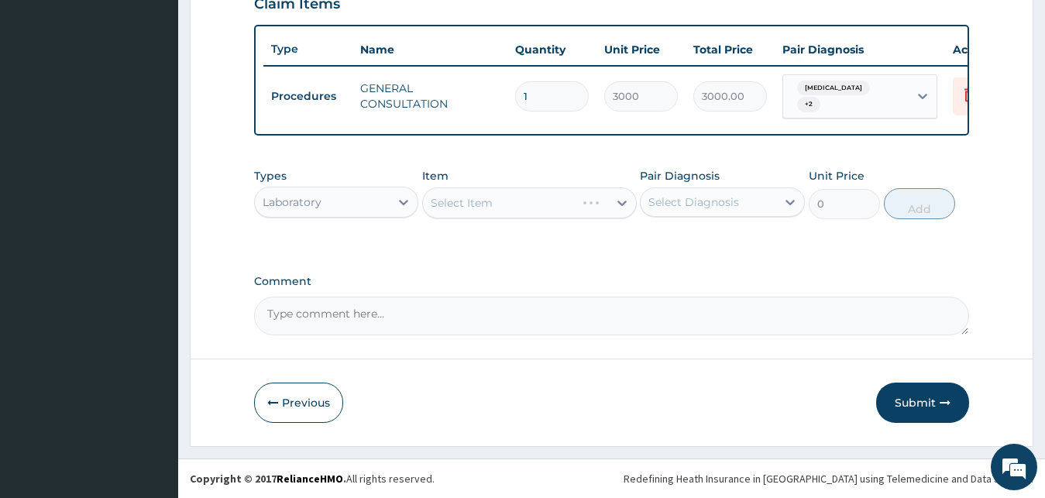
click at [507, 189] on div "Select Item" at bounding box center [529, 202] width 215 height 31
click at [508, 199] on div "Select Item" at bounding box center [529, 202] width 215 height 31
click at [508, 199] on div "Select Item" at bounding box center [515, 203] width 185 height 25
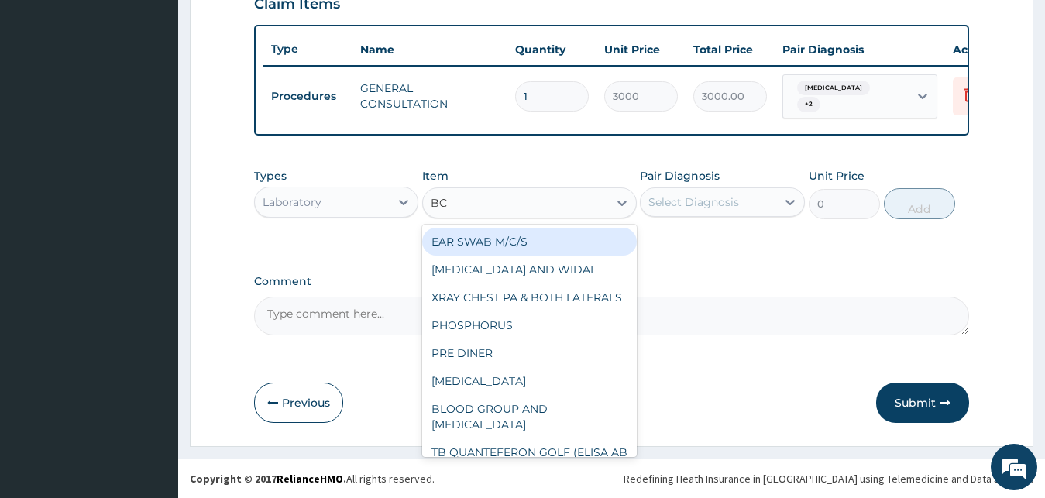
type input "B"
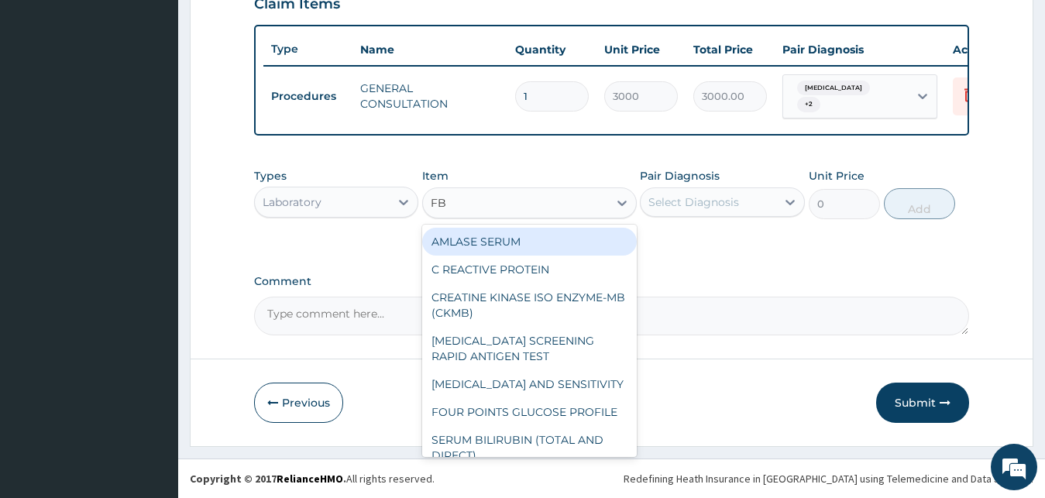
type input "FBC"
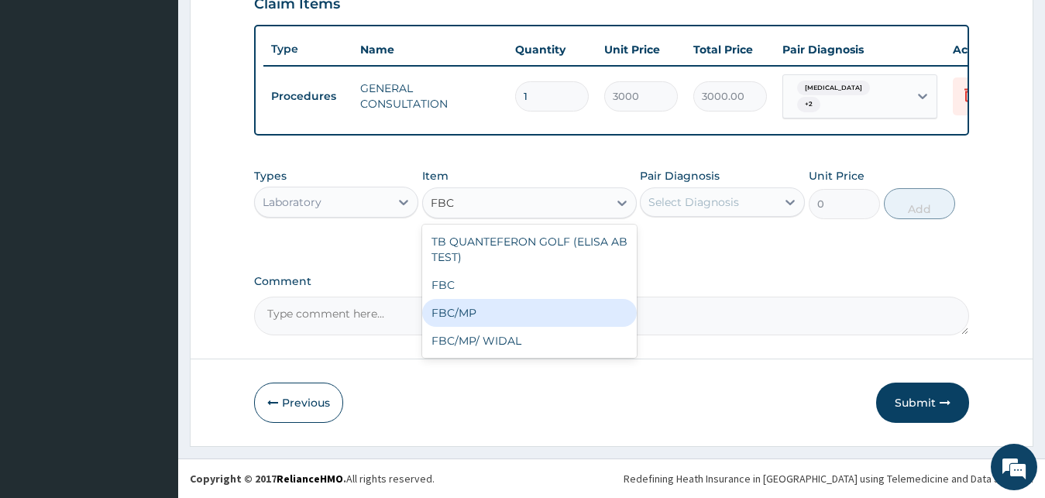
drag, startPoint x: 516, startPoint y: 308, endPoint x: 609, endPoint y: 277, distance: 98.0
click at [515, 308] on div "FBC/MP" at bounding box center [529, 313] width 215 height 28
type input "5500"
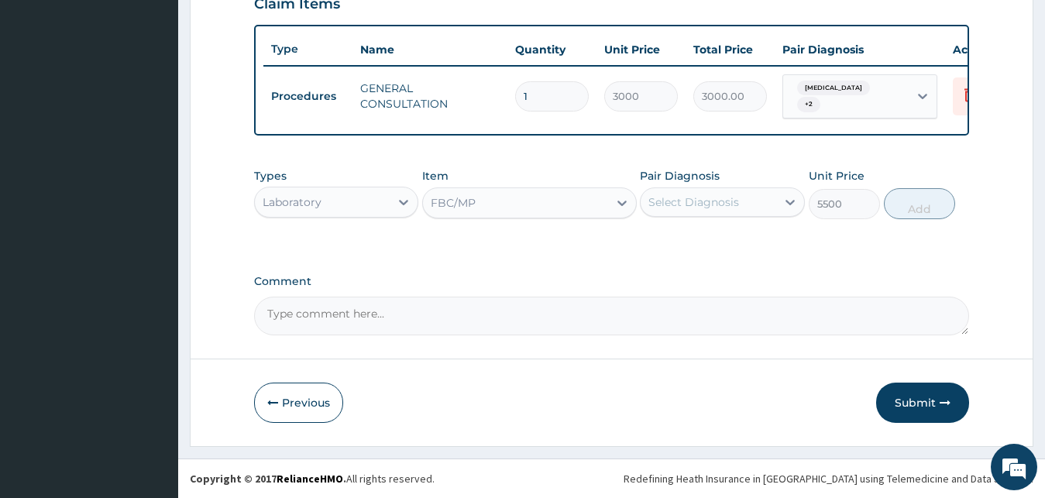
click at [720, 198] on div "Select Diagnosis" at bounding box center [693, 201] width 91 height 15
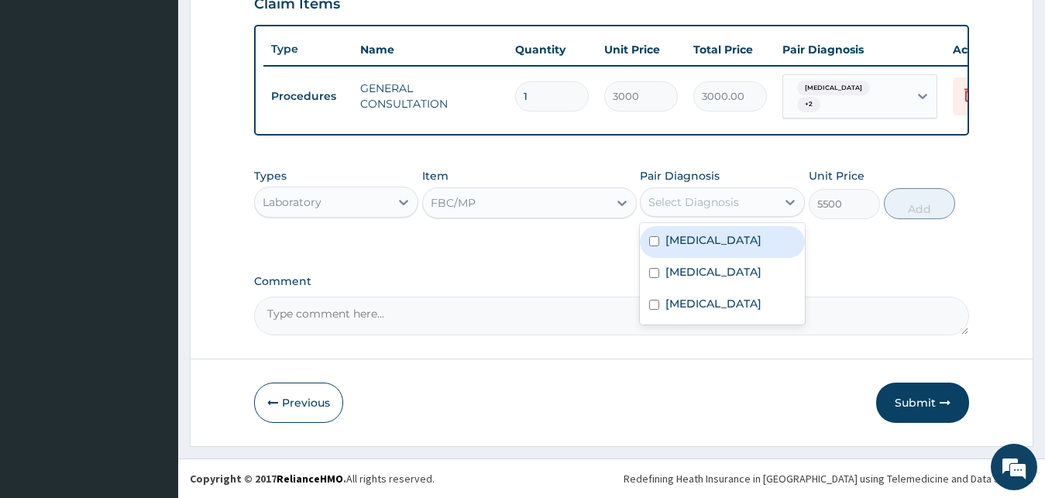
click at [718, 237] on div "[MEDICAL_DATA]" at bounding box center [722, 242] width 165 height 32
checkbox input "true"
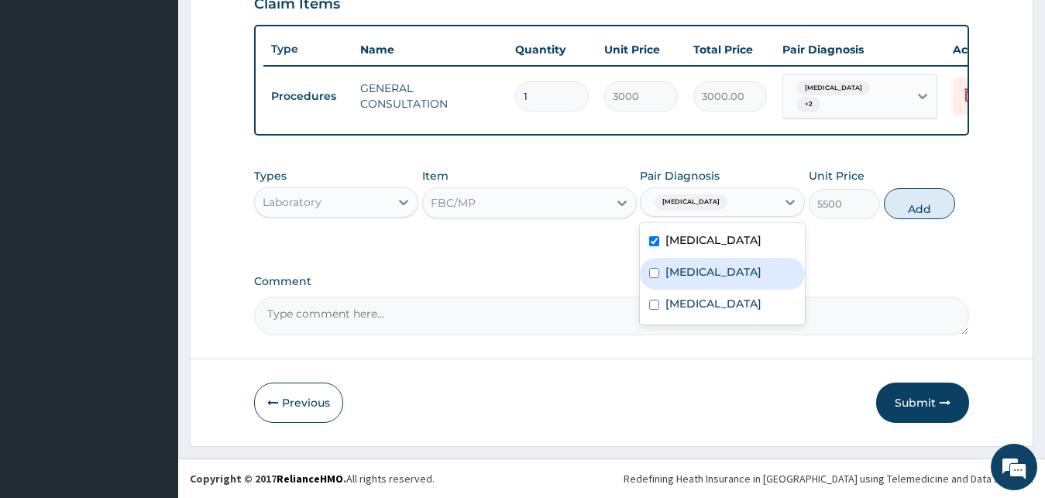
click at [720, 287] on div "[MEDICAL_DATA]" at bounding box center [722, 274] width 165 height 32
checkbox input "false"
click at [715, 308] on div "[MEDICAL_DATA]" at bounding box center [722, 306] width 165 height 32
checkbox input "true"
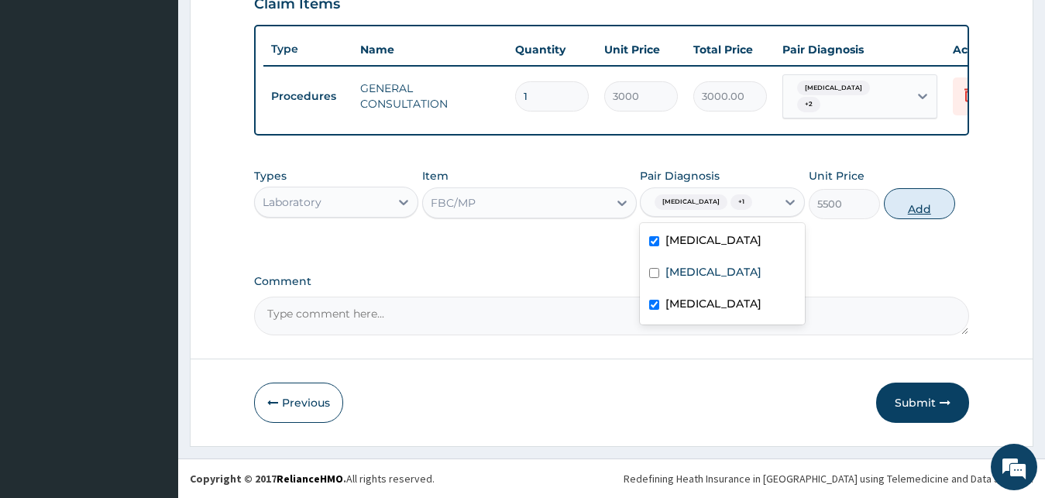
click at [918, 214] on button "Add" at bounding box center [919, 203] width 71 height 31
type input "0"
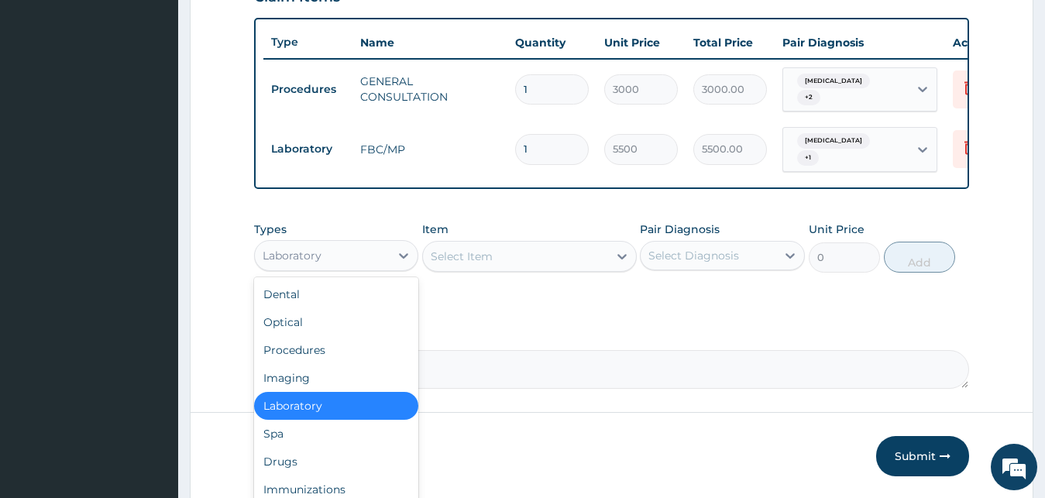
click at [385, 263] on div "Laboratory" at bounding box center [323, 255] width 136 height 25
click at [315, 459] on div "Drugs" at bounding box center [336, 462] width 165 height 28
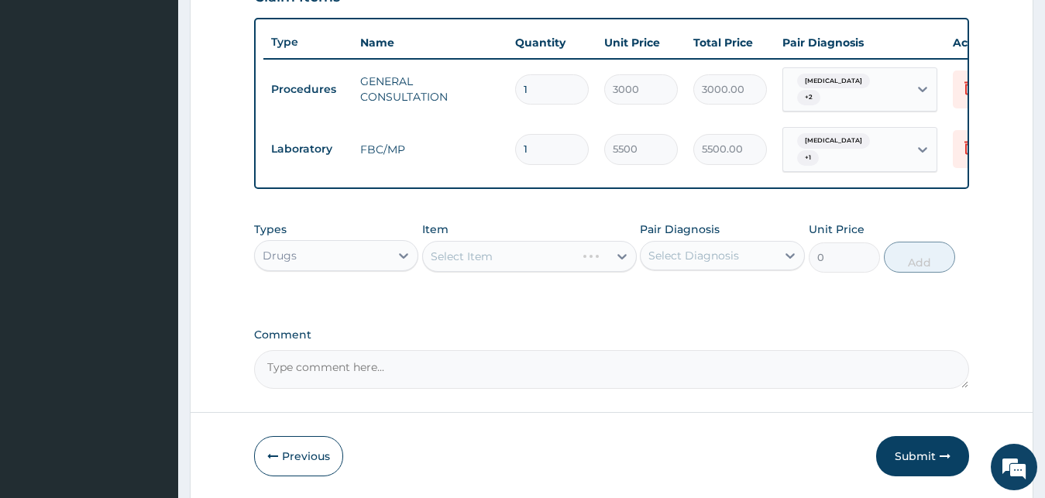
click at [511, 246] on div "Select Item" at bounding box center [529, 256] width 215 height 31
click at [517, 257] on div "Select Item" at bounding box center [529, 256] width 215 height 31
click at [504, 263] on div "Select Item" at bounding box center [515, 256] width 185 height 25
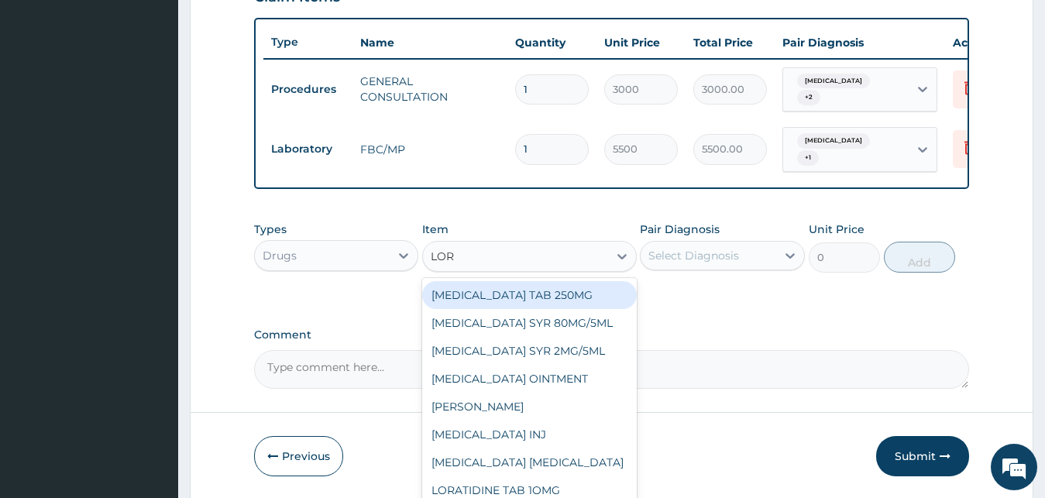
type input "[PERSON_NAME]"
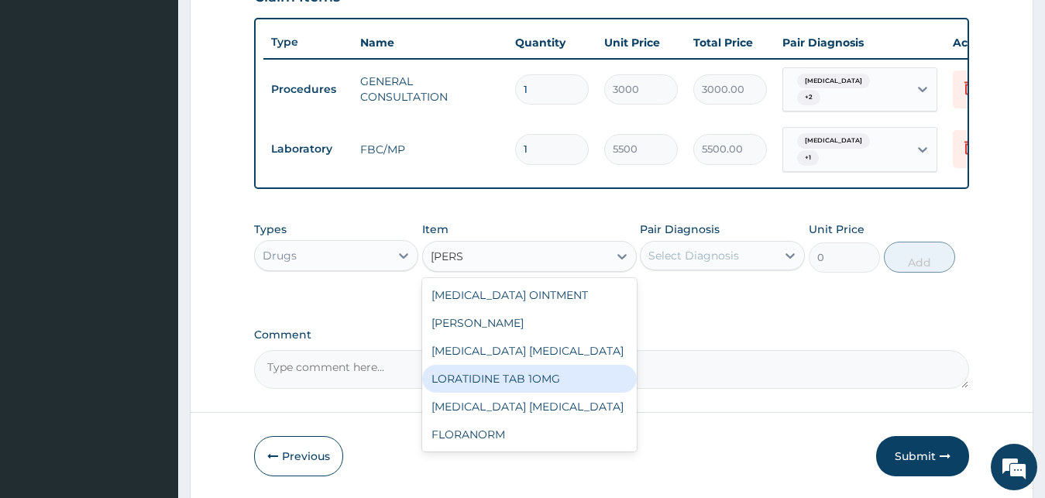
click at [578, 376] on div "LORATIDINE TAB 1OMG" at bounding box center [529, 379] width 215 height 28
type input "176"
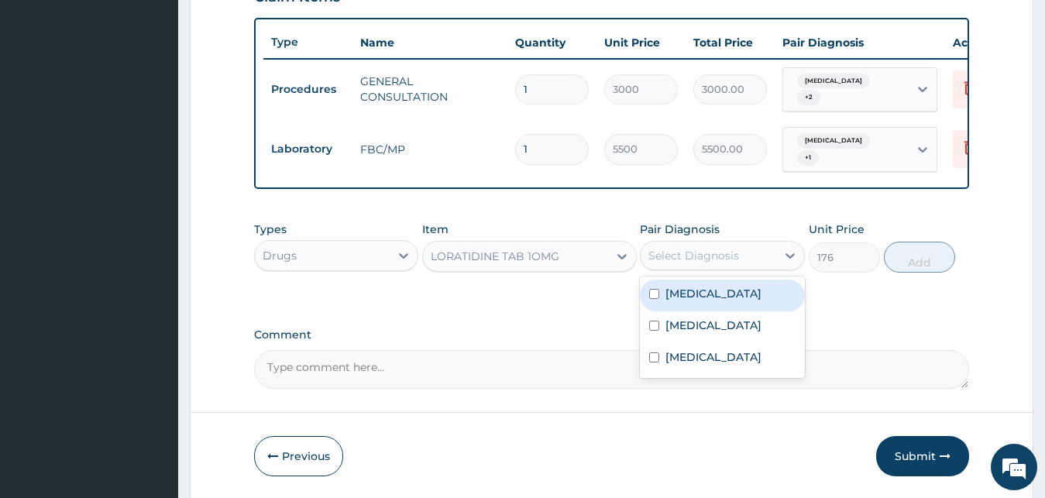
click at [734, 253] on div "Select Diagnosis" at bounding box center [693, 255] width 91 height 15
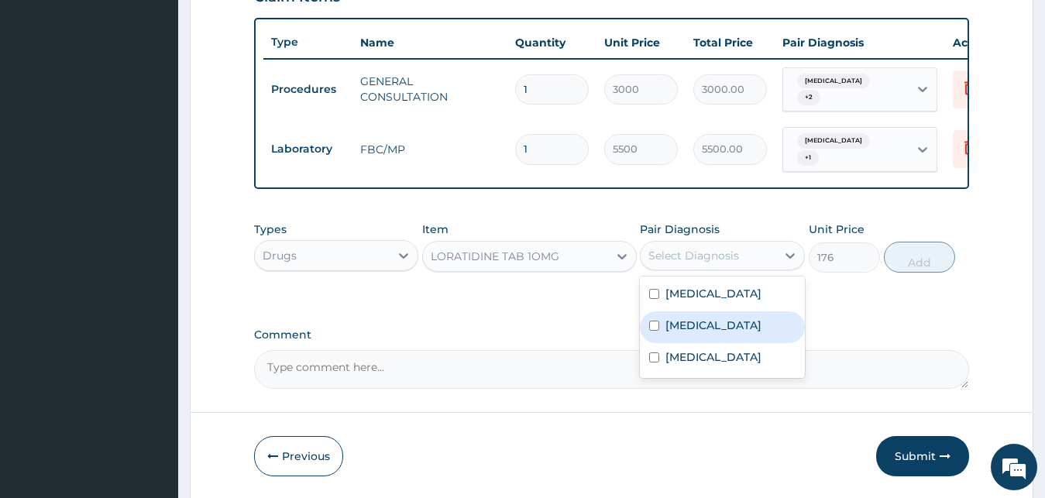
click at [717, 322] on div "[MEDICAL_DATA]" at bounding box center [722, 327] width 165 height 32
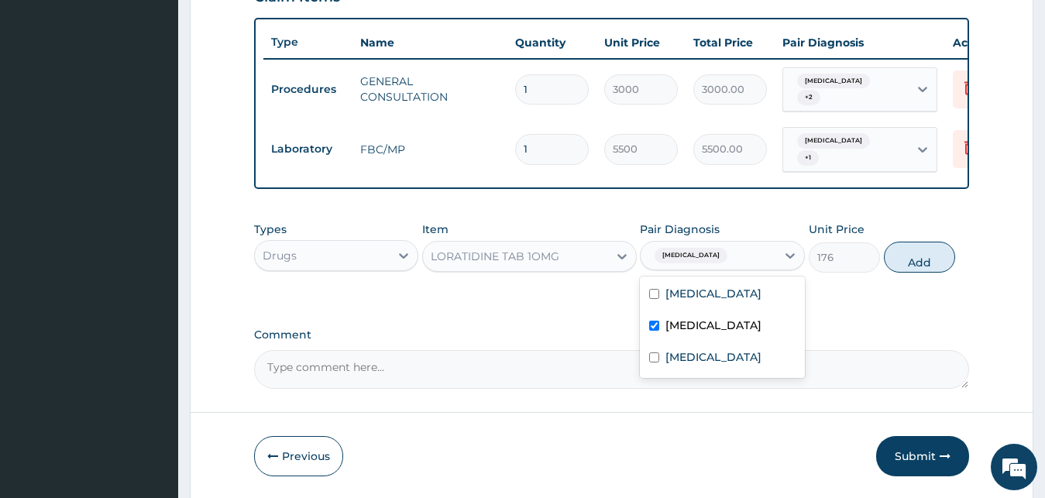
checkbox input "true"
click at [936, 257] on button "Add" at bounding box center [919, 257] width 71 height 31
type input "0"
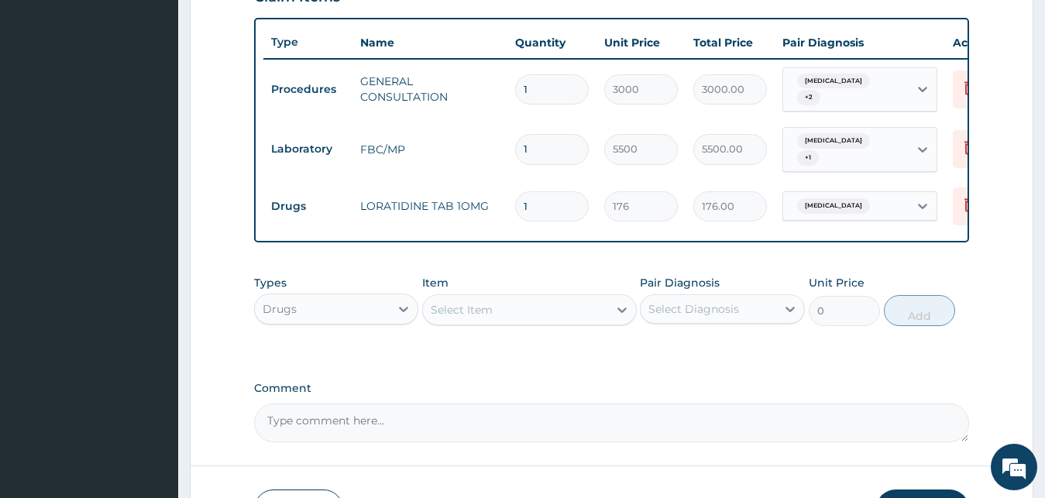
drag, startPoint x: 554, startPoint y: 186, endPoint x: 425, endPoint y: 182, distance: 128.7
click at [515, 191] on input "1" at bounding box center [552, 206] width 74 height 30
type input "5"
type input "880.00"
type input "5"
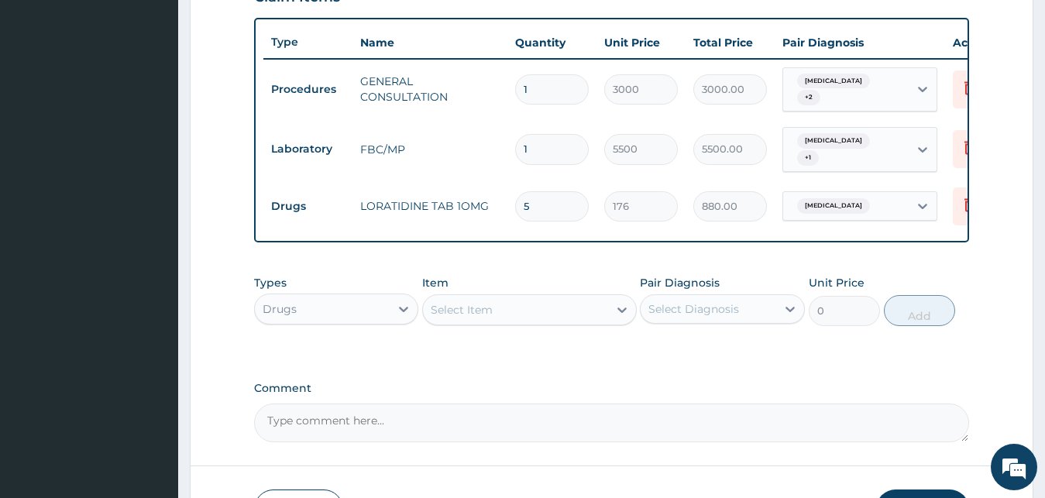
click at [473, 305] on div "Select Item" at bounding box center [462, 309] width 62 height 15
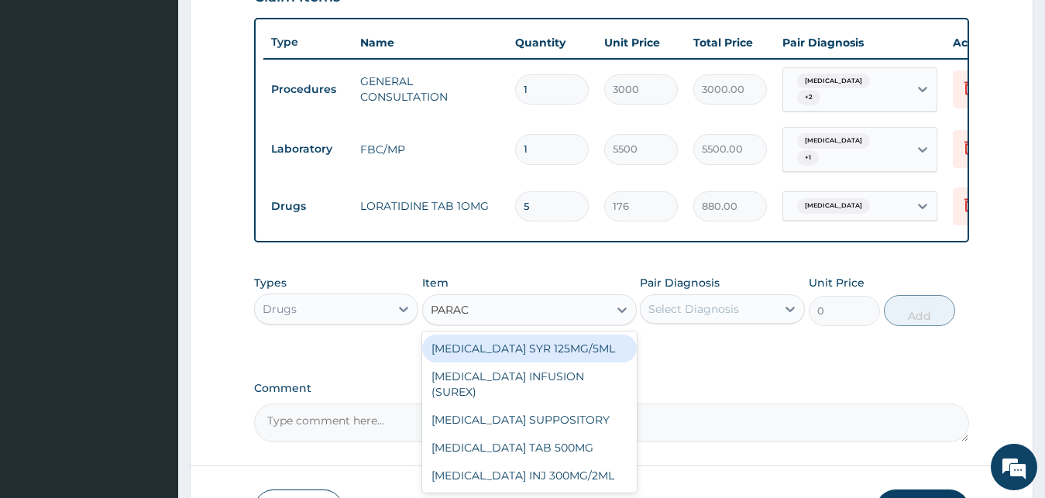
type input "PARACE"
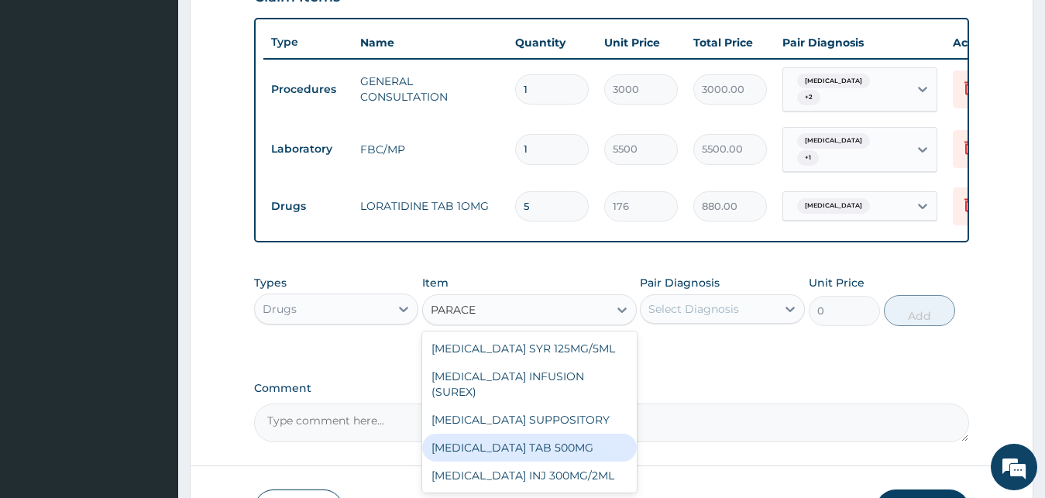
click at [502, 435] on div "[MEDICAL_DATA] TAB 500MG" at bounding box center [529, 448] width 215 height 28
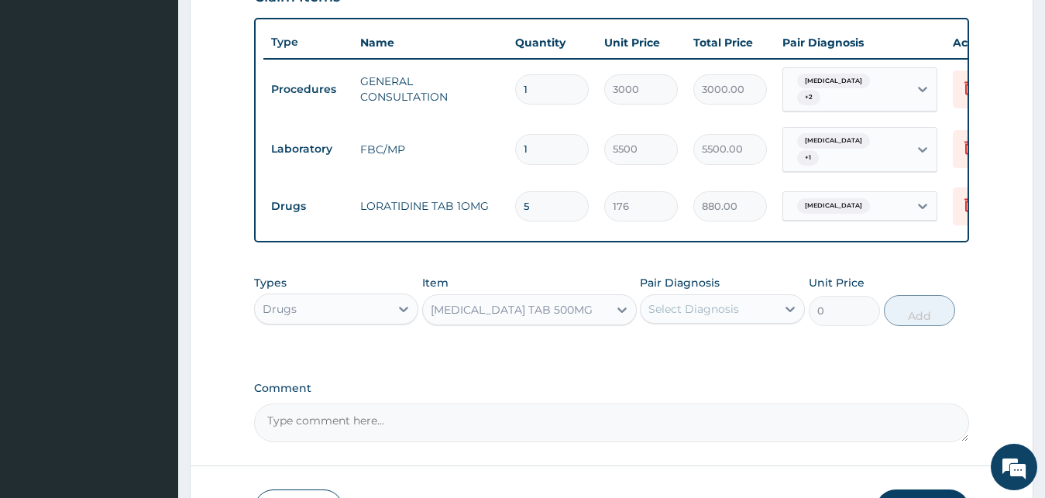
type input "40"
drag, startPoint x: 685, startPoint y: 307, endPoint x: 702, endPoint y: 328, distance: 27.0
click at [686, 307] on div "Select Diagnosis" at bounding box center [693, 308] width 91 height 15
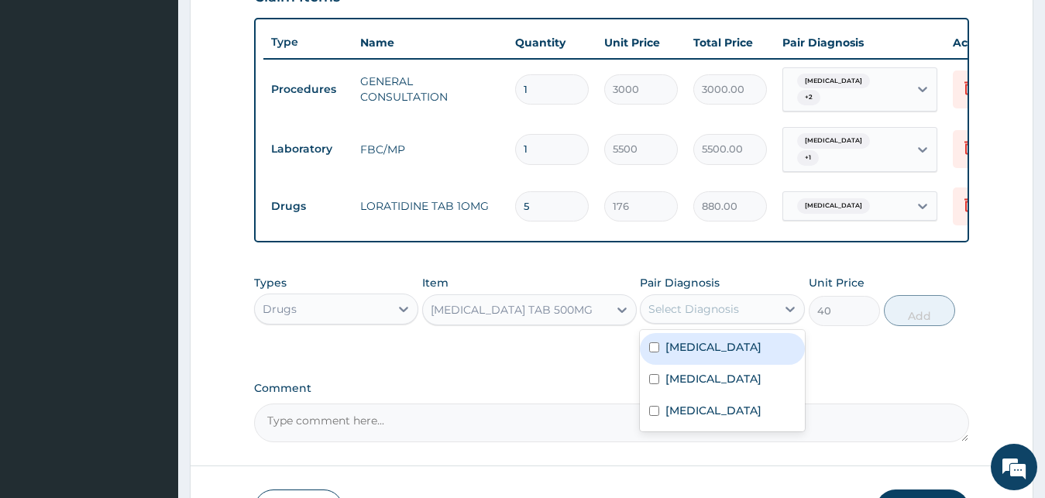
click at [715, 359] on div "[MEDICAL_DATA]" at bounding box center [722, 349] width 165 height 32
checkbox input "true"
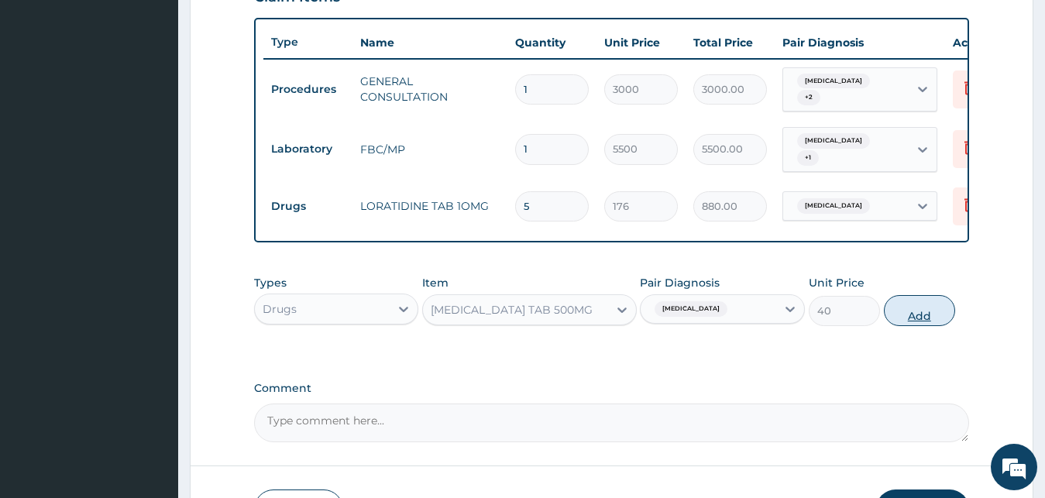
click at [922, 312] on button "Add" at bounding box center [919, 310] width 71 height 31
type input "0"
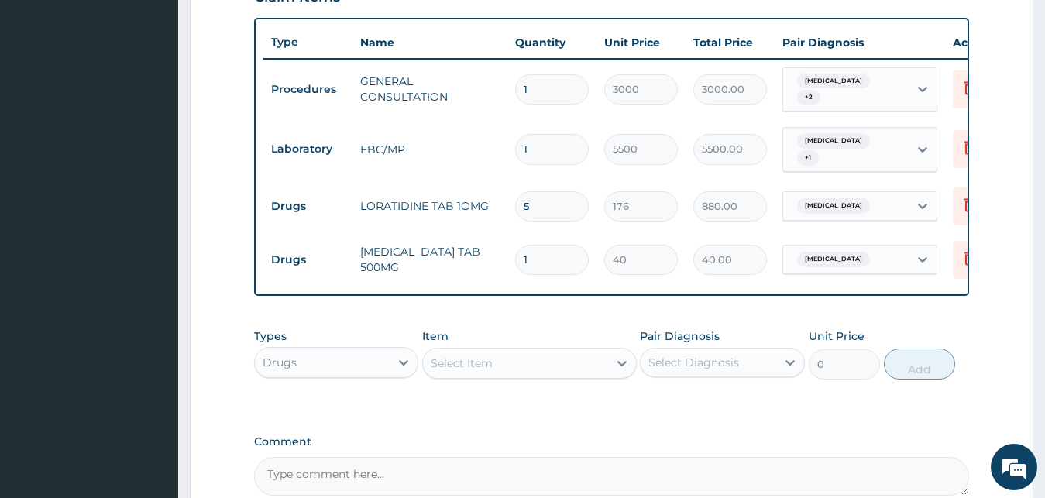
type input "18"
type input "720.00"
type input "18"
click at [509, 356] on div "Select Item" at bounding box center [515, 363] width 185 height 25
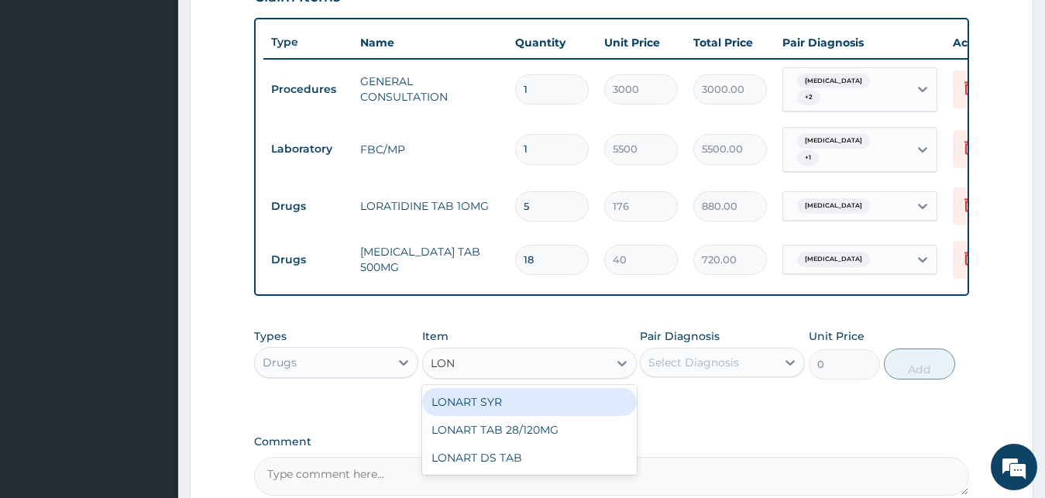
type input "[PERSON_NAME]"
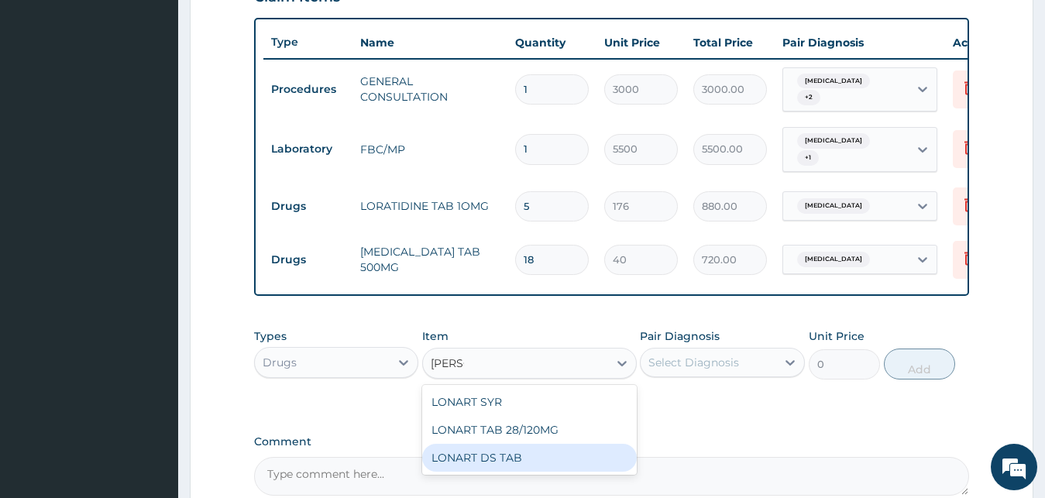
click at [555, 469] on div "LONART DS TAB" at bounding box center [529, 458] width 215 height 28
type input "3000"
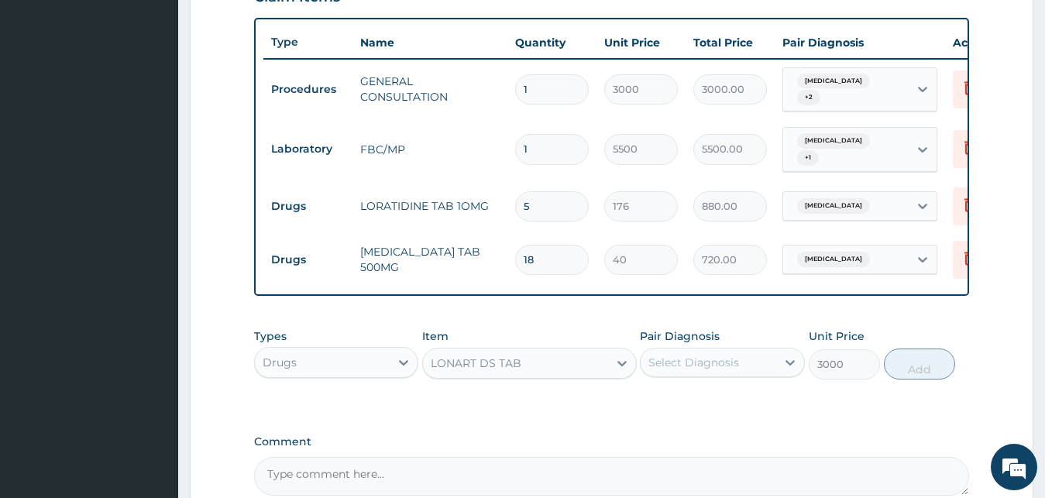
click at [706, 357] on div "Select Diagnosis" at bounding box center [693, 362] width 91 height 15
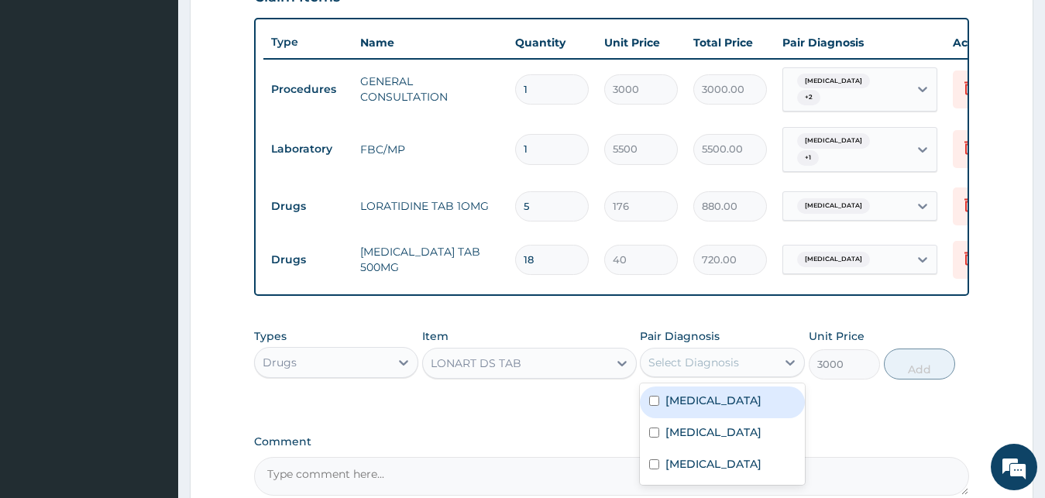
click at [707, 400] on div "[MEDICAL_DATA]" at bounding box center [722, 403] width 165 height 32
checkbox input "true"
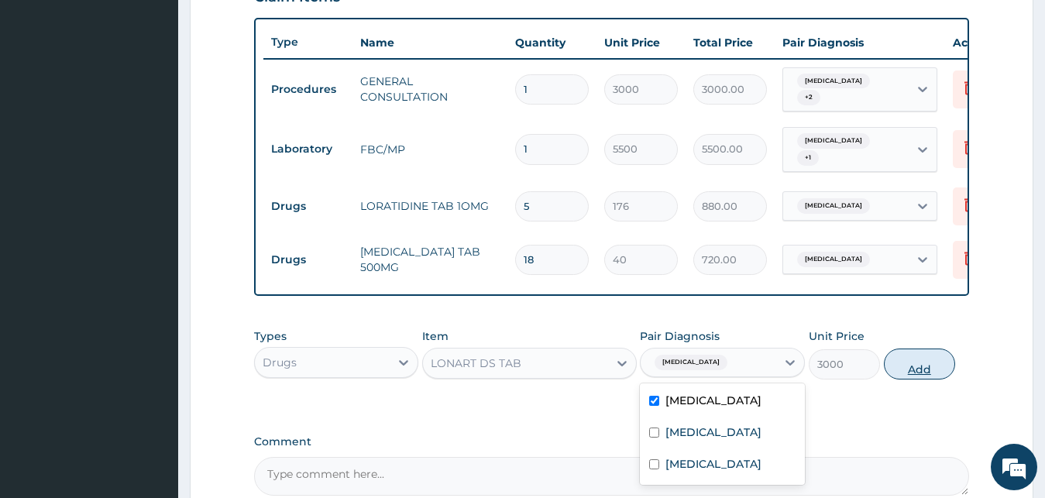
click at [909, 369] on button "Add" at bounding box center [919, 364] width 71 height 31
type input "0"
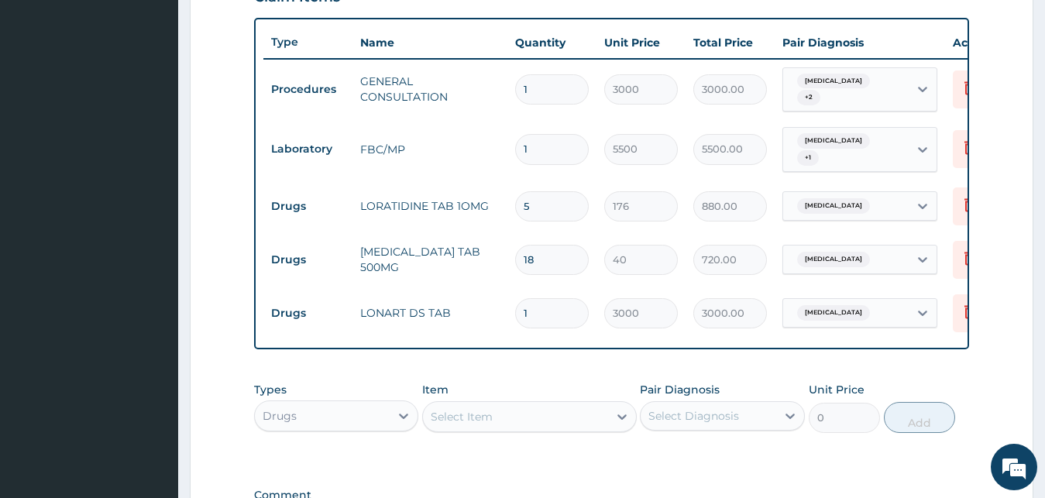
scroll to position [772, 0]
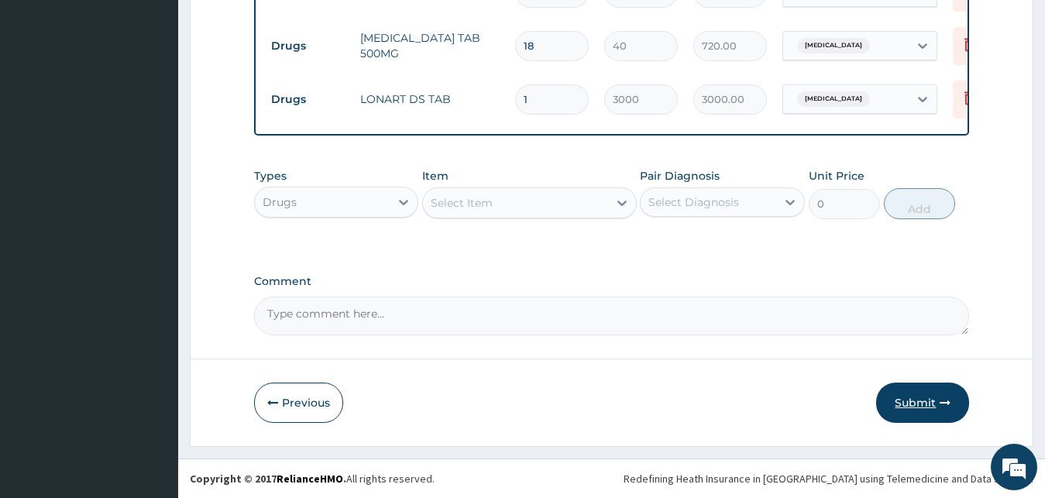
click at [886, 390] on button "Submit" at bounding box center [922, 403] width 93 height 40
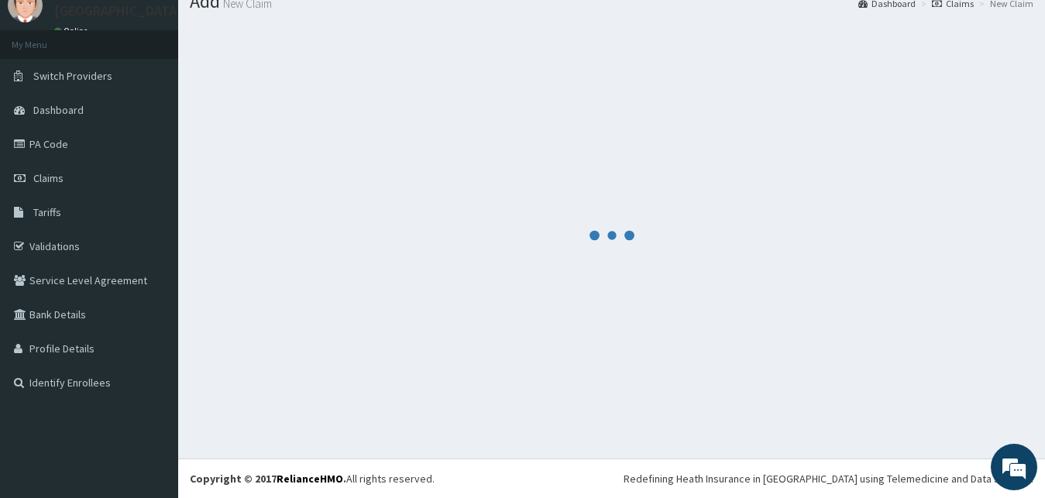
scroll to position [59, 0]
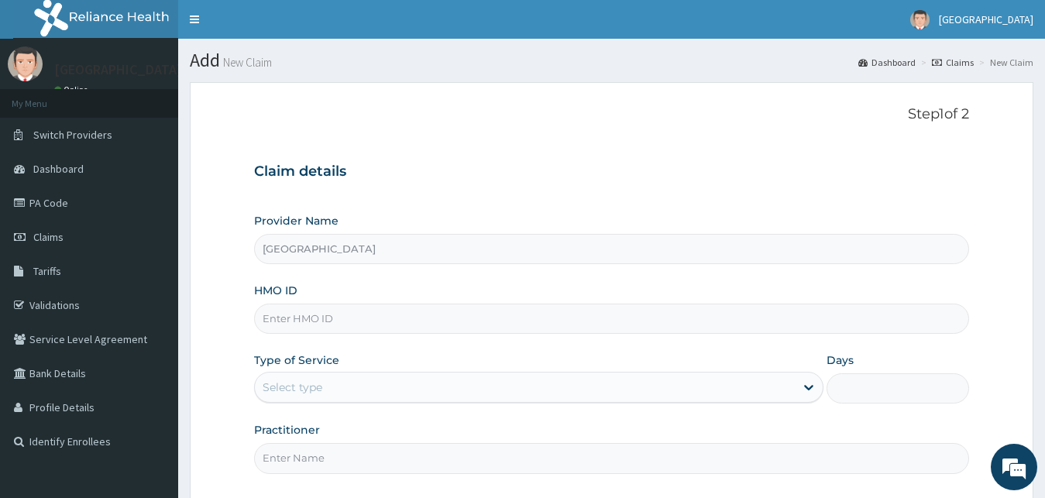
paste input "ARM/10304/A"
click at [282, 324] on input "ARM/10304/A" at bounding box center [612, 319] width 716 height 30
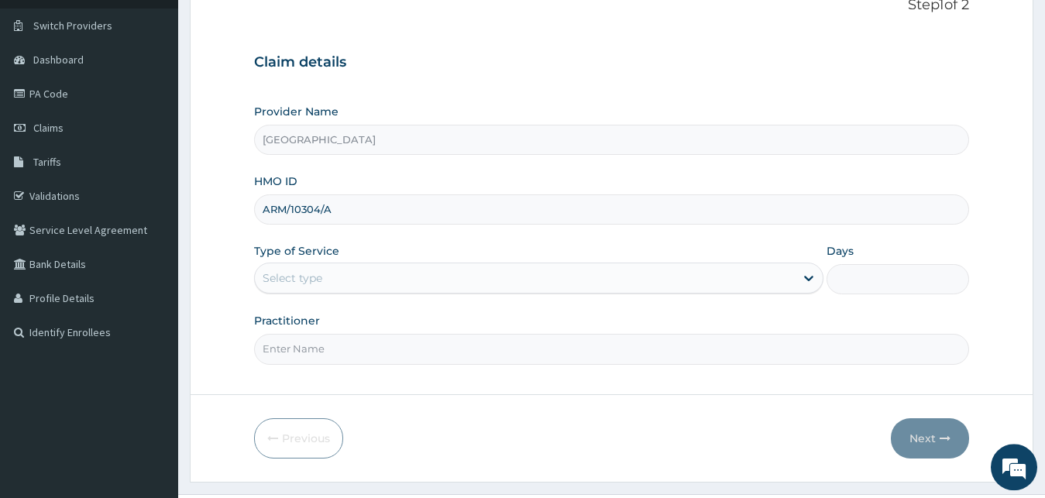
scroll to position [66, 0]
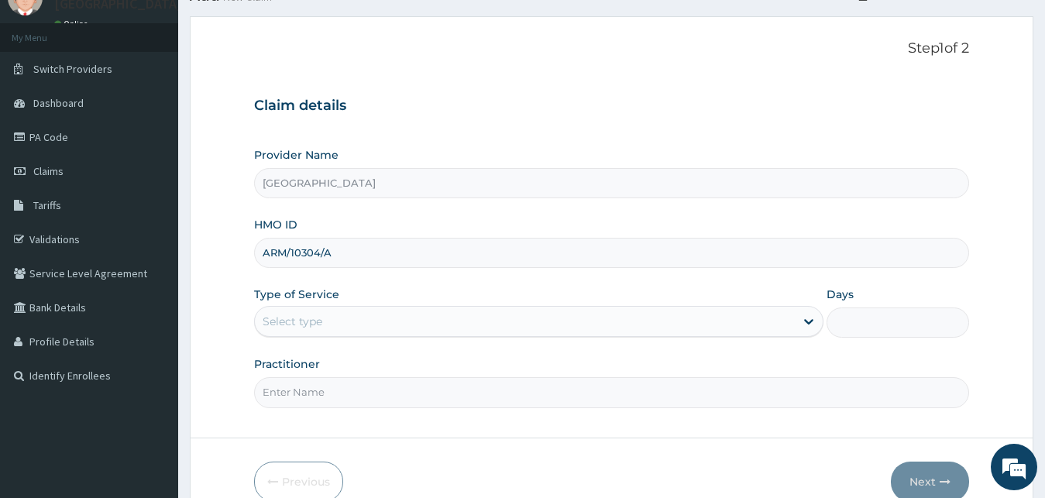
type input "ARM/10304/A"
click at [373, 314] on div "Select type" at bounding box center [525, 321] width 541 height 25
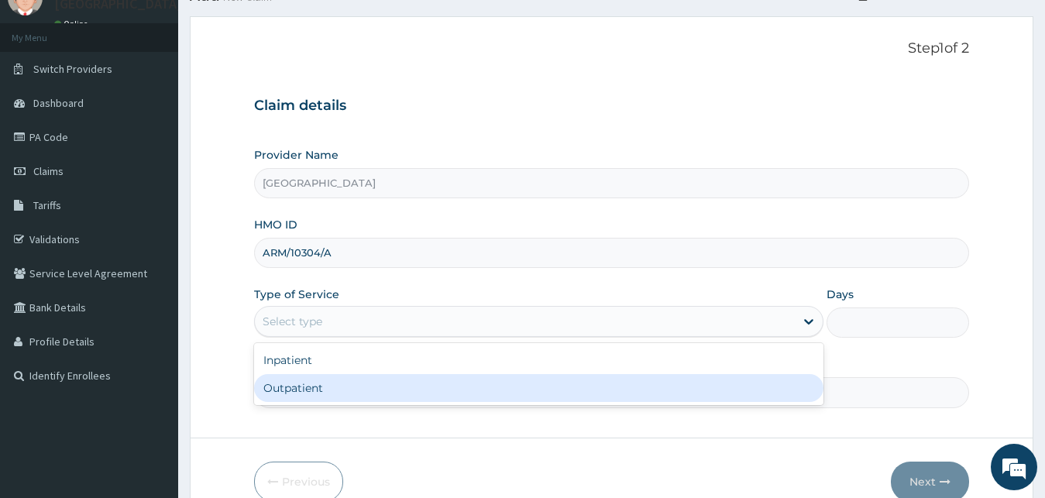
click at [297, 383] on div "Outpatient" at bounding box center [539, 388] width 570 height 28
type input "1"
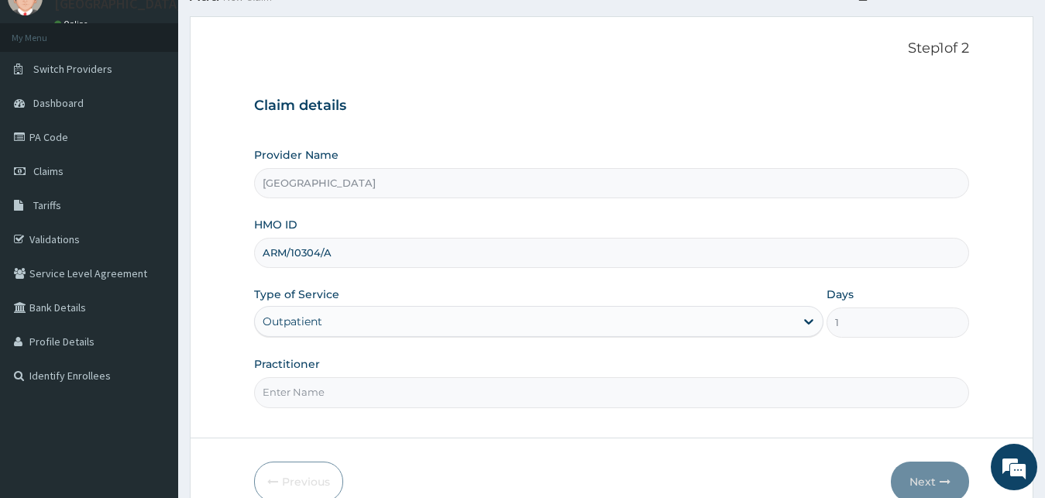
click at [356, 382] on input "Practitioner" at bounding box center [612, 392] width 716 height 30
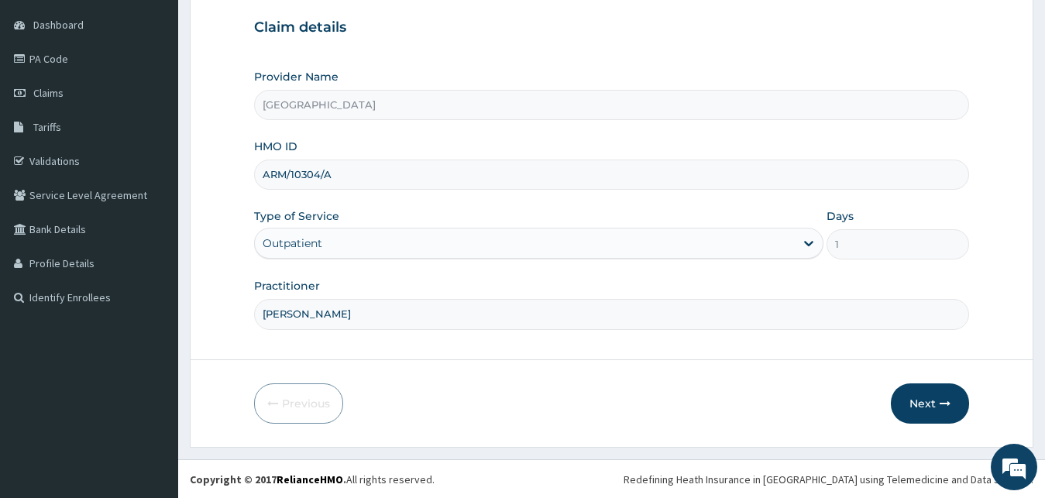
scroll to position [145, 0]
type input "[PERSON_NAME]"
click at [926, 393] on button "Next" at bounding box center [930, 403] width 78 height 40
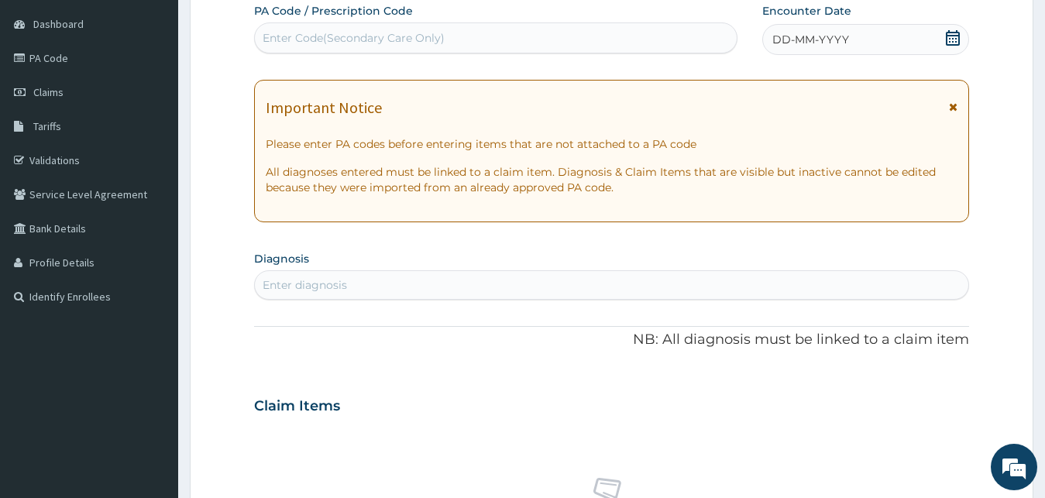
click at [824, 15] on label "Encounter Date" at bounding box center [806, 10] width 89 height 15
click at [824, 36] on span "DD-MM-YYYY" at bounding box center [810, 39] width 77 height 15
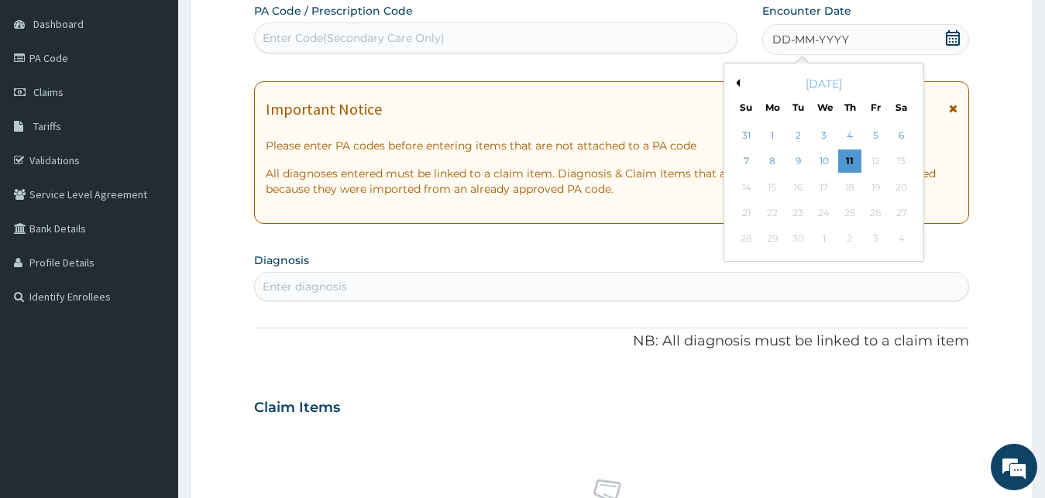
click at [731, 79] on div "[DATE]" at bounding box center [824, 83] width 187 height 15
click at [738, 88] on div "[DATE]" at bounding box center [824, 83] width 187 height 15
click at [738, 83] on button "Previous Month" at bounding box center [736, 83] width 8 height 8
click at [900, 215] on div "23" at bounding box center [900, 212] width 23 height 23
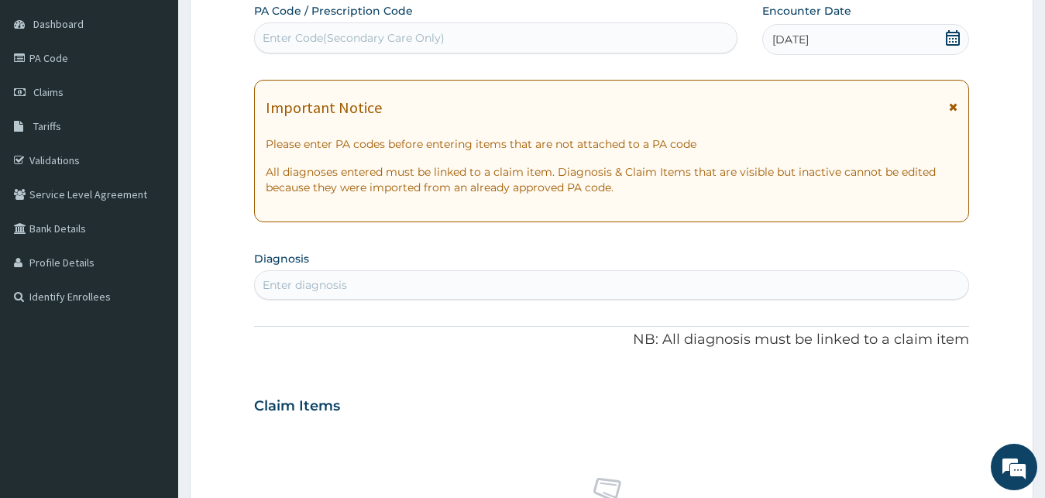
click at [353, 287] on div "Enter diagnosis" at bounding box center [612, 285] width 714 height 25
type input "MALAR"
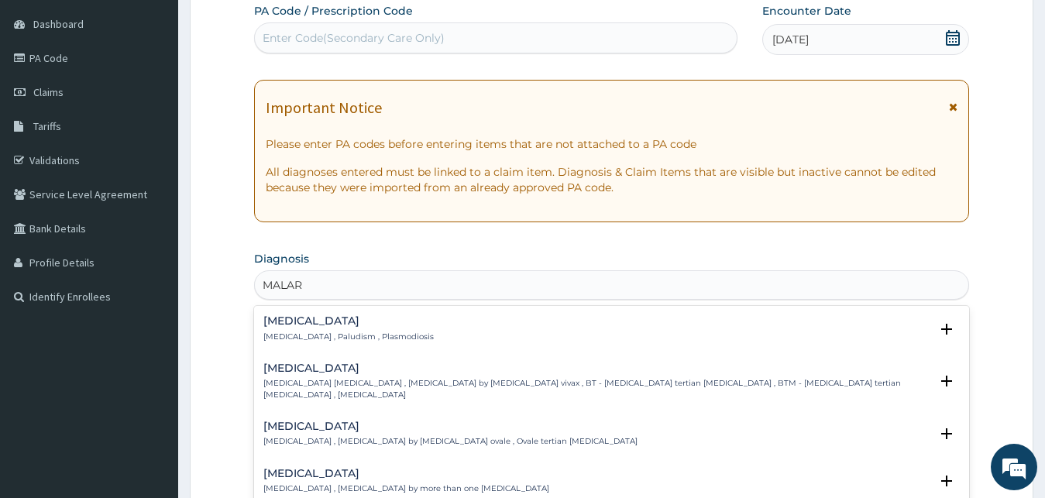
click at [339, 325] on h4 "Malaria" at bounding box center [348, 321] width 170 height 12
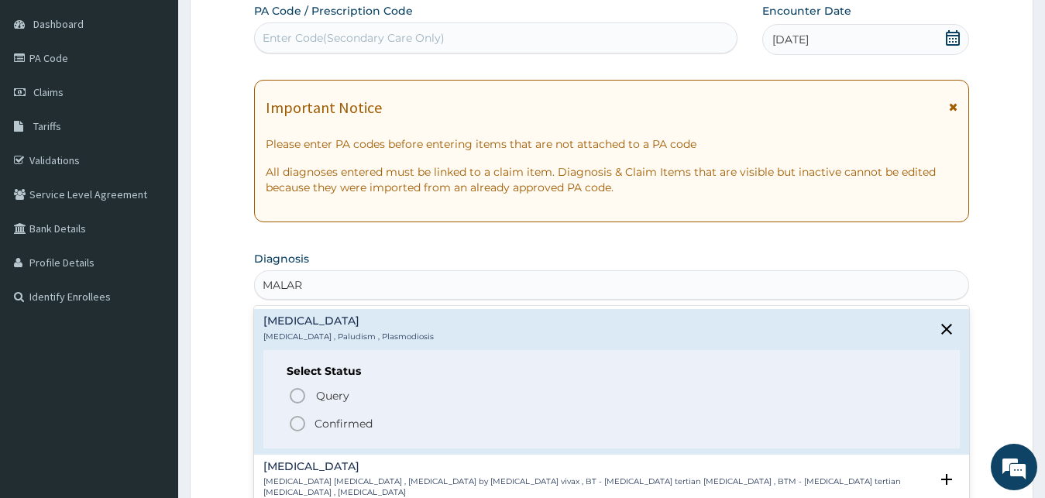
click at [349, 426] on p "Confirmed" at bounding box center [344, 423] width 58 height 15
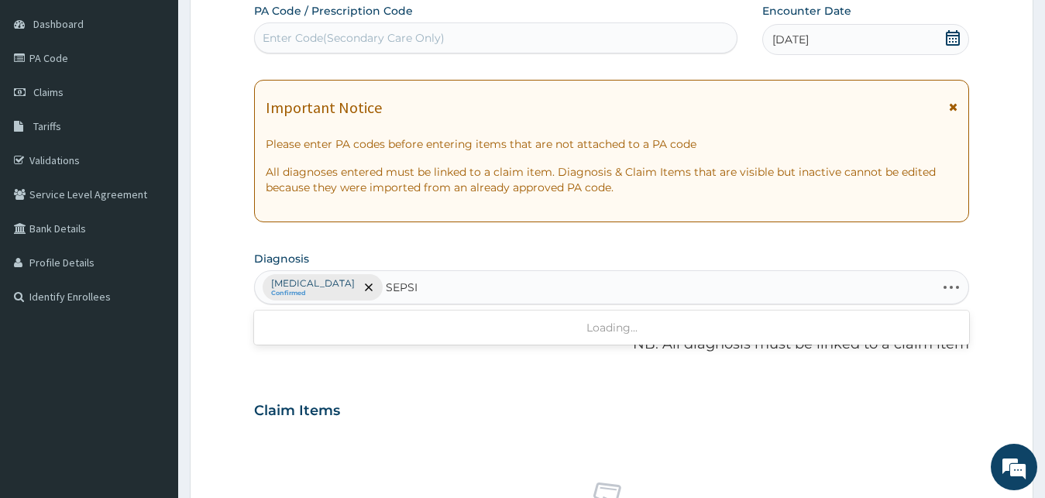
type input "SEPSIS"
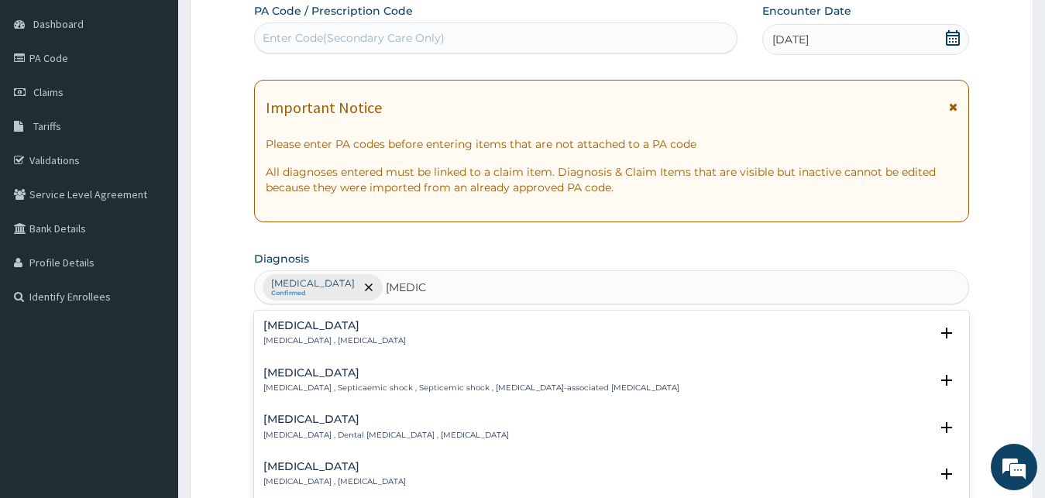
click at [325, 346] on p "Systemic infection , Sepsis" at bounding box center [334, 340] width 143 height 11
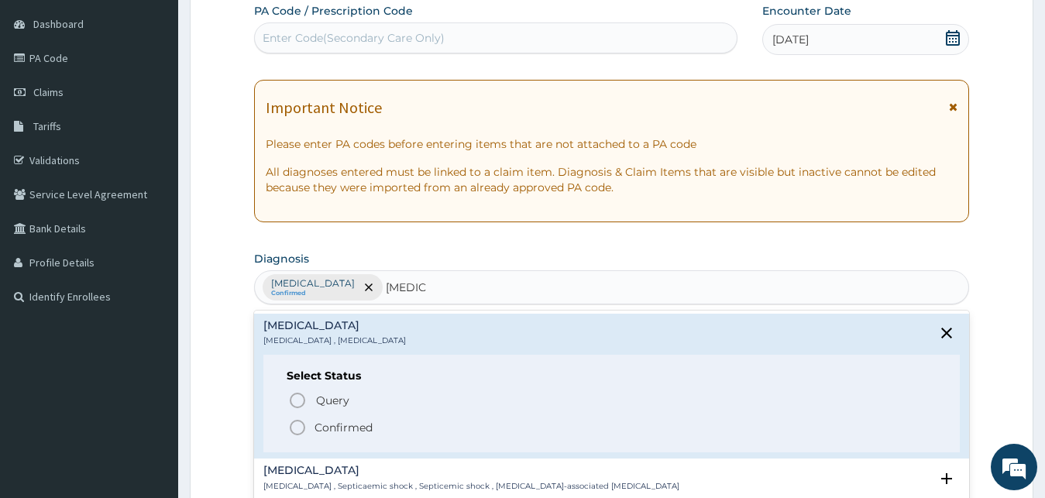
click at [331, 432] on p "Confirmed" at bounding box center [344, 427] width 58 height 15
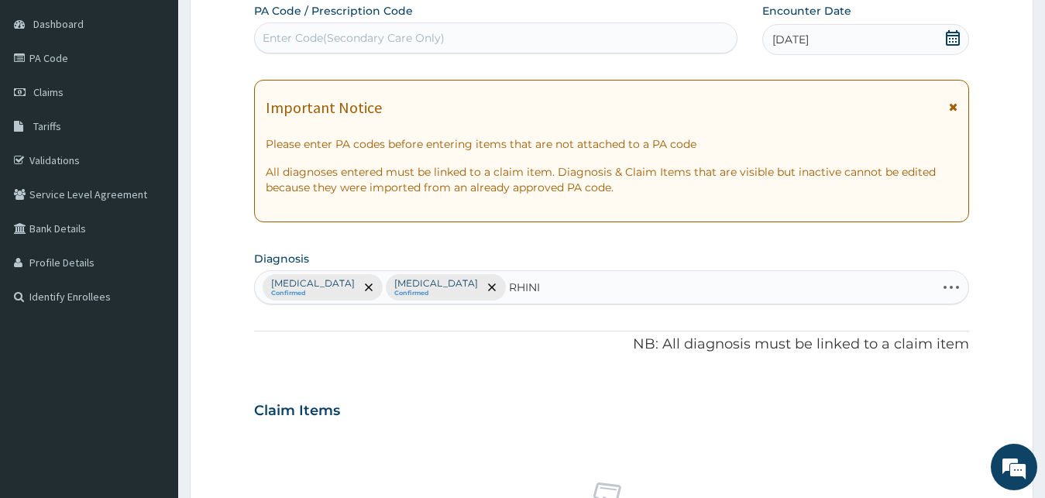
type input "RHINIT"
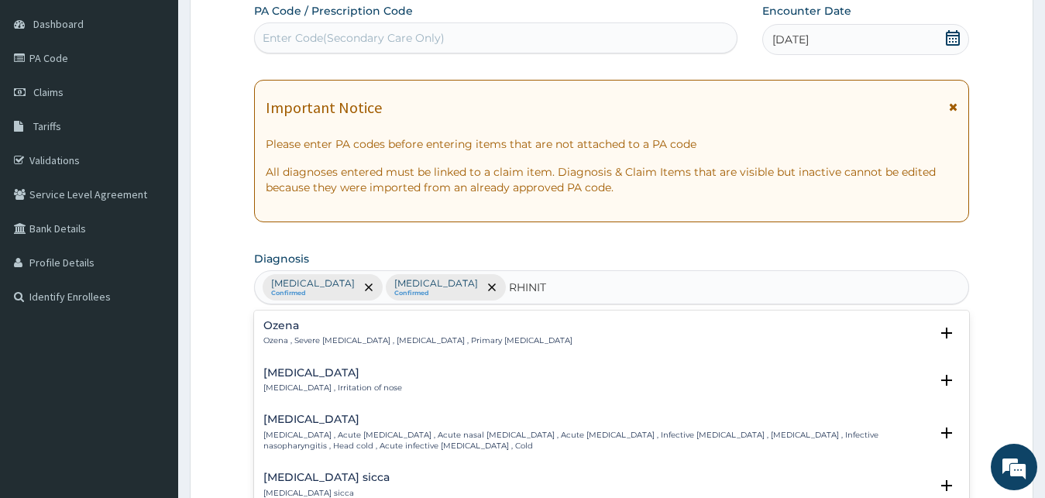
click at [311, 379] on h4 "Rhinitis" at bounding box center [332, 373] width 139 height 12
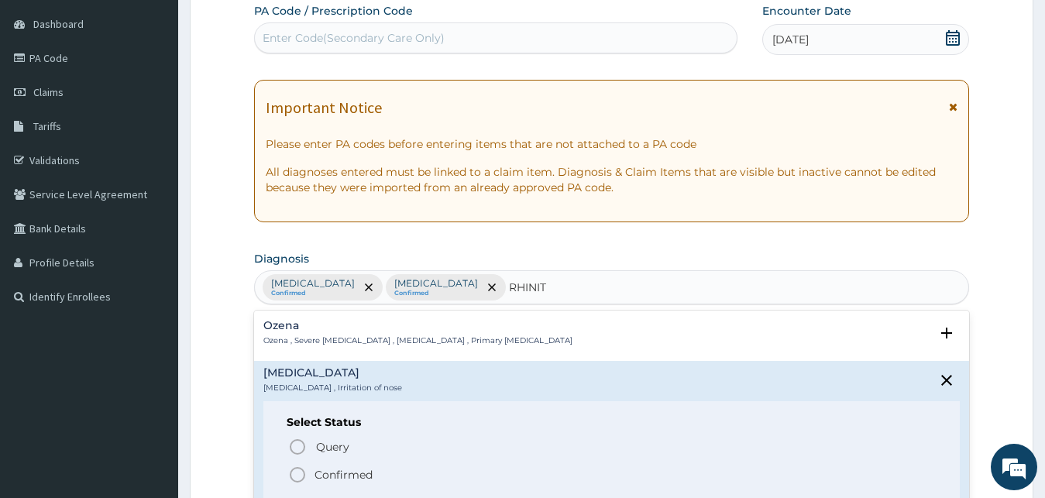
scroll to position [382, 0]
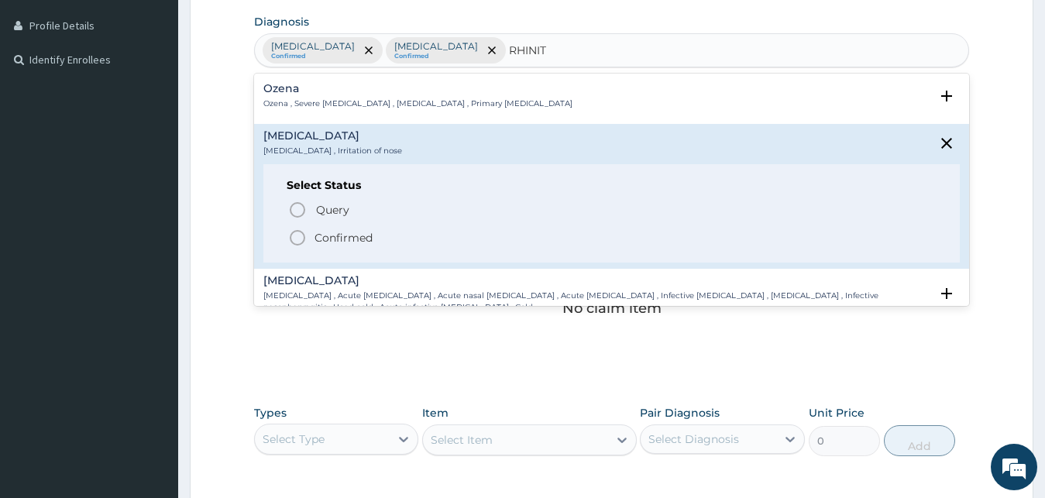
click at [343, 238] on p "Confirmed" at bounding box center [344, 237] width 58 height 15
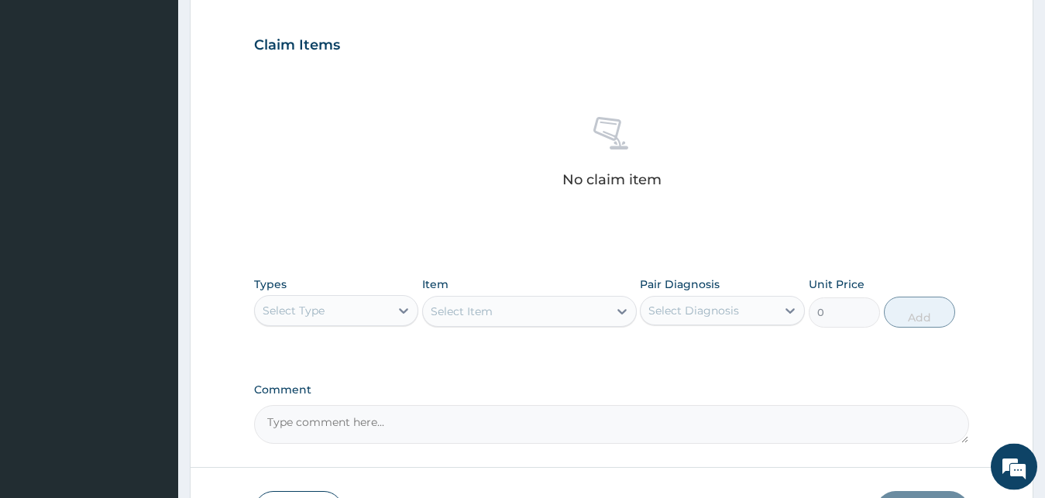
scroll to position [540, 0]
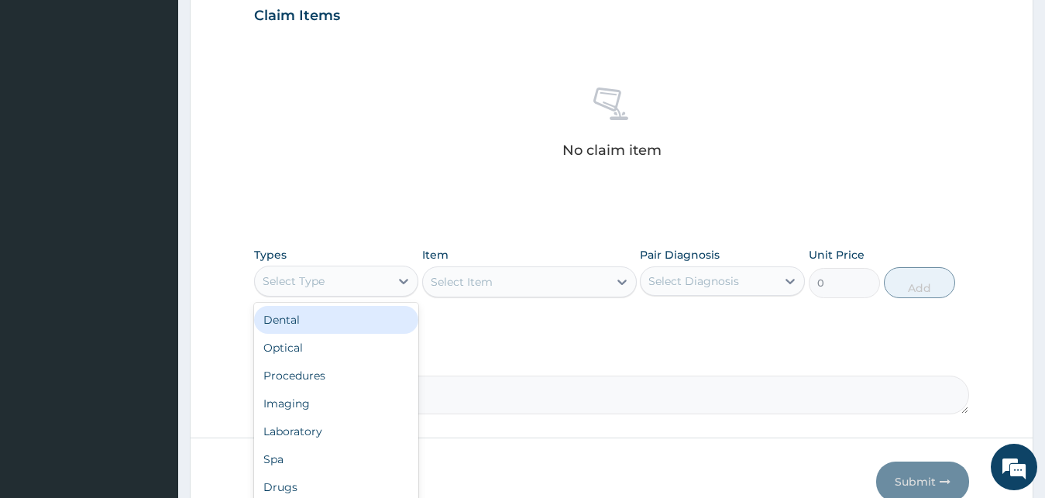
click at [373, 270] on div "Select Type" at bounding box center [323, 281] width 136 height 25
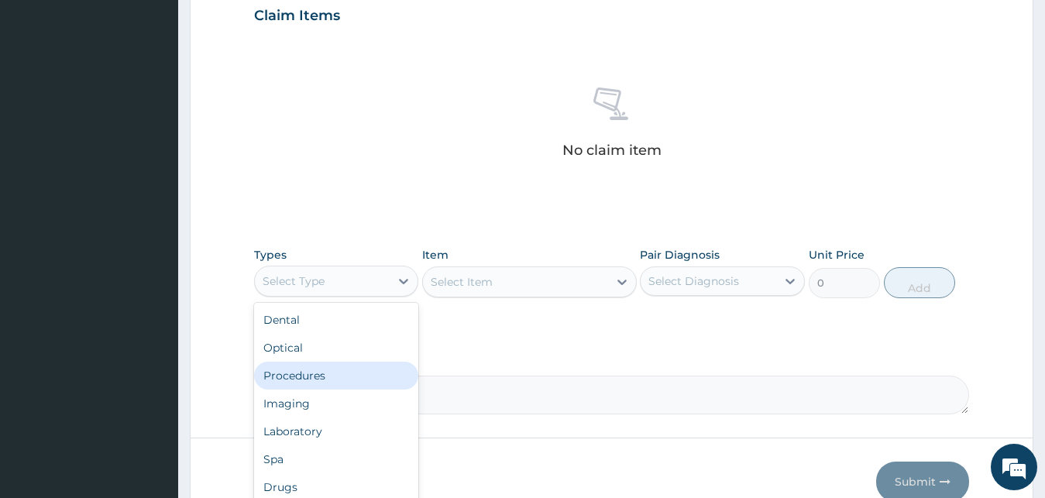
click at [331, 387] on div "Procedures" at bounding box center [336, 376] width 165 height 28
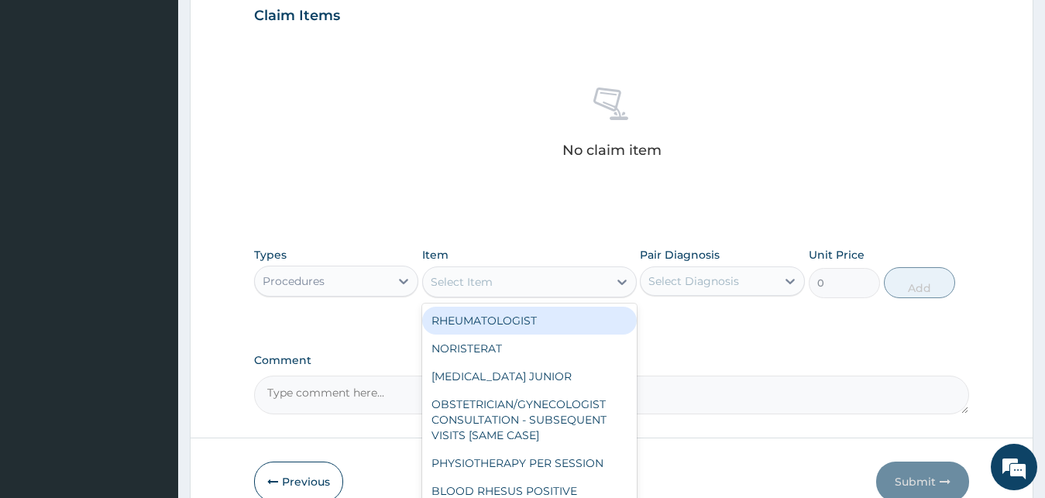
click at [489, 266] on div "Select Item" at bounding box center [529, 281] width 215 height 31
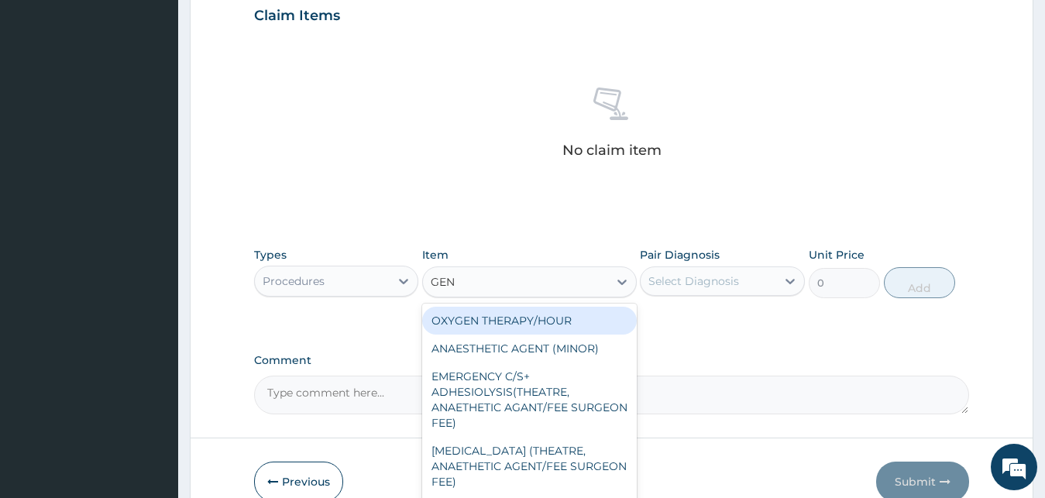
type input "GENE"
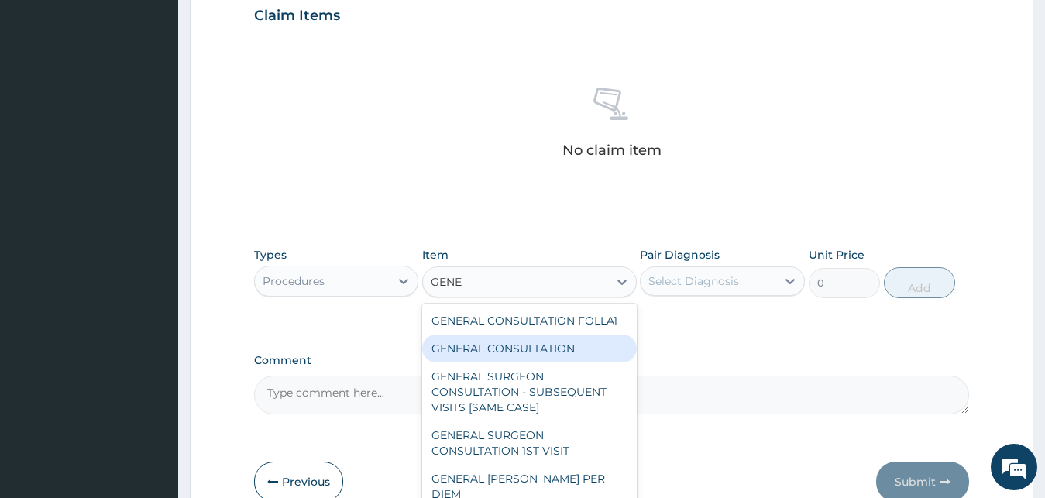
click at [562, 355] on div "GENERAL CONSULTATION" at bounding box center [529, 349] width 215 height 28
type input "3000"
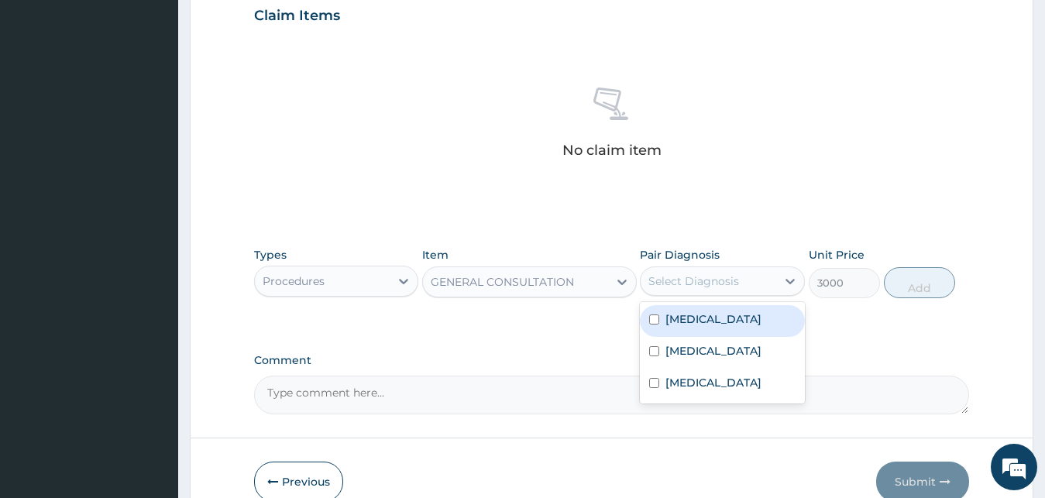
click at [721, 289] on div "Select Diagnosis" at bounding box center [709, 281] width 136 height 25
click at [717, 334] on div "Malaria" at bounding box center [722, 321] width 165 height 32
checkbox input "true"
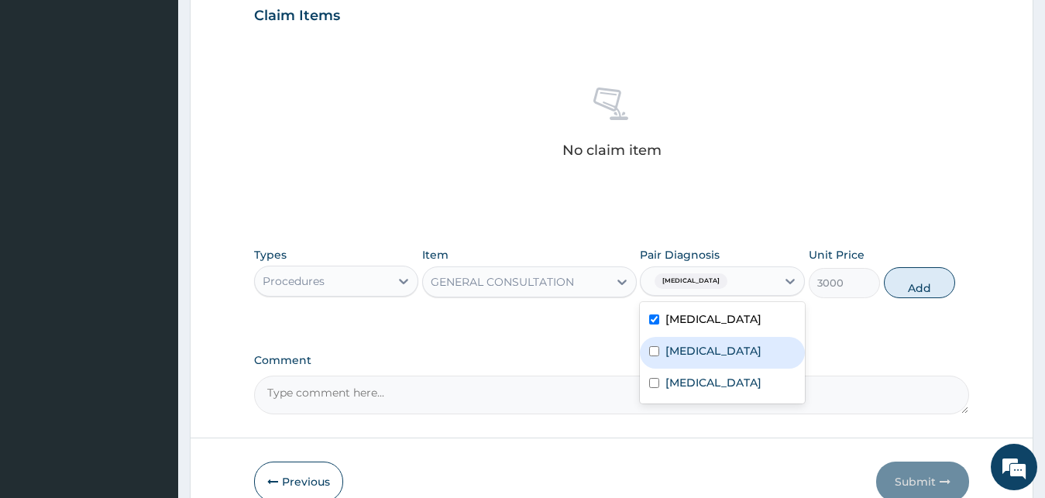
click at [703, 356] on div "Sepsis" at bounding box center [722, 353] width 165 height 32
checkbox input "true"
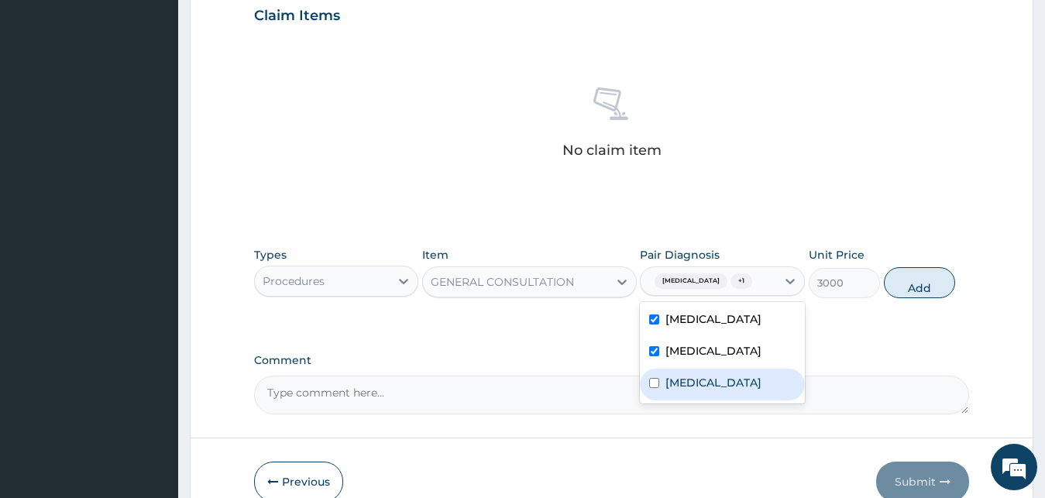
click at [703, 370] on div "Rhinitis" at bounding box center [722, 385] width 165 height 32
checkbox input "true"
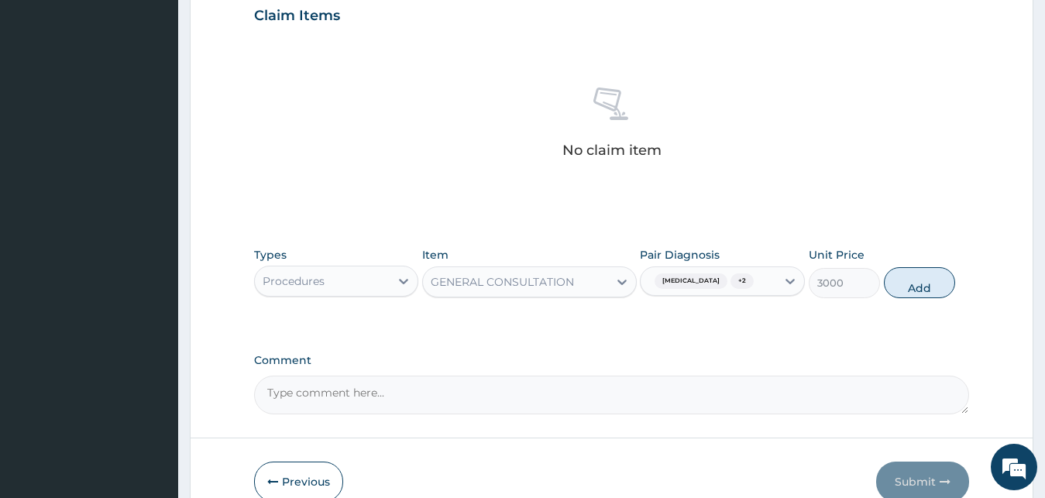
click at [968, 268] on div "Types Procedures Item GENERAL CONSULTATION Pair Diagnosis Malaria + 2 Unit Pric…" at bounding box center [612, 272] width 716 height 67
click at [904, 290] on button "Add" at bounding box center [919, 282] width 71 height 31
type input "0"
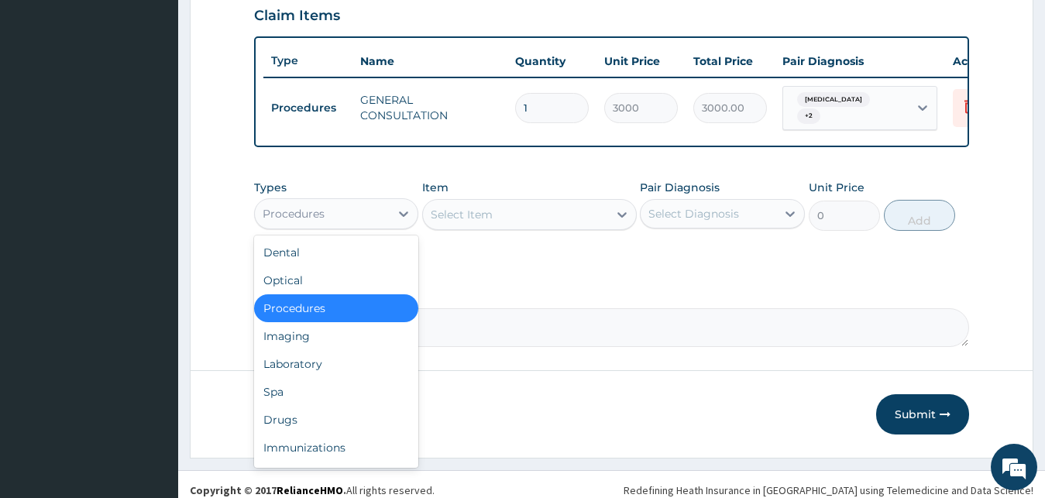
click at [356, 216] on div "Procedures" at bounding box center [323, 213] width 136 height 25
click at [331, 372] on div "Laboratory" at bounding box center [336, 364] width 165 height 28
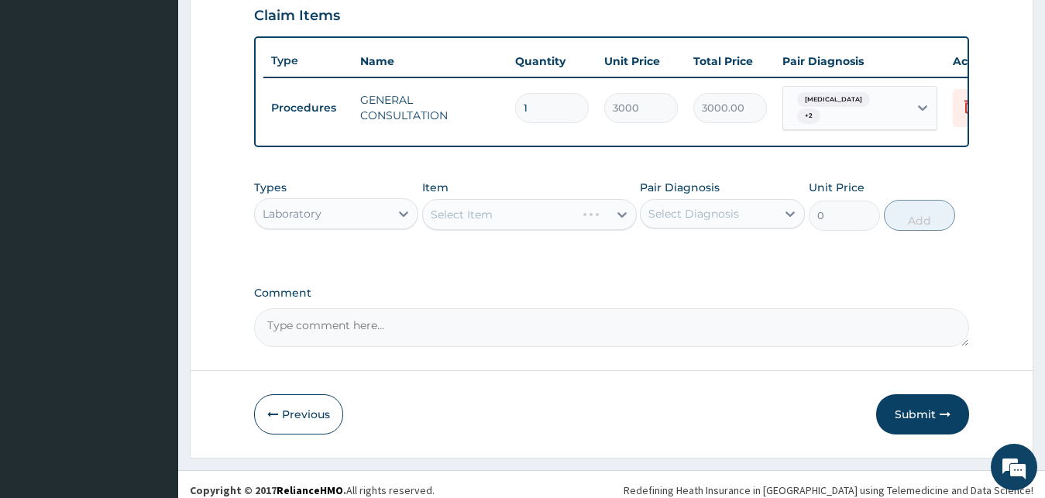
click at [480, 225] on div "Select Item" at bounding box center [529, 214] width 215 height 31
click at [504, 218] on div "Select Item" at bounding box center [529, 214] width 215 height 31
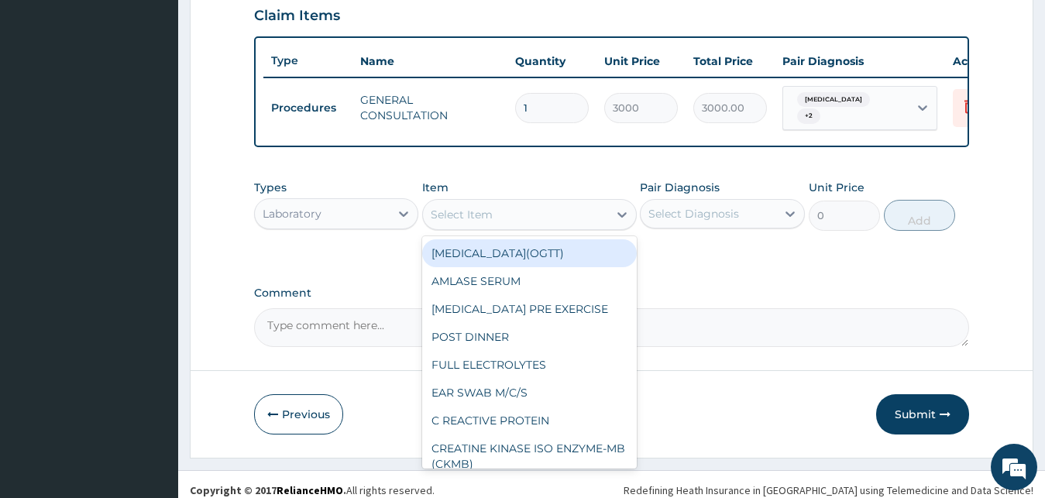
click at [480, 222] on div "Select Item" at bounding box center [462, 214] width 62 height 15
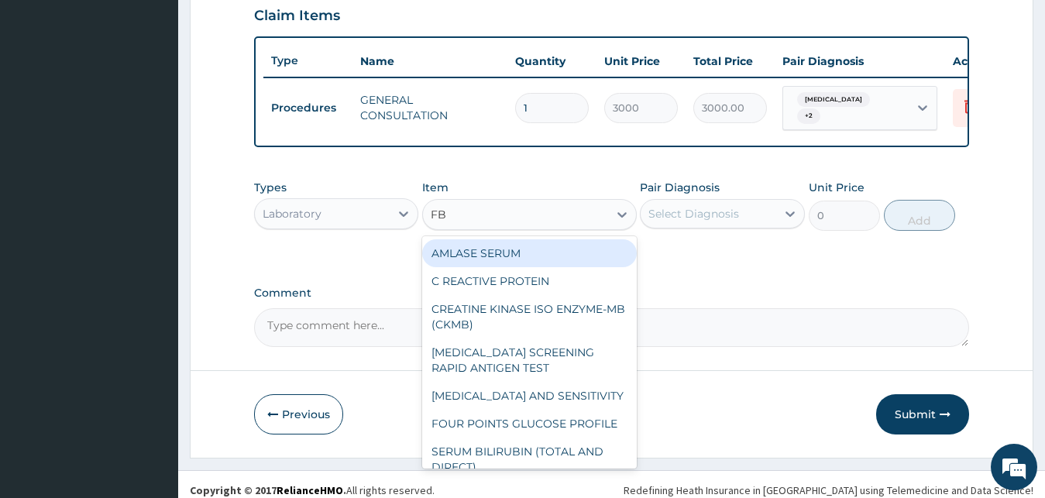
type input "FBC"
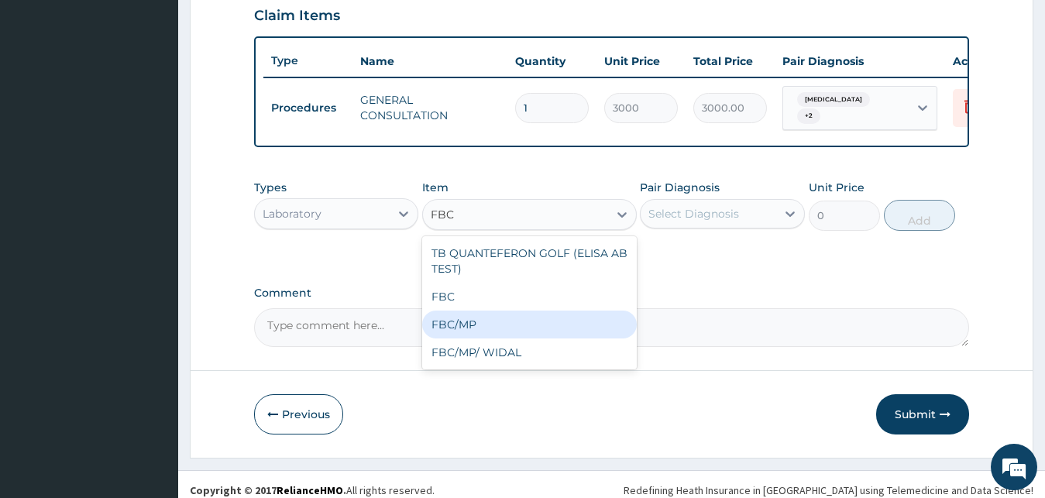
click at [462, 332] on div "FBC/MP" at bounding box center [529, 325] width 215 height 28
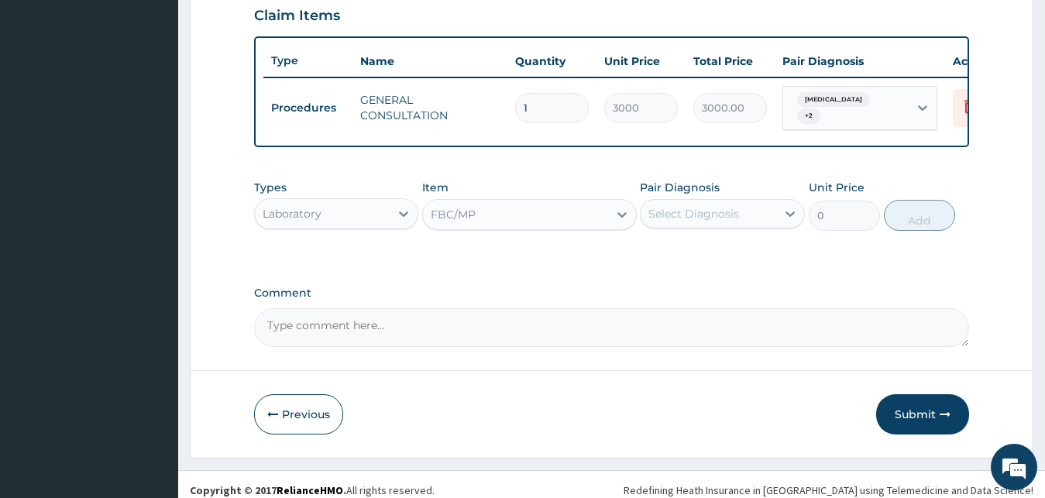
type input "5500"
click at [725, 222] on div "Select Diagnosis" at bounding box center [693, 213] width 91 height 15
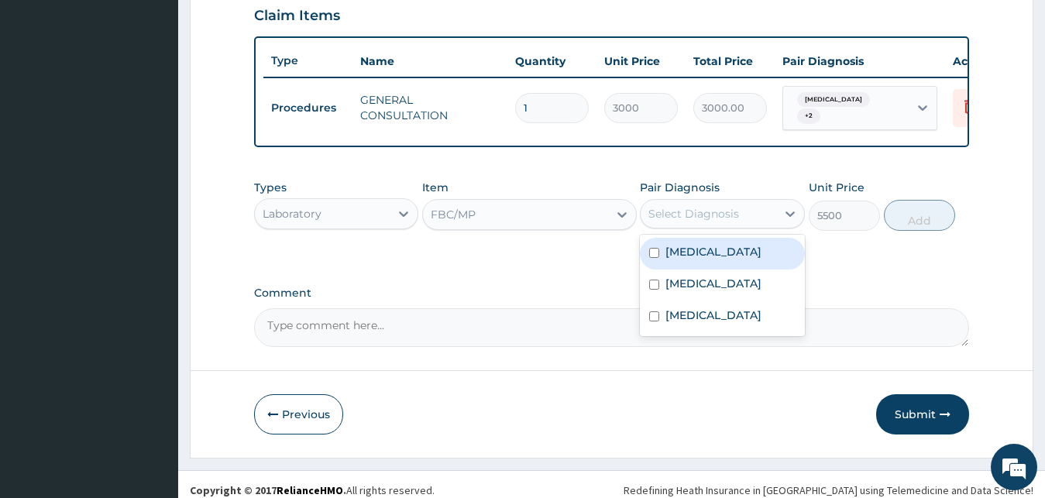
click at [725, 260] on div "Malaria" at bounding box center [722, 254] width 165 height 32
checkbox input "true"
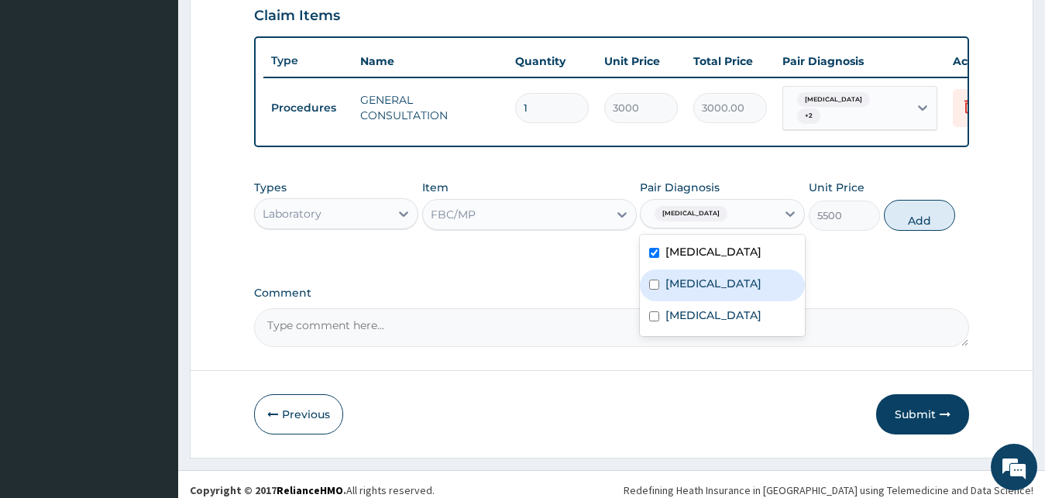
click at [720, 301] on div "Sepsis" at bounding box center [722, 286] width 165 height 32
checkbox input "true"
click at [936, 222] on button "Add" at bounding box center [919, 215] width 71 height 31
type input "0"
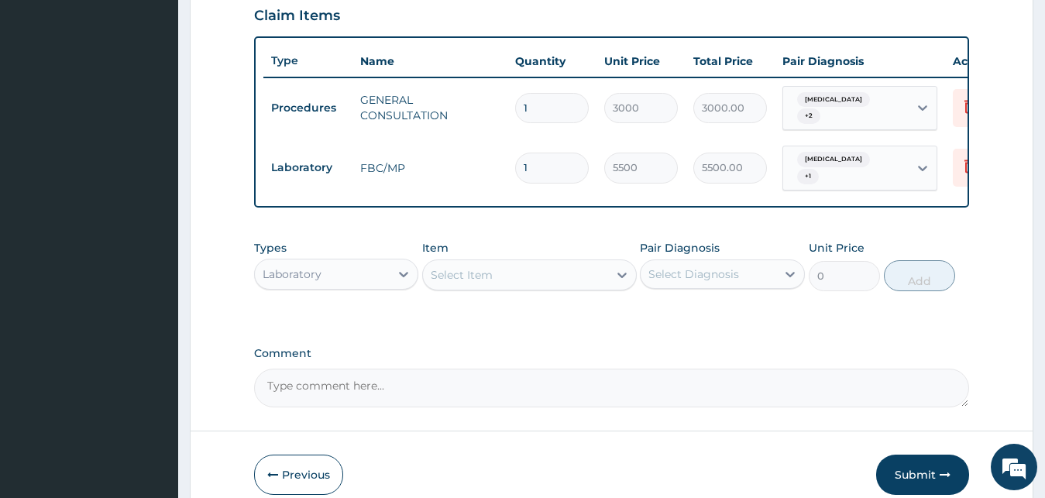
click at [373, 266] on div "Laboratory" at bounding box center [323, 274] width 136 height 25
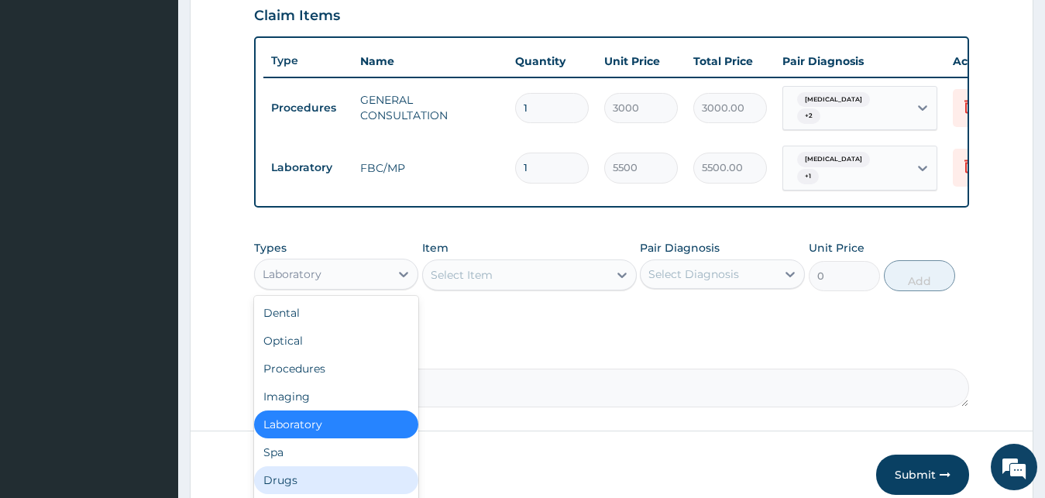
click at [322, 476] on div "Drugs" at bounding box center [336, 480] width 165 height 28
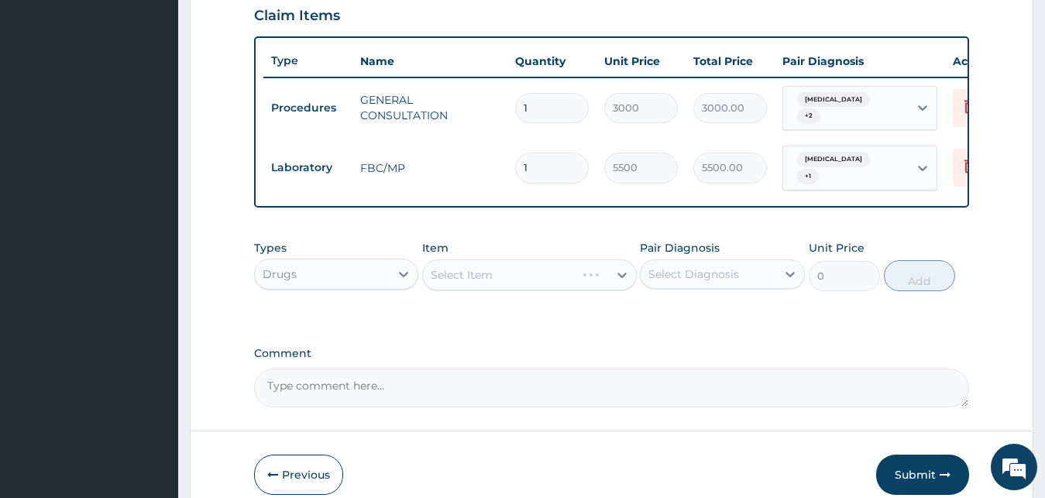
click at [521, 273] on div "Select Item" at bounding box center [529, 275] width 215 height 31
click at [548, 283] on div "Select Item" at bounding box center [529, 275] width 215 height 31
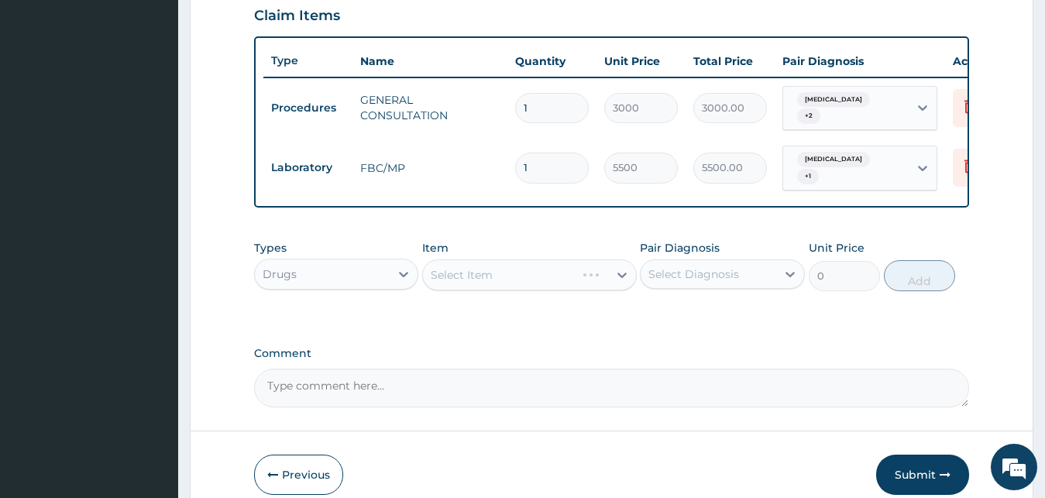
click at [548, 280] on div "Select Item" at bounding box center [529, 275] width 215 height 31
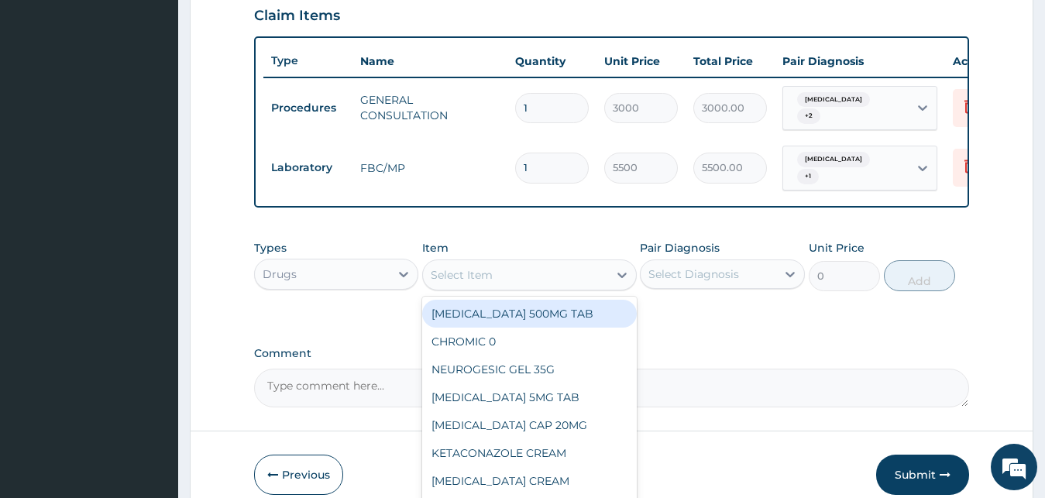
click at [548, 280] on div "Select Item" at bounding box center [515, 275] width 185 height 25
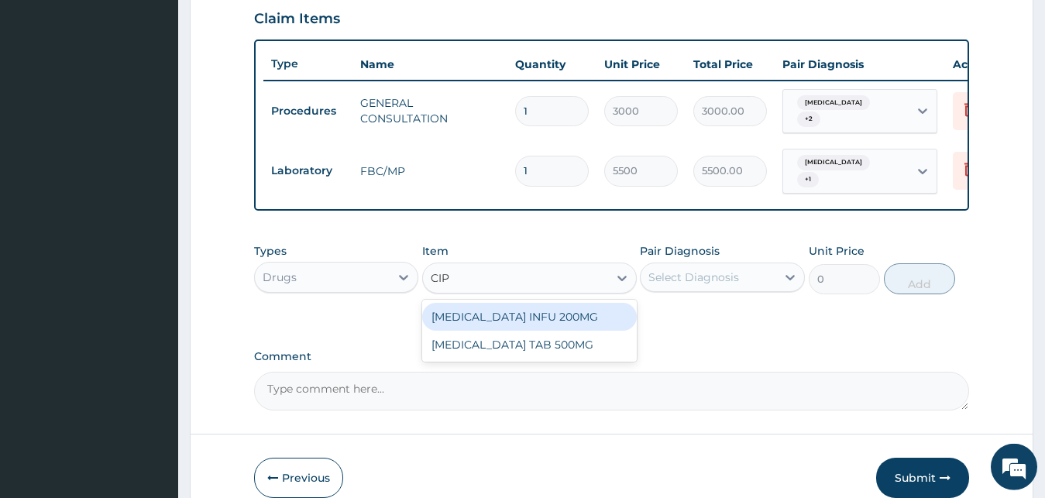
type input "CIPR"
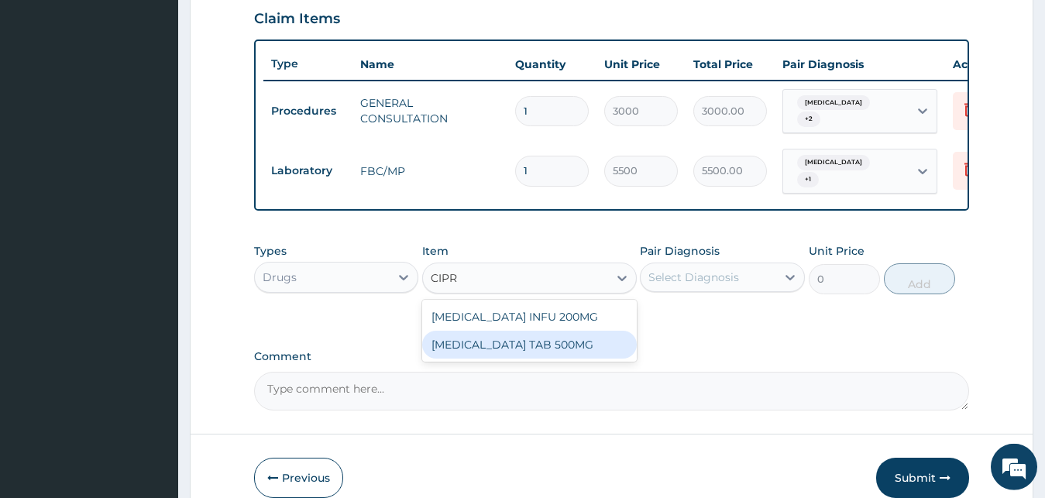
click at [563, 346] on div "CIPROFLOXACIN TAB 500MG" at bounding box center [529, 345] width 215 height 28
type input "250"
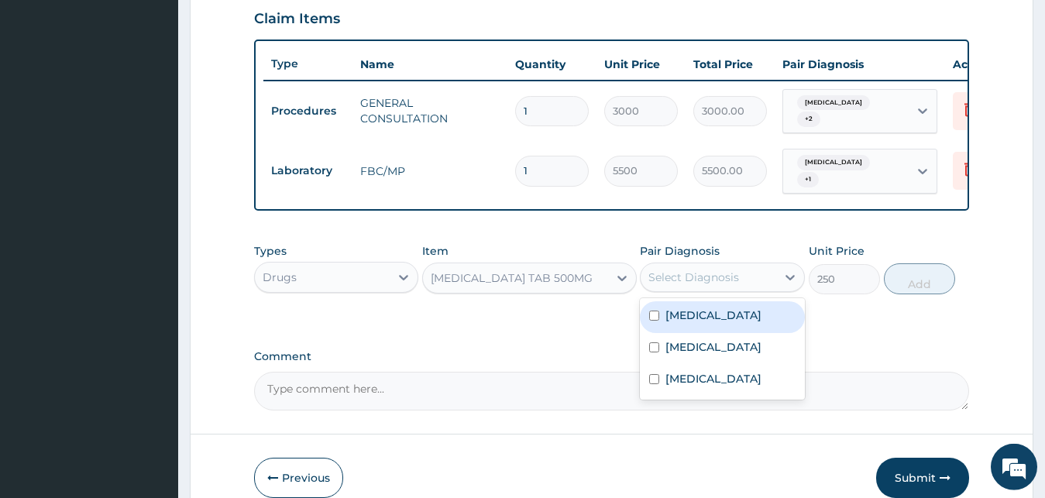
click at [713, 285] on div "Select Diagnosis" at bounding box center [709, 277] width 136 height 25
click at [717, 315] on div "Malaria" at bounding box center [722, 317] width 165 height 32
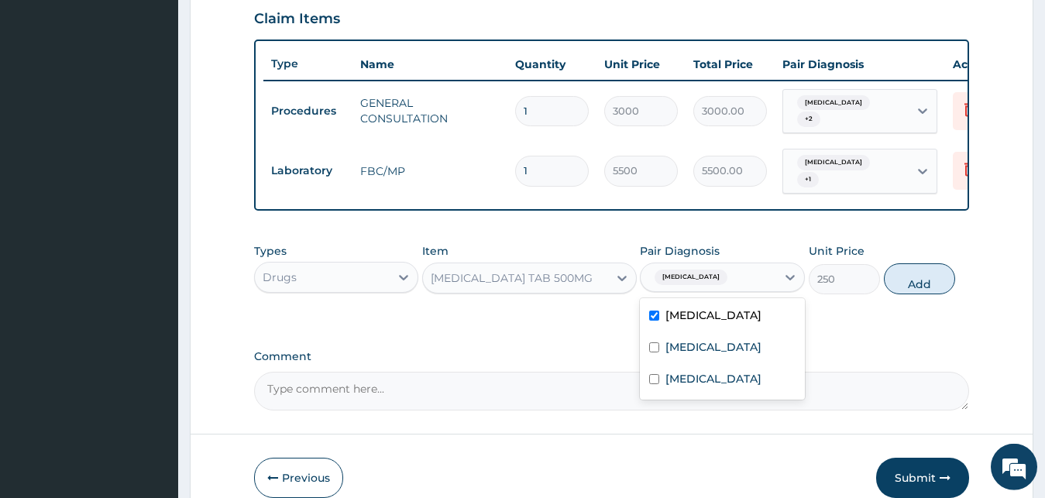
checkbox input "true"
click at [715, 348] on div "Sepsis" at bounding box center [722, 349] width 165 height 32
checkbox input "true"
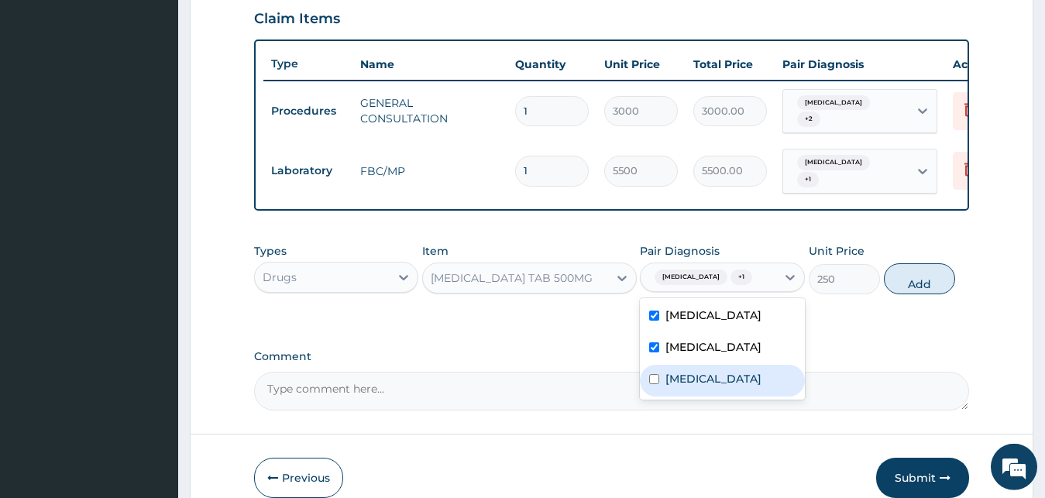
click at [719, 382] on div "Rhinitis" at bounding box center [722, 381] width 165 height 32
checkbox input "true"
click at [713, 324] on div "Malaria" at bounding box center [722, 317] width 165 height 32
checkbox input "false"
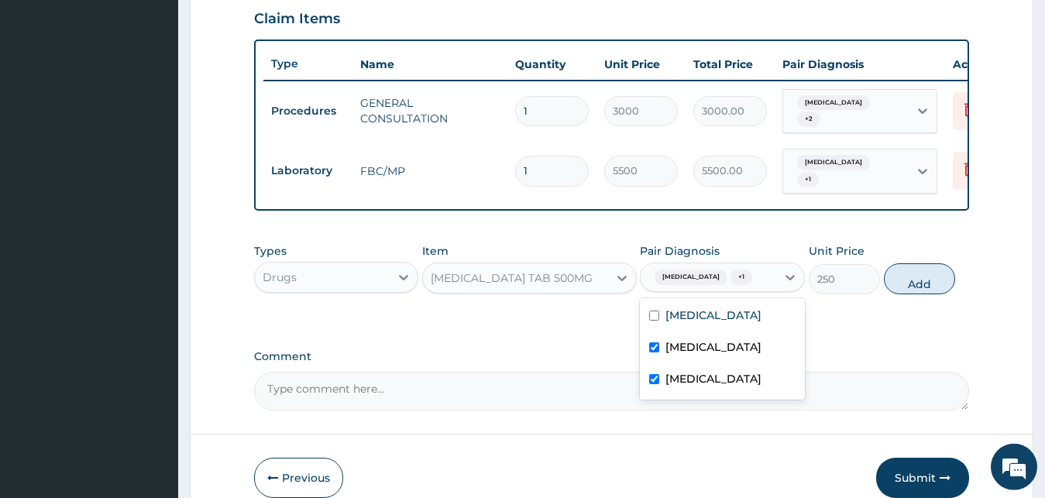
click at [696, 378] on label "Rhinitis" at bounding box center [713, 378] width 96 height 15
checkbox input "false"
click at [923, 282] on button "Add" at bounding box center [919, 278] width 71 height 31
type input "0"
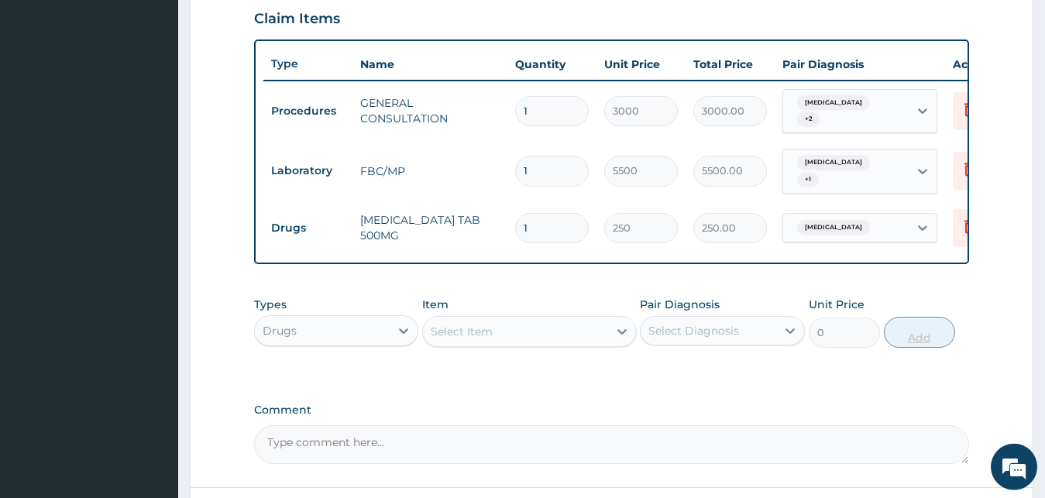
type input "10"
type input "2500.00"
type input "10"
click at [497, 330] on div "Select Item" at bounding box center [515, 331] width 185 height 25
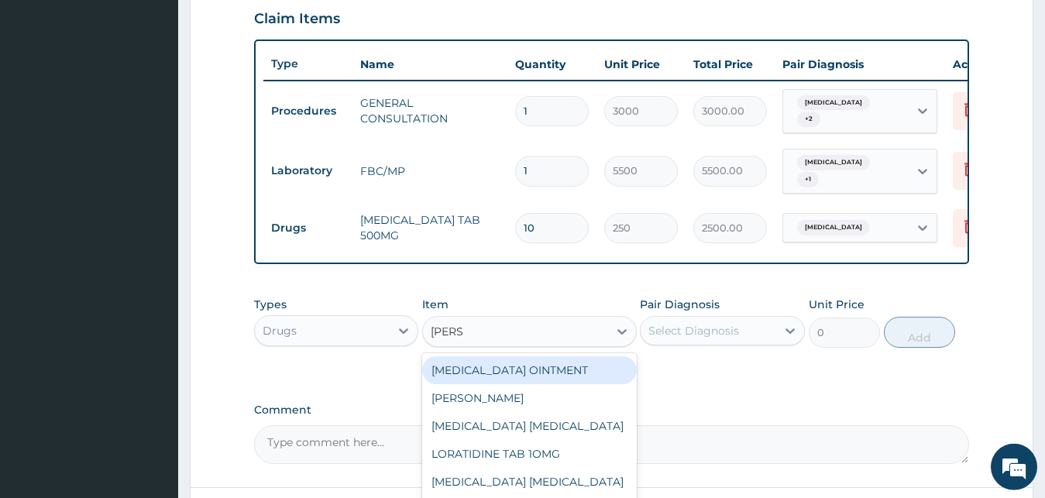
type input "LORAT"
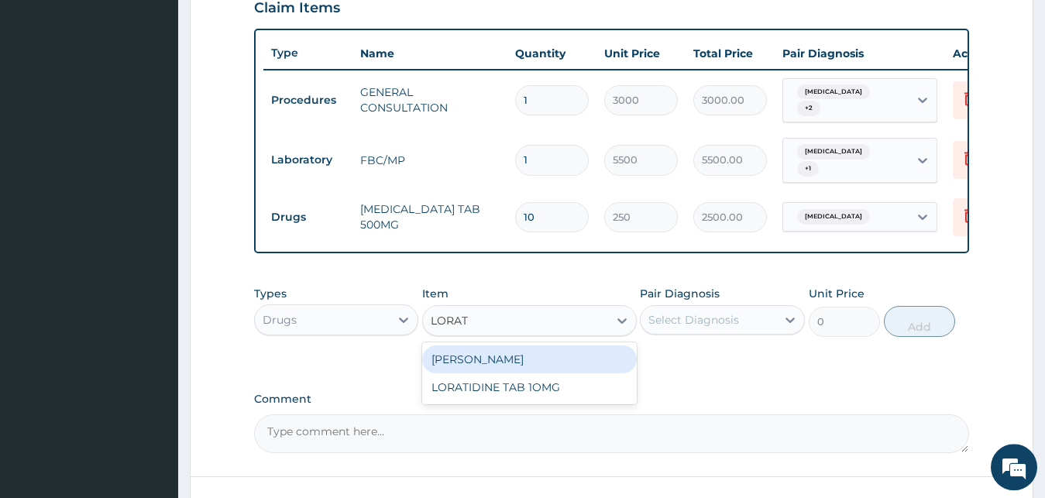
scroll to position [616, 0]
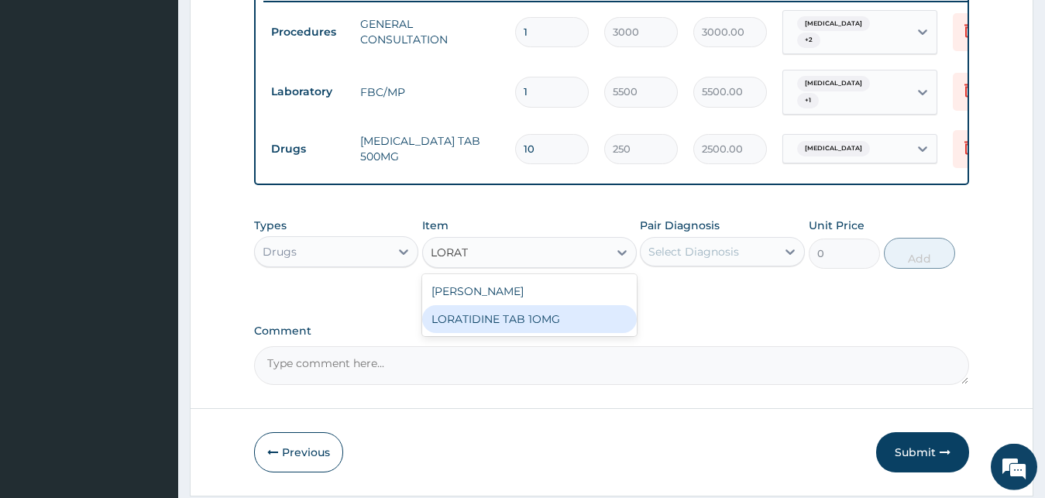
click at [600, 318] on div "LORATIDINE TAB 1OMG" at bounding box center [529, 319] width 215 height 28
type input "176"
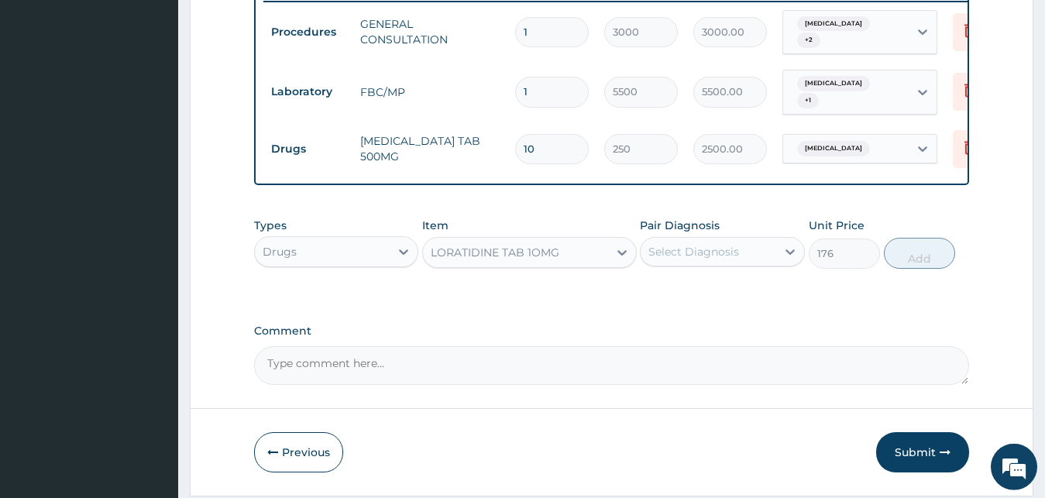
click at [663, 263] on div "Select Diagnosis" at bounding box center [709, 251] width 136 height 25
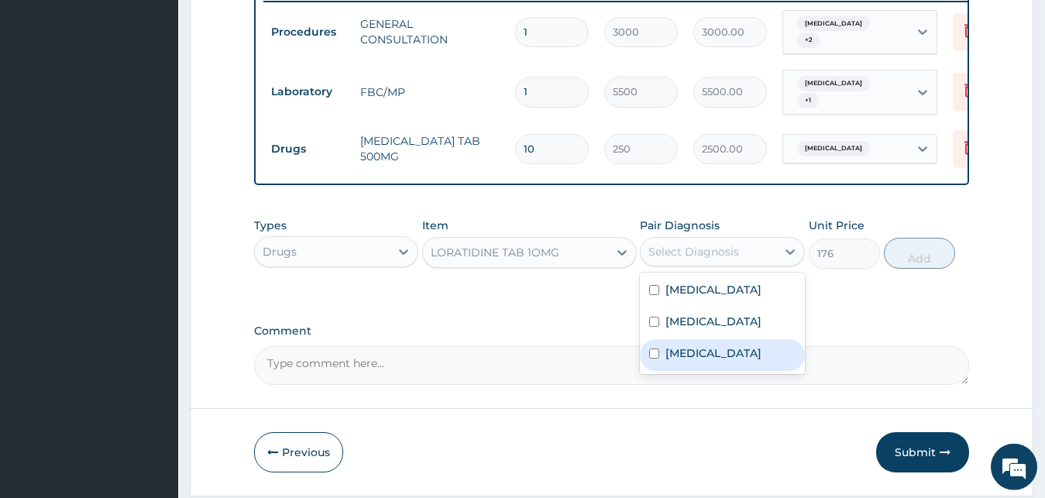
click at [699, 349] on label "Rhinitis" at bounding box center [713, 352] width 96 height 15
checkbox input "true"
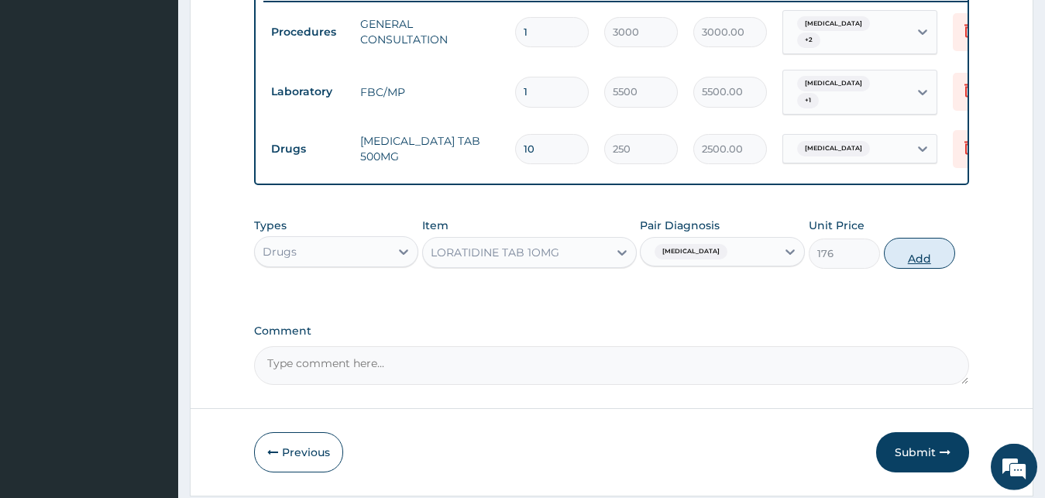
click at [923, 247] on button "Add" at bounding box center [919, 253] width 71 height 31
type input "0"
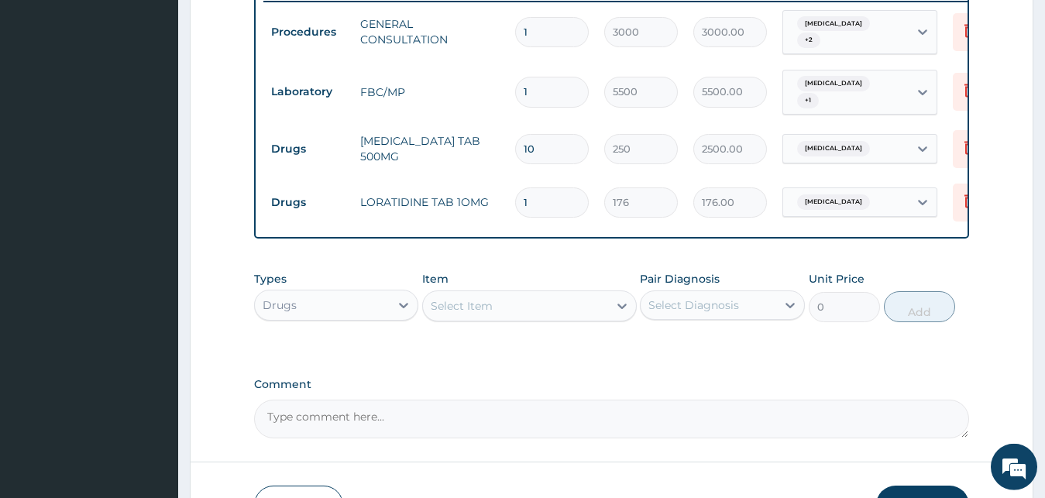
drag, startPoint x: 569, startPoint y: 180, endPoint x: 453, endPoint y: 178, distance: 115.4
click at [515, 187] on input "1" at bounding box center [552, 202] width 74 height 30
type input "5"
type input "880.00"
type input "5"
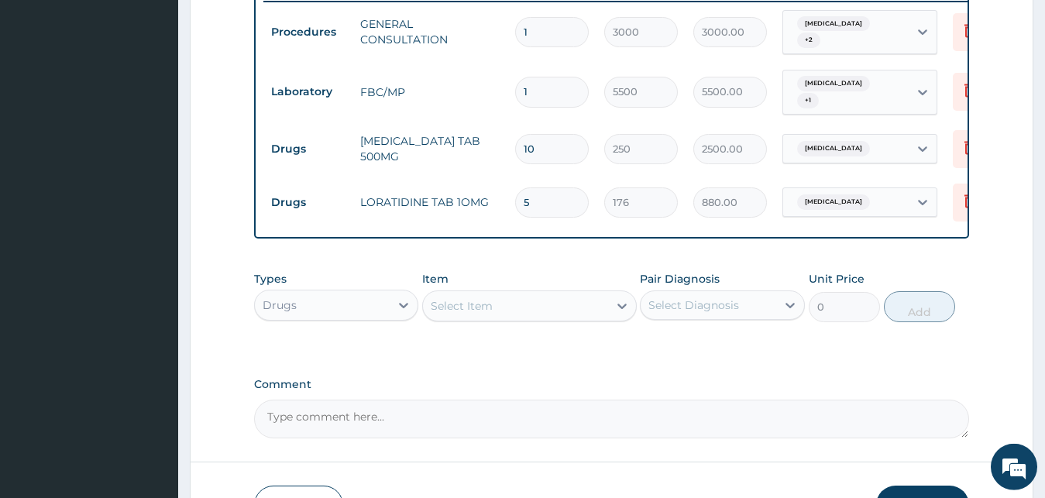
click at [493, 306] on div "Select Item" at bounding box center [515, 306] width 185 height 25
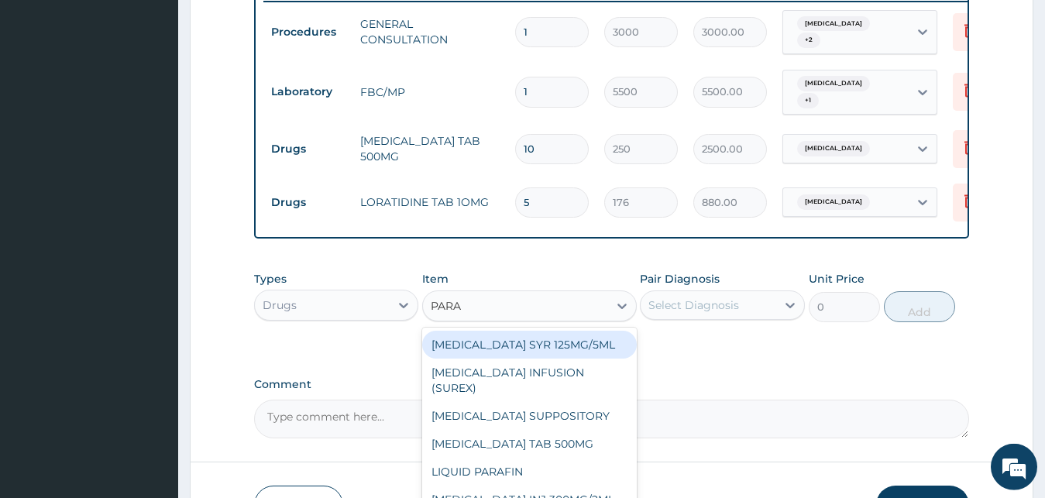
type input "PARAC"
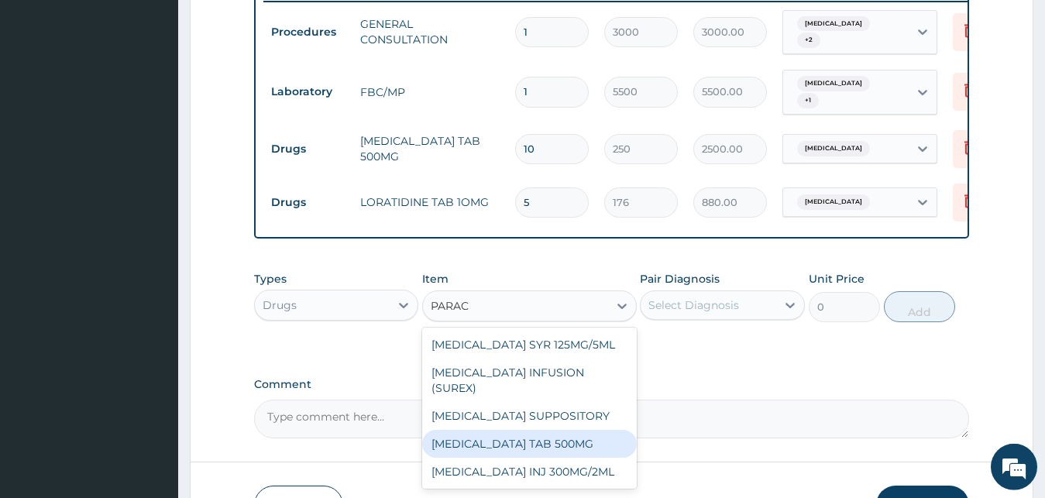
click at [615, 430] on div "PARACETAMOL TAB 500MG" at bounding box center [529, 444] width 215 height 28
type input "40"
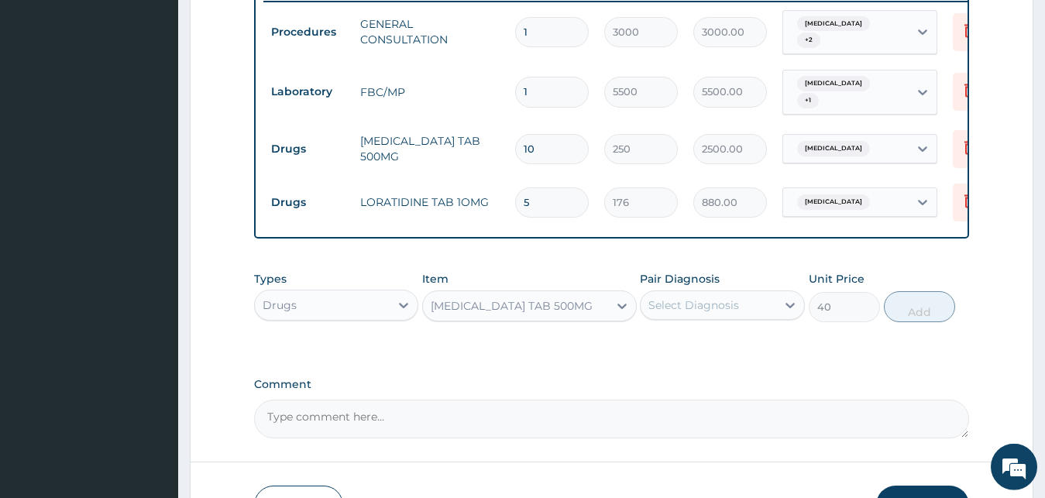
click at [727, 307] on div "Select Diagnosis" at bounding box center [693, 304] width 91 height 15
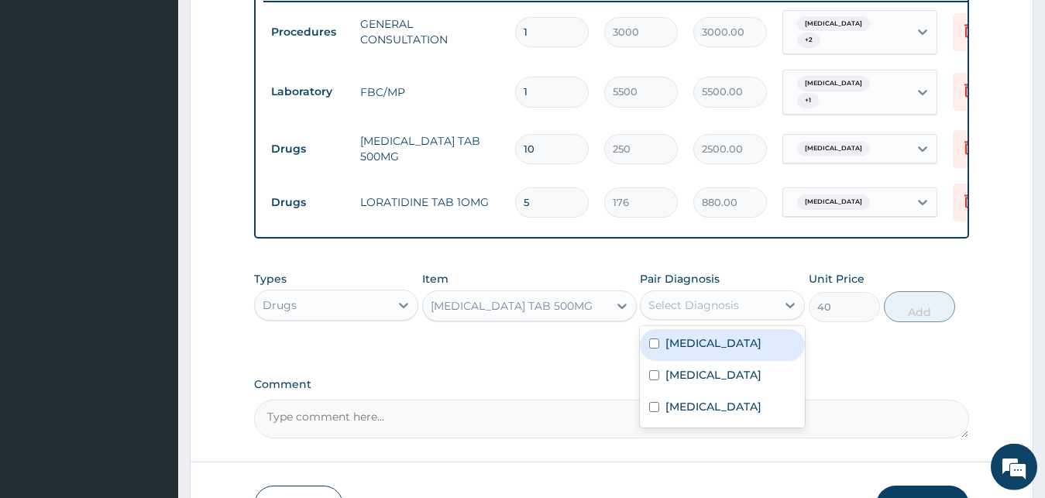
click at [727, 336] on div "Malaria" at bounding box center [722, 345] width 165 height 32
checkbox input "true"
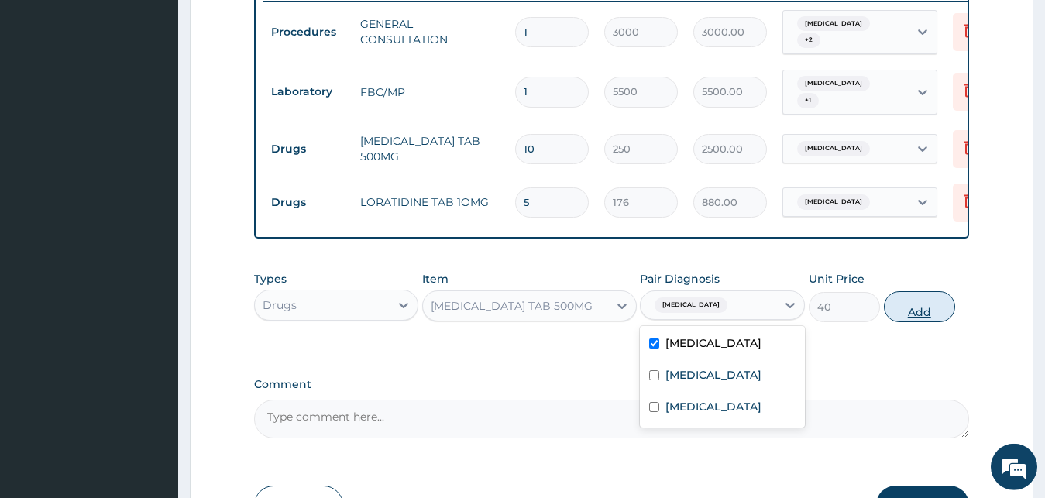
click at [926, 309] on button "Add" at bounding box center [919, 306] width 71 height 31
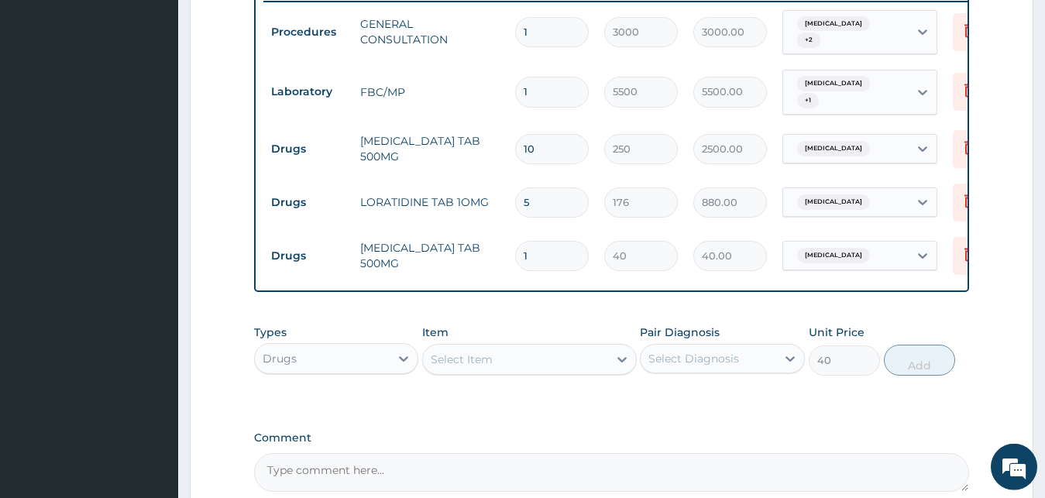
type input "0"
type input "18"
type input "720.00"
type input "18"
click at [545, 360] on div "Select Item" at bounding box center [515, 359] width 185 height 25
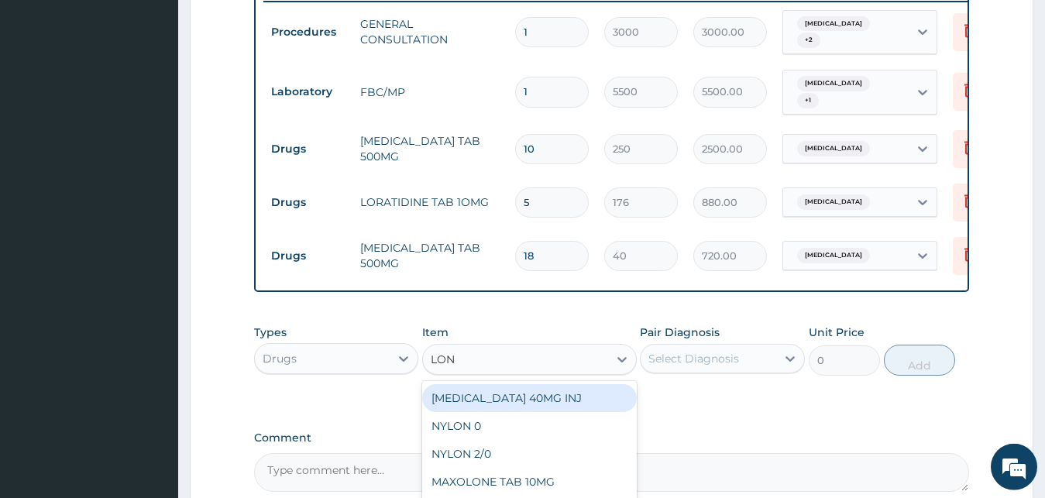
type input "LONA"
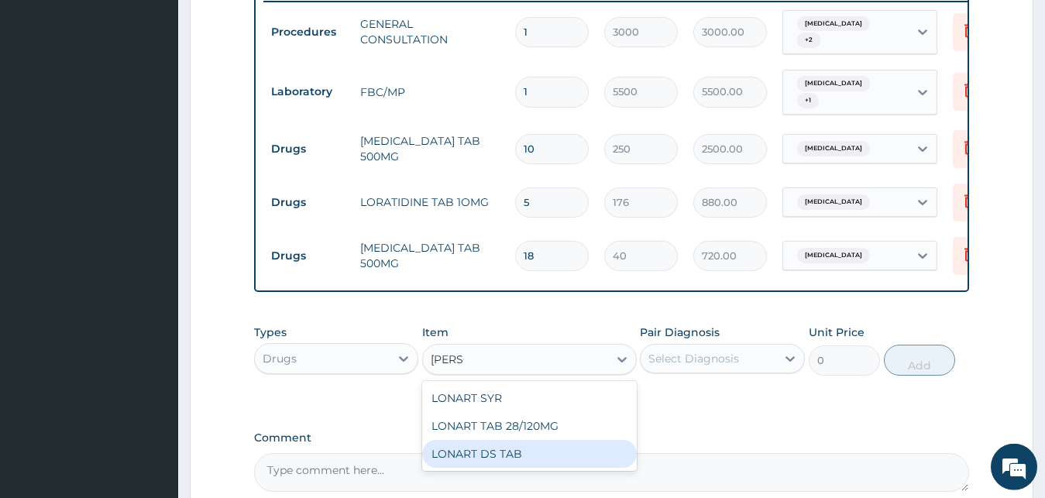
click at [546, 442] on div "LONART DS TAB" at bounding box center [529, 454] width 215 height 28
type input "3000"
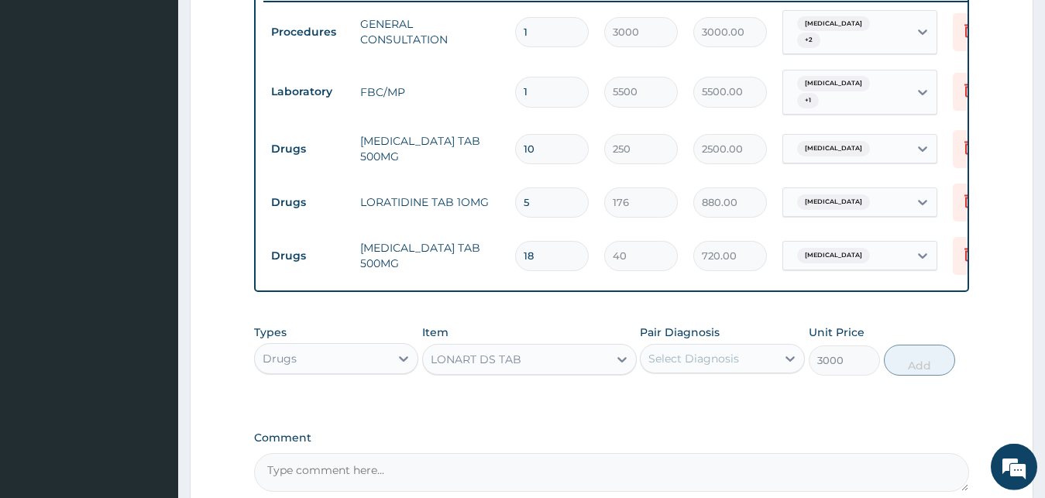
click at [772, 346] on div "Select Diagnosis" at bounding box center [709, 358] width 136 height 25
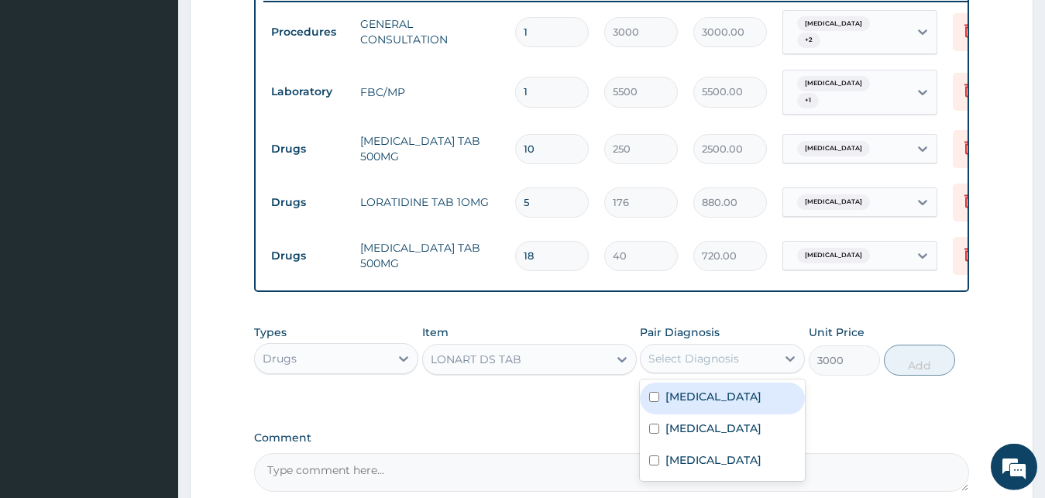
click at [722, 397] on div "Malaria" at bounding box center [722, 399] width 165 height 32
checkbox input "true"
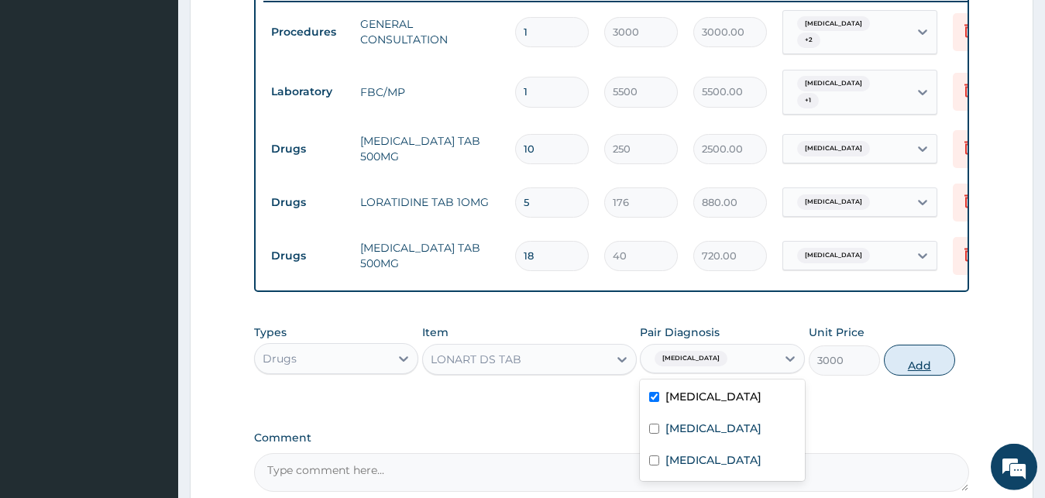
click at [894, 365] on button "Add" at bounding box center [919, 360] width 71 height 31
type input "0"
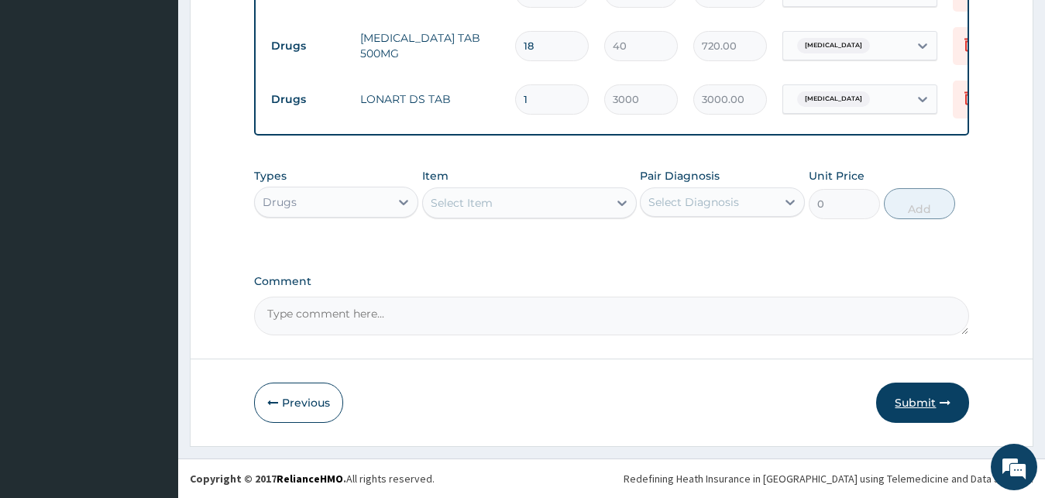
click at [906, 387] on button "Submit" at bounding box center [922, 403] width 93 height 40
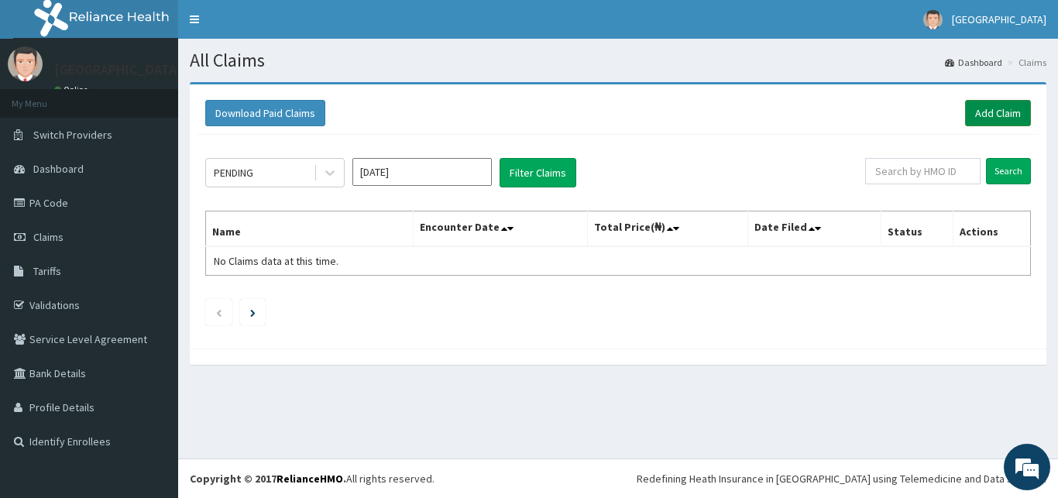
click at [993, 113] on link "Add Claim" at bounding box center [998, 113] width 66 height 26
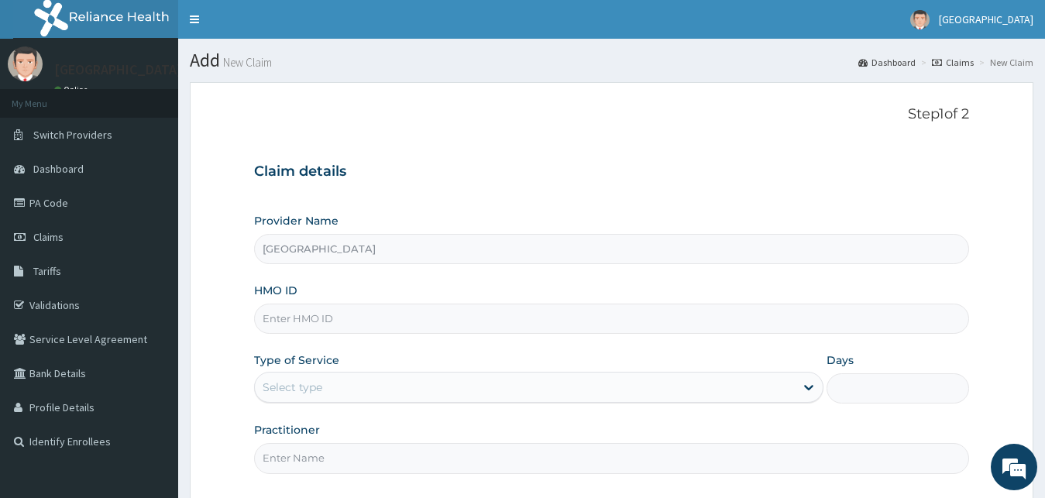
paste input "OHT/10822/A"
click at [284, 320] on input "OHT/10822/A" at bounding box center [612, 319] width 716 height 30
type input "OHT/10822/A"
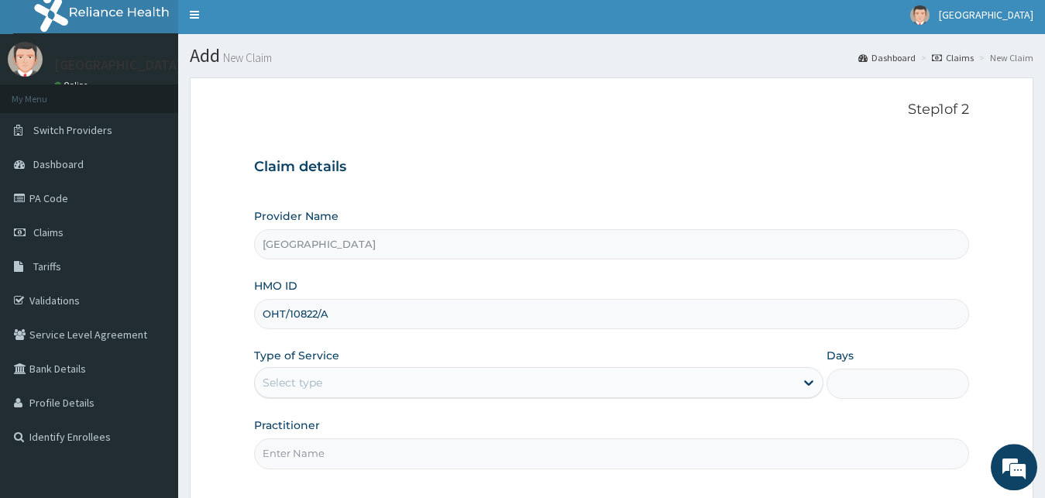
scroll to position [145, 0]
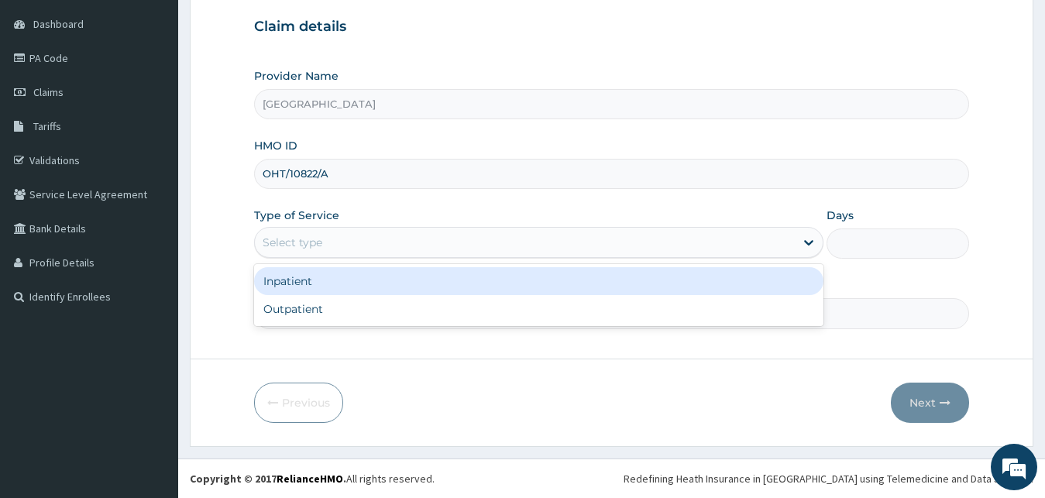
click at [342, 246] on div "Select type" at bounding box center [525, 242] width 541 height 25
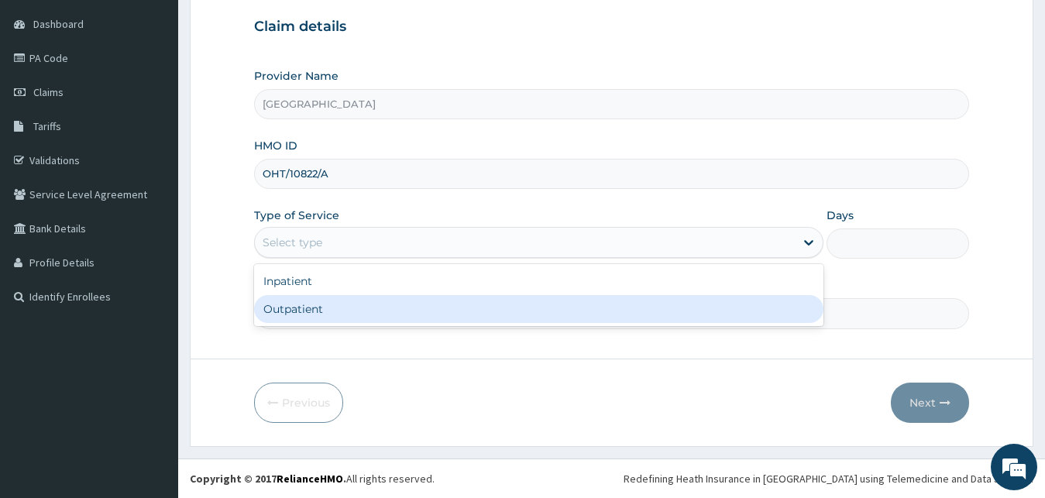
click at [337, 308] on div "Outpatient" at bounding box center [539, 309] width 570 height 28
type input "1"
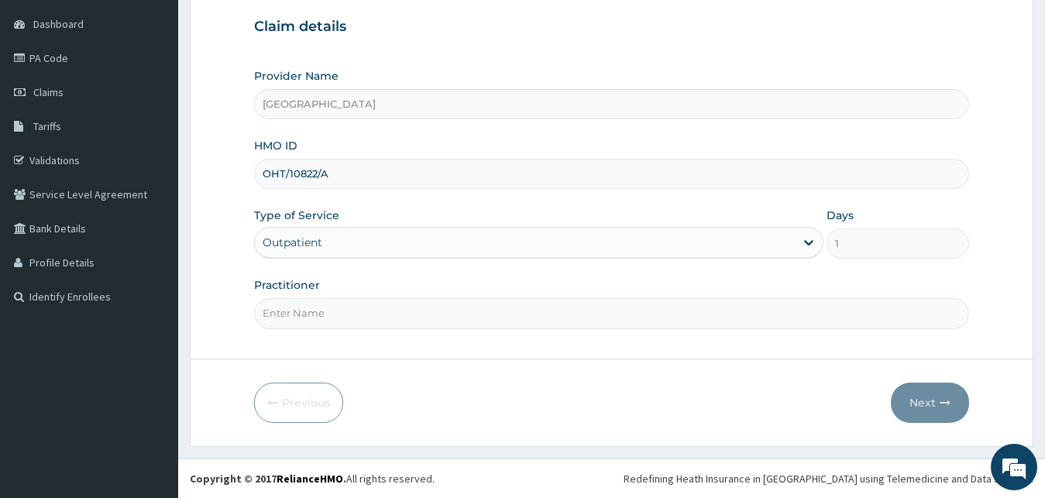
click at [327, 311] on input "Practitioner" at bounding box center [612, 313] width 716 height 30
type input "DR GEORGE"
click at [905, 400] on button "Next" at bounding box center [930, 403] width 78 height 40
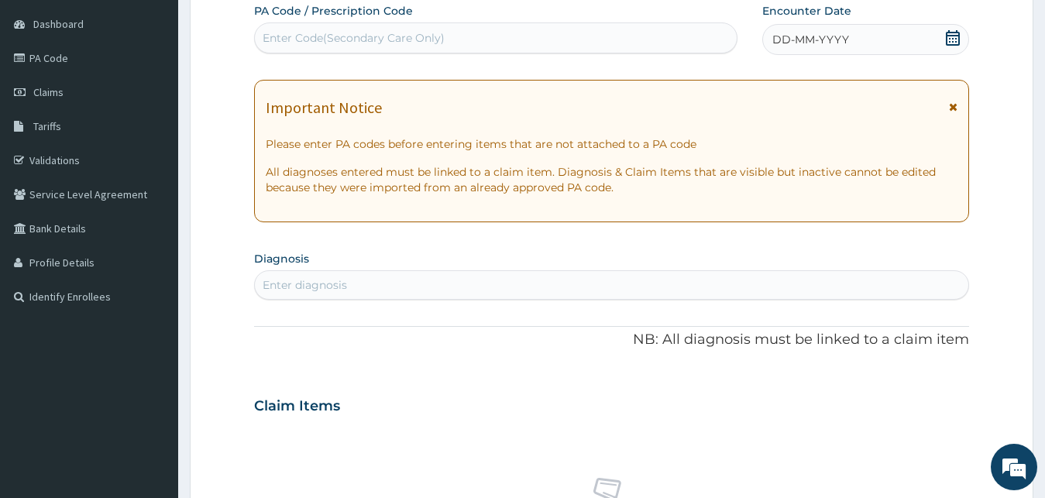
click at [332, 36] on div "Enter Code(Secondary Care Only)" at bounding box center [354, 37] width 182 height 15
paste input "PA/391E7D"
type input "PA/391E7D"
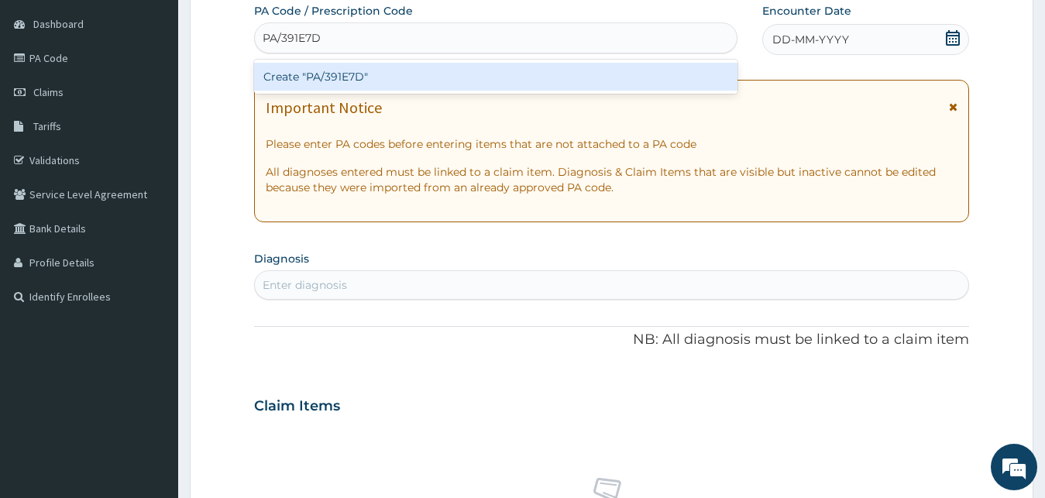
click at [451, 72] on div "Create "PA/391E7D"" at bounding box center [495, 77] width 483 height 28
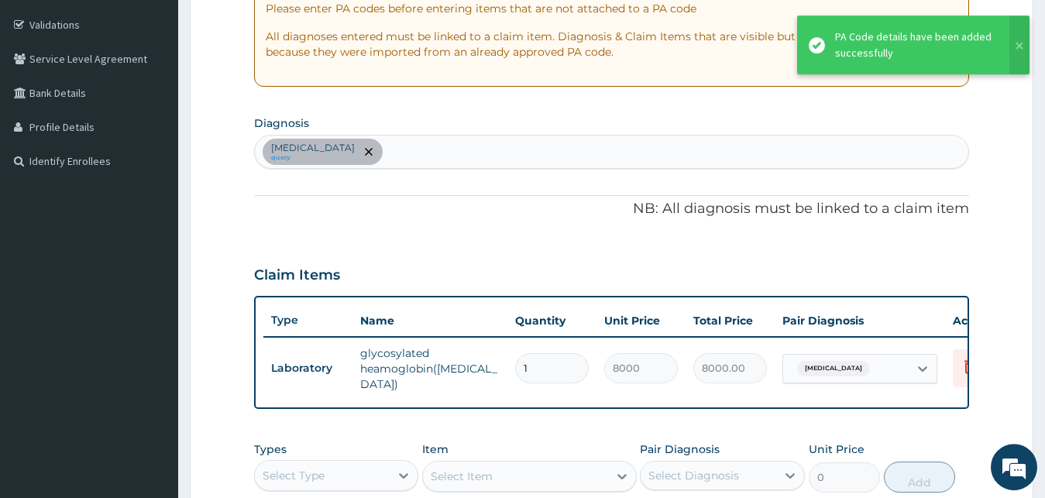
scroll to position [311, 0]
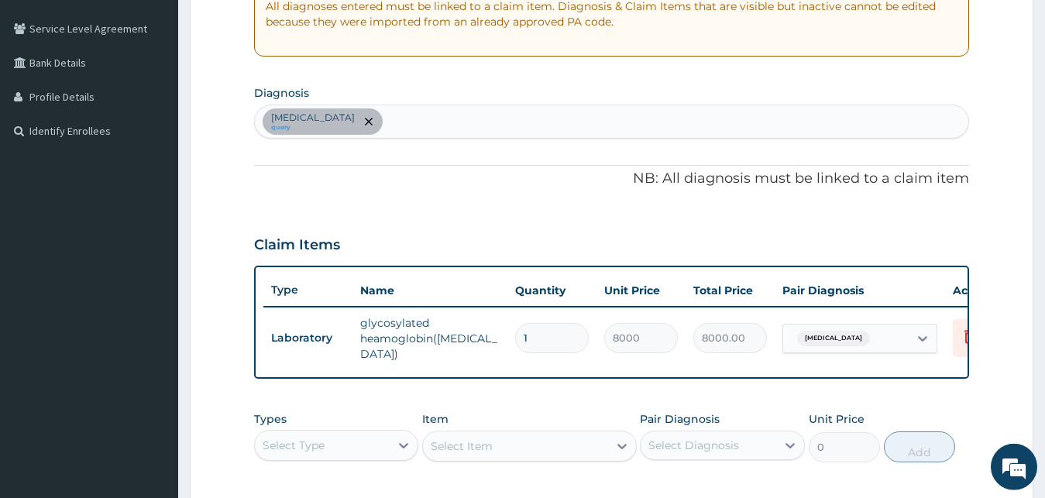
click at [380, 123] on div "Diabetic diet query" at bounding box center [612, 121] width 714 height 33
type input "SNORING"
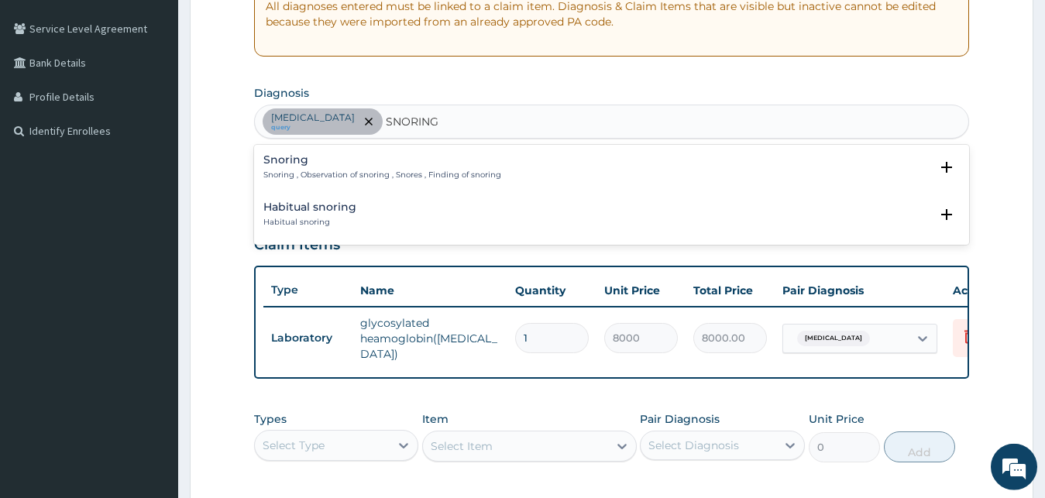
click at [340, 164] on h4 "Snoring" at bounding box center [382, 160] width 238 height 12
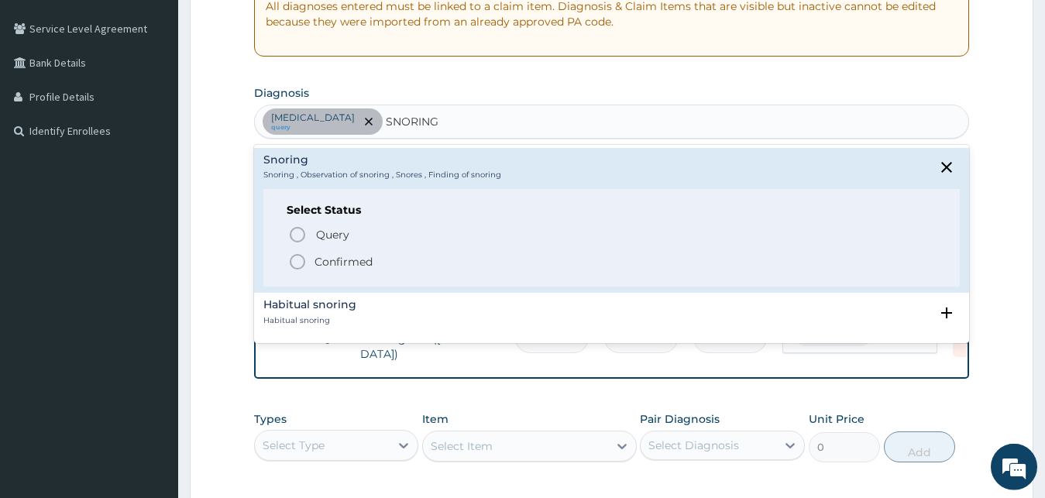
click at [341, 261] on p "Confirmed" at bounding box center [344, 261] width 58 height 15
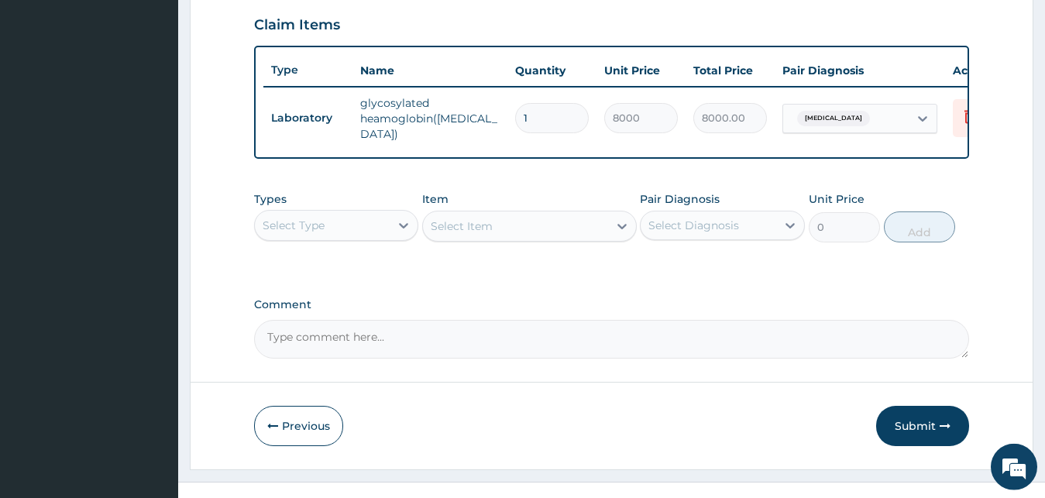
scroll to position [559, 0]
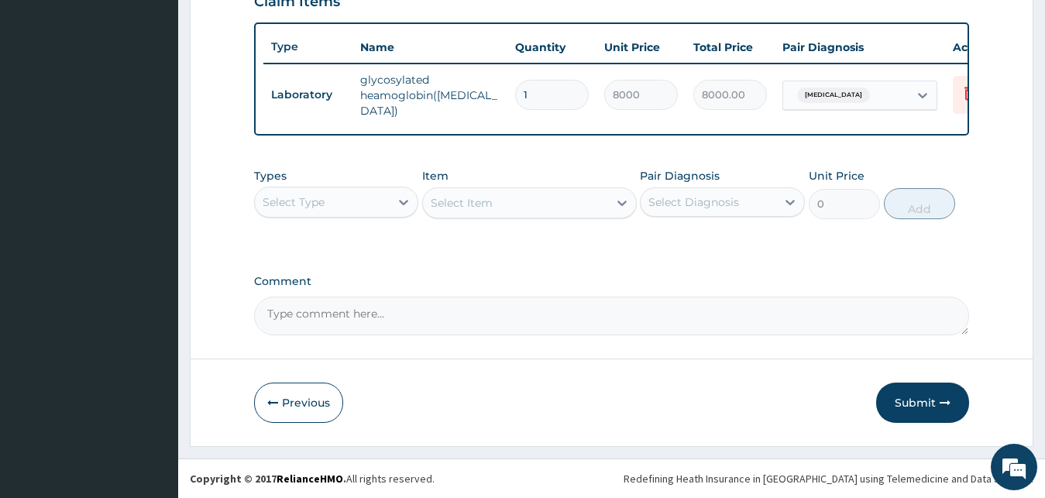
click at [870, 82] on div "Diabetic diet" at bounding box center [845, 95] width 125 height 26
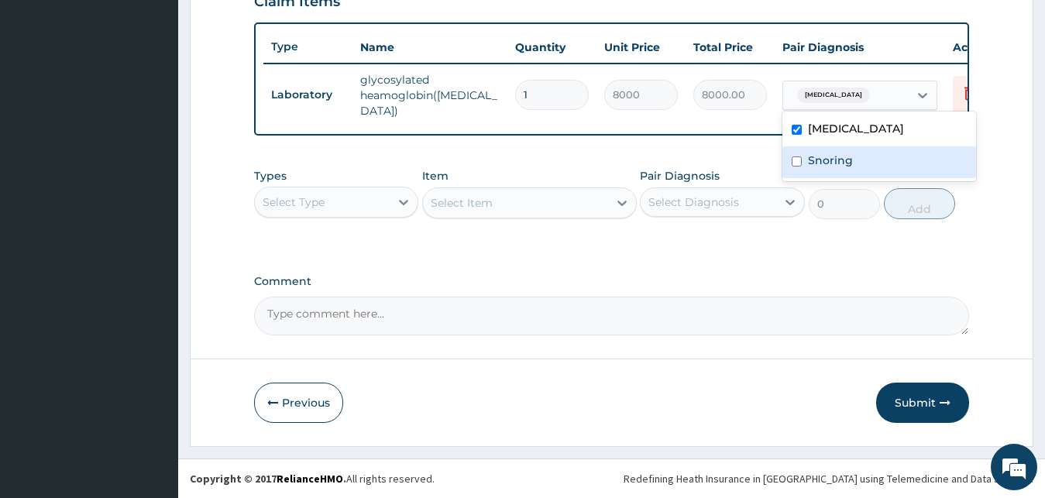
click at [830, 163] on label "Snoring" at bounding box center [830, 160] width 45 height 15
checkbox input "true"
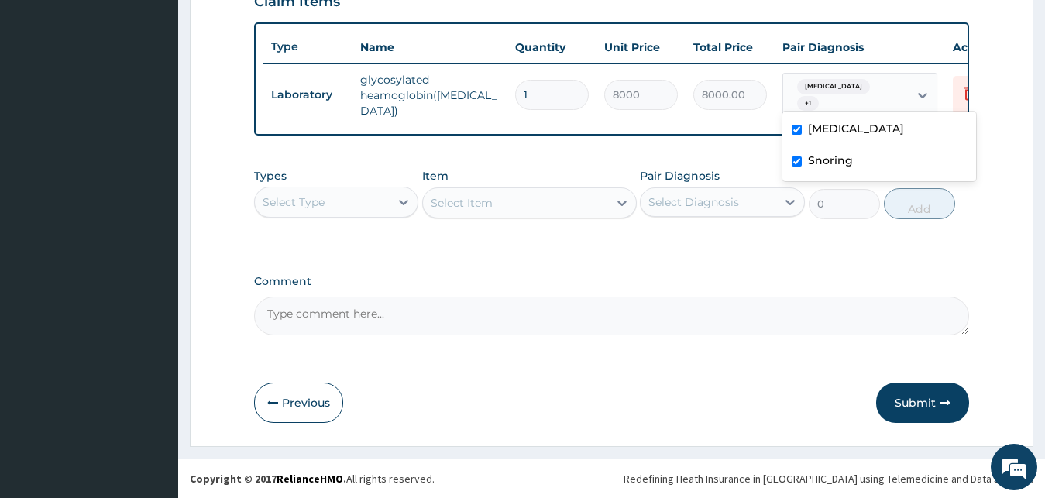
click at [361, 201] on div "Select Type" at bounding box center [323, 202] width 136 height 25
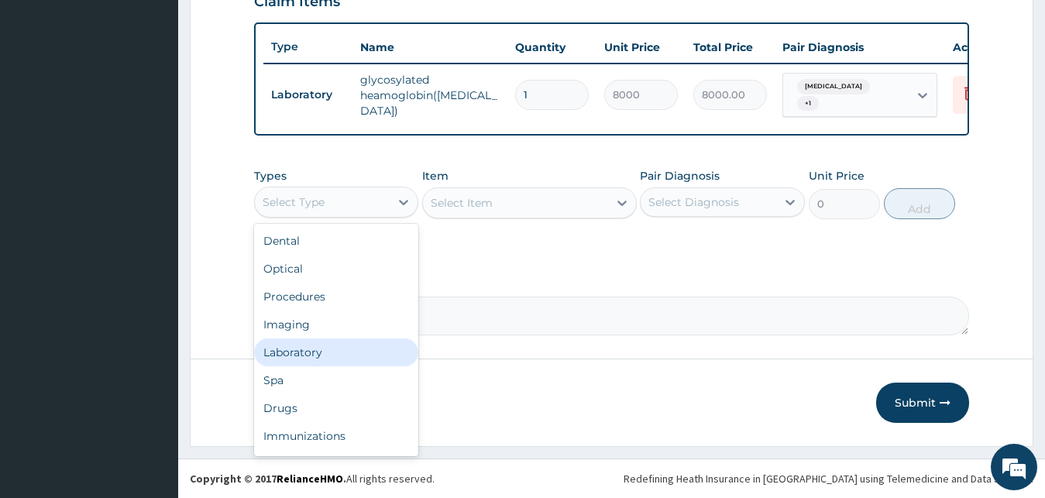
click at [340, 351] on div "Laboratory" at bounding box center [336, 353] width 165 height 28
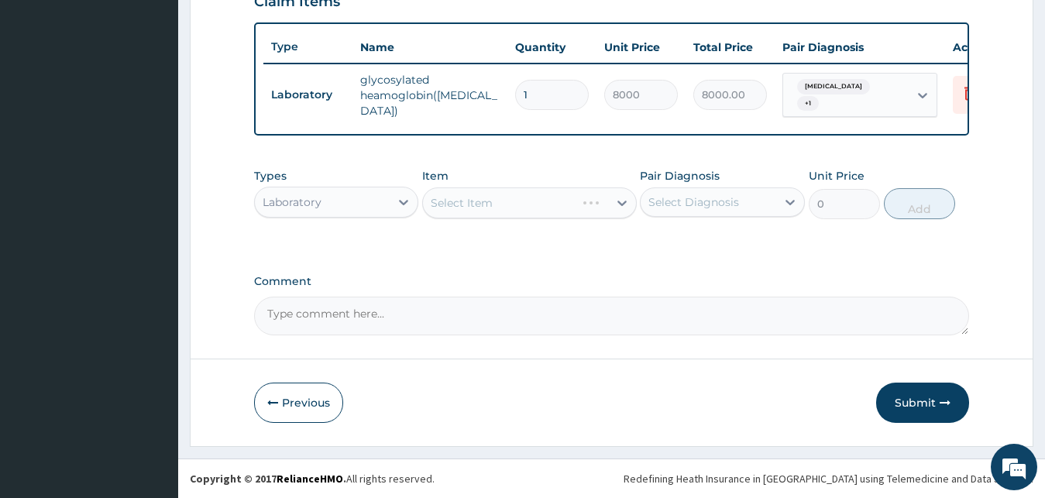
click at [476, 205] on div "Select Item" at bounding box center [529, 202] width 215 height 31
click at [476, 206] on div "Select Item" at bounding box center [529, 202] width 215 height 31
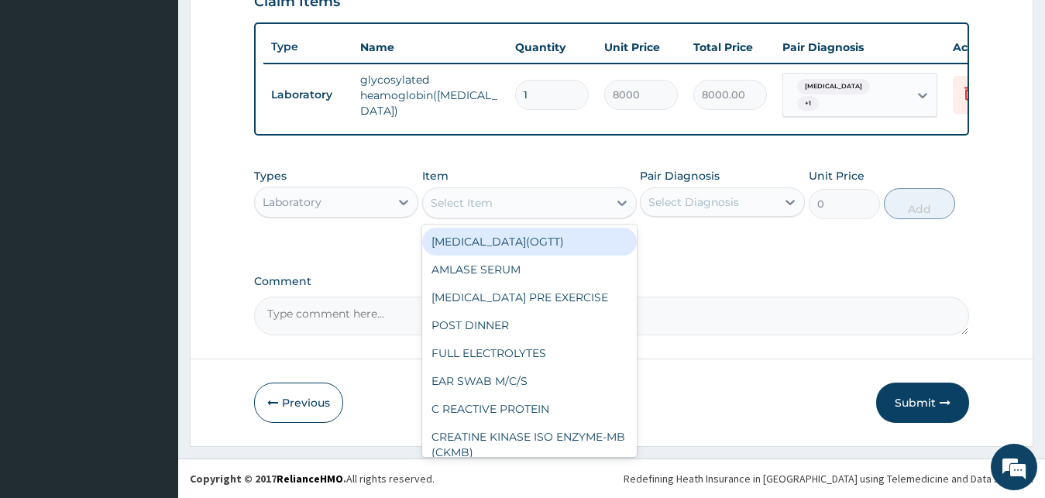
click at [477, 208] on div "Select Item" at bounding box center [462, 202] width 62 height 15
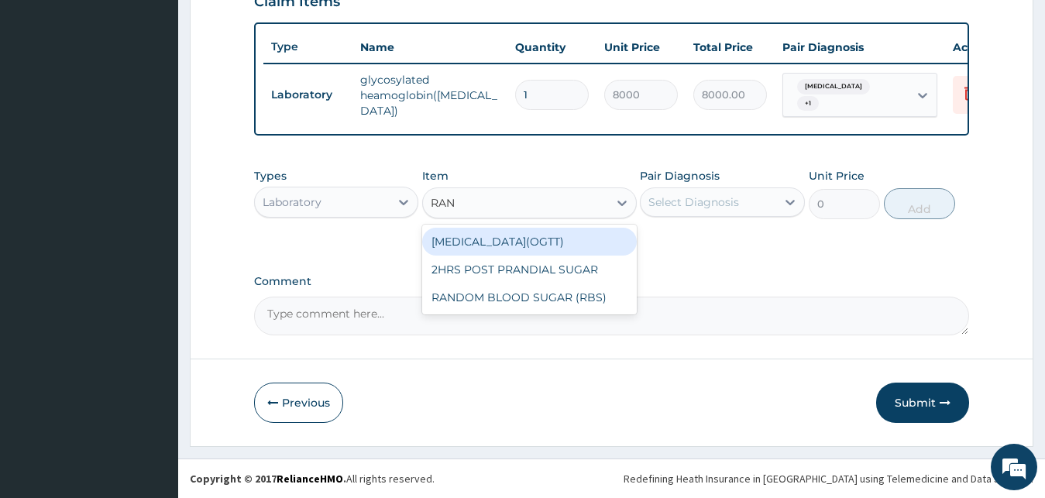
type input "RAND"
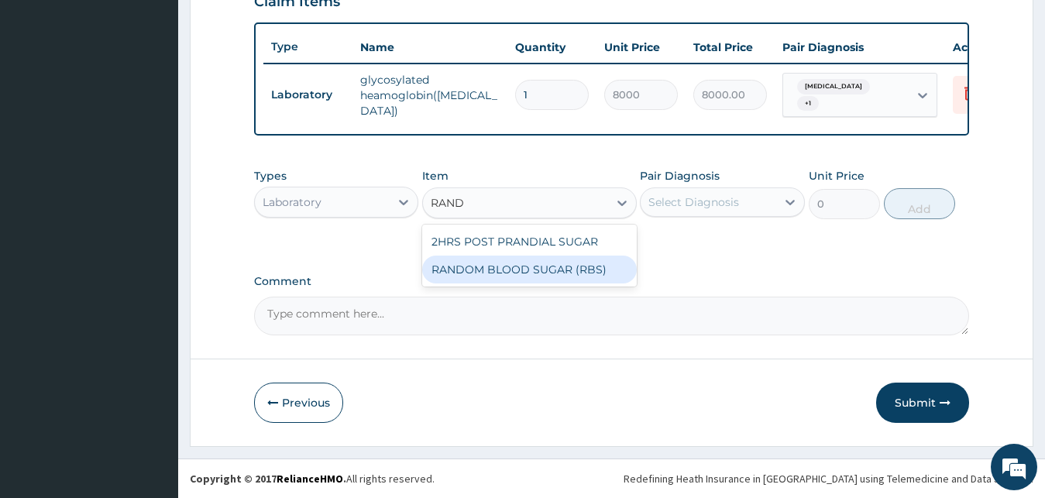
click at [508, 263] on div "RANDOM BLOOD SUGAR (RBS)" at bounding box center [529, 270] width 215 height 28
type input "3000"
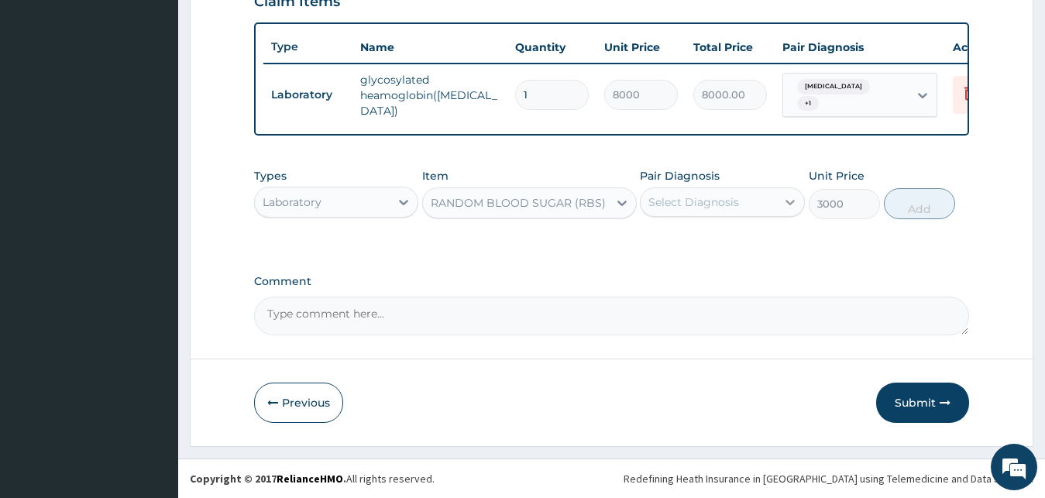
click at [787, 208] on icon at bounding box center [789, 201] width 15 height 15
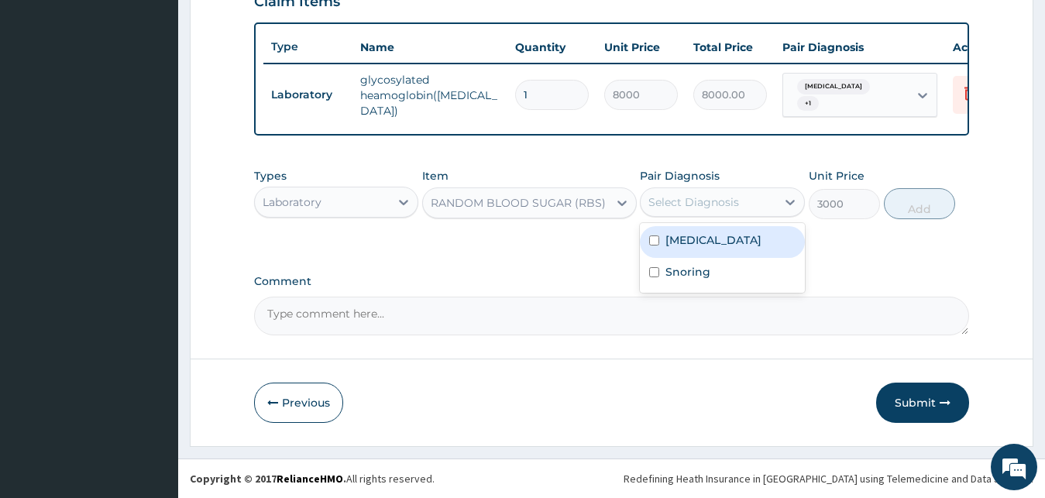
click at [751, 247] on div "Diabetic diet" at bounding box center [722, 242] width 165 height 32
checkbox input "true"
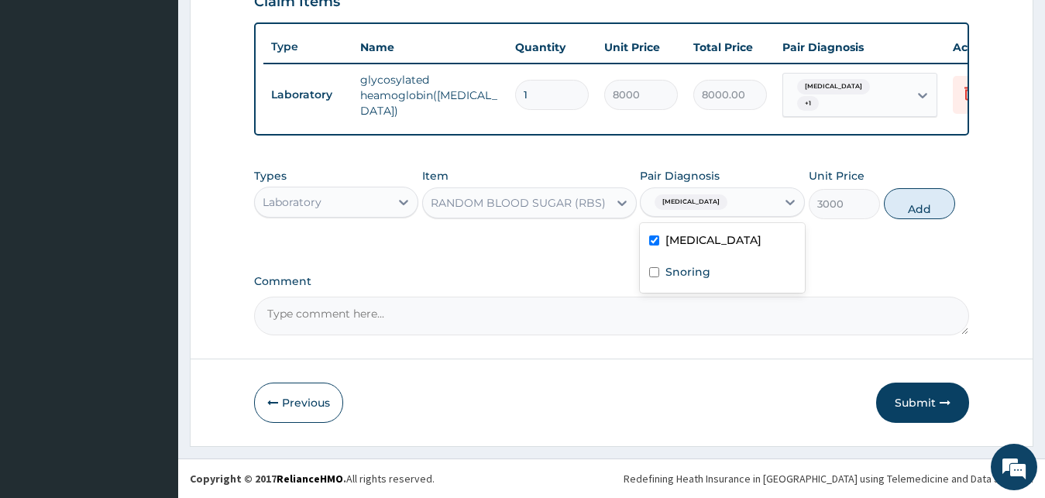
click at [752, 277] on div "Snoring" at bounding box center [722, 274] width 165 height 32
checkbox input "true"
click at [943, 196] on button "Add" at bounding box center [919, 203] width 71 height 31
type input "0"
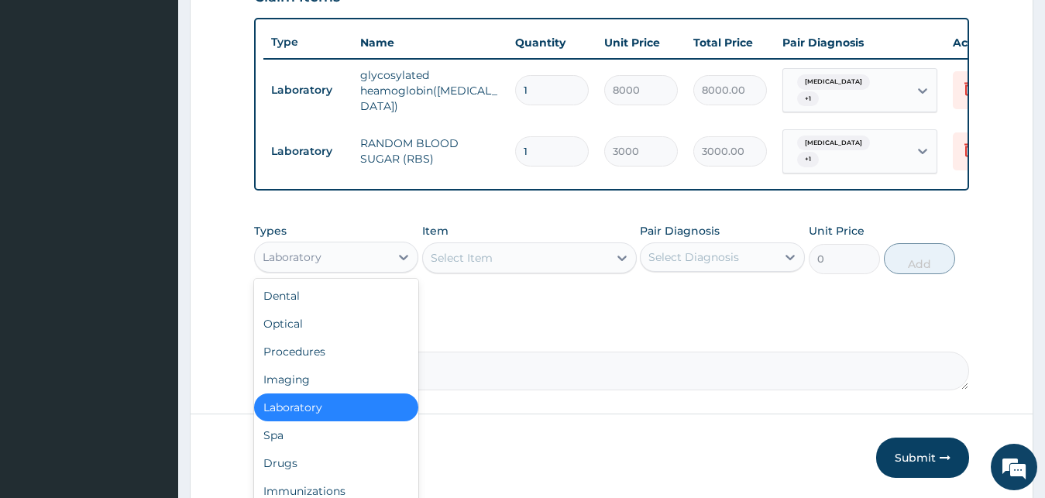
click at [369, 256] on div "Laboratory" at bounding box center [323, 257] width 136 height 25
click at [331, 353] on div "Procedures" at bounding box center [336, 352] width 165 height 28
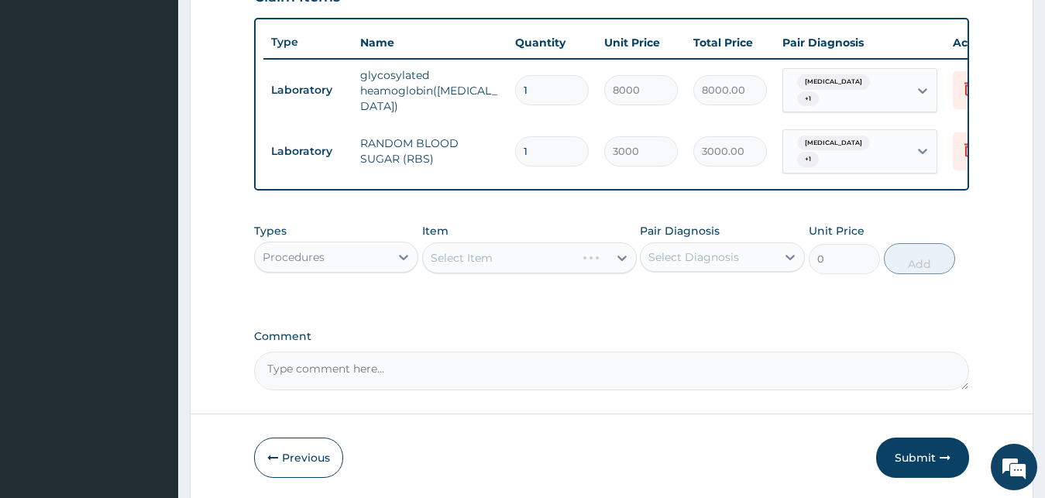
click at [486, 256] on div "Select Item" at bounding box center [529, 257] width 215 height 31
click at [490, 254] on div "Select Item" at bounding box center [529, 257] width 215 height 31
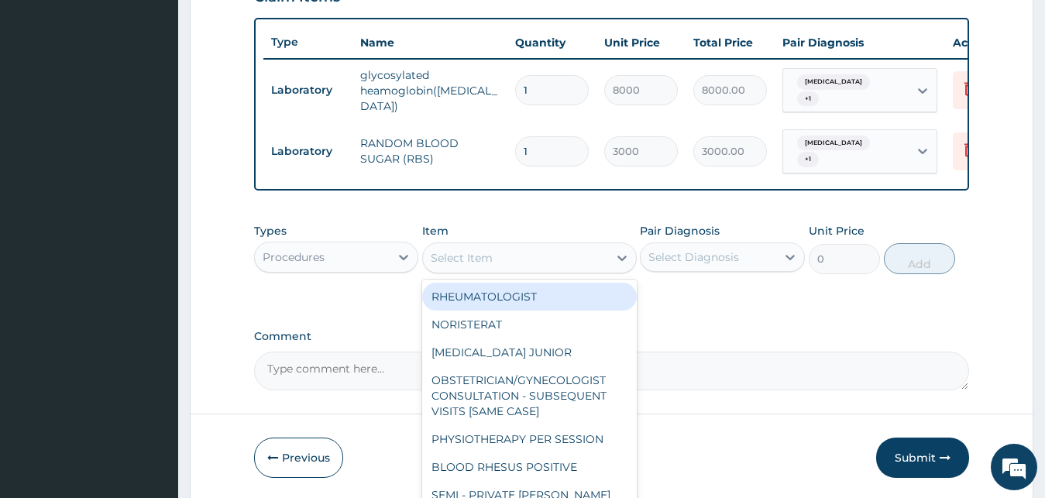
click at [555, 264] on div "Select Item" at bounding box center [515, 258] width 185 height 25
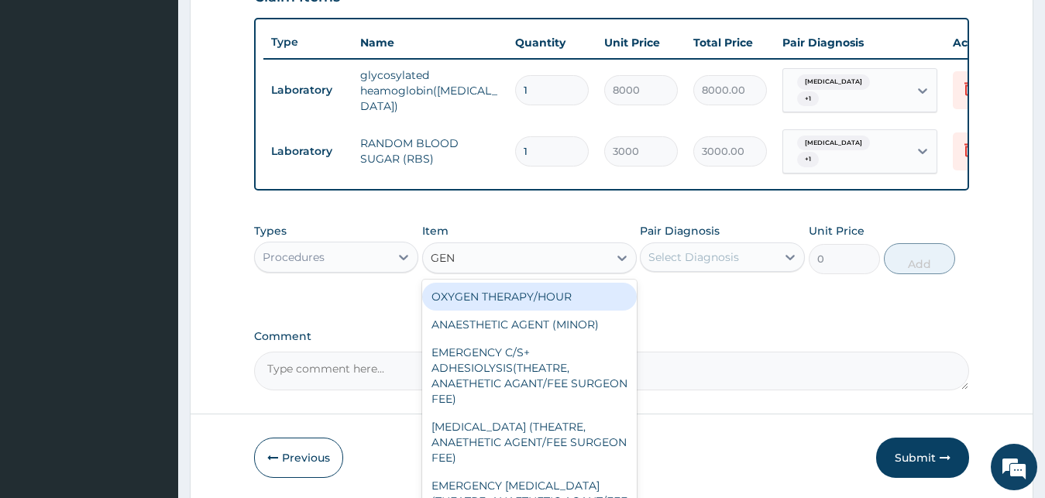
type input "GENE"
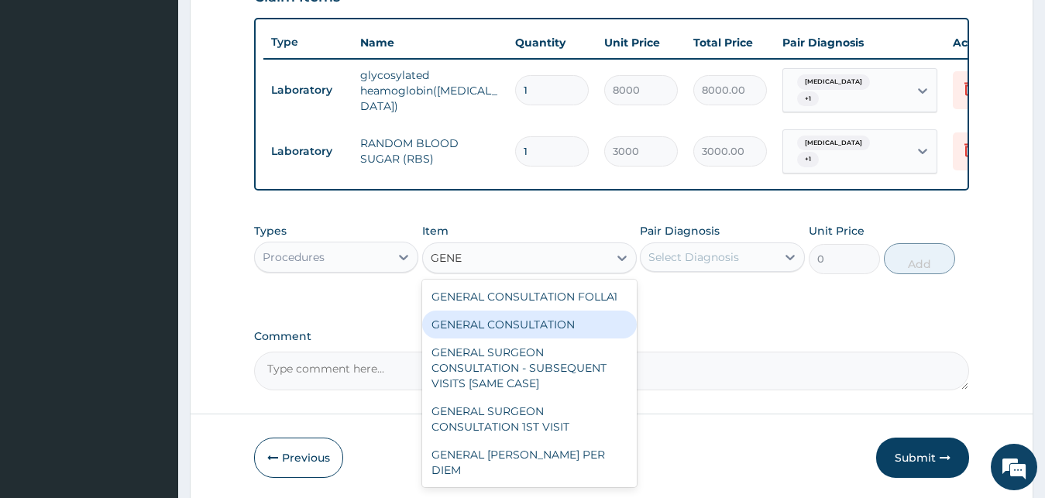
drag, startPoint x: 576, startPoint y: 318, endPoint x: 669, endPoint y: 275, distance: 101.9
click at [579, 318] on div "GENERAL CONSULTATION" at bounding box center [529, 325] width 215 height 28
type input "3000"
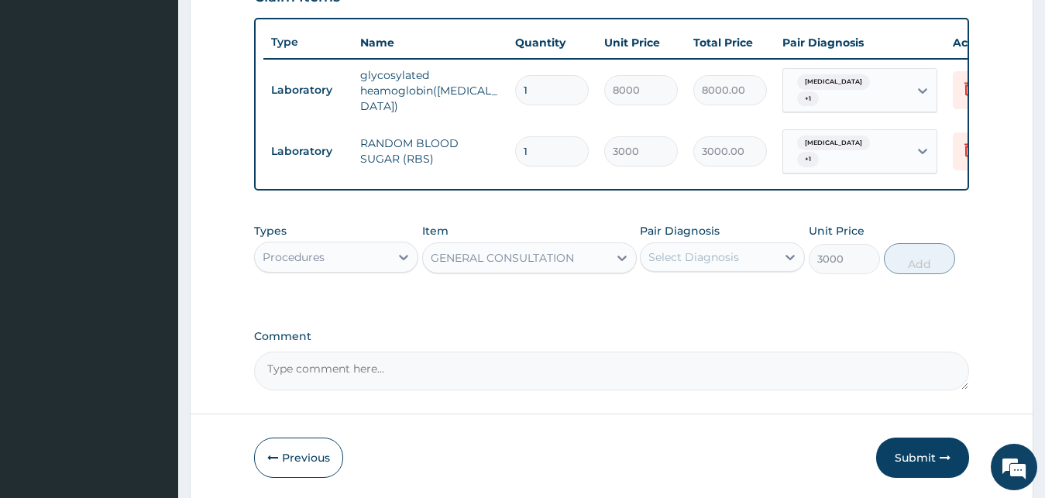
click at [703, 251] on div "Select Diagnosis" at bounding box center [693, 256] width 91 height 15
click at [707, 294] on label "Diabetic diet" at bounding box center [713, 294] width 96 height 15
checkbox input "true"
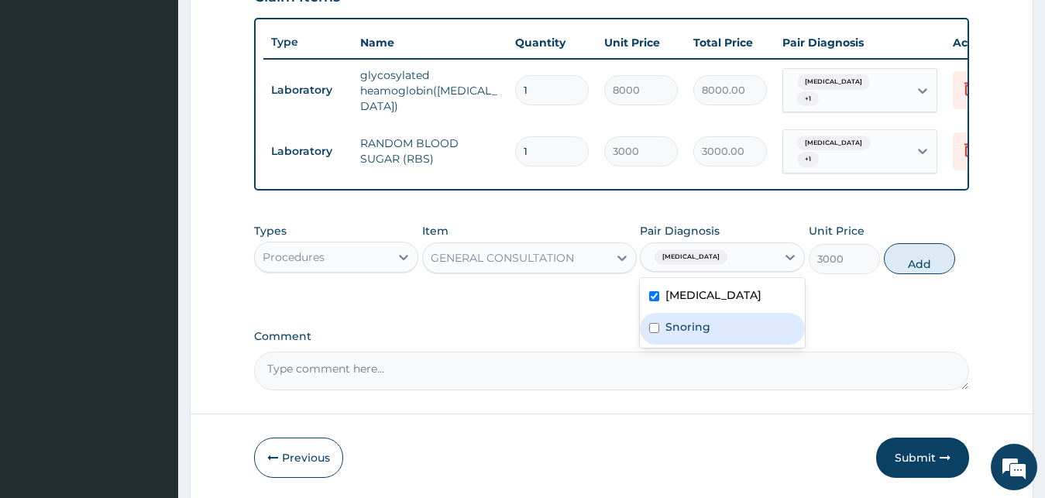
click at [705, 319] on label "Snoring" at bounding box center [687, 326] width 45 height 15
checkbox input "true"
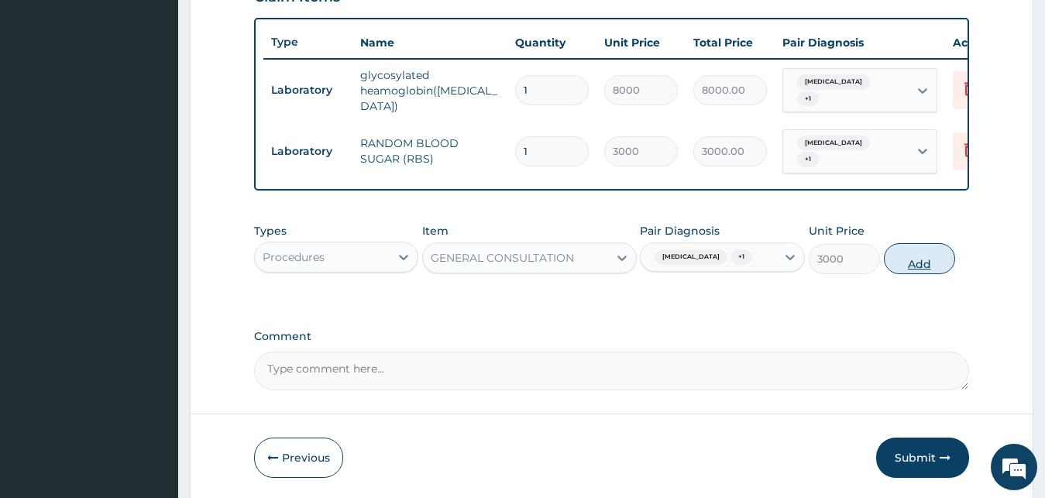
click at [951, 252] on button "Add" at bounding box center [919, 258] width 71 height 31
type input "0"
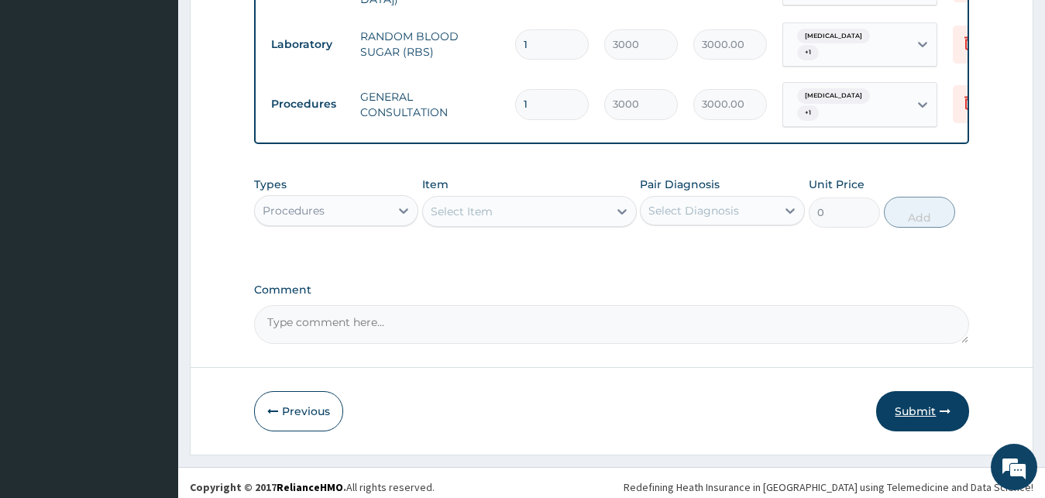
click at [927, 404] on button "Submit" at bounding box center [922, 411] width 93 height 40
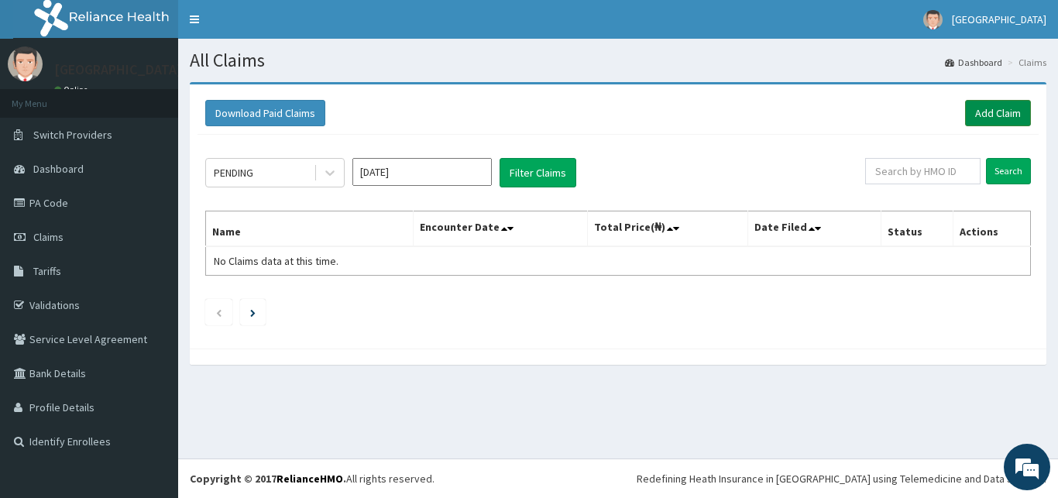
click at [1002, 108] on link "Add Claim" at bounding box center [998, 113] width 66 height 26
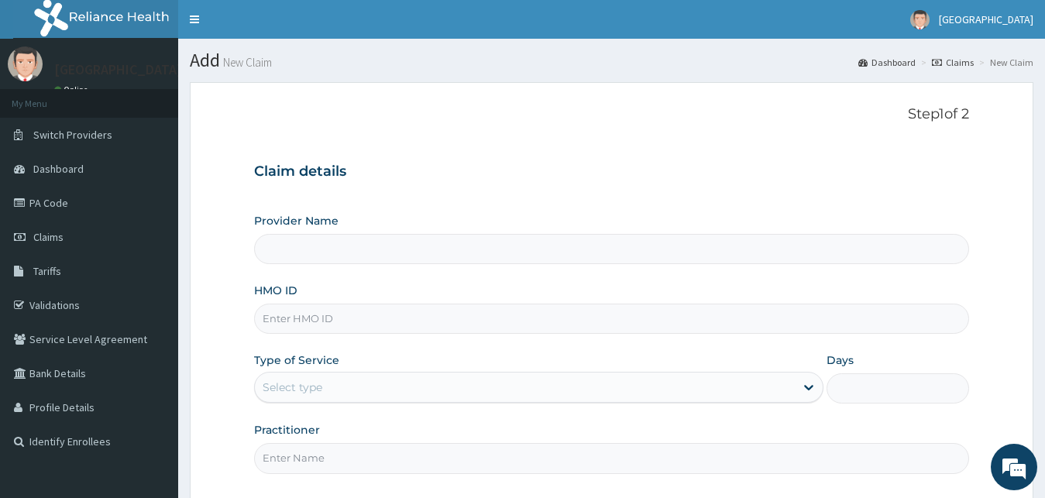
type input "ENP/10744/A"
type input "[GEOGRAPHIC_DATA]"
click at [286, 317] on input "ENP/10744/A" at bounding box center [612, 319] width 716 height 30
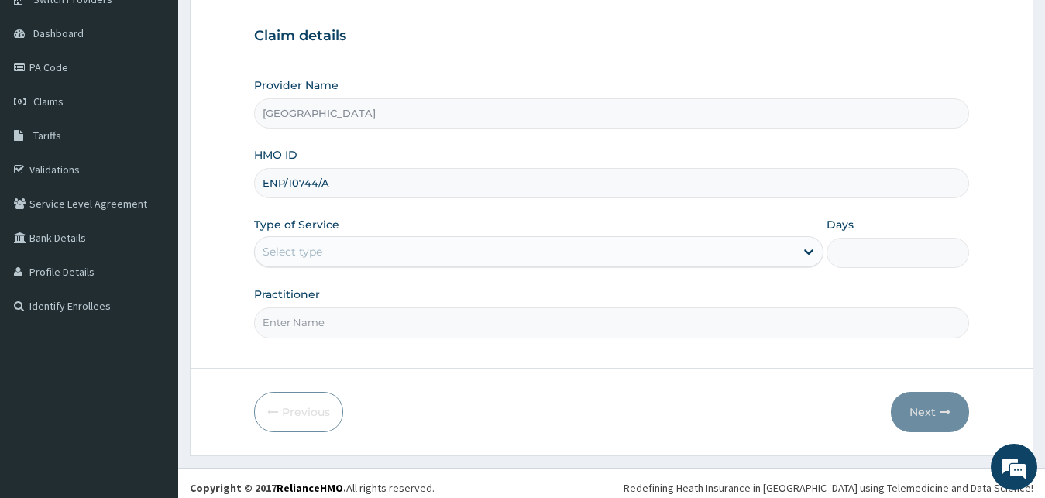
scroll to position [145, 0]
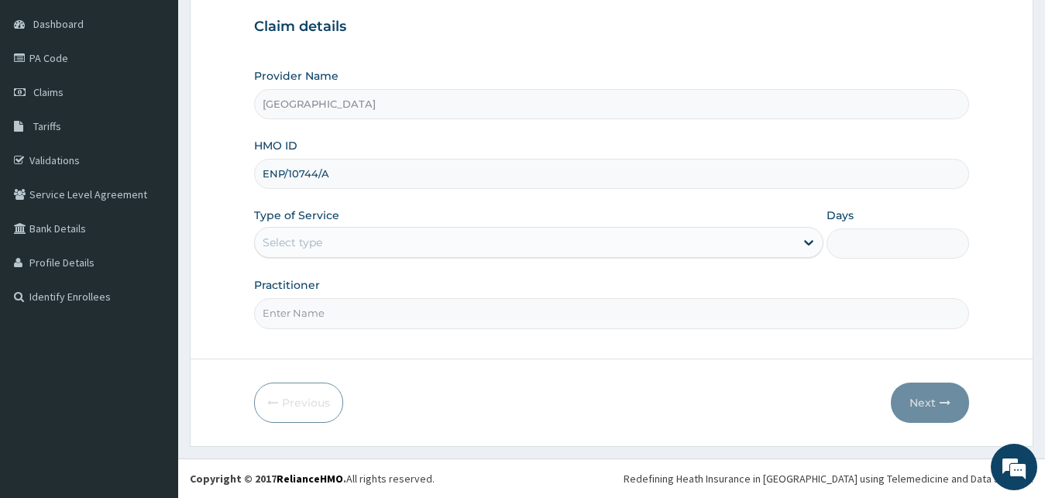
type input "ENP/10744/A"
click at [321, 246] on div "Select type" at bounding box center [293, 242] width 60 height 15
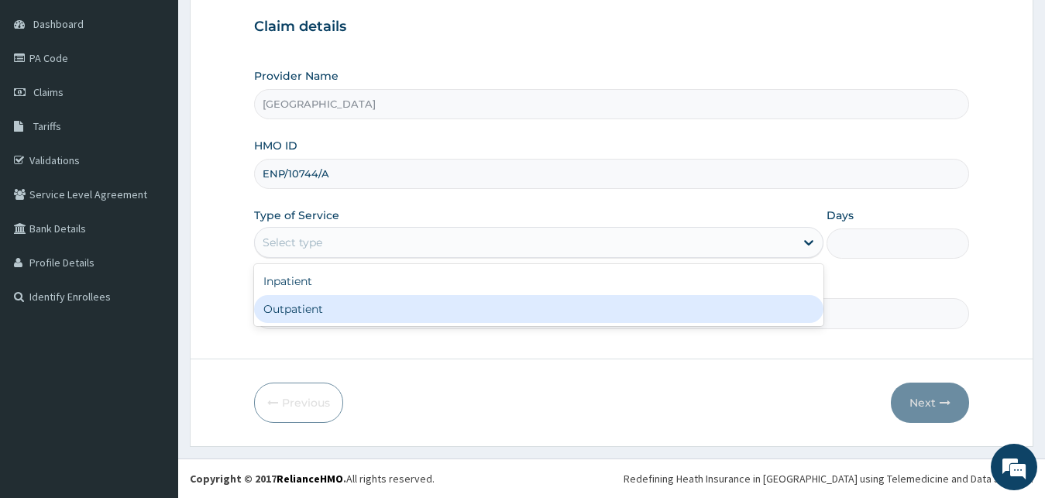
click at [330, 313] on div "Outpatient" at bounding box center [539, 309] width 570 height 28
type input "1"
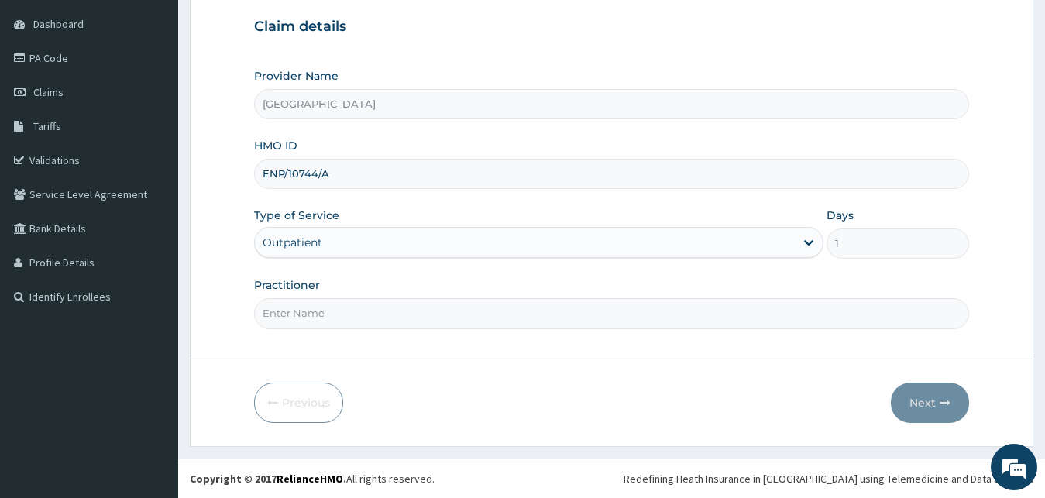
click at [325, 307] on input "Practitioner" at bounding box center [612, 313] width 716 height 30
type input "[PERSON_NAME]"
click at [926, 415] on button "Next" at bounding box center [930, 403] width 78 height 40
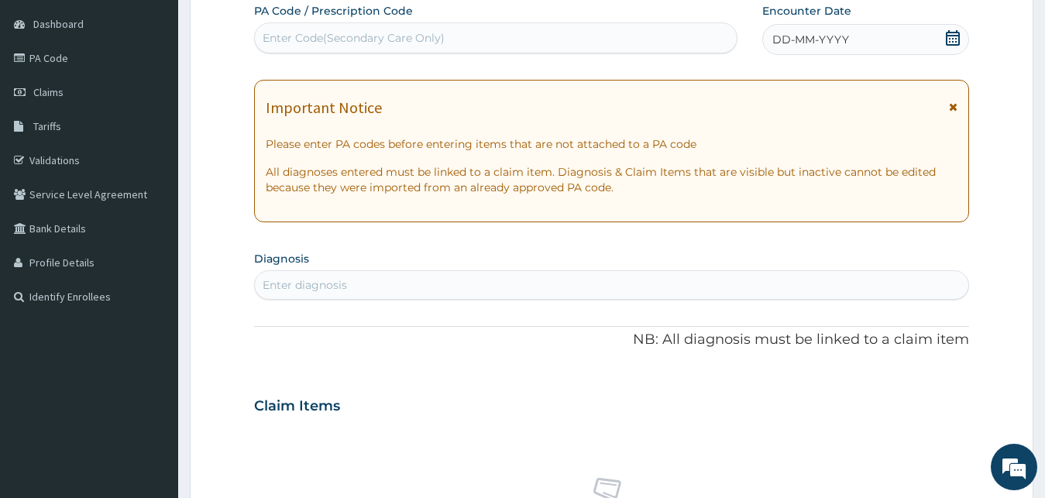
click at [397, 33] on div "Enter Code(Secondary Care Only)" at bounding box center [354, 37] width 182 height 15
paste input "PA/F98CB0"
type input "PA/F98CB0"
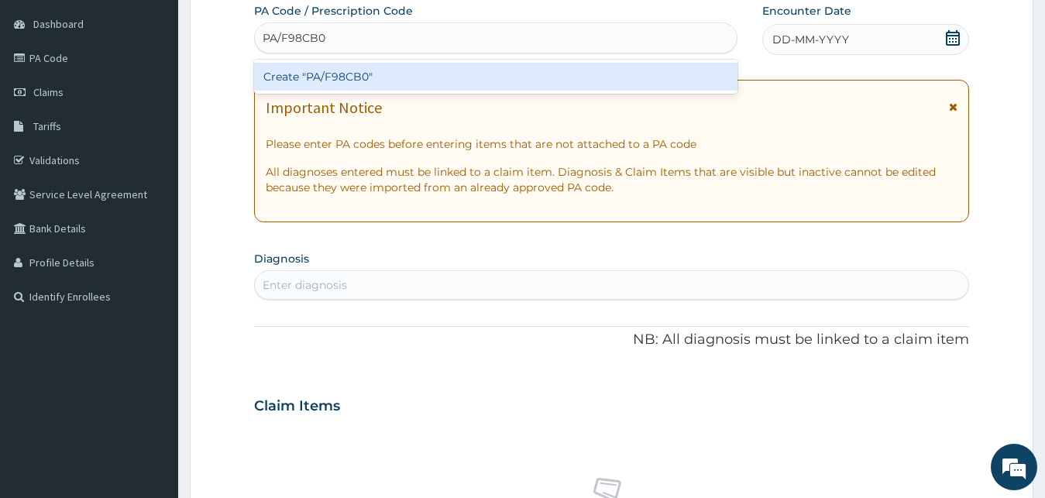
click at [364, 73] on div "Create "PA/F98CB0"" at bounding box center [495, 77] width 483 height 28
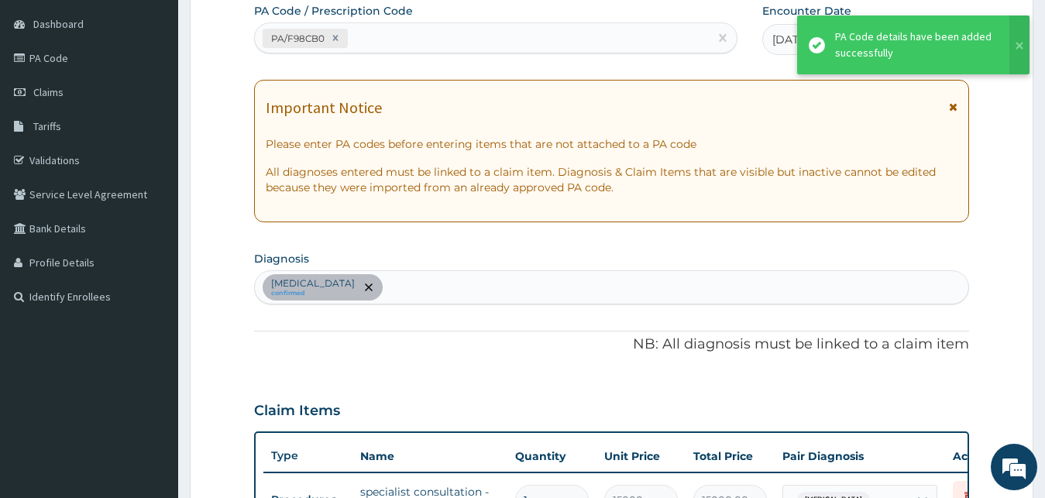
scroll to position [153, 0]
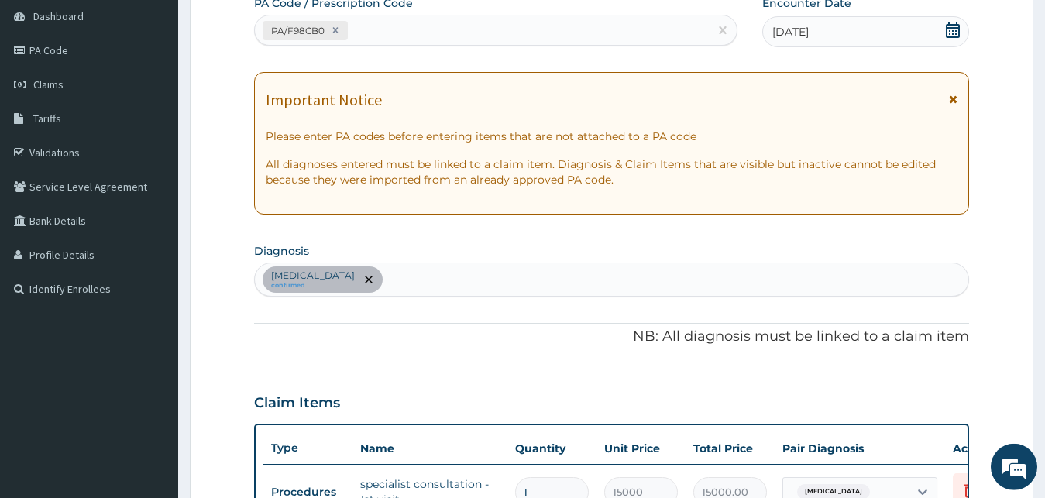
click at [435, 24] on div "PA/F98CB0" at bounding box center [482, 31] width 454 height 26
paste input "PA/A9E49E"
type input "PA/A9E49E"
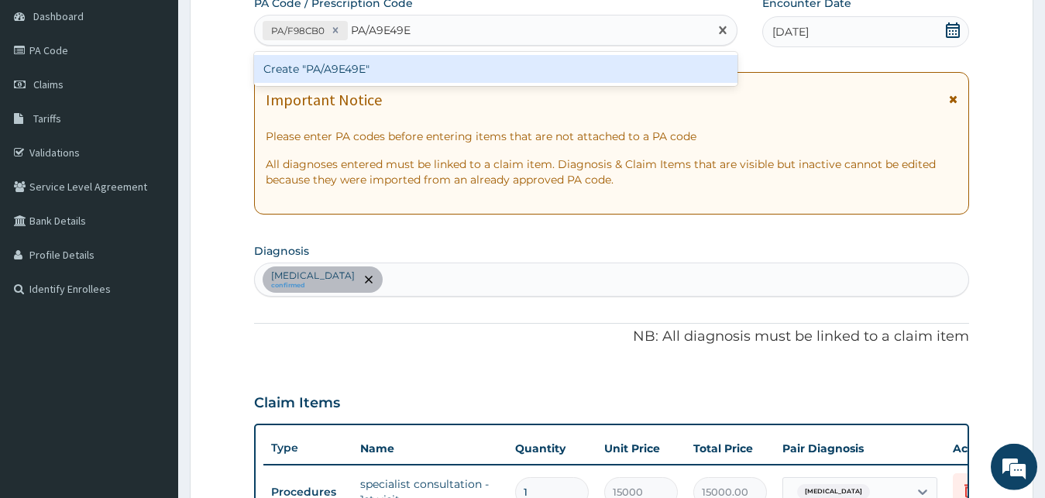
click at [464, 67] on div "Create "PA/A9E49E"" at bounding box center [495, 69] width 483 height 28
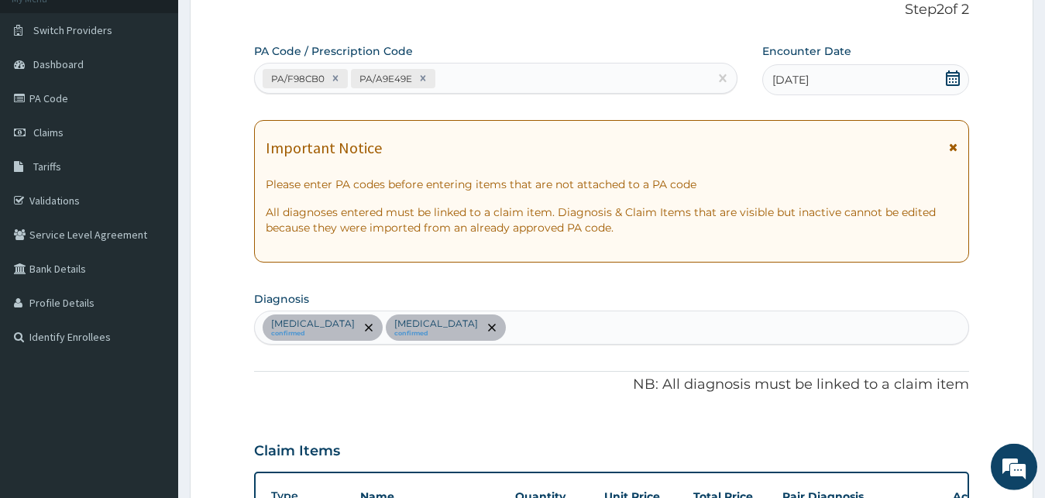
scroll to position [311, 0]
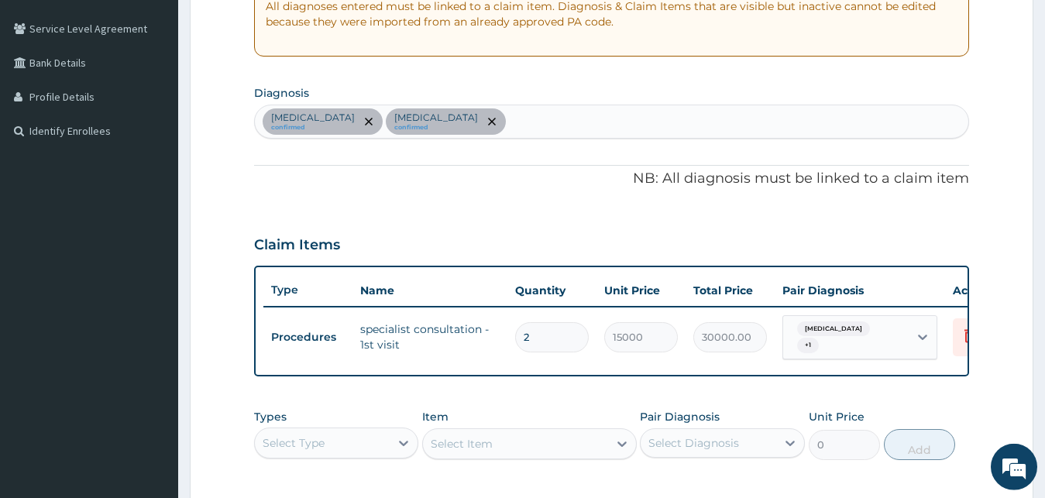
type input "0.00"
type input "1"
type input "15000.00"
type input "1"
click at [655, 191] on div "PA Code / Prescription Code PA/F98CB0 PA/A9E49E Encounter Date [DATE] Important…" at bounding box center [612, 206] width 716 height 739
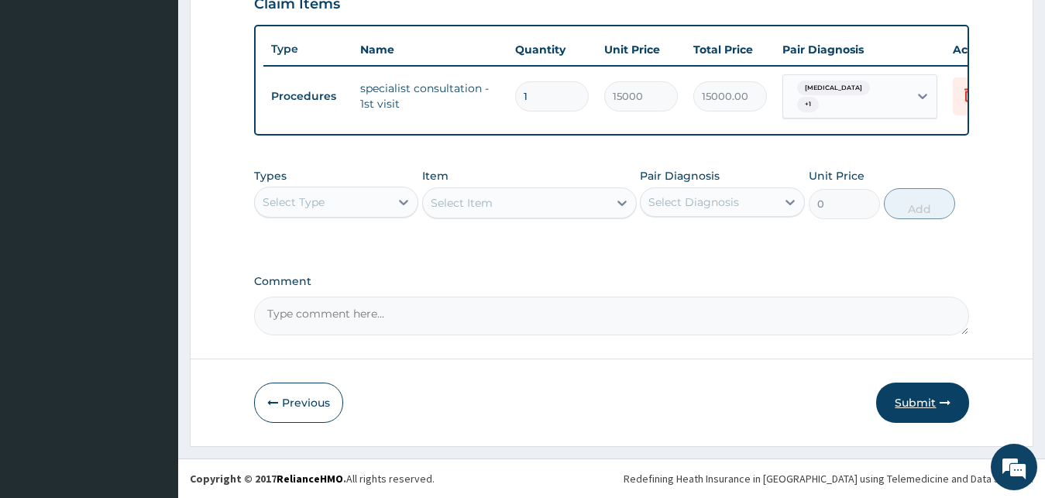
click at [919, 400] on button "Submit" at bounding box center [922, 403] width 93 height 40
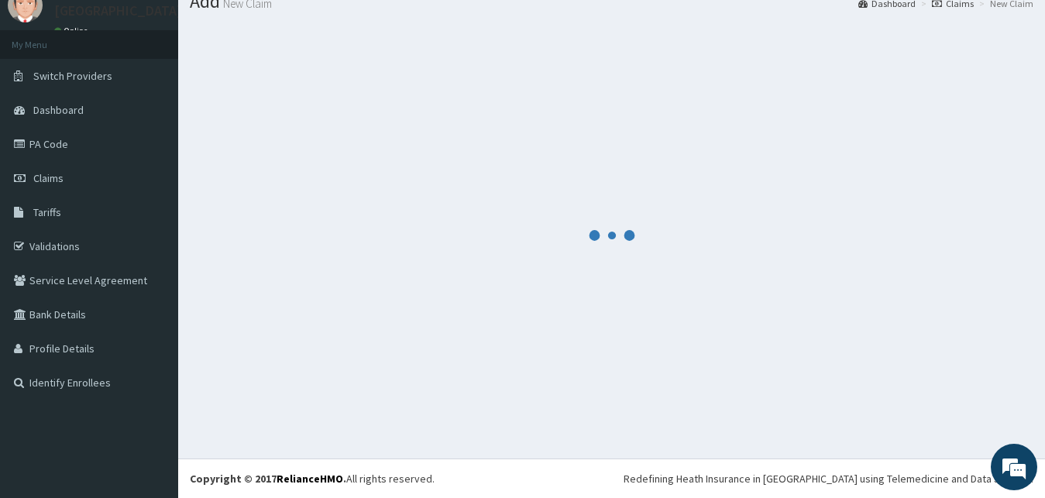
scroll to position [59, 0]
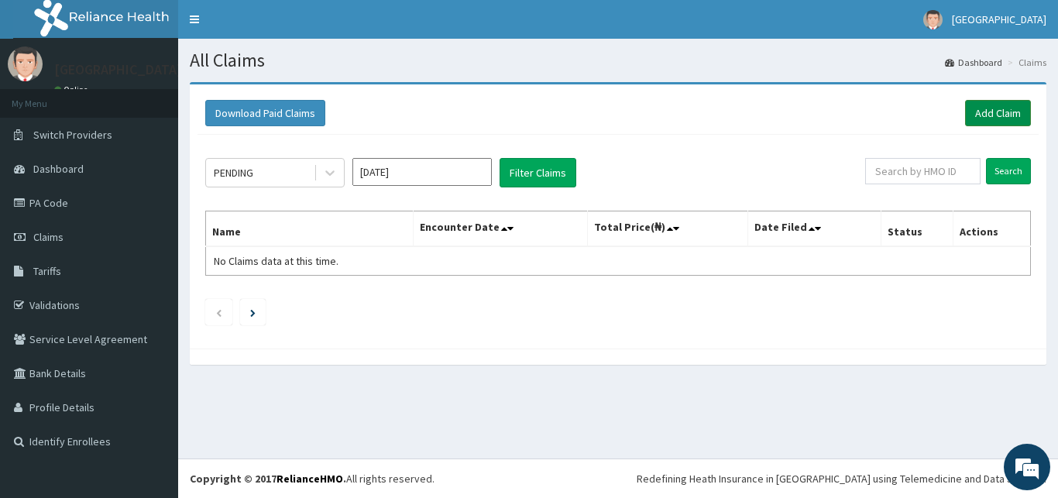
click at [989, 124] on link "Add Claim" at bounding box center [998, 113] width 66 height 26
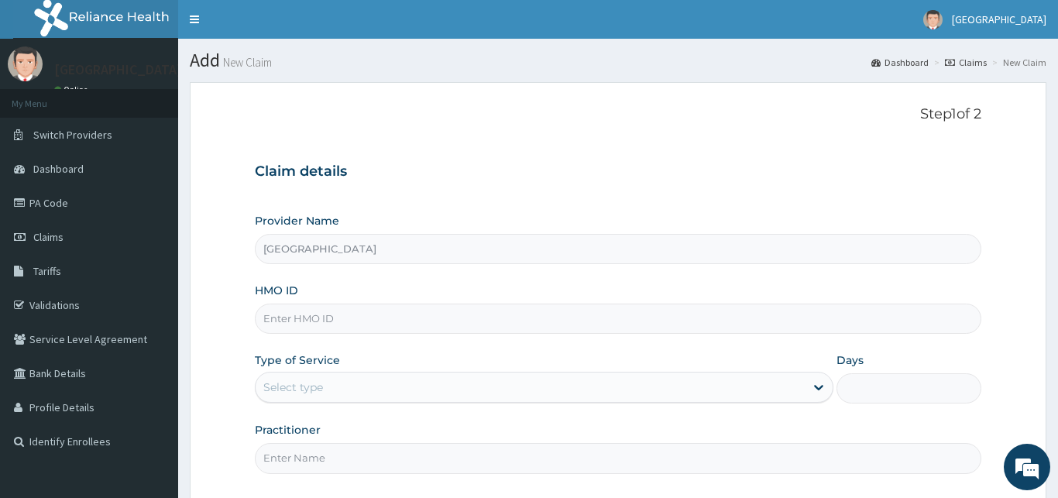
type input "[GEOGRAPHIC_DATA]"
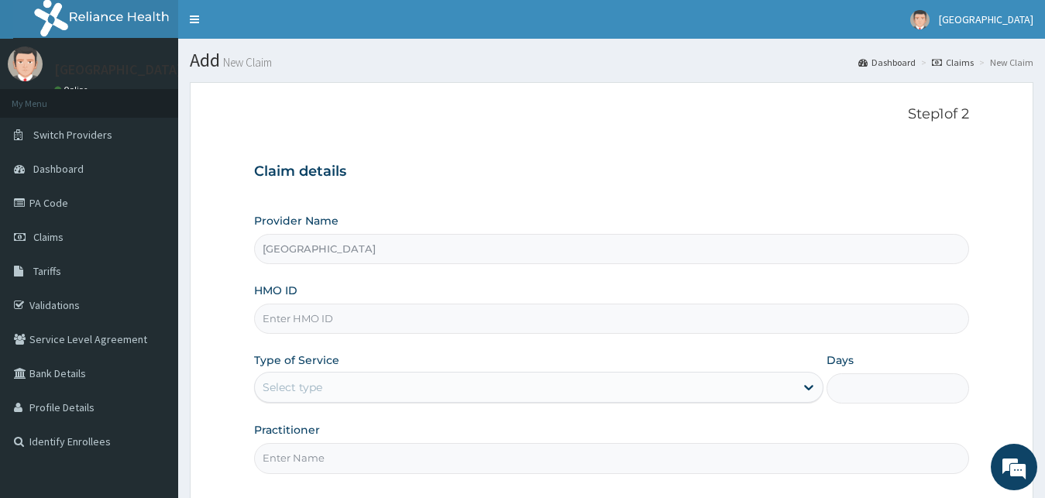
paste input "RGI/10018/B"
click at [263, 324] on input "RGI/10018/B" at bounding box center [612, 319] width 716 height 30
type input "RGI/10018/B"
click at [315, 400] on div "Select type" at bounding box center [539, 387] width 570 height 31
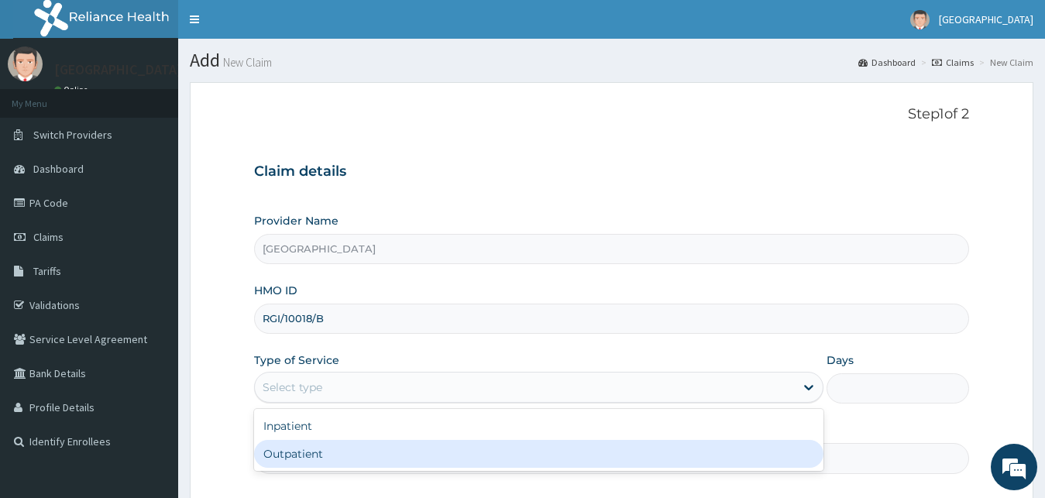
click at [322, 464] on div "Outpatient" at bounding box center [539, 454] width 570 height 28
type input "1"
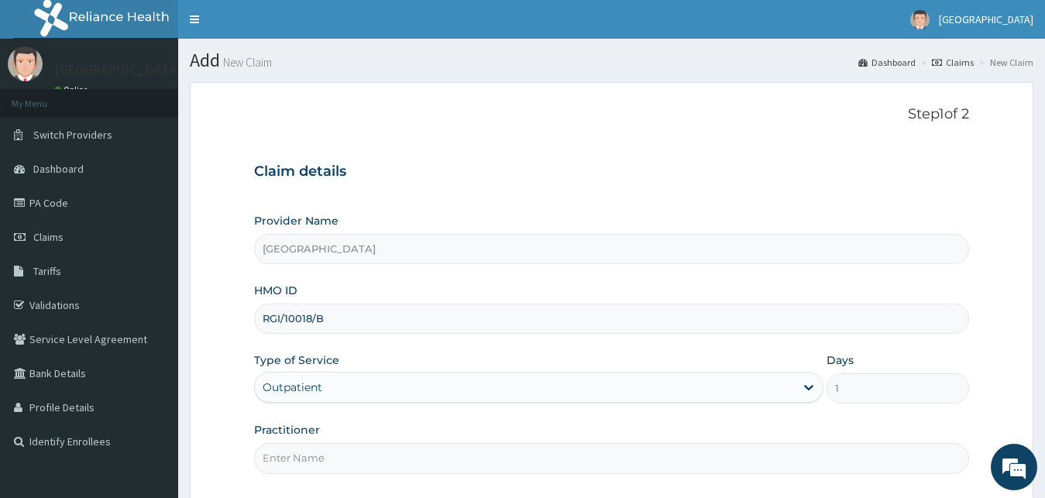
scroll to position [145, 0]
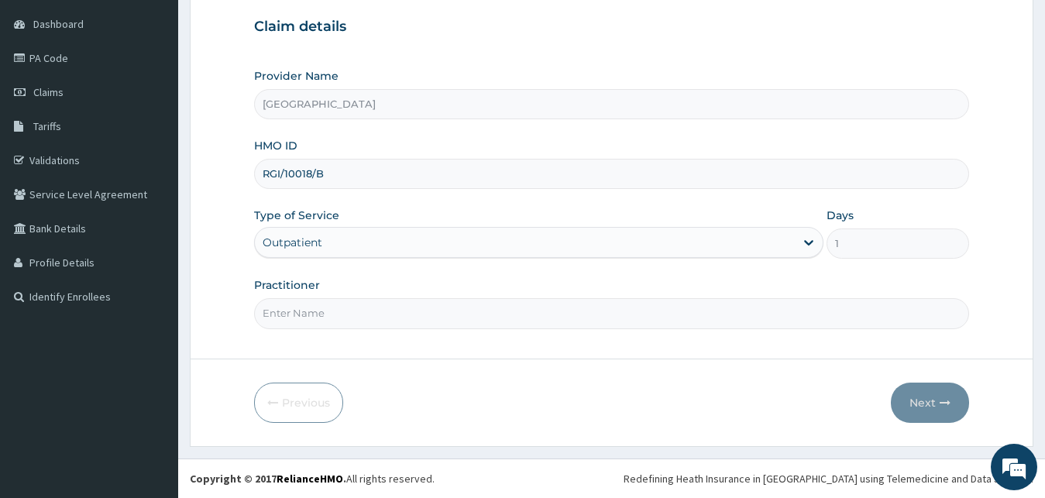
click at [391, 317] on input "Practitioner" at bounding box center [612, 313] width 716 height 30
type input "[PERSON_NAME]"
click at [909, 414] on button "Next" at bounding box center [930, 403] width 78 height 40
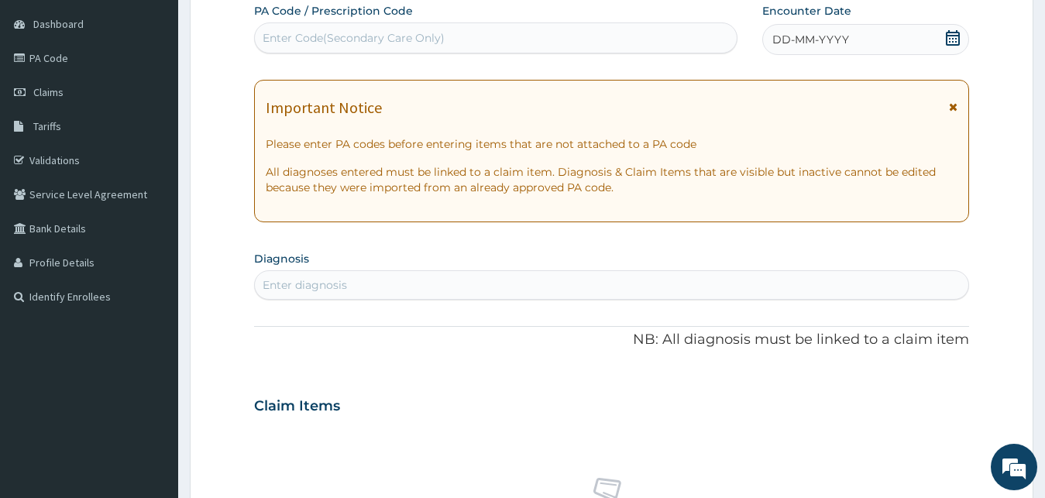
click at [818, 45] on span "DD-MM-YYYY" at bounding box center [810, 39] width 77 height 15
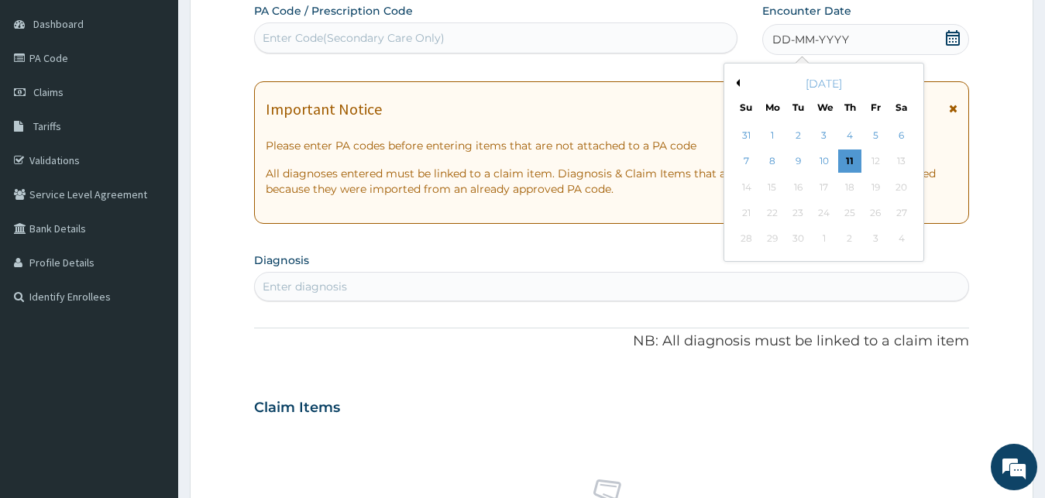
click at [739, 82] on button "Previous Month" at bounding box center [736, 83] width 8 height 8
click at [751, 241] on div "24" at bounding box center [746, 239] width 23 height 23
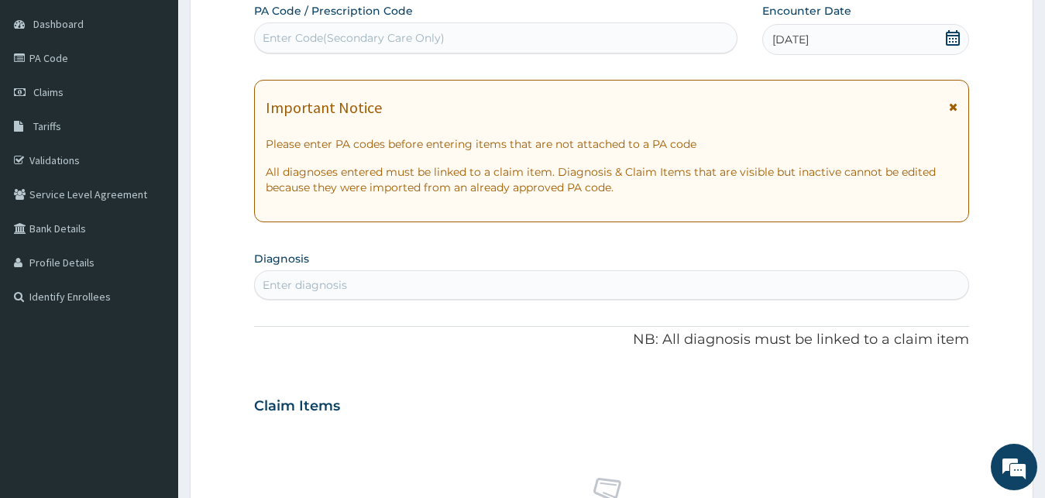
click at [304, 287] on div "Enter diagnosis" at bounding box center [305, 284] width 84 height 15
type input "MALAR"
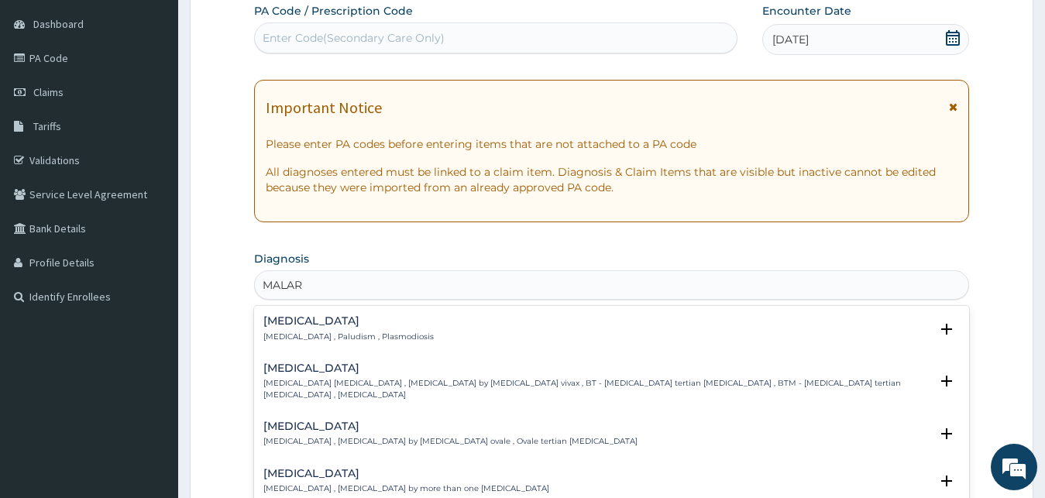
click at [330, 322] on h4 "Malaria" at bounding box center [348, 321] width 170 height 12
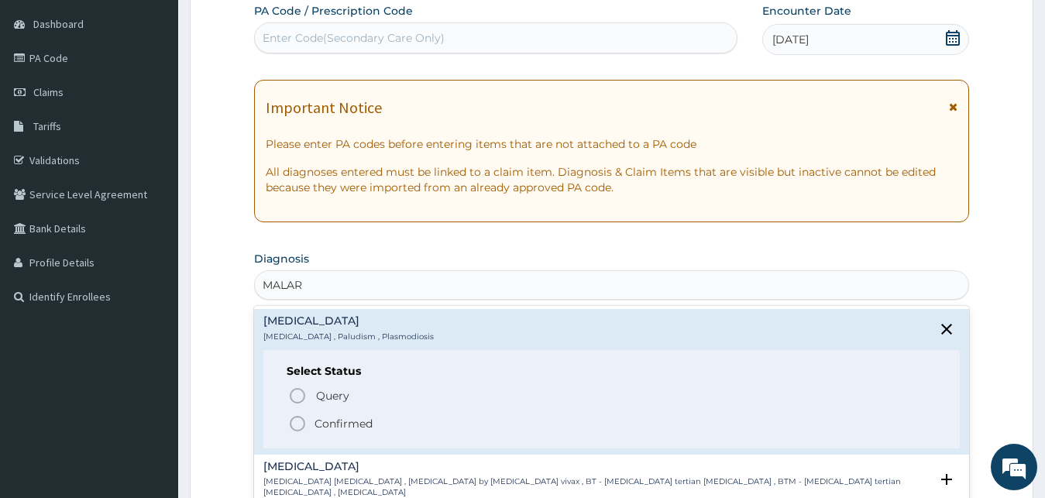
click at [332, 421] on p "Confirmed" at bounding box center [344, 423] width 58 height 15
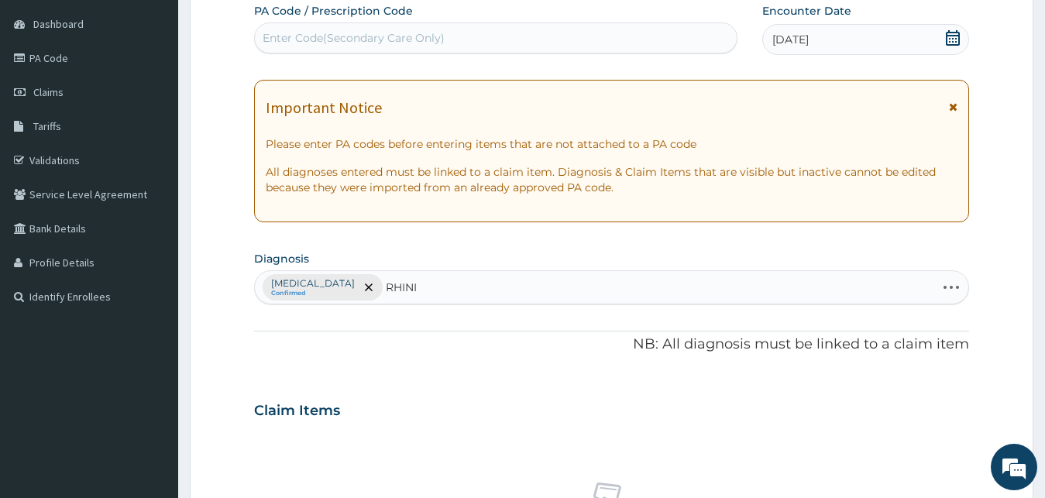
type input "RHINIT"
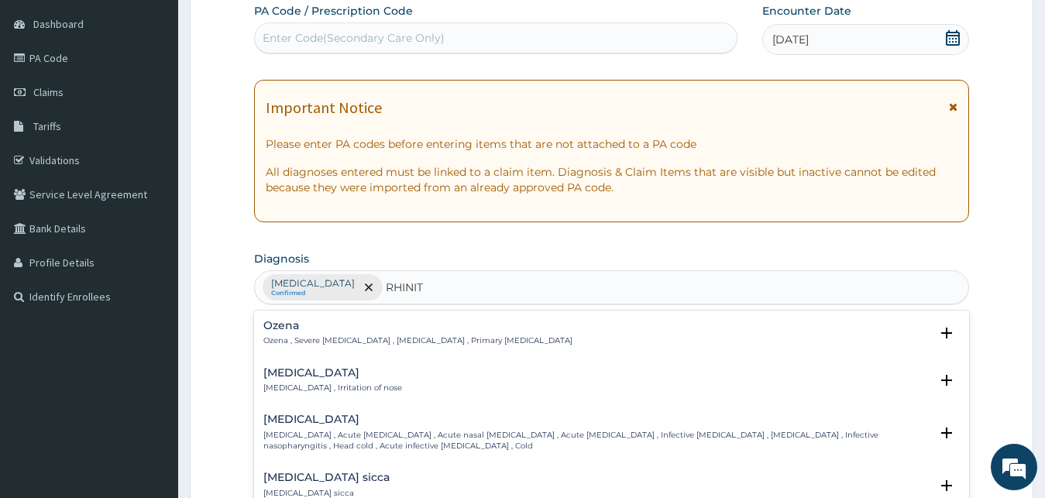
click at [318, 384] on p "Rhinitis , Irritation of nose" at bounding box center [332, 388] width 139 height 11
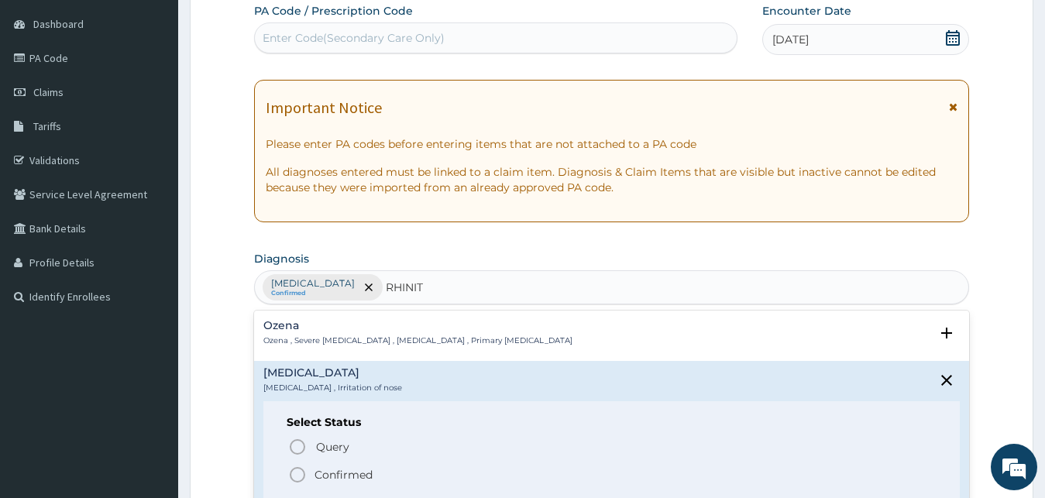
click at [325, 473] on p "Confirmed" at bounding box center [344, 474] width 58 height 15
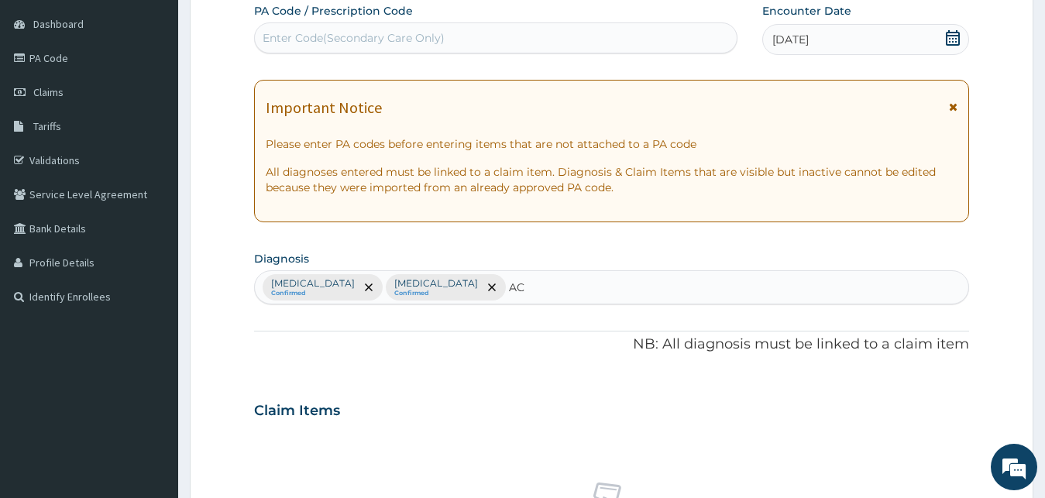
type input "A"
type input "SEPS"
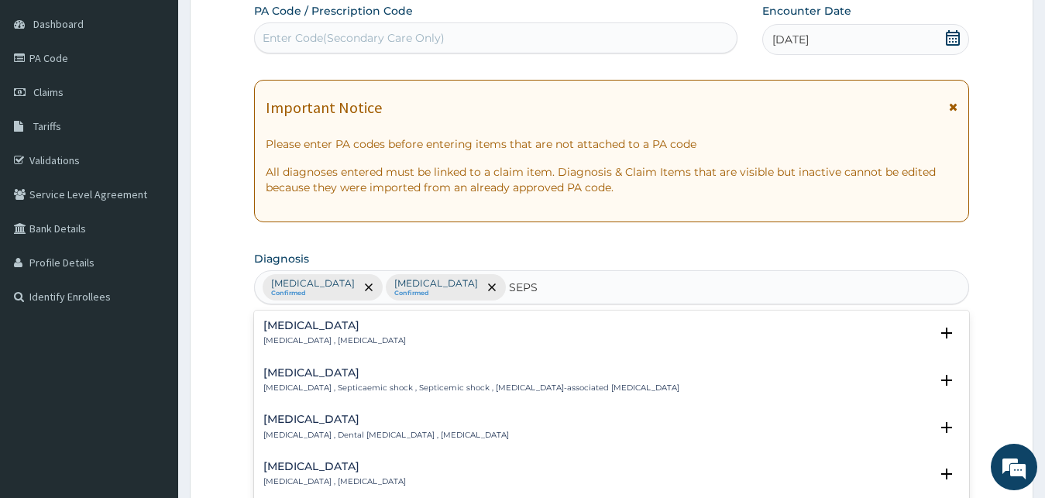
click at [312, 336] on p "Systemic infection , Sepsis" at bounding box center [334, 340] width 143 height 11
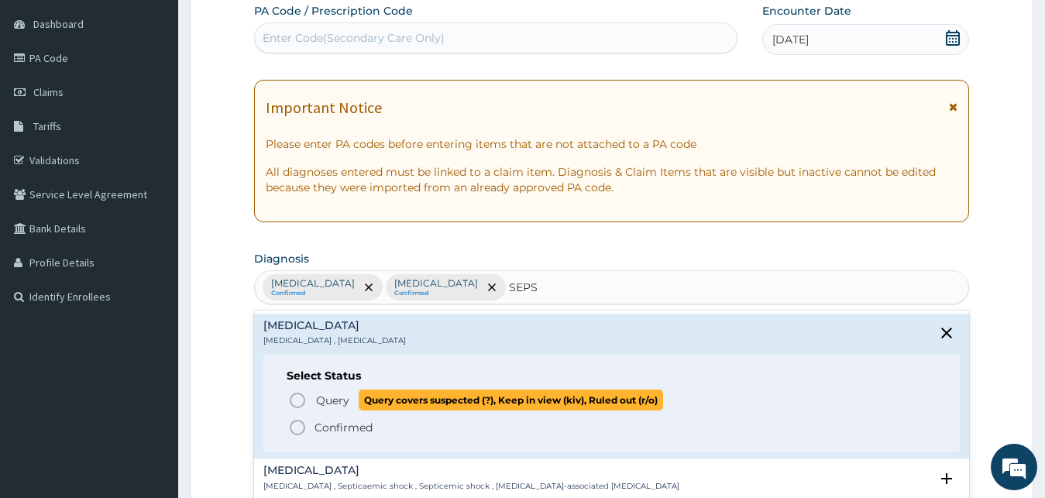
click at [318, 399] on span "Query" at bounding box center [332, 400] width 33 height 15
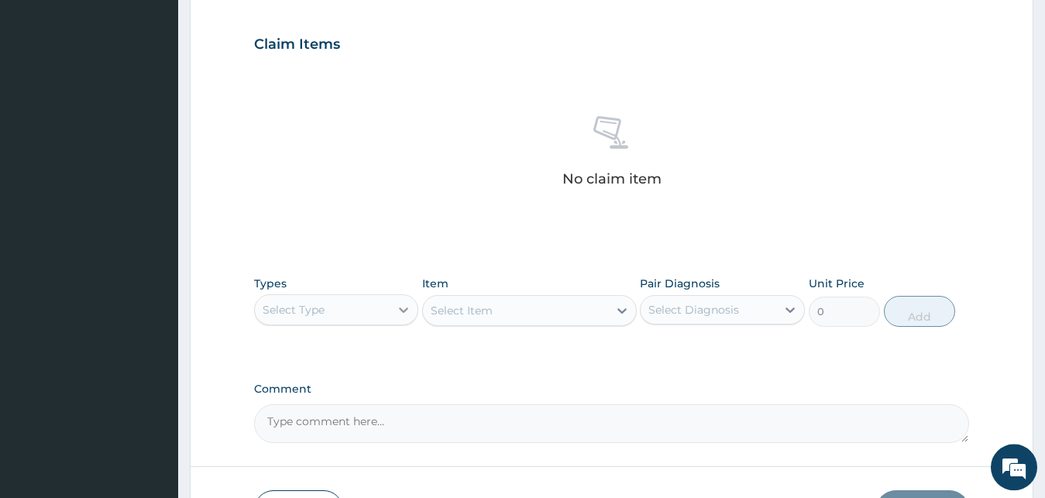
scroll to position [540, 0]
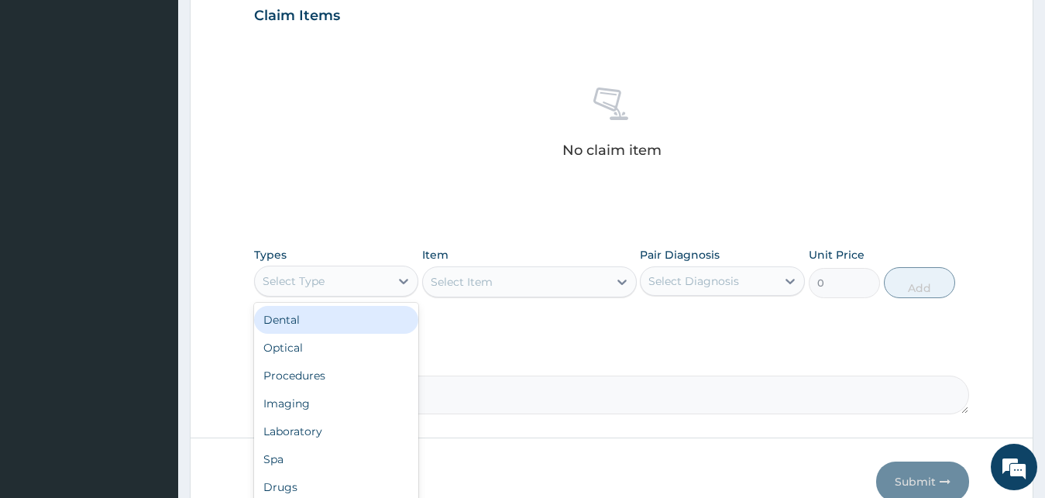
click at [385, 278] on div "Select Type" at bounding box center [323, 281] width 136 height 25
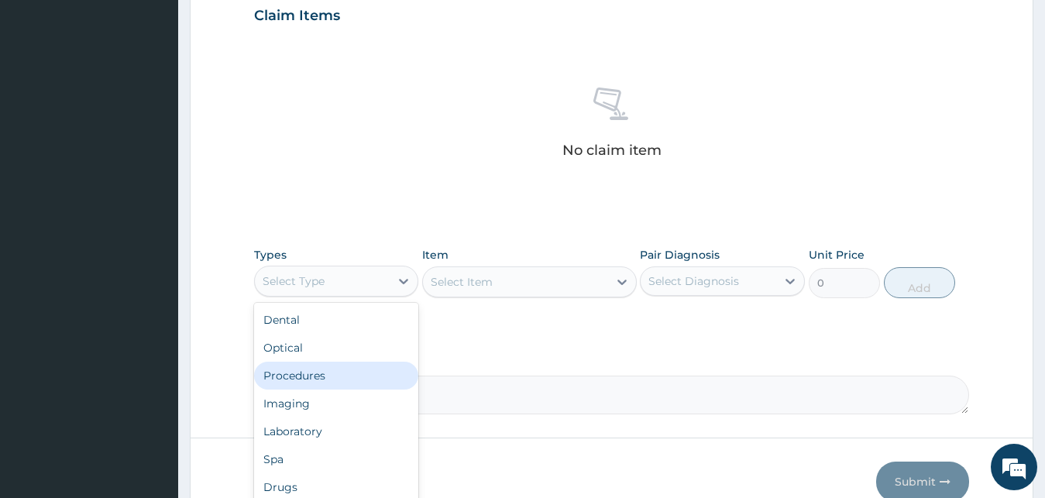
click at [371, 365] on div "Procedures" at bounding box center [336, 376] width 165 height 28
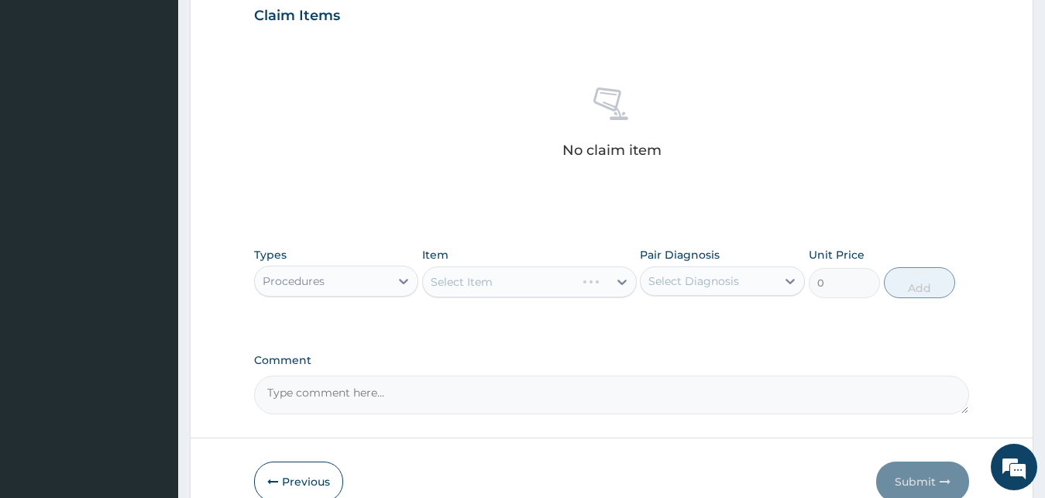
click at [531, 281] on div "Select Item" at bounding box center [529, 281] width 215 height 31
click at [531, 280] on div "Select Item" at bounding box center [529, 281] width 215 height 31
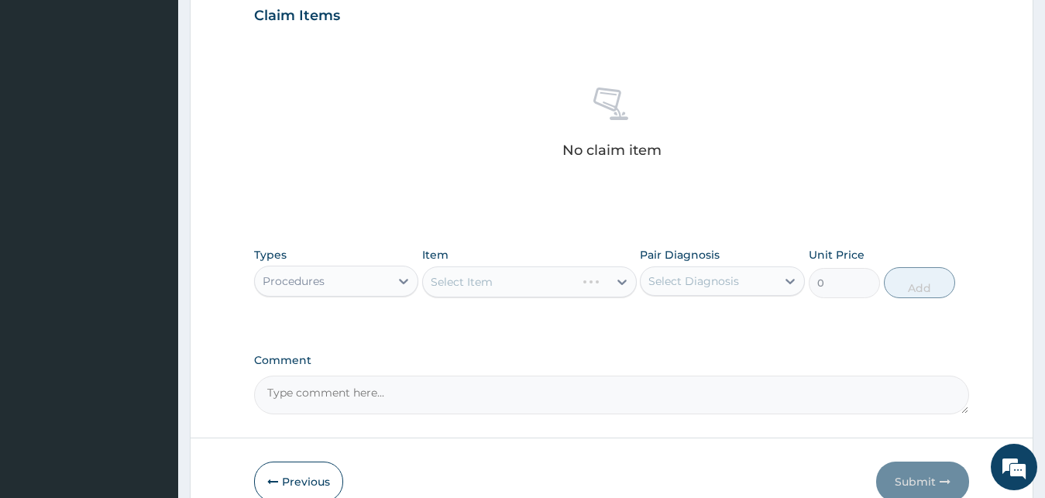
click at [531, 280] on div "Select Item" at bounding box center [529, 281] width 215 height 31
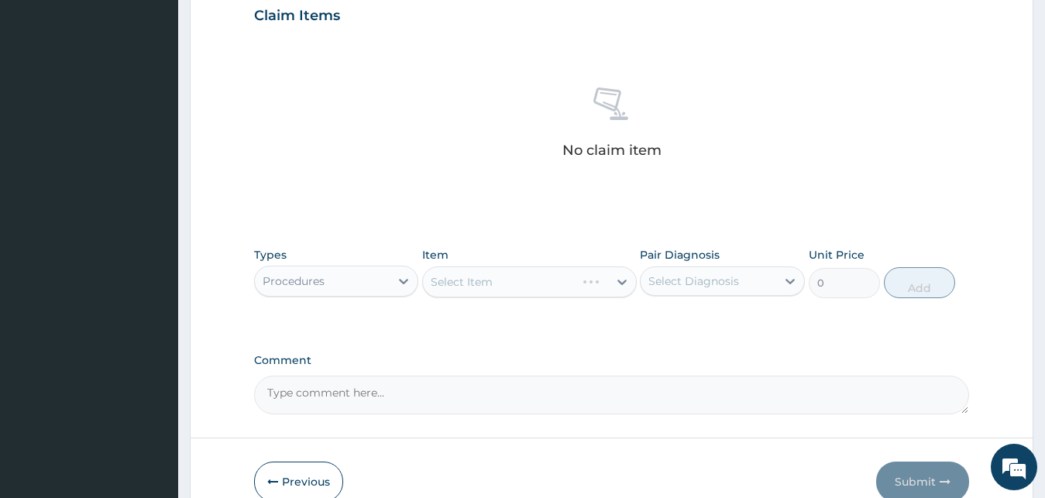
click at [531, 280] on div "Select Item" at bounding box center [529, 281] width 215 height 31
click at [531, 280] on div "Select Item" at bounding box center [515, 282] width 185 height 25
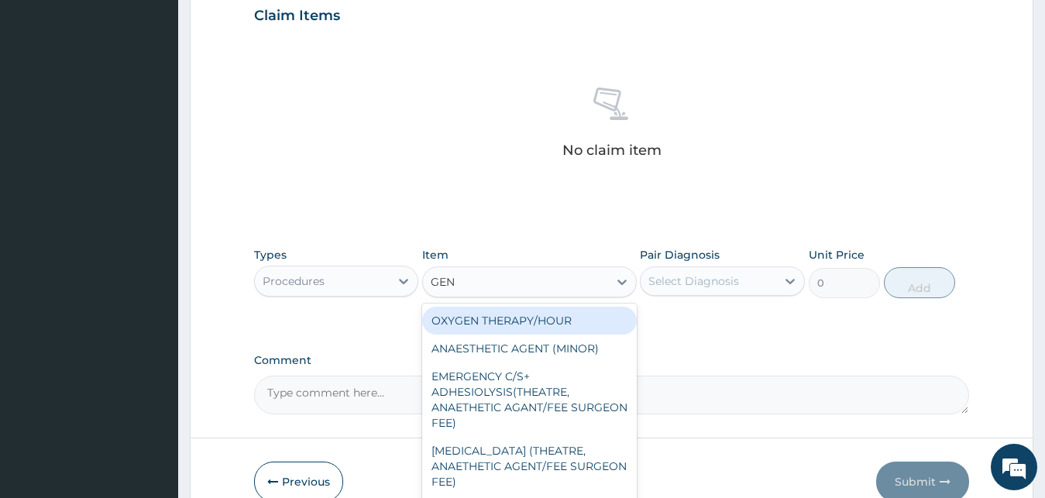
type input "GENE"
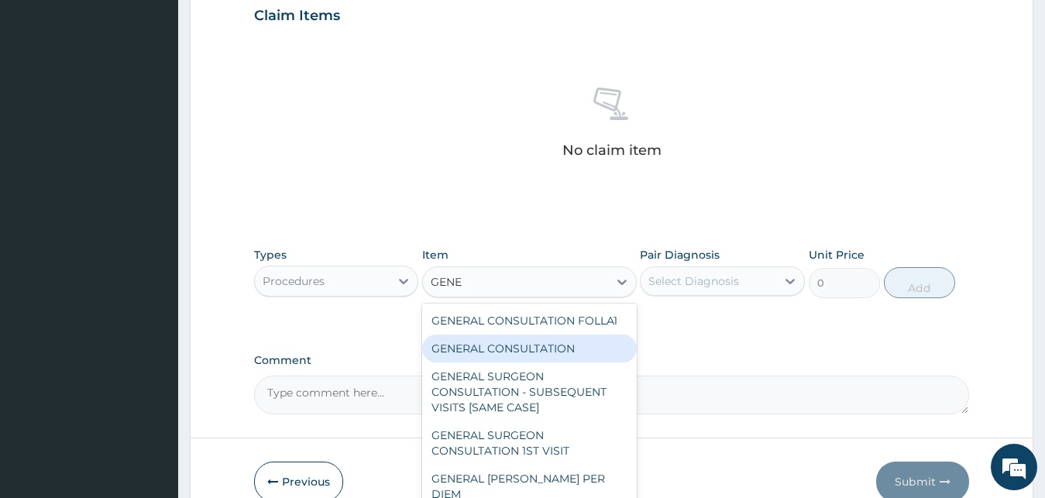
click at [561, 358] on div "GENERAL CONSULTATION" at bounding box center [529, 349] width 215 height 28
type input "3000"
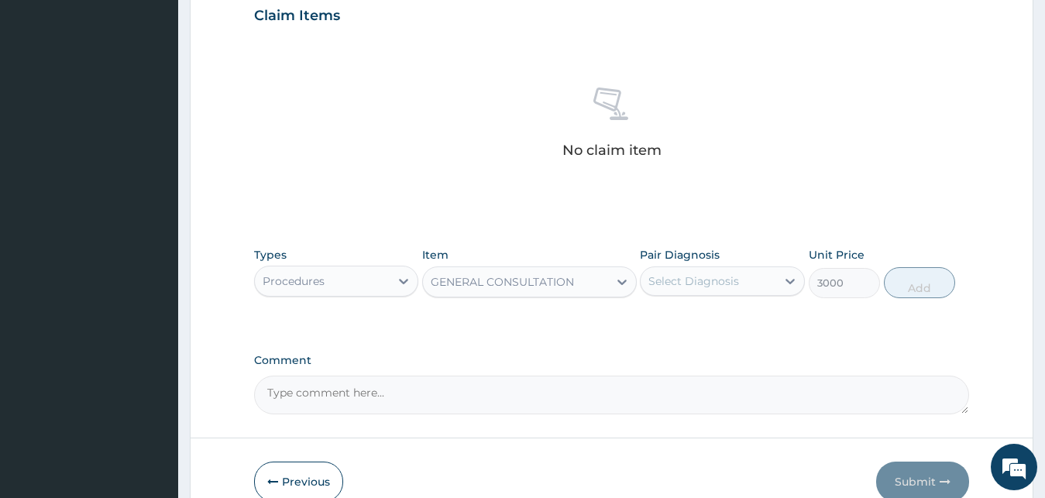
click at [715, 280] on div "Select Diagnosis" at bounding box center [693, 280] width 91 height 15
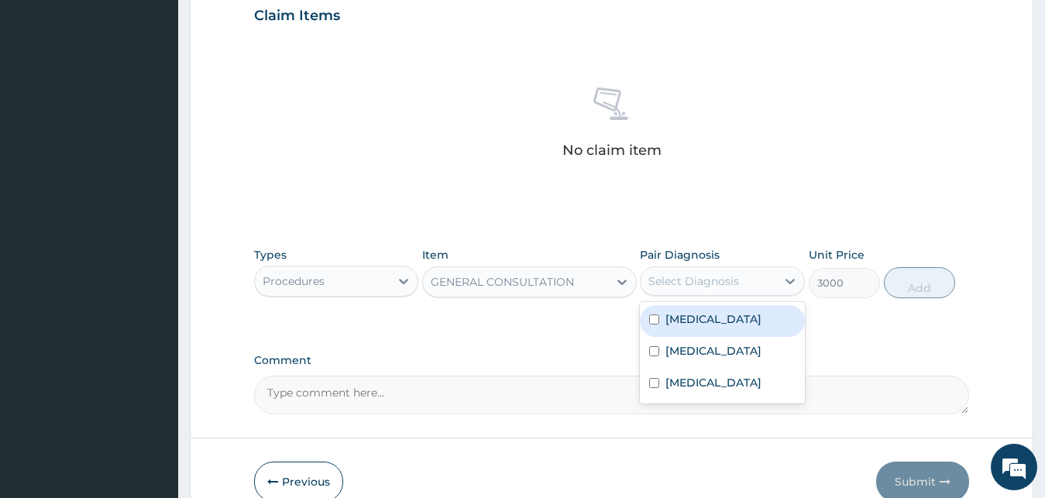
click at [719, 318] on div "Malaria" at bounding box center [722, 321] width 165 height 32
checkbox input "true"
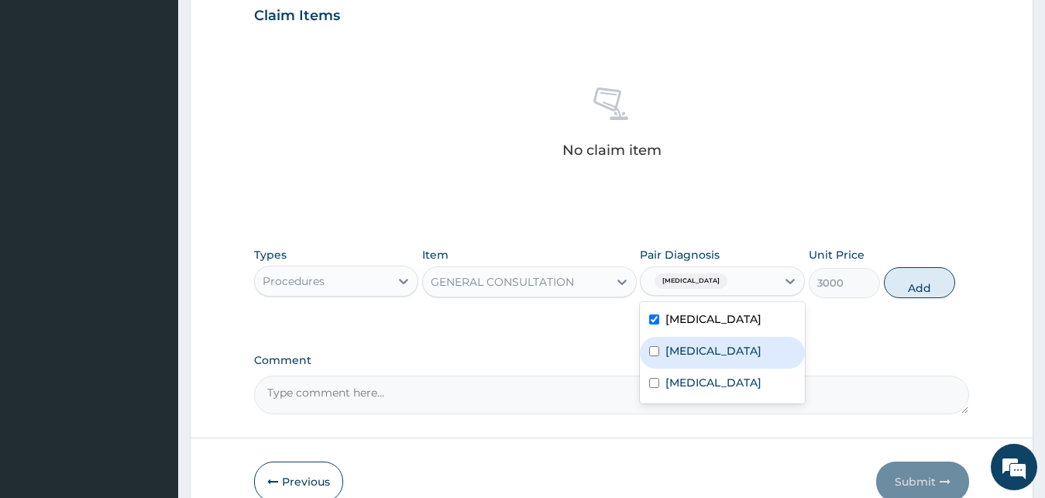
drag, startPoint x: 716, startPoint y: 342, endPoint x: 707, endPoint y: 382, distance: 40.4
click at [716, 344] on div "Rhinitis" at bounding box center [722, 353] width 165 height 32
checkbox input "true"
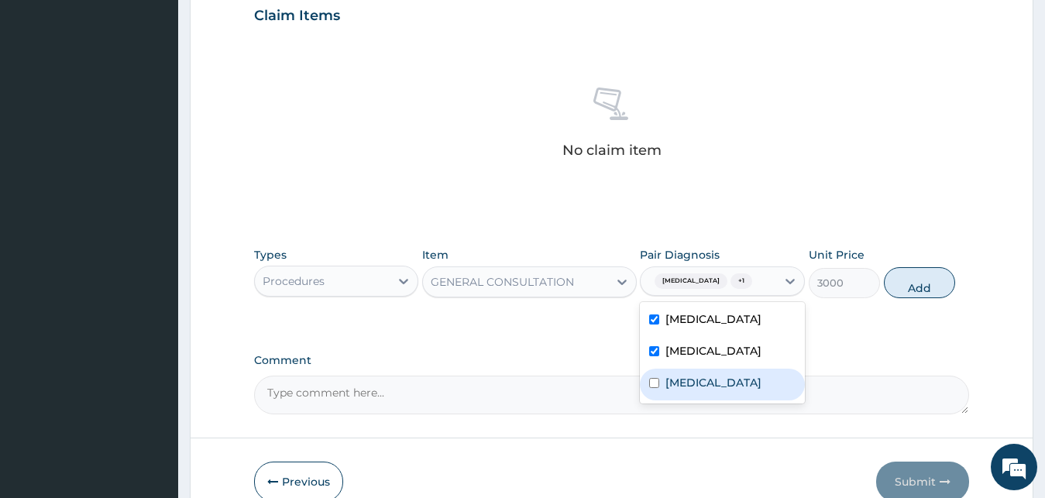
click at [707, 382] on div "Sepsis" at bounding box center [722, 385] width 165 height 32
checkbox input "true"
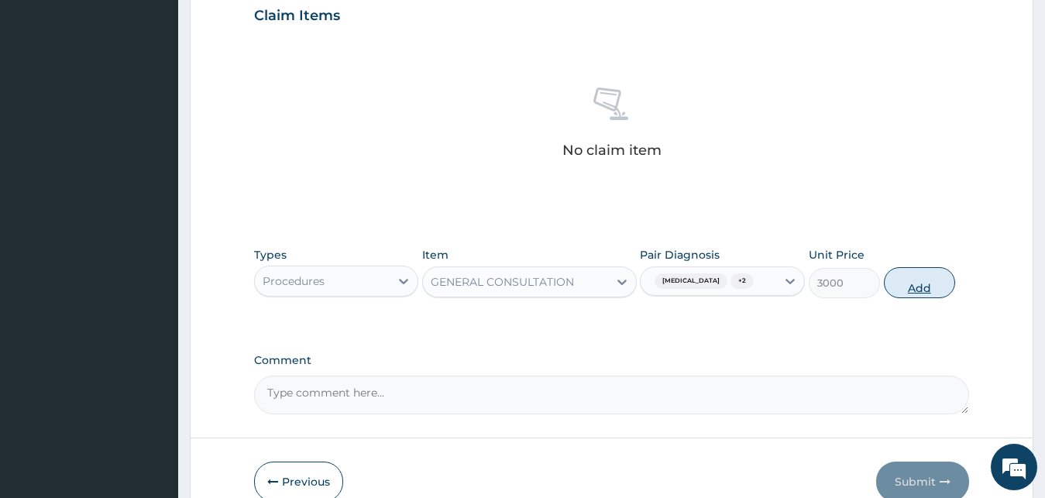
click at [909, 287] on button "Add" at bounding box center [919, 282] width 71 height 31
type input "0"
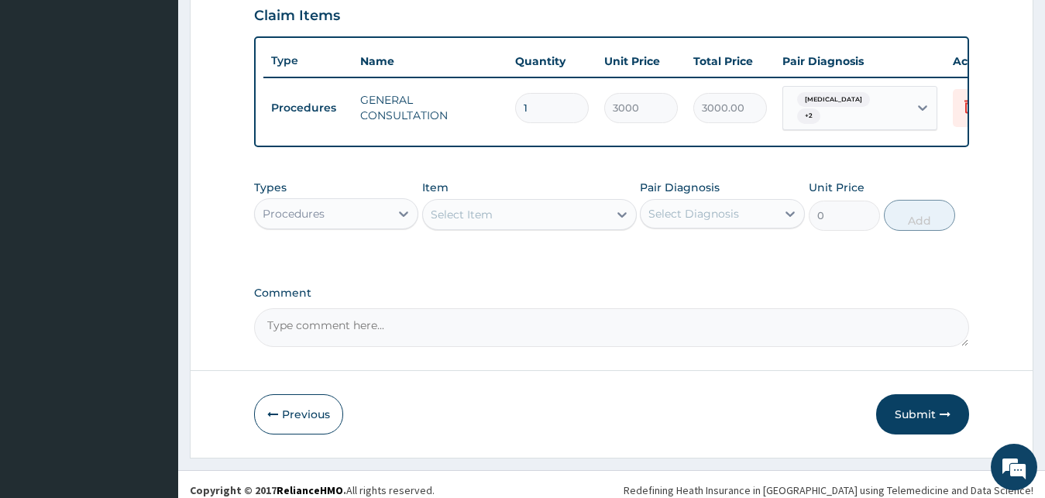
click at [345, 226] on div "Procedures" at bounding box center [323, 213] width 136 height 25
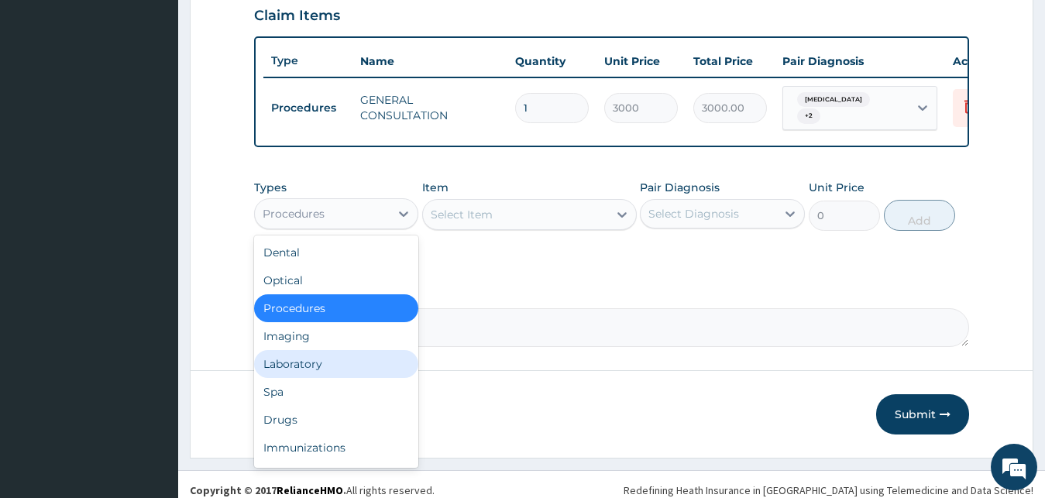
click at [325, 367] on div "Laboratory" at bounding box center [336, 364] width 165 height 28
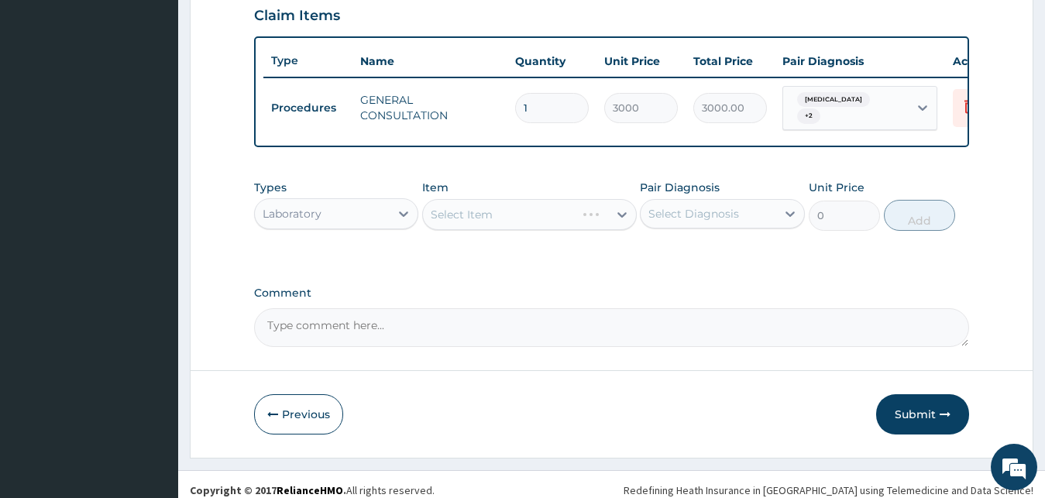
click at [475, 221] on div "Select Item" at bounding box center [529, 214] width 215 height 31
click at [526, 221] on div "Select Item" at bounding box center [529, 214] width 215 height 31
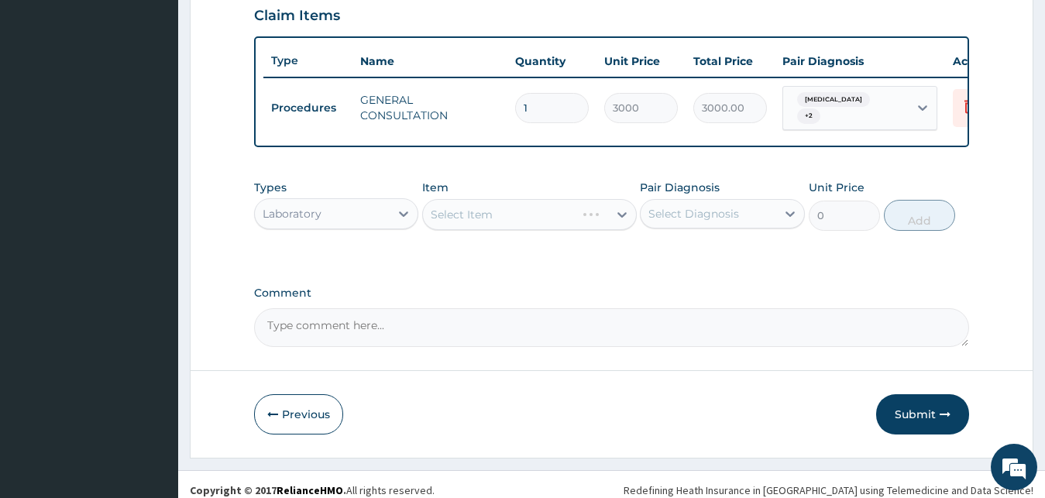
click at [526, 221] on div "Select Item" at bounding box center [529, 214] width 215 height 31
click at [497, 211] on div "Select Item" at bounding box center [515, 214] width 185 height 25
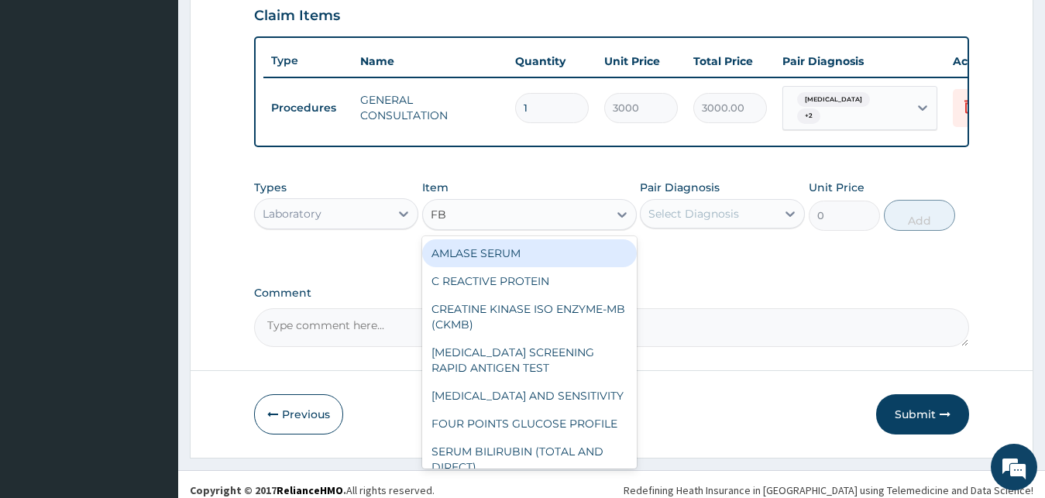
type input "FBC"
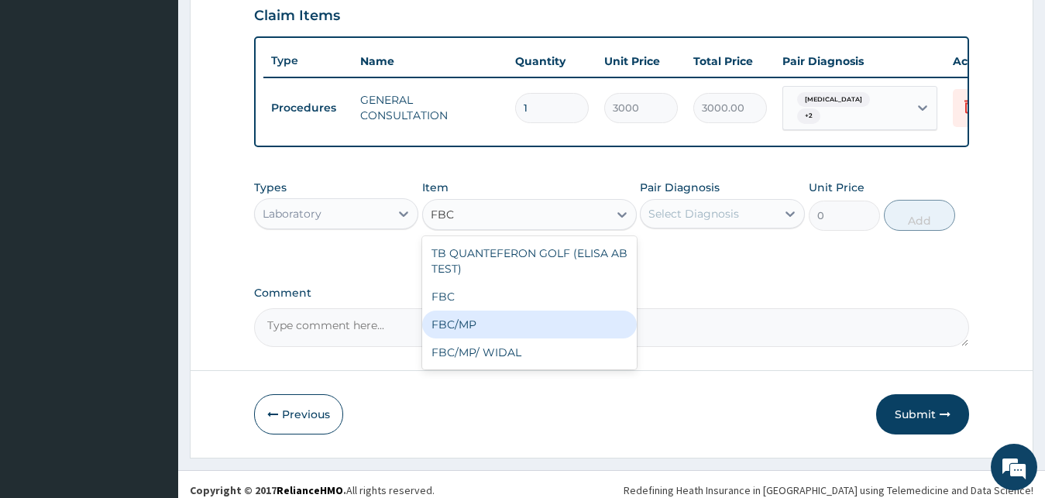
click at [469, 328] on div "FBC/MP" at bounding box center [529, 325] width 215 height 28
type input "5500"
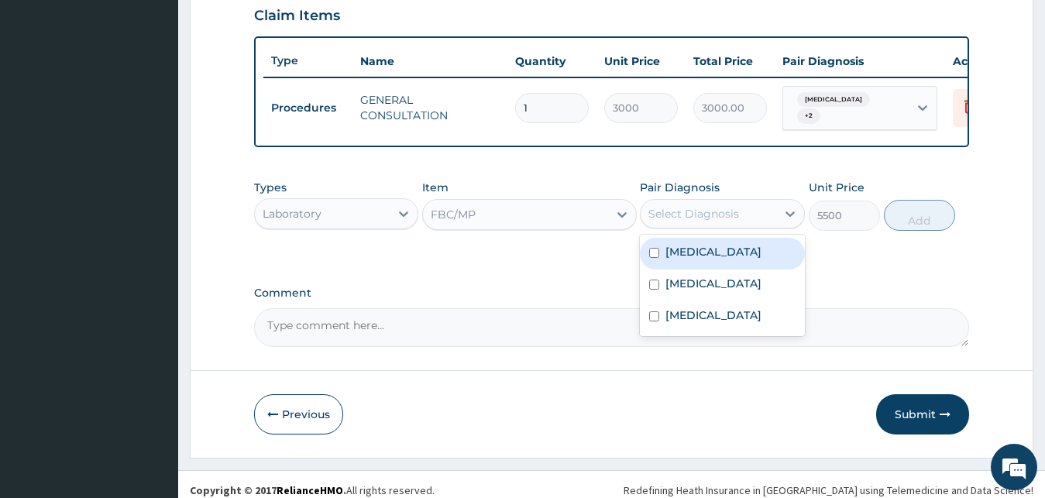
click at [749, 226] on div "Select Diagnosis" at bounding box center [709, 213] width 136 height 25
click at [744, 253] on div "Malaria" at bounding box center [722, 254] width 165 height 32
checkbox input "true"
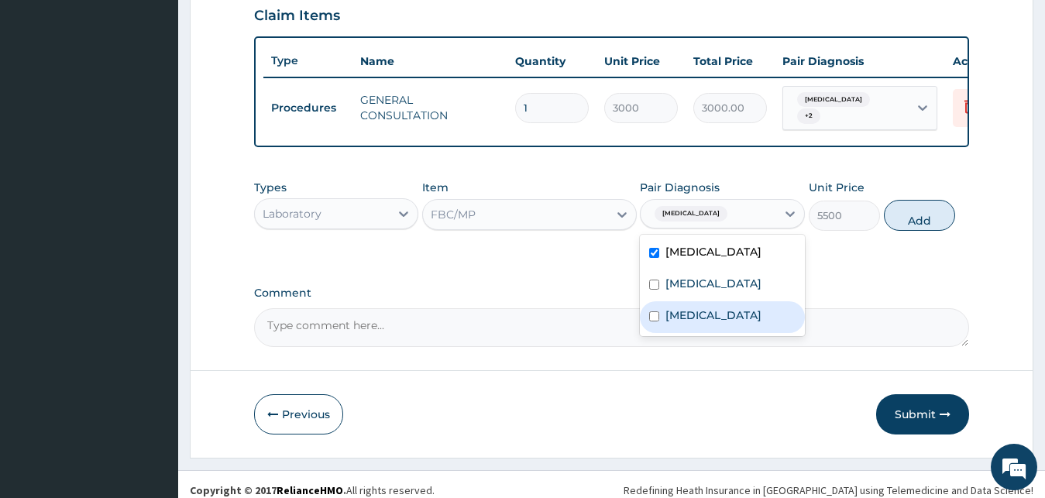
click at [726, 311] on div "Sepsis" at bounding box center [722, 317] width 165 height 32
checkbox input "true"
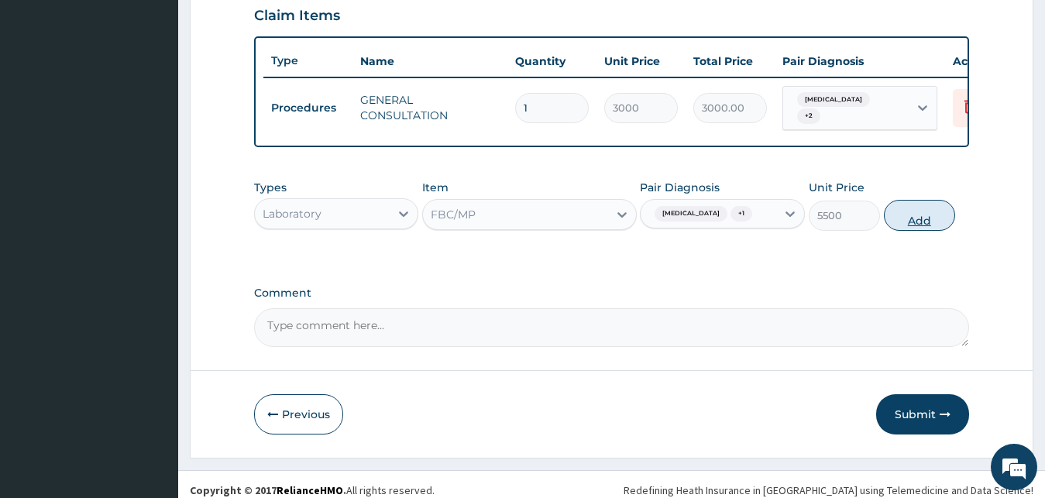
click at [916, 220] on button "Add" at bounding box center [919, 215] width 71 height 31
type input "0"
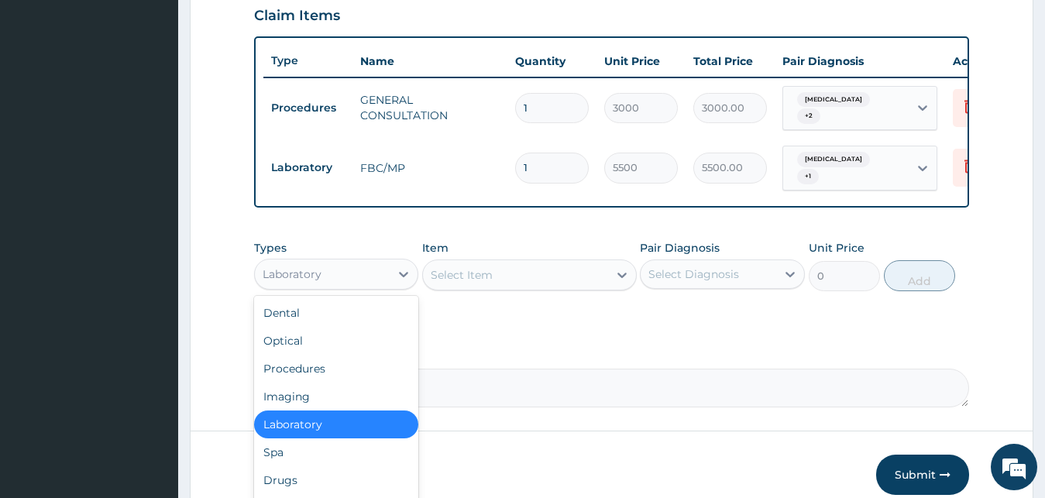
click at [297, 273] on div "Laboratory" at bounding box center [292, 273] width 59 height 15
click at [269, 482] on div "Drugs" at bounding box center [336, 480] width 165 height 28
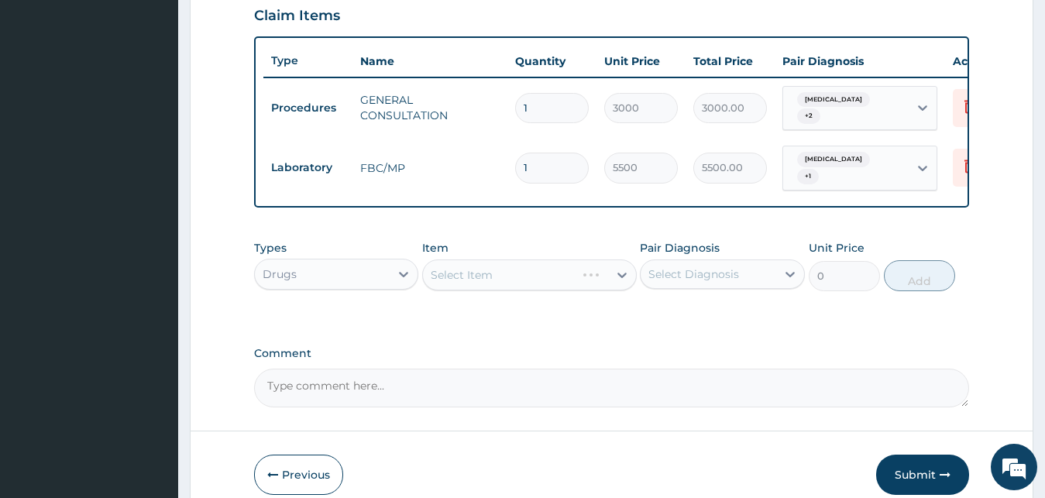
click at [572, 274] on div "Select Item" at bounding box center [529, 275] width 215 height 31
click at [567, 272] on div "Select Item" at bounding box center [529, 275] width 215 height 31
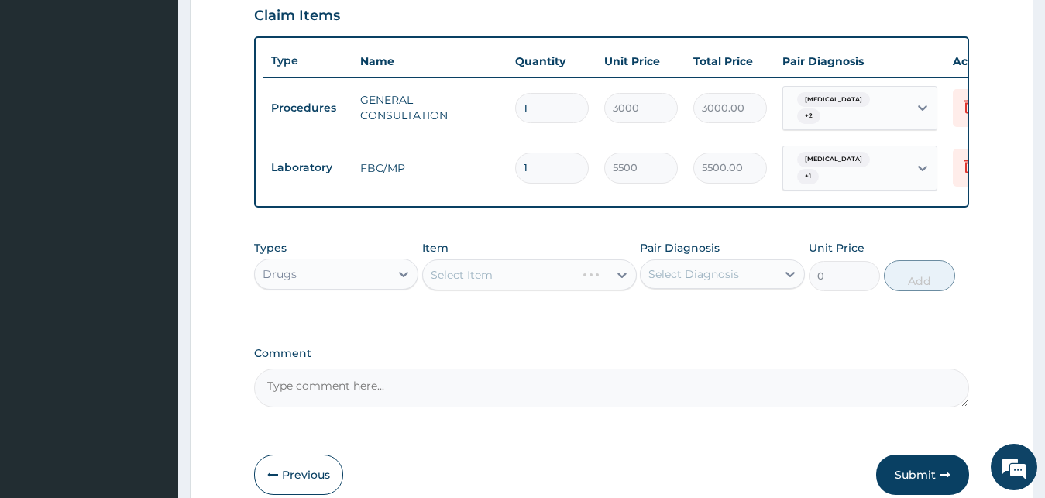
click at [567, 272] on div "Select Item" at bounding box center [529, 275] width 215 height 31
click at [541, 270] on div "Select Item" at bounding box center [515, 275] width 185 height 25
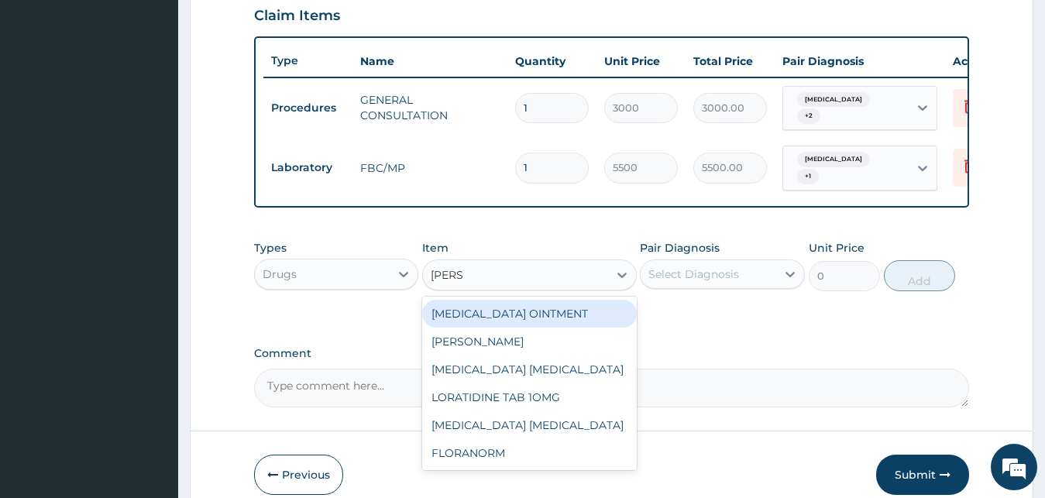
type input "LORAT"
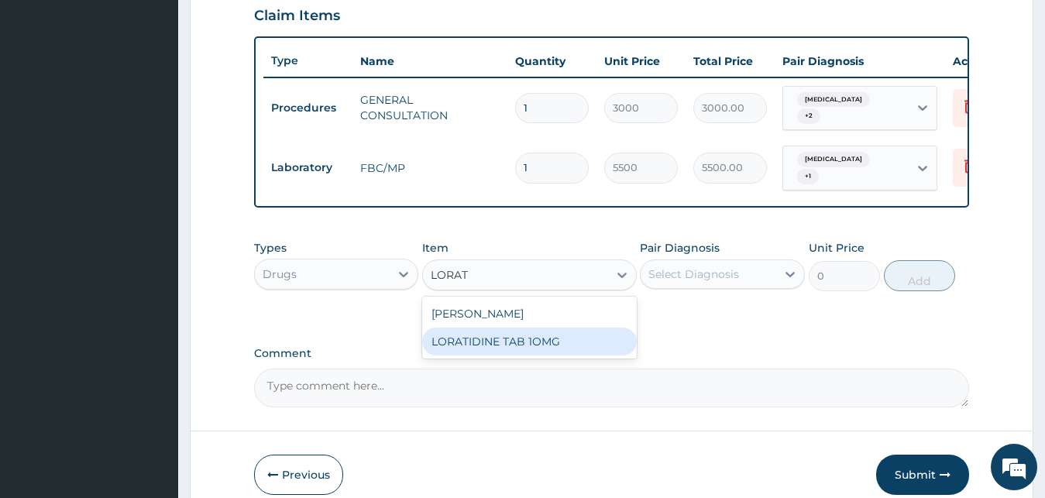
drag, startPoint x: 565, startPoint y: 340, endPoint x: 618, endPoint y: 317, distance: 58.3
click at [567, 341] on div "LORATIDINE TAB 1OMG" at bounding box center [529, 342] width 215 height 28
type input "176"
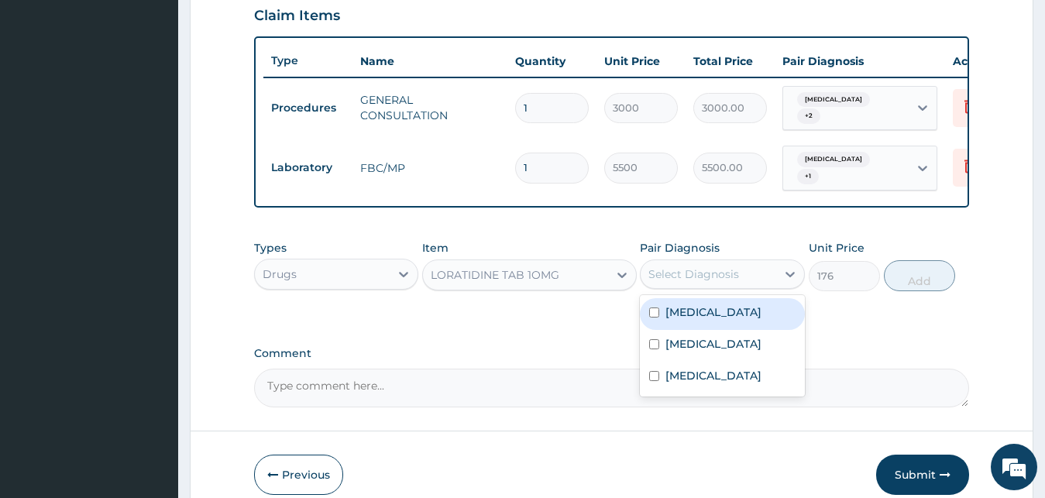
click at [682, 272] on div "Select Diagnosis" at bounding box center [693, 273] width 91 height 15
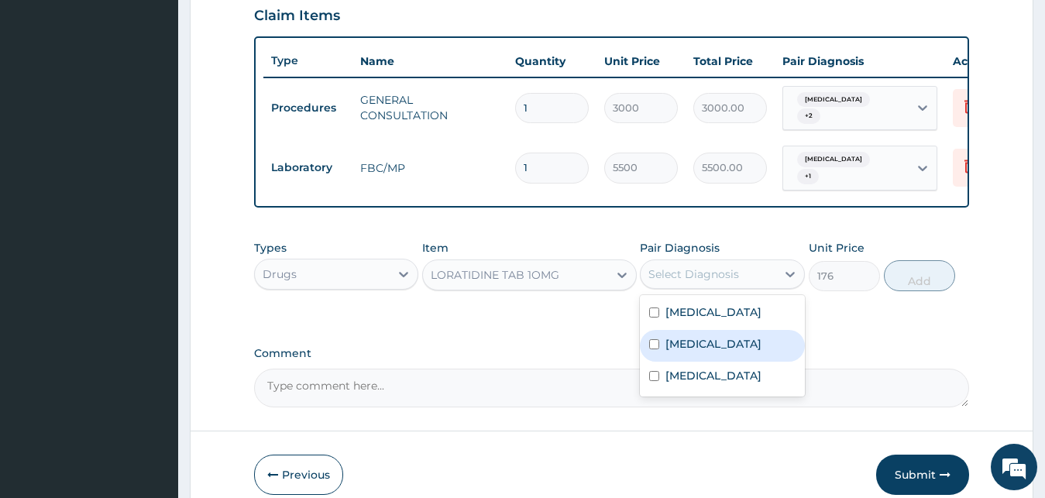
click at [720, 339] on div "Rhinitis" at bounding box center [722, 346] width 165 height 32
checkbox input "true"
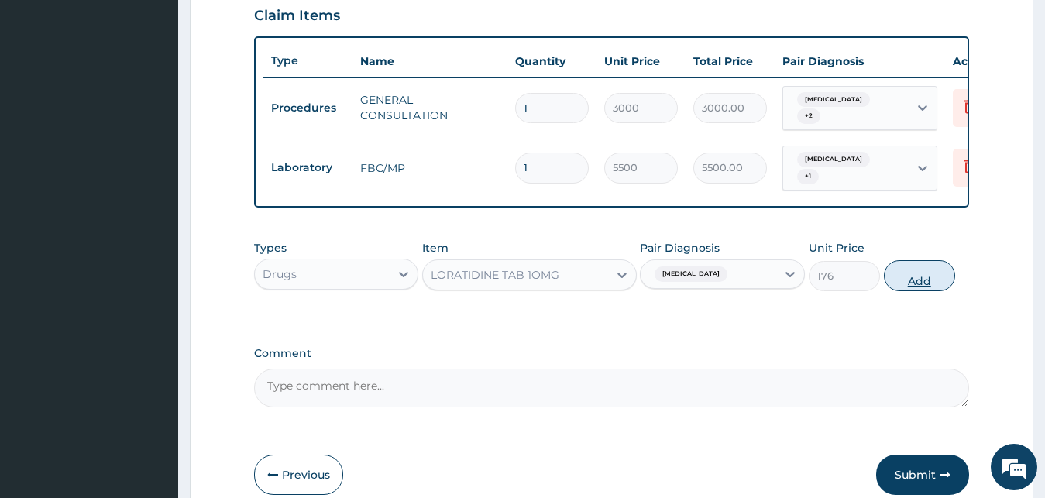
click at [916, 274] on button "Add" at bounding box center [919, 275] width 71 height 31
type input "0"
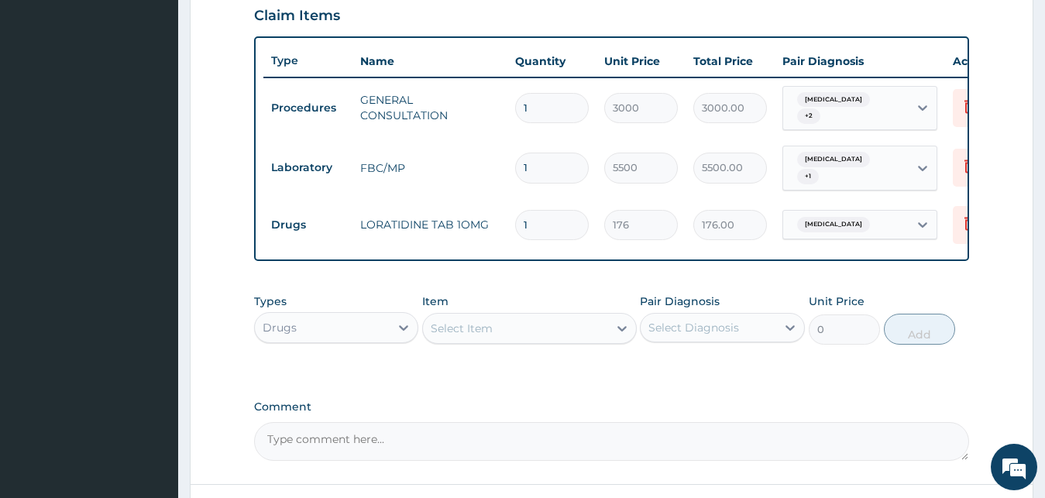
drag, startPoint x: 555, startPoint y: 215, endPoint x: 230, endPoint y: 204, distance: 325.6
click at [515, 210] on input "1" at bounding box center [552, 225] width 74 height 30
type input "5"
type input "880.00"
type input "5"
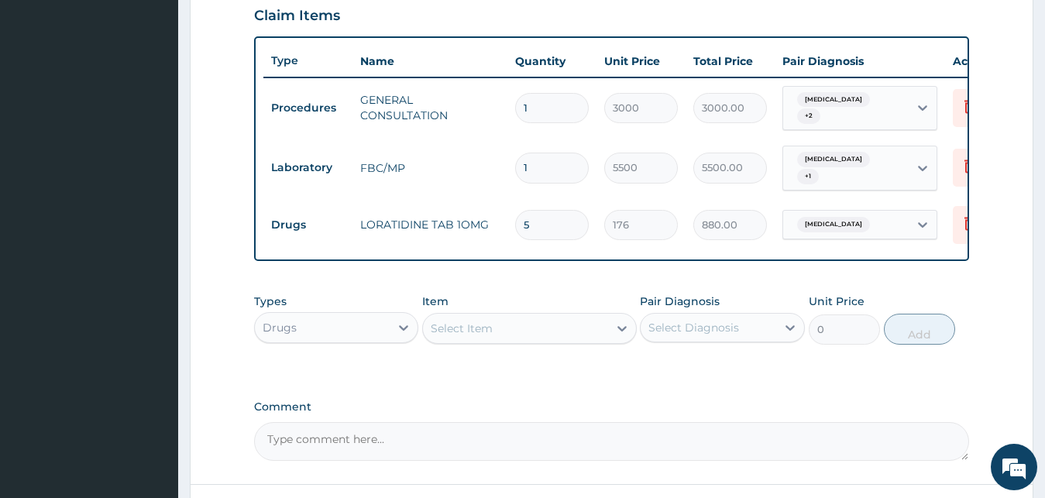
click at [476, 321] on div "Select Item" at bounding box center [462, 328] width 62 height 15
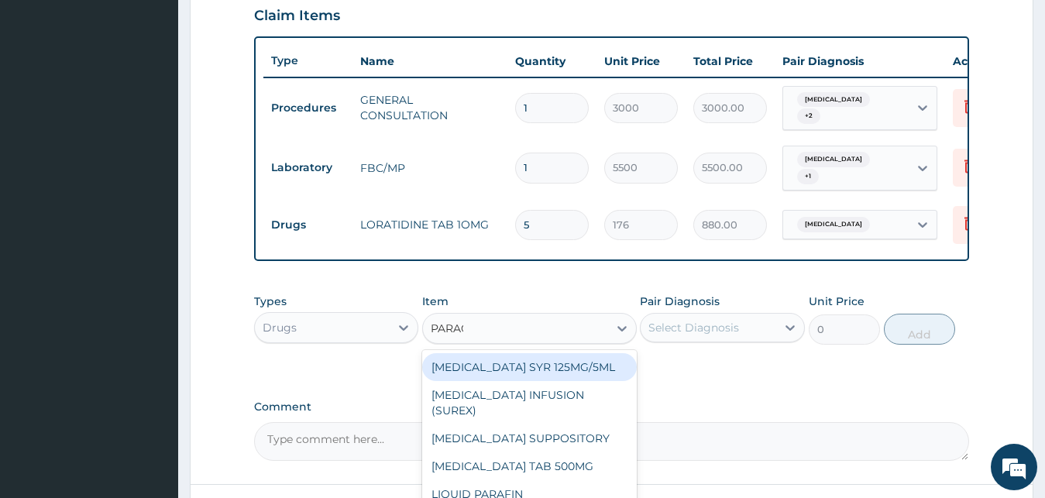
type input "PARACE"
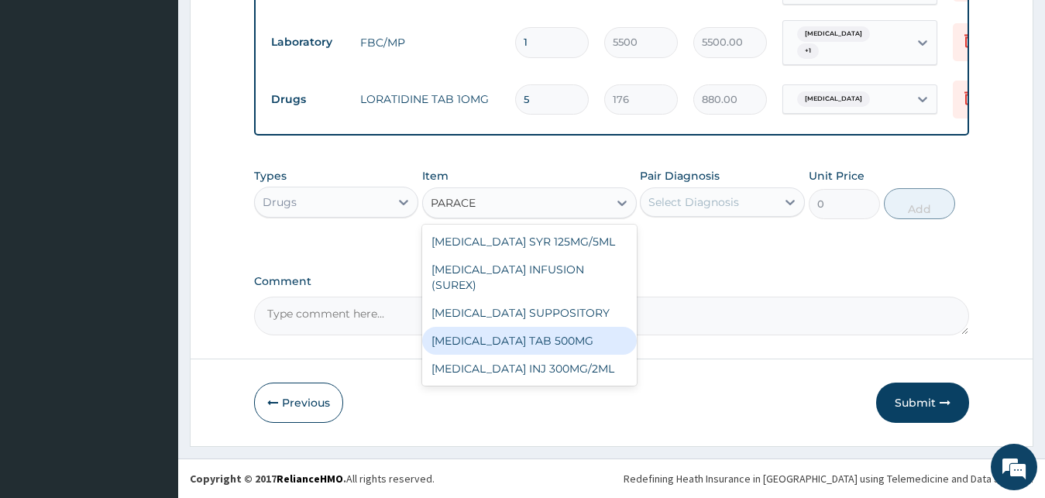
drag, startPoint x: 492, startPoint y: 326, endPoint x: 634, endPoint y: 263, distance: 155.7
click at [493, 327] on div "[MEDICAL_DATA] TAB 500MG" at bounding box center [529, 341] width 215 height 28
type input "40"
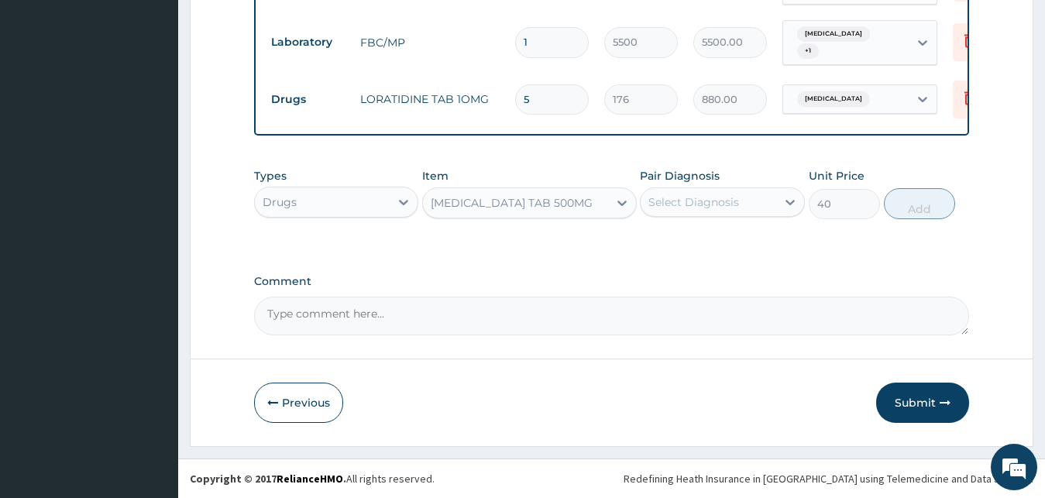
click at [687, 203] on div "Select Diagnosis" at bounding box center [693, 201] width 91 height 15
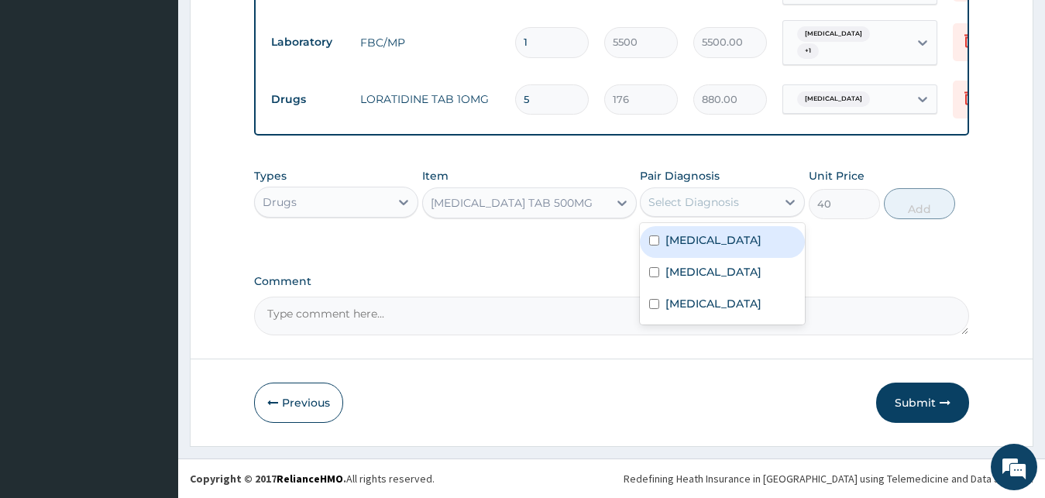
click at [708, 237] on div "Malaria" at bounding box center [722, 242] width 165 height 32
checkbox input "true"
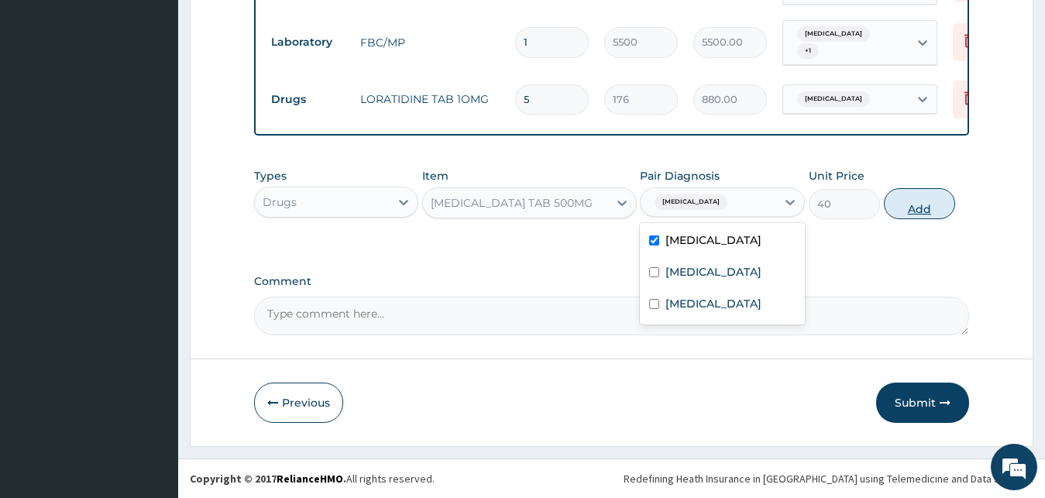
click at [925, 208] on button "Add" at bounding box center [919, 203] width 71 height 31
type input "0"
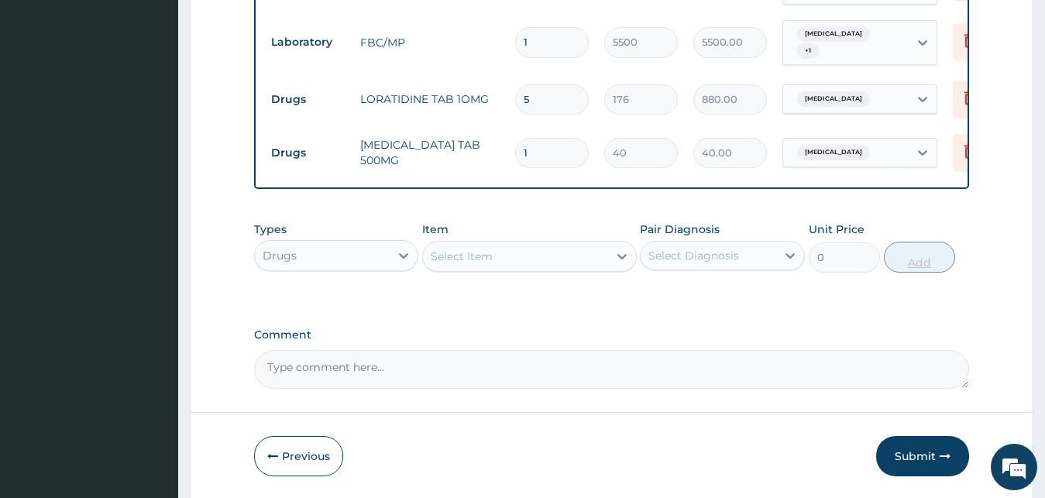
type input "18"
type input "720.00"
type input "18"
click at [531, 263] on div "Select Item" at bounding box center [515, 256] width 185 height 25
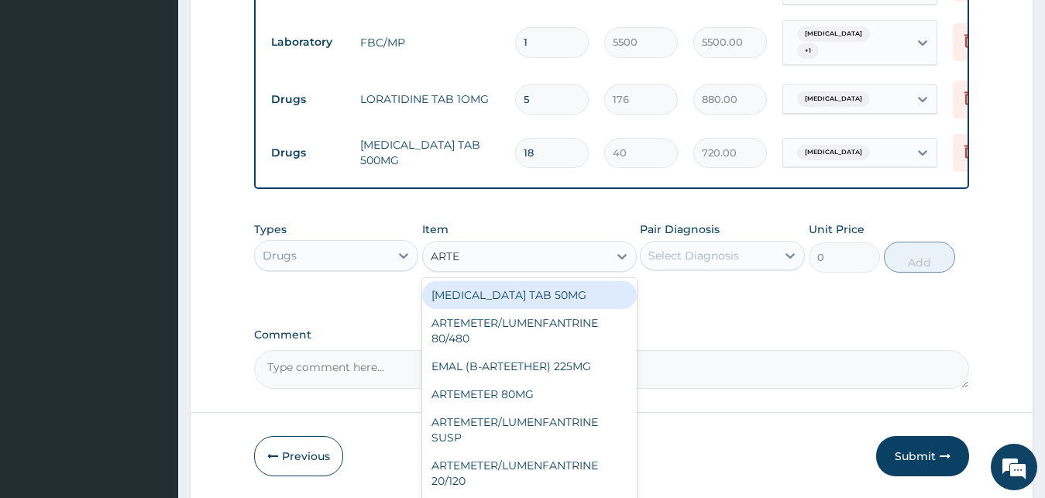
type input "ARTEM"
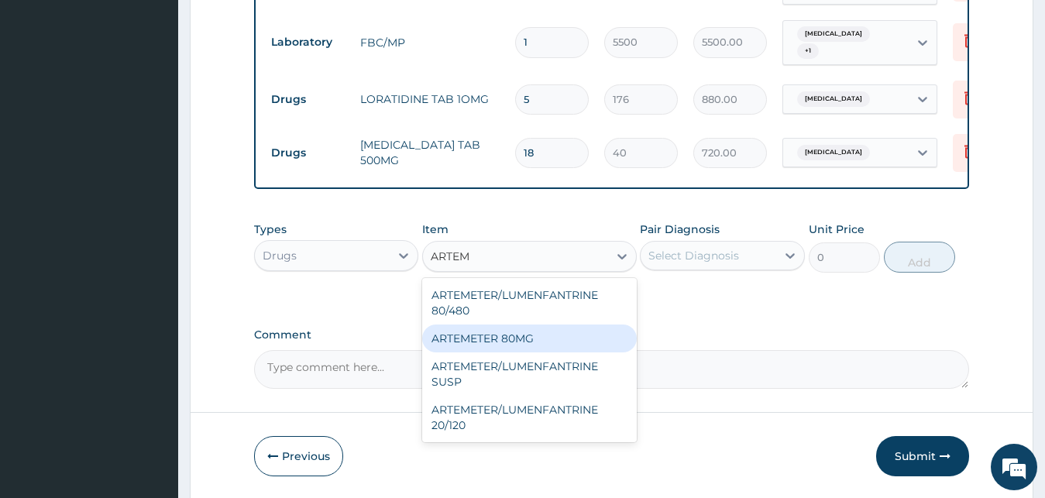
click at [566, 345] on div "ARTEMETER 80MG" at bounding box center [529, 339] width 215 height 28
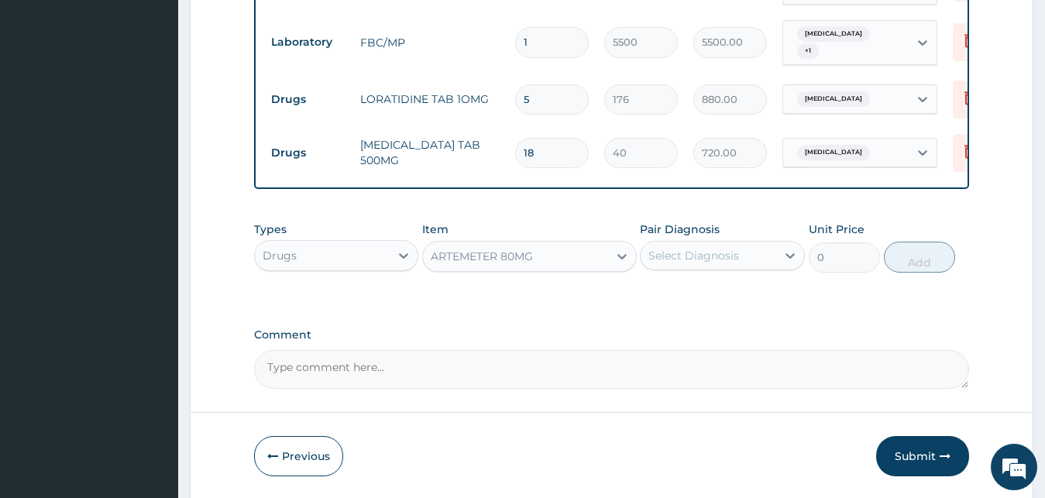
type input "1200"
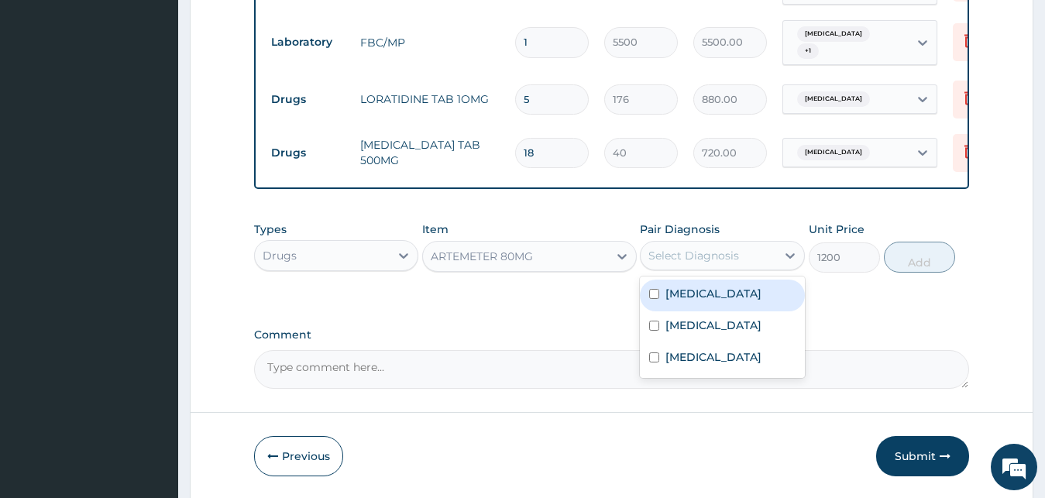
click at [693, 254] on div "Select Diagnosis" at bounding box center [693, 255] width 91 height 15
click at [700, 292] on label "Malaria" at bounding box center [713, 293] width 96 height 15
checkbox input "true"
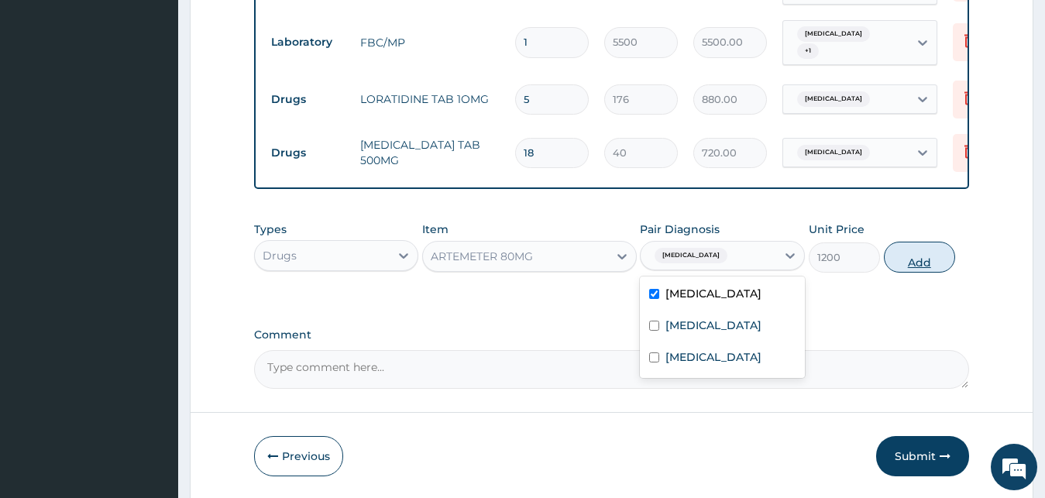
click at [939, 256] on button "Add" at bounding box center [919, 257] width 71 height 31
type input "0"
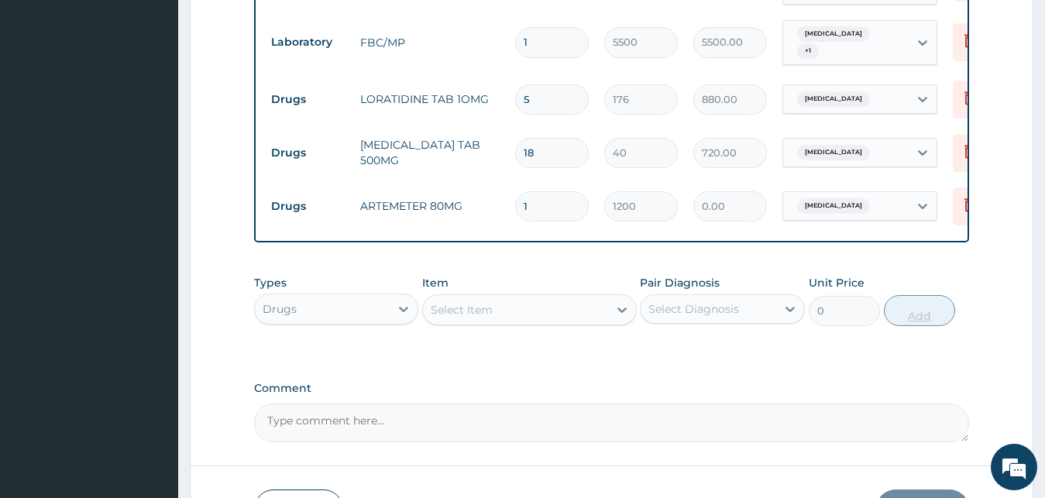
type input "0.00"
type input "6"
type input "7200.00"
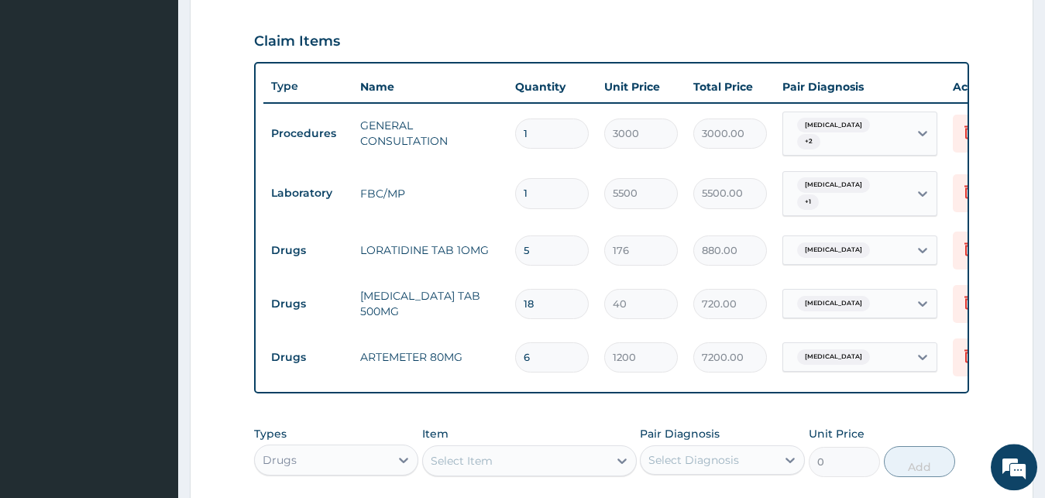
scroll to position [507, 0]
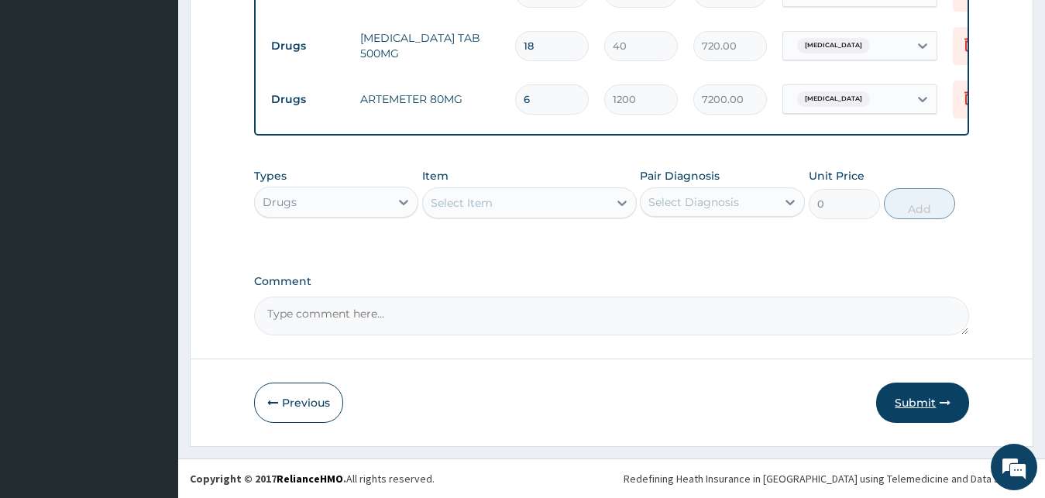
type input "6"
click at [939, 397] on button "Submit" at bounding box center [922, 403] width 93 height 40
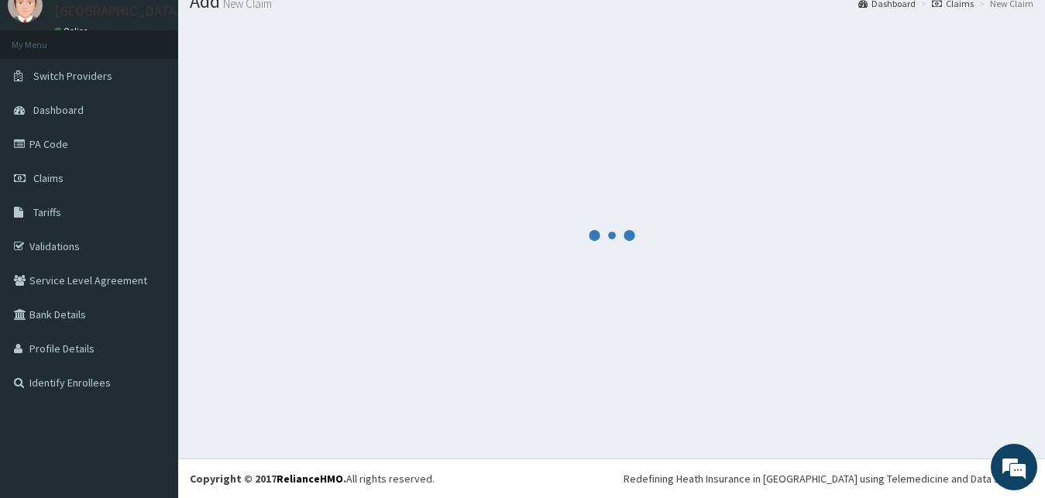
scroll to position [59, 0]
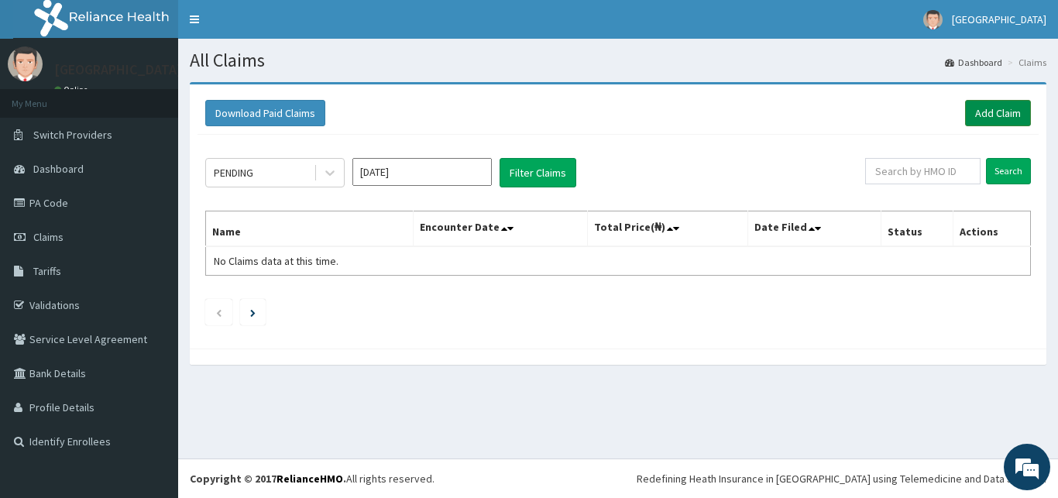
click at [989, 109] on link "Add Claim" at bounding box center [998, 113] width 66 height 26
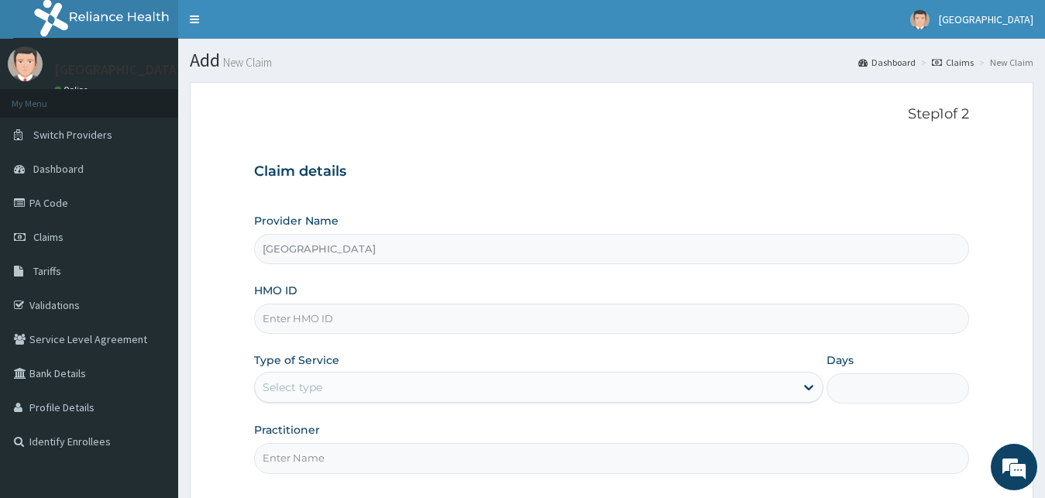
type input "[GEOGRAPHIC_DATA]"
paste input "TLG/10014/A"
type input "TLG/10014/A"
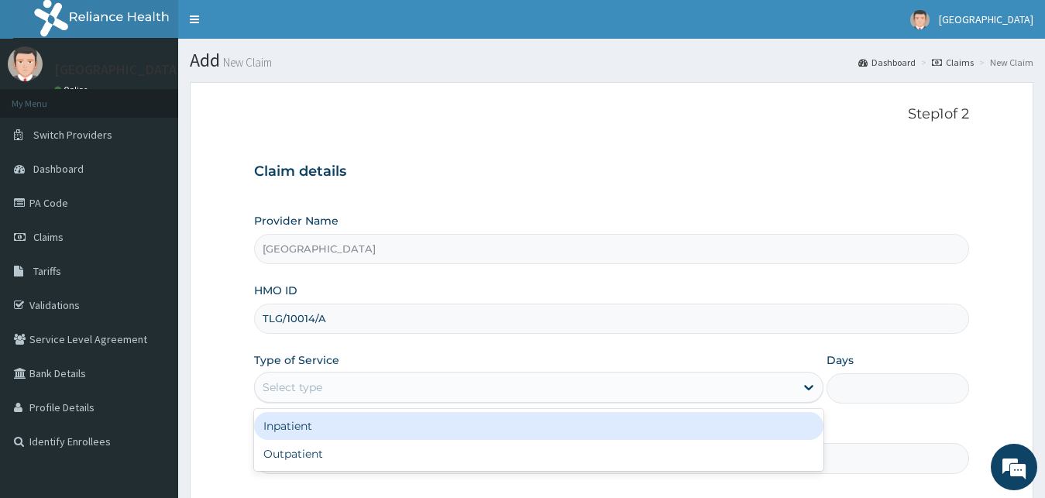
click at [327, 387] on div "Select type" at bounding box center [525, 387] width 541 height 25
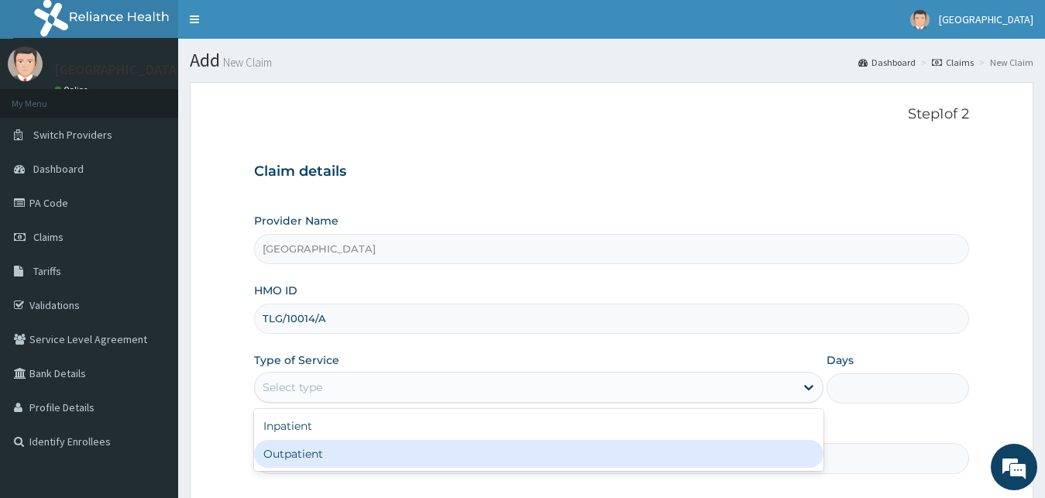
drag, startPoint x: 333, startPoint y: 446, endPoint x: 289, endPoint y: 289, distance: 163.3
click at [333, 444] on div "Outpatient" at bounding box center [539, 454] width 570 height 28
type input "1"
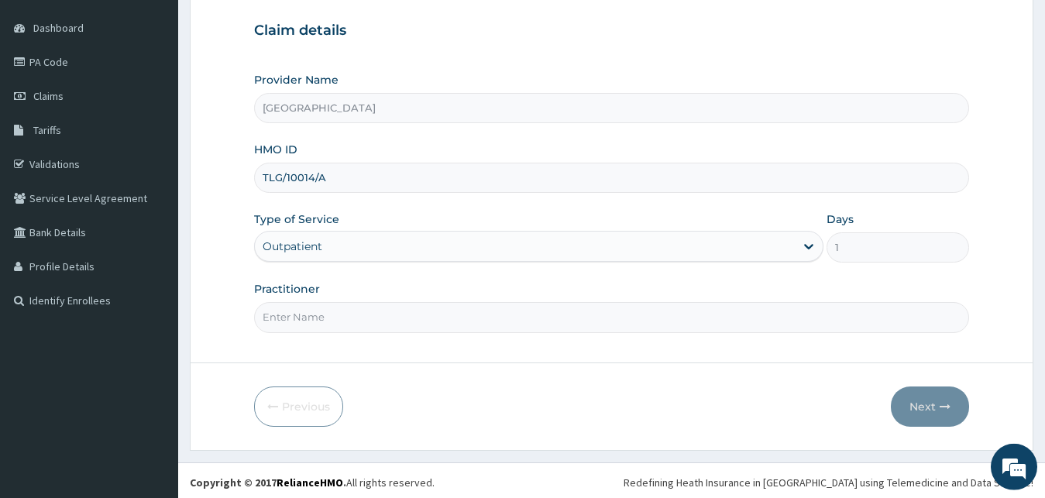
scroll to position [145, 0]
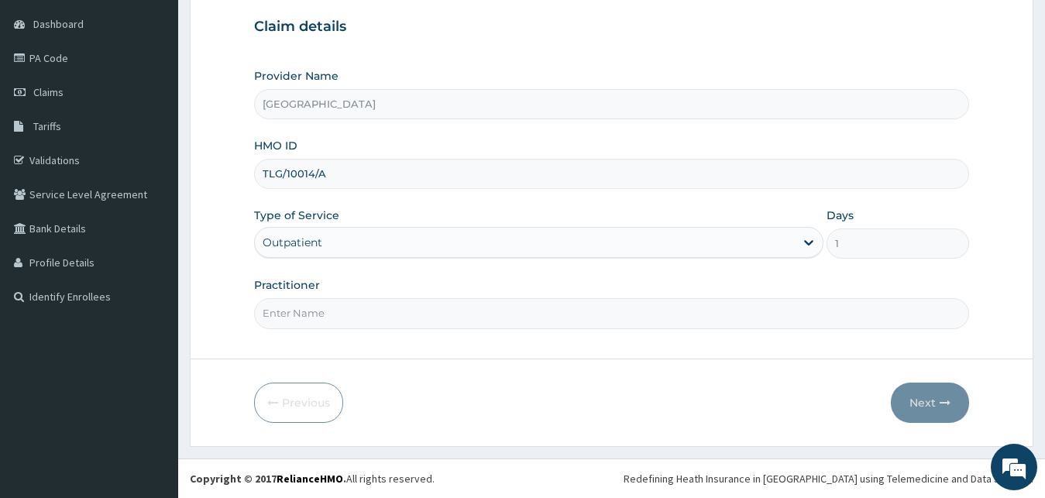
click at [304, 323] on input "Practitioner" at bounding box center [612, 313] width 716 height 30
type input "DR ALABA"
click at [923, 407] on button "Next" at bounding box center [930, 403] width 78 height 40
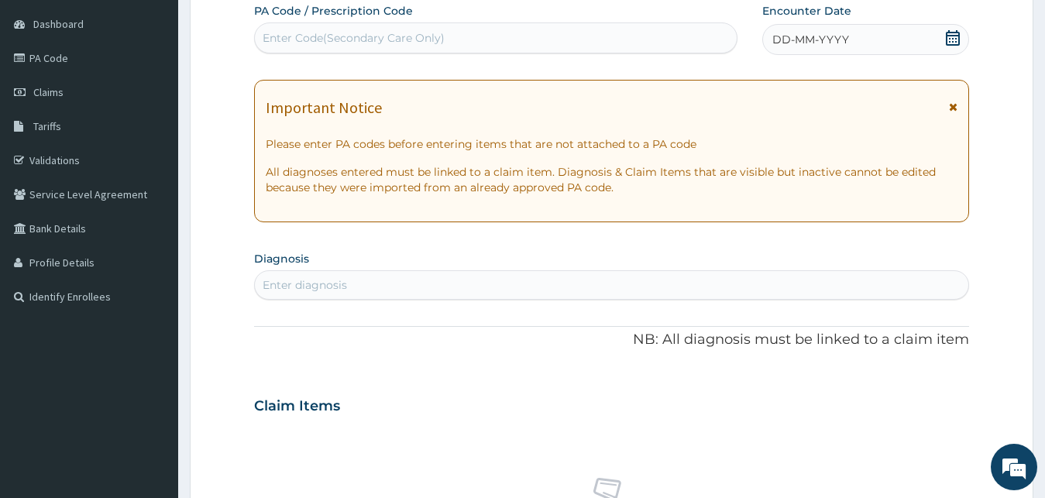
click at [446, 33] on div "Enter Code(Secondary Care Only)" at bounding box center [496, 38] width 482 height 25
paste input "PA/46E99F"
type input "PA/46E99F"
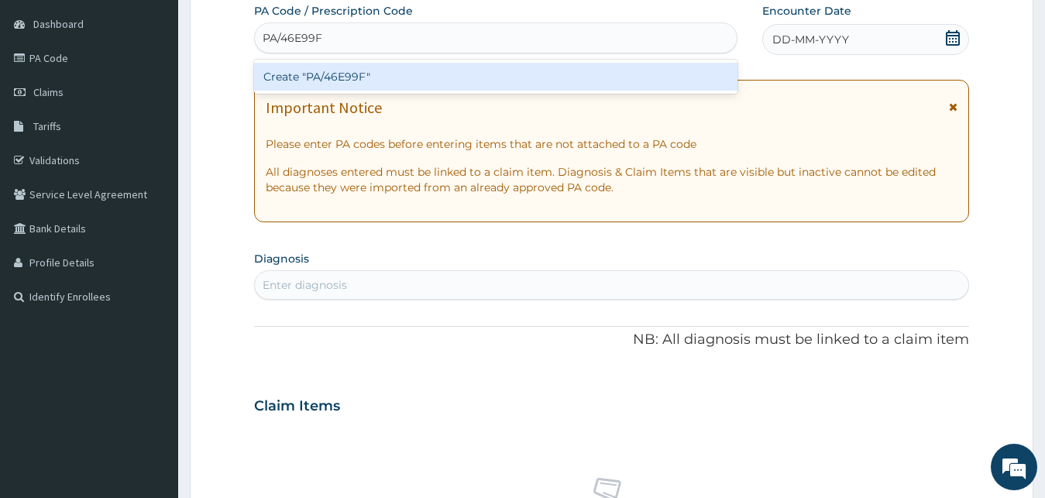
click at [383, 74] on div "Create "PA/46E99F"" at bounding box center [495, 77] width 483 height 28
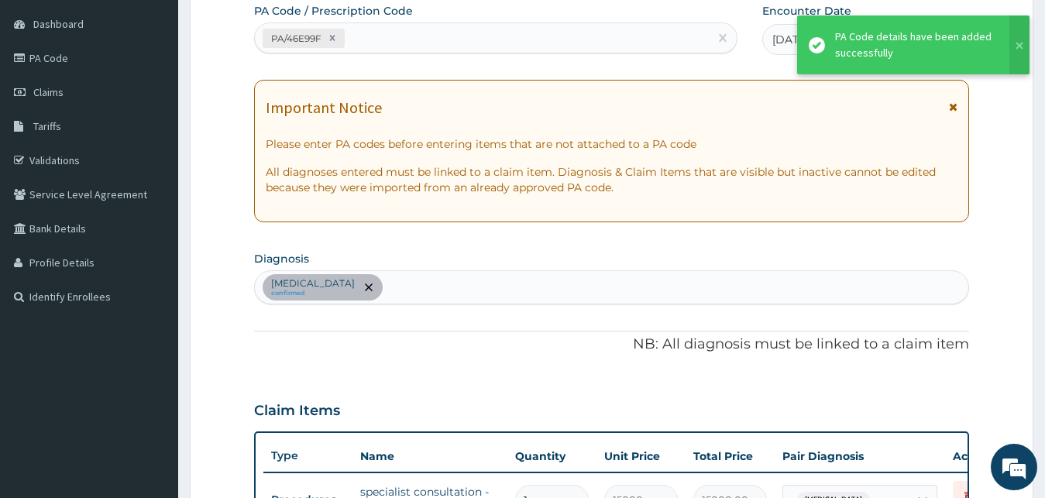
click at [383, 44] on div "PA/46E99F" at bounding box center [482, 39] width 454 height 26
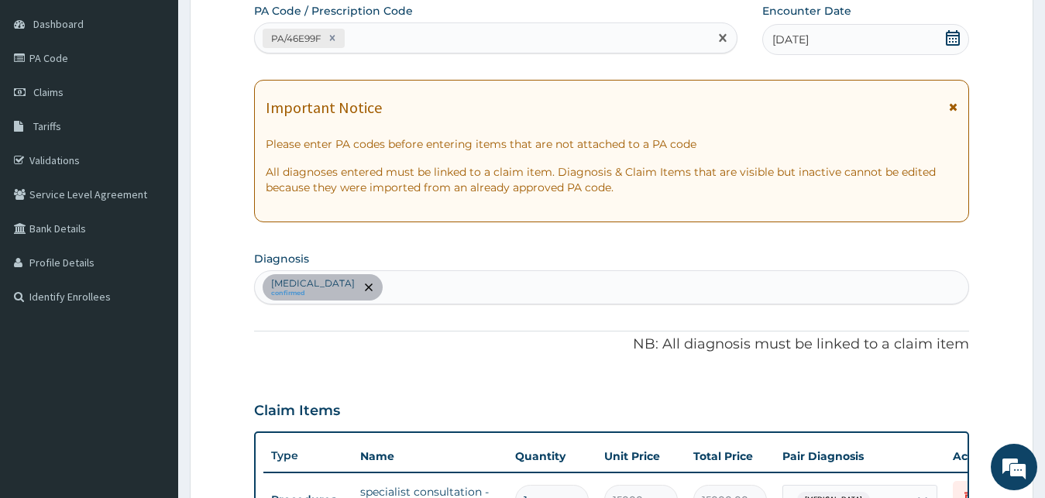
paste input "PA/C34A64"
type input "PA/C34A64"
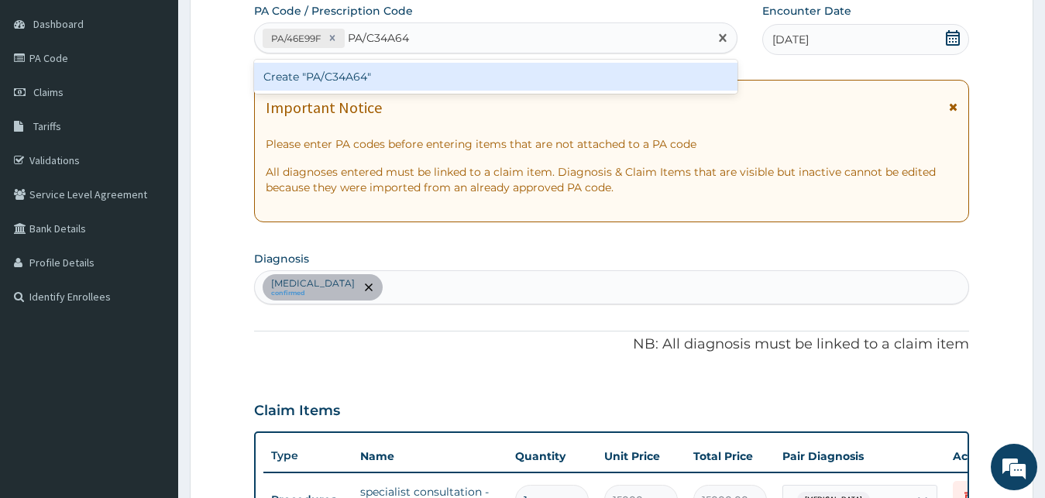
click at [310, 75] on div "Create "PA/C34A64"" at bounding box center [495, 77] width 483 height 28
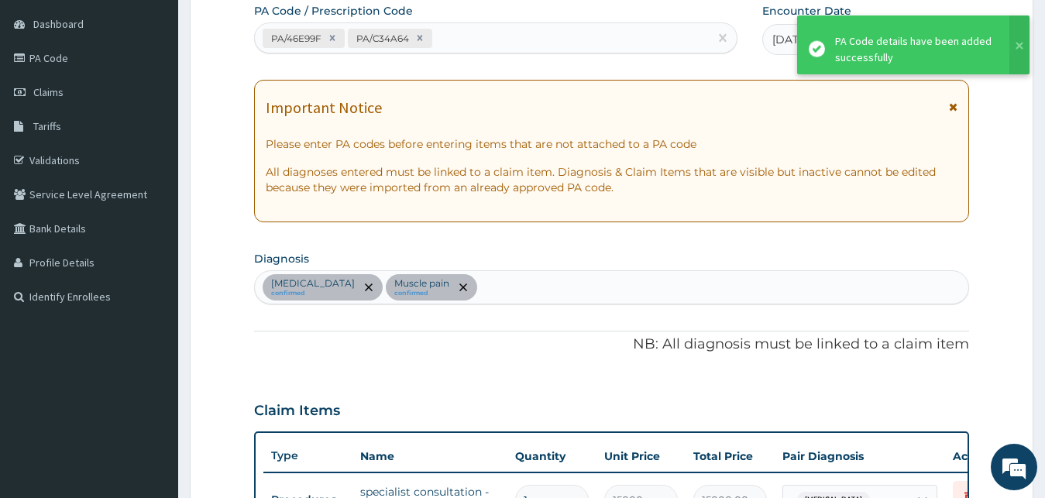
scroll to position [449, 0]
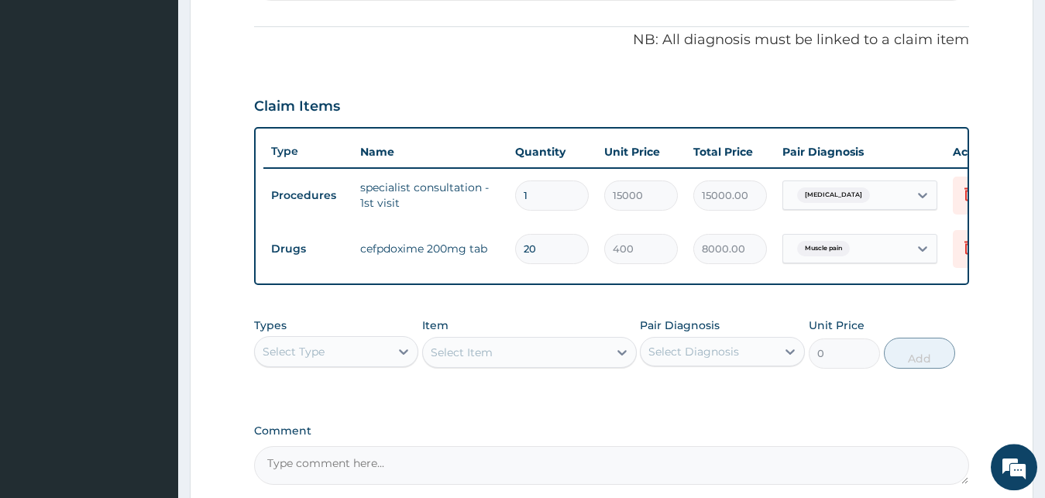
click at [363, 364] on div "Select Type" at bounding box center [323, 351] width 136 height 25
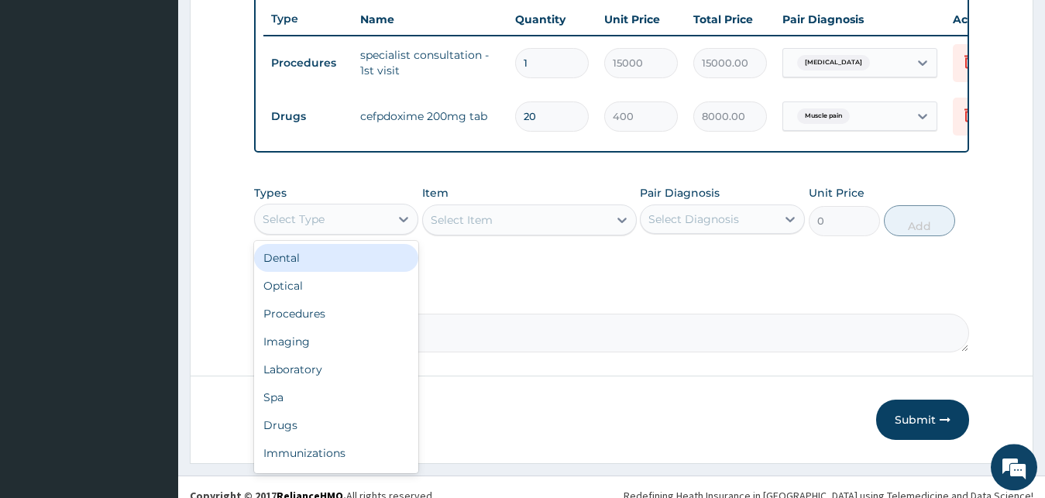
scroll to position [607, 0]
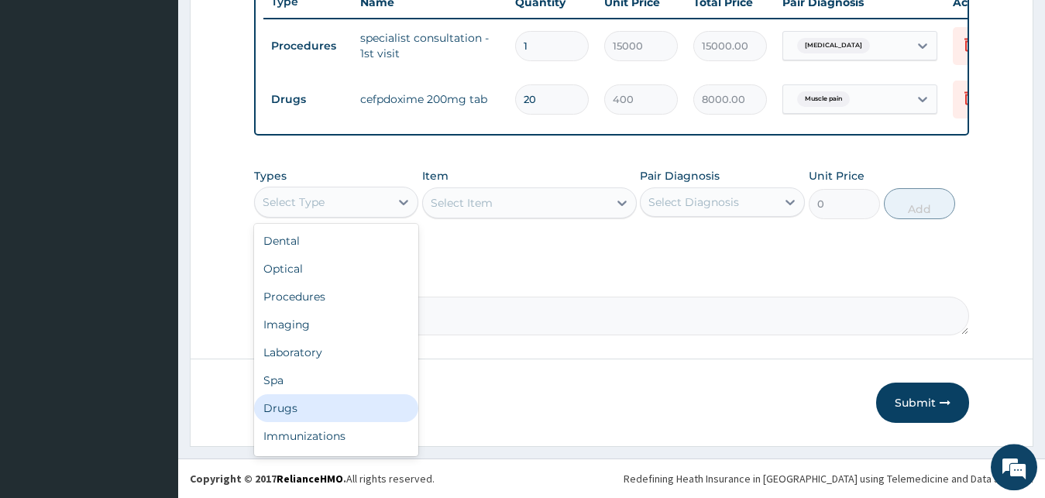
click at [338, 404] on div "Drugs" at bounding box center [336, 408] width 165 height 28
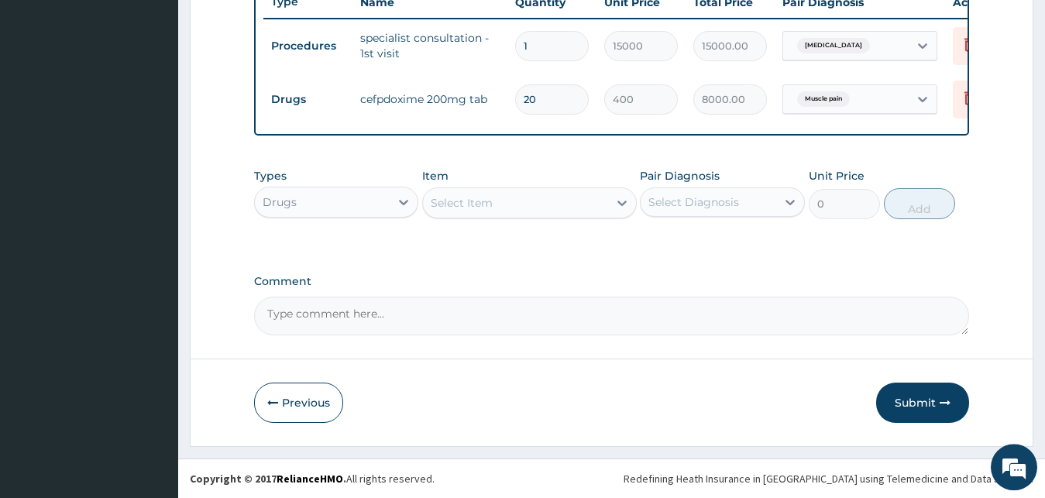
click at [476, 208] on div "Select Item" at bounding box center [462, 202] width 62 height 15
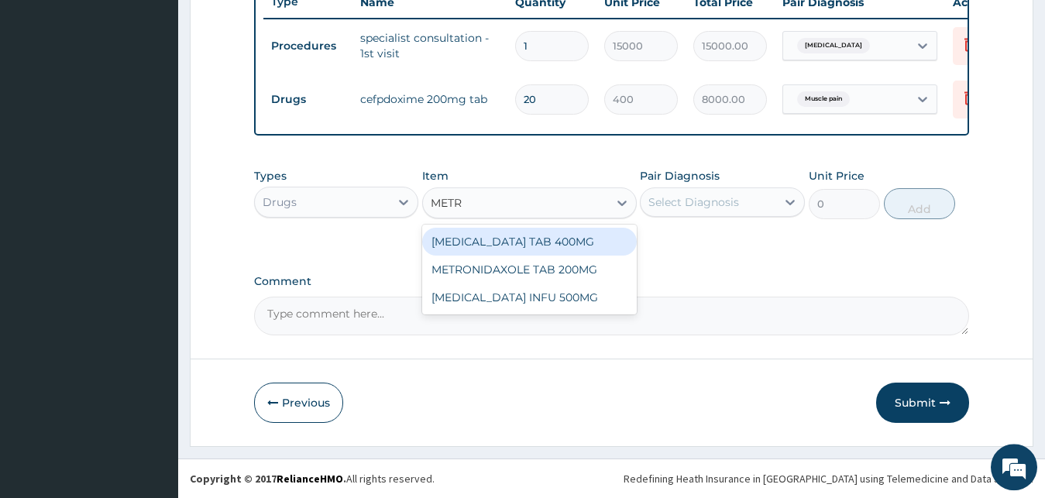
type input "METRO"
click at [603, 252] on div "[MEDICAL_DATA] TAB 400MG" at bounding box center [529, 242] width 215 height 28
type input "100"
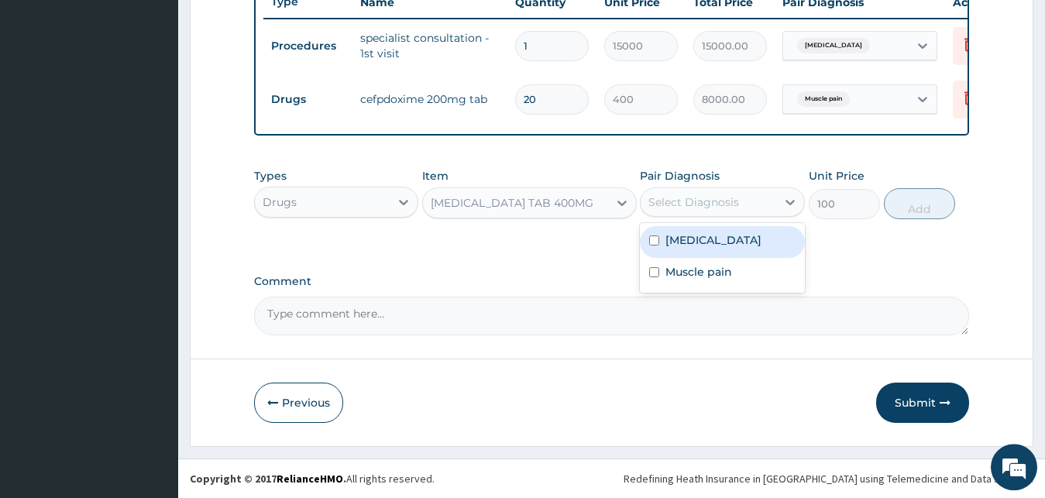
click at [693, 208] on div "Select Diagnosis" at bounding box center [693, 201] width 91 height 15
click at [727, 248] on label "Pain in throat" at bounding box center [713, 239] width 96 height 15
checkbox input "true"
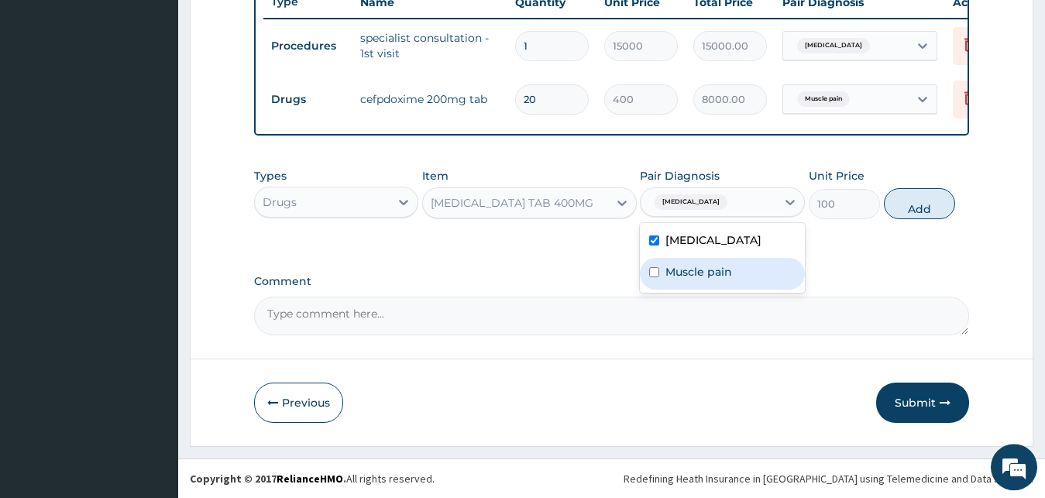
click at [722, 271] on label "Muscle pain" at bounding box center [698, 271] width 67 height 15
drag, startPoint x: 723, startPoint y: 272, endPoint x: 833, endPoint y: 249, distance: 112.3
click at [727, 272] on label "Muscle pain" at bounding box center [698, 271] width 67 height 15
checkbox input "false"
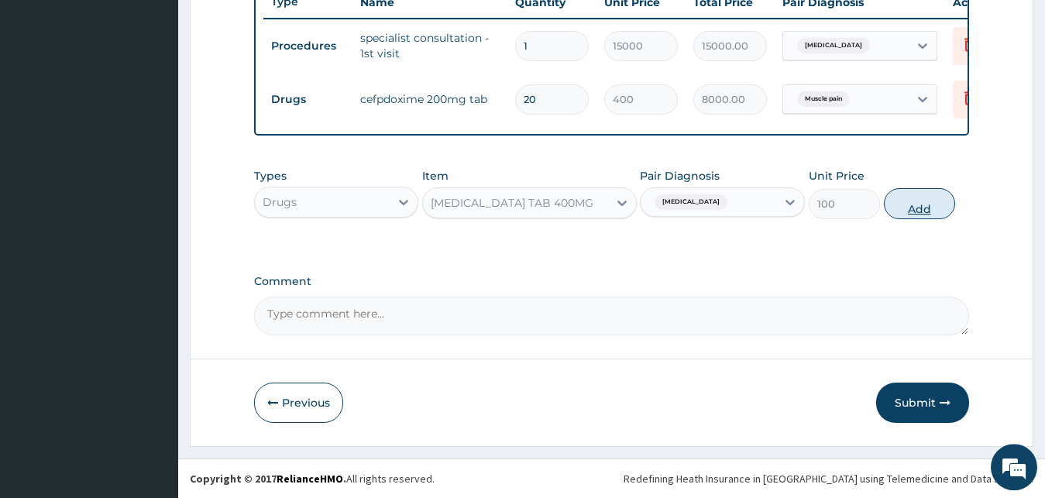
click at [920, 218] on button "Add" at bounding box center [919, 203] width 71 height 31
type input "0"
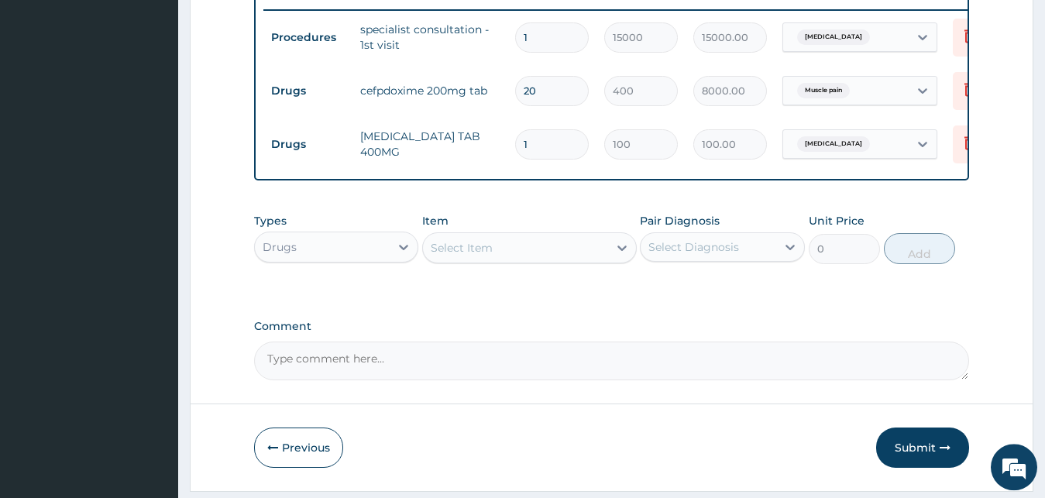
drag, startPoint x: 559, startPoint y: 139, endPoint x: 485, endPoint y: 139, distance: 74.4
click at [515, 139] on input "1" at bounding box center [552, 144] width 74 height 30
type input "3"
type input "300.00"
type input "30"
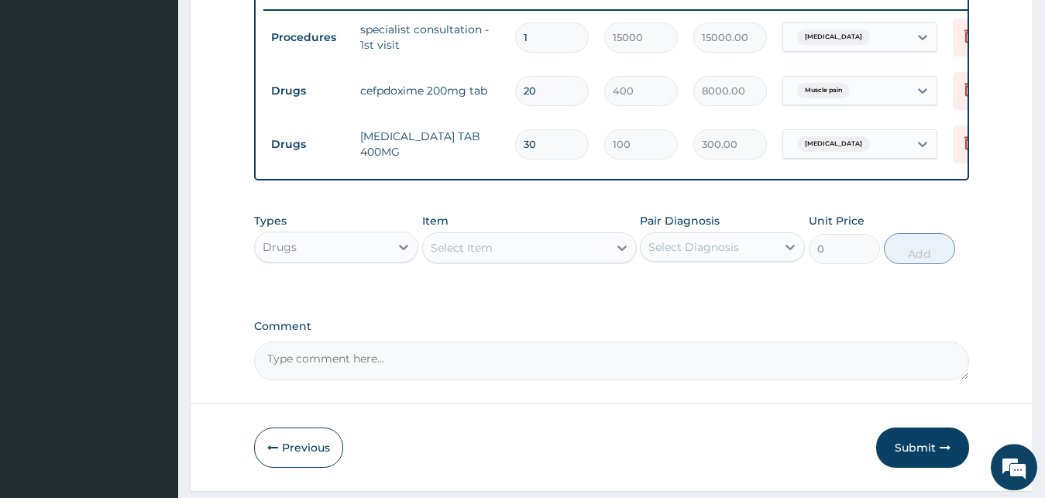
type input "3000.00"
type input "30"
click at [463, 256] on div "Select Item" at bounding box center [462, 247] width 62 height 15
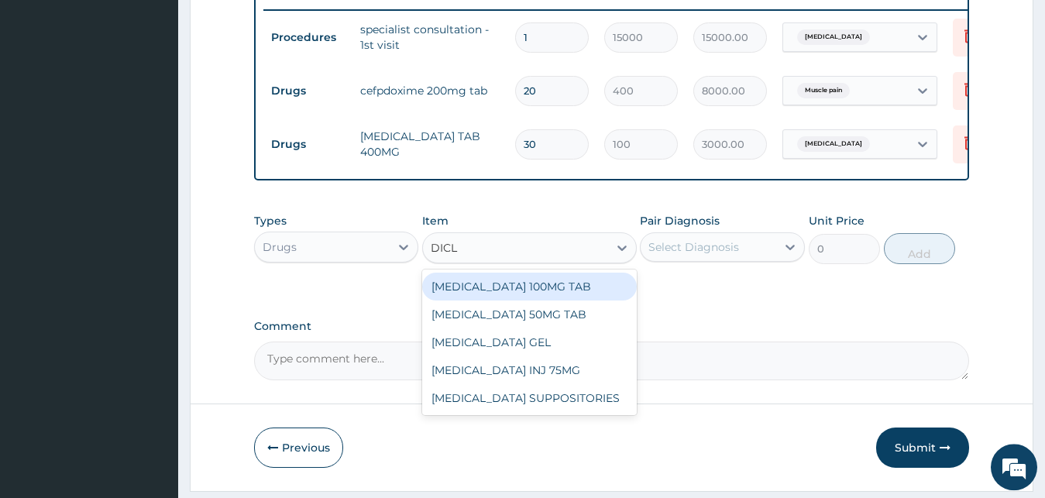
type input "DICLO"
click at [555, 301] on div "[MEDICAL_DATA] 100MG TAB" at bounding box center [529, 287] width 215 height 28
type input "128"
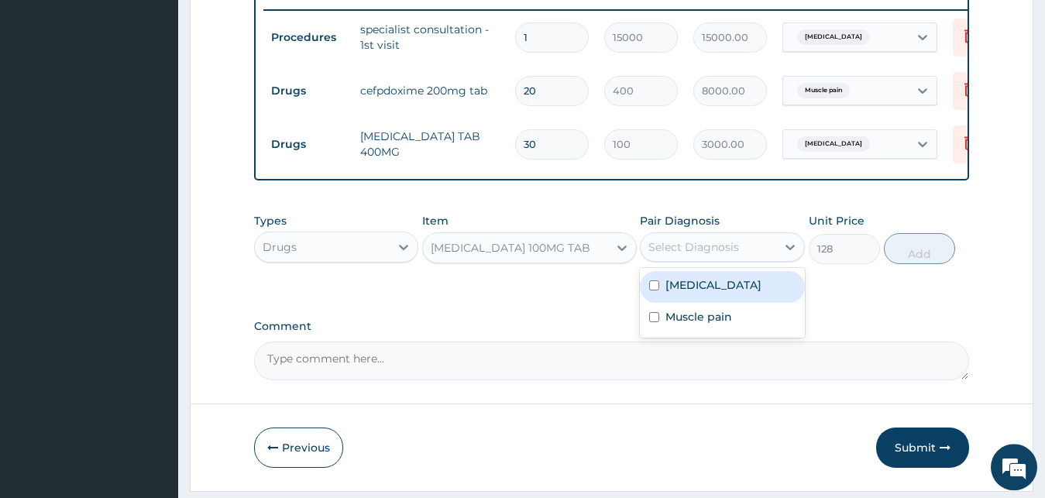
click at [682, 255] on div "Select Diagnosis" at bounding box center [693, 246] width 91 height 15
click at [710, 293] on label "Pain in throat" at bounding box center [713, 284] width 96 height 15
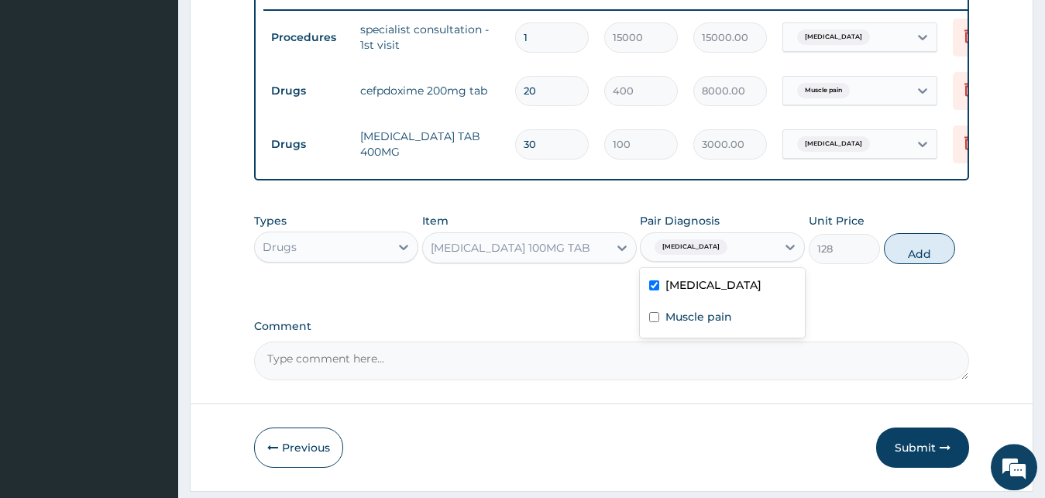
checkbox input "true"
click at [768, 330] on div "Muscle pain" at bounding box center [722, 319] width 165 height 32
checkbox input "true"
click at [917, 259] on button "Add" at bounding box center [919, 248] width 71 height 31
type input "0"
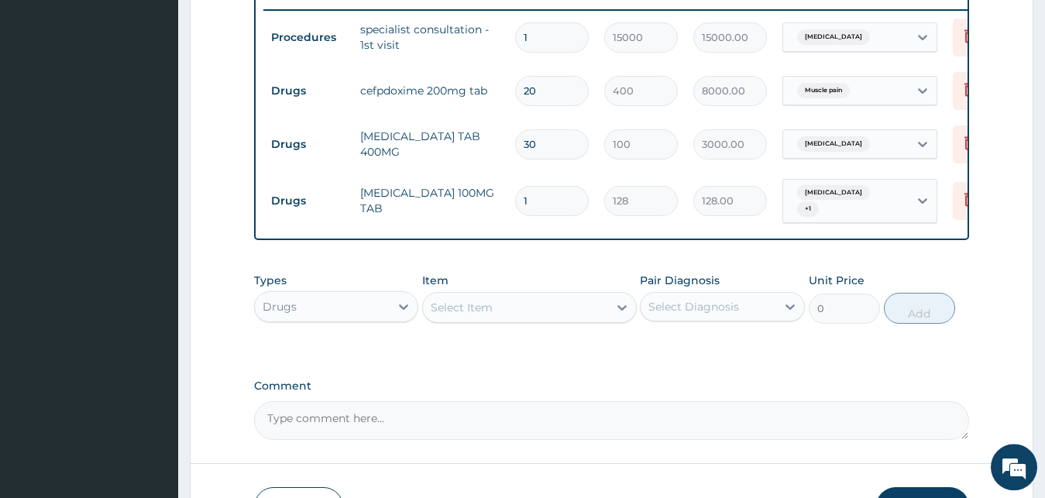
type input "10"
type input "1280.00"
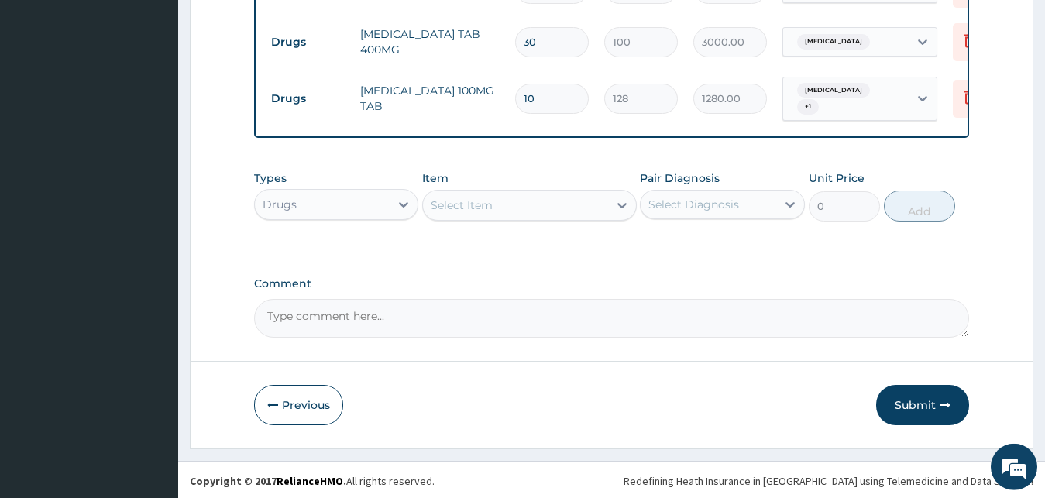
scroll to position [719, 0]
type input "10"
click at [911, 403] on button "Submit" at bounding box center [922, 403] width 93 height 40
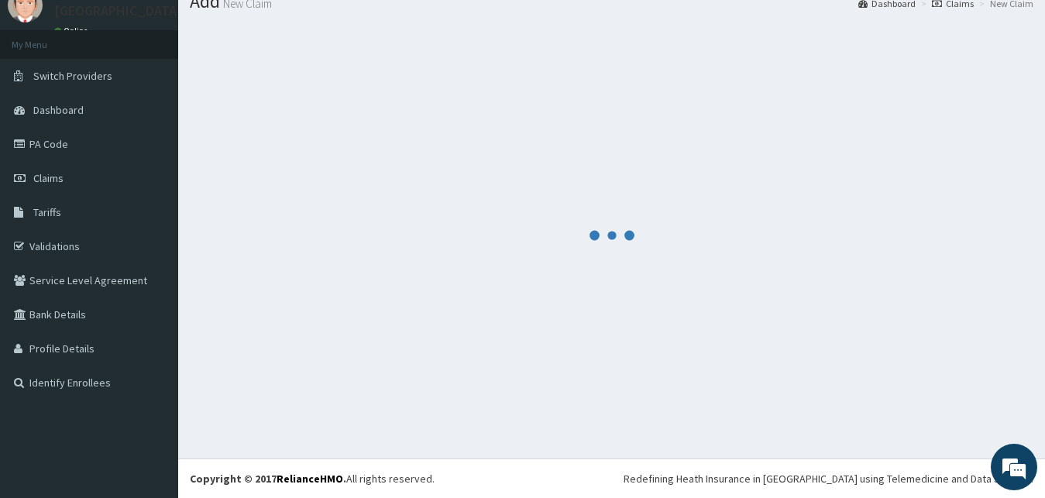
scroll to position [59, 0]
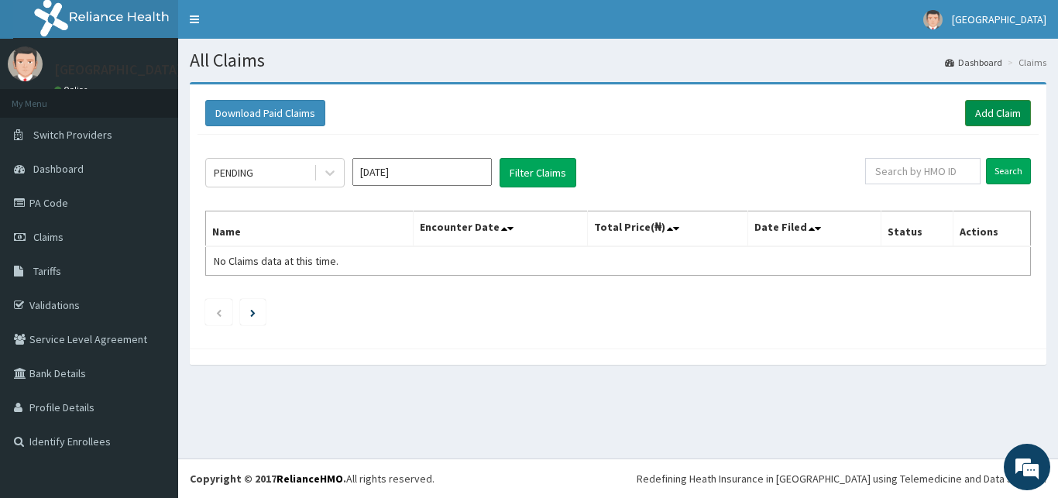
click at [1015, 104] on link "Add Claim" at bounding box center [998, 113] width 66 height 26
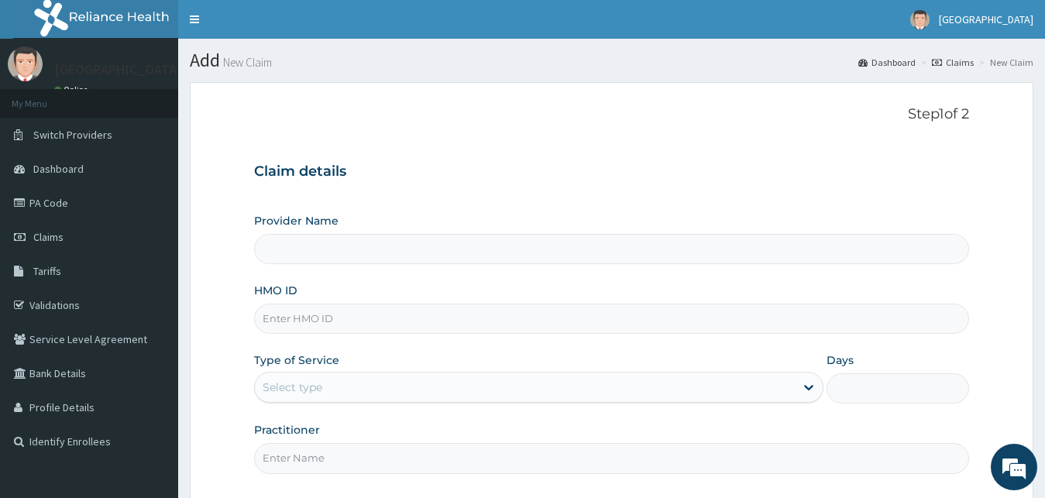
type input "[GEOGRAPHIC_DATA]"
drag, startPoint x: 304, startPoint y: 348, endPoint x: 297, endPoint y: 332, distance: 17.7
paste input "KAN/10124/A"
click at [282, 328] on input "KAN/10124/A" at bounding box center [612, 319] width 716 height 30
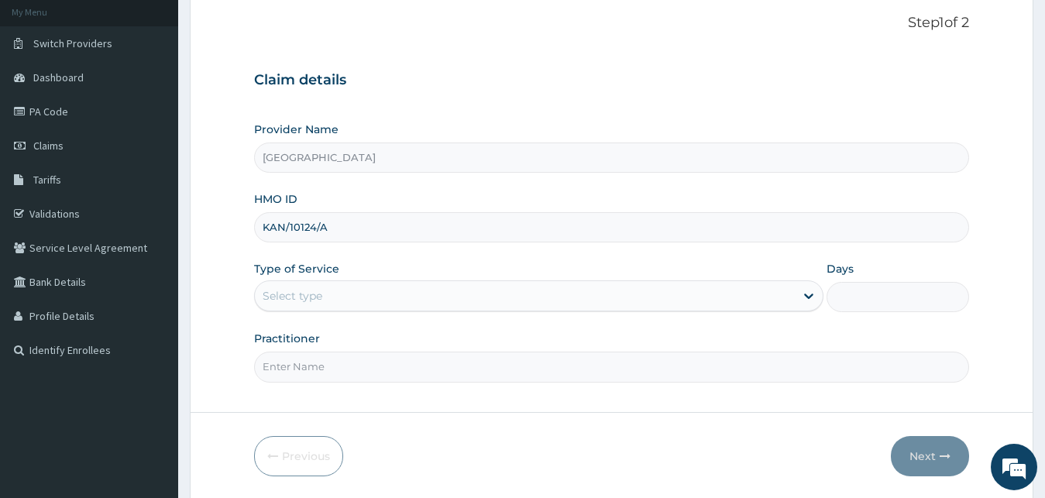
scroll to position [145, 0]
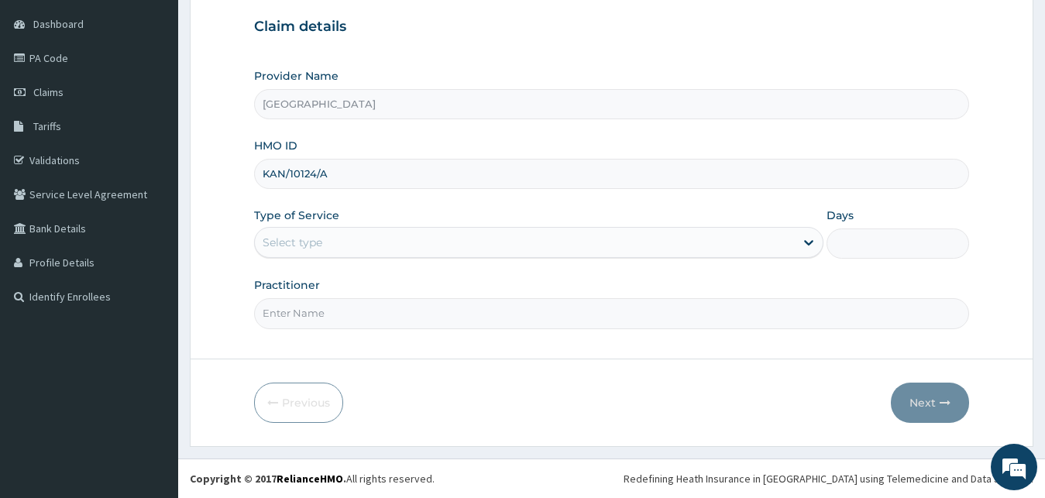
type input "KAN/10124/A"
click at [322, 252] on div "Select type" at bounding box center [525, 242] width 541 height 25
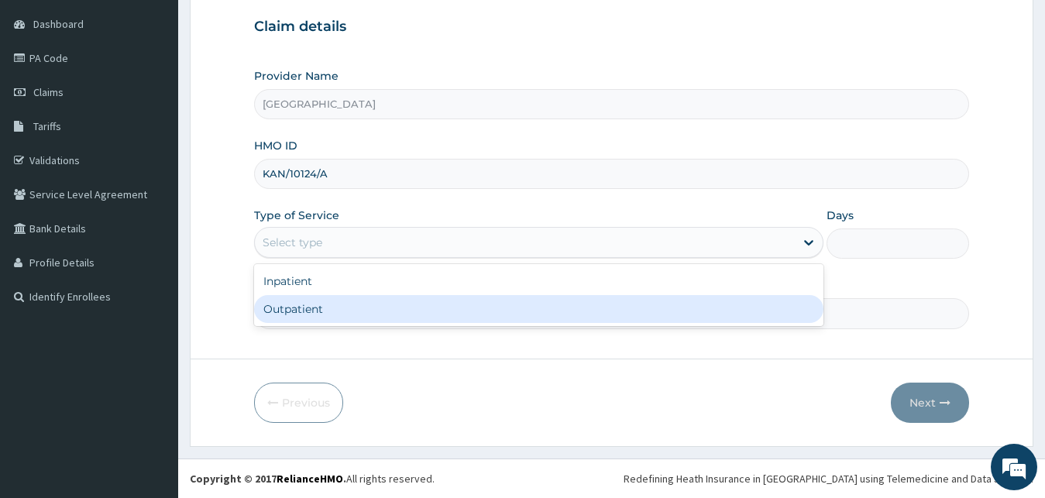
click at [316, 318] on div "Outpatient" at bounding box center [539, 309] width 570 height 28
type input "1"
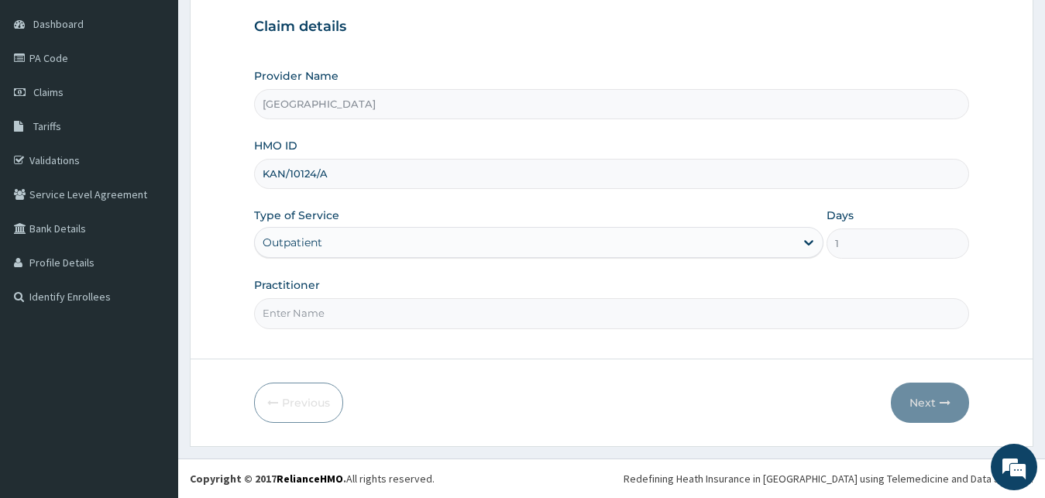
scroll to position [0, 0]
click at [317, 301] on input "Practitioner" at bounding box center [612, 313] width 716 height 30
type input "DR JAMES"
click at [932, 397] on button "Next" at bounding box center [930, 403] width 78 height 40
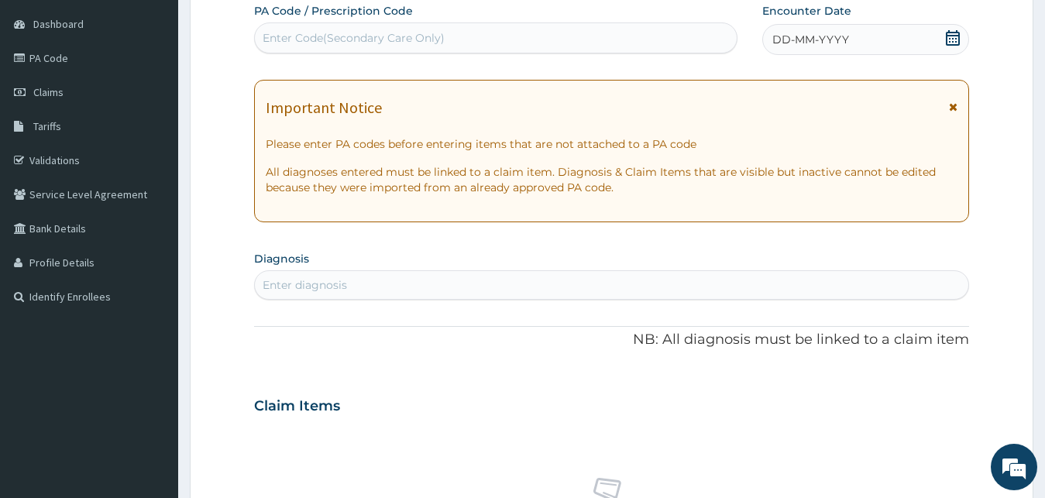
click at [830, 46] on span "DD-MM-YYYY" at bounding box center [810, 39] width 77 height 15
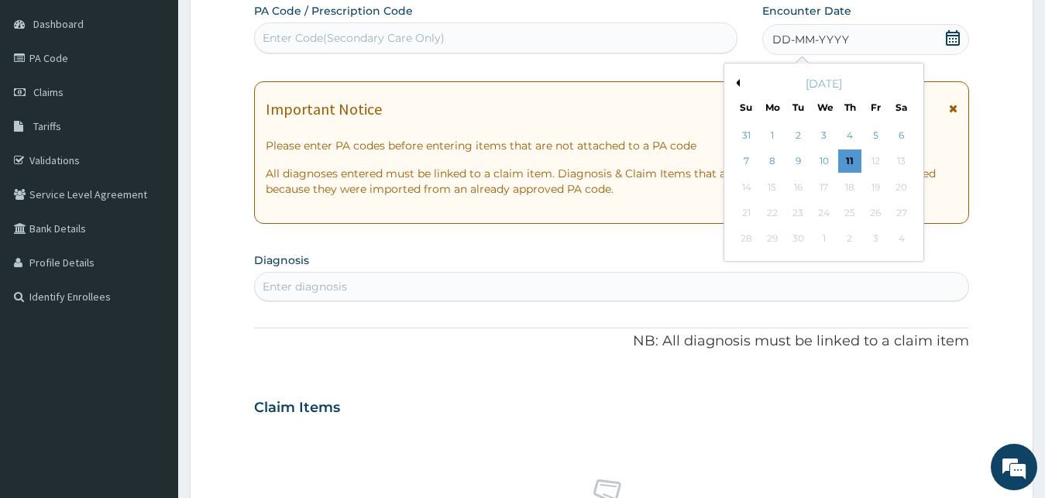
click at [735, 84] on button "Previous Month" at bounding box center [736, 83] width 8 height 8
click at [746, 238] on div "24" at bounding box center [746, 239] width 23 height 23
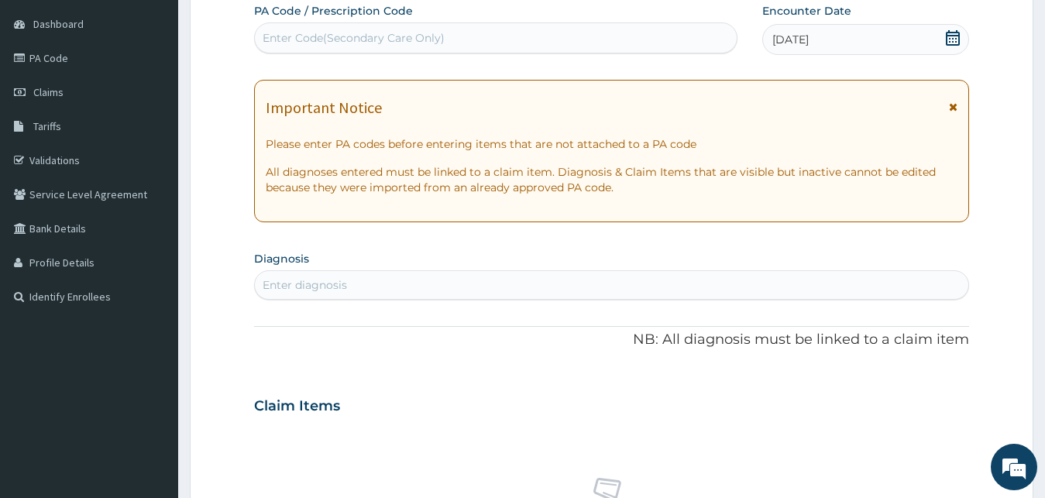
click at [394, 288] on div "Enter diagnosis" at bounding box center [612, 285] width 714 height 25
type input "MALAR"
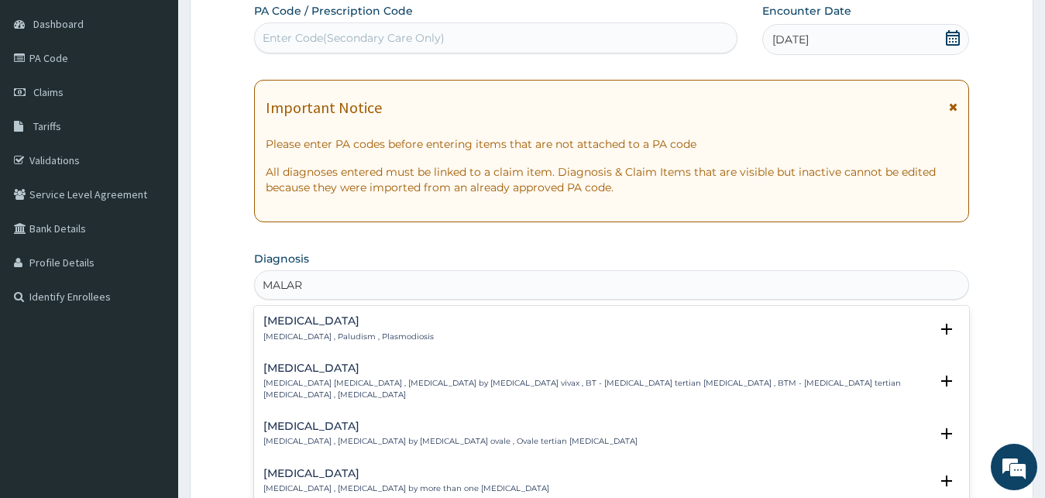
click at [344, 328] on div "Malaria Malaria , Paludism , Plasmodiosis" at bounding box center [348, 328] width 170 height 27
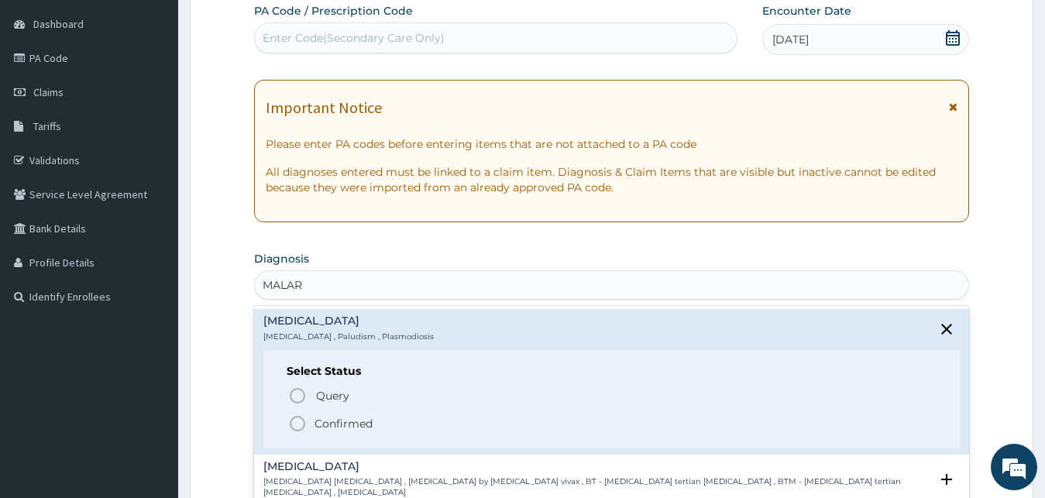
click at [322, 421] on p "Confirmed" at bounding box center [344, 423] width 58 height 15
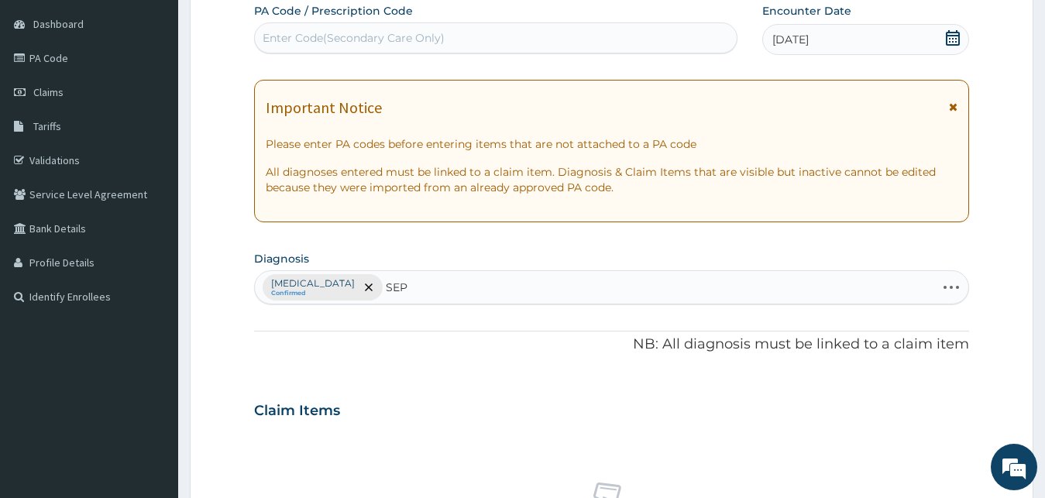
type input "SEPS"
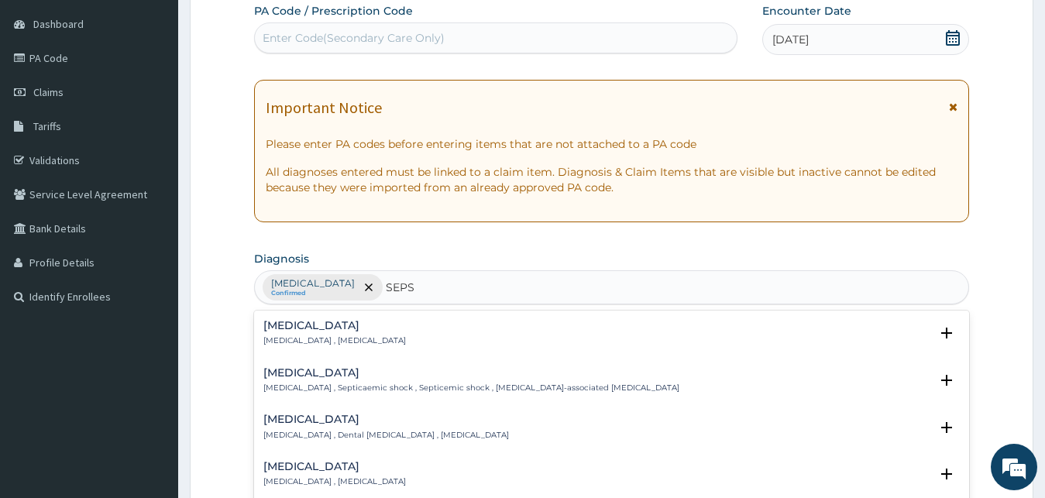
click at [280, 337] on p "Systemic infection , Sepsis" at bounding box center [334, 340] width 143 height 11
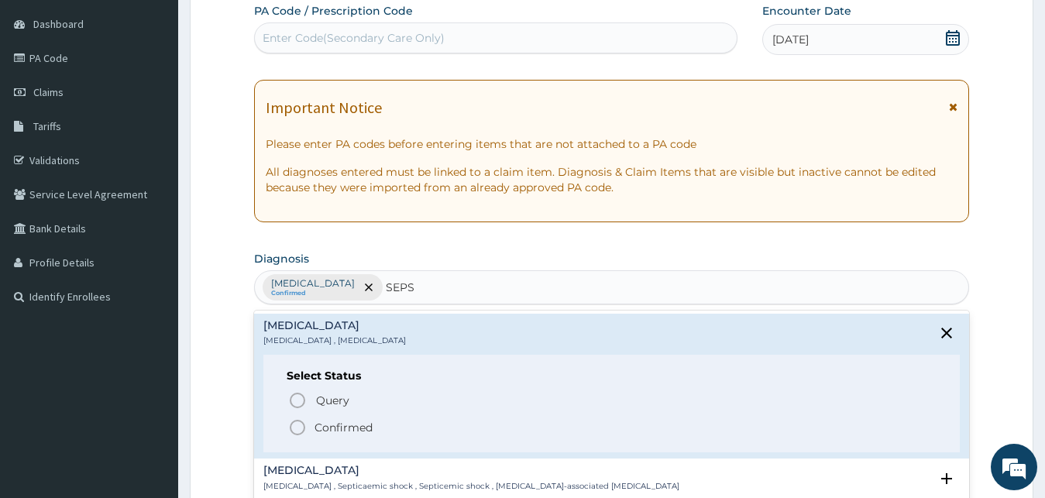
click at [313, 421] on span "Confirmed" at bounding box center [612, 427] width 649 height 19
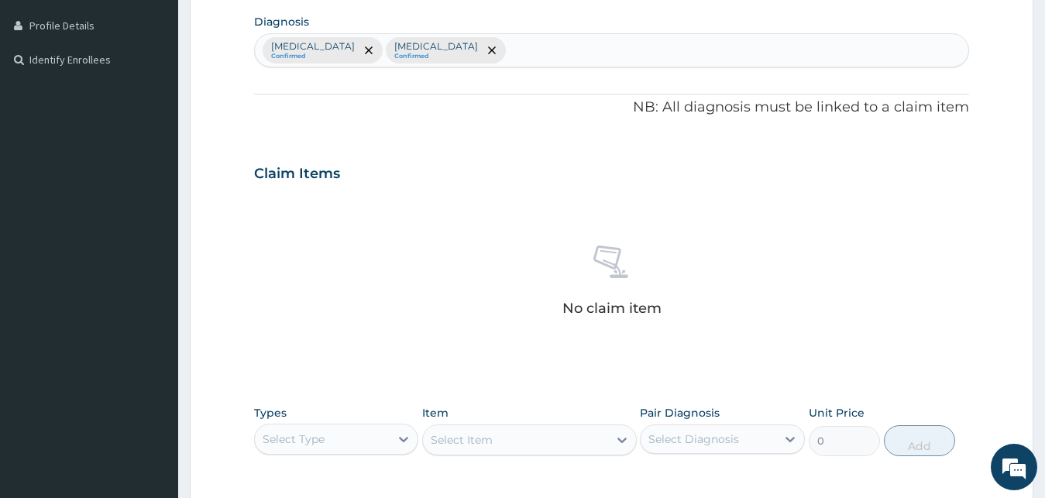
scroll to position [619, 0]
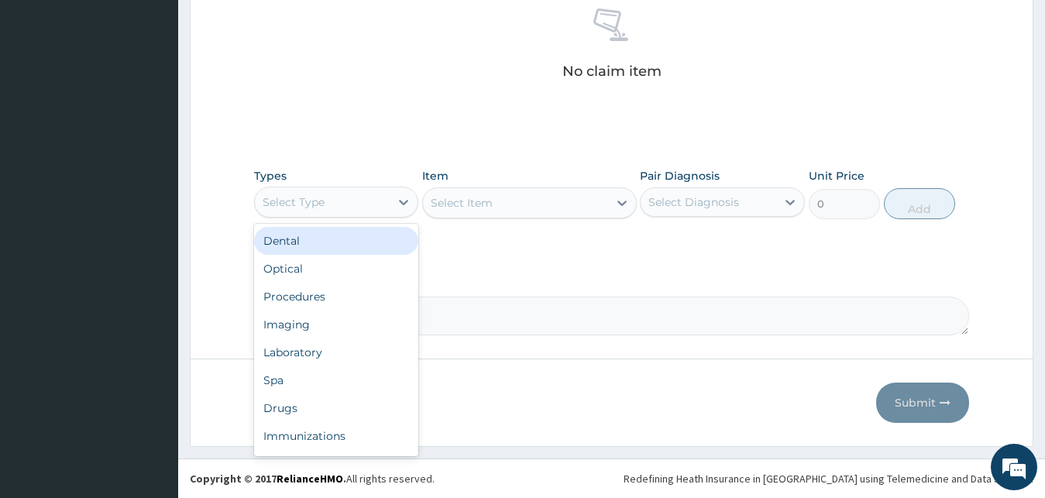
click at [383, 209] on div "Select Type" at bounding box center [323, 202] width 136 height 25
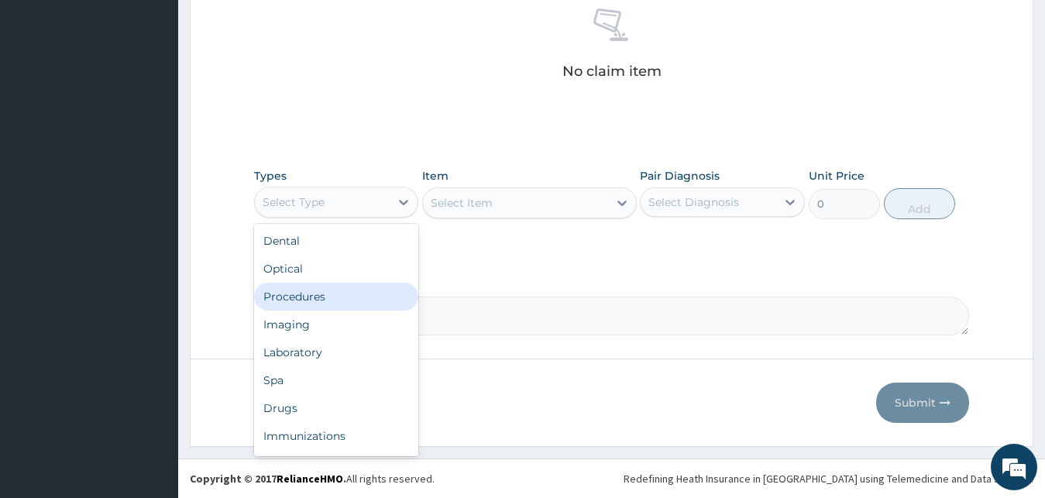
click at [351, 292] on div "Procedures" at bounding box center [336, 297] width 165 height 28
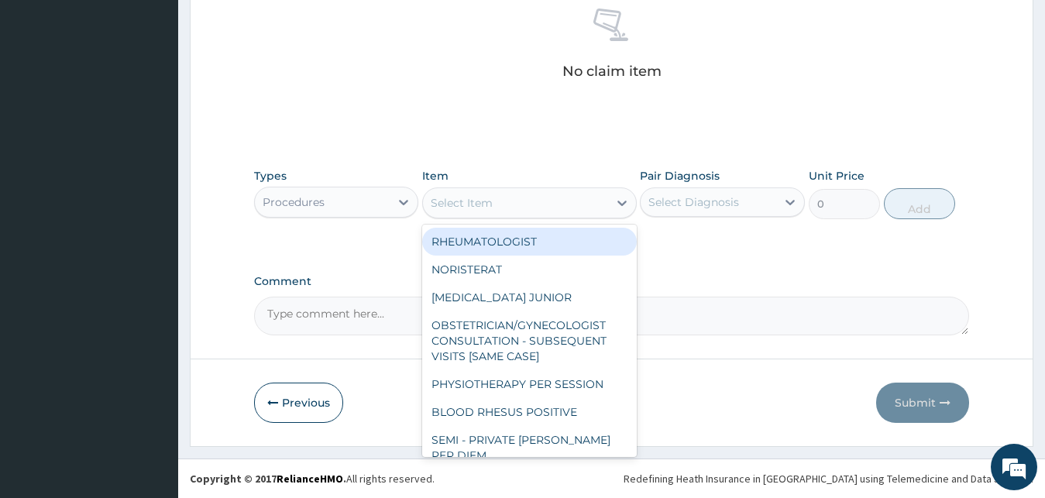
click at [446, 206] on div "Select Item" at bounding box center [462, 202] width 62 height 15
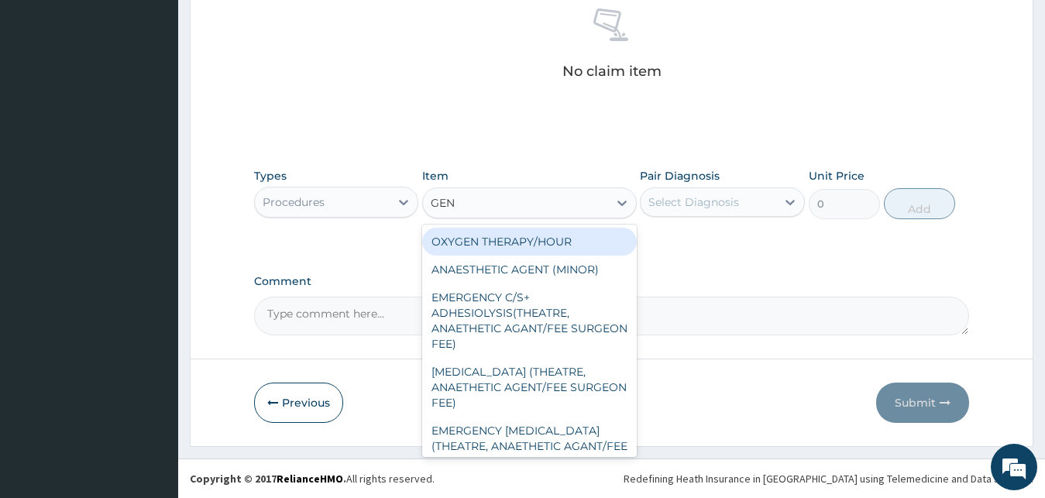
type input "GENE"
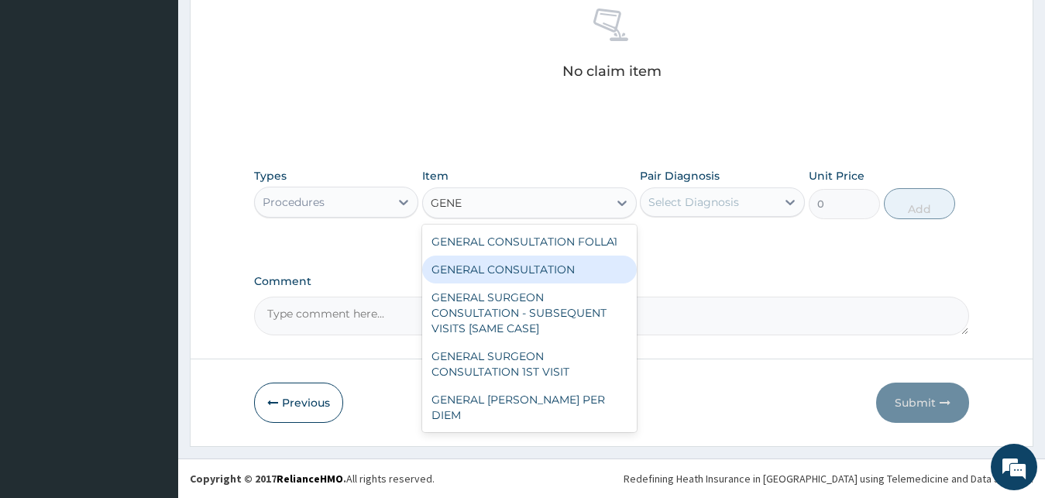
click at [567, 266] on div "GENERAL CONSULTATION" at bounding box center [529, 270] width 215 height 28
type input "3000"
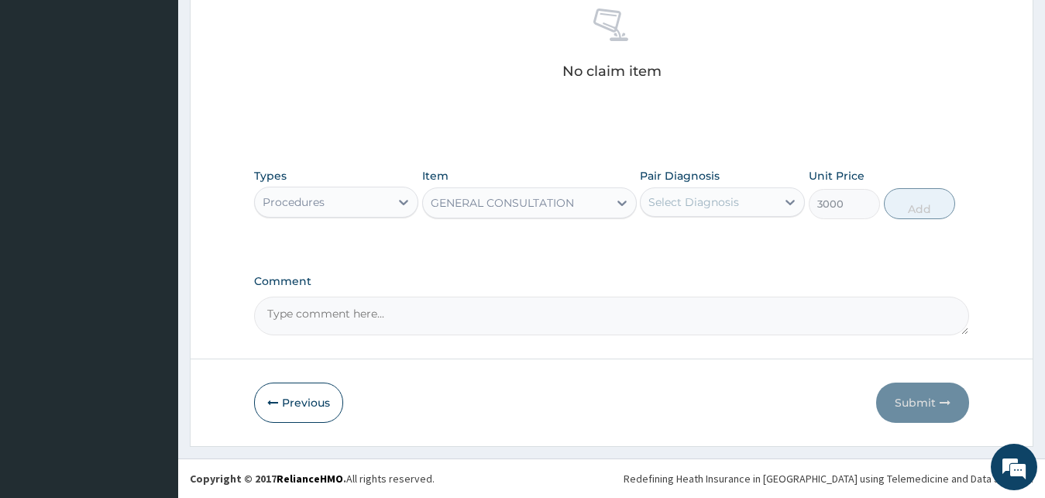
drag, startPoint x: 696, startPoint y: 197, endPoint x: 697, endPoint y: 214, distance: 17.1
click at [696, 196] on div "Select Diagnosis" at bounding box center [693, 201] width 91 height 15
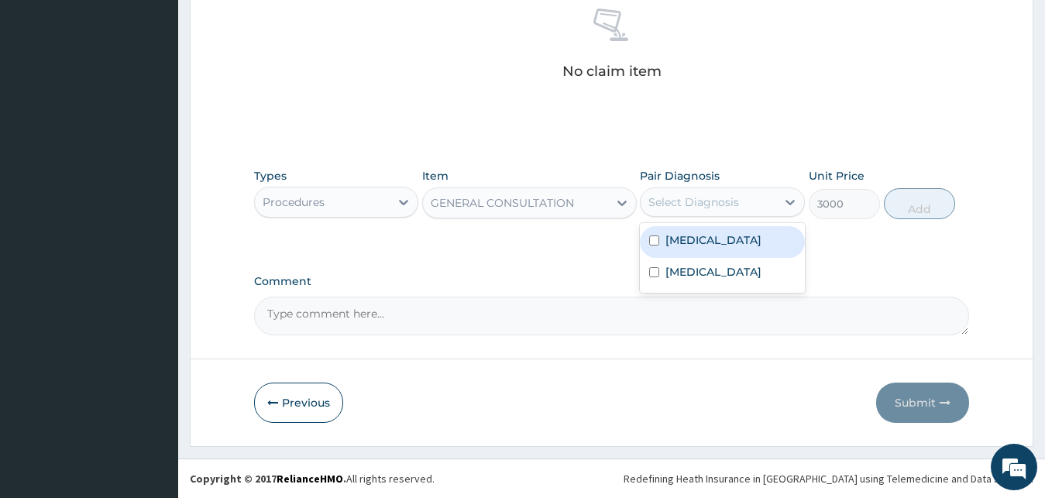
click at [704, 249] on div "[MEDICAL_DATA]" at bounding box center [722, 242] width 165 height 32
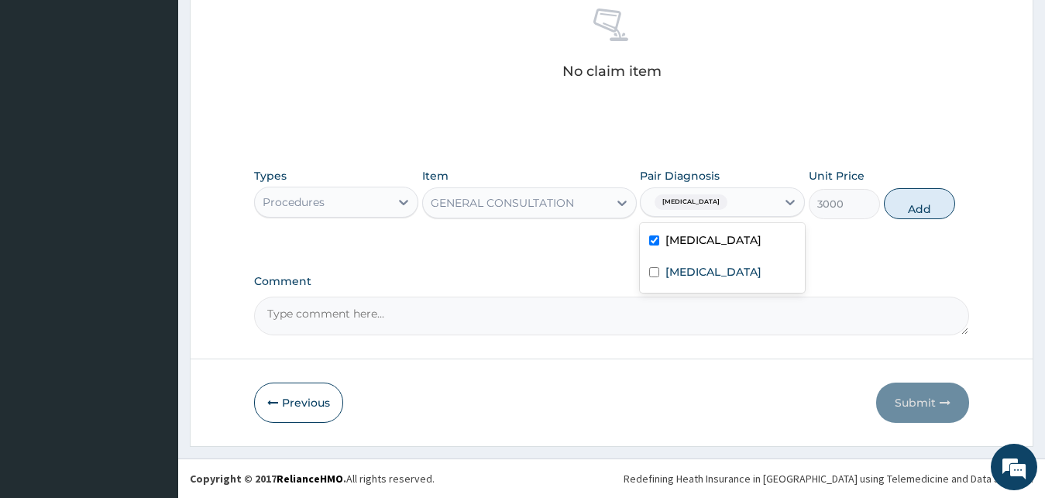
checkbox input "true"
click at [698, 288] on div "[MEDICAL_DATA]" at bounding box center [722, 274] width 165 height 32
checkbox input "true"
click at [944, 208] on button "Add" at bounding box center [919, 203] width 71 height 31
type input "0"
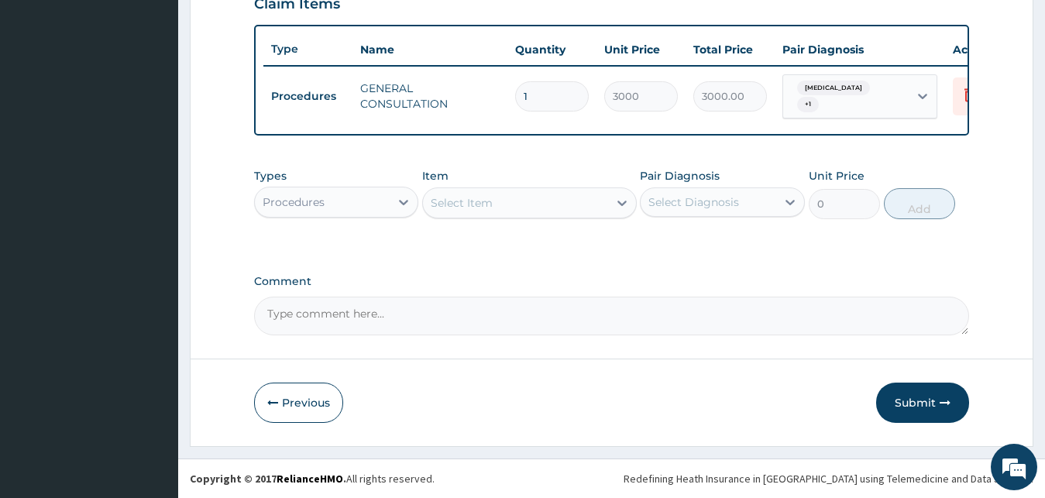
scroll to position [559, 0]
click at [313, 202] on div "Procedures" at bounding box center [294, 201] width 62 height 15
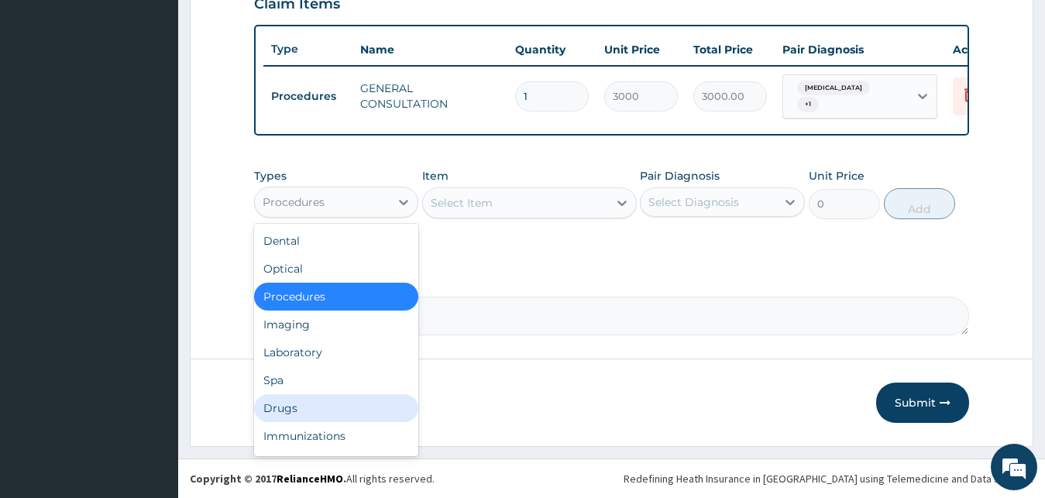
click at [320, 399] on div "Drugs" at bounding box center [336, 408] width 165 height 28
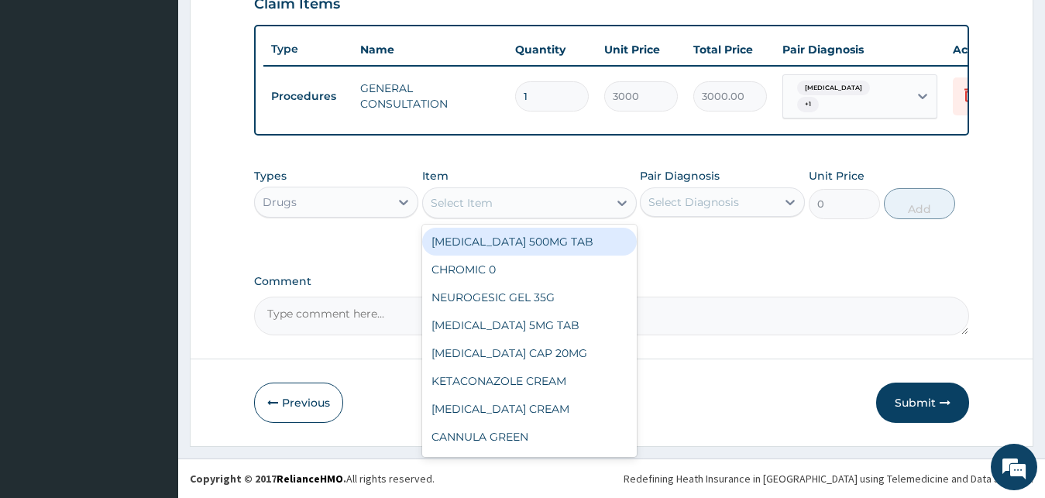
click at [489, 199] on div "Select Item" at bounding box center [462, 202] width 62 height 15
type input "CIP"
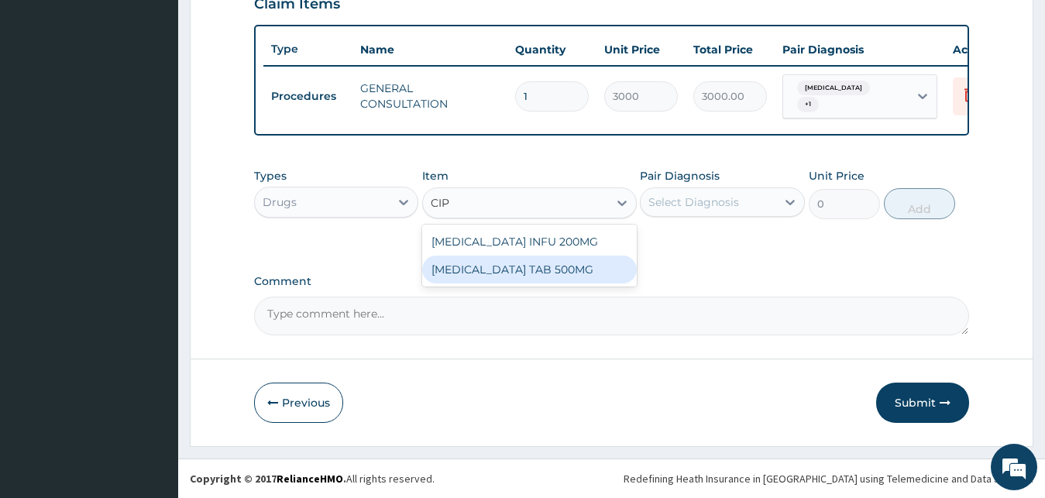
click at [549, 263] on div "[MEDICAL_DATA] TAB 500MG" at bounding box center [529, 270] width 215 height 28
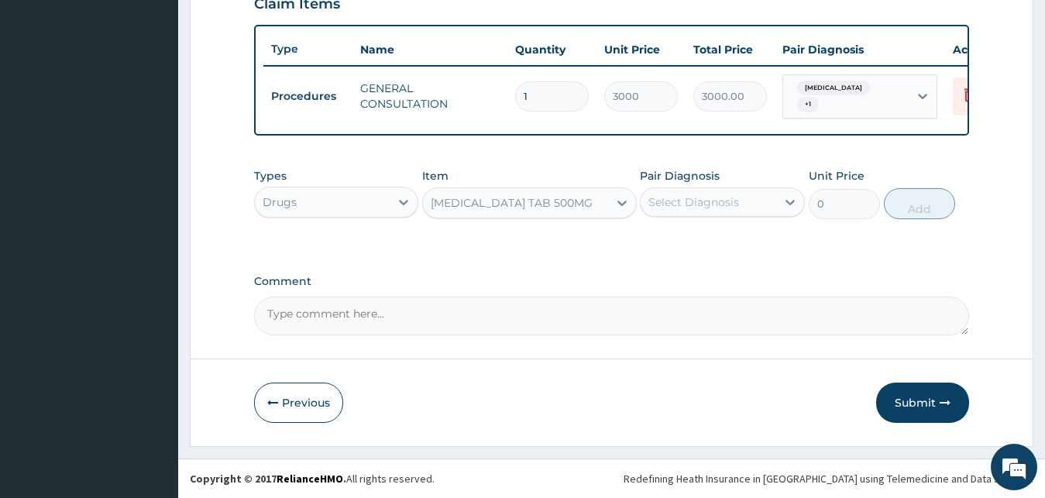
type input "250"
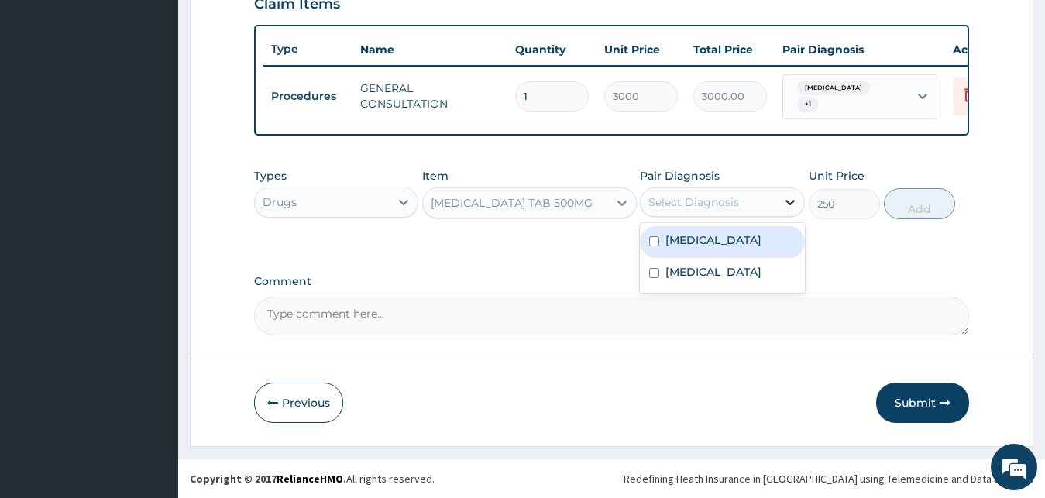
click at [786, 202] on icon at bounding box center [789, 201] width 15 height 15
click at [740, 238] on div "[MEDICAL_DATA]" at bounding box center [722, 242] width 165 height 32
checkbox input "true"
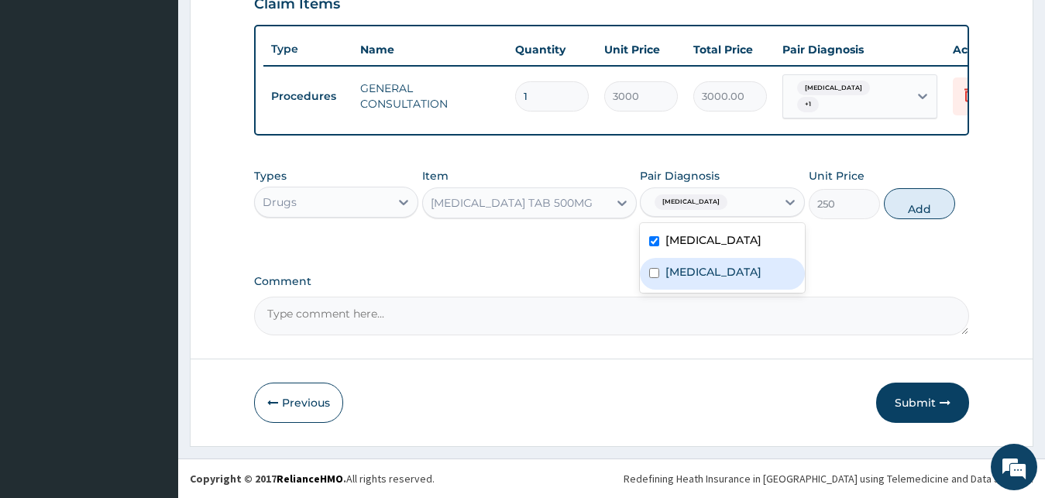
click at [731, 265] on div "[MEDICAL_DATA]" at bounding box center [722, 274] width 165 height 32
checkbox input "true"
click at [730, 246] on div "[MEDICAL_DATA]" at bounding box center [722, 242] width 165 height 32
checkbox input "false"
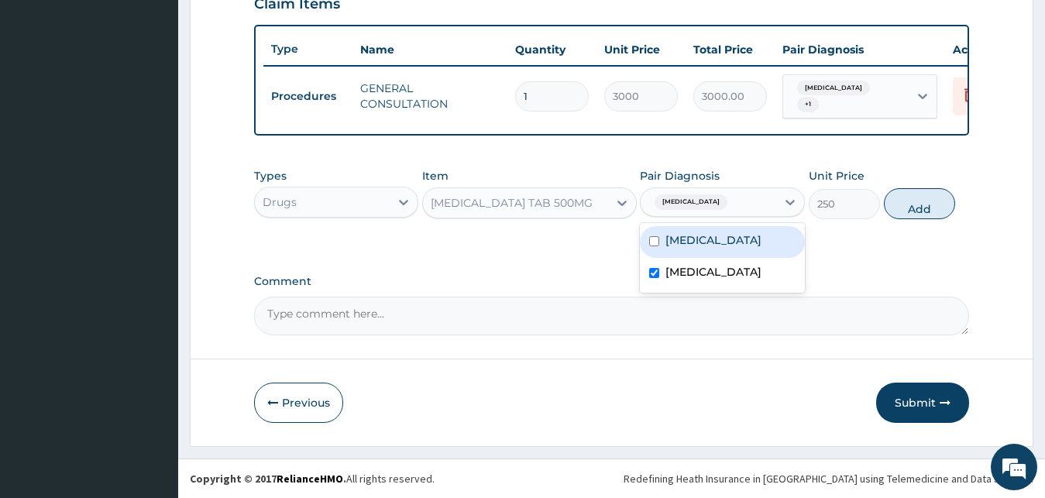
drag, startPoint x: 938, startPoint y: 198, endPoint x: 923, endPoint y: 204, distance: 15.7
click at [937, 198] on button "Add" at bounding box center [919, 203] width 71 height 31
type input "0"
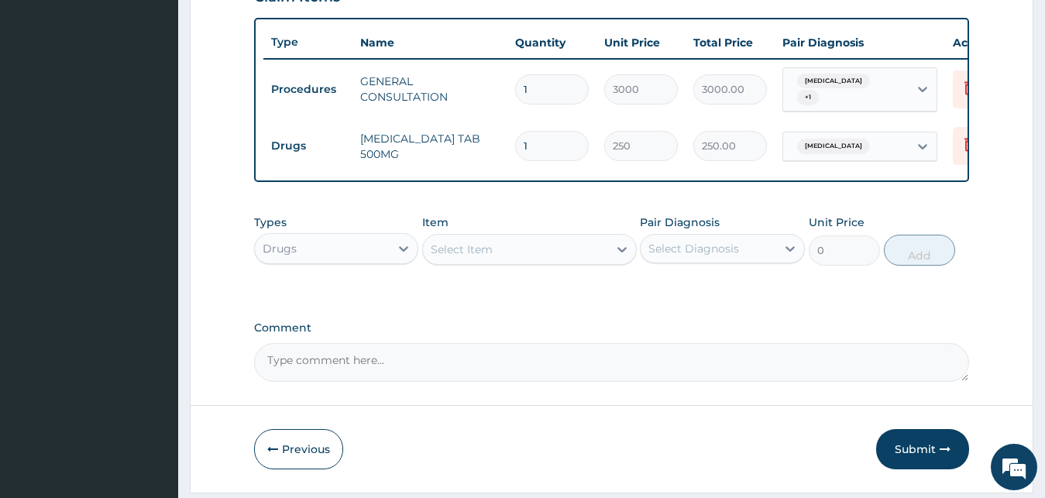
type input "10"
type input "2500.00"
type input "10"
click at [498, 258] on div "Select Item" at bounding box center [515, 249] width 185 height 25
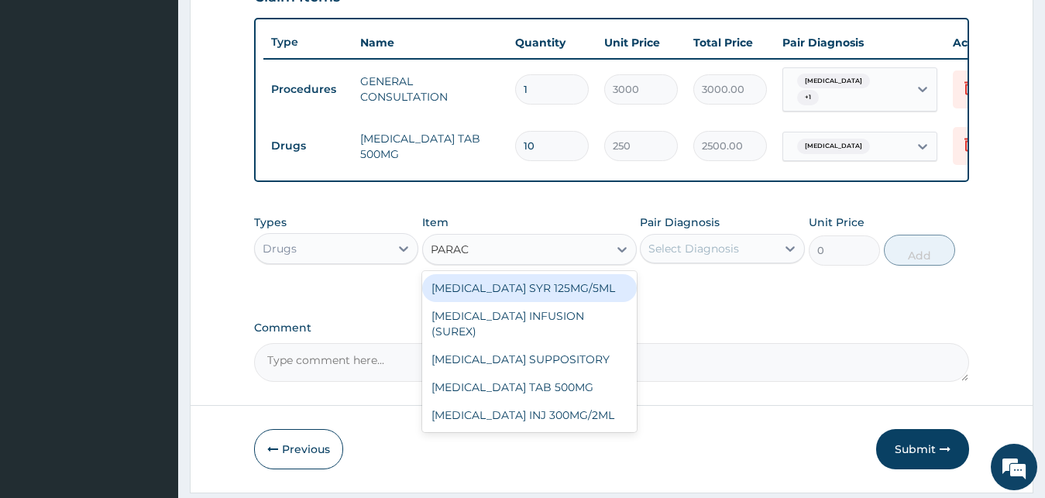
type input "PARACE"
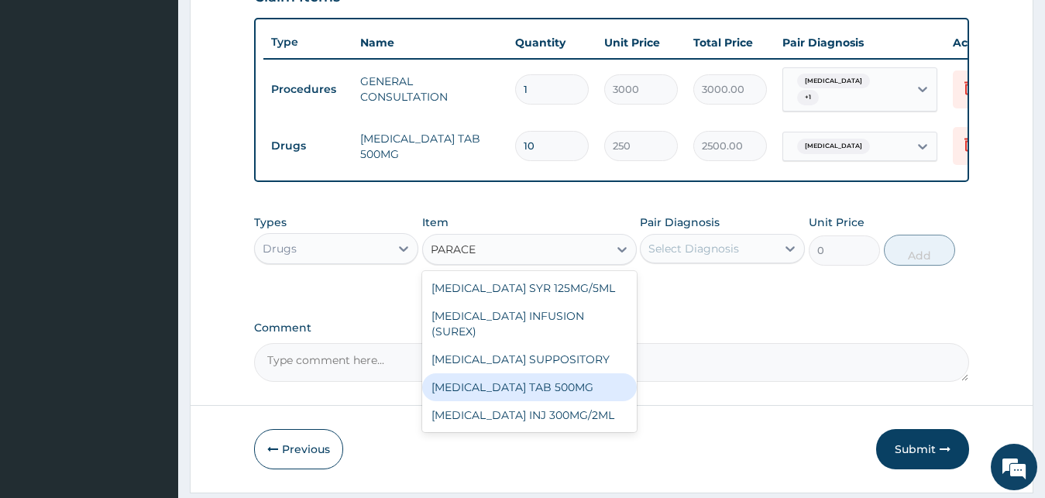
click at [569, 378] on div "[MEDICAL_DATA] TAB 500MG" at bounding box center [529, 387] width 215 height 28
type input "40"
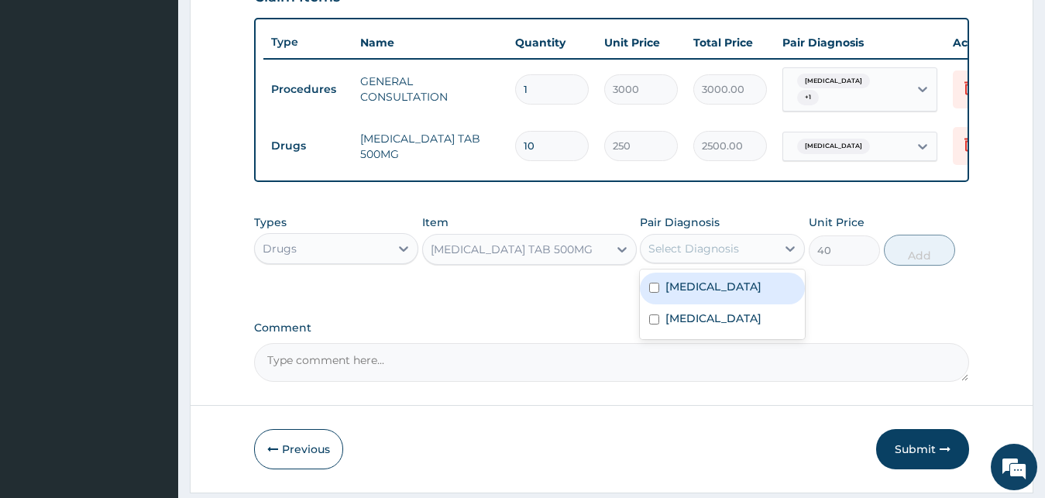
click at [755, 261] on div "Select Diagnosis" at bounding box center [709, 248] width 136 height 25
click at [715, 298] on div "[MEDICAL_DATA]" at bounding box center [722, 289] width 165 height 32
checkbox input "true"
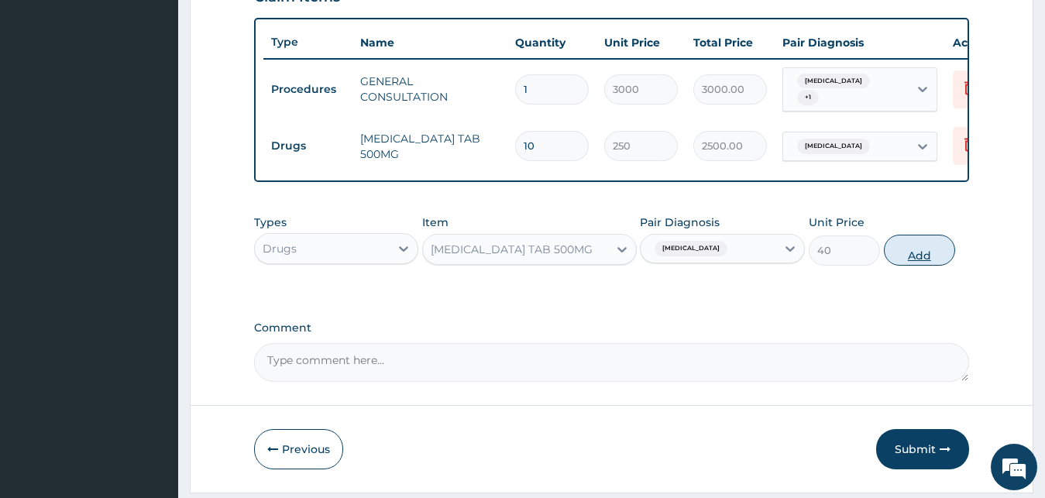
click at [896, 266] on button "Add" at bounding box center [919, 250] width 71 height 31
type input "0"
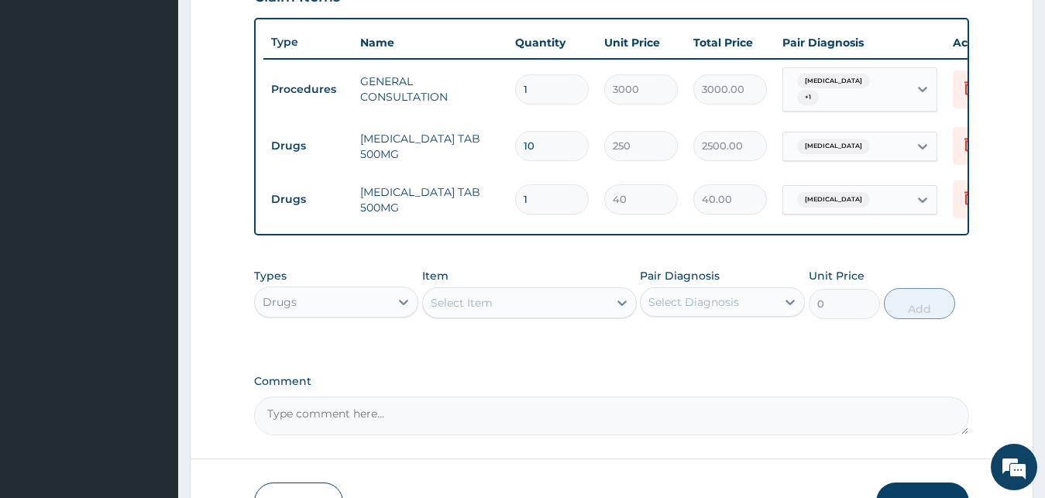
type input "18"
type input "720.00"
type input "18"
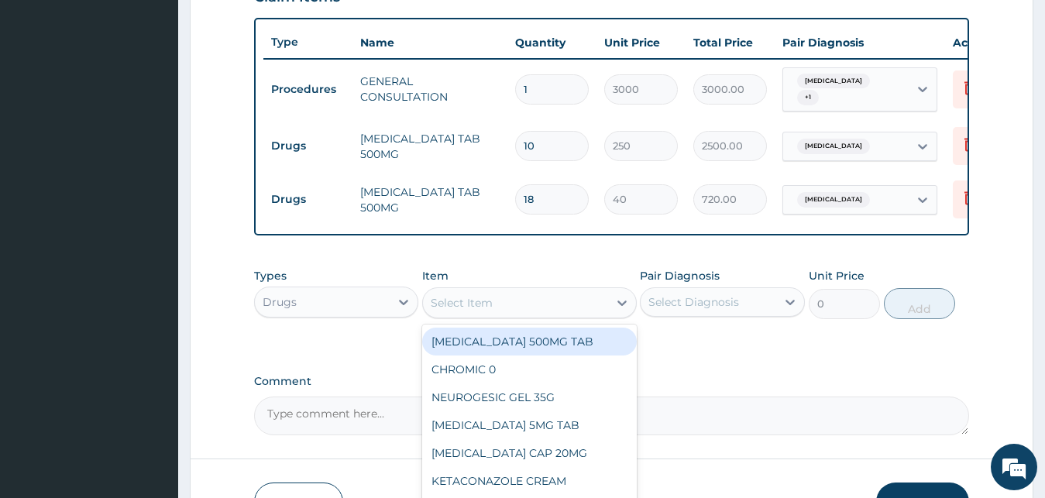
click at [478, 315] on div "Select Item" at bounding box center [515, 302] width 185 height 25
type input "[PERSON_NAME]"
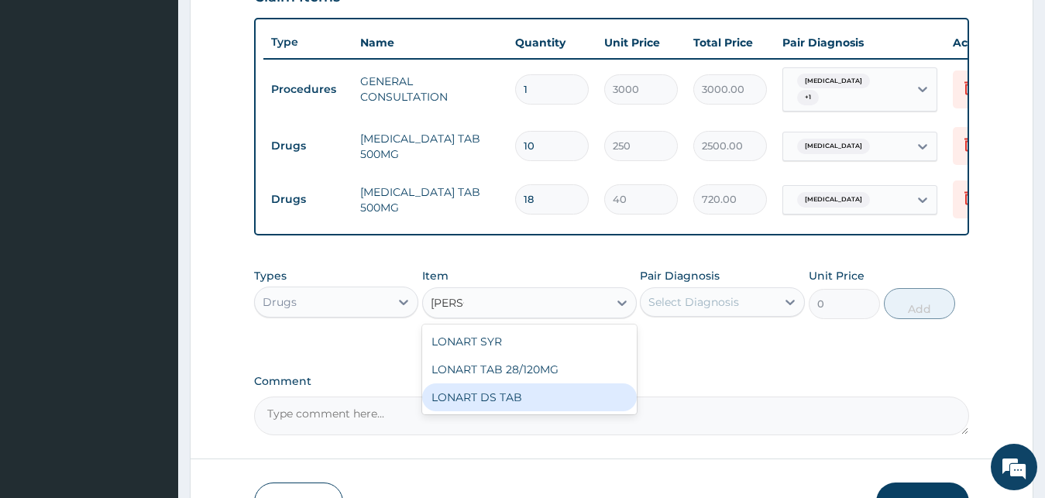
click at [515, 397] on div "LONART DS TAB" at bounding box center [529, 397] width 215 height 28
type input "3000"
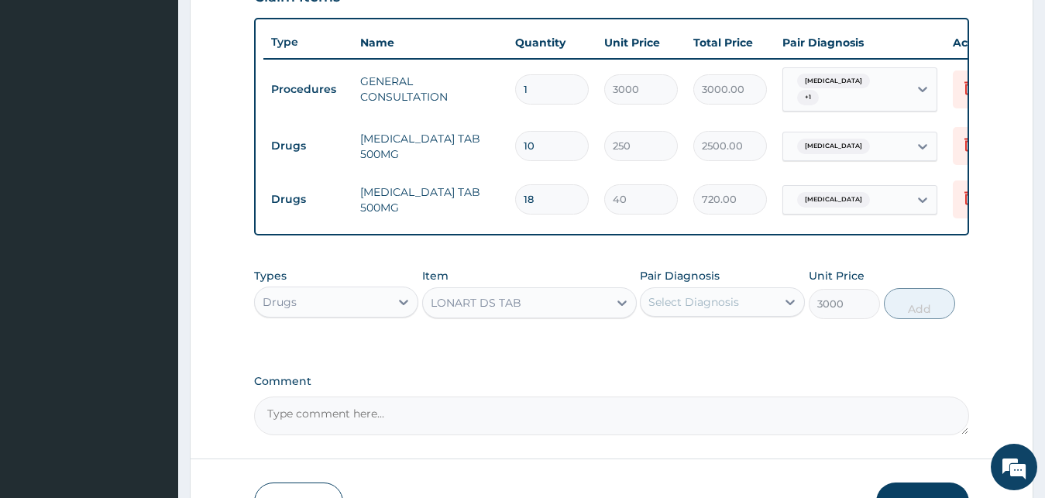
click at [732, 310] on div "Select Diagnosis" at bounding box center [693, 301] width 91 height 15
drag, startPoint x: 713, startPoint y: 363, endPoint x: 734, endPoint y: 356, distance: 21.1
click at [717, 358] on div "[MEDICAL_DATA]" at bounding box center [722, 342] width 165 height 32
checkbox input "true"
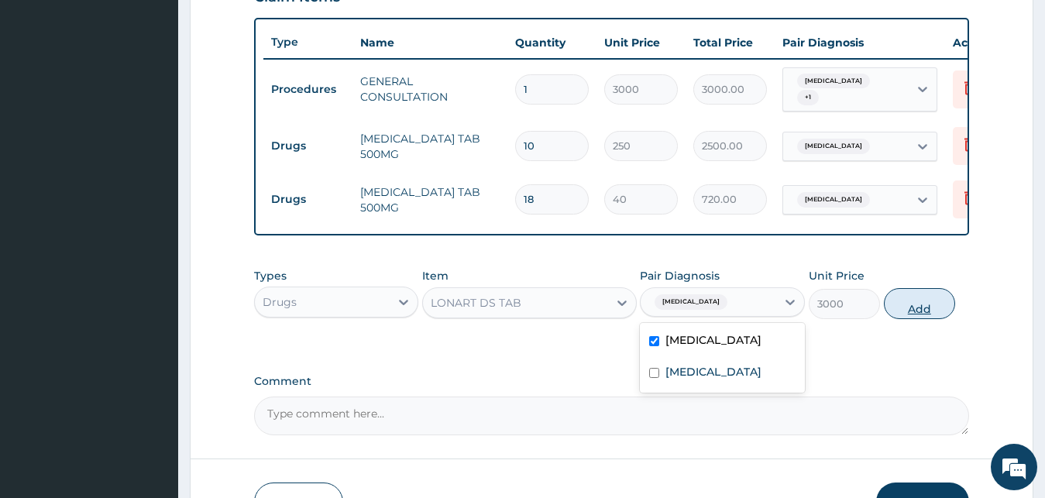
click at [913, 311] on button "Add" at bounding box center [919, 303] width 71 height 31
type input "0"
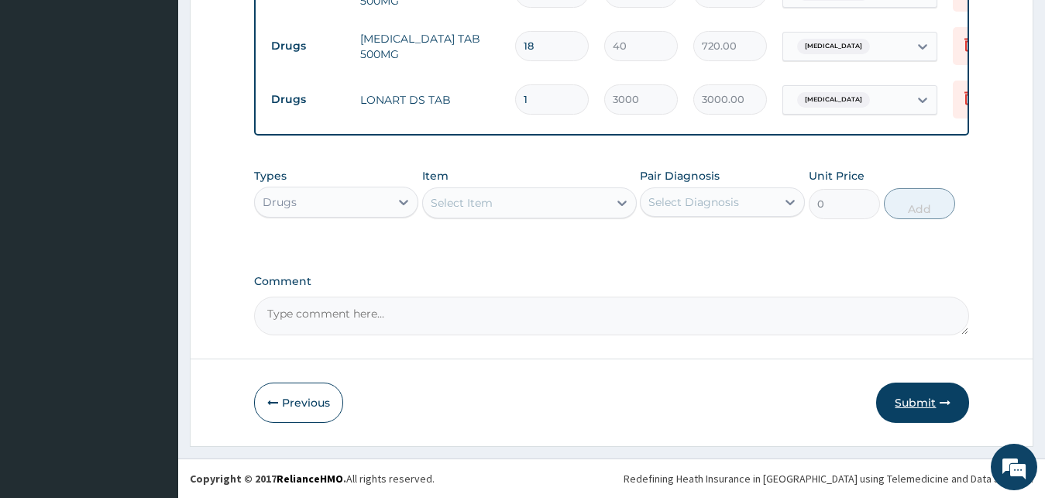
click at [948, 391] on button "Submit" at bounding box center [922, 403] width 93 height 40
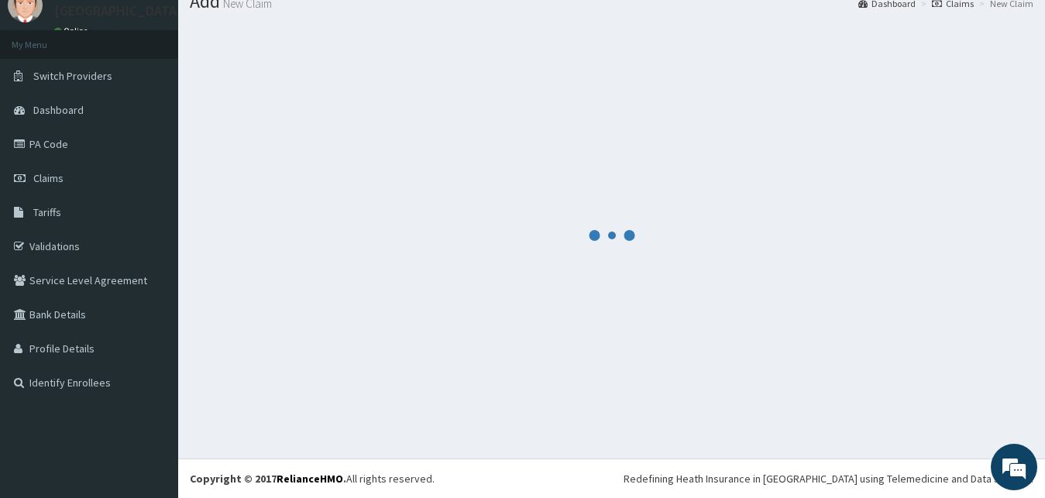
scroll to position [59, 0]
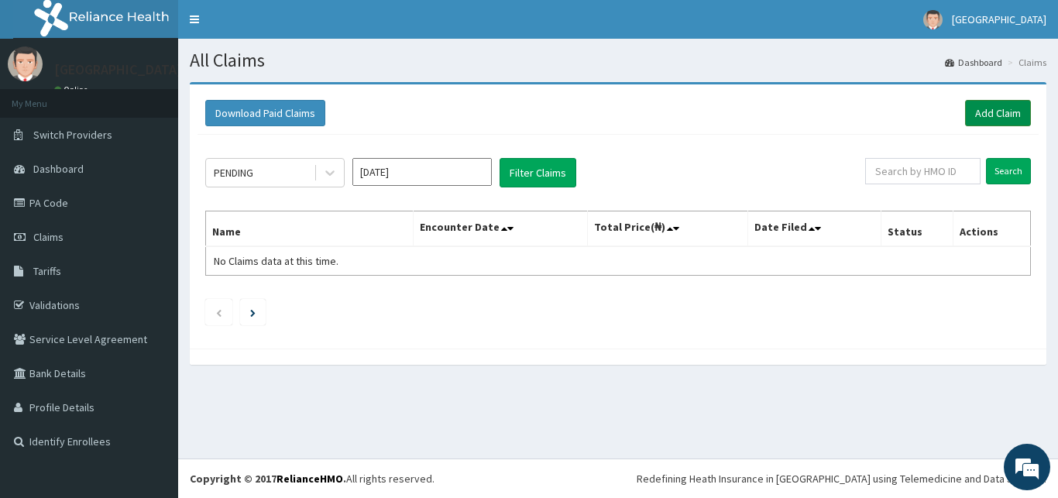
click at [985, 112] on link "Add Claim" at bounding box center [998, 113] width 66 height 26
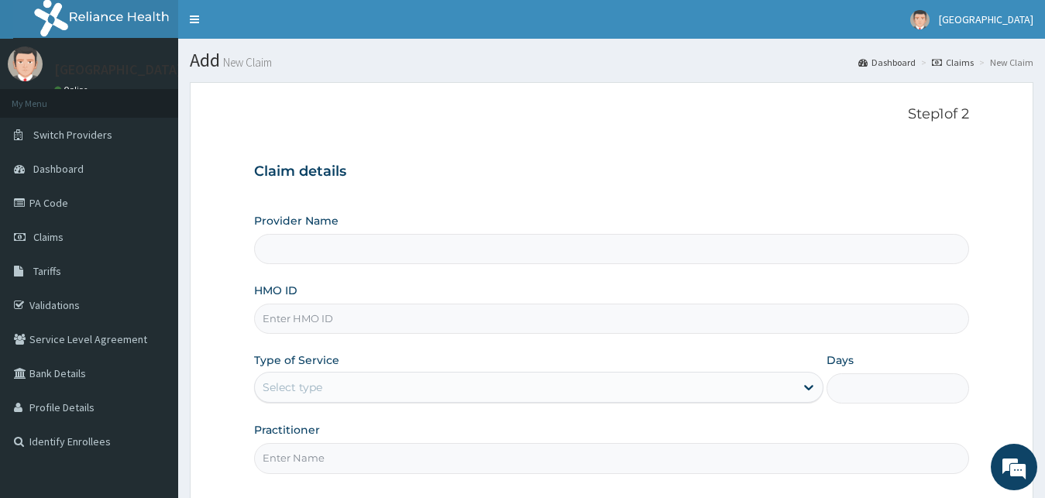
type input "[GEOGRAPHIC_DATA]"
paste input "KAN/10124/B"
type input "KAN/10124/B"
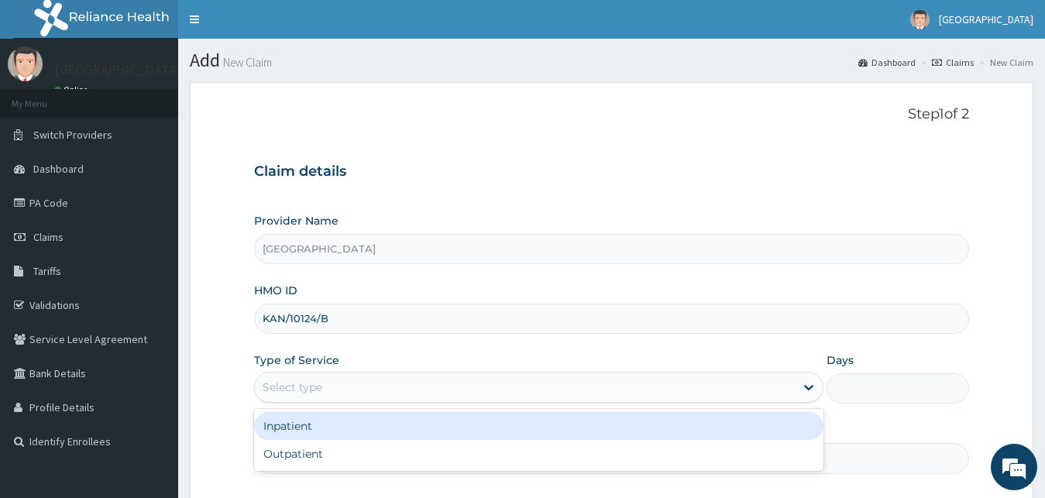
click at [284, 378] on div "Select type" at bounding box center [525, 387] width 541 height 25
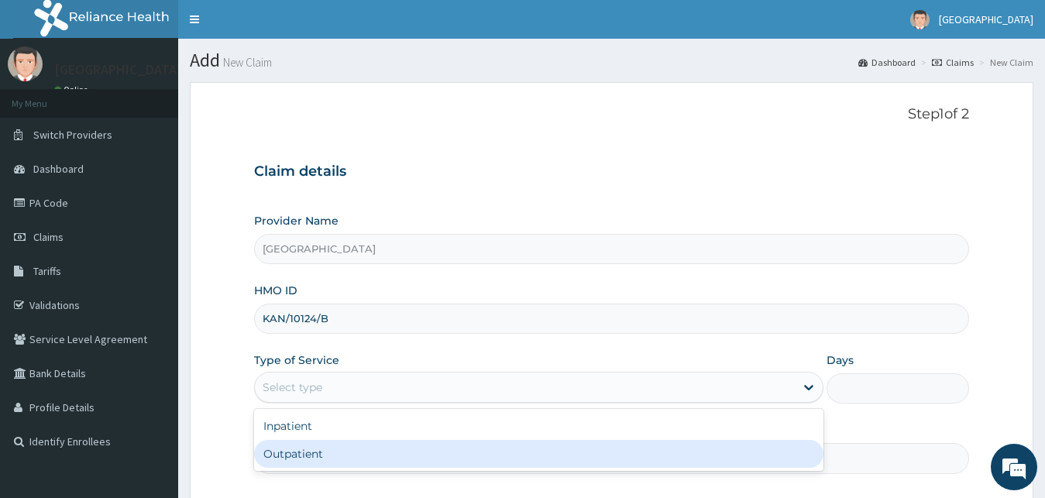
click at [304, 458] on div "Outpatient" at bounding box center [539, 454] width 570 height 28
type input "1"
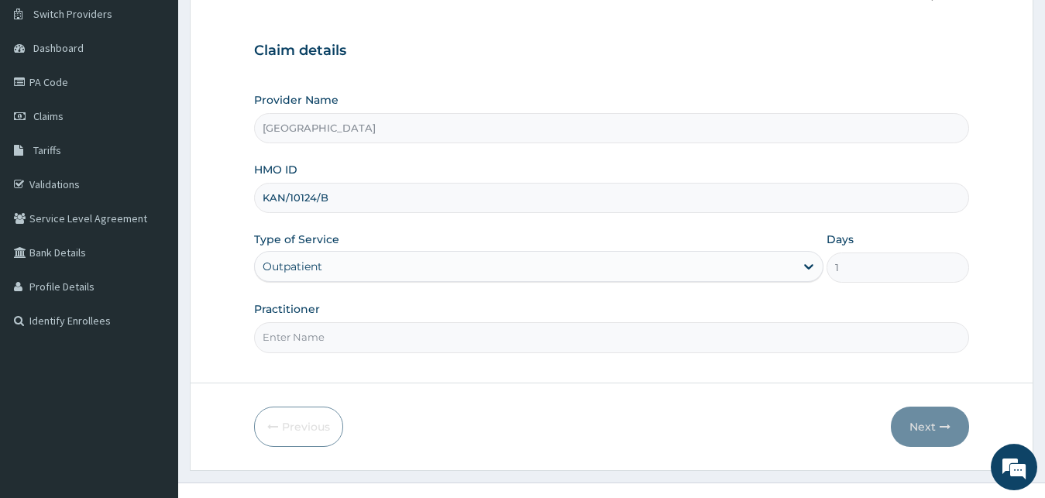
scroll to position [145, 0]
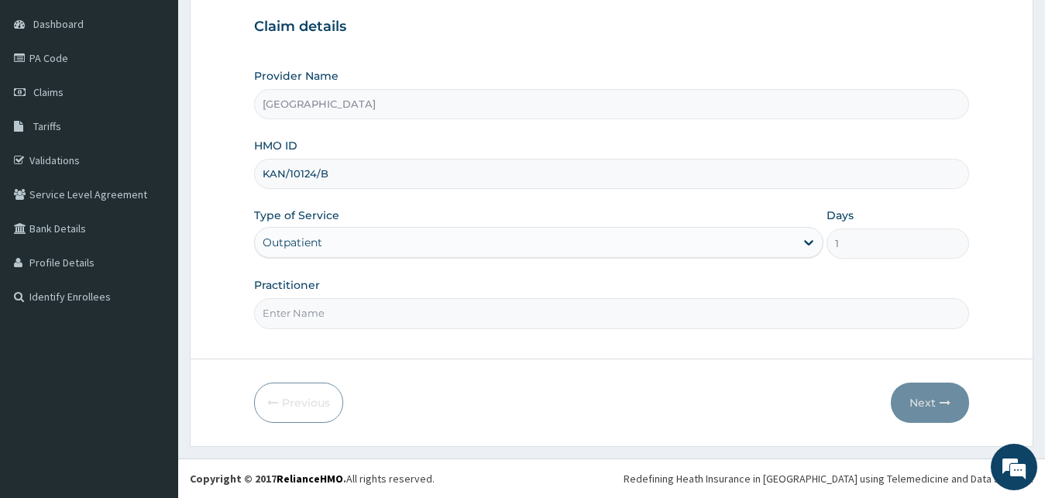
click at [315, 315] on input "Practitioner" at bounding box center [612, 313] width 716 height 30
type input "DR JAMES"
click at [946, 409] on button "Next" at bounding box center [930, 403] width 78 height 40
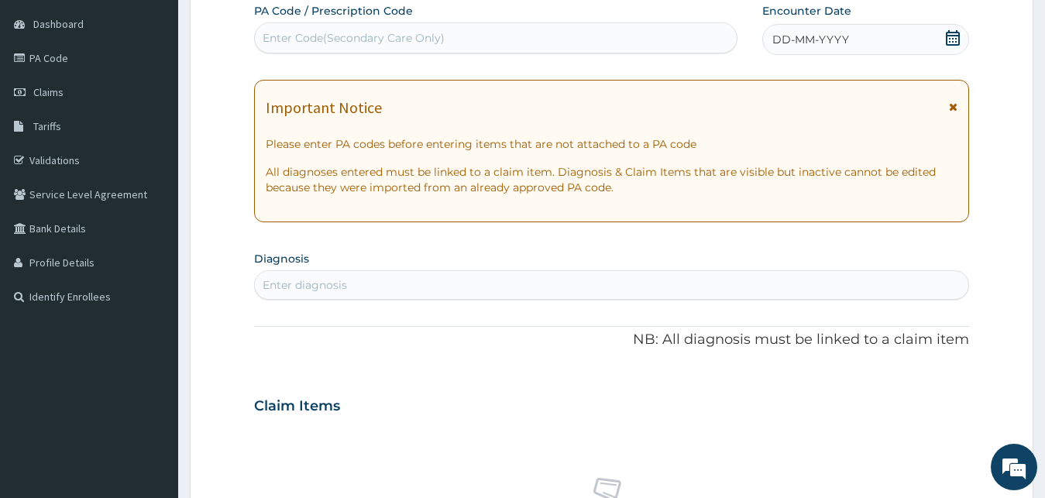
click at [796, 42] on span "DD-MM-YYYY" at bounding box center [810, 39] width 77 height 15
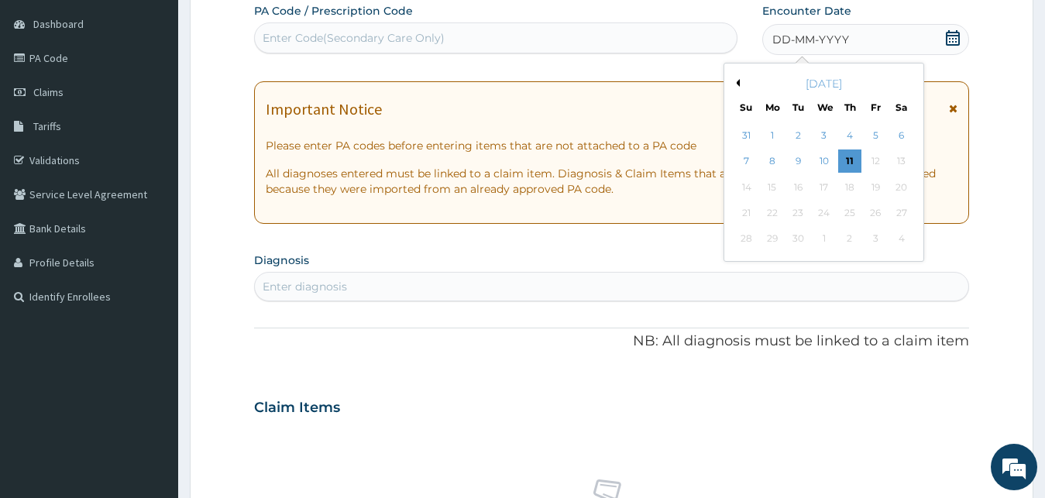
click at [737, 81] on button "Previous Month" at bounding box center [736, 83] width 8 height 8
click at [735, 241] on div "24" at bounding box center [746, 239] width 23 height 23
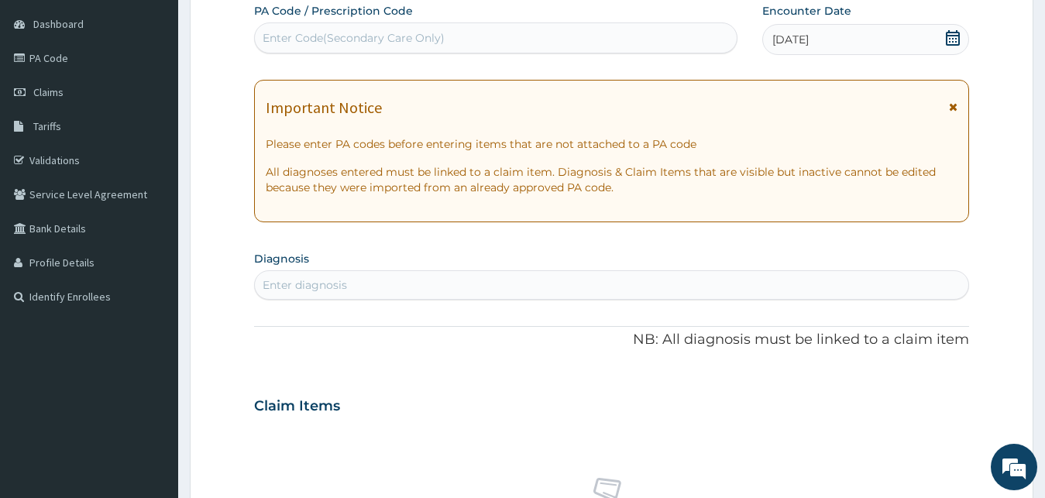
click at [430, 287] on div "Enter diagnosis" at bounding box center [612, 285] width 714 height 25
type input "MALAR"
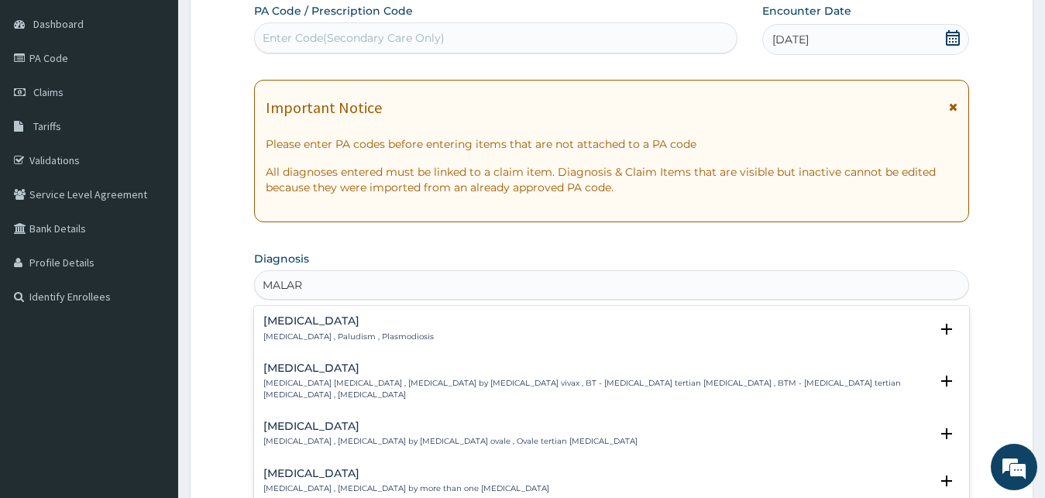
click at [313, 337] on p "Malaria , Paludism , Plasmodiosis" at bounding box center [348, 337] width 170 height 11
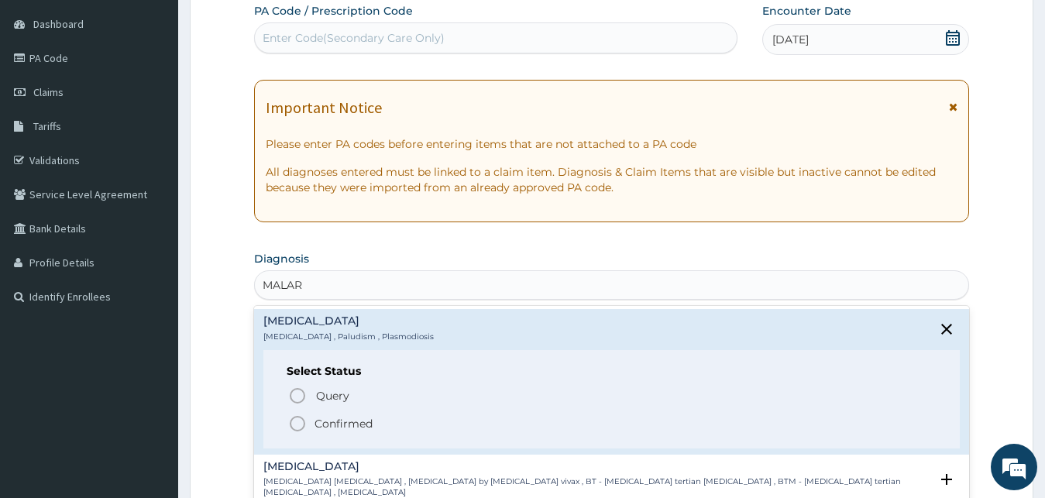
click at [347, 424] on p "Confirmed" at bounding box center [344, 423] width 58 height 15
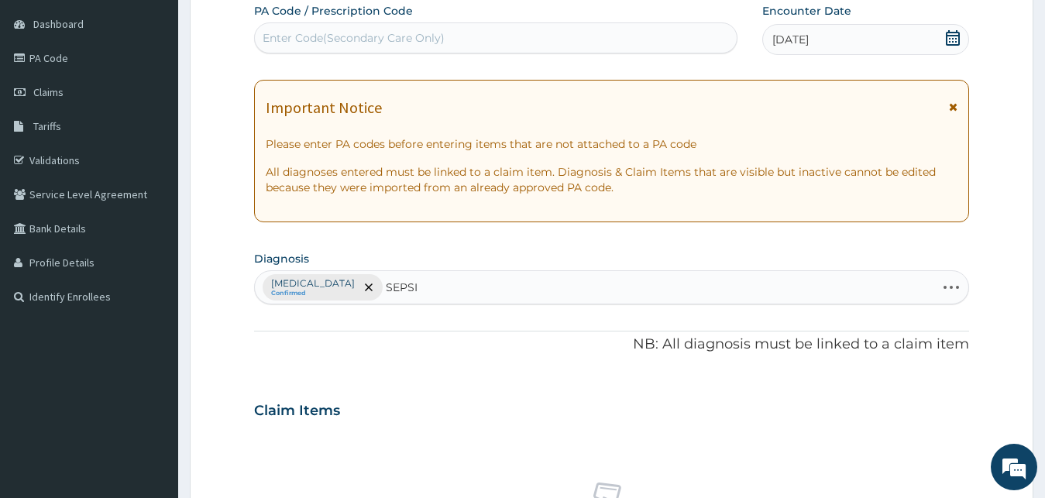
type input "SEPSIS"
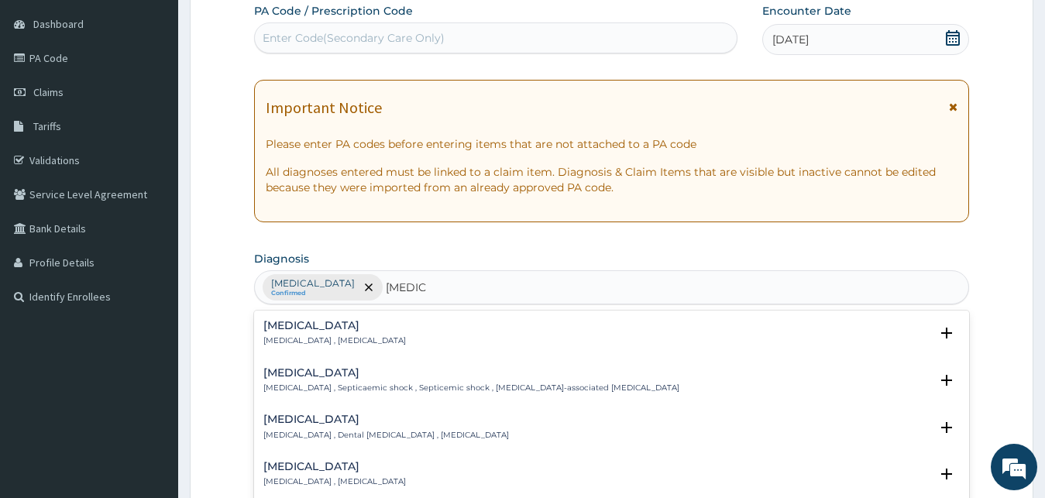
click at [321, 335] on div "Sepsis Systemic infection , Sepsis" at bounding box center [334, 333] width 143 height 27
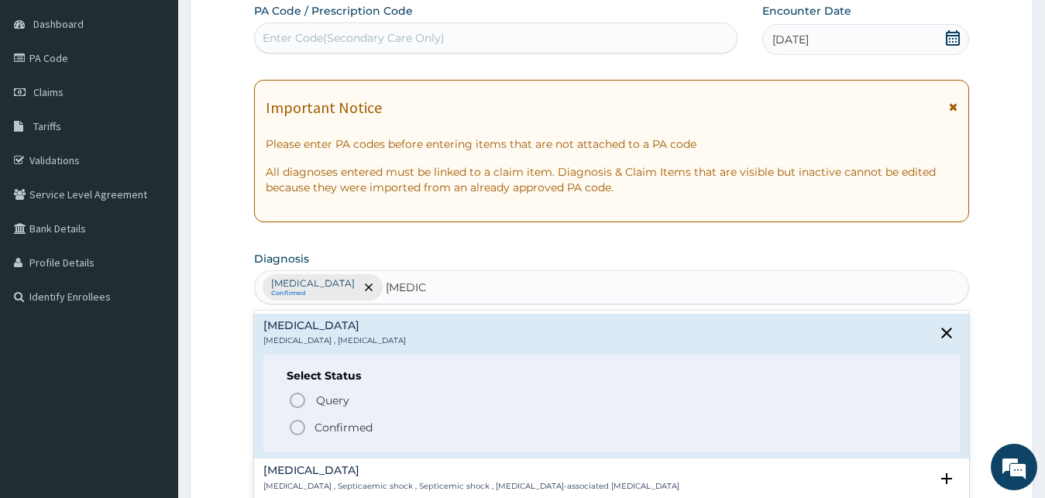
click at [351, 427] on p "Confirmed" at bounding box center [344, 427] width 58 height 15
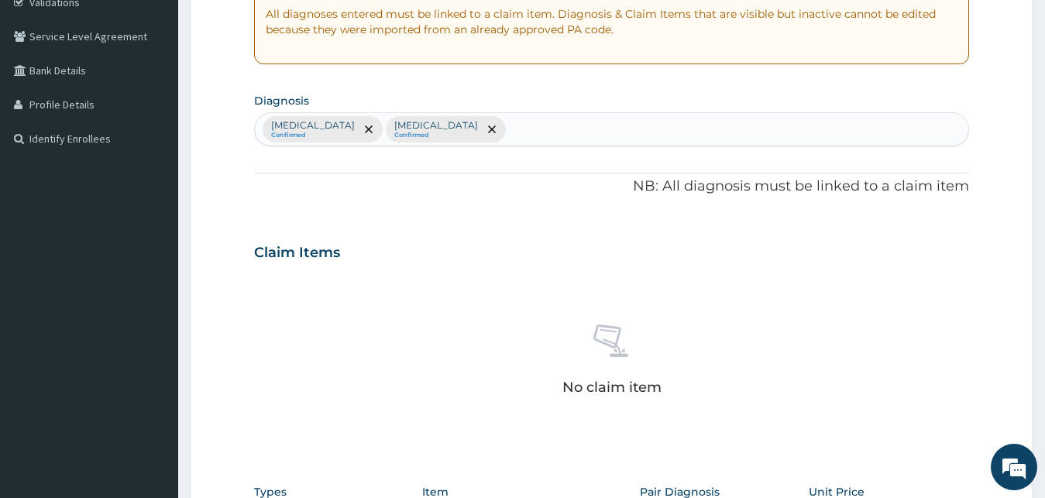
scroll to position [619, 0]
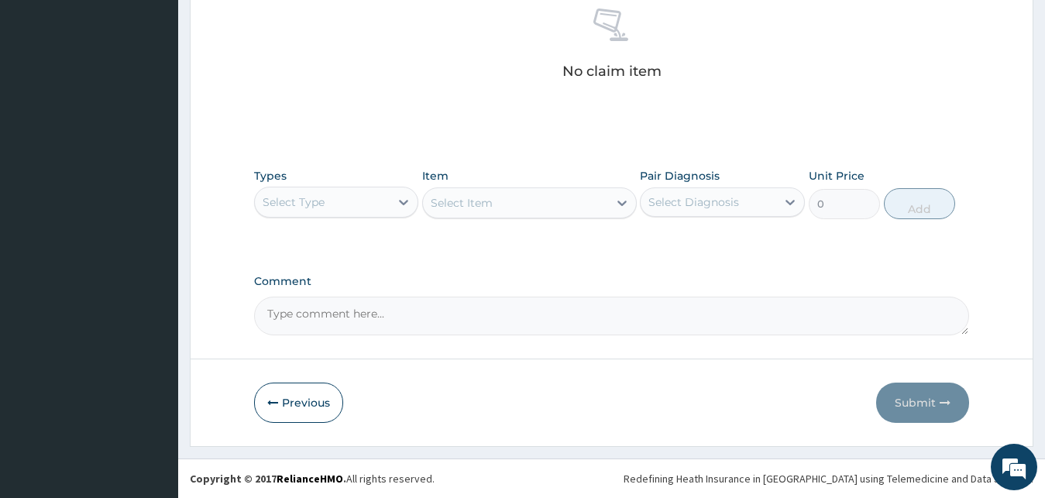
drag, startPoint x: 332, startPoint y: 198, endPoint x: 332, endPoint y: 208, distance: 10.1
click at [332, 208] on div "Select Type" at bounding box center [323, 202] width 136 height 25
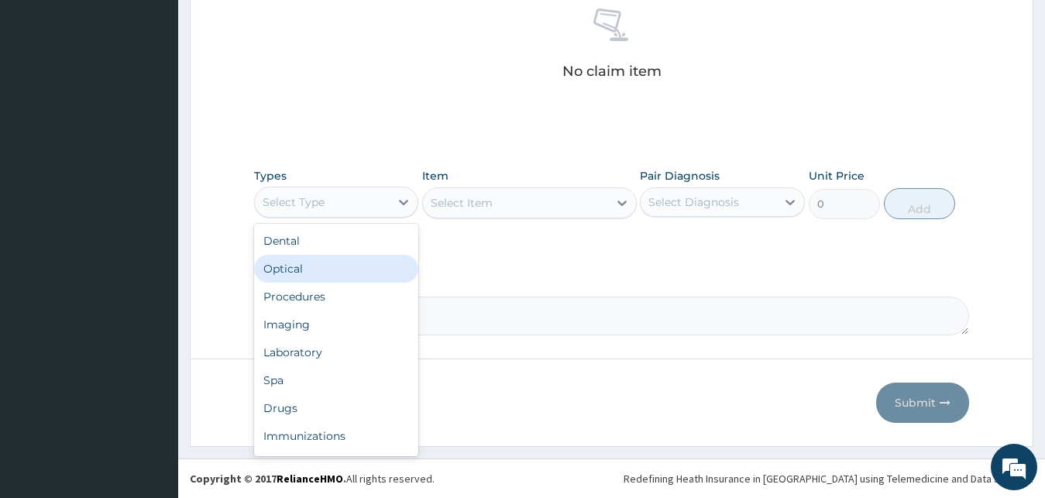
click at [335, 283] on div "Dental Optical Procedures Imaging Laboratory Spa Drugs Immunizations Others Gym" at bounding box center [336, 340] width 165 height 232
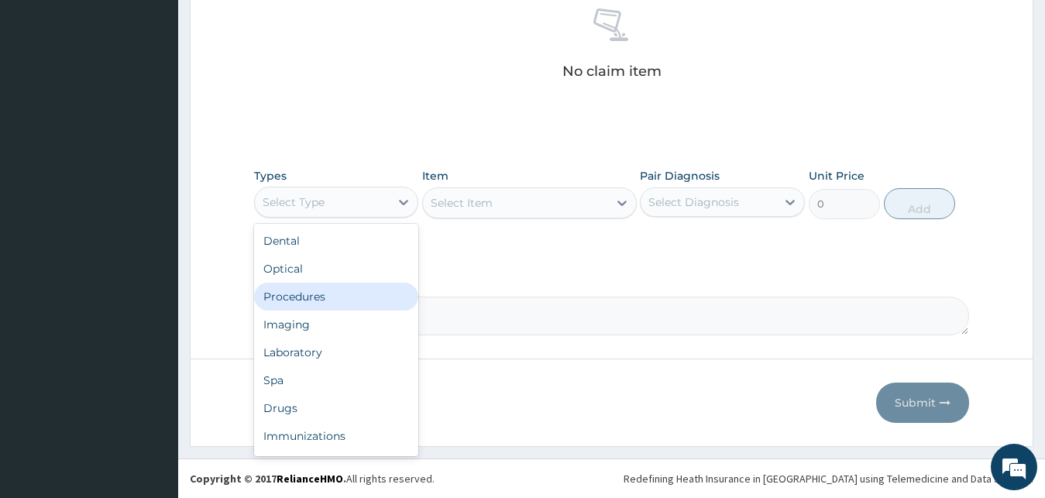
click at [315, 295] on div "Procedures" at bounding box center [336, 297] width 165 height 28
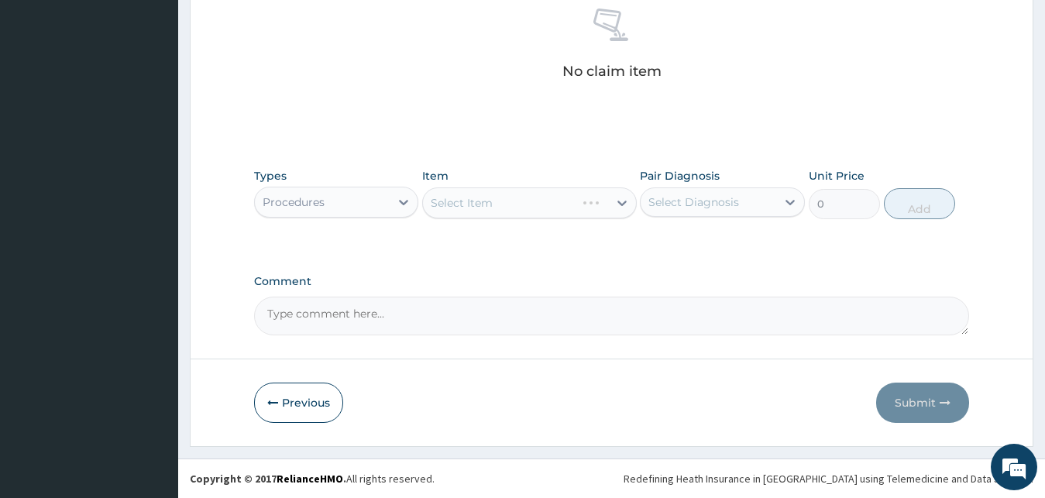
click at [511, 210] on div "Select Item" at bounding box center [529, 202] width 215 height 31
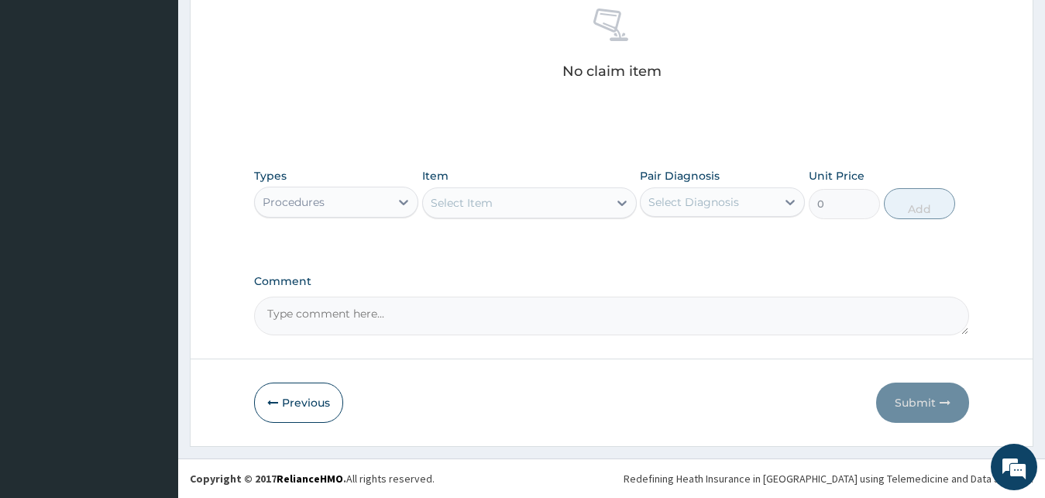
click at [513, 210] on div "Select Item" at bounding box center [515, 203] width 185 height 25
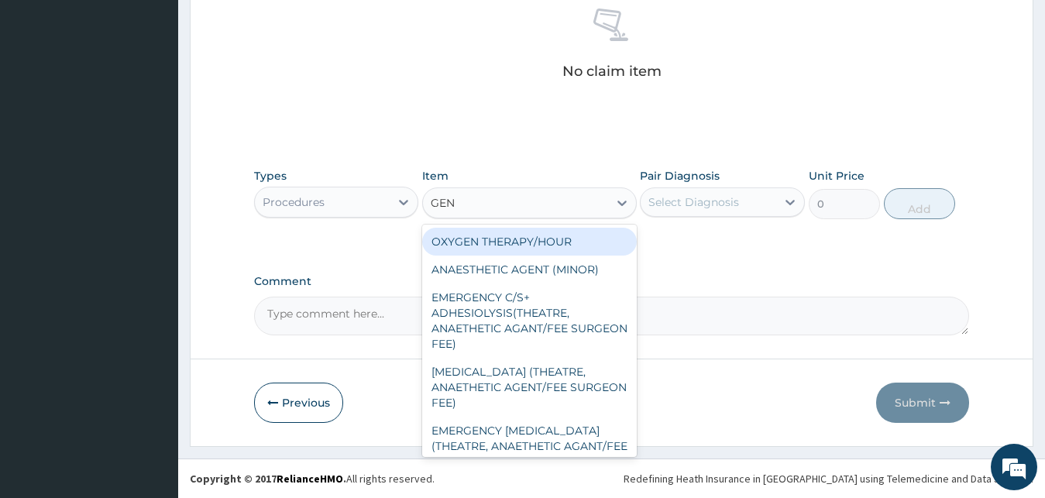
type input "GENE"
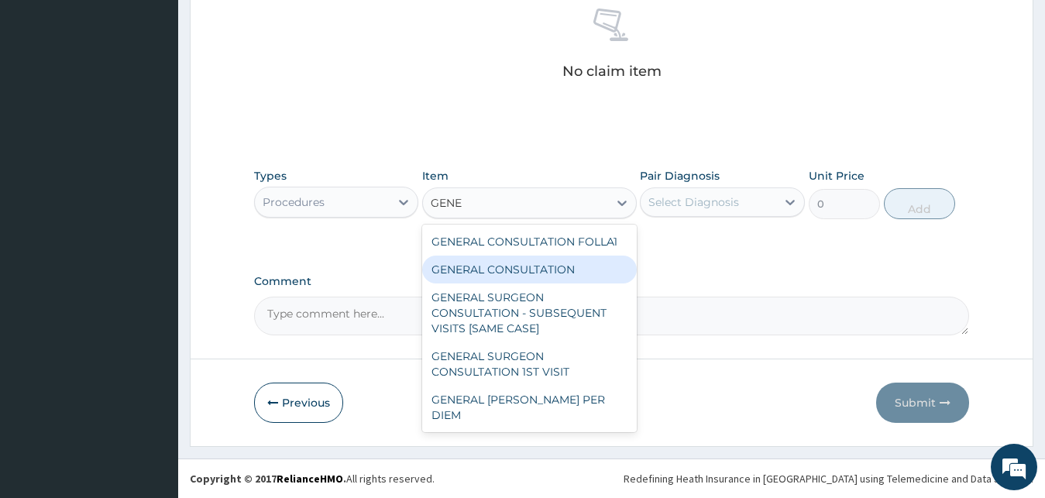
drag, startPoint x: 480, startPoint y: 263, endPoint x: 603, endPoint y: 256, distance: 124.1
click at [480, 263] on div "GENERAL CONSULTATION" at bounding box center [529, 270] width 215 height 28
type input "3000"
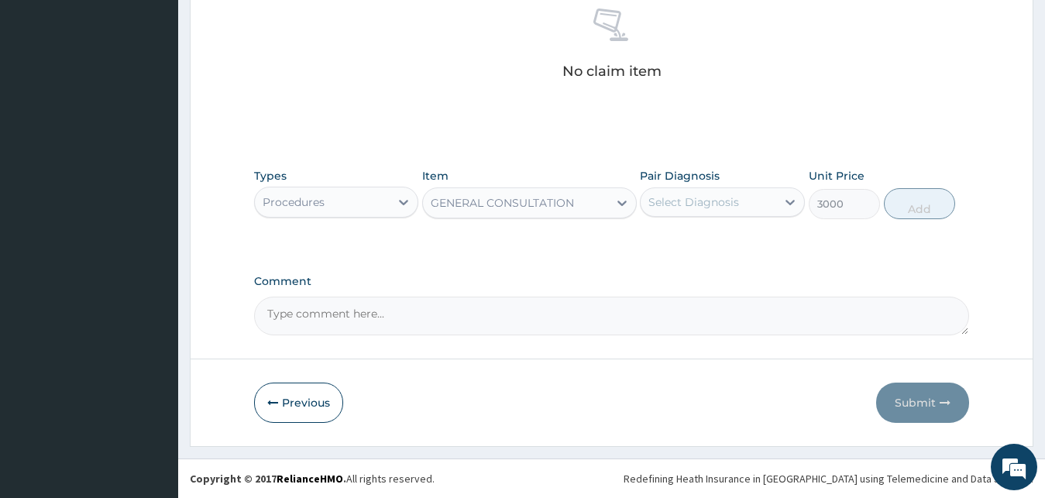
click at [738, 202] on div "Select Diagnosis" at bounding box center [709, 202] width 136 height 25
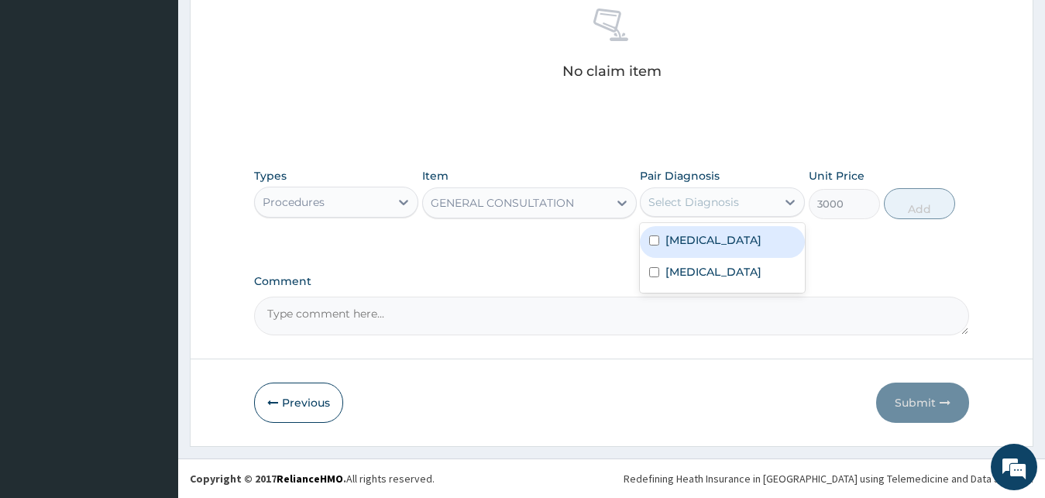
click at [733, 232] on div "Malaria" at bounding box center [722, 242] width 165 height 32
checkbox input "true"
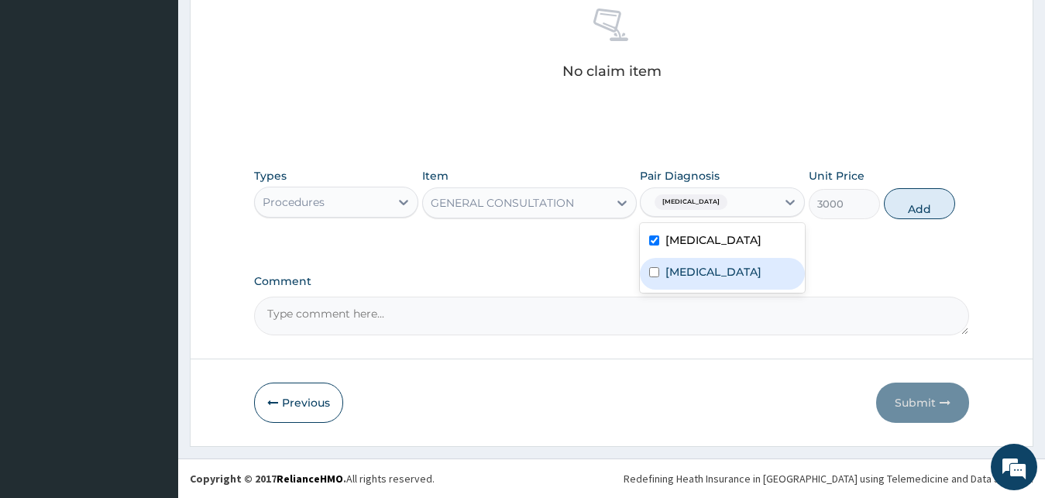
click at [720, 272] on div "Sepsis" at bounding box center [722, 274] width 165 height 32
checkbox input "true"
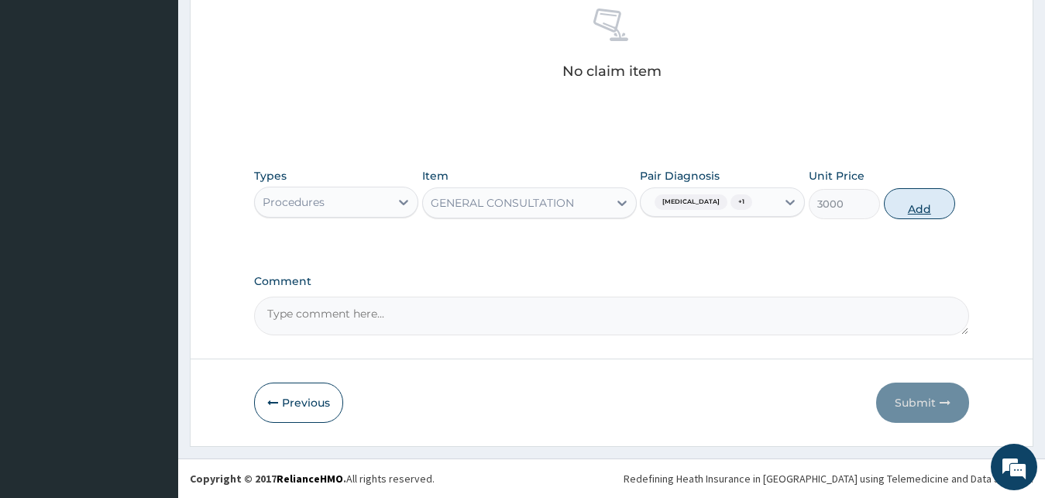
click at [924, 200] on button "Add" at bounding box center [919, 203] width 71 height 31
type input "0"
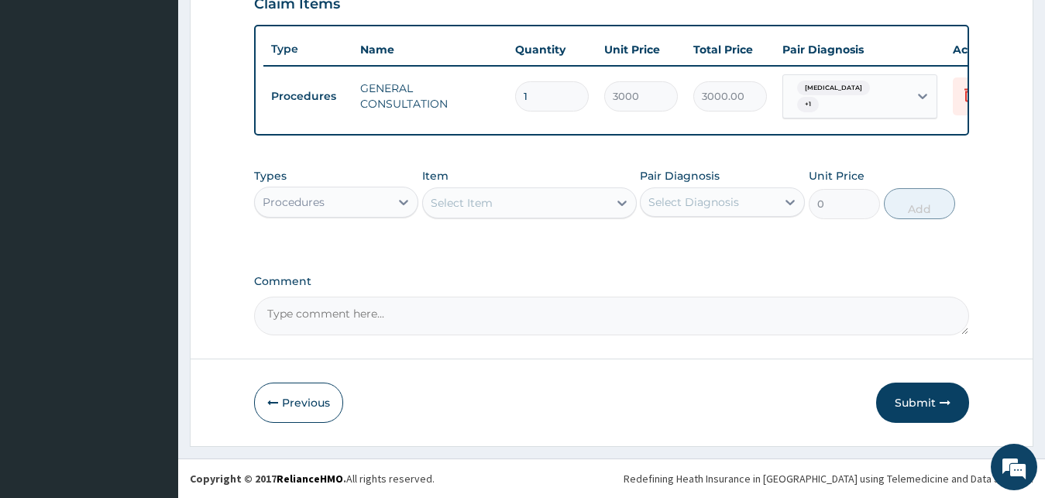
scroll to position [559, 0]
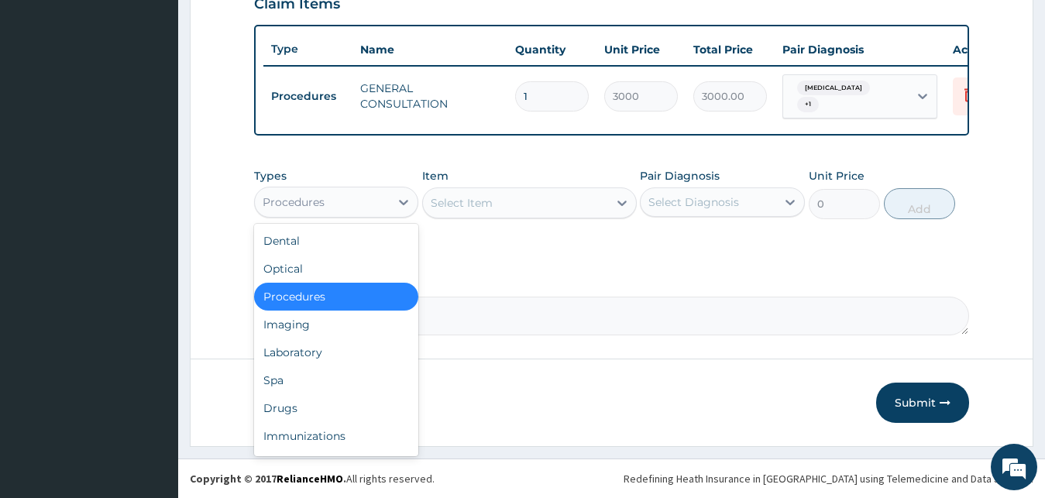
click at [357, 193] on div "Procedures" at bounding box center [323, 202] width 136 height 25
click at [317, 405] on div "Drugs" at bounding box center [336, 408] width 165 height 28
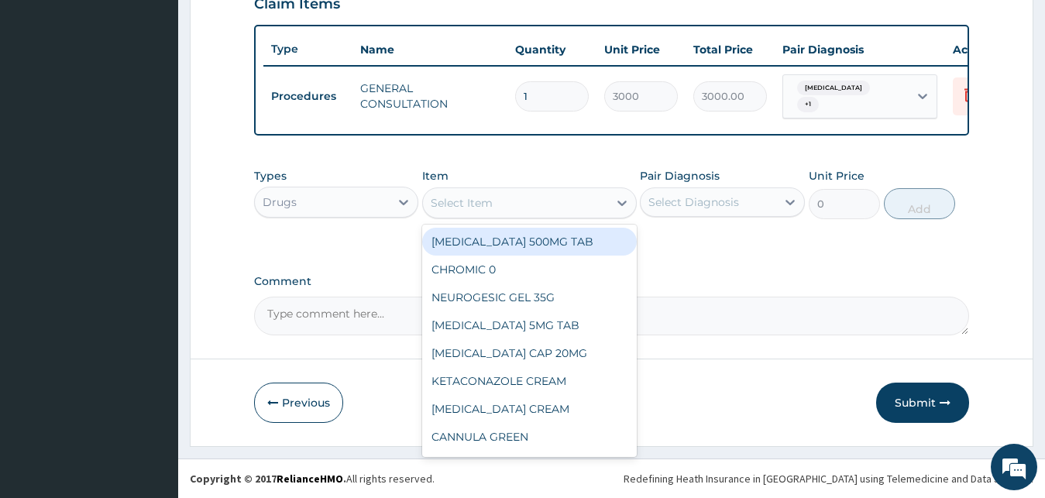
click at [460, 208] on div "Select Item" at bounding box center [462, 202] width 62 height 15
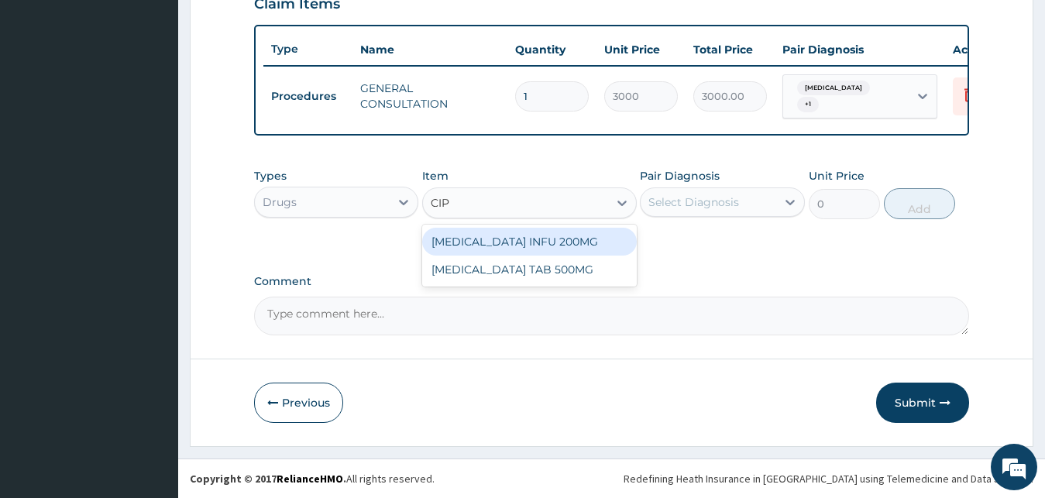
type input "CIPR"
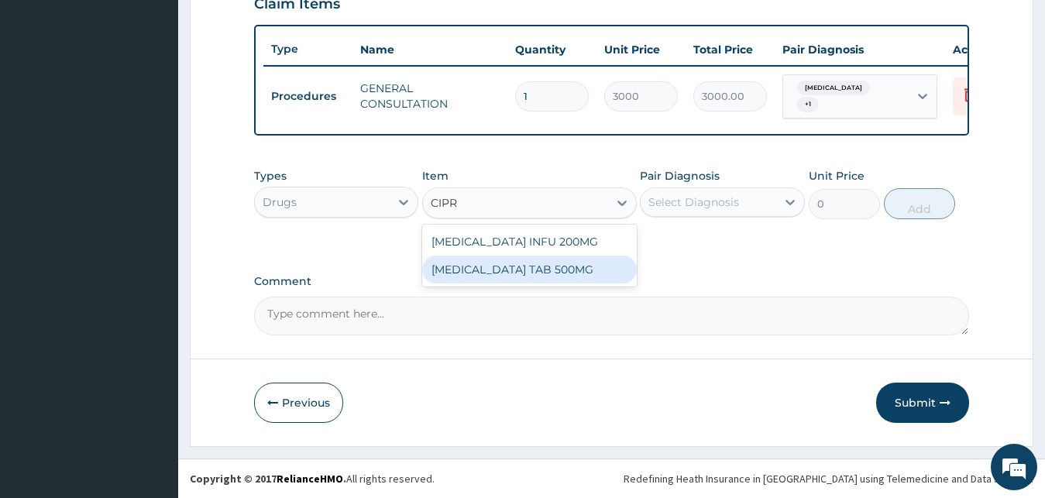
click at [551, 277] on div "CIPROFLOXACIN TAB 500MG" at bounding box center [529, 270] width 215 height 28
type input "250"
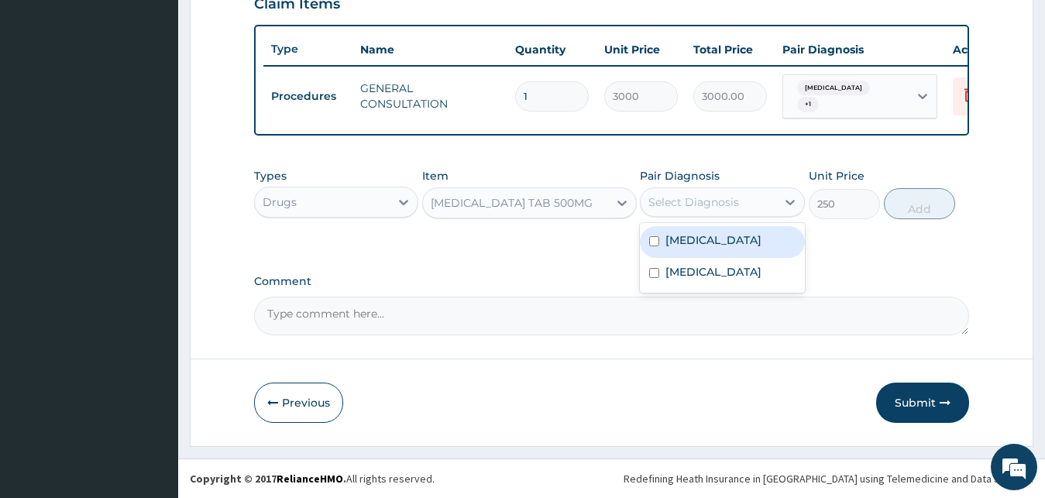
click at [710, 205] on div "Select Diagnosis" at bounding box center [693, 201] width 91 height 15
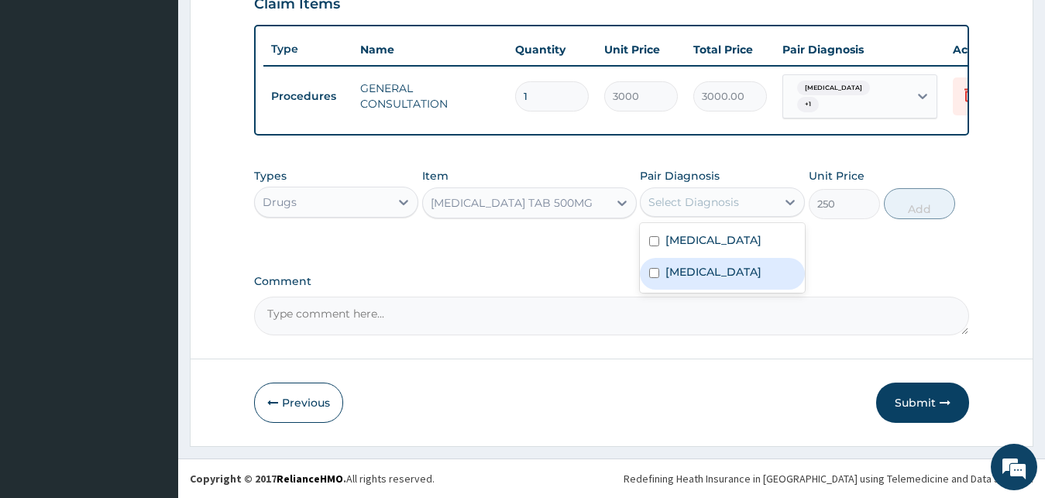
click at [711, 280] on div "Sepsis" at bounding box center [722, 274] width 165 height 32
checkbox input "true"
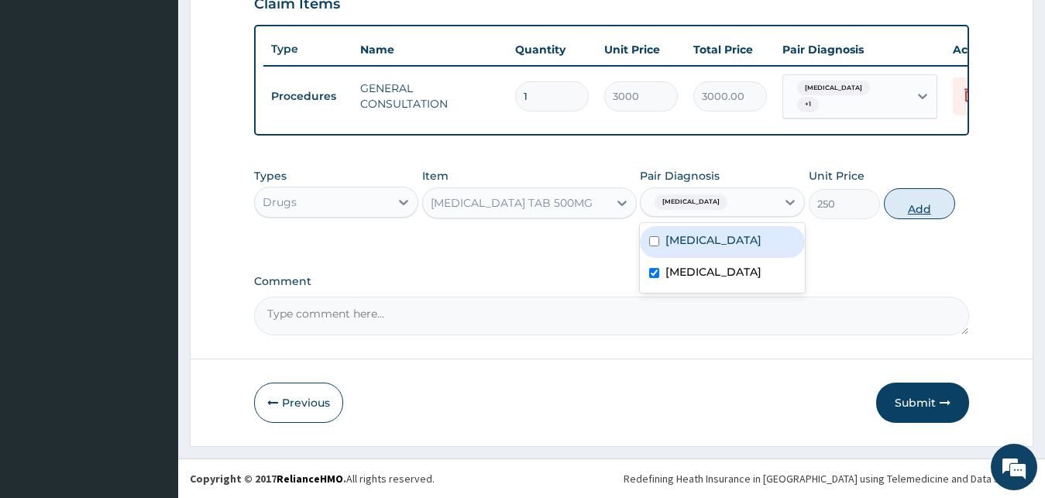
click at [916, 206] on button "Add" at bounding box center [919, 203] width 71 height 31
type input "0"
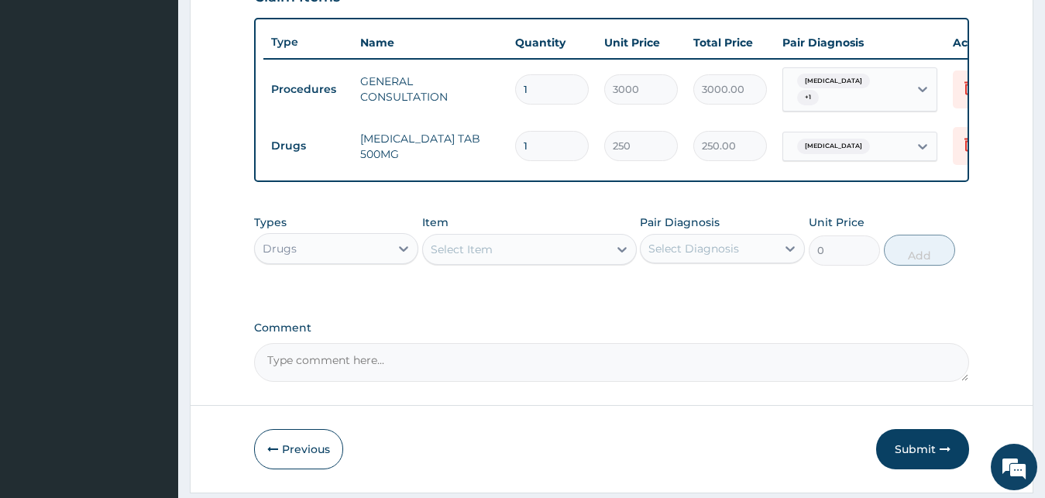
type input "10"
type input "2500.00"
type input "10"
click at [554, 262] on div "Select Item" at bounding box center [515, 249] width 185 height 25
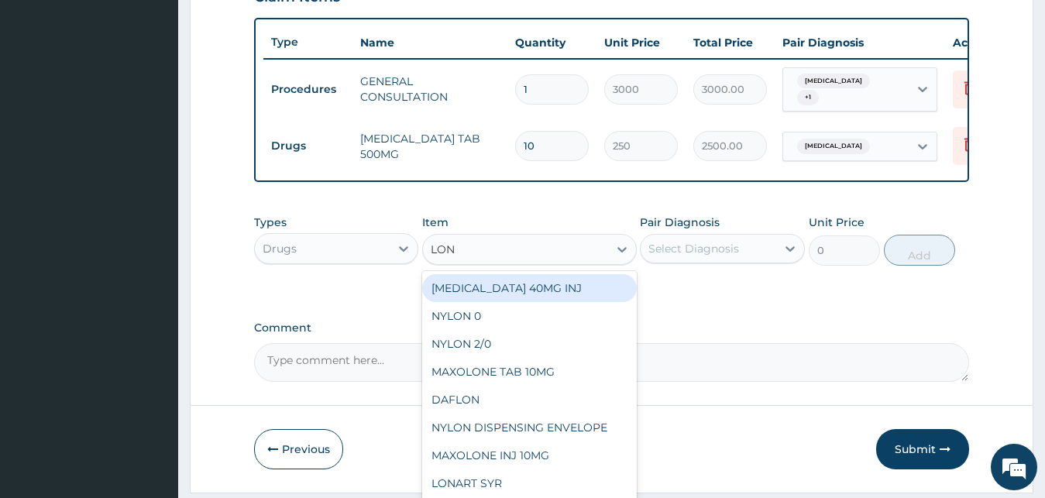
type input "LONA"
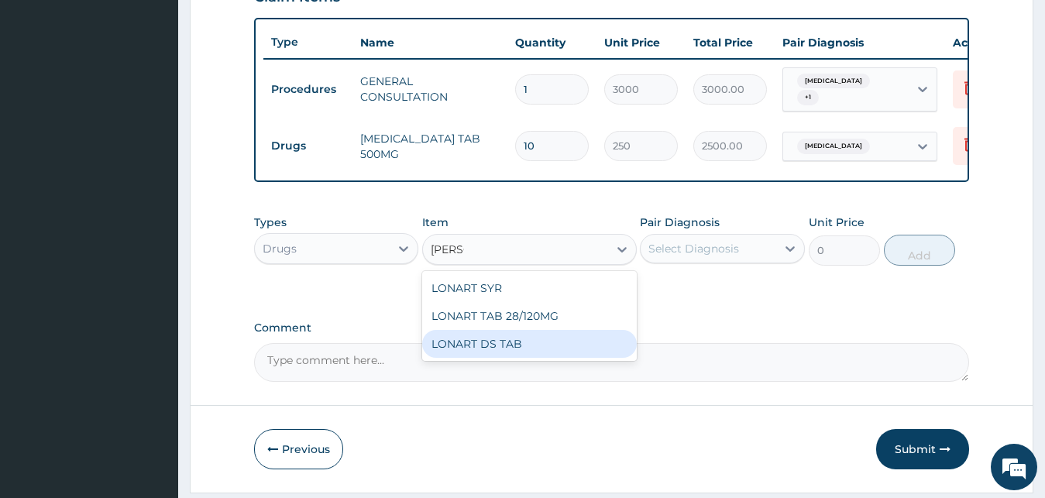
click at [528, 355] on div "LONART DS TAB" at bounding box center [529, 344] width 215 height 28
type input "3000"
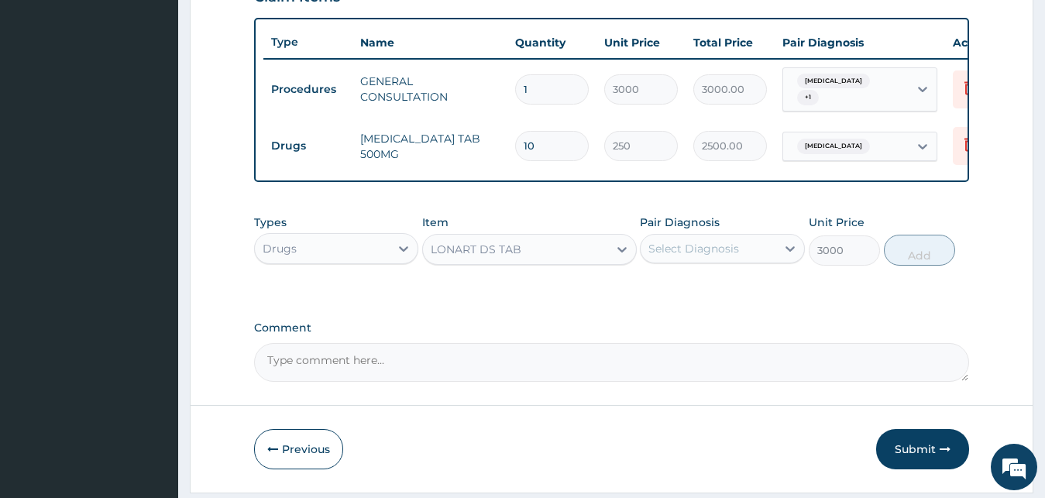
click at [716, 266] on div "Pair Diagnosis Select Diagnosis" at bounding box center [722, 240] width 165 height 51
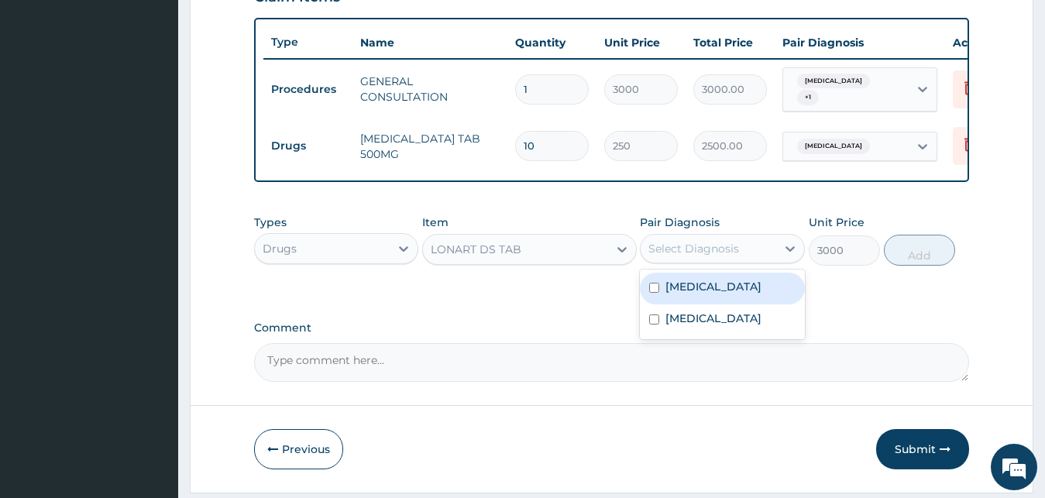
click at [716, 256] on div "Select Diagnosis" at bounding box center [693, 248] width 91 height 15
click at [715, 302] on div "Malaria" at bounding box center [722, 289] width 165 height 32
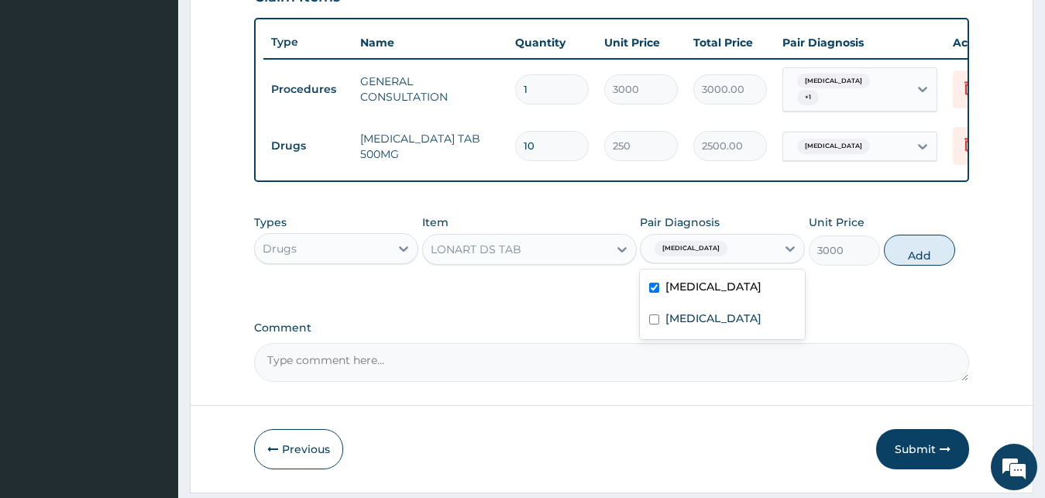
checkbox input "true"
click at [927, 263] on button "Add" at bounding box center [919, 250] width 71 height 31
type input "0"
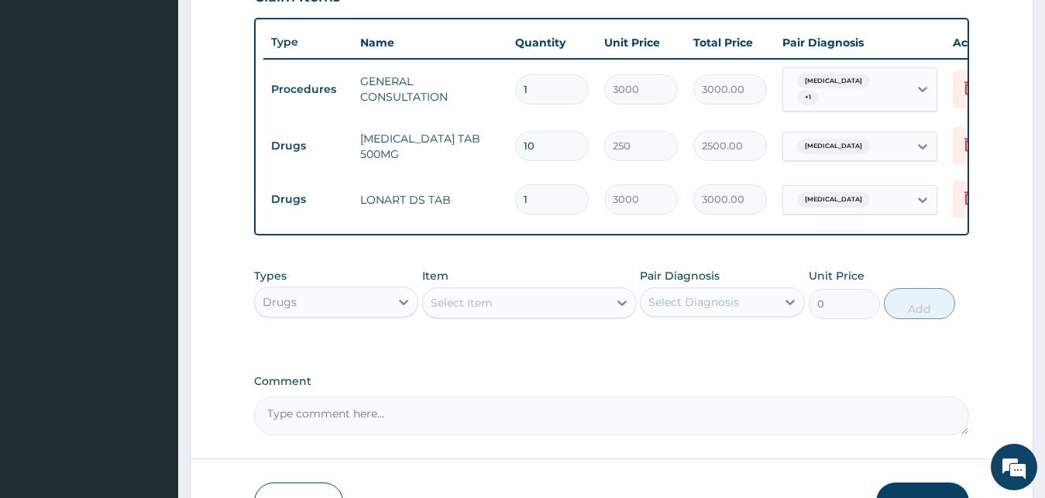
click at [524, 315] on div "Select Item" at bounding box center [515, 302] width 185 height 25
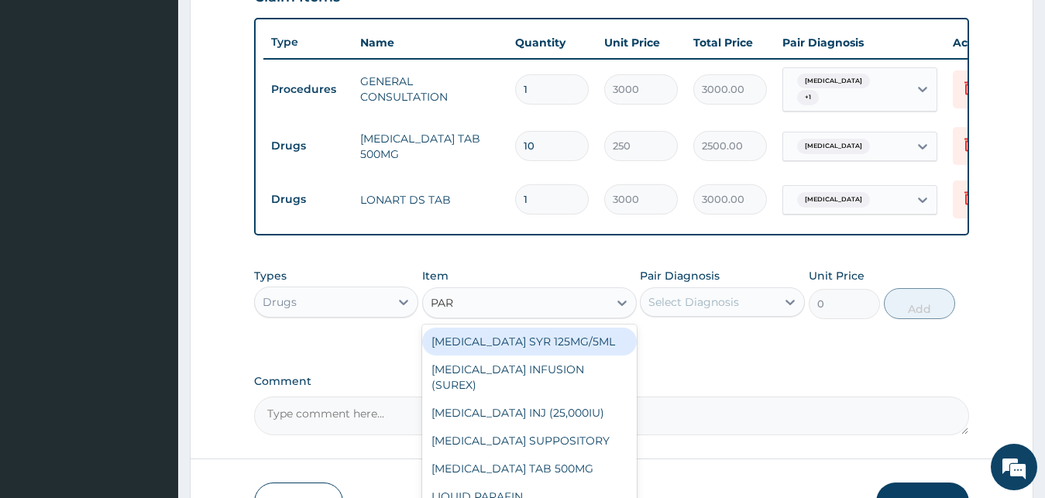
type input "PARA"
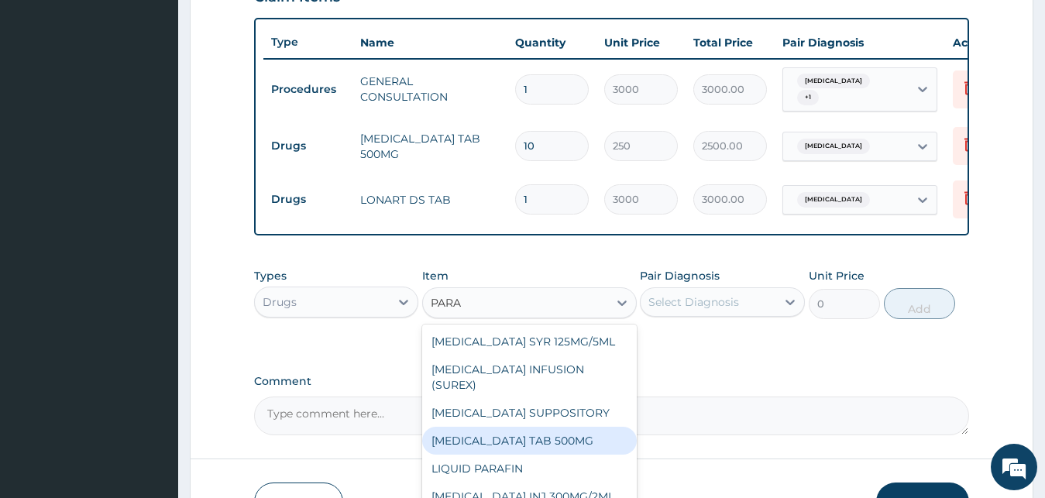
click at [557, 442] on div "PARACETAMOL TAB 500MG" at bounding box center [529, 441] width 215 height 28
type input "40"
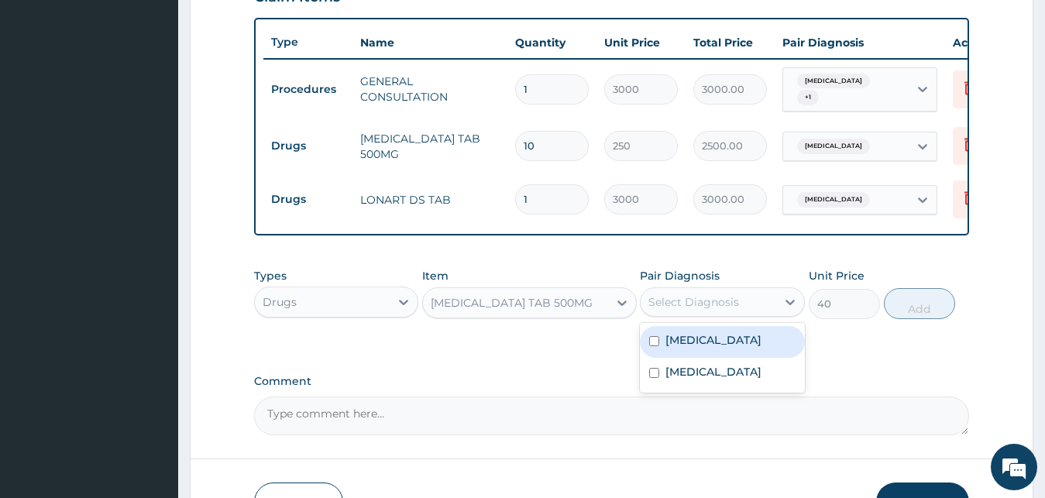
click at [740, 309] on div "Select Diagnosis" at bounding box center [709, 302] width 136 height 25
click at [724, 358] on div "Malaria" at bounding box center [722, 342] width 165 height 32
checkbox input "true"
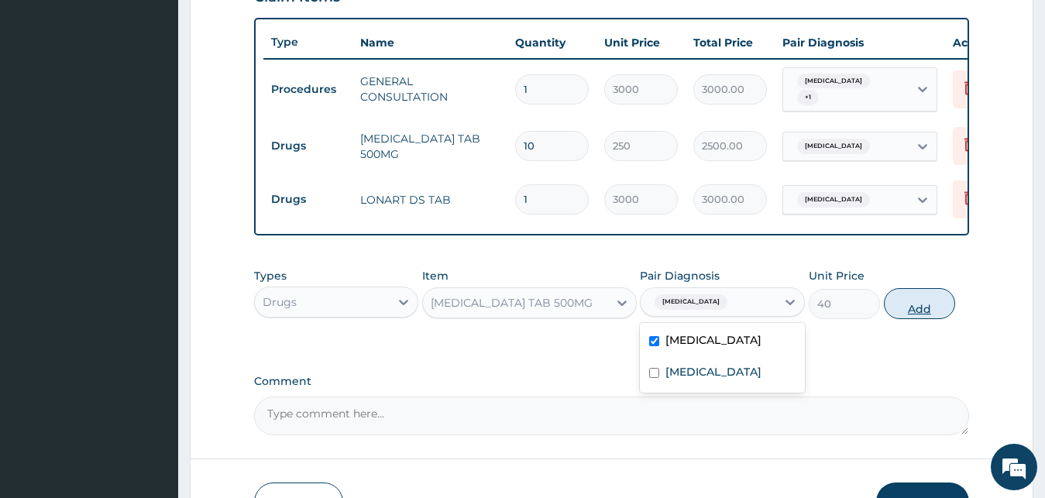
click at [905, 305] on button "Add" at bounding box center [919, 303] width 71 height 31
type input "0"
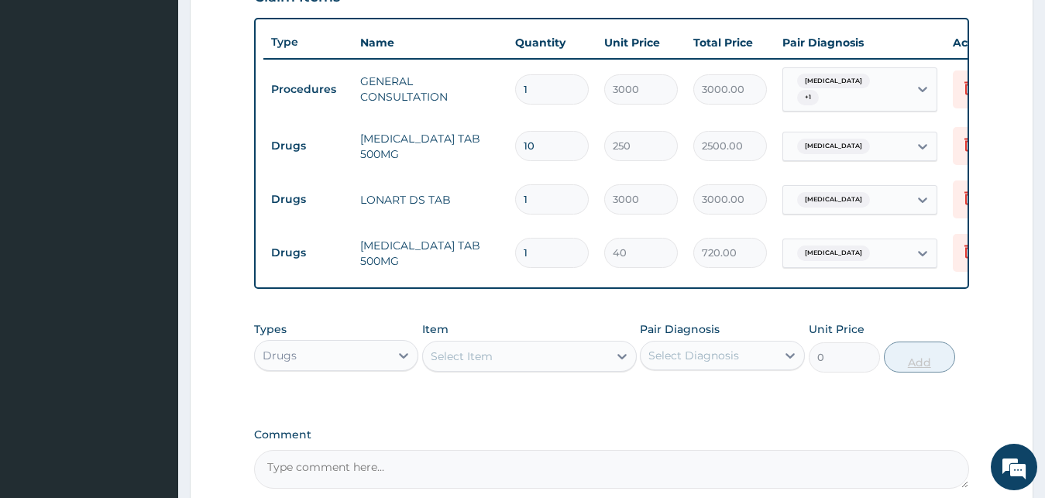
type input "18"
type input "720.00"
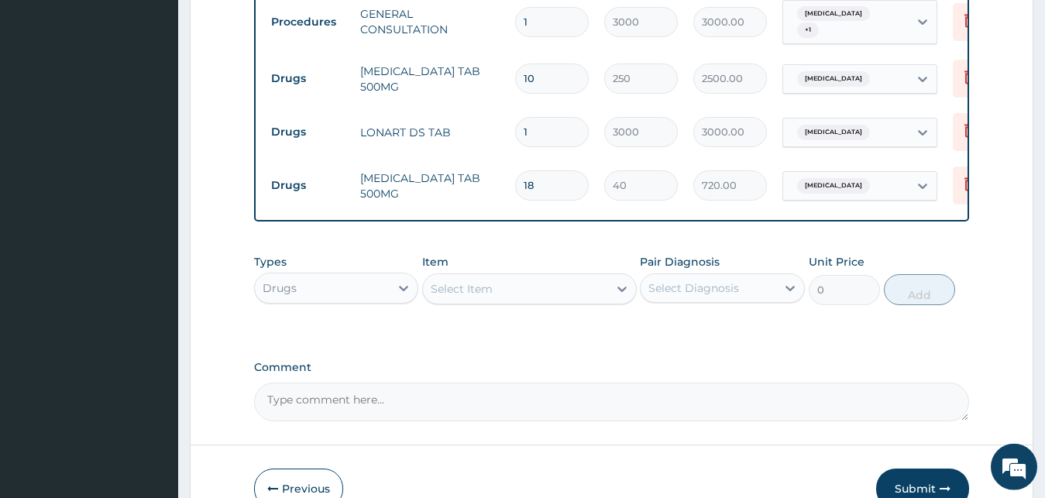
scroll to position [719, 0]
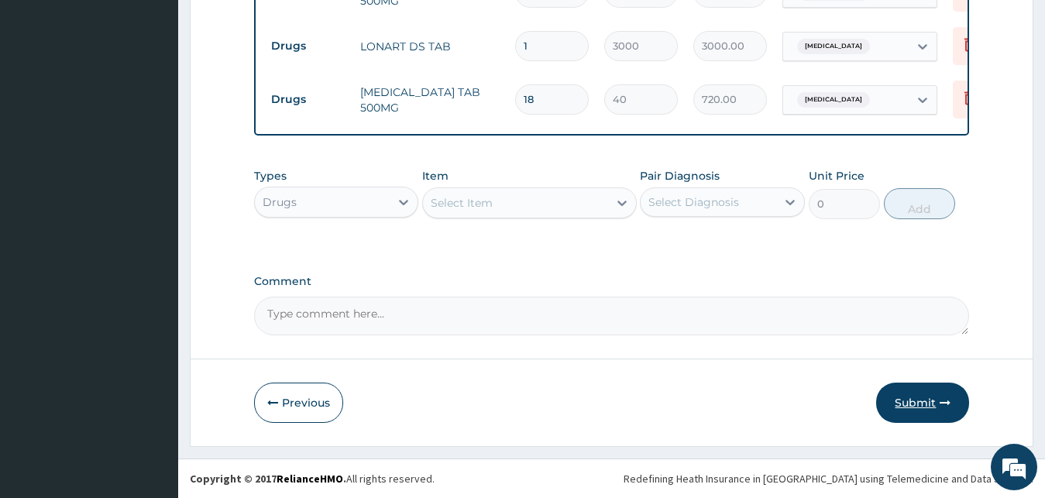
type input "18"
click at [933, 413] on button "Submit" at bounding box center [922, 403] width 93 height 40
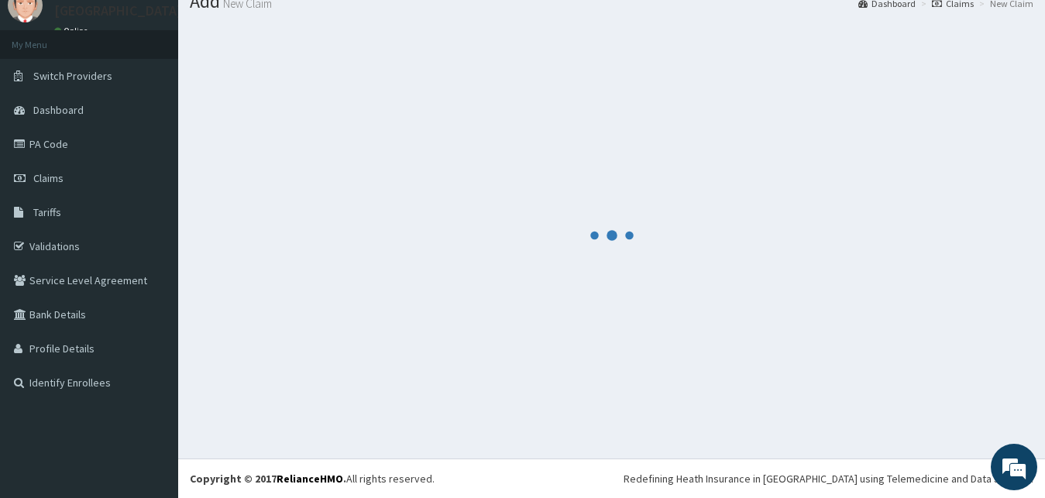
scroll to position [59, 0]
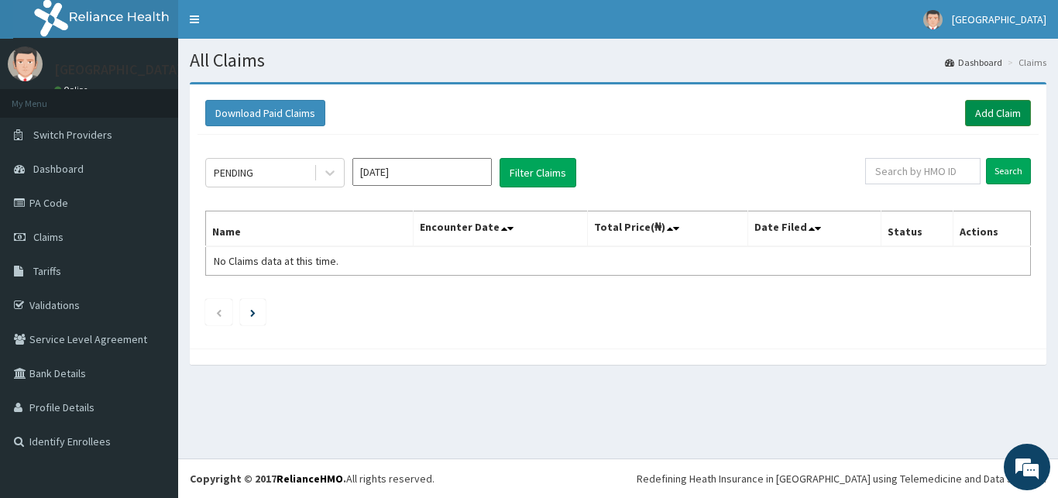
click at [992, 124] on link "Add Claim" at bounding box center [998, 113] width 66 height 26
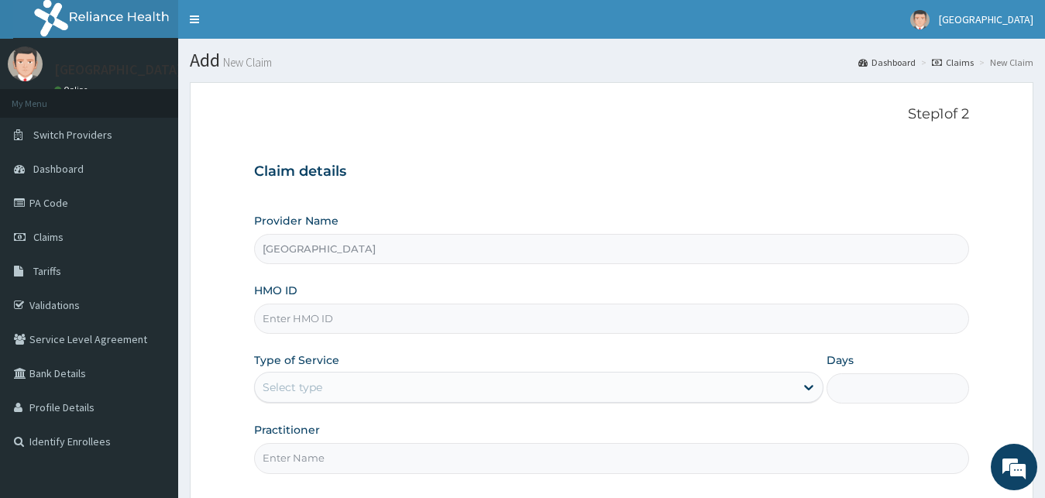
paste input "KAN/10124/A"
type input "KAN/10124/A"
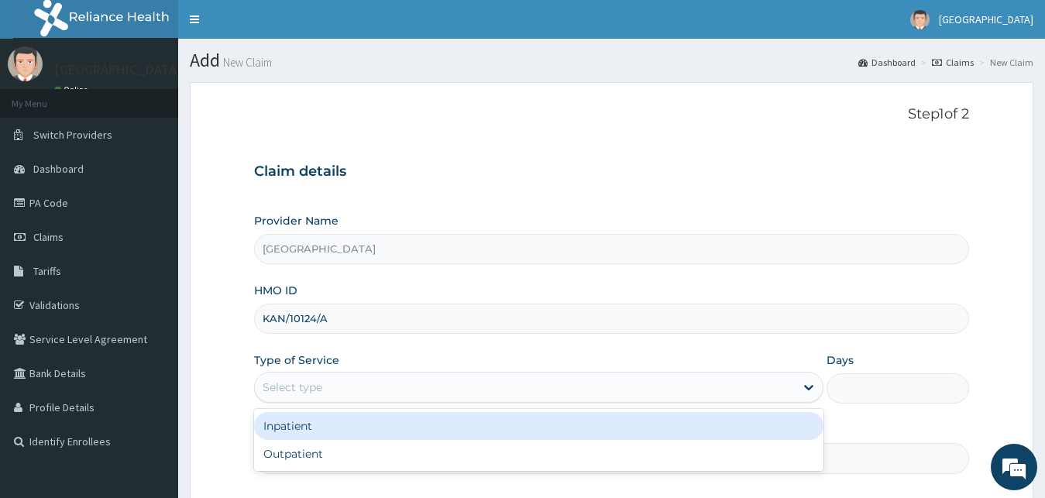
click at [300, 389] on div "Select type" at bounding box center [293, 387] width 60 height 15
click at [304, 440] on div "Inpatient" at bounding box center [539, 426] width 570 height 28
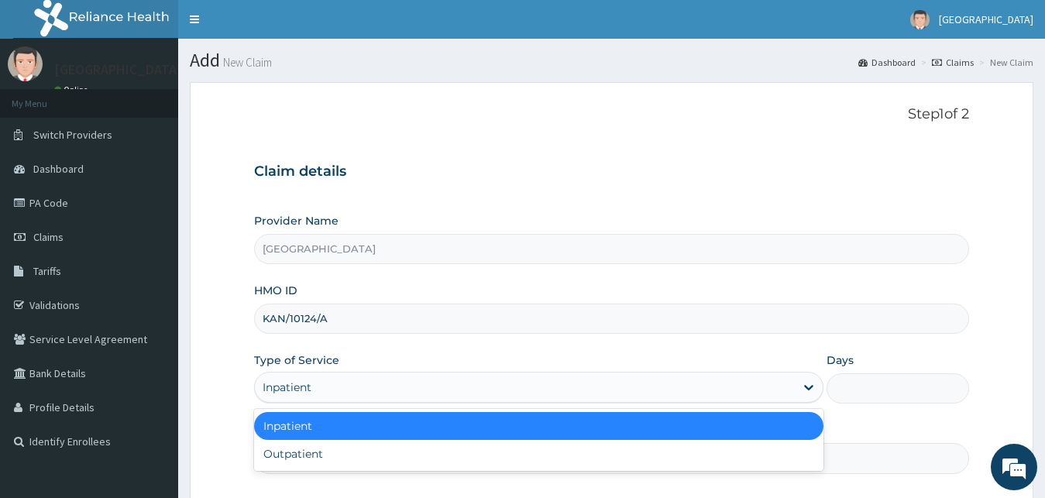
click at [319, 373] on div "Inpatient" at bounding box center [539, 387] width 570 height 31
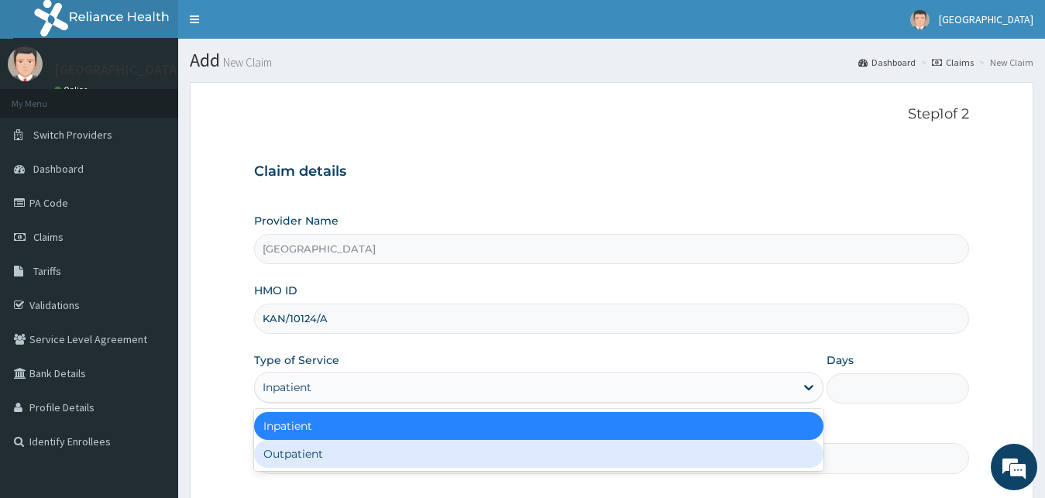
click at [317, 465] on div "Outpatient" at bounding box center [539, 454] width 570 height 28
type input "1"
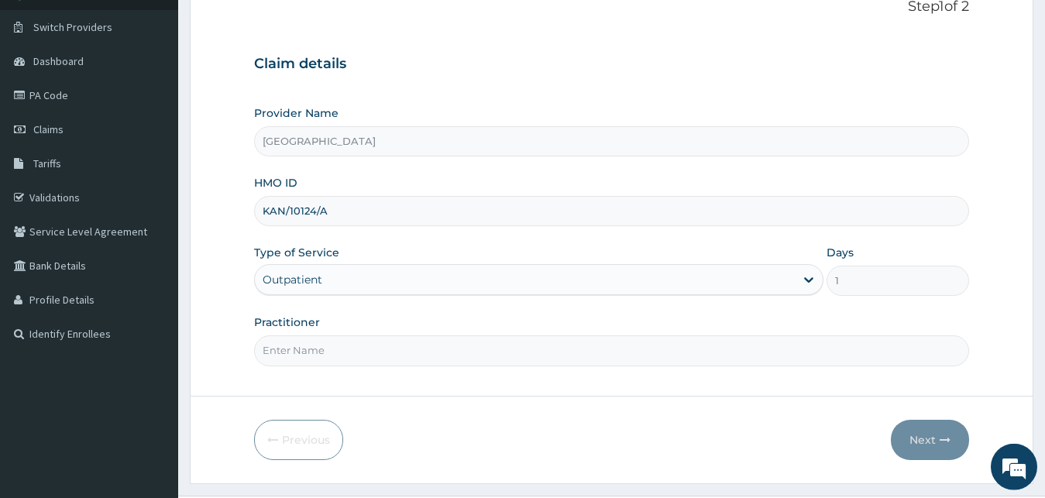
scroll to position [145, 0]
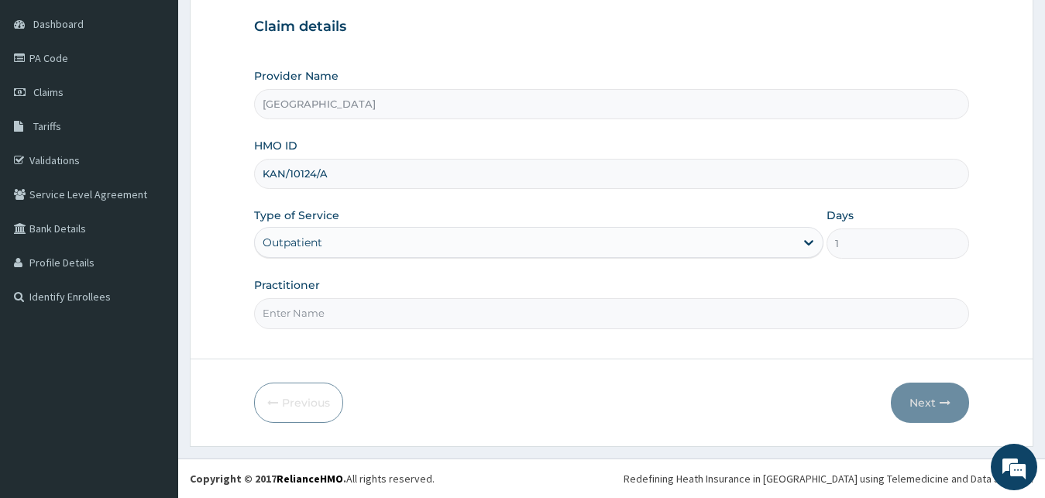
click at [319, 320] on input "Practitioner" at bounding box center [612, 313] width 716 height 30
type input "[PERSON_NAME]"
click at [947, 413] on button "Next" at bounding box center [930, 403] width 78 height 40
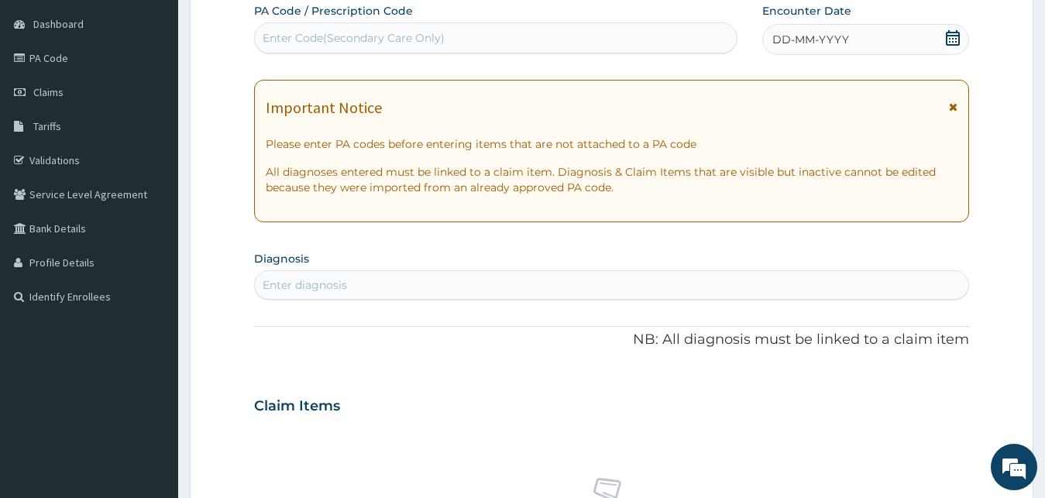
click at [822, 34] on span "DD-MM-YYYY" at bounding box center [810, 39] width 77 height 15
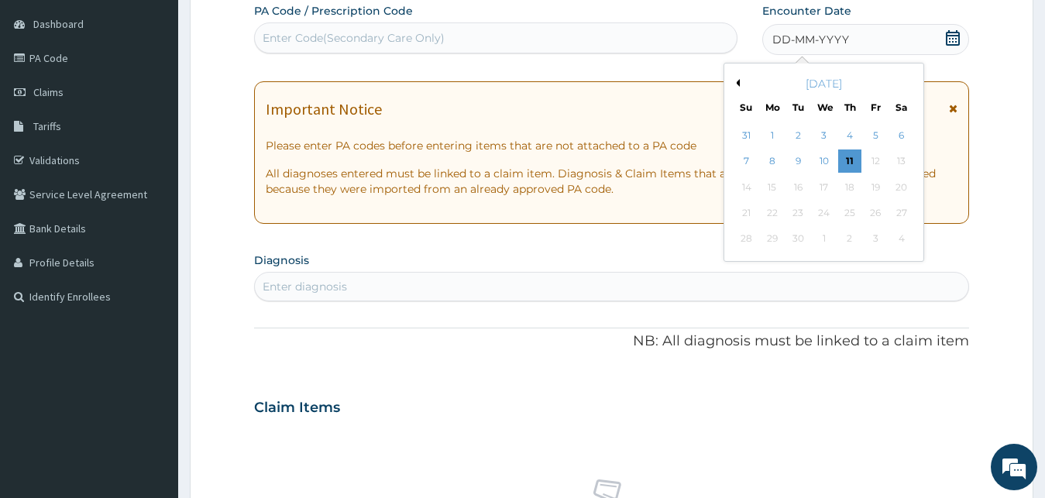
click at [734, 83] on button "Previous Month" at bounding box center [736, 83] width 8 height 8
click at [761, 241] on div "25" at bounding box center [772, 239] width 23 height 23
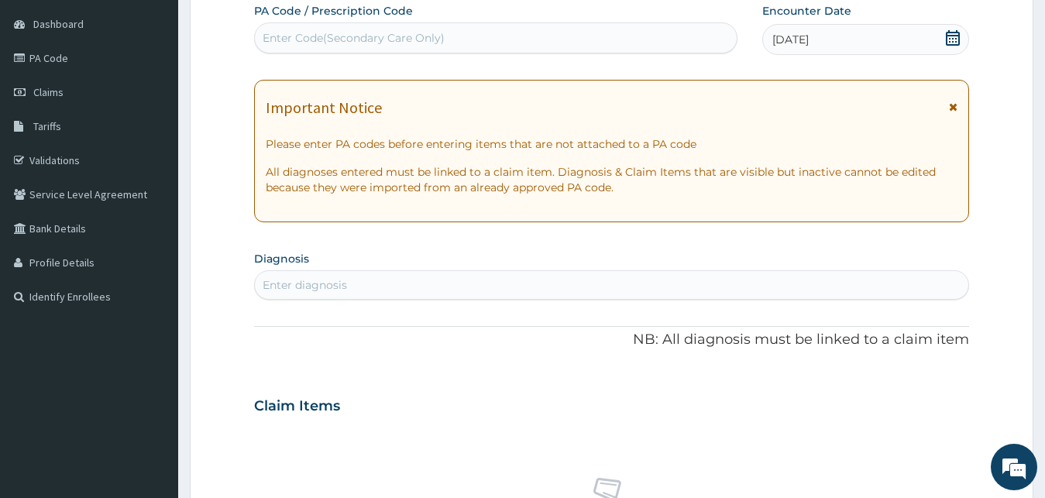
click at [804, 42] on span "[DATE]" at bounding box center [790, 39] width 36 height 15
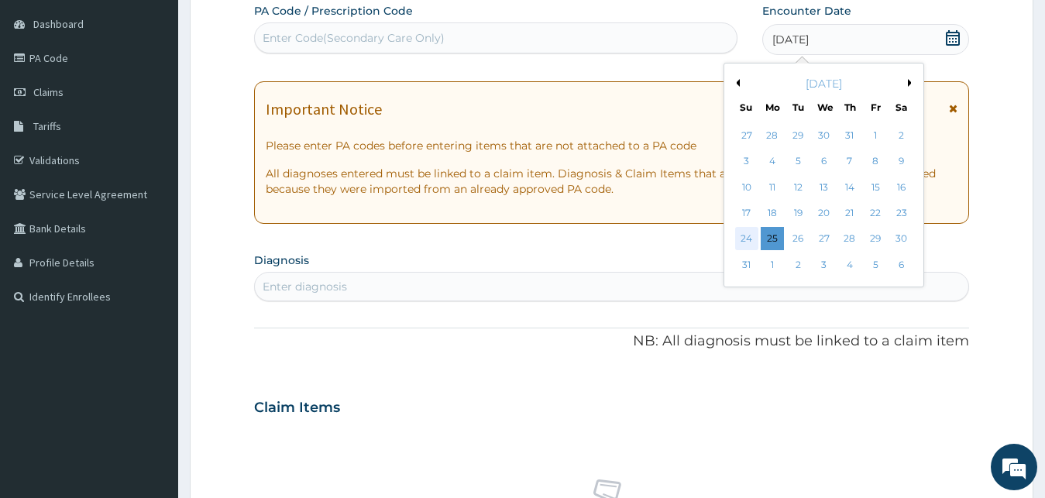
click at [737, 240] on div "24" at bounding box center [746, 239] width 23 height 23
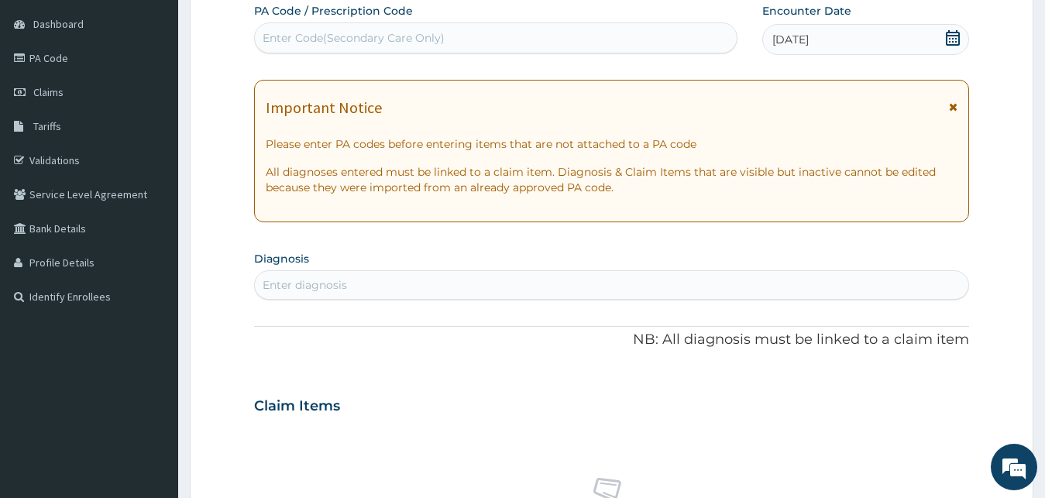
click at [356, 287] on div "Enter diagnosis" at bounding box center [612, 285] width 714 height 25
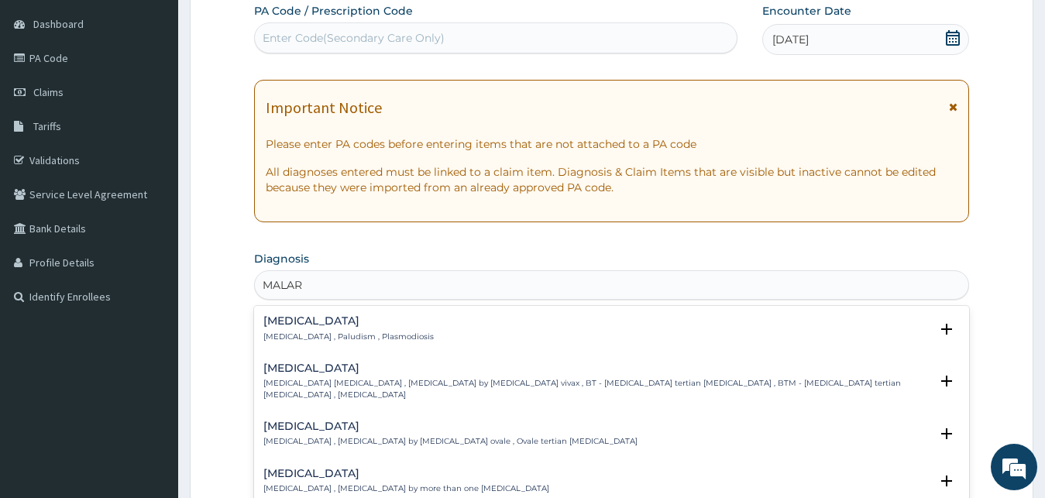
type input "MALAR"
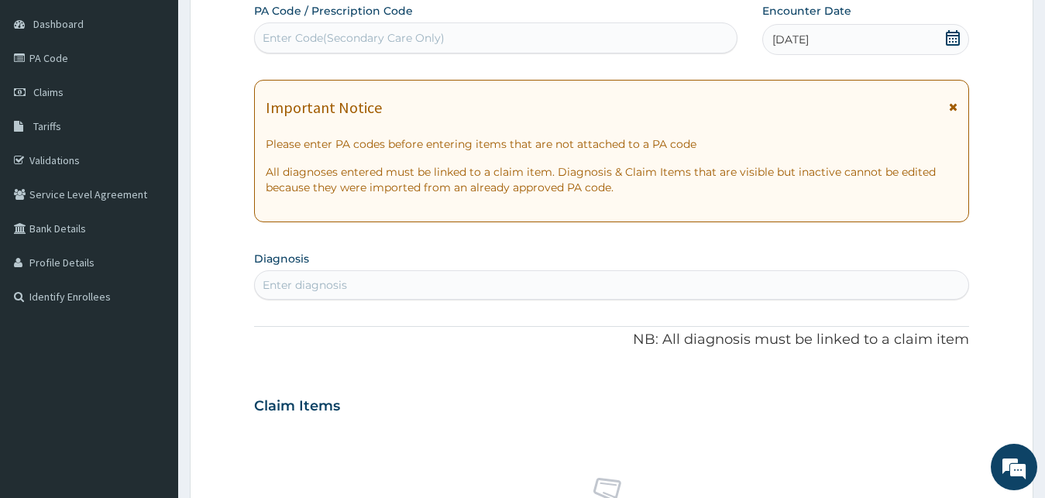
click at [380, 302] on div "PA Code / Prescription Code Enter Code(Secondary Care Only) Encounter Date [DAT…" at bounding box center [612, 404] width 716 height 802
click at [344, 270] on section "Diagnosis Enter diagnosis" at bounding box center [612, 273] width 716 height 53
click at [338, 287] on div "Enter diagnosis" at bounding box center [305, 284] width 84 height 15
type input "MALAR"
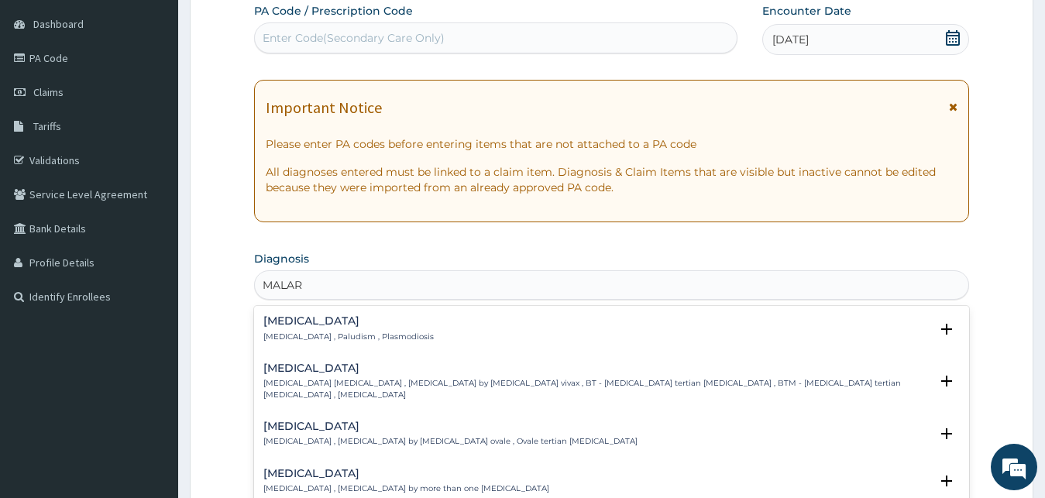
click at [354, 329] on div "[MEDICAL_DATA] [MEDICAL_DATA] , Paludism , Plasmodiosis" at bounding box center [348, 328] width 170 height 27
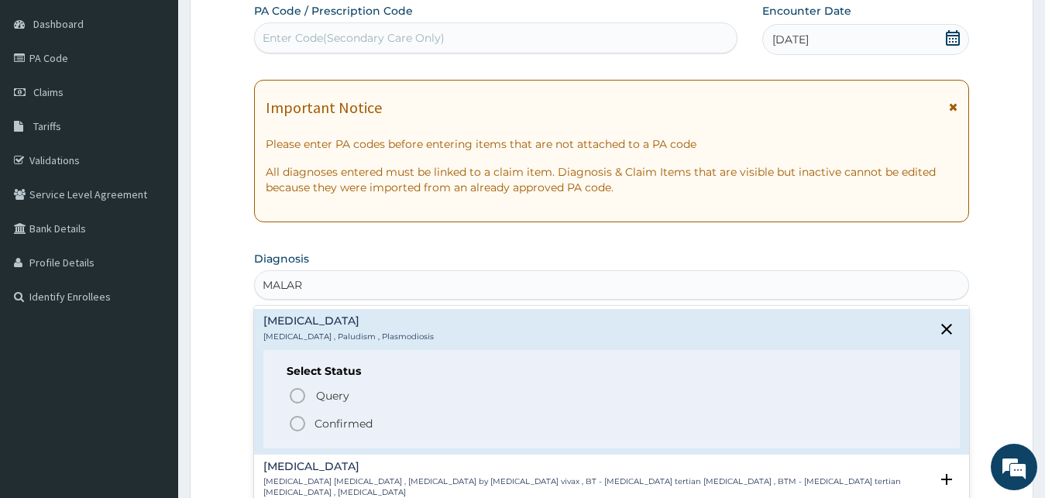
click at [371, 423] on p "Confirmed" at bounding box center [344, 423] width 58 height 15
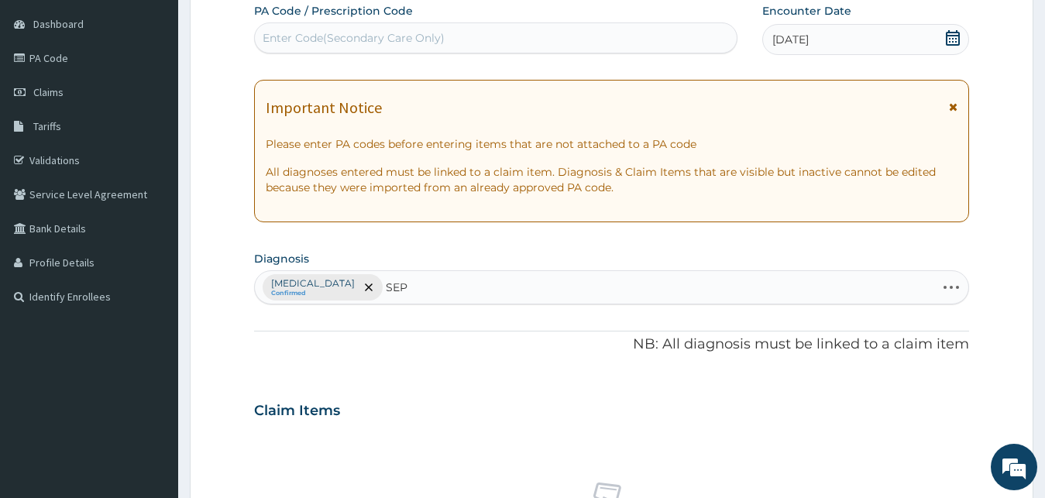
type input "SEPS"
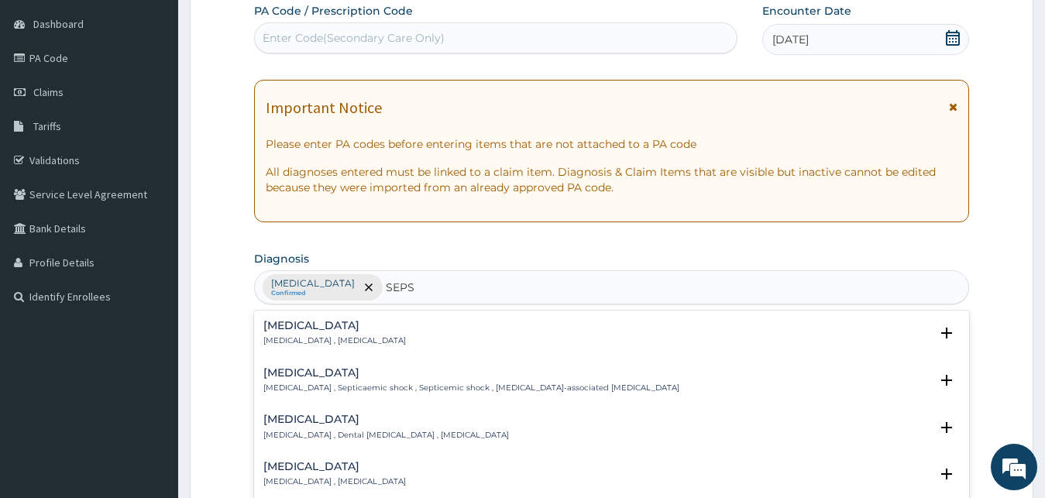
click at [337, 335] on div "[MEDICAL_DATA] [MEDICAL_DATA] , [MEDICAL_DATA]" at bounding box center [334, 333] width 143 height 27
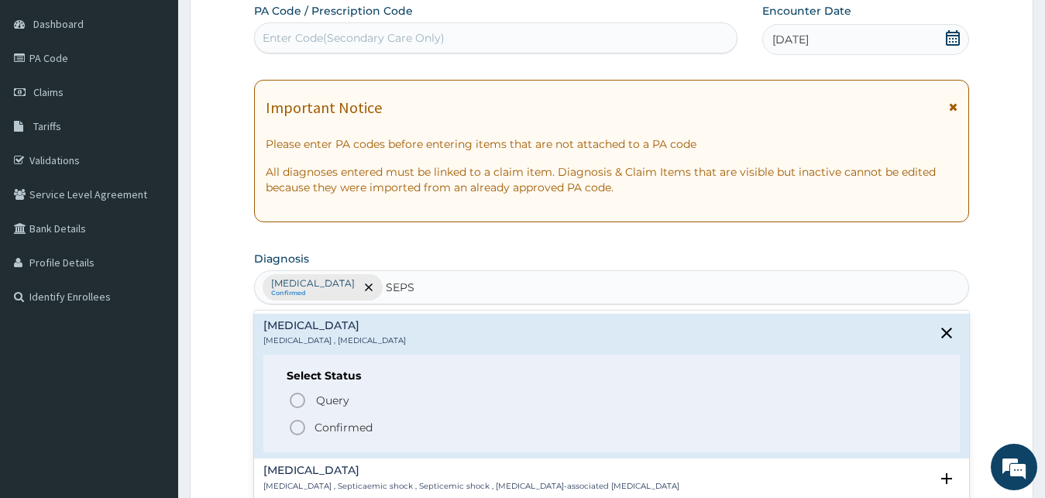
click at [354, 429] on p "Confirmed" at bounding box center [344, 427] width 58 height 15
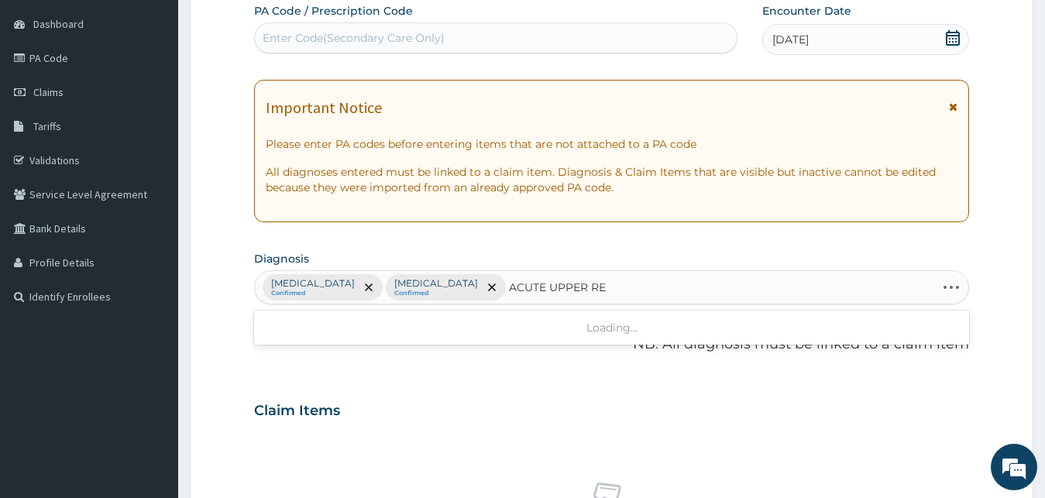
type input "ACUTE UPPER RES"
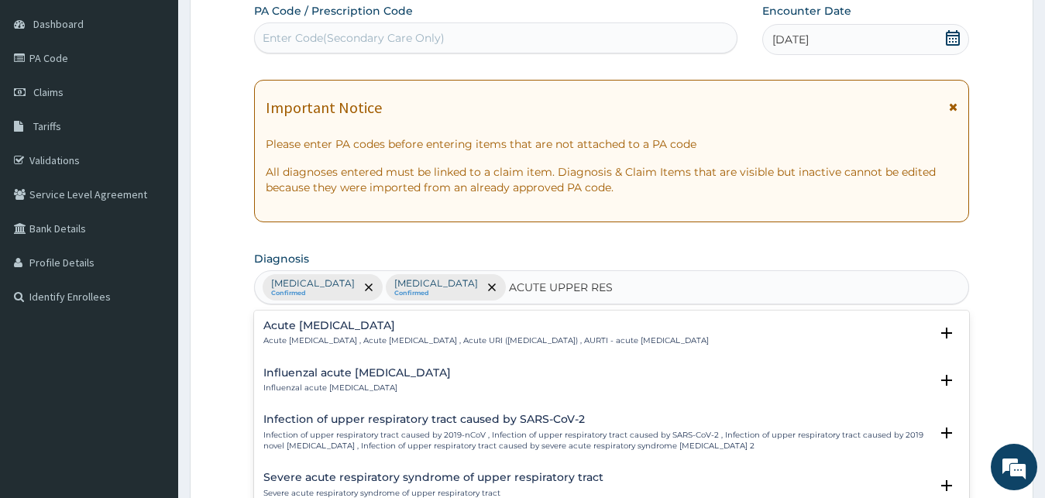
click at [390, 325] on h4 "Acute [MEDICAL_DATA]" at bounding box center [485, 326] width 445 height 12
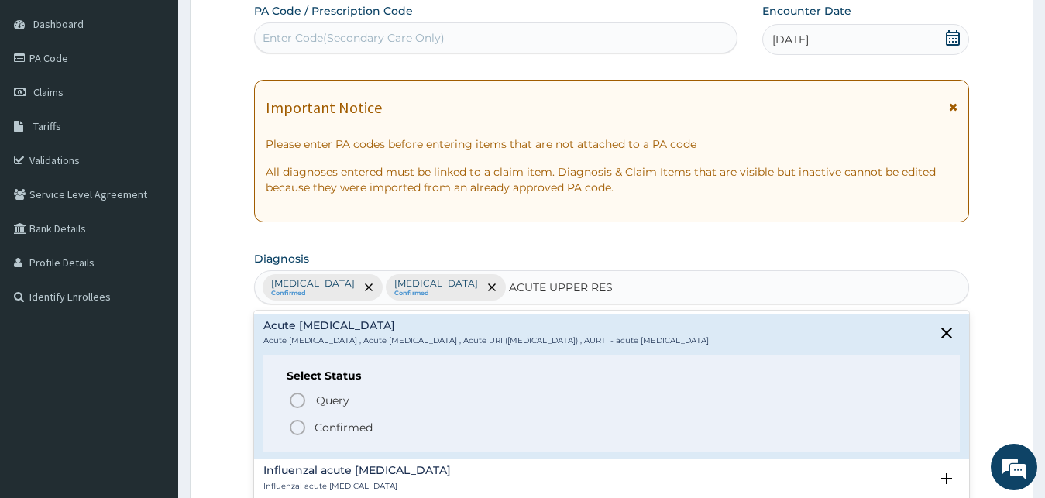
click at [350, 428] on p "Confirmed" at bounding box center [344, 427] width 58 height 15
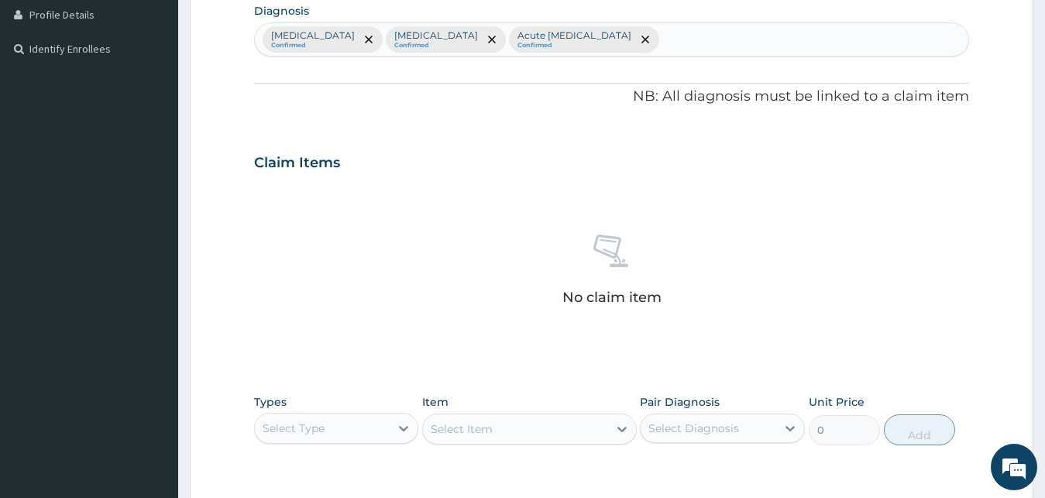
scroll to position [619, 0]
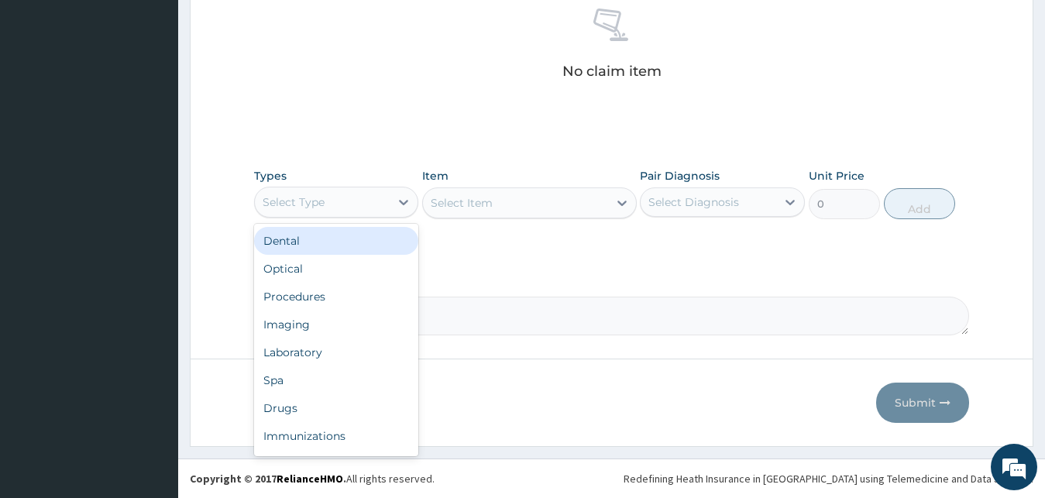
click at [376, 210] on div "Select Type" at bounding box center [323, 202] width 136 height 25
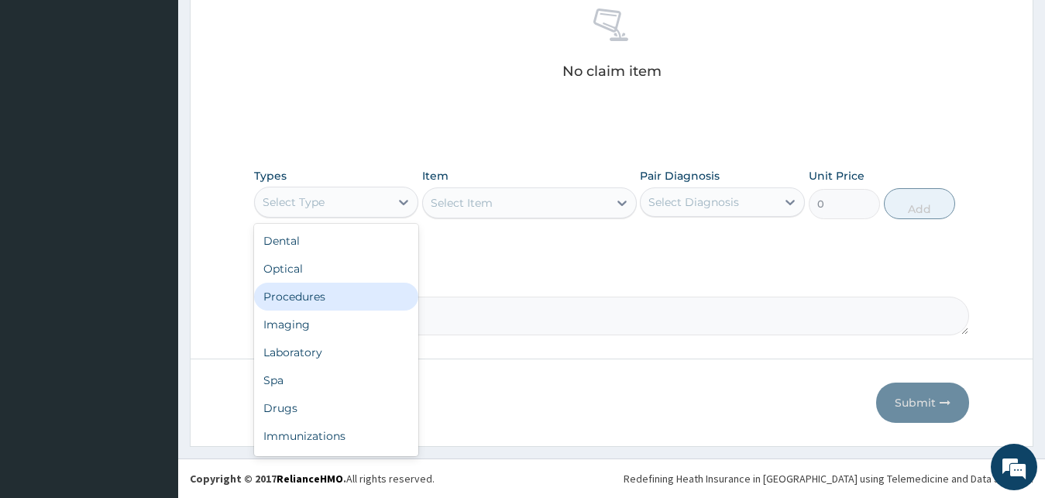
click at [350, 299] on div "Procedures" at bounding box center [336, 297] width 165 height 28
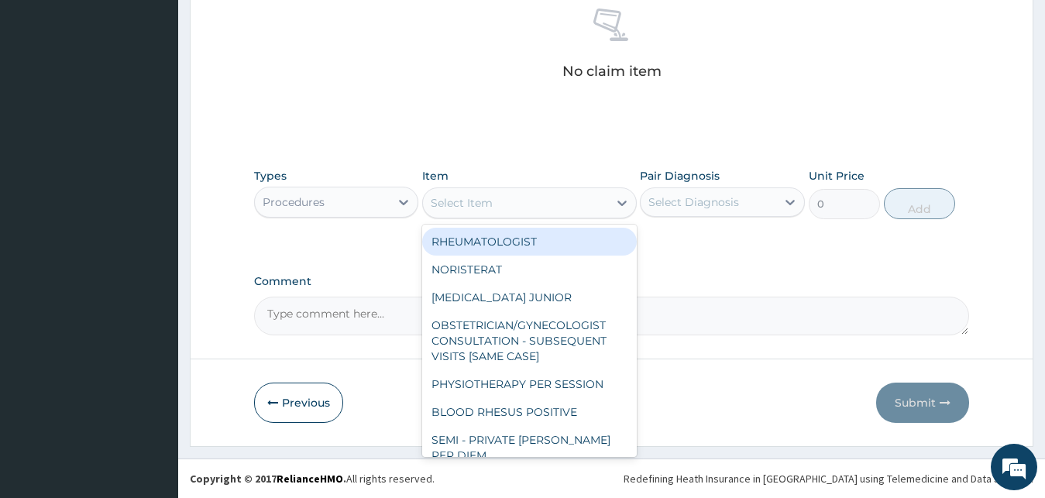
click at [496, 214] on div "Select Item" at bounding box center [515, 203] width 185 height 25
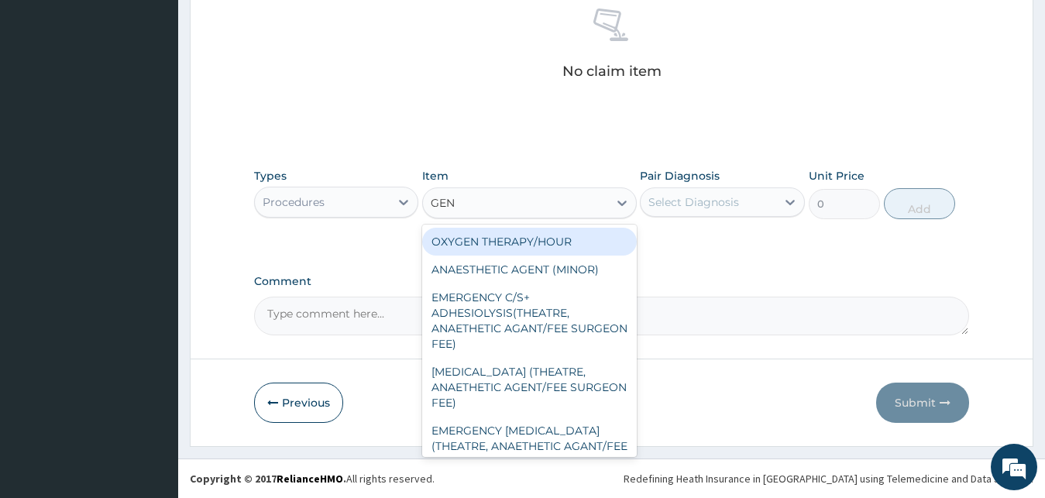
type input "GENE"
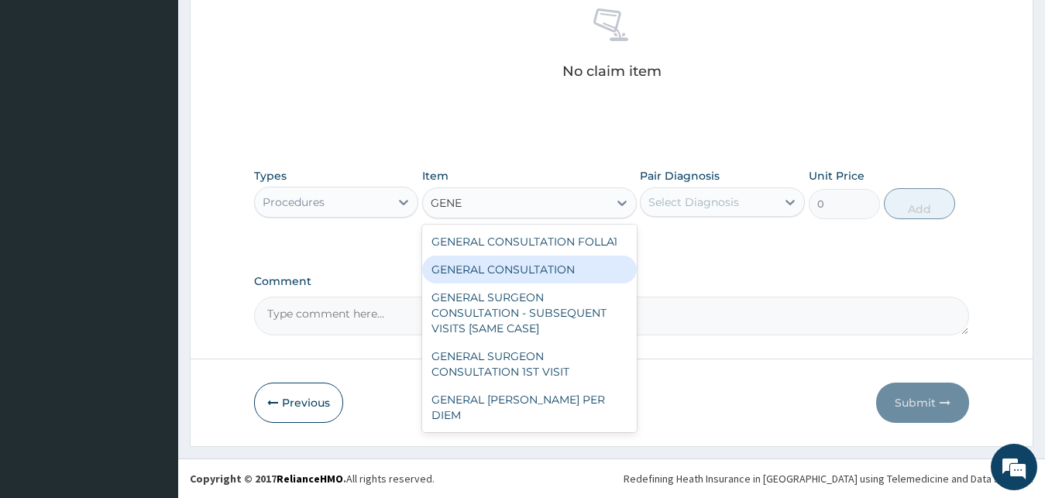
click at [572, 277] on div "GENERAL CONSULTATION" at bounding box center [529, 270] width 215 height 28
type input "3000"
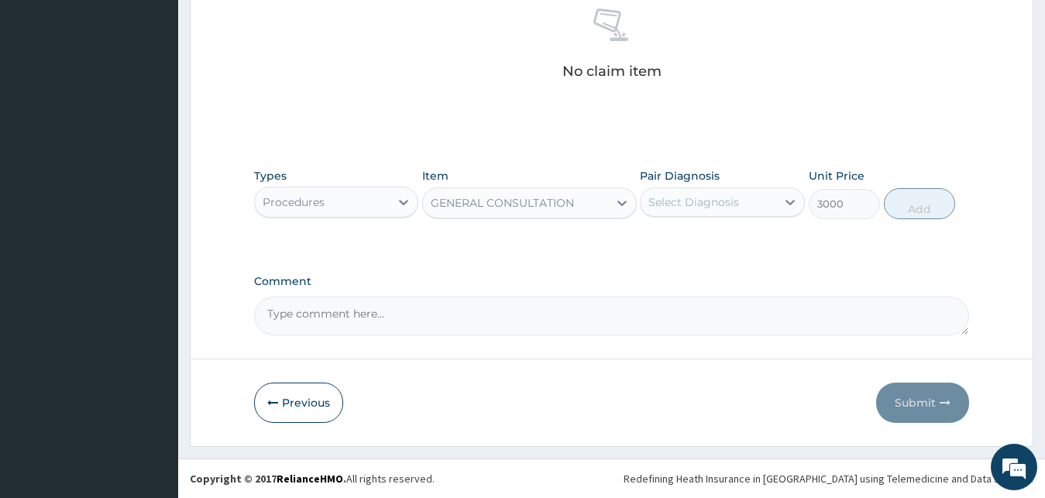
click at [693, 209] on div "Select Diagnosis" at bounding box center [693, 201] width 91 height 15
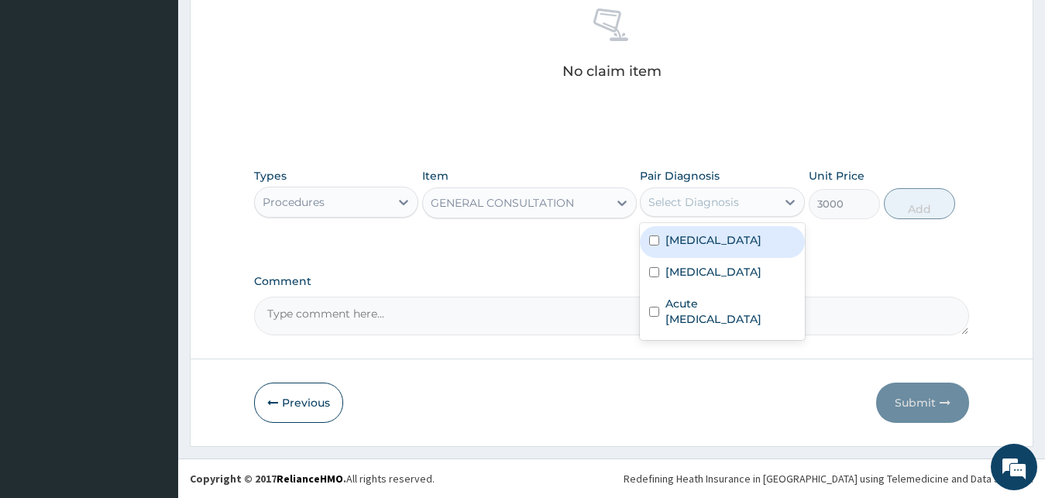
click at [701, 236] on label "[MEDICAL_DATA]" at bounding box center [713, 239] width 96 height 15
checkbox input "true"
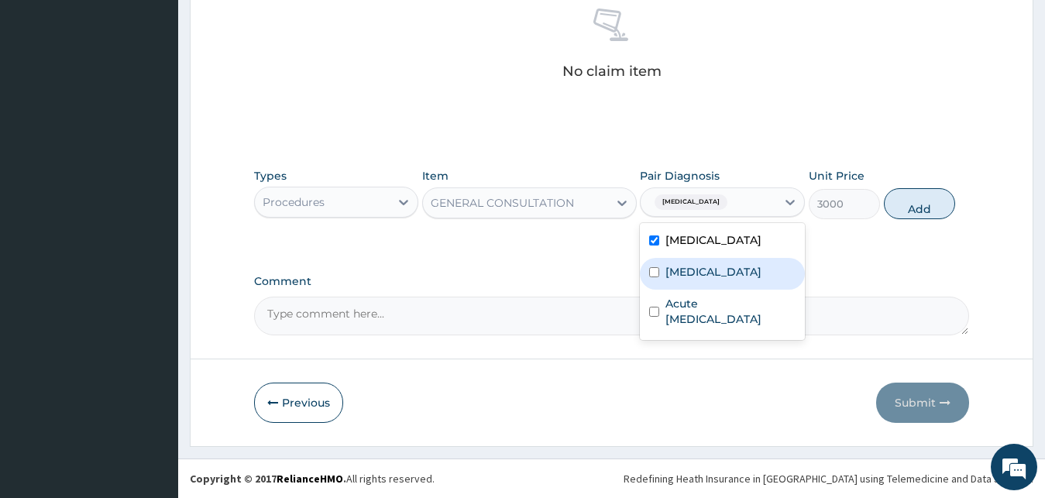
click at [701, 286] on div "[MEDICAL_DATA]" at bounding box center [722, 274] width 165 height 32
checkbox input "true"
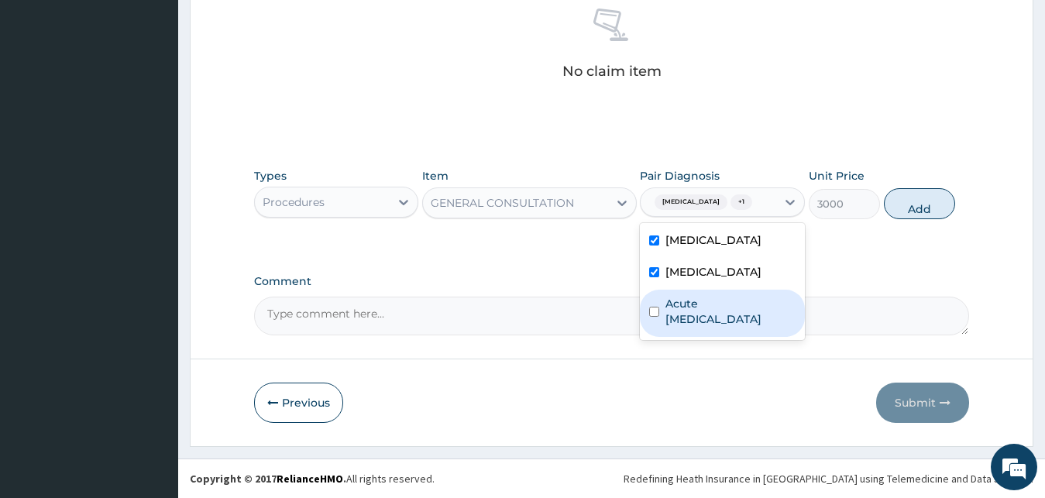
click at [706, 303] on label "Acute [MEDICAL_DATA]" at bounding box center [730, 311] width 130 height 31
checkbox input "true"
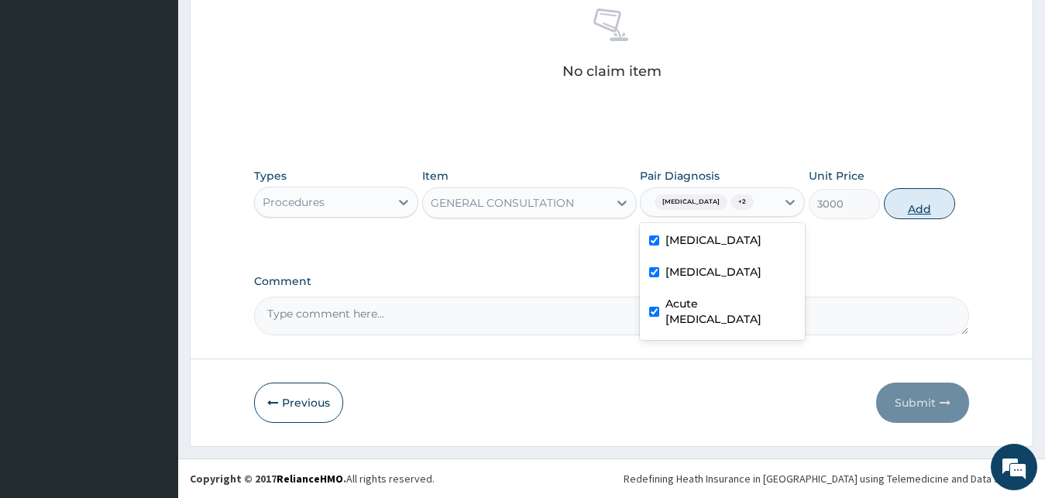
click at [932, 207] on button "Add" at bounding box center [919, 203] width 71 height 31
type input "0"
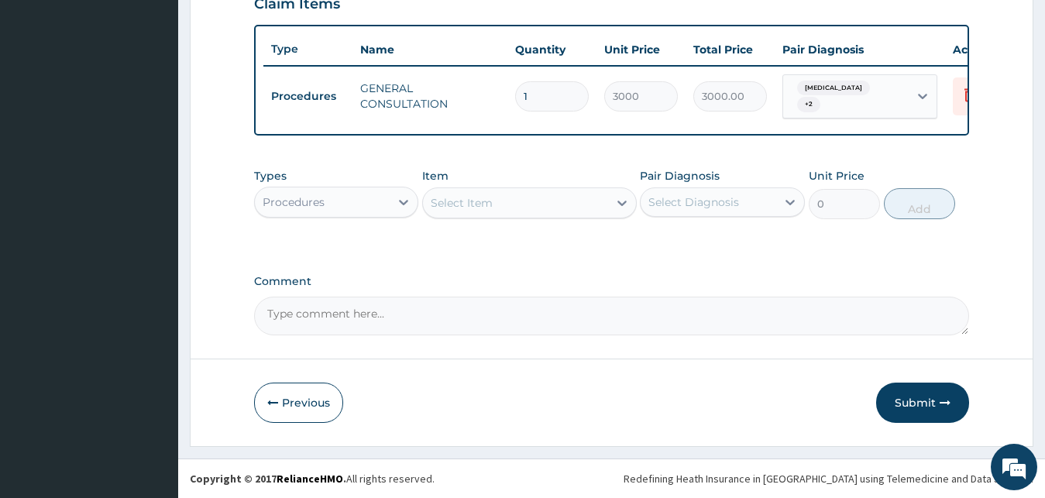
scroll to position [559, 0]
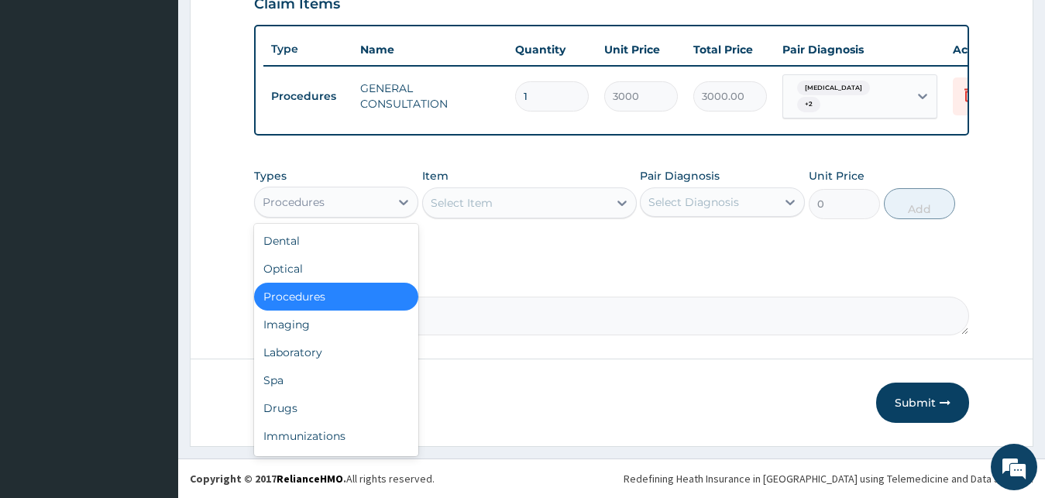
click at [389, 205] on div "Procedures" at bounding box center [323, 202] width 136 height 25
click at [311, 405] on div "Drugs" at bounding box center [336, 408] width 165 height 28
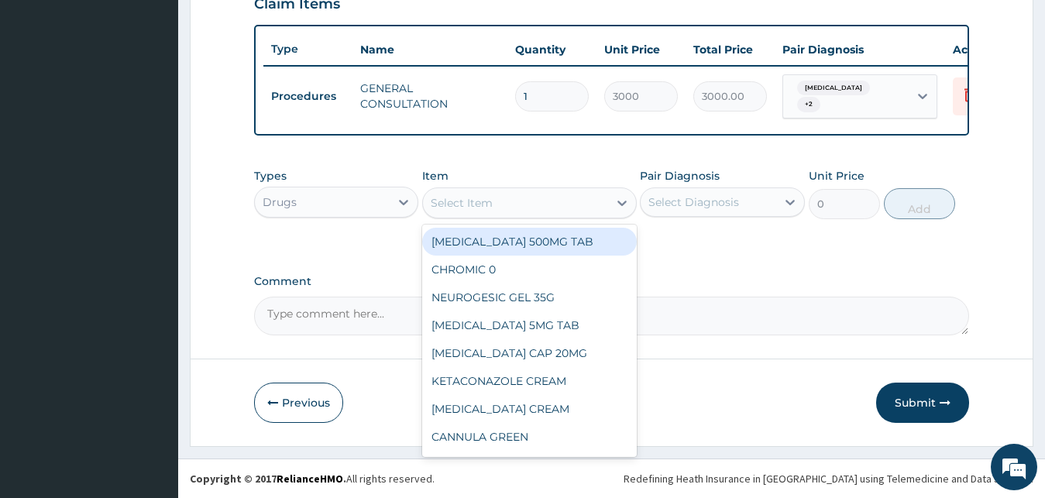
click at [526, 211] on div "Select Item" at bounding box center [515, 203] width 185 height 25
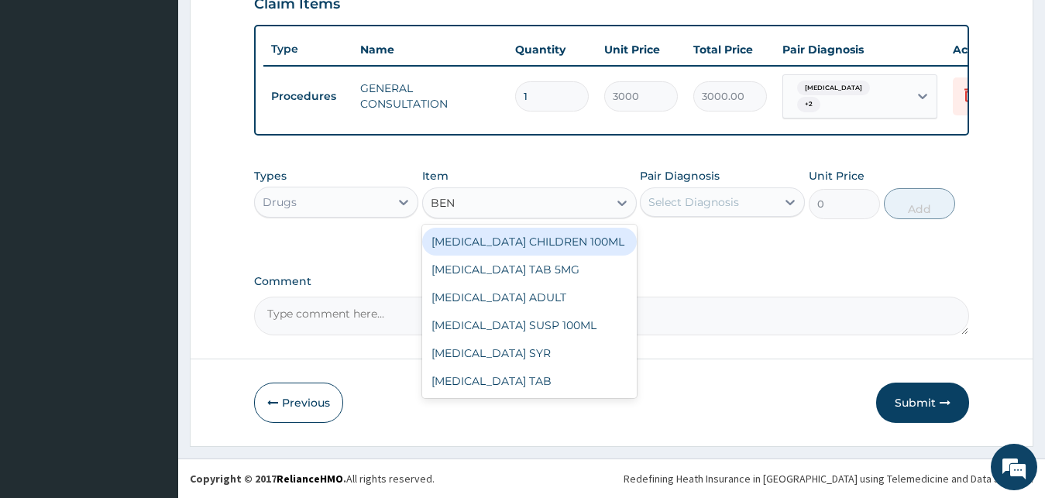
type input "BENY"
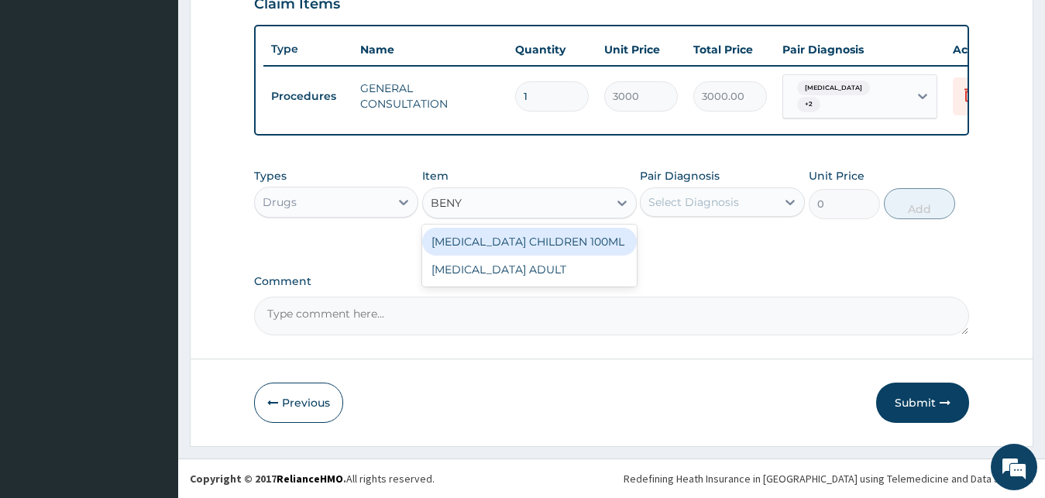
click at [575, 237] on div "[MEDICAL_DATA] CHILDREN 100ML" at bounding box center [529, 242] width 215 height 28
type input "1500"
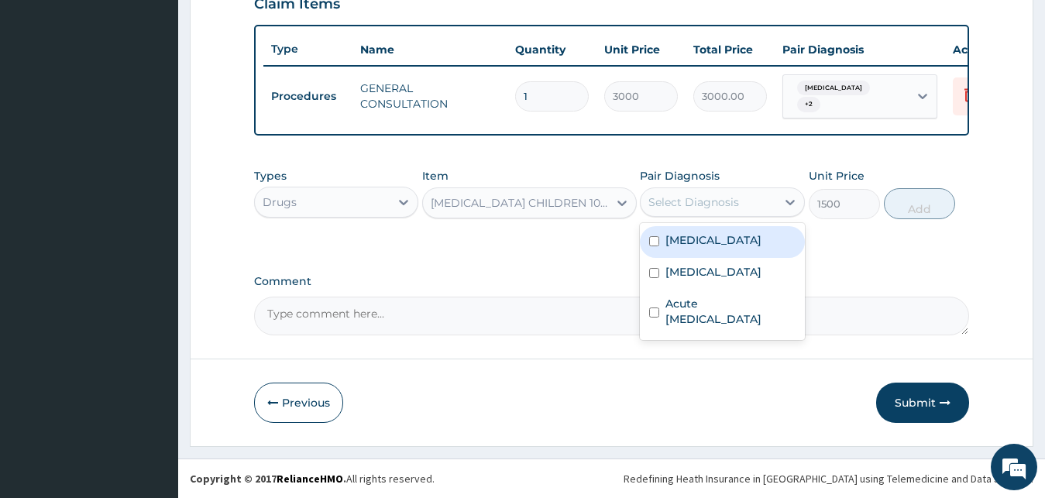
click at [715, 203] on div "Select Diagnosis" at bounding box center [693, 201] width 91 height 15
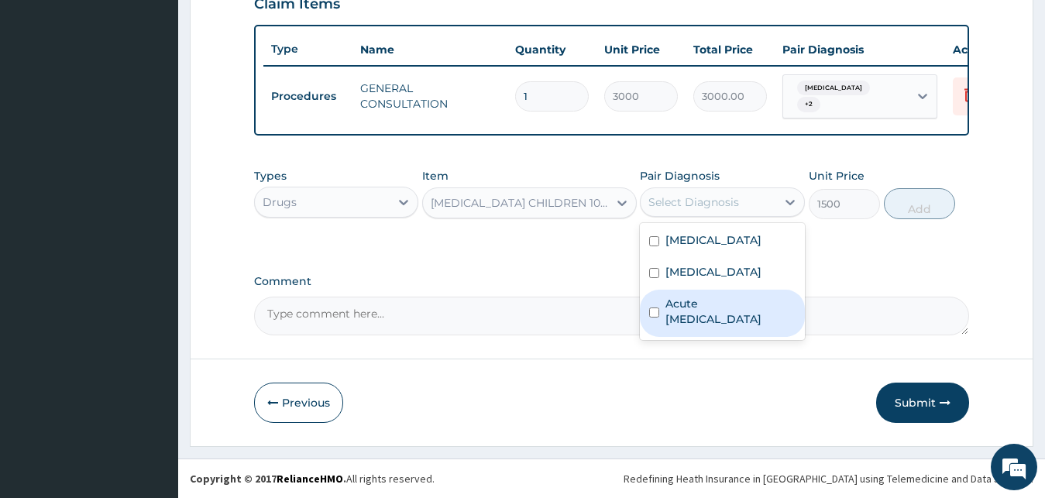
click at [724, 315] on label "Acute [MEDICAL_DATA]" at bounding box center [730, 311] width 130 height 31
checkbox input "true"
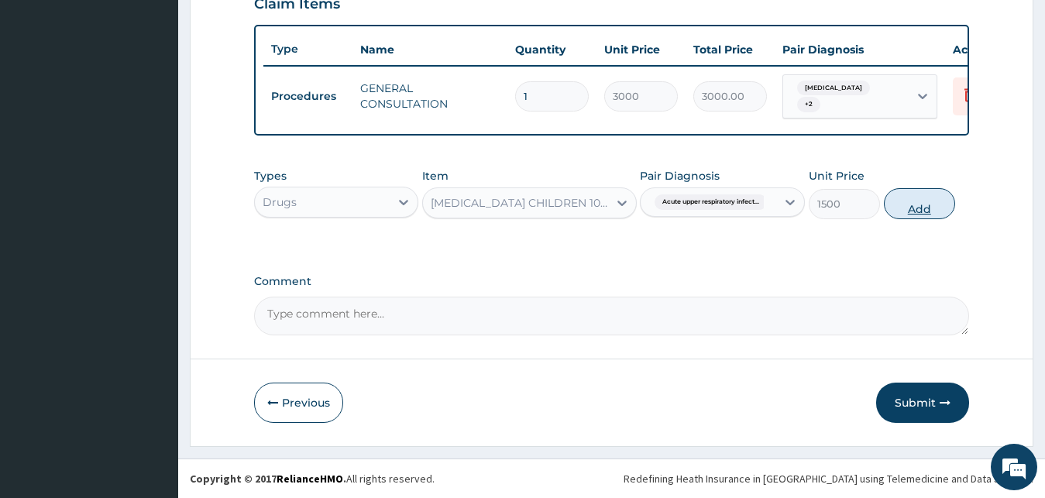
click at [916, 213] on button "Add" at bounding box center [919, 203] width 71 height 31
type input "0"
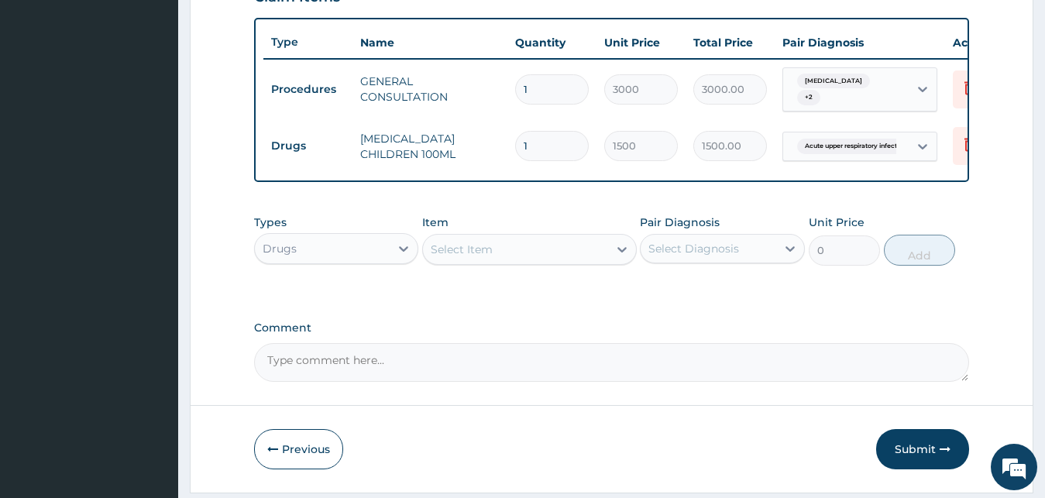
click at [556, 251] on div "Select Item" at bounding box center [515, 249] width 185 height 25
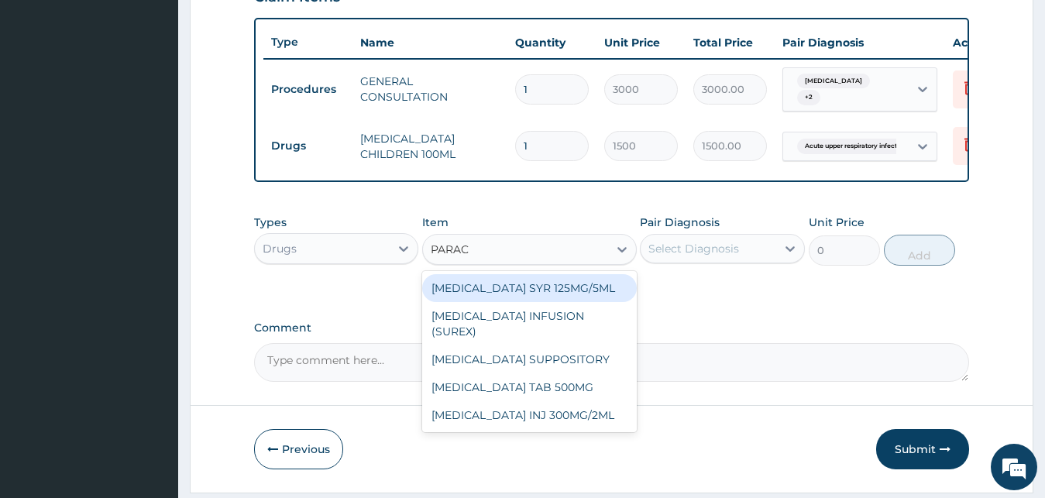
type input "PARACE"
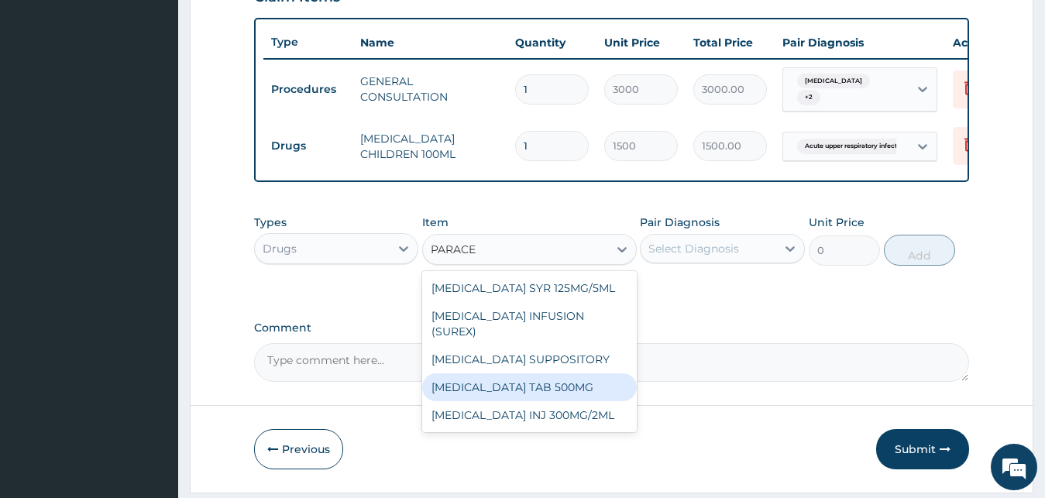
click at [591, 382] on div "[MEDICAL_DATA] TAB 500MG" at bounding box center [529, 387] width 215 height 28
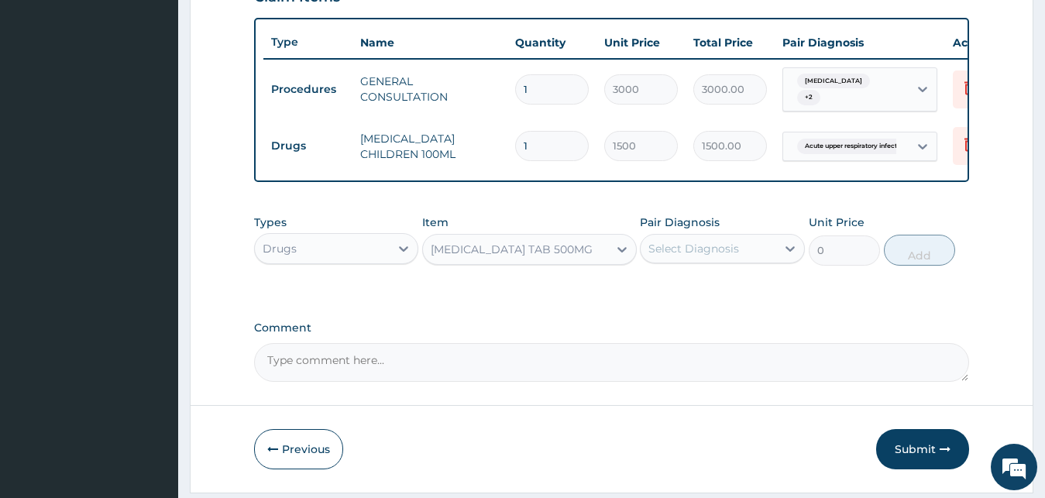
type input "40"
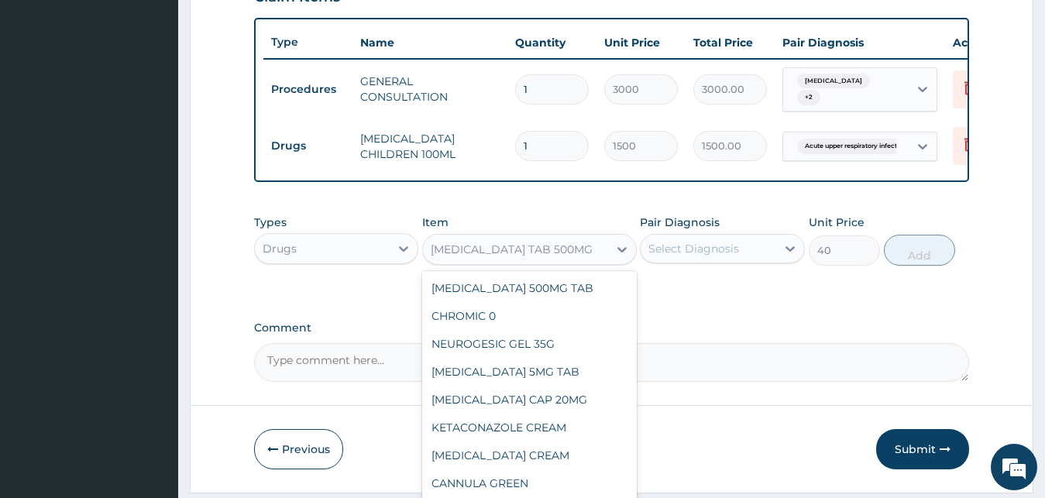
click at [559, 256] on div "[MEDICAL_DATA] TAB 500MG" at bounding box center [512, 249] width 162 height 15
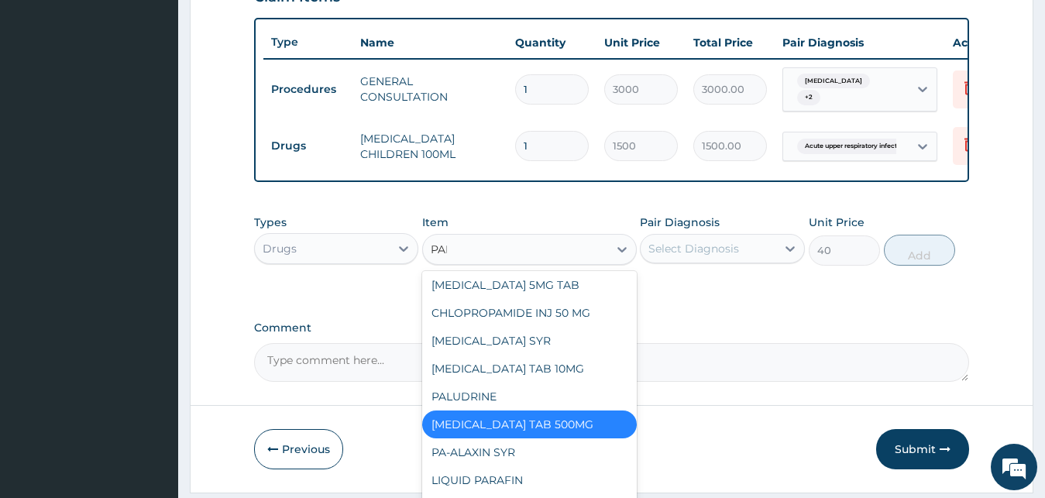
scroll to position [0, 0]
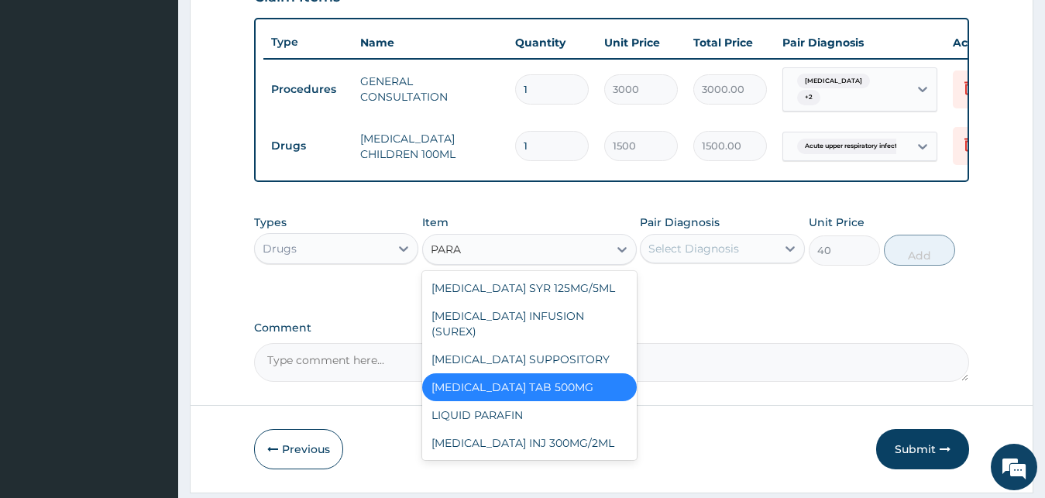
type input "PARAC"
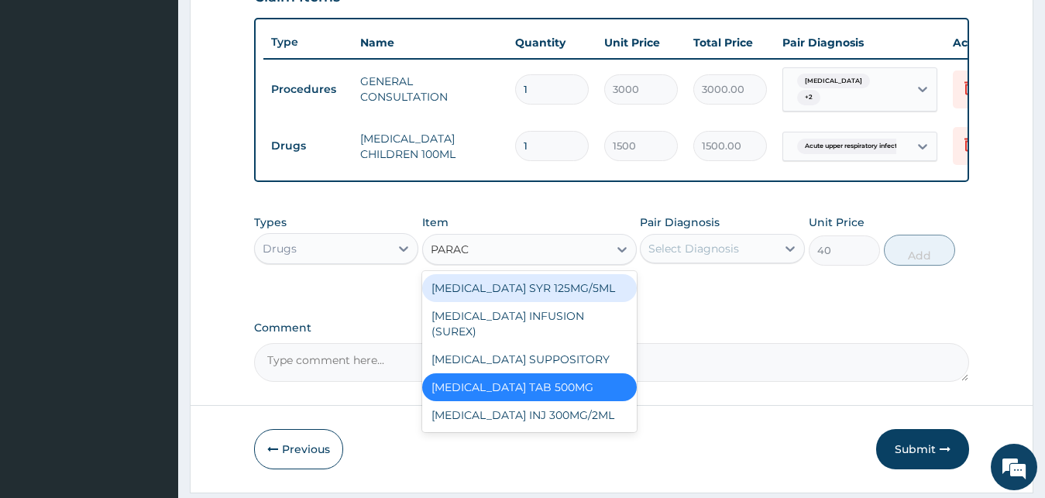
click at [552, 298] on div "[MEDICAL_DATA] SYR 125MG/5ML" at bounding box center [529, 288] width 215 height 28
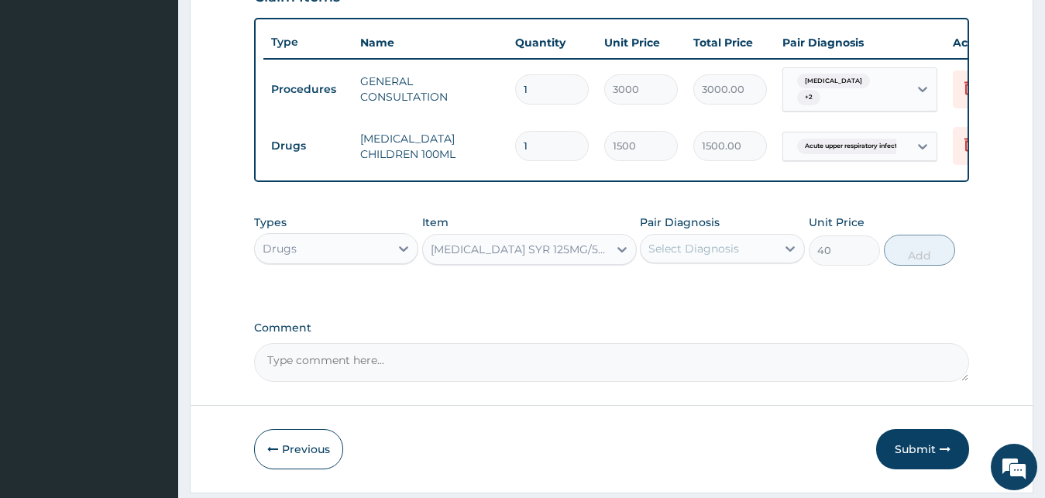
type input "1200"
click at [693, 256] on div "Select Diagnosis" at bounding box center [693, 248] width 91 height 15
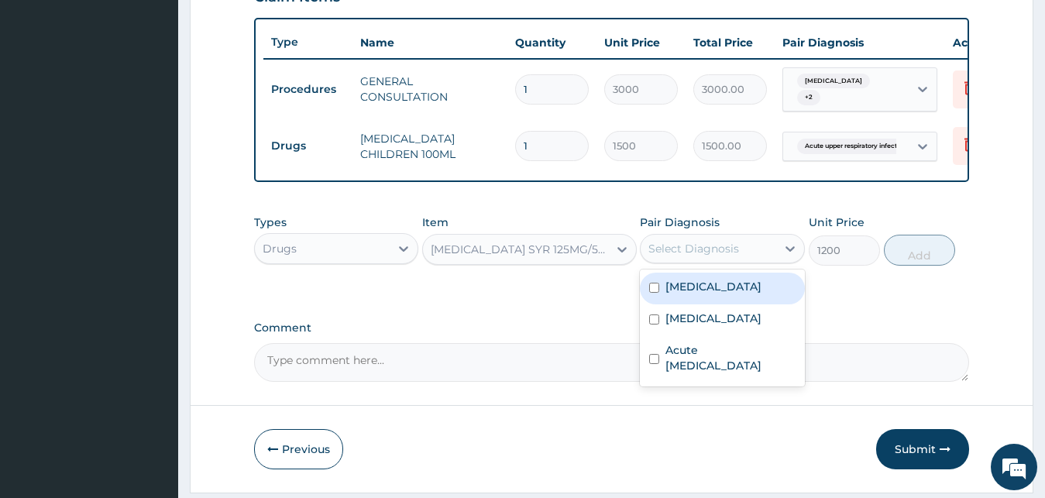
click at [715, 304] on div "[MEDICAL_DATA]" at bounding box center [722, 289] width 165 height 32
checkbox input "true"
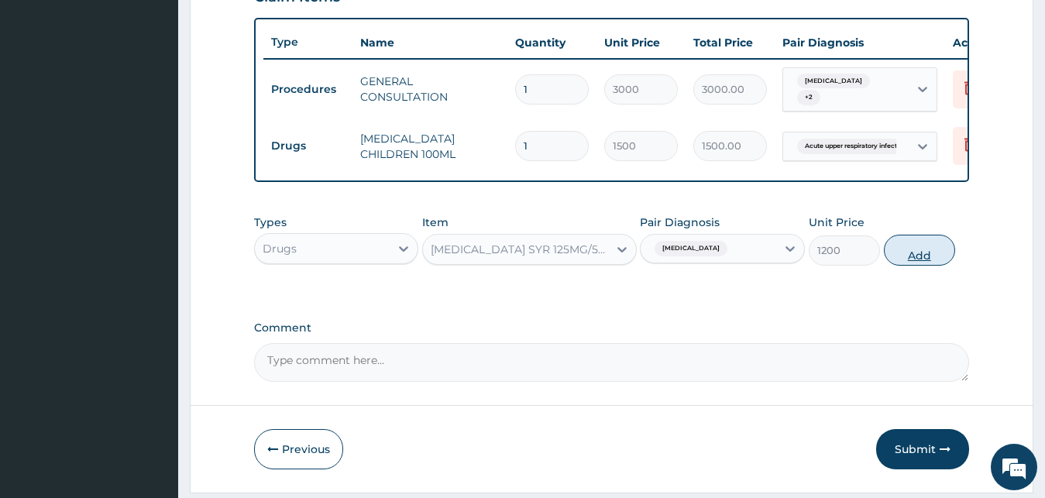
click at [920, 263] on button "Add" at bounding box center [919, 250] width 71 height 31
type input "0"
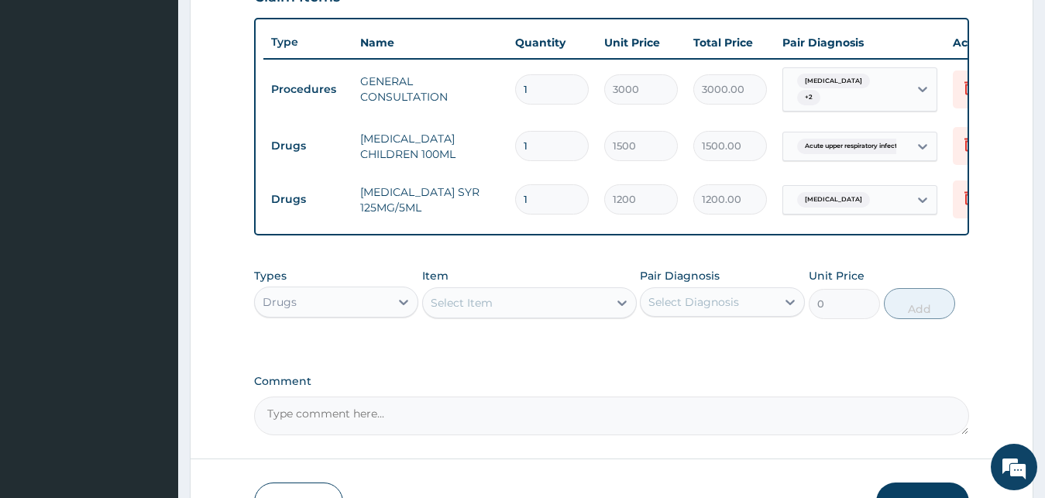
click at [530, 315] on div "Select Item" at bounding box center [515, 302] width 185 height 25
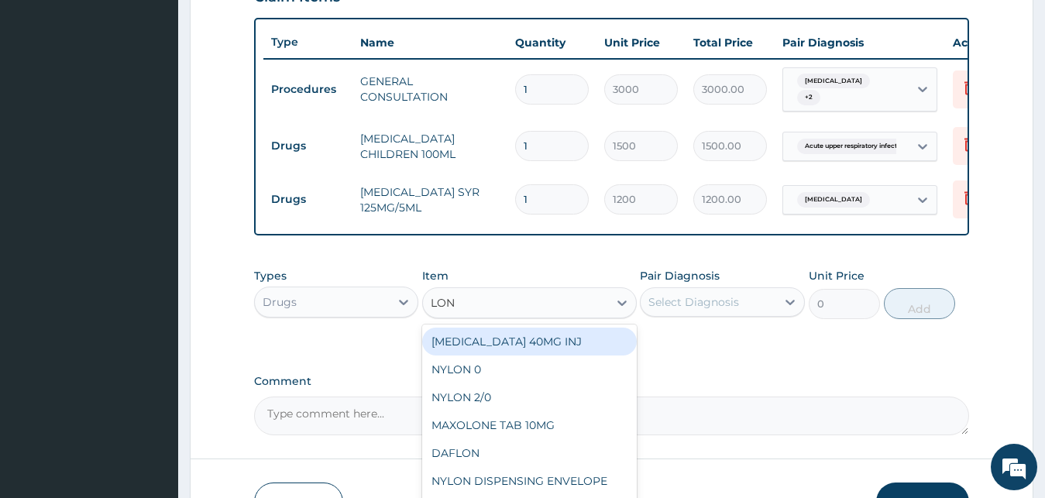
type input "[PERSON_NAME]"
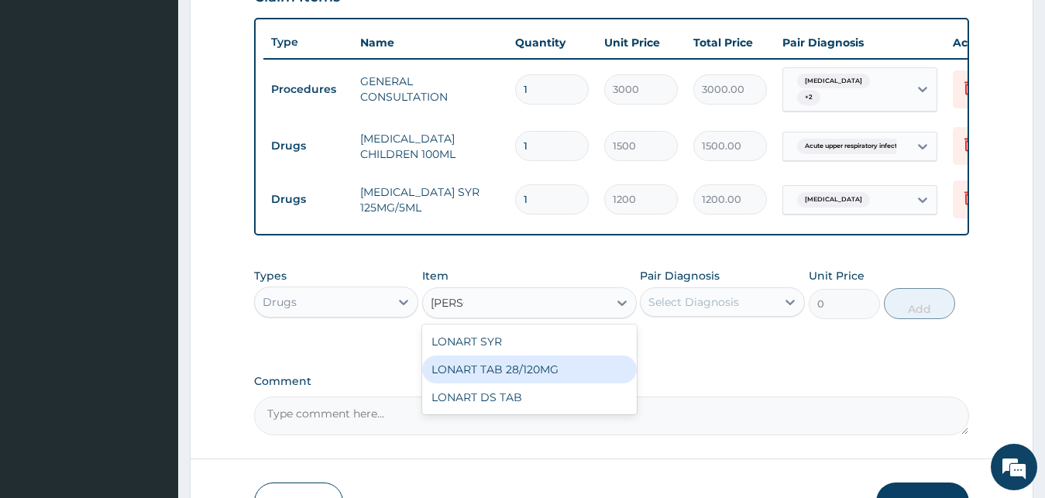
click at [545, 381] on div "LONART TAB 28/120MG" at bounding box center [529, 370] width 215 height 28
type input "240"
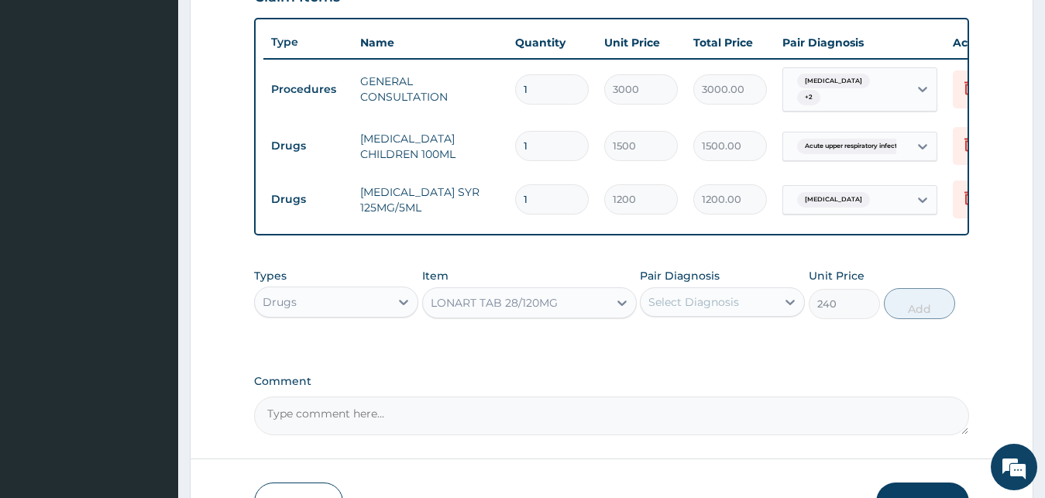
click at [729, 310] on div "Select Diagnosis" at bounding box center [693, 301] width 91 height 15
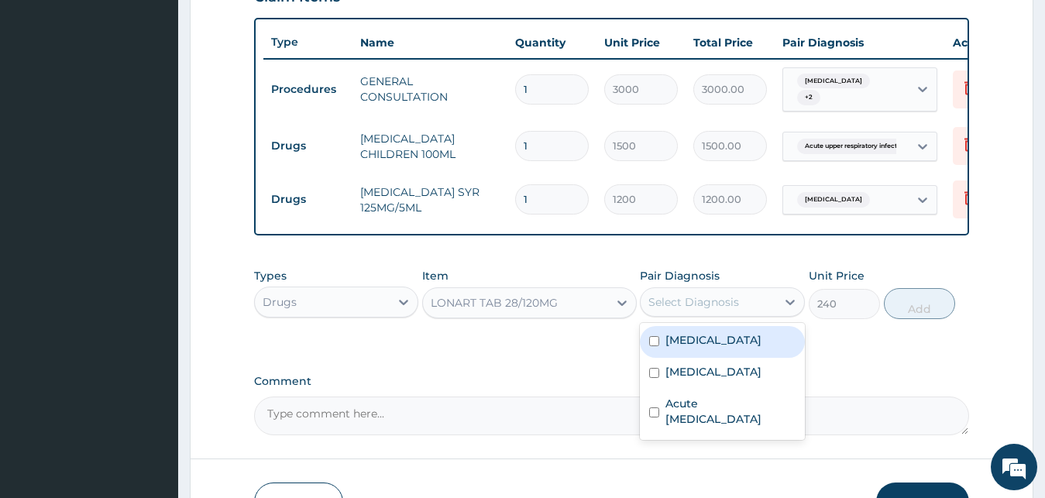
click at [731, 357] on div "[MEDICAL_DATA]" at bounding box center [722, 342] width 165 height 32
checkbox input "true"
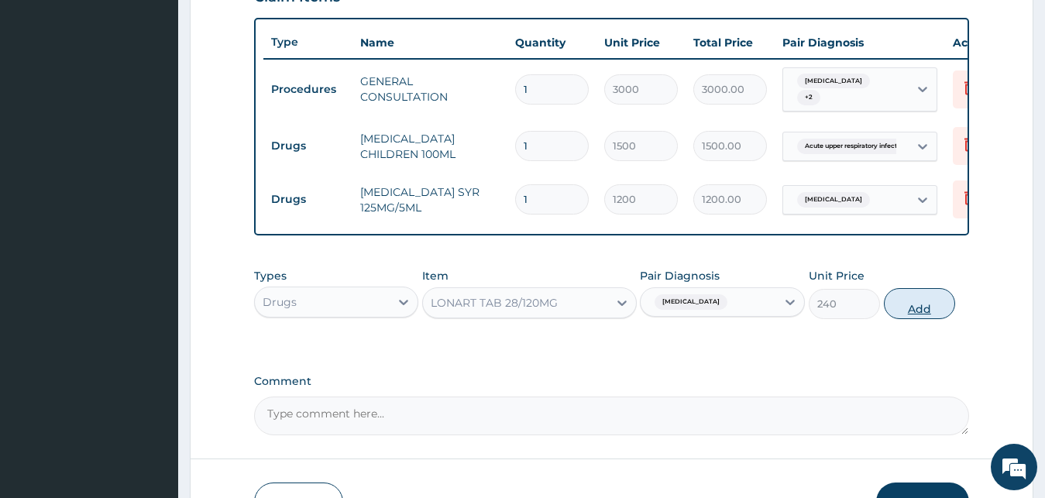
click at [947, 315] on button "Add" at bounding box center [919, 303] width 71 height 31
type input "0"
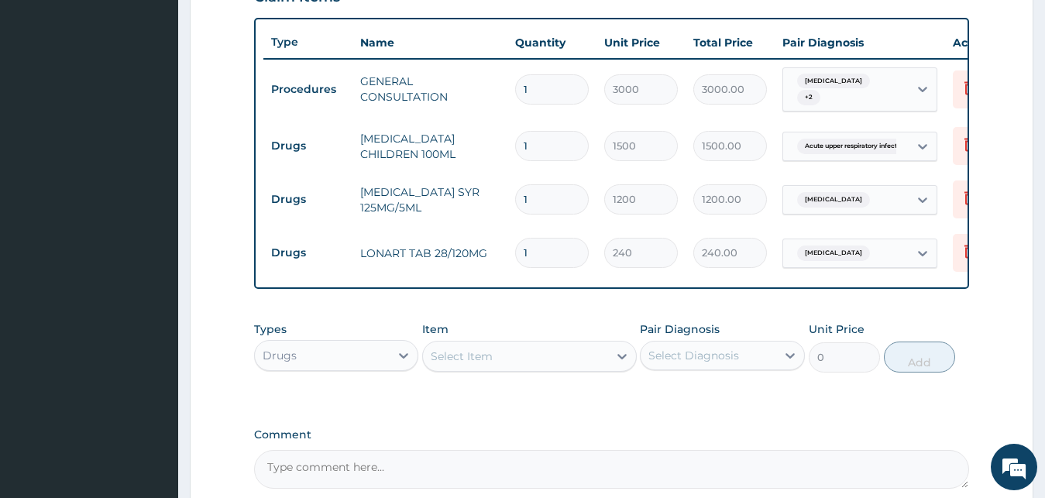
drag, startPoint x: 559, startPoint y: 249, endPoint x: 340, endPoint y: 238, distance: 218.7
click at [515, 238] on input "1" at bounding box center [552, 253] width 74 height 30
type input "6"
type input "1440.00"
type input "6"
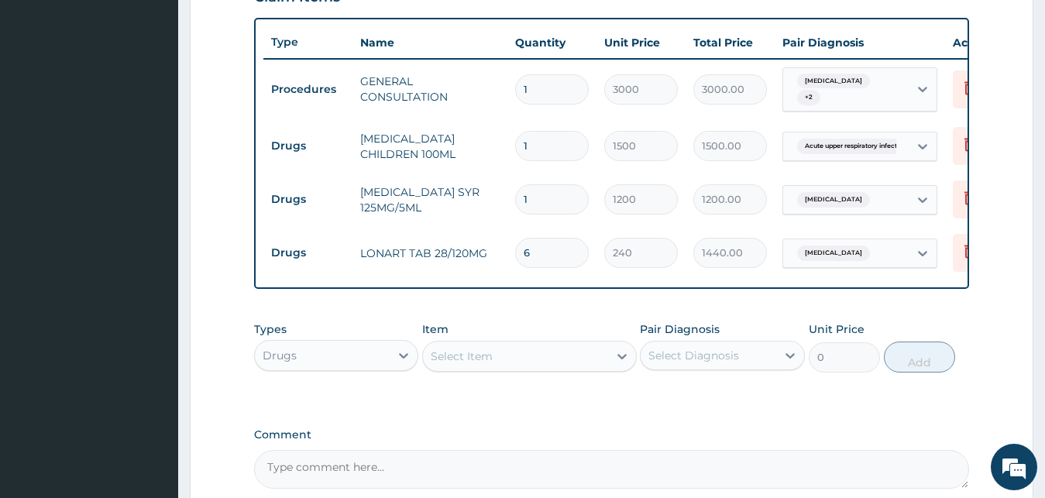
click at [482, 364] on div "Select Item" at bounding box center [462, 356] width 62 height 15
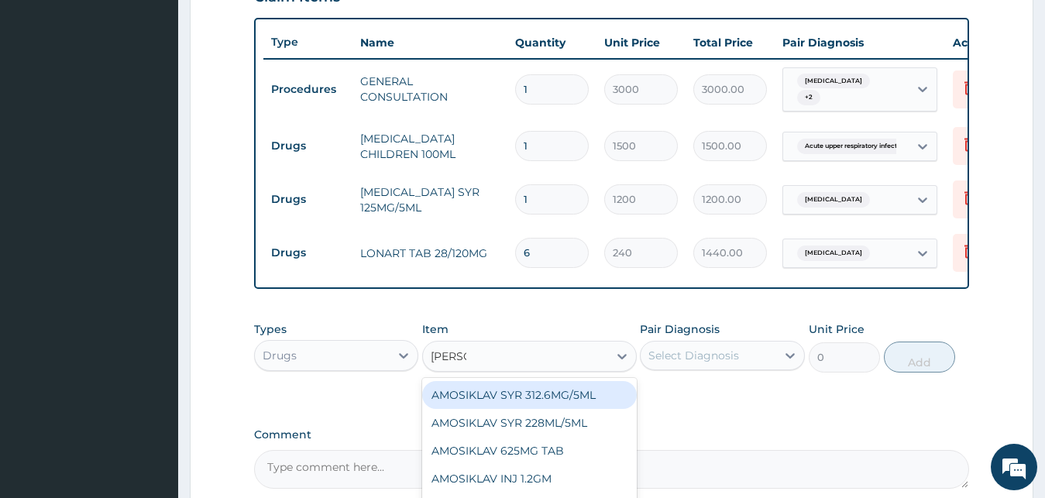
type input "AMOSI"
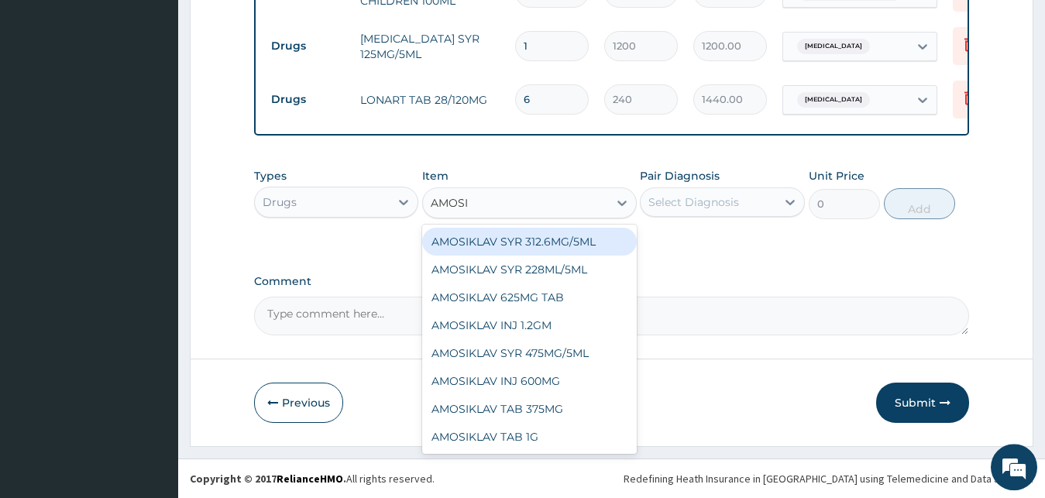
scroll to position [719, 0]
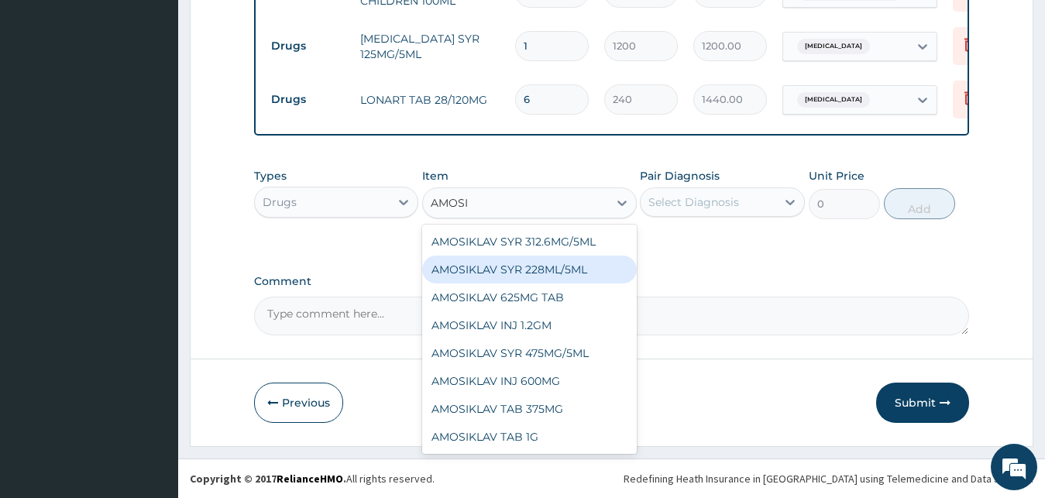
click at [570, 268] on div "AMOSIKLAV SYR 228ML/5ML" at bounding box center [529, 270] width 215 height 28
type input "4500"
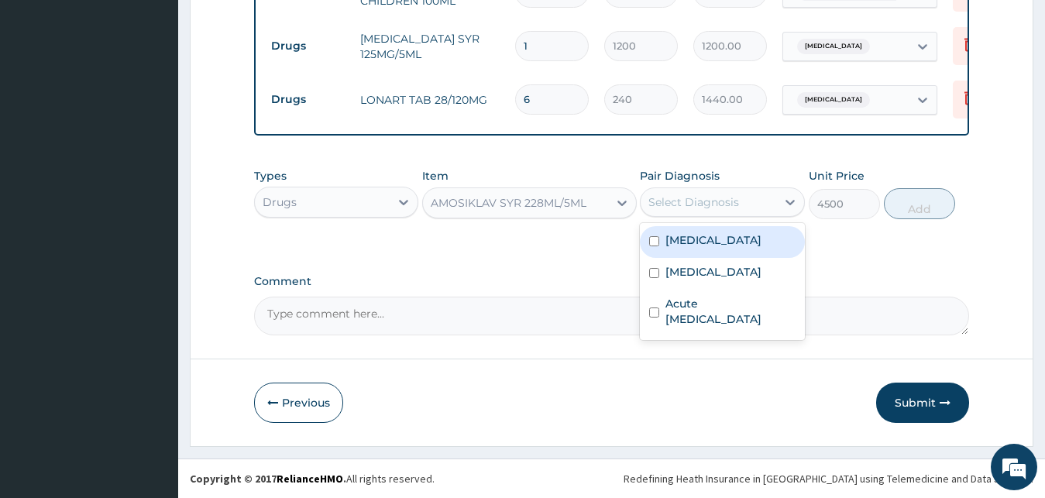
click at [748, 195] on div "Select Diagnosis" at bounding box center [709, 202] width 136 height 25
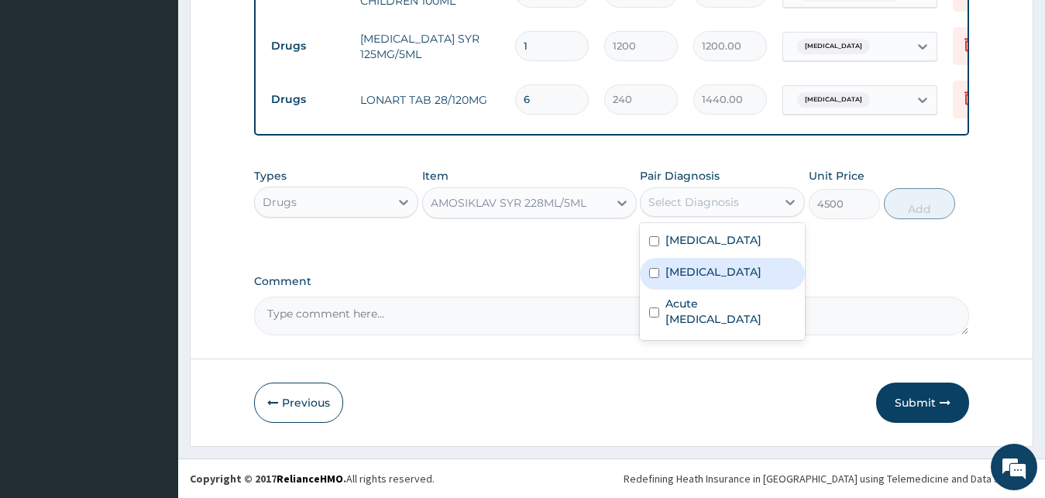
click at [734, 270] on div "[MEDICAL_DATA]" at bounding box center [722, 274] width 165 height 32
checkbox input "true"
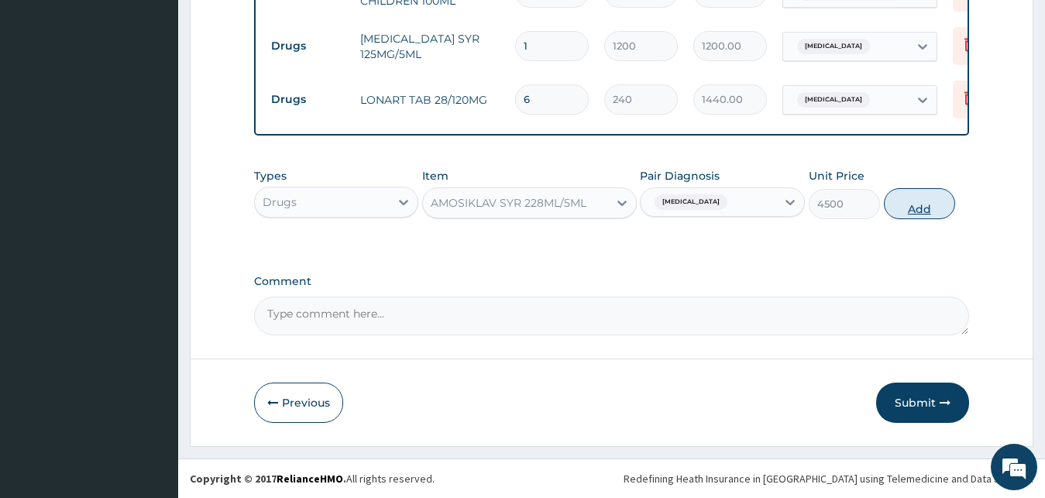
click at [902, 205] on button "Add" at bounding box center [919, 203] width 71 height 31
type input "0"
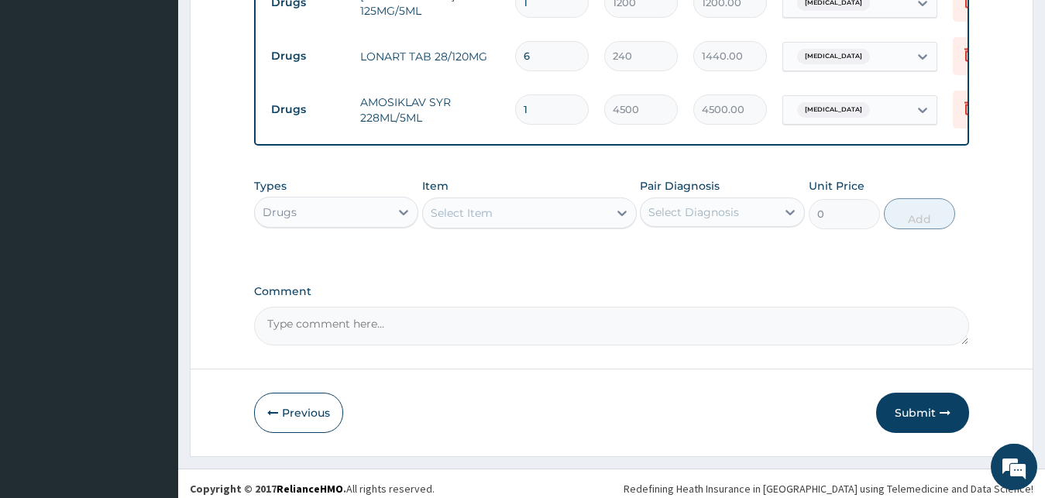
scroll to position [772, 0]
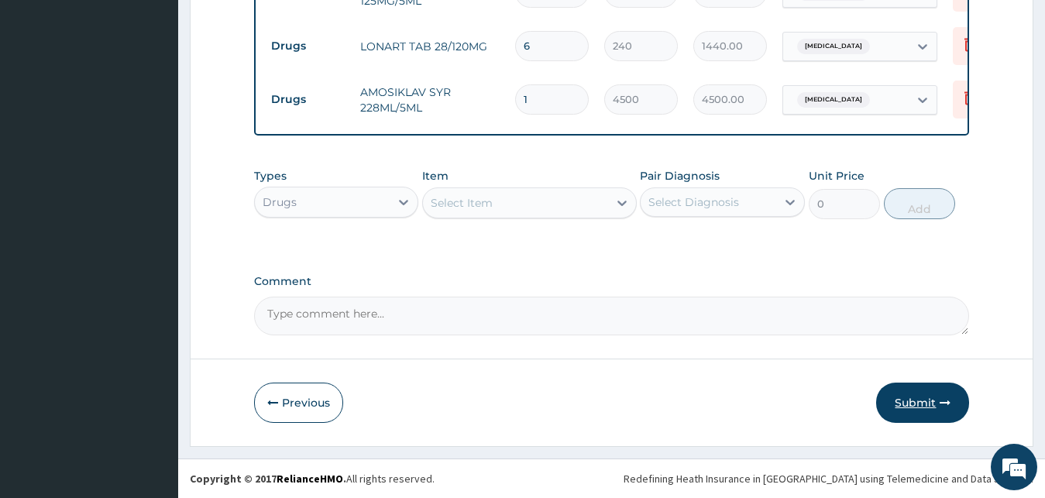
click at [955, 386] on button "Submit" at bounding box center [922, 403] width 93 height 40
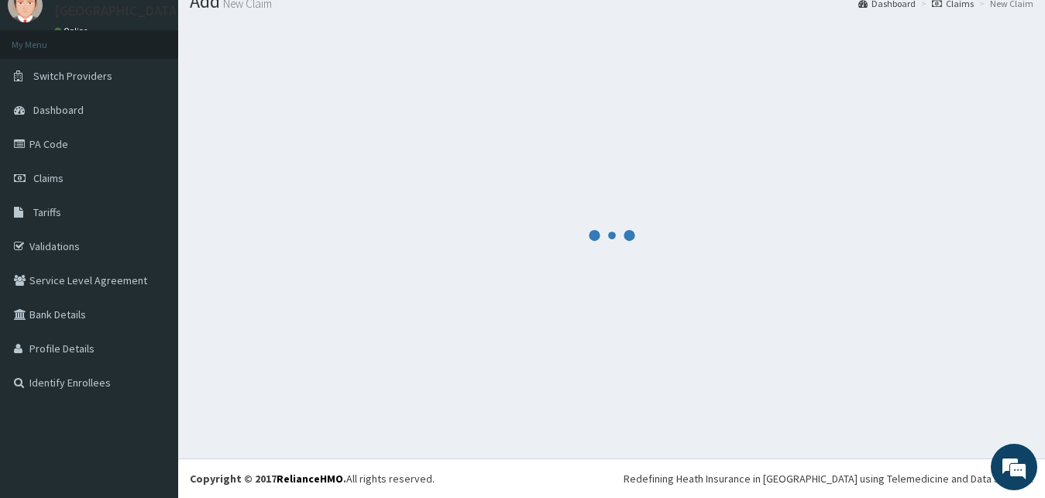
scroll to position [59, 0]
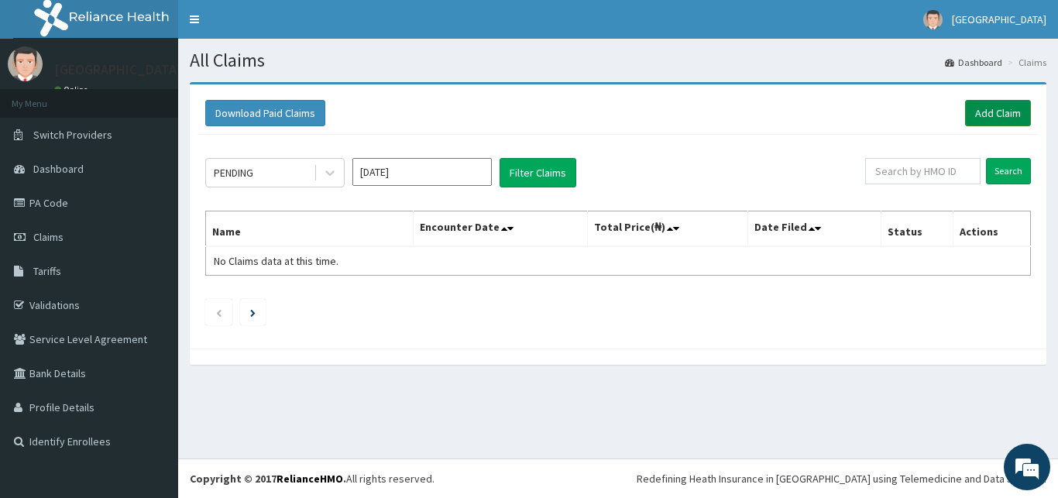
click at [980, 123] on link "Add Claim" at bounding box center [998, 113] width 66 height 26
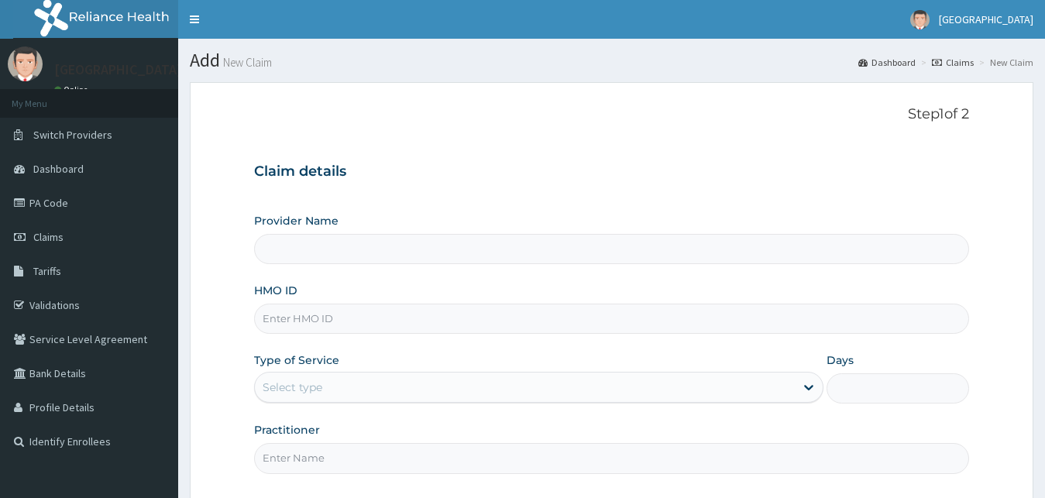
type input "[GEOGRAPHIC_DATA]"
paste input "KAN/10124/D"
click at [287, 317] on input "KAN/10124/D" at bounding box center [612, 319] width 716 height 30
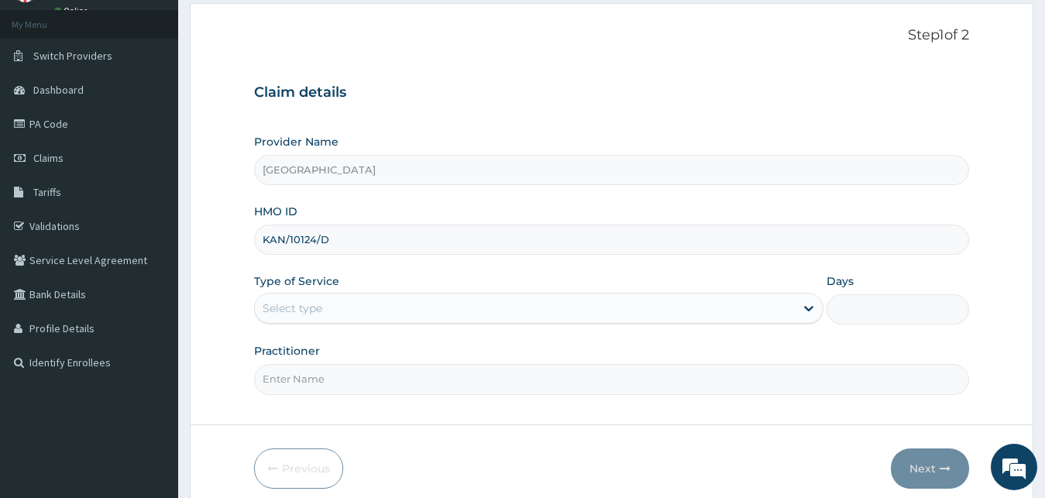
scroll to position [145, 0]
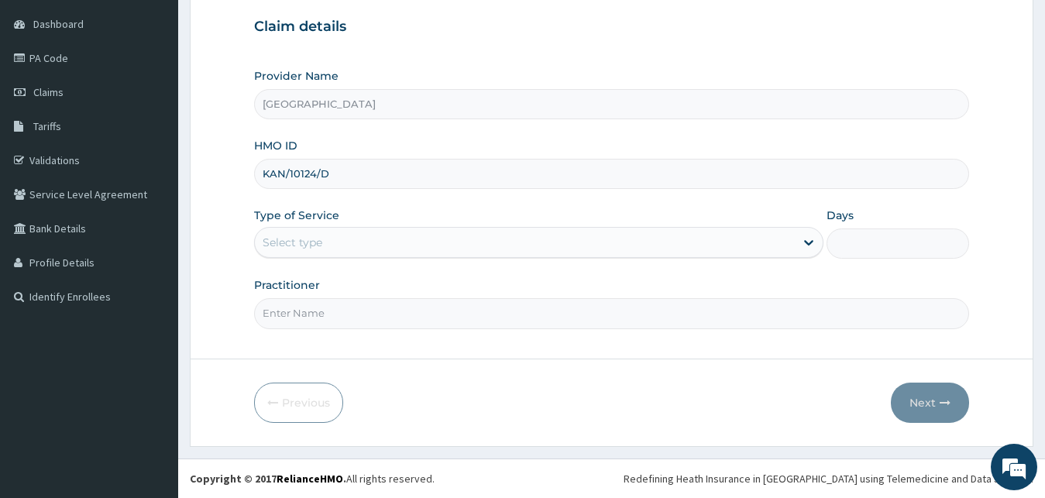
type input "KAN/10124/D"
click at [308, 244] on div "Select type" at bounding box center [293, 242] width 60 height 15
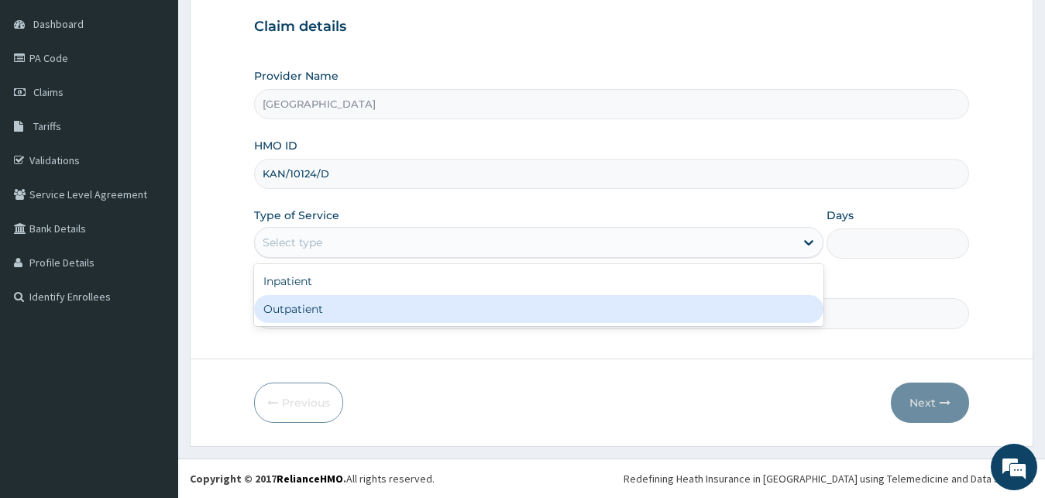
click at [321, 318] on div "Outpatient" at bounding box center [539, 309] width 570 height 28
type input "1"
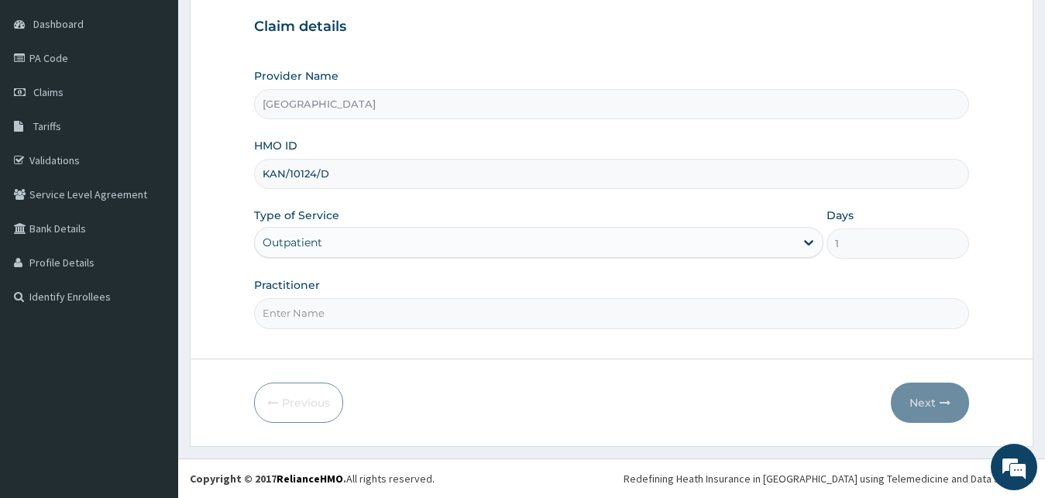
click at [326, 303] on input "Practitioner" at bounding box center [612, 313] width 716 height 30
type input "DR JAMES"
click at [928, 414] on button "Next" at bounding box center [930, 403] width 78 height 40
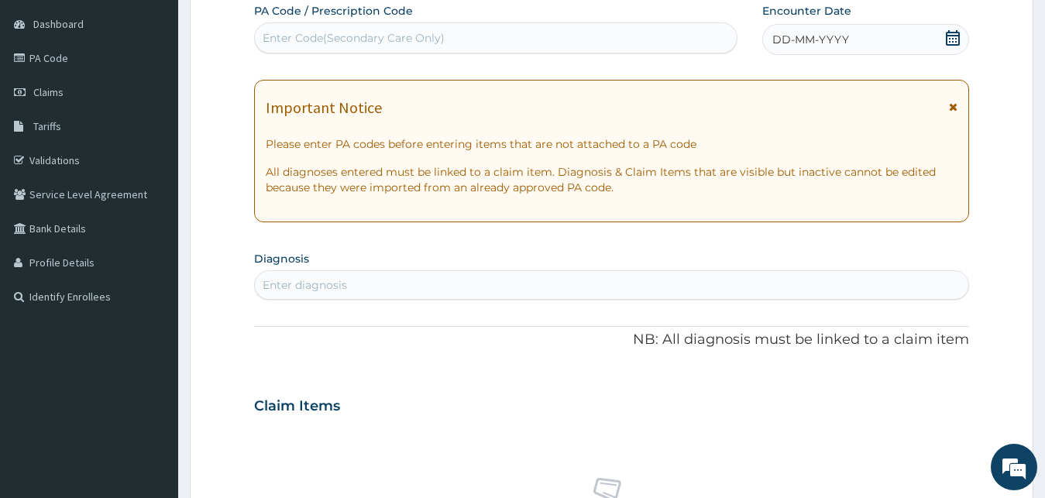
click at [858, 44] on div "DD-MM-YYYY" at bounding box center [866, 39] width 208 height 31
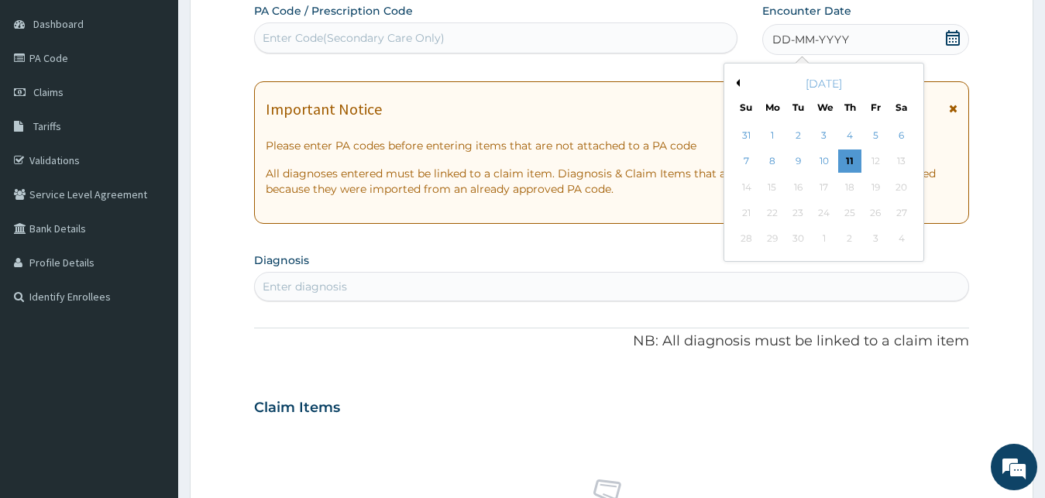
click at [735, 82] on button "Previous Month" at bounding box center [736, 83] width 8 height 8
click at [754, 249] on div "24" at bounding box center [746, 239] width 23 height 23
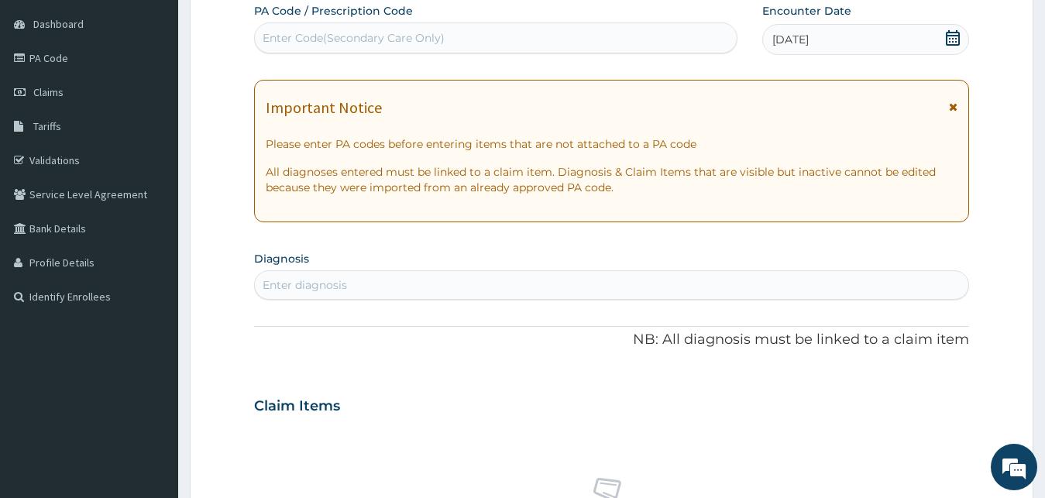
click at [357, 284] on div "Enter diagnosis" at bounding box center [612, 285] width 714 height 25
type input "MALAR"
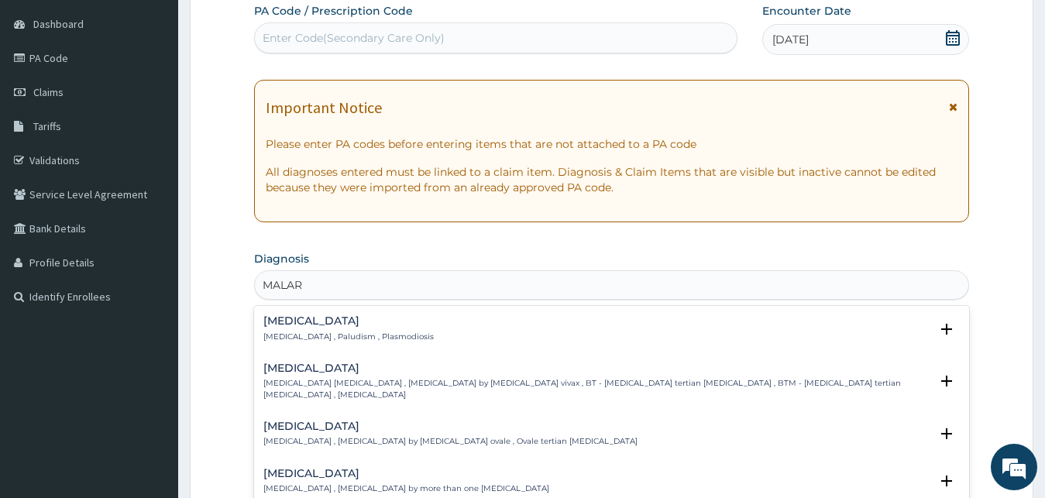
click at [300, 337] on p "Malaria , Paludism , Plasmodiosis" at bounding box center [348, 337] width 170 height 11
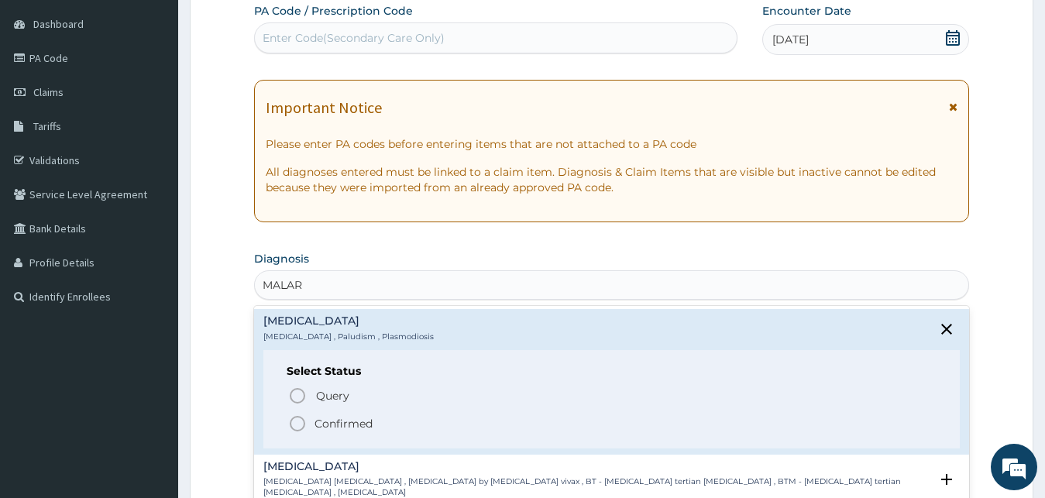
click at [318, 421] on p "Confirmed" at bounding box center [344, 423] width 58 height 15
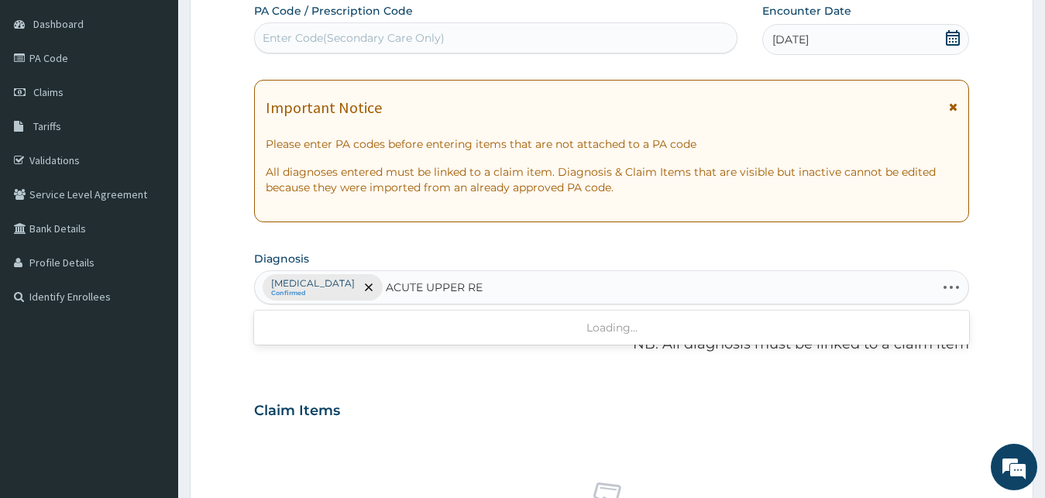
type input "ACUTE UPPER RES"
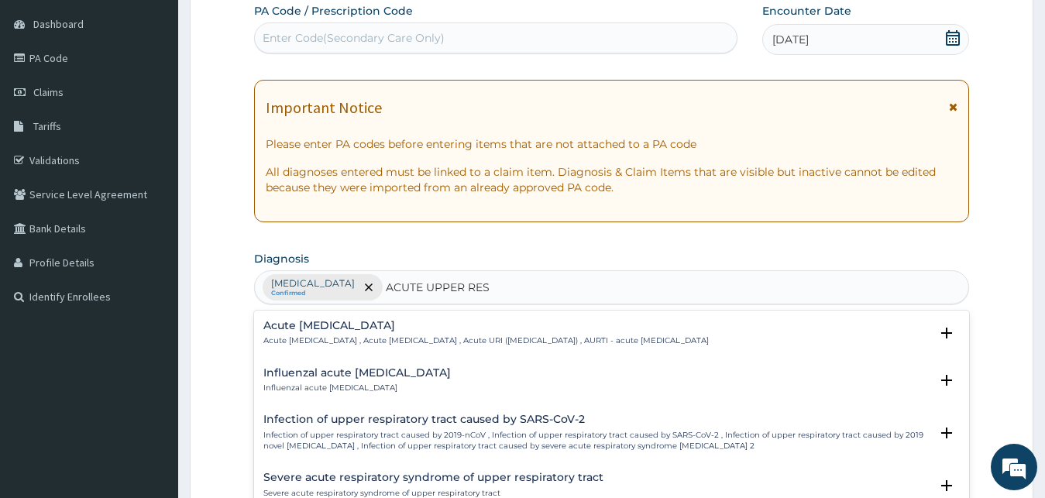
click at [372, 324] on h4 "Acute upper respiratory infection" at bounding box center [485, 326] width 445 height 12
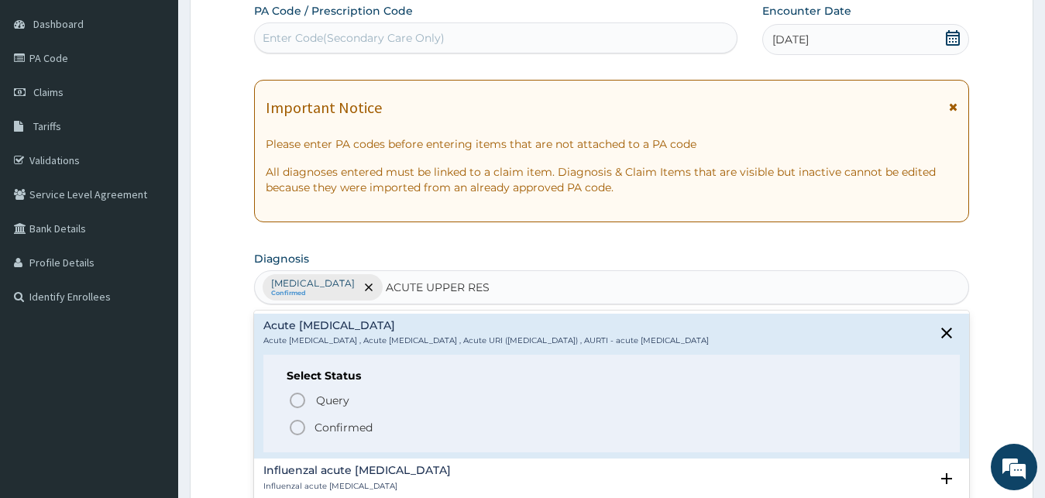
click at [356, 428] on p "Confirmed" at bounding box center [344, 427] width 58 height 15
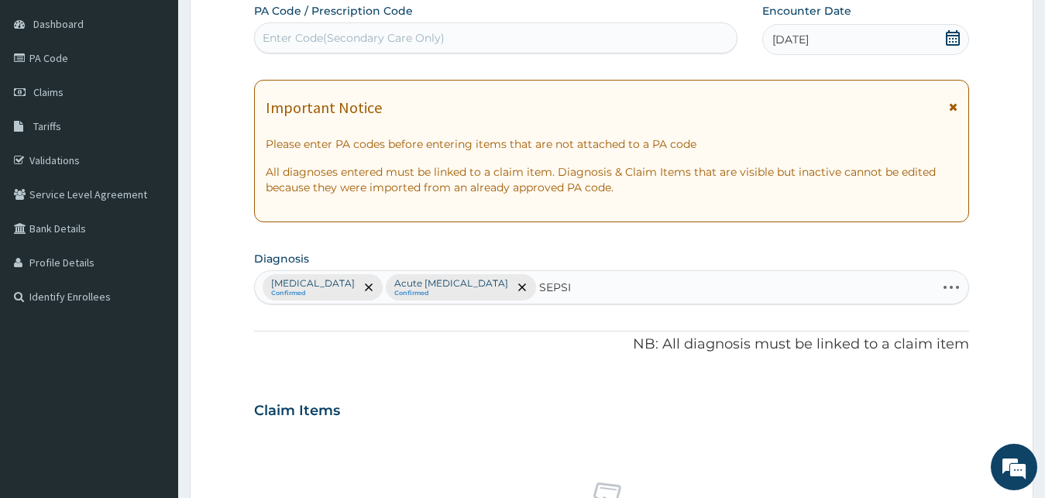
type input "SEPSIS"
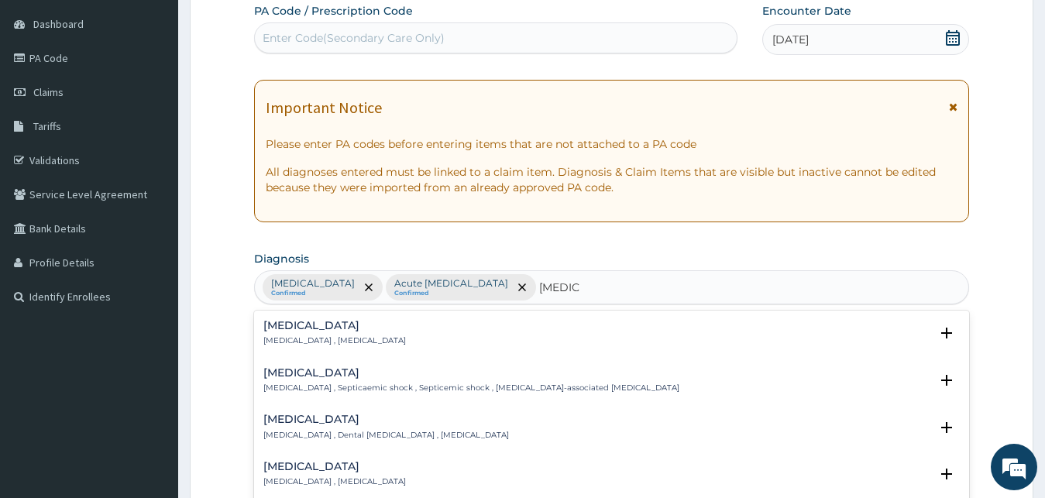
click at [327, 339] on p "Systemic infection , Sepsis" at bounding box center [334, 340] width 143 height 11
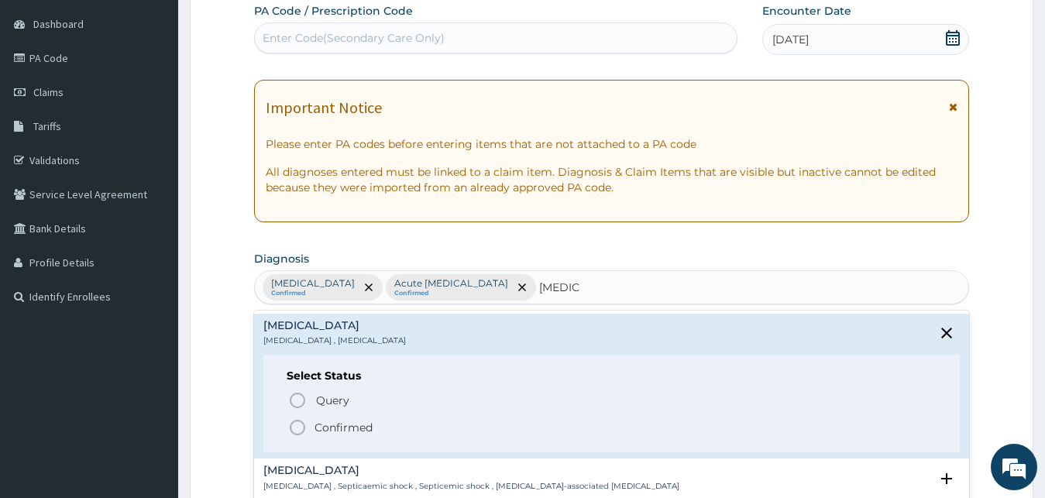
click at [322, 423] on p "Confirmed" at bounding box center [344, 427] width 58 height 15
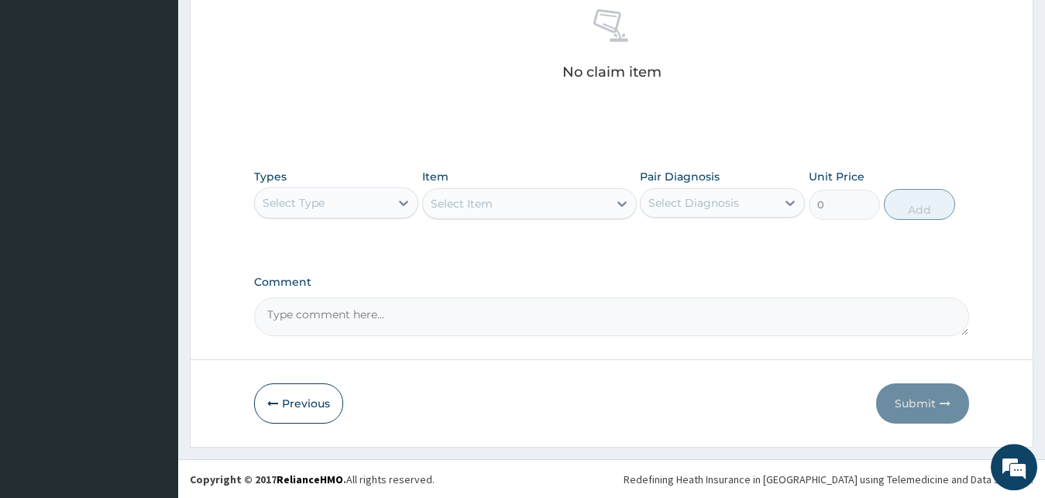
scroll to position [619, 0]
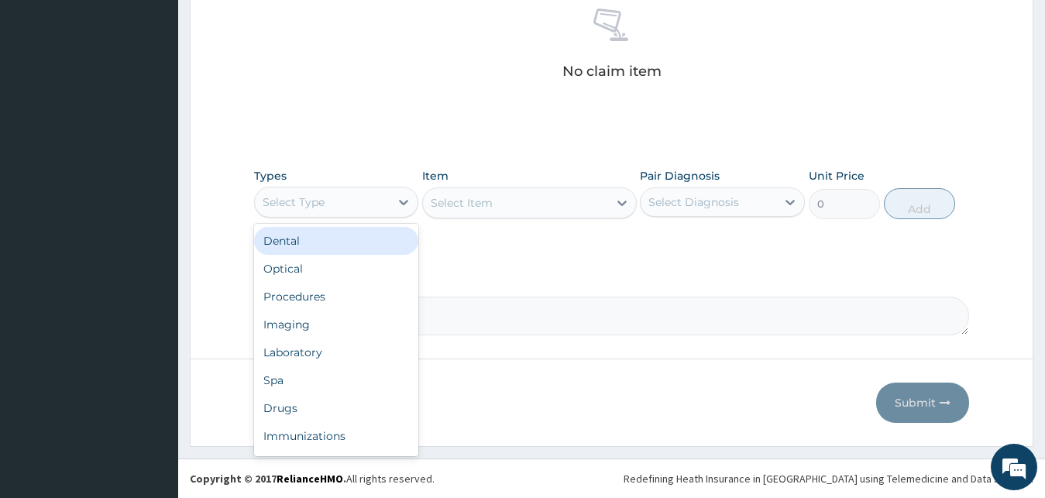
click at [373, 201] on div "Select Type" at bounding box center [323, 202] width 136 height 25
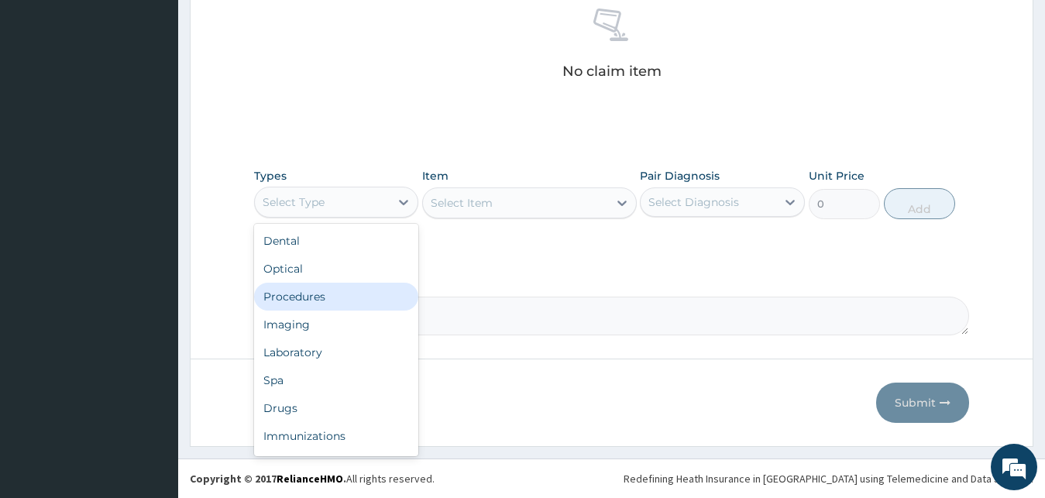
click at [328, 297] on div "Procedures" at bounding box center [336, 297] width 165 height 28
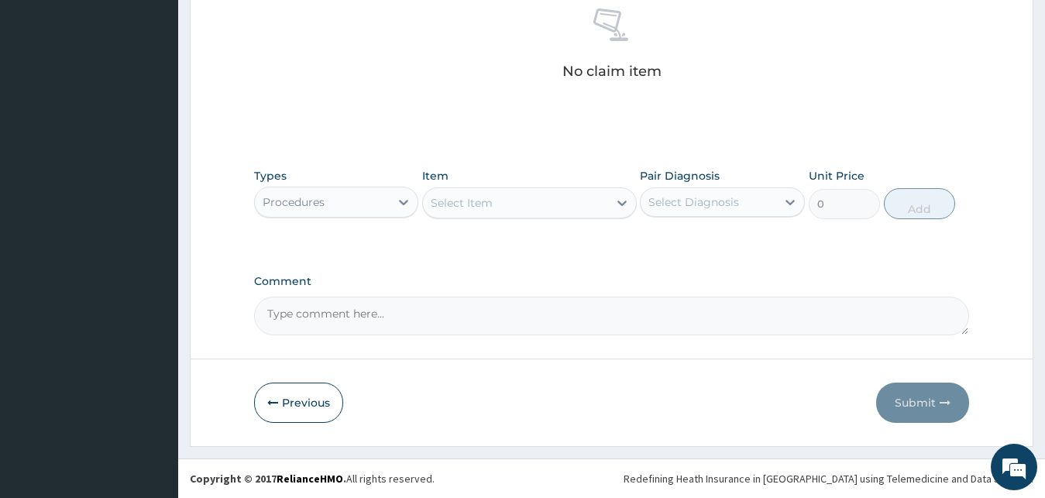
click at [497, 194] on div "Select Item" at bounding box center [515, 203] width 185 height 25
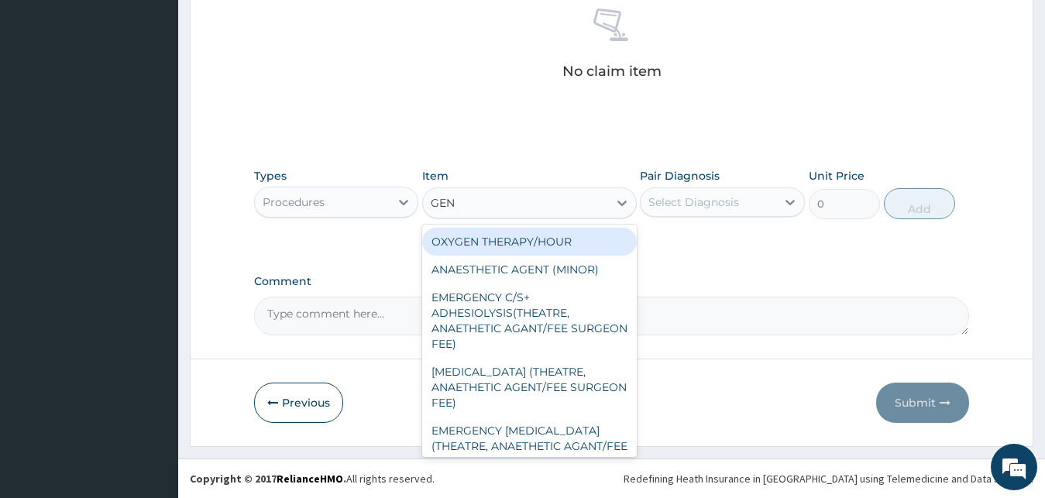
type input "GENE"
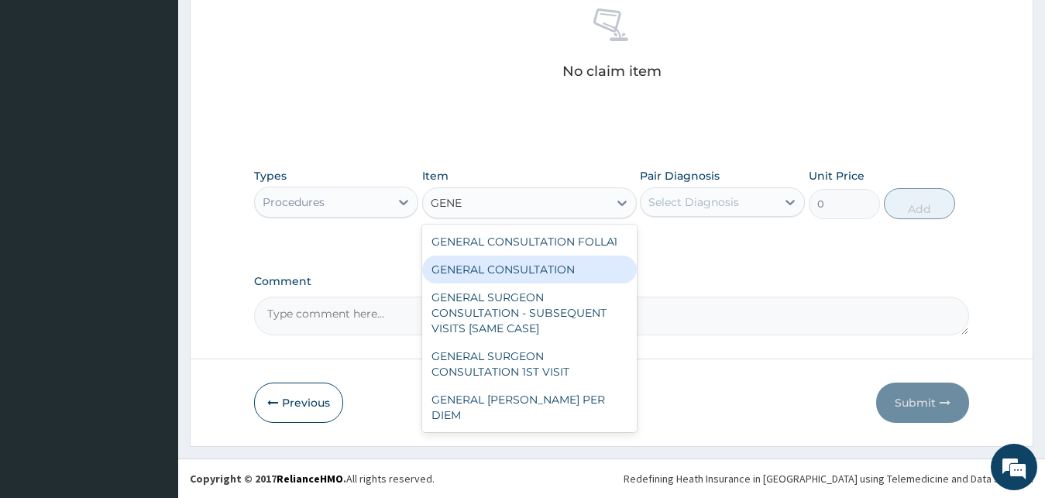
click at [545, 262] on div "GENERAL CONSULTATION" at bounding box center [529, 270] width 215 height 28
type input "3000"
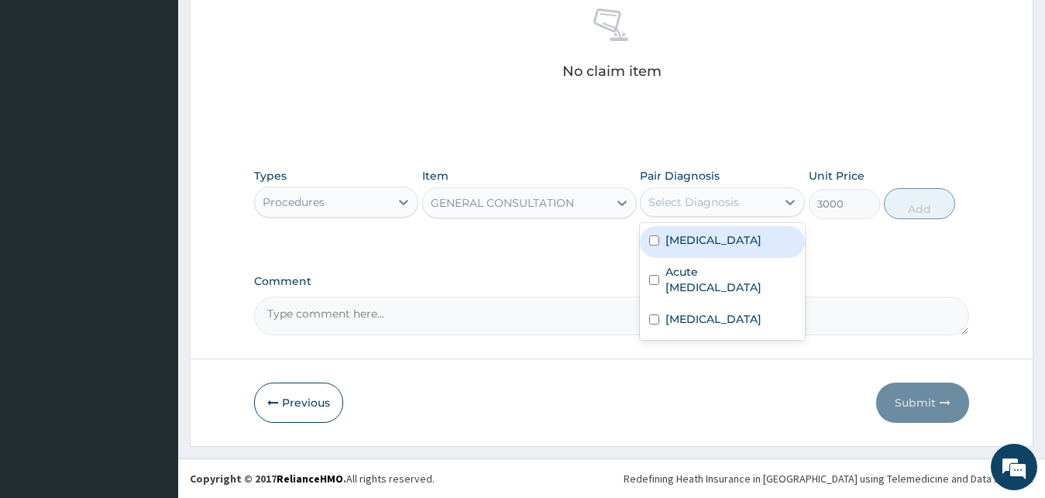
click at [662, 199] on div "Select Diagnosis" at bounding box center [693, 201] width 91 height 15
click at [683, 253] on div "Malaria" at bounding box center [722, 242] width 165 height 32
checkbox input "true"
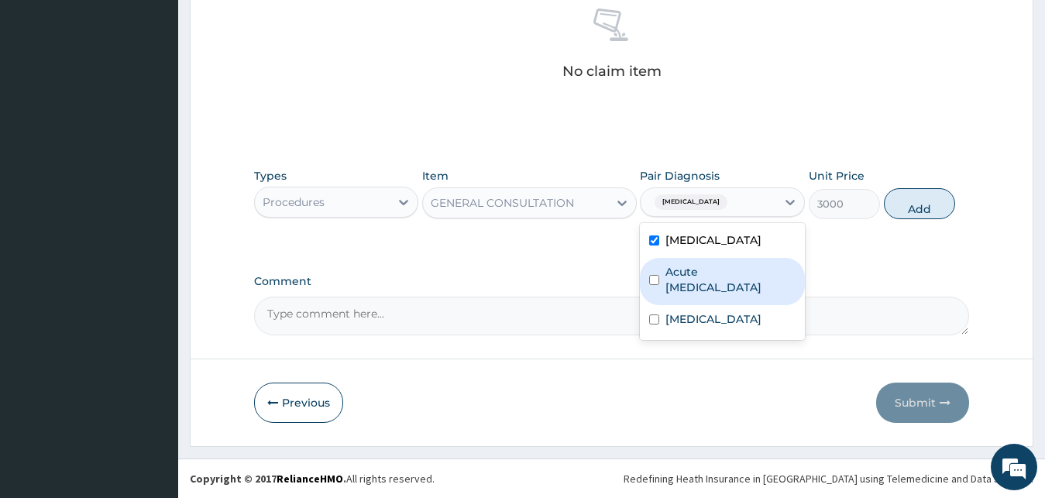
click at [689, 278] on label "Acute upper respiratory infection" at bounding box center [730, 279] width 130 height 31
checkbox input "true"
click at [686, 308] on div "Sepsis" at bounding box center [722, 321] width 165 height 32
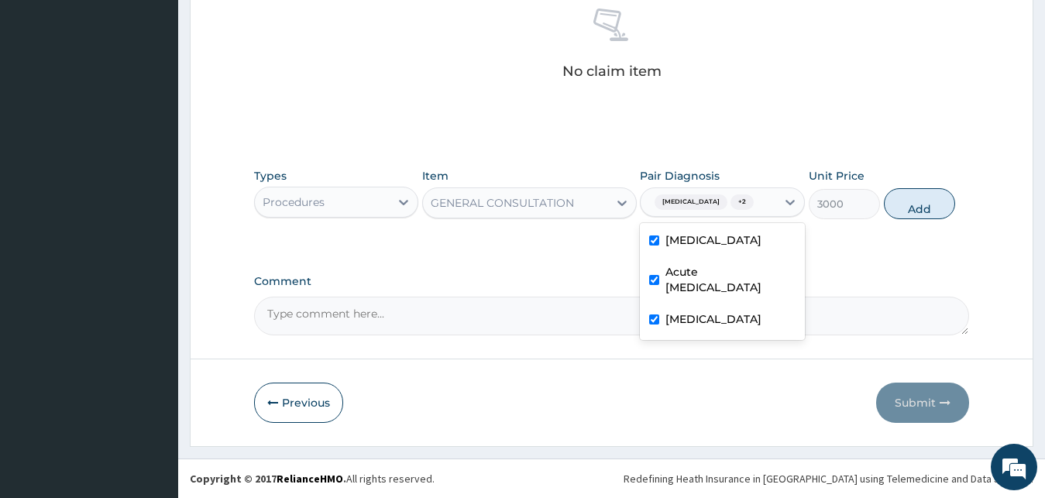
checkbox input "true"
click at [937, 203] on button "Add" at bounding box center [919, 203] width 71 height 31
type input "0"
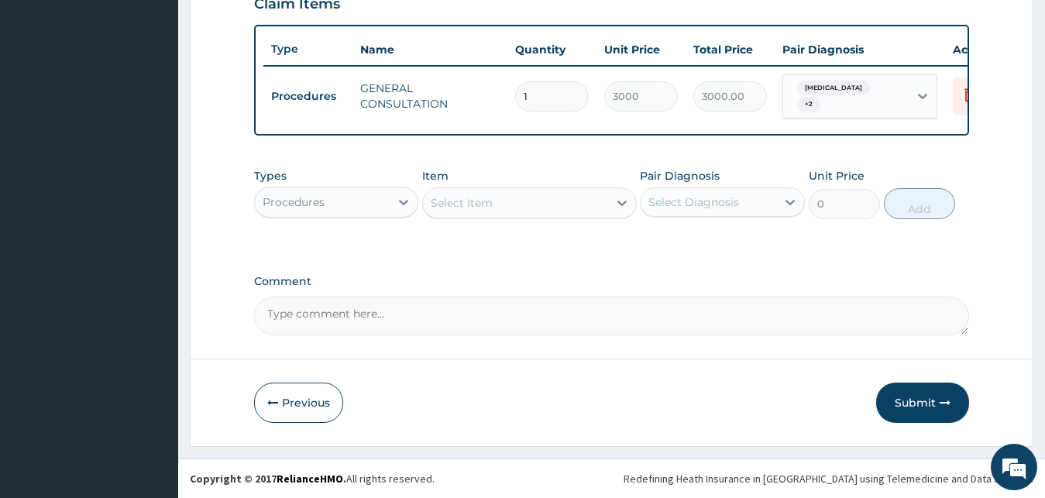
scroll to position [559, 0]
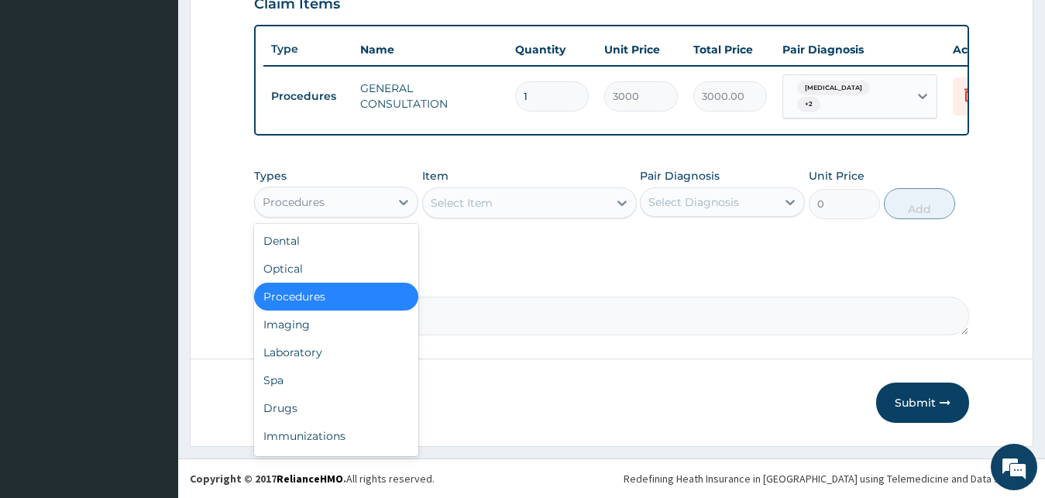
click at [321, 210] on div "Procedures" at bounding box center [323, 202] width 136 height 25
click at [336, 416] on div "Drugs" at bounding box center [336, 408] width 165 height 28
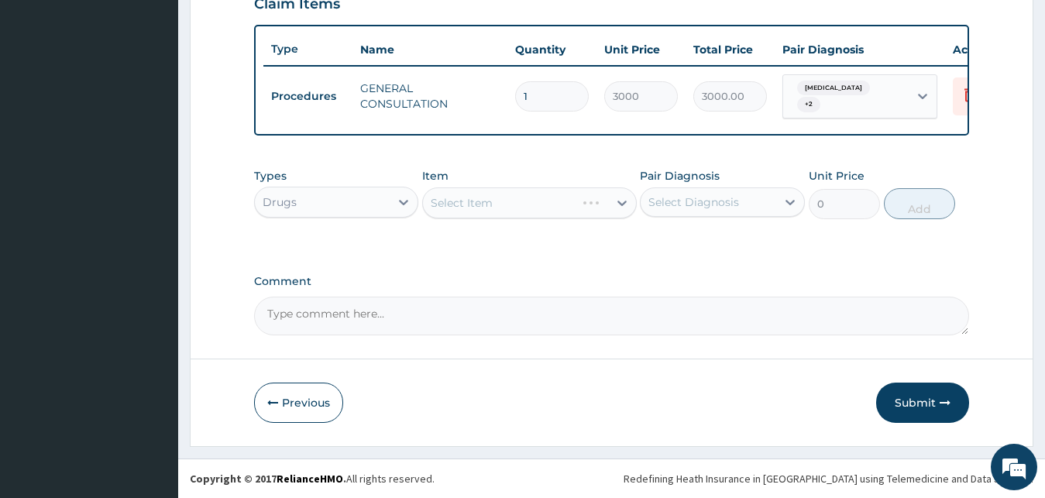
click at [505, 206] on div "Select Item" at bounding box center [529, 202] width 215 height 31
click at [504, 205] on div "Select Item" at bounding box center [529, 202] width 215 height 31
click at [504, 205] on div "Select Item" at bounding box center [515, 203] width 185 height 25
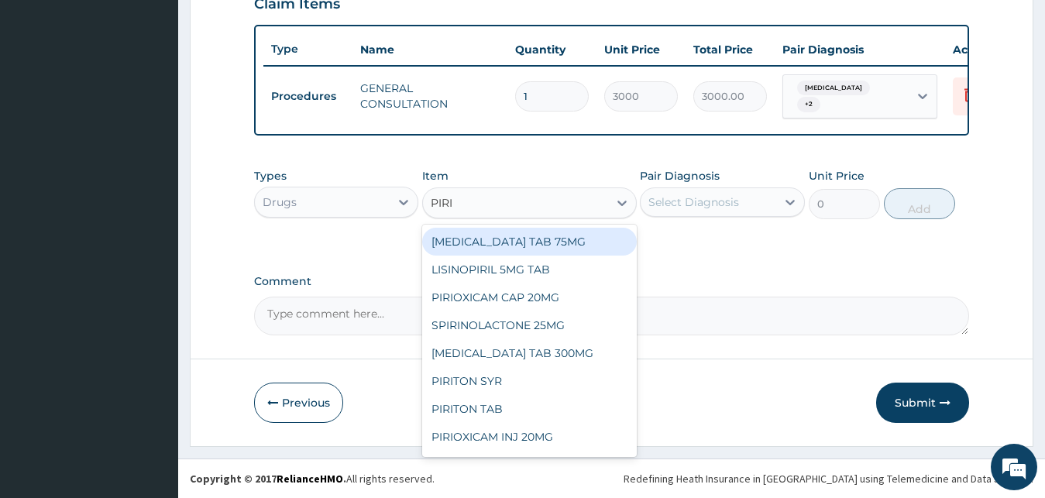
type input "PIRIT"
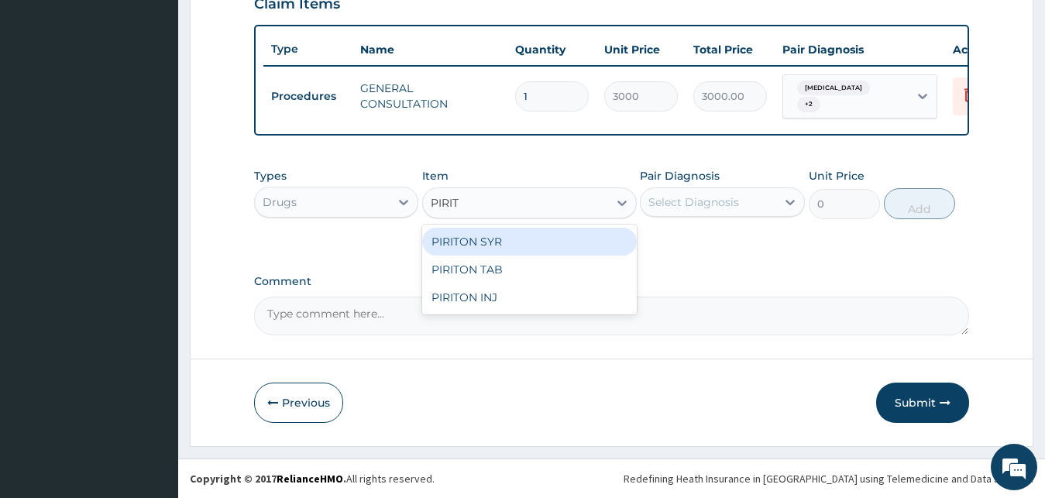
click at [553, 244] on div "PIRITON SYR" at bounding box center [529, 242] width 215 height 28
type input "1500"
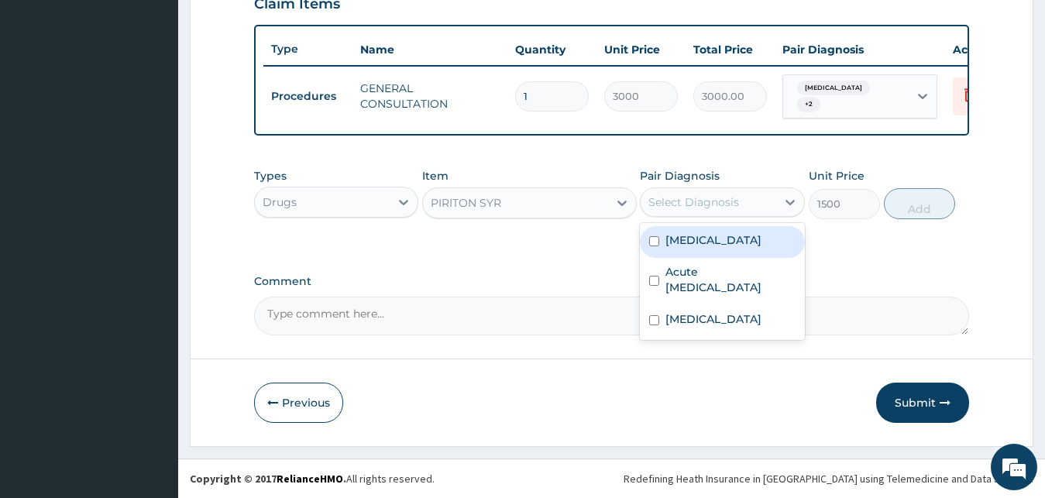
click at [709, 198] on div "Select Diagnosis" at bounding box center [693, 201] width 91 height 15
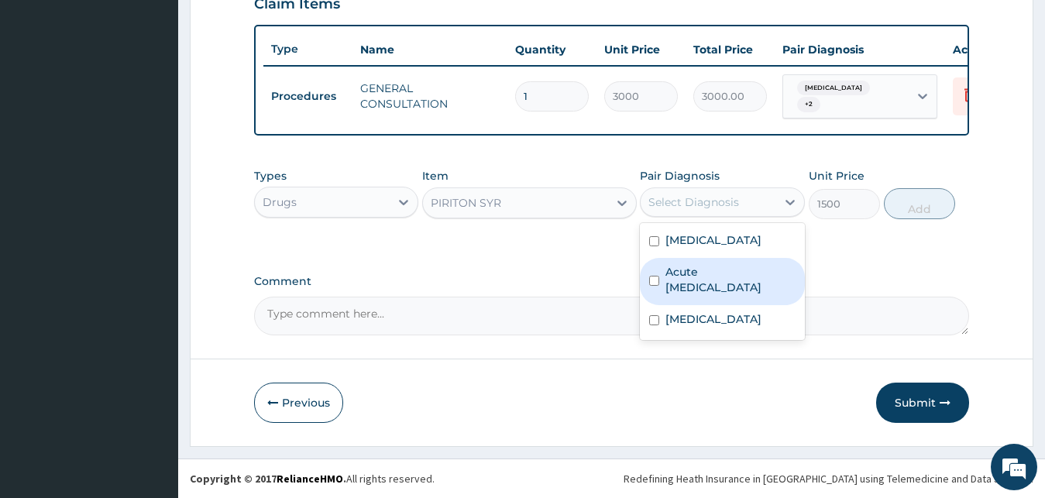
click at [718, 266] on label "Acute upper respiratory infection" at bounding box center [730, 279] width 130 height 31
checkbox input "true"
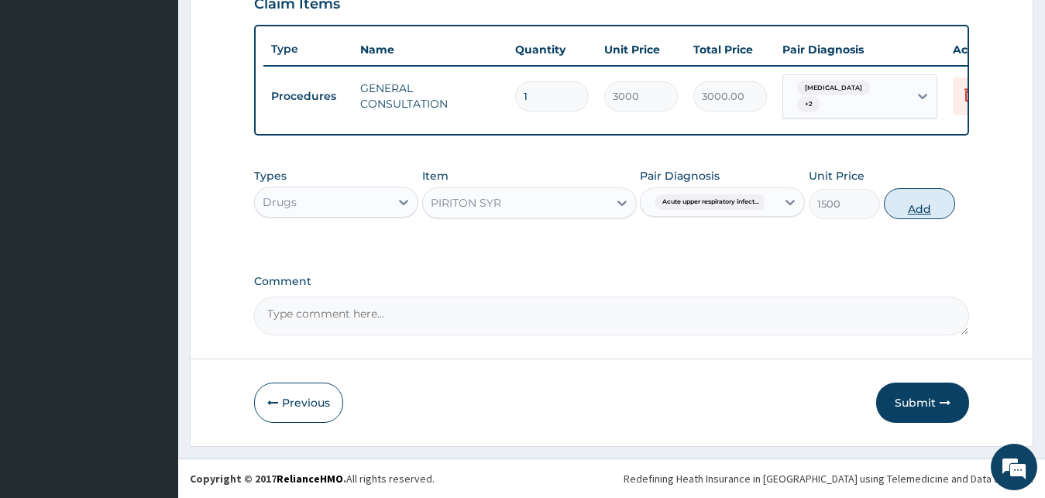
click at [910, 205] on button "Add" at bounding box center [919, 203] width 71 height 31
type input "0"
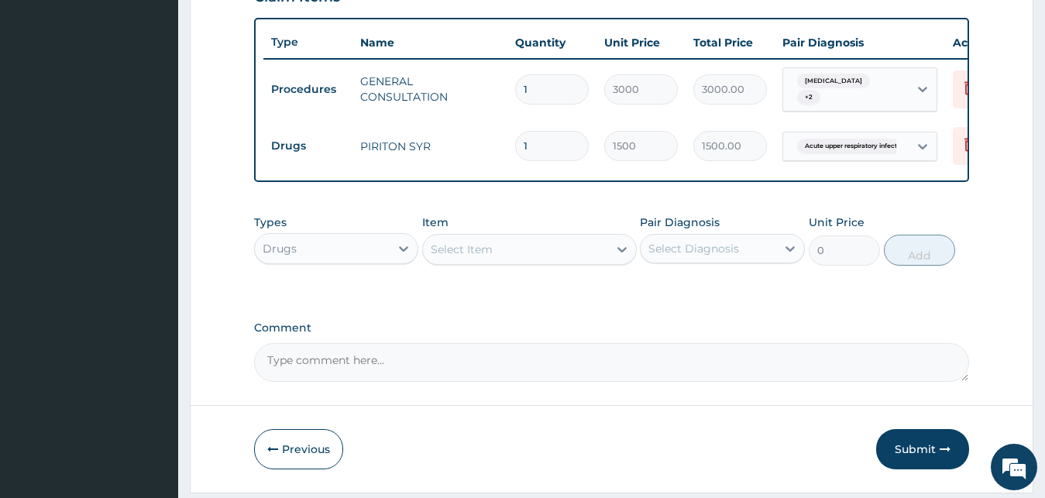
click at [493, 262] on div "Select Item" at bounding box center [515, 249] width 185 height 25
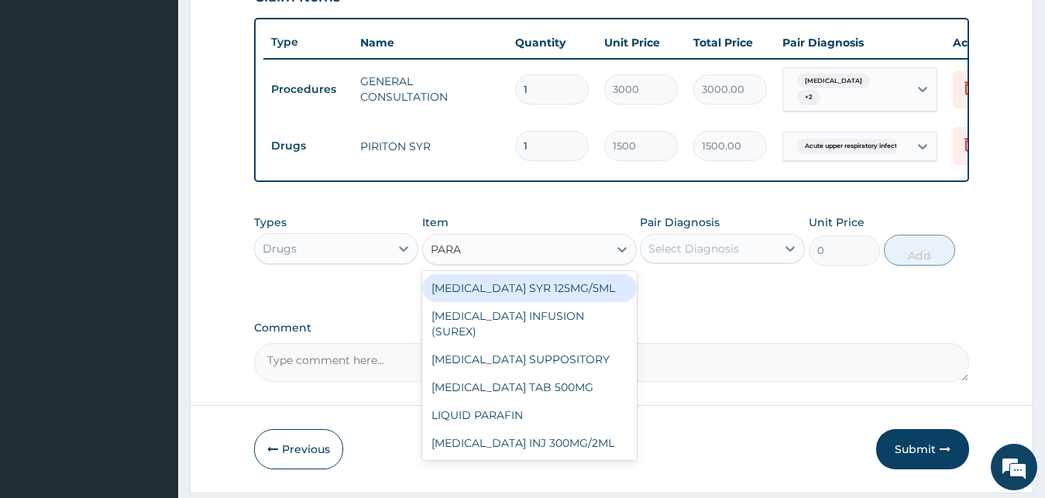
type input "PARAC"
click at [583, 302] on div "PARACETAMOL SYR 125MG/5ML" at bounding box center [529, 288] width 215 height 28
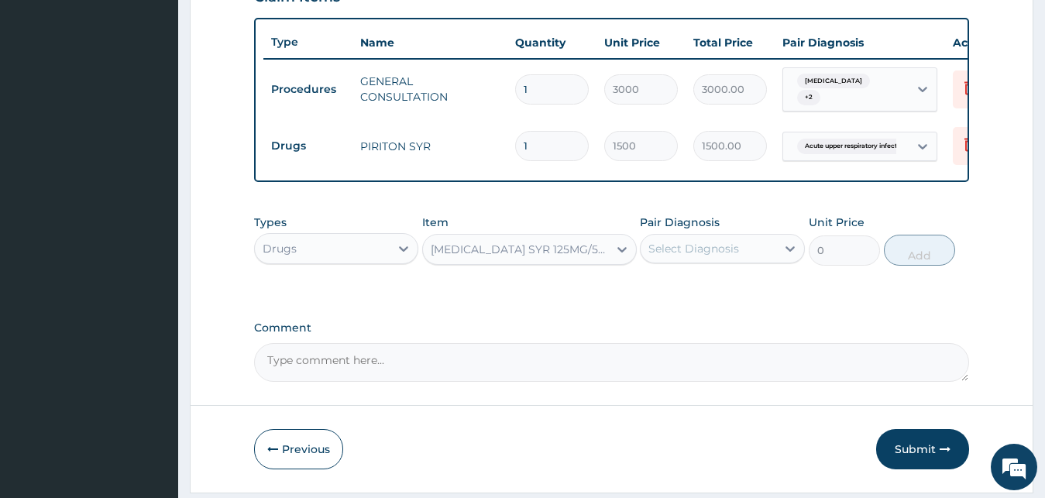
type input "1200"
click at [744, 261] on div "Select Diagnosis" at bounding box center [709, 248] width 136 height 25
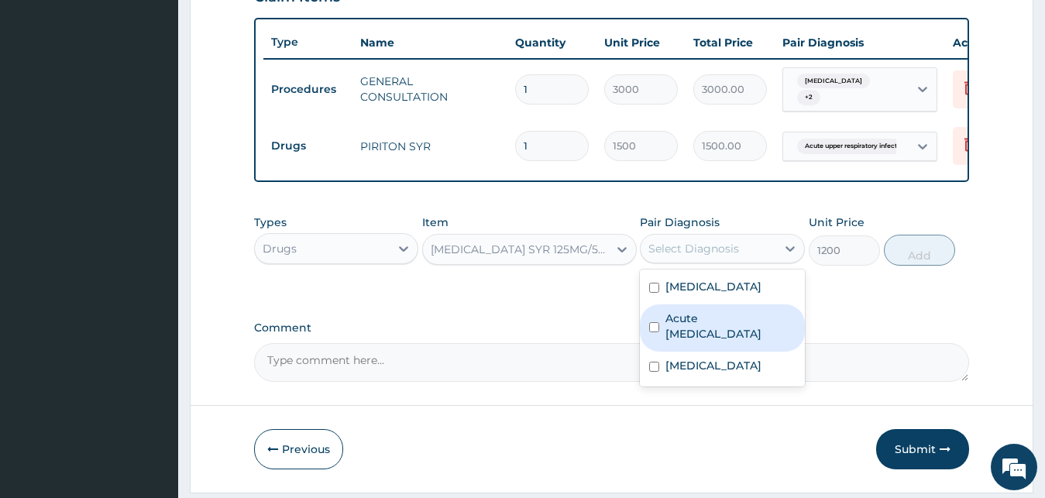
click at [727, 342] on label "Acute upper respiratory infection" at bounding box center [730, 326] width 130 height 31
checkbox input "true"
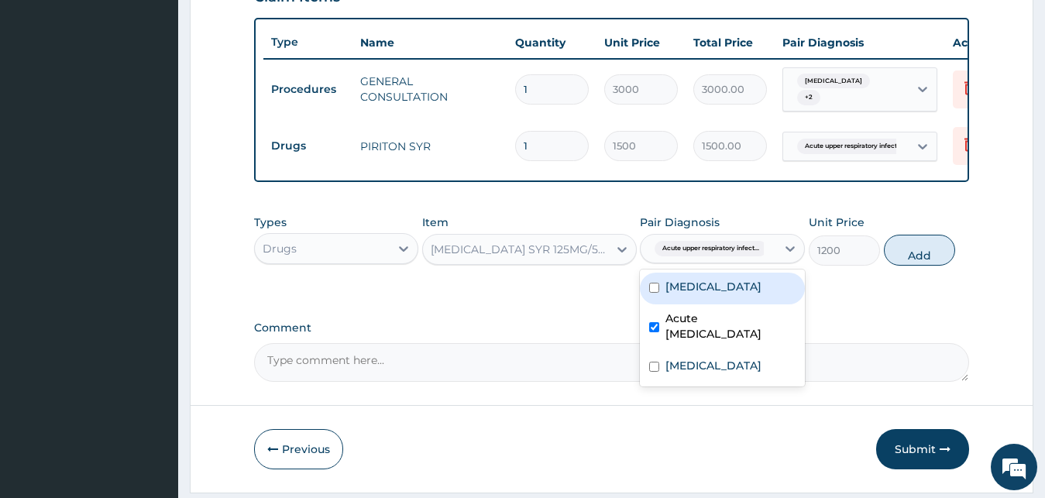
click at [757, 304] on div "Malaria" at bounding box center [722, 289] width 165 height 32
checkbox input "true"
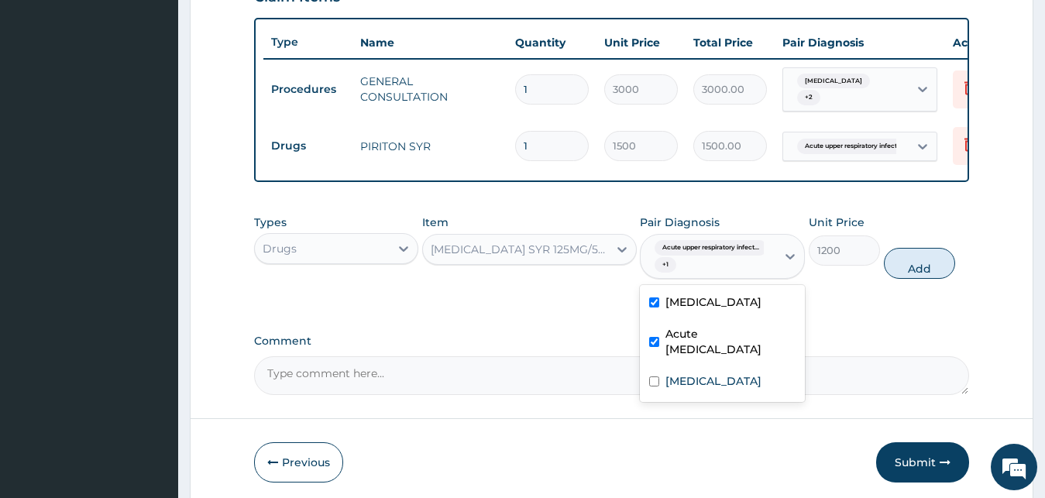
click at [744, 339] on label "Acute upper respiratory infection" at bounding box center [730, 341] width 130 height 31
checkbox input "false"
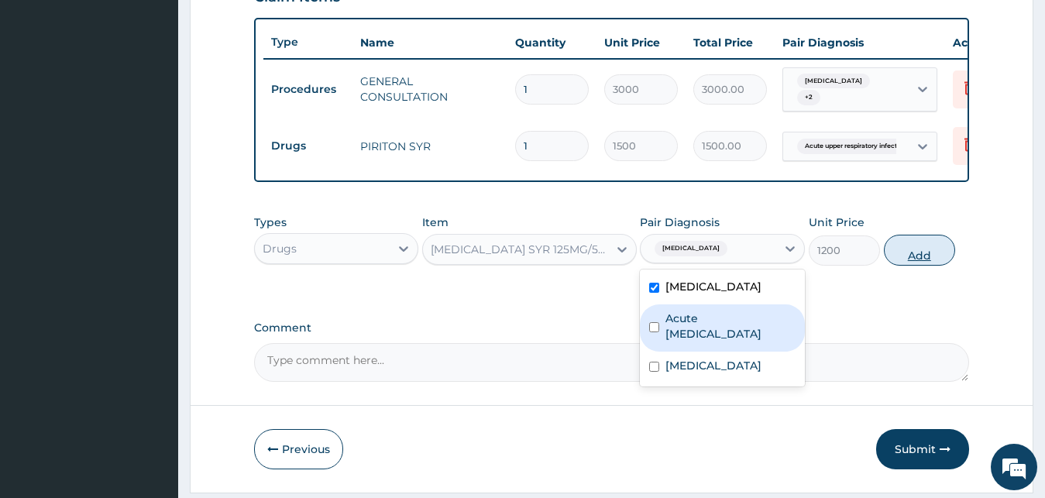
click at [923, 262] on button "Add" at bounding box center [919, 250] width 71 height 31
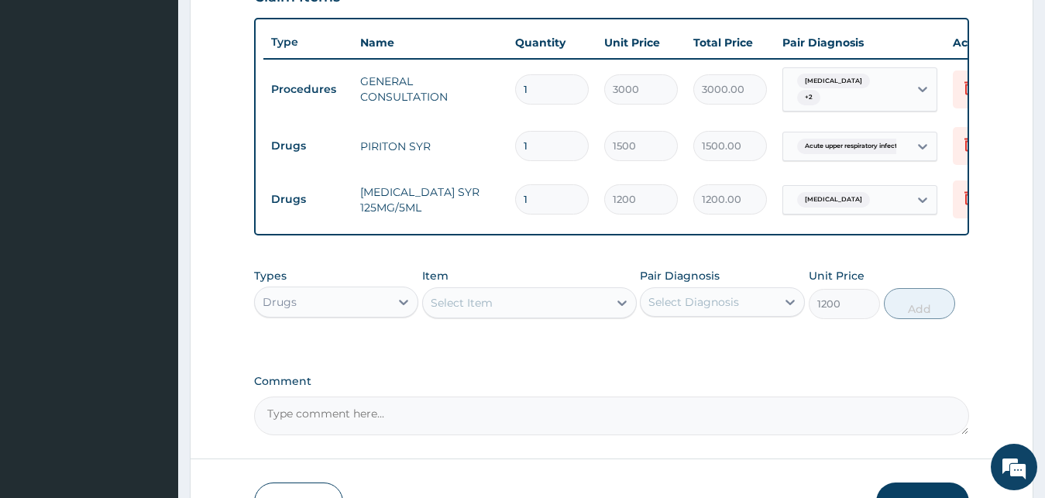
type input "0"
click at [517, 315] on div "Select Item" at bounding box center [515, 302] width 185 height 25
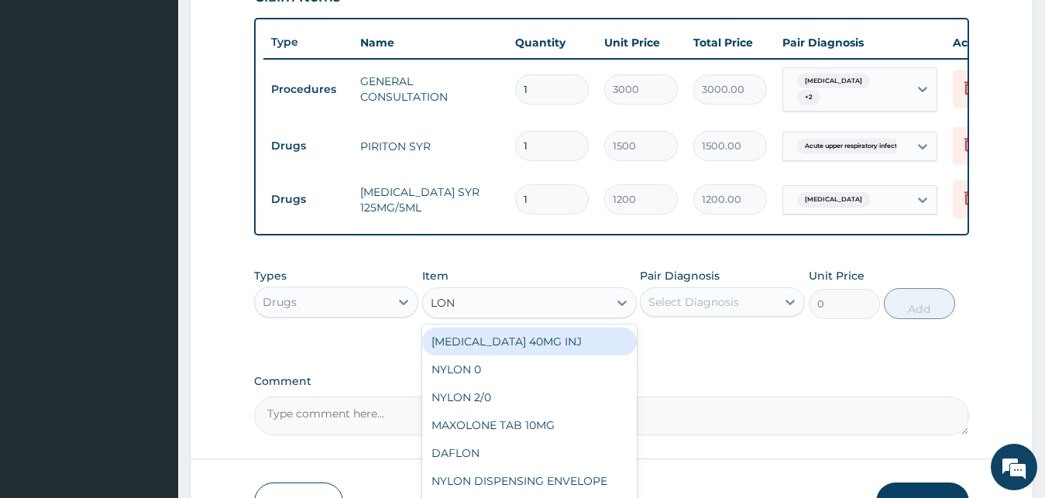
type input "LONA"
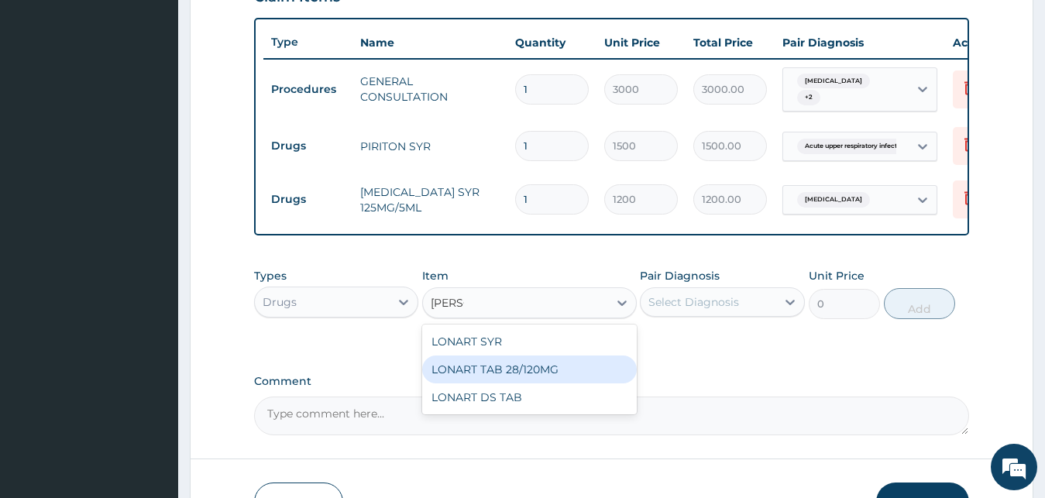
click at [555, 374] on div "LONART TAB 28/120MG" at bounding box center [529, 370] width 215 height 28
type input "240"
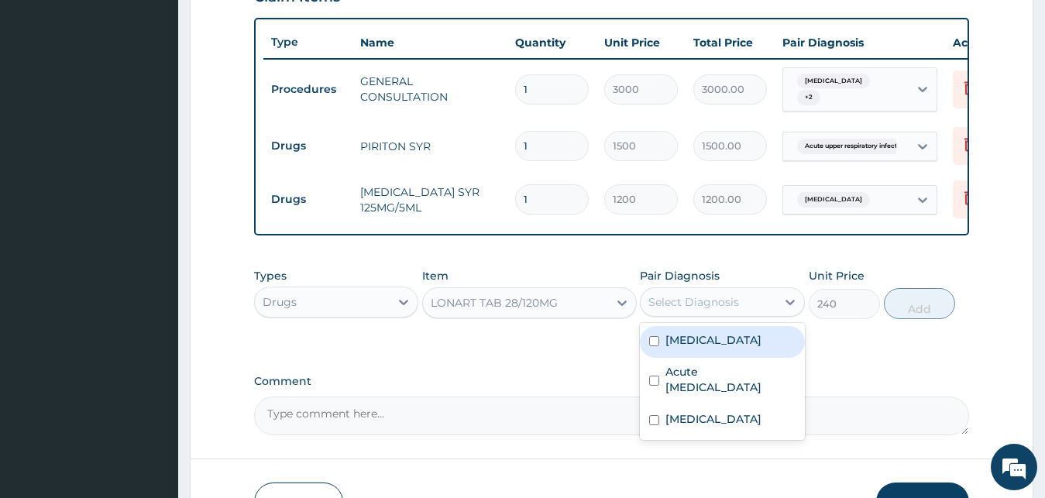
click at [729, 310] on div "Select Diagnosis" at bounding box center [693, 301] width 91 height 15
click at [712, 353] on div "Malaria" at bounding box center [722, 342] width 165 height 32
checkbox input "true"
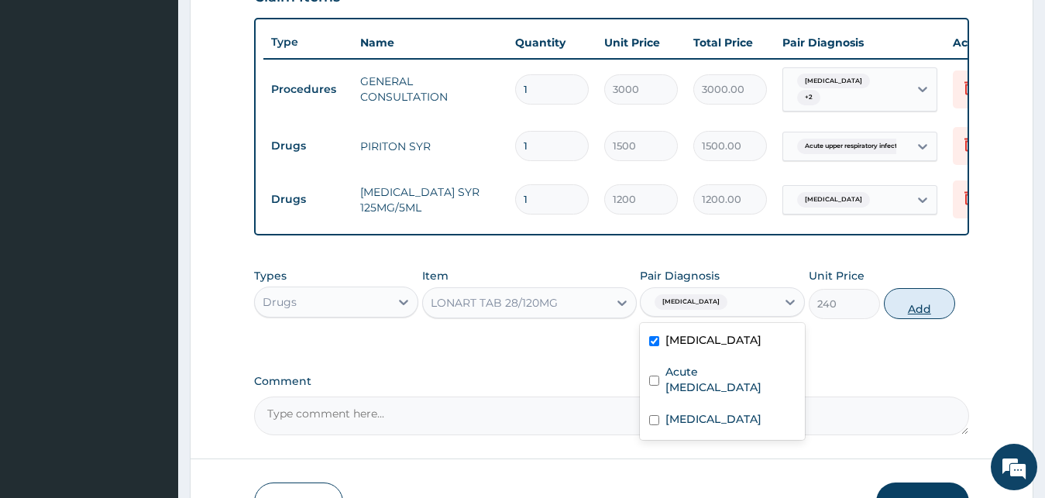
click at [899, 311] on button "Add" at bounding box center [919, 303] width 71 height 31
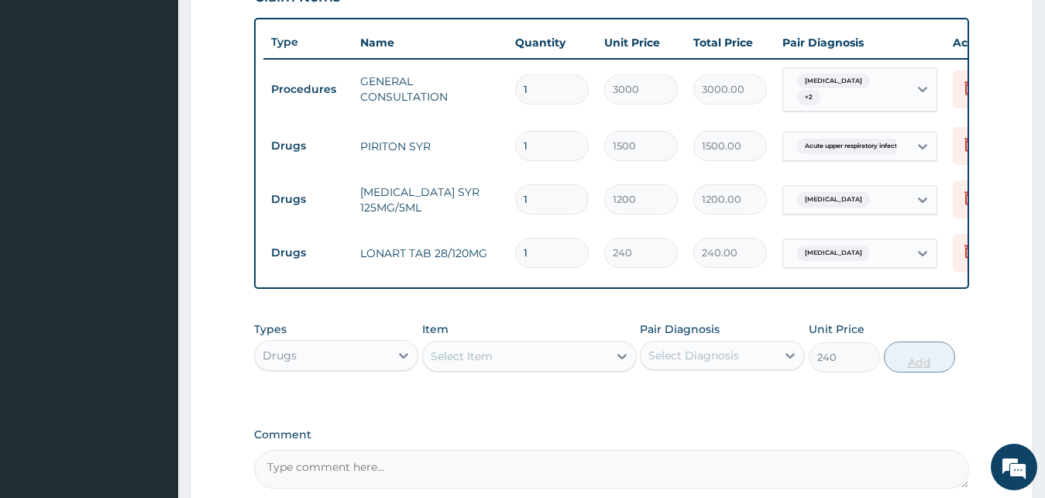
type input "0"
drag, startPoint x: 555, startPoint y: 248, endPoint x: 483, endPoint y: 242, distance: 72.3
click at [515, 241] on input "1" at bounding box center [552, 253] width 74 height 30
type input "6"
type input "1440.00"
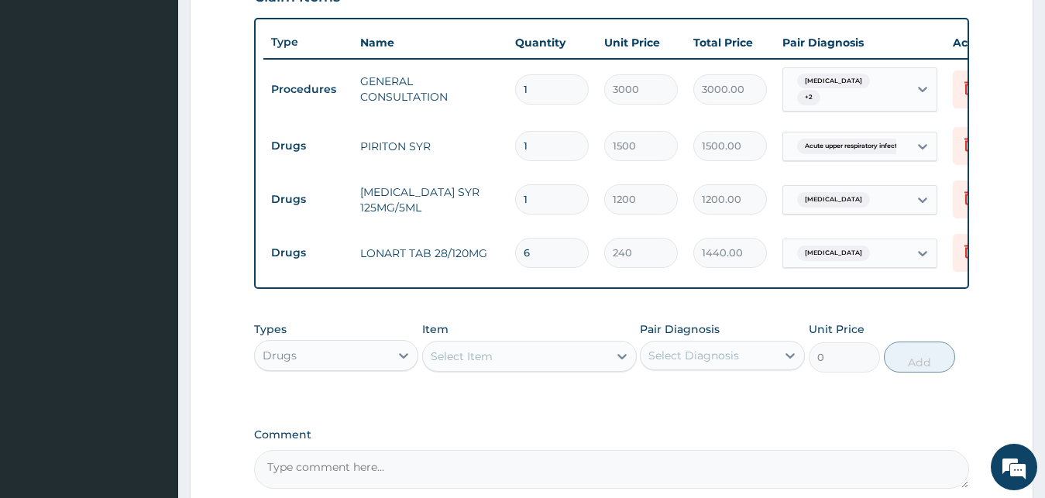
type input "6"
click at [503, 355] on div "Select Item" at bounding box center [515, 356] width 185 height 25
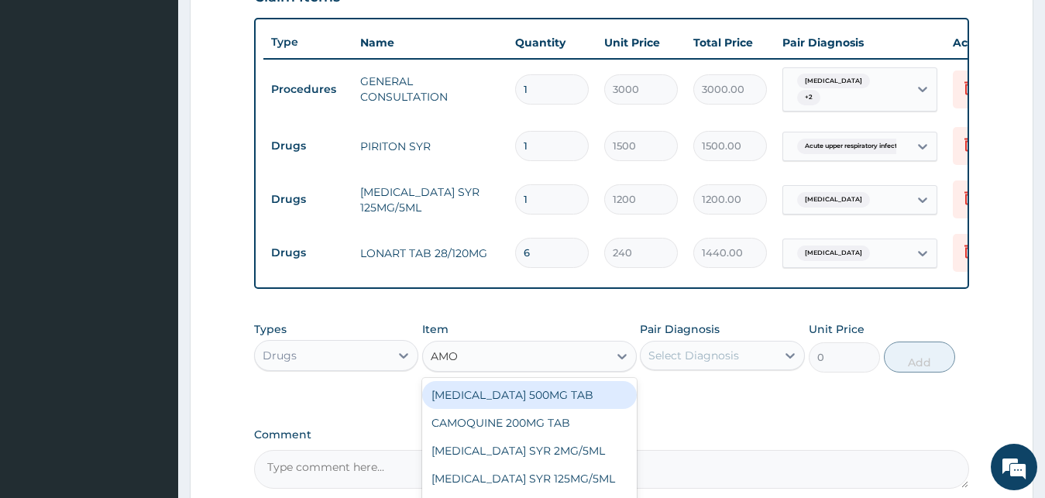
type input "AMOS"
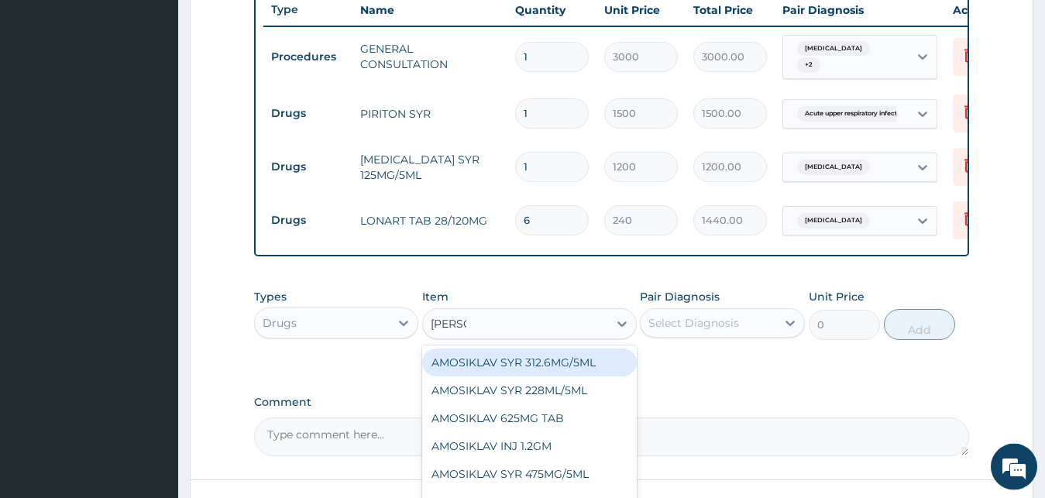
scroll to position [638, 0]
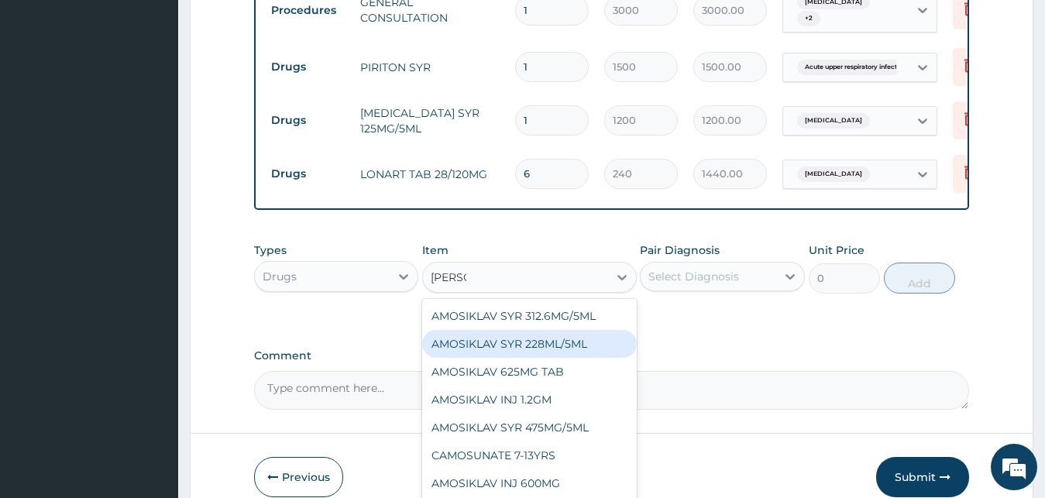
click at [590, 358] on div "AMOSIKLAV SYR 228ML/5ML" at bounding box center [529, 344] width 215 height 28
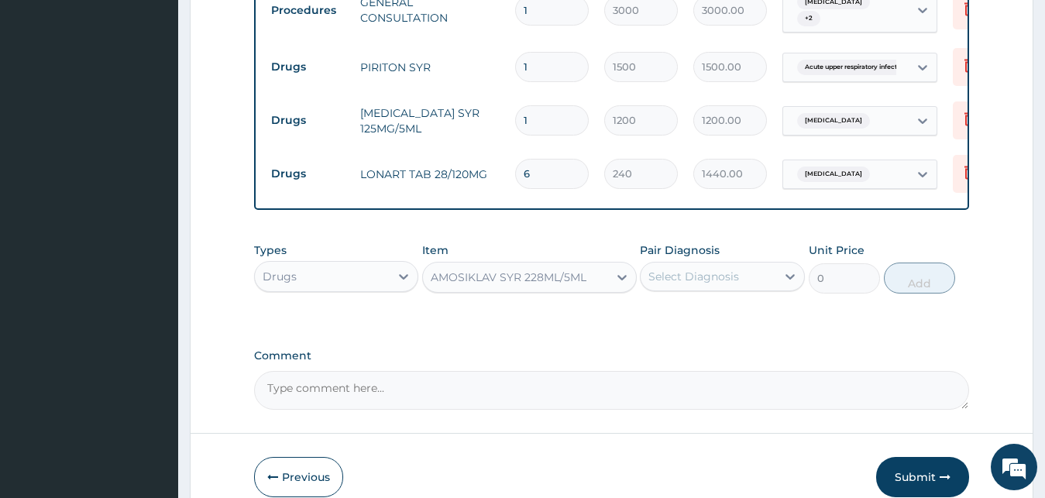
type input "4500"
click at [696, 266] on div "Pair Diagnosis Select Diagnosis" at bounding box center [722, 267] width 165 height 51
click at [698, 283] on div "Select Diagnosis" at bounding box center [693, 276] width 91 height 15
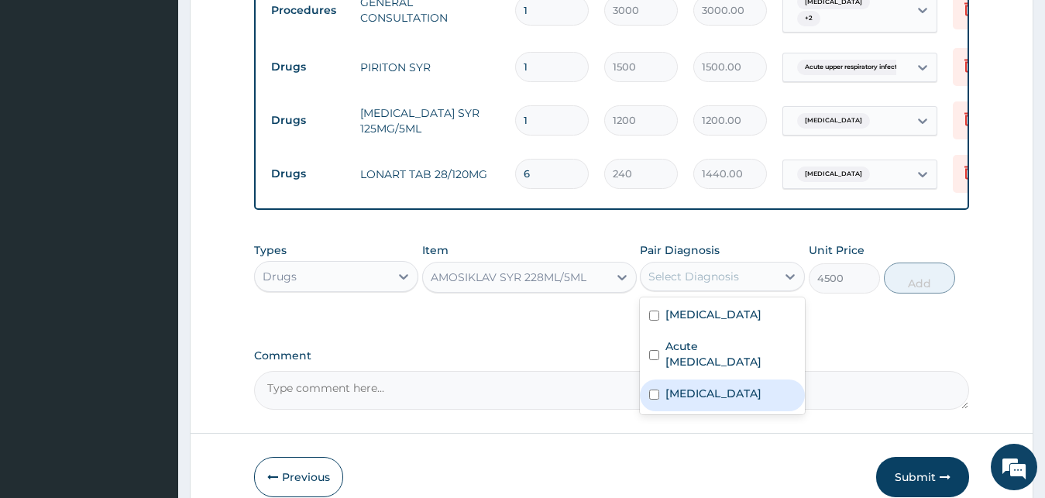
click at [707, 391] on div "Sepsis" at bounding box center [722, 396] width 165 height 32
checkbox input "true"
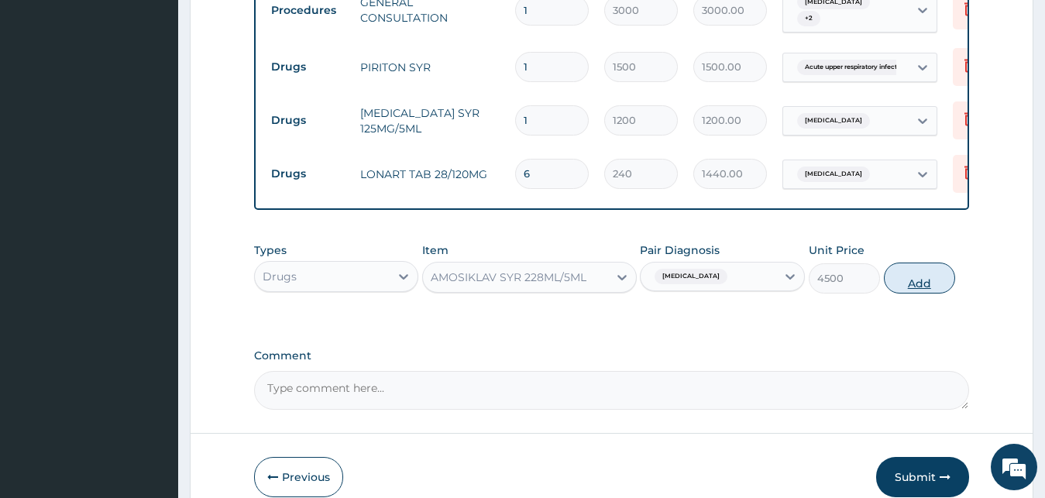
click at [944, 282] on button "Add" at bounding box center [919, 278] width 71 height 31
type input "0"
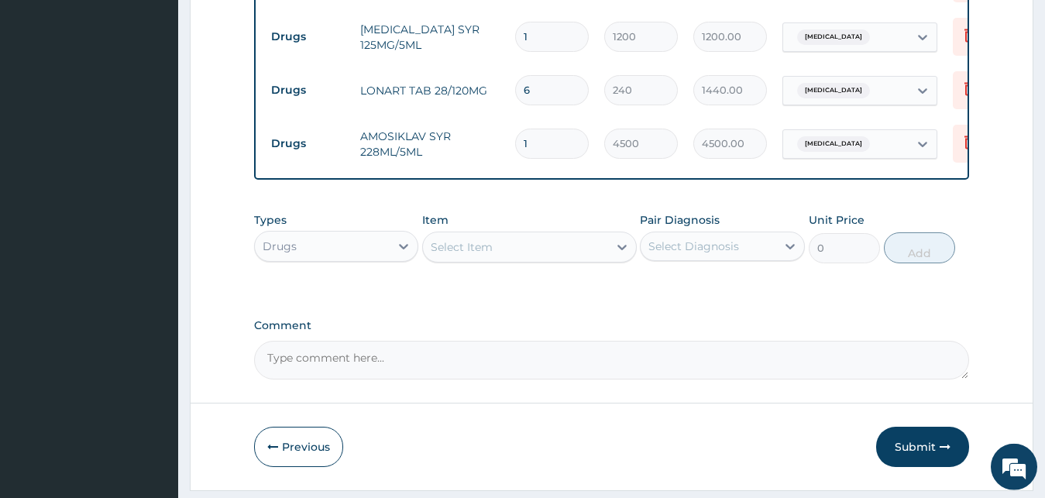
scroll to position [772, 0]
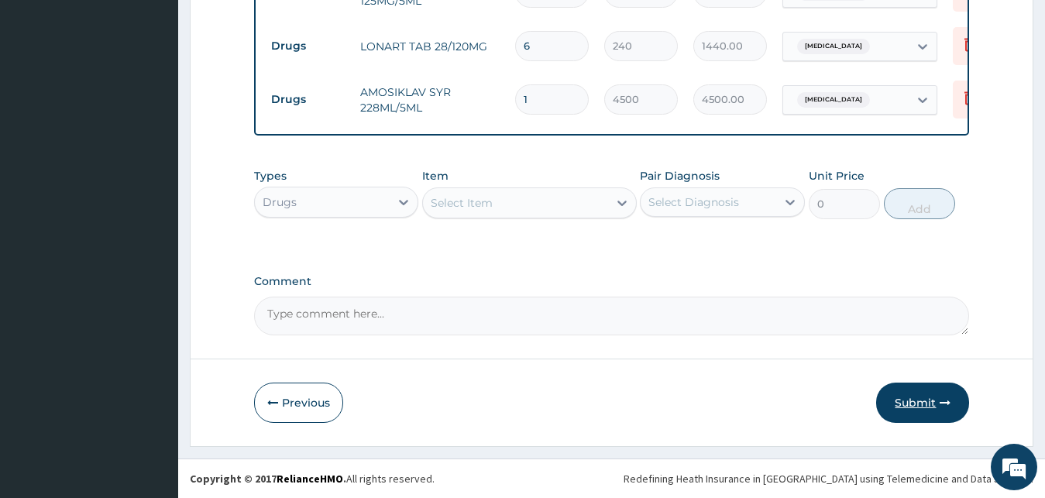
click at [888, 400] on button "Submit" at bounding box center [922, 403] width 93 height 40
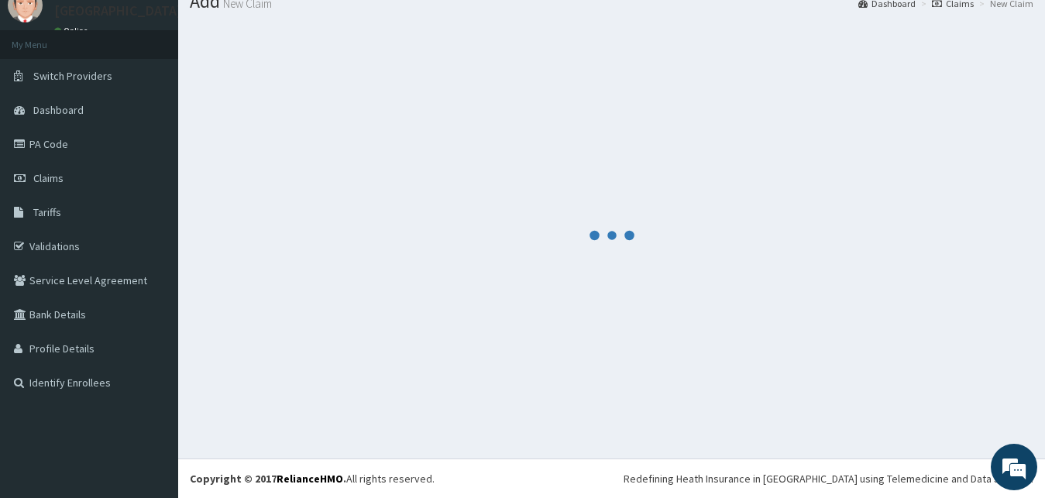
scroll to position [59, 0]
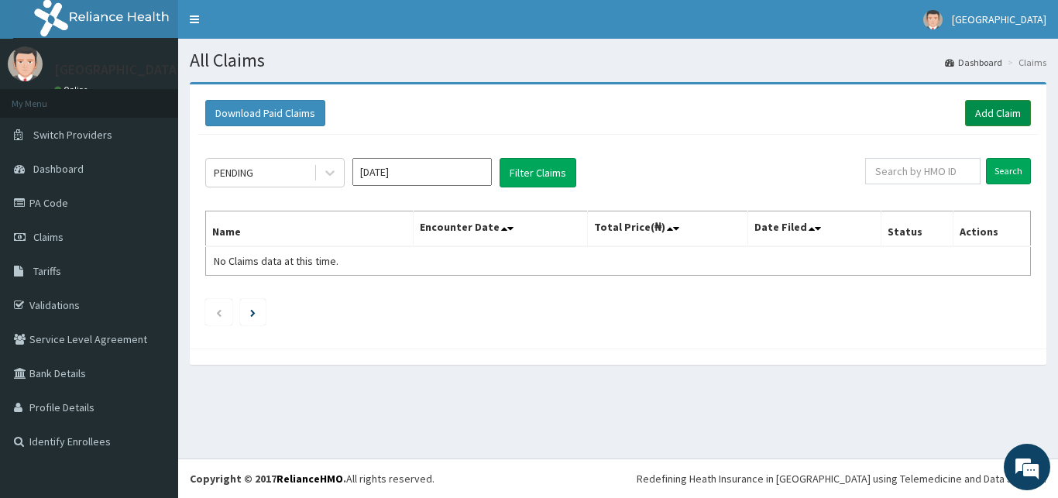
click at [1007, 105] on link "Add Claim" at bounding box center [998, 113] width 66 height 26
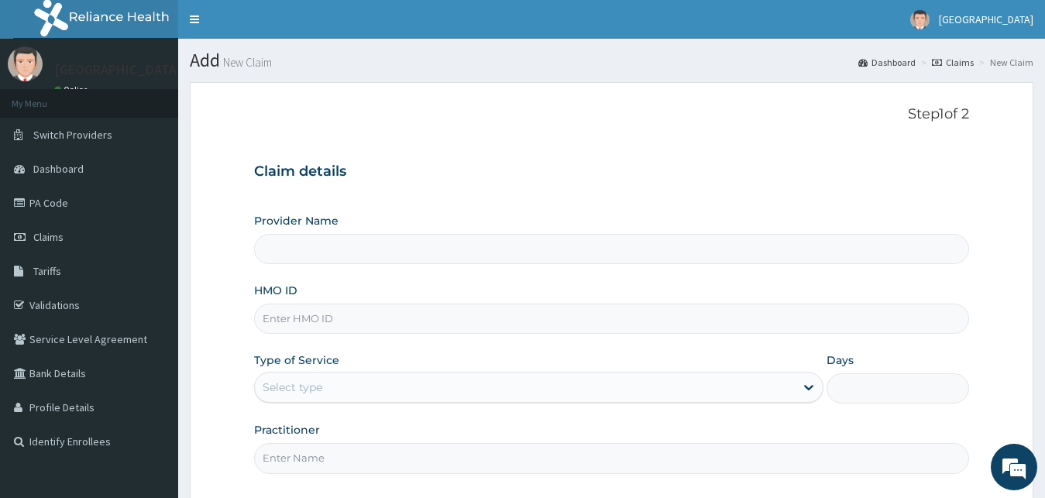
type input "[GEOGRAPHIC_DATA]"
click at [296, 328] on input "HMO ID" at bounding box center [612, 319] width 716 height 30
paste input "NBV/10002/A"
type input "NBV/10002/A"
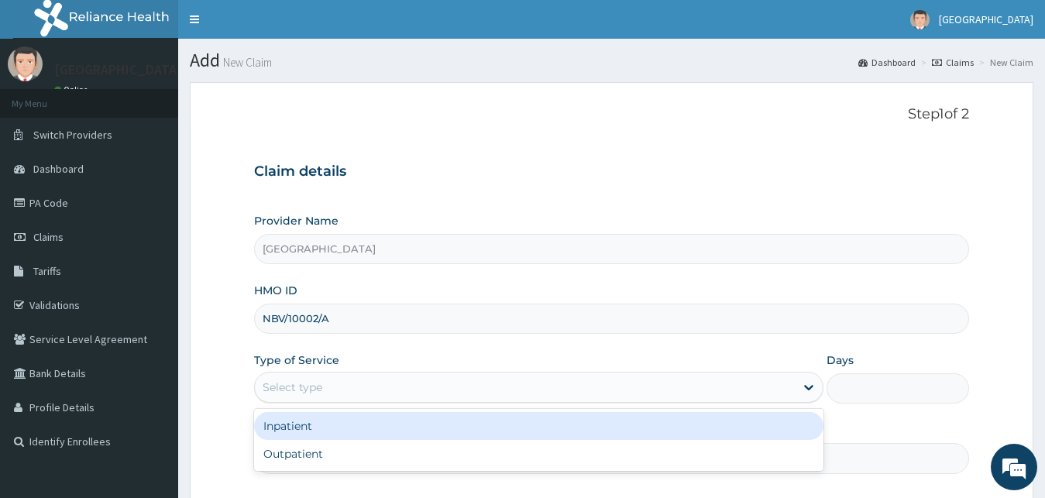
click at [336, 390] on div "Select type" at bounding box center [525, 387] width 541 height 25
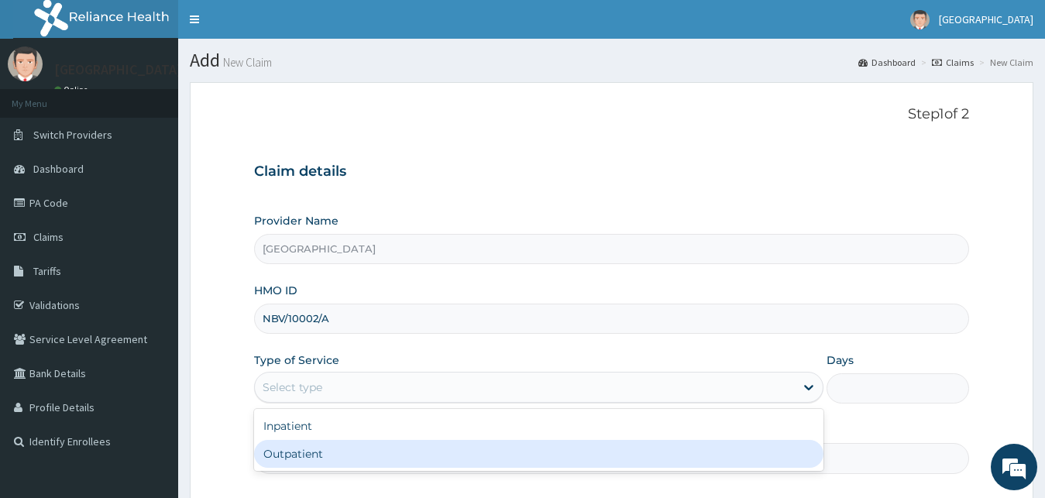
click at [345, 459] on div "Outpatient" at bounding box center [539, 454] width 570 height 28
type input "1"
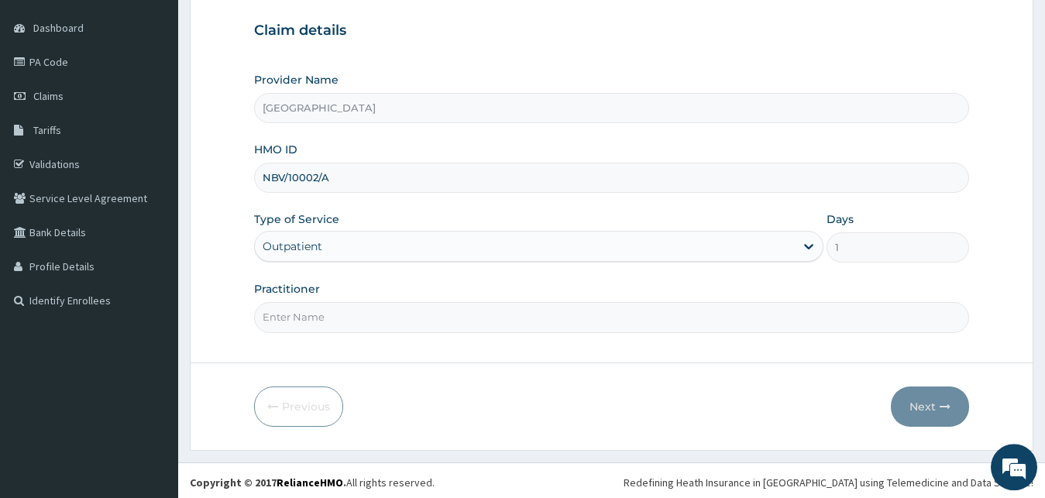
scroll to position [145, 0]
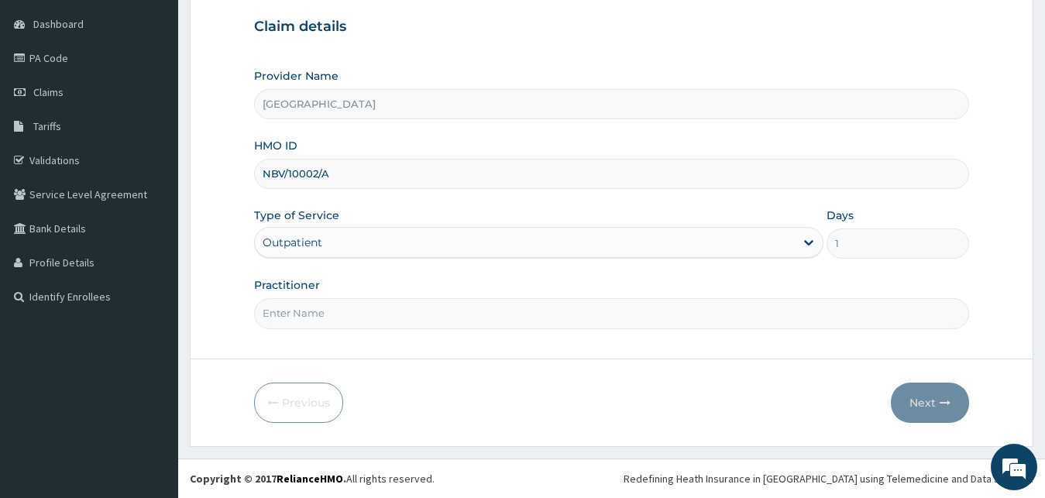
click at [386, 328] on input "Practitioner" at bounding box center [612, 313] width 716 height 30
type input "R"
type input "[PERSON_NAME]"
click at [938, 410] on button "Next" at bounding box center [930, 403] width 78 height 40
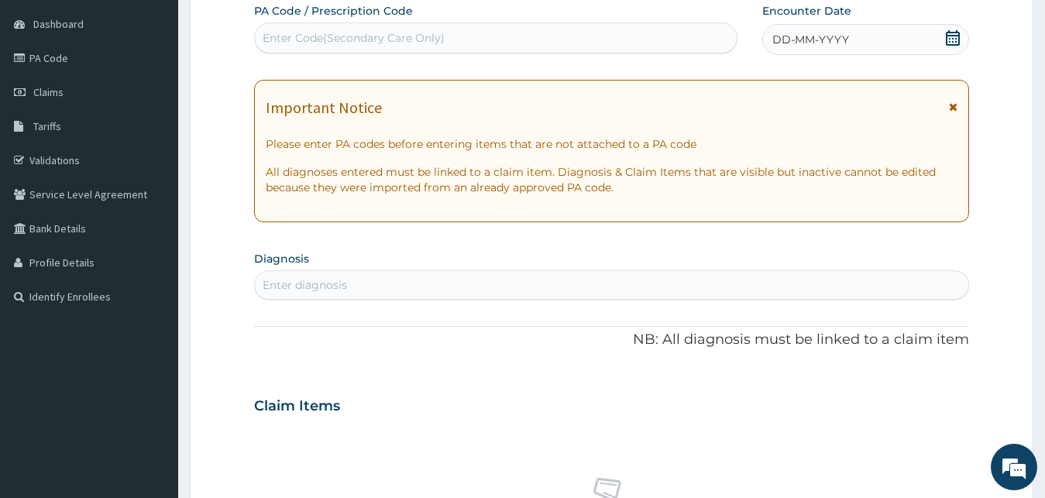
click at [867, 30] on div "DD-MM-YYYY" at bounding box center [866, 39] width 208 height 31
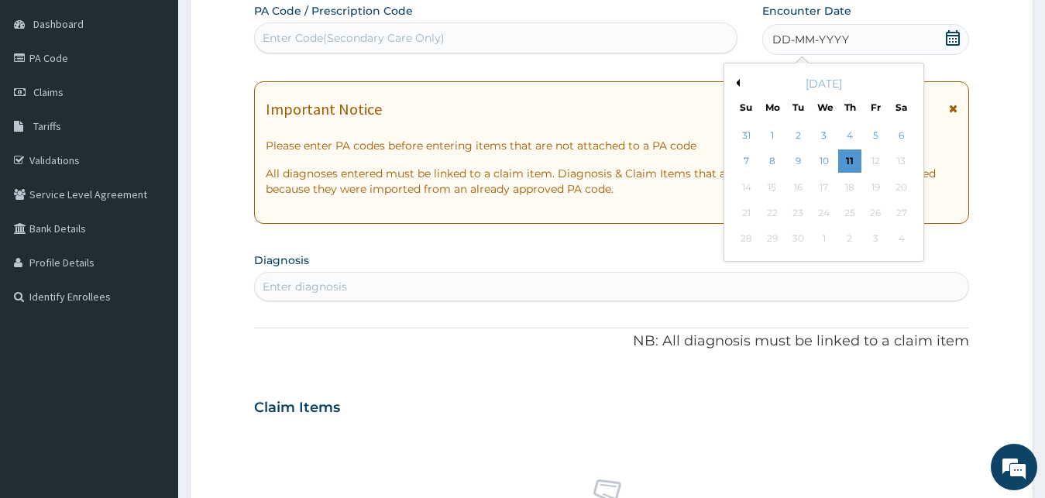
click at [740, 86] on div "[DATE]" at bounding box center [824, 83] width 187 height 15
click at [734, 85] on button "Previous Month" at bounding box center [736, 83] width 8 height 8
click at [751, 242] on div "24" at bounding box center [746, 239] width 23 height 23
